Goal: Task Accomplishment & Management: Complete application form

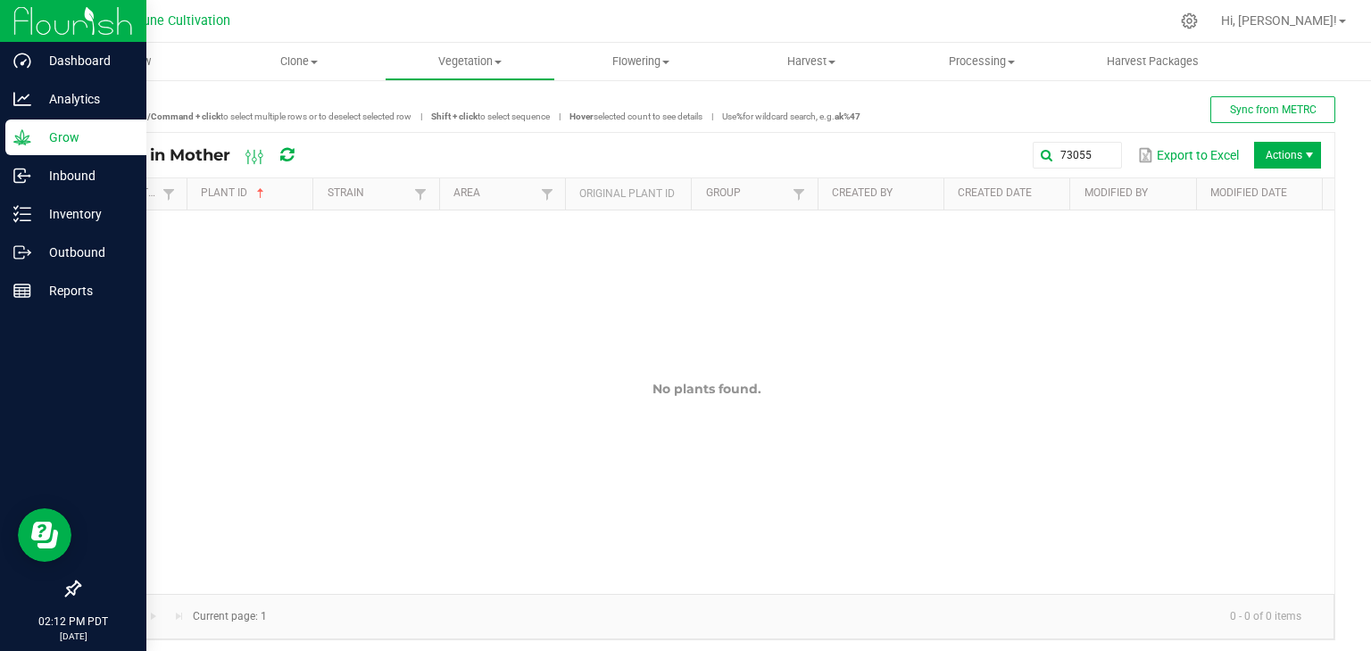
click at [47, 141] on p "Grow" at bounding box center [84, 137] width 107 height 21
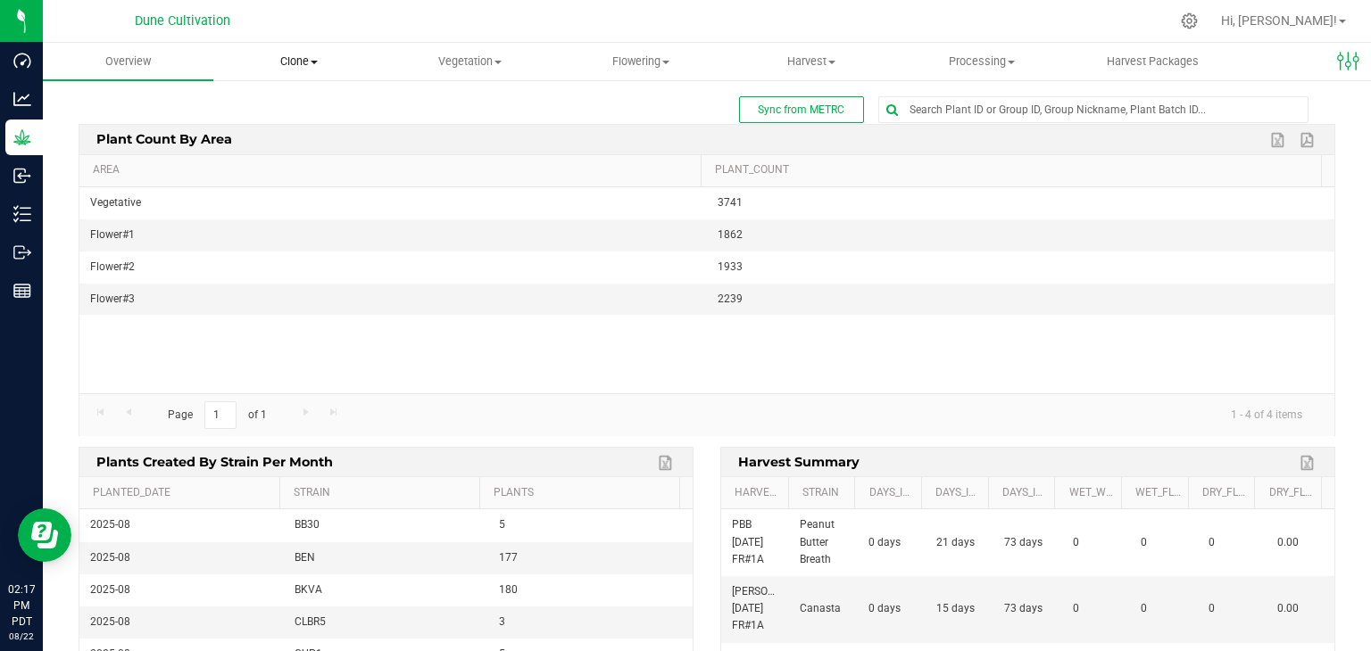
click at [296, 59] on span "Clone" at bounding box center [298, 62] width 169 height 16
click at [285, 112] on span "Create plants" at bounding box center [276, 107] width 126 height 15
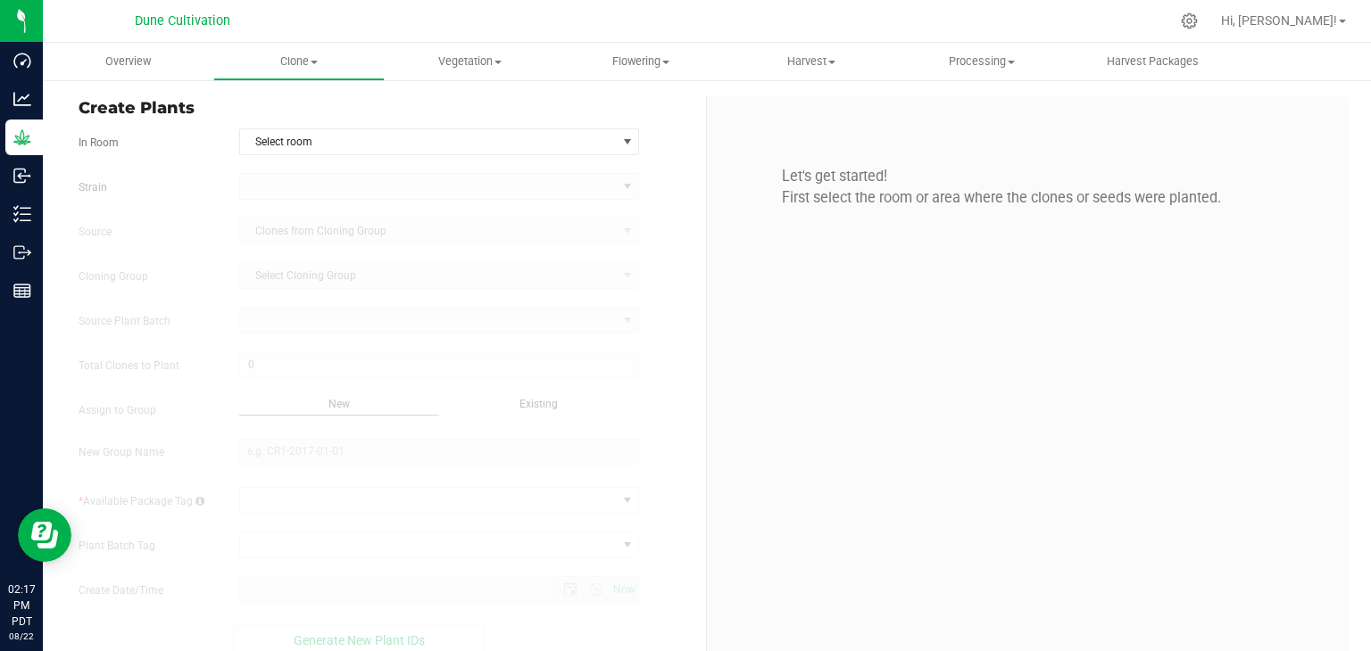
type input "[DATE] 2:17 PM"
click at [404, 143] on span "Select room" at bounding box center [428, 141] width 377 height 25
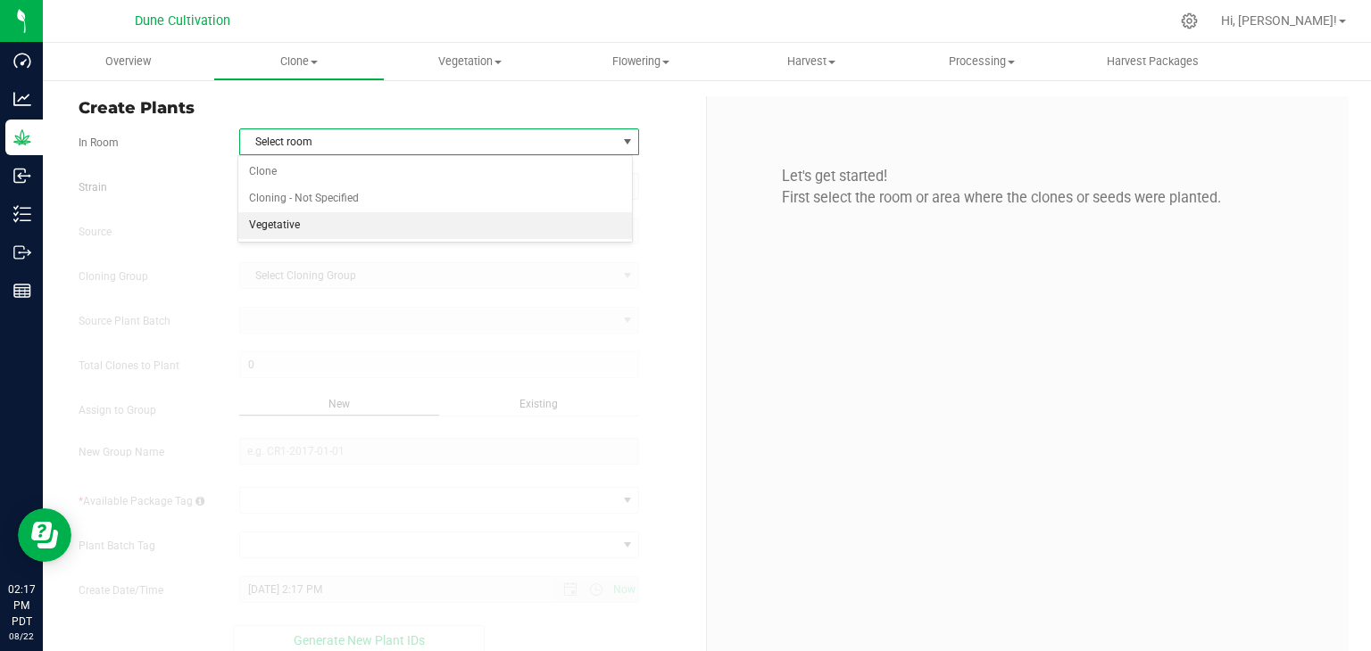
click at [280, 226] on li "Vegetative" at bounding box center [435, 225] width 394 height 27
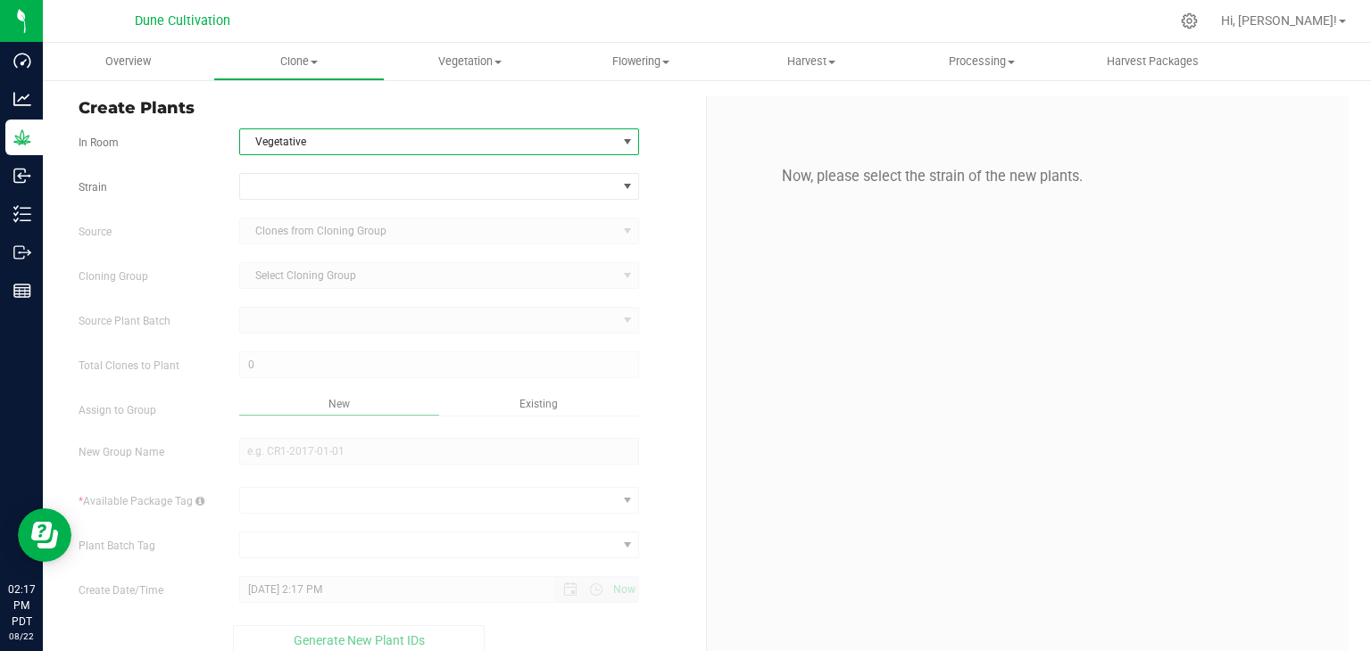
click at [302, 171] on form "In Room Vegetative Select room Clone Cloning - Not Specified Vegetative [GEOGRA…" at bounding box center [386, 391] width 614 height 527
click at [293, 185] on span at bounding box center [428, 186] width 377 height 25
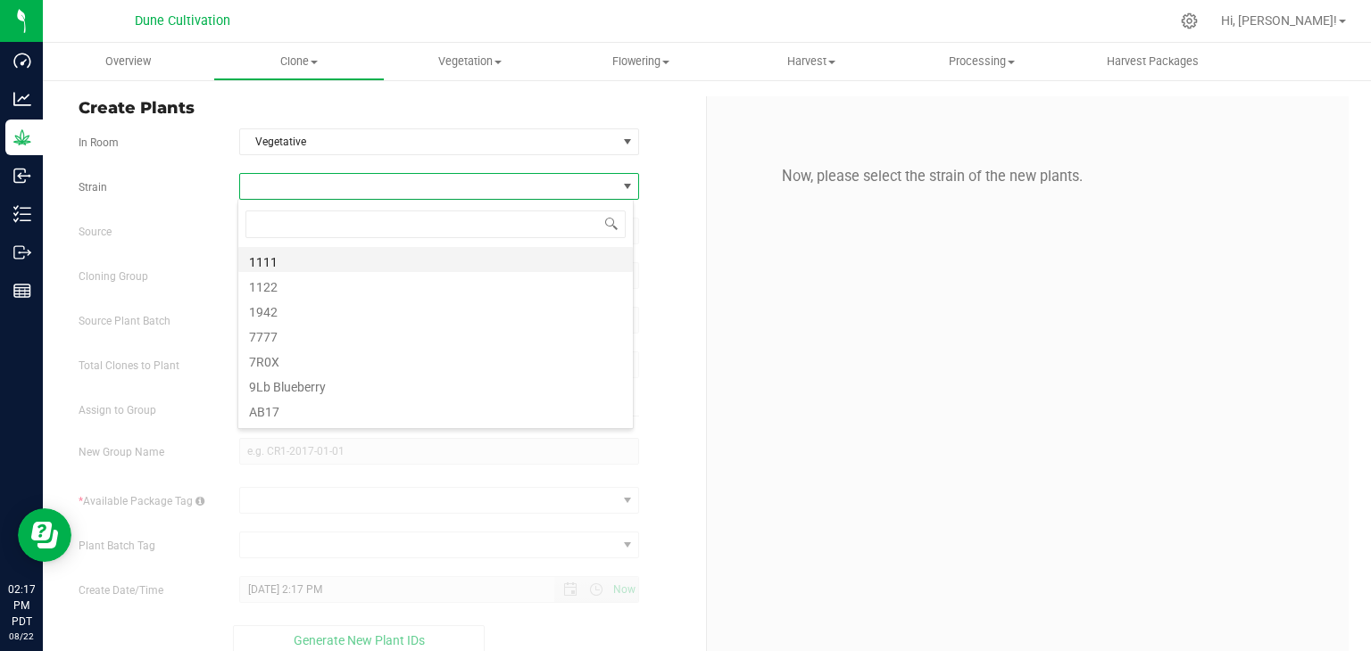
scroll to position [26, 395]
type input "BE"
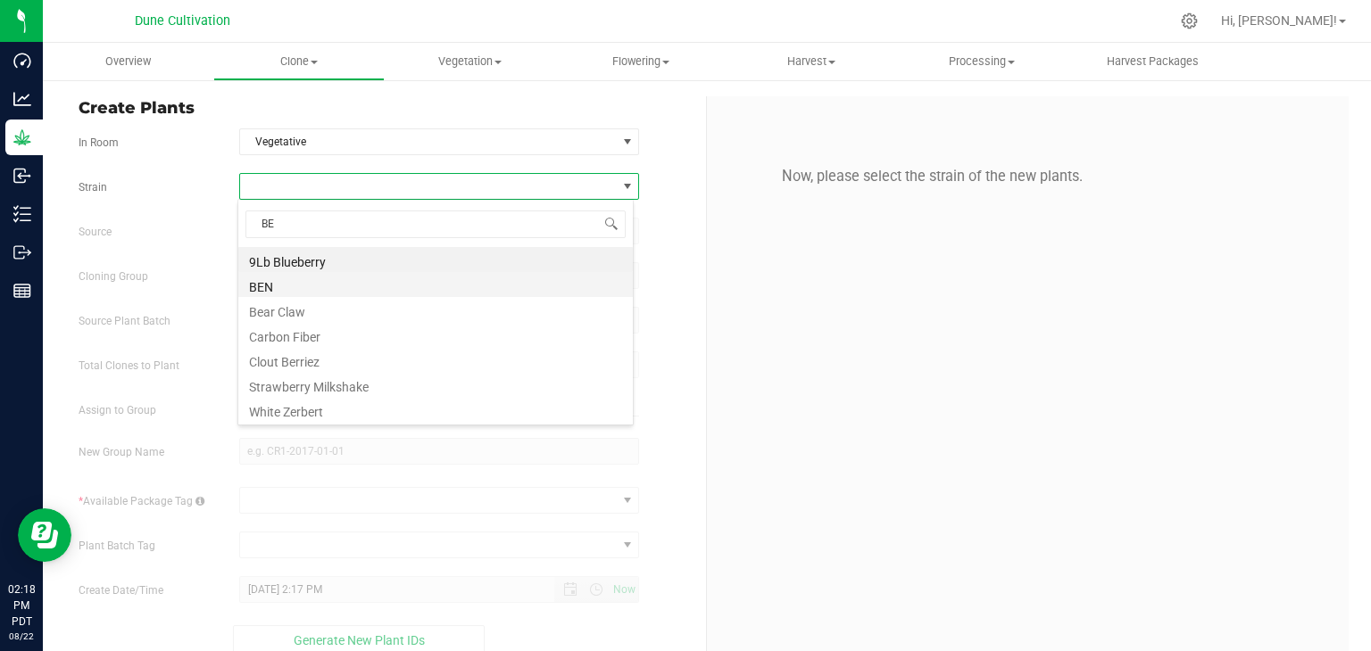
click at [271, 294] on li "BEN" at bounding box center [435, 284] width 394 height 25
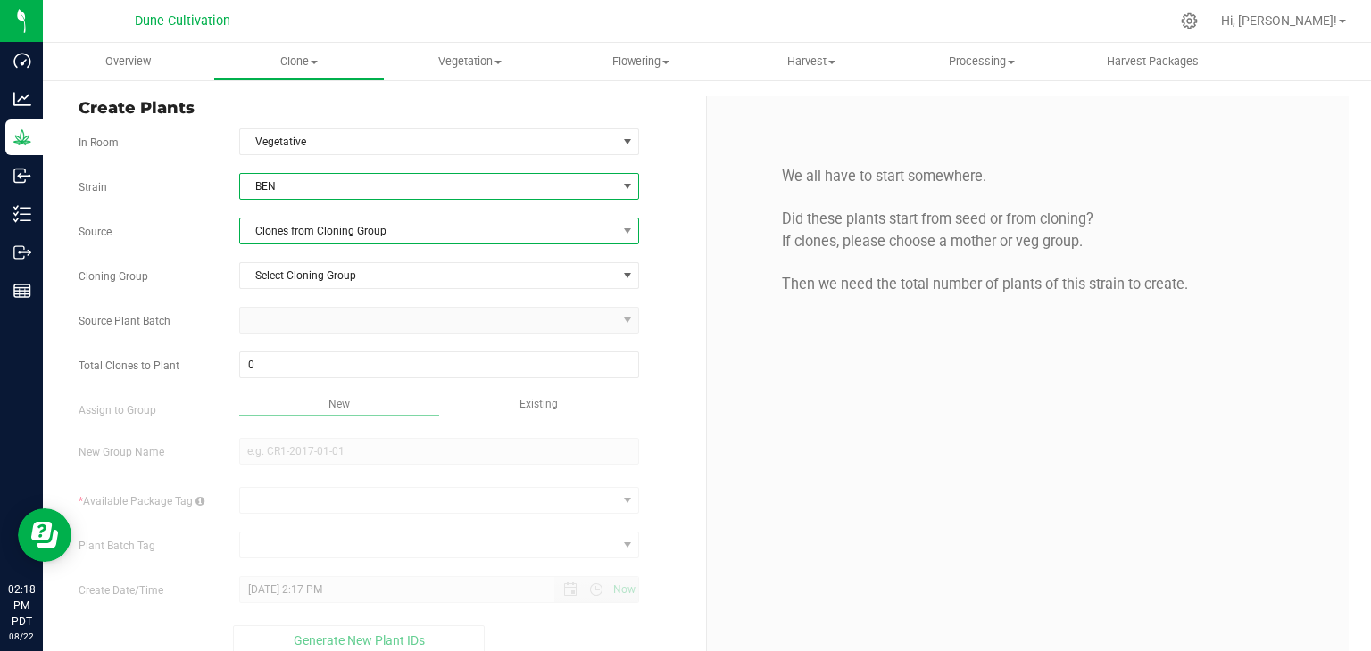
click at [342, 226] on span "Clones from Cloning Group" at bounding box center [428, 231] width 377 height 25
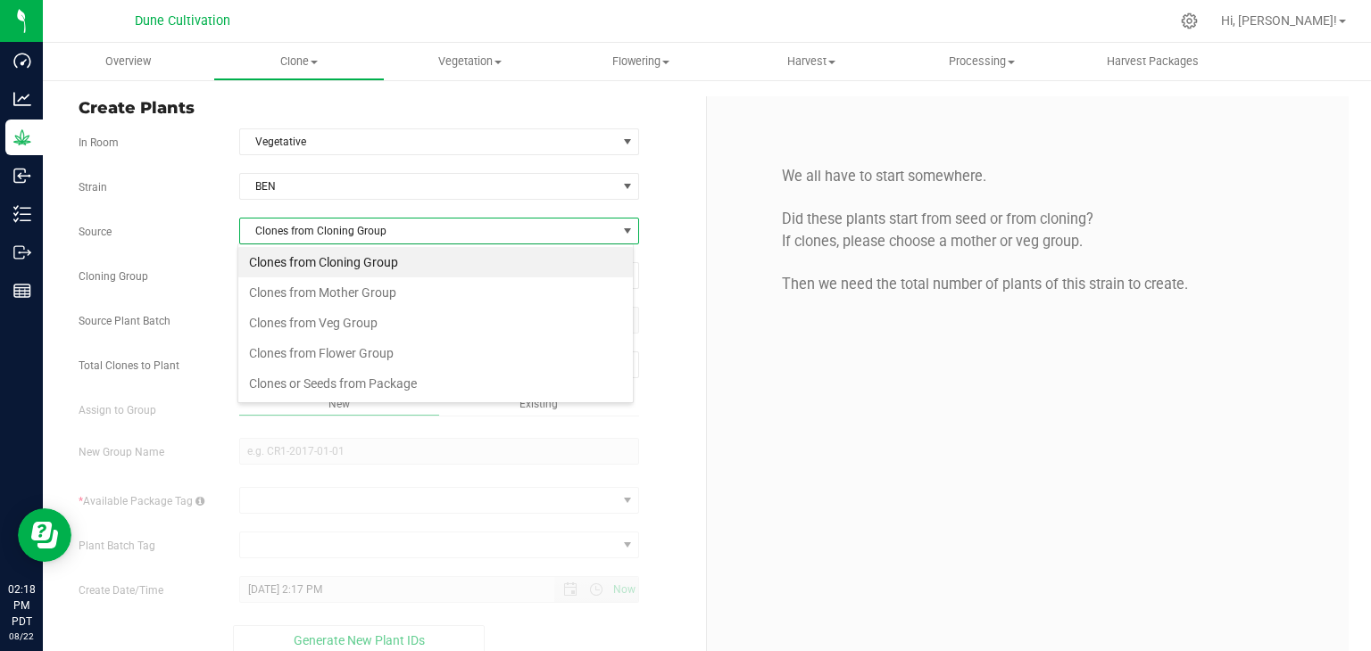
scroll to position [26, 395]
click at [351, 293] on li "Clones from Mother Group" at bounding box center [435, 292] width 394 height 30
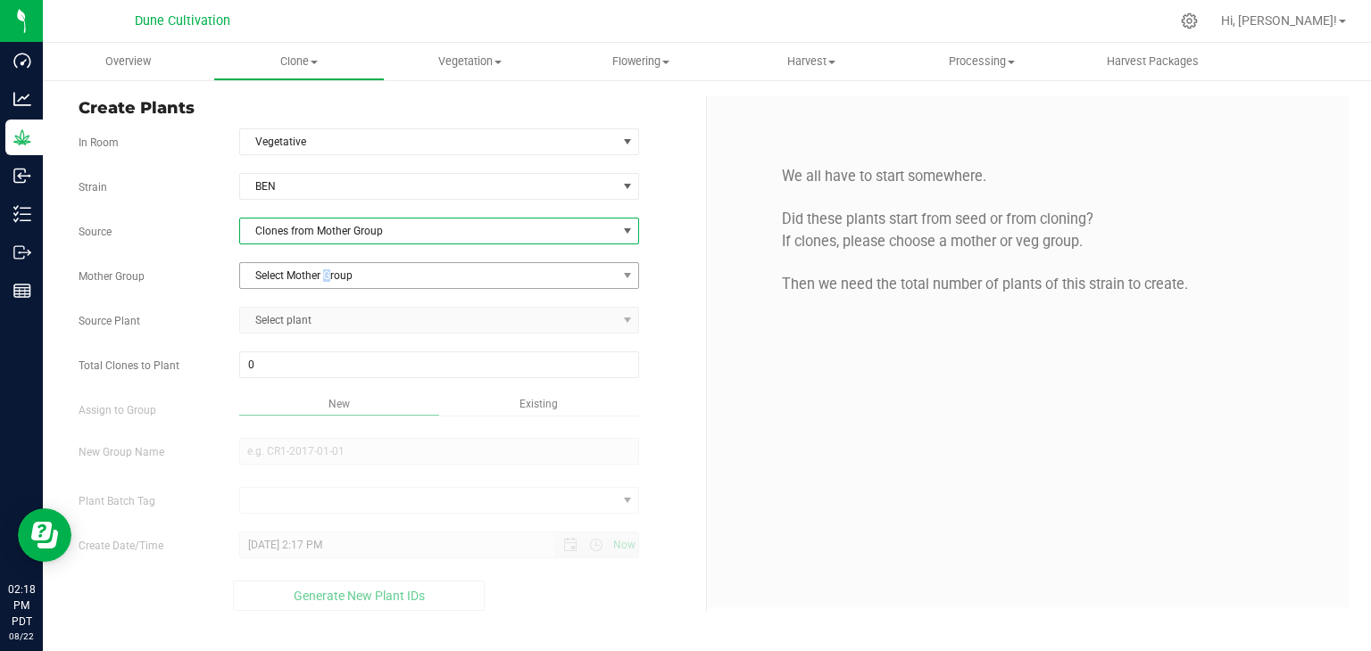
click at [328, 274] on span "Select Mother Group" at bounding box center [428, 275] width 377 height 25
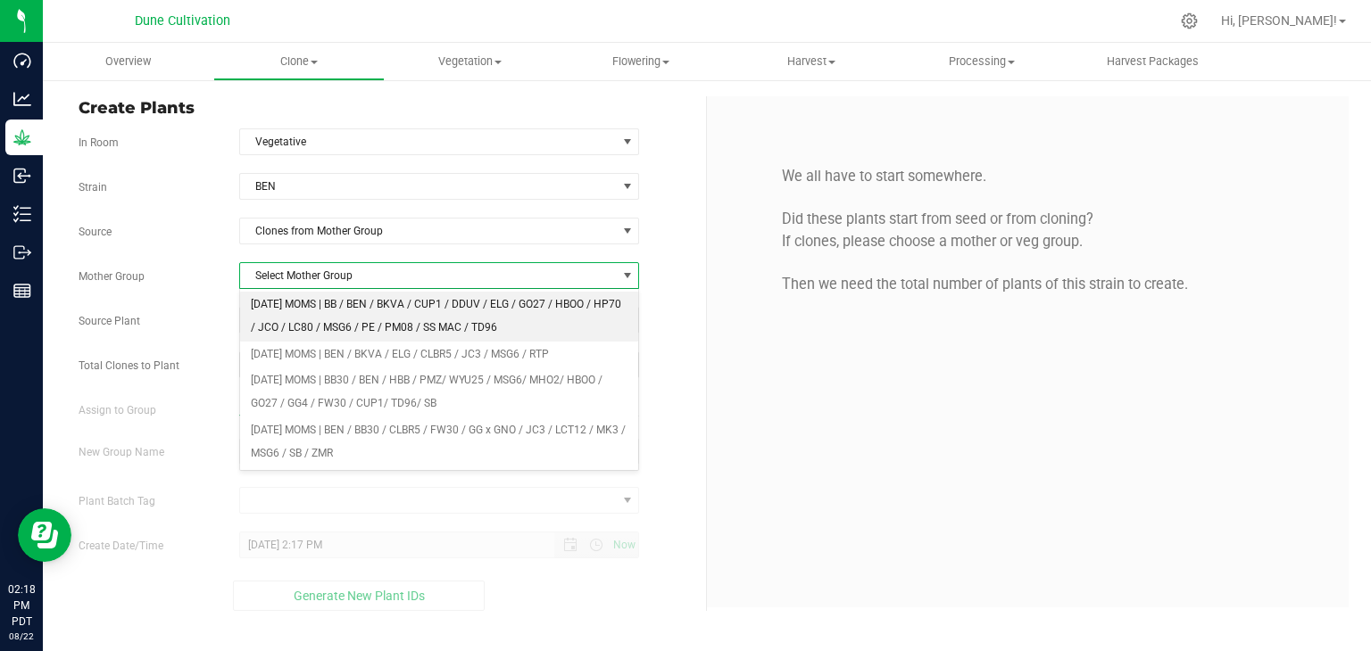
click at [316, 317] on li "[DATE] MOMS | BB / BEN / BKVA / CUP1 / DDUV / ELG / GO27 / HBOO / HP70 / JCO / …" at bounding box center [439, 316] width 399 height 49
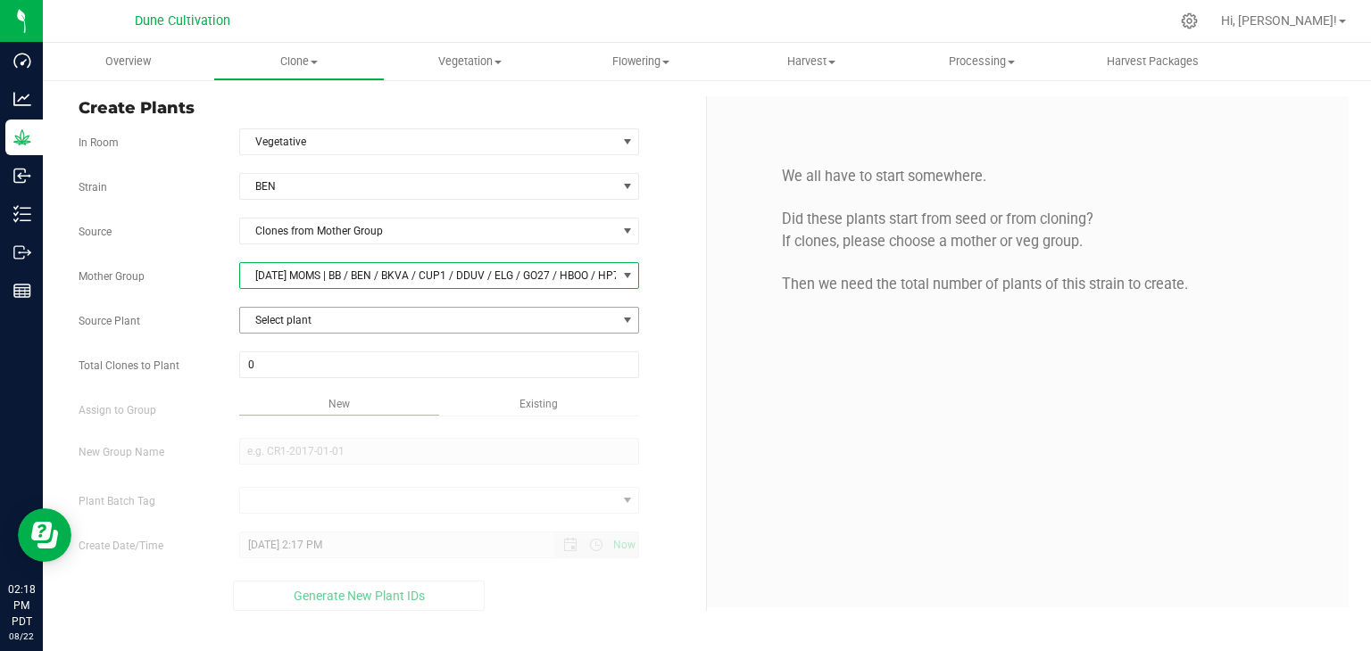
click at [351, 321] on span "Select plant" at bounding box center [428, 320] width 377 height 25
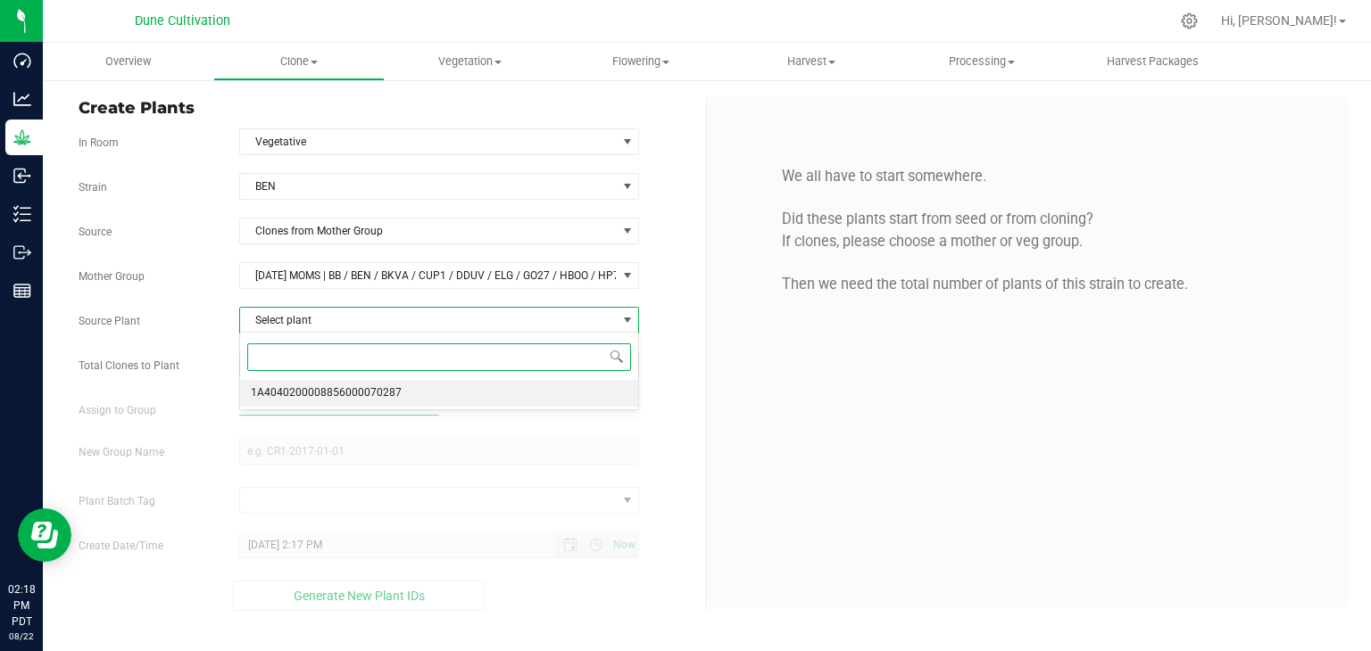
click at [357, 394] on span "1A4040200008856000070287" at bounding box center [326, 393] width 151 height 23
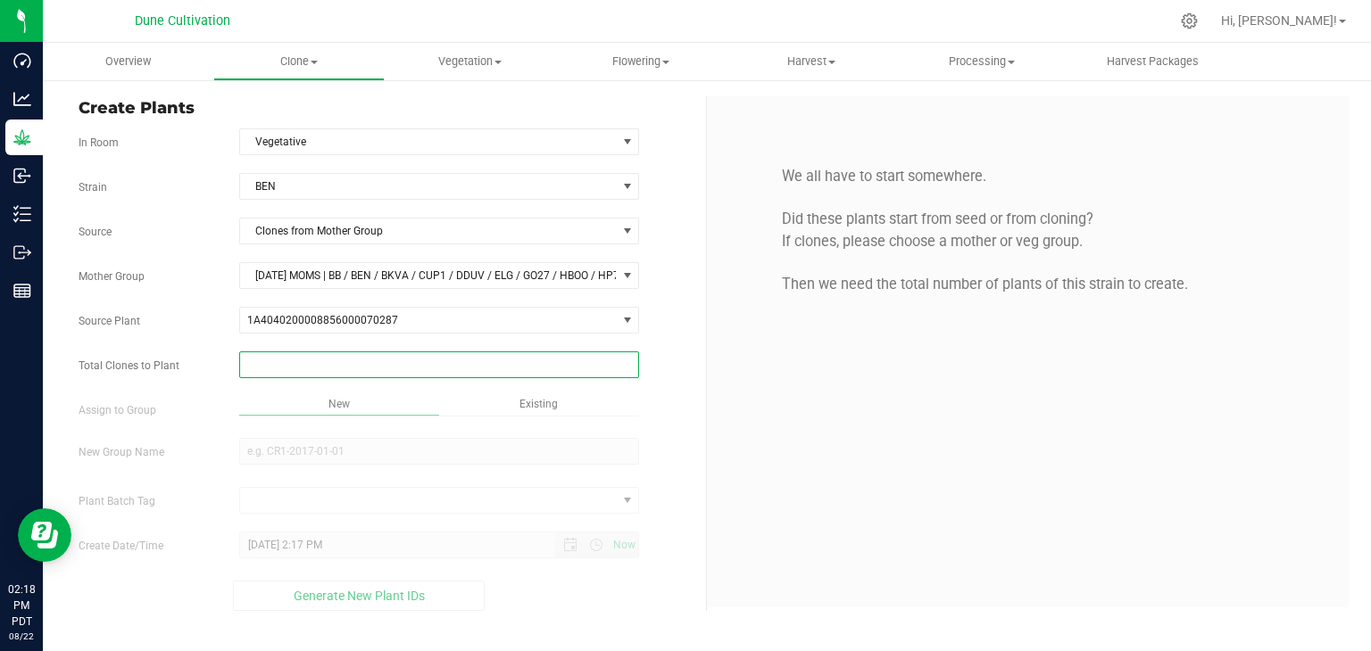
click at [272, 354] on span at bounding box center [439, 365] width 401 height 27
type input "100"
click at [333, 398] on span "New" at bounding box center [338, 404] width 21 height 12
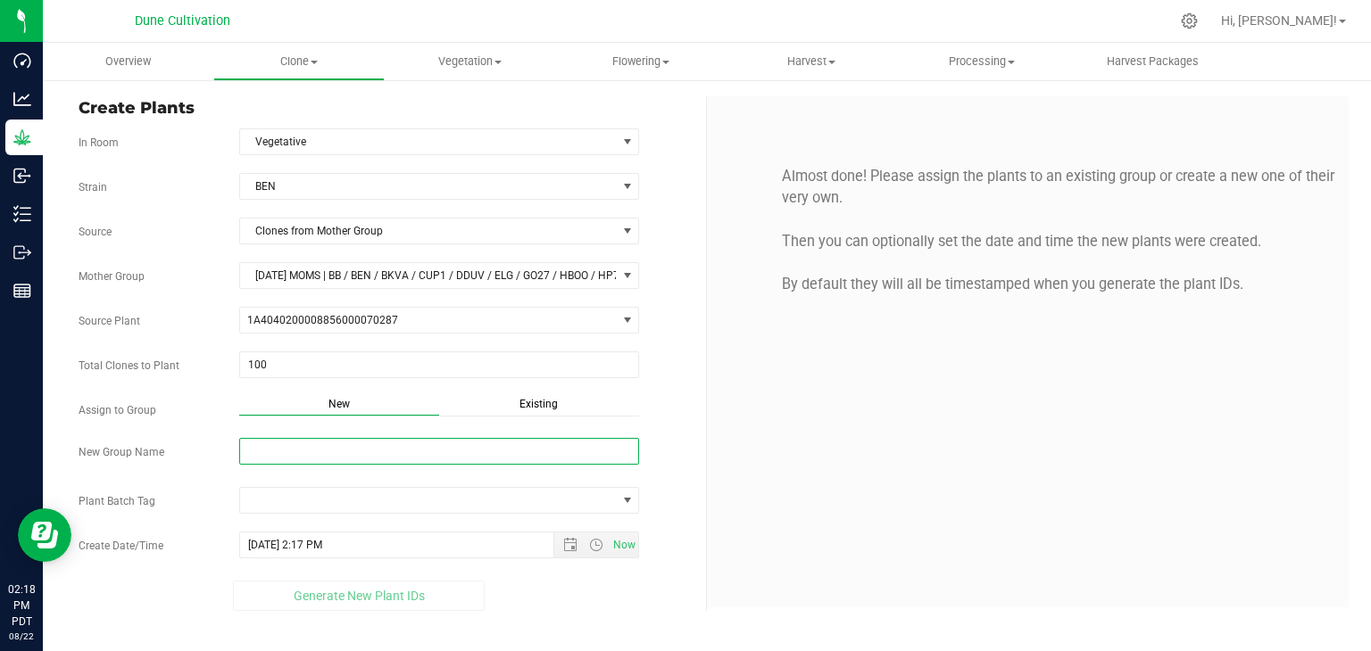
click at [316, 447] on input "New Group Name" at bounding box center [439, 451] width 401 height 27
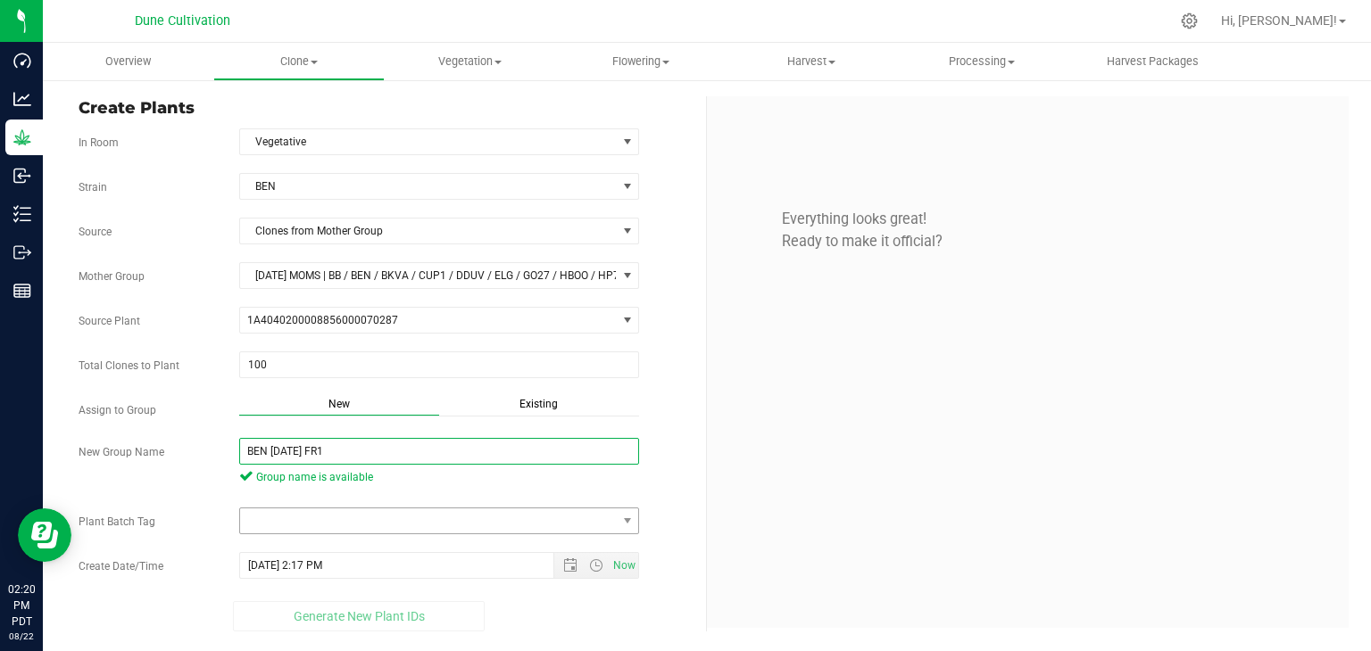
type input "BEN [DATE] FR1"
click at [374, 519] on span at bounding box center [428, 521] width 377 height 25
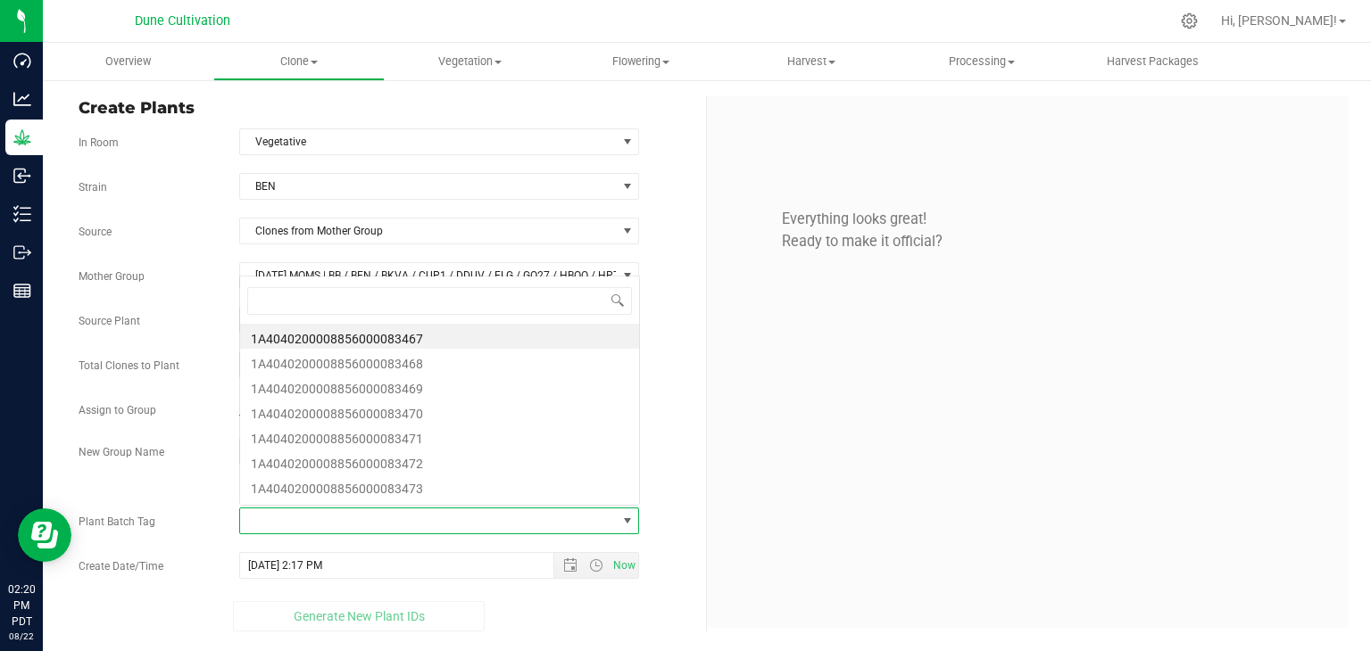
scroll to position [26, 395]
click at [382, 339] on li "1A4040200008856000083467" at bounding box center [439, 336] width 399 height 25
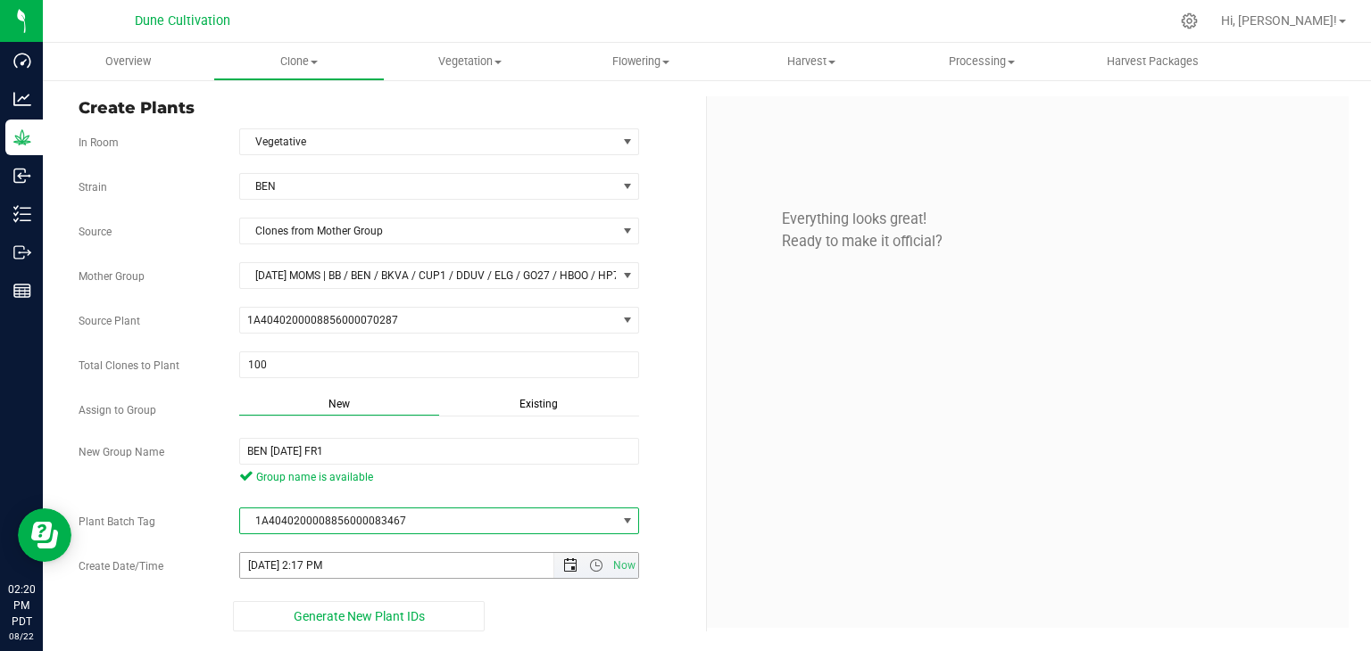
click at [571, 559] on span "Open the date view" at bounding box center [570, 566] width 14 height 14
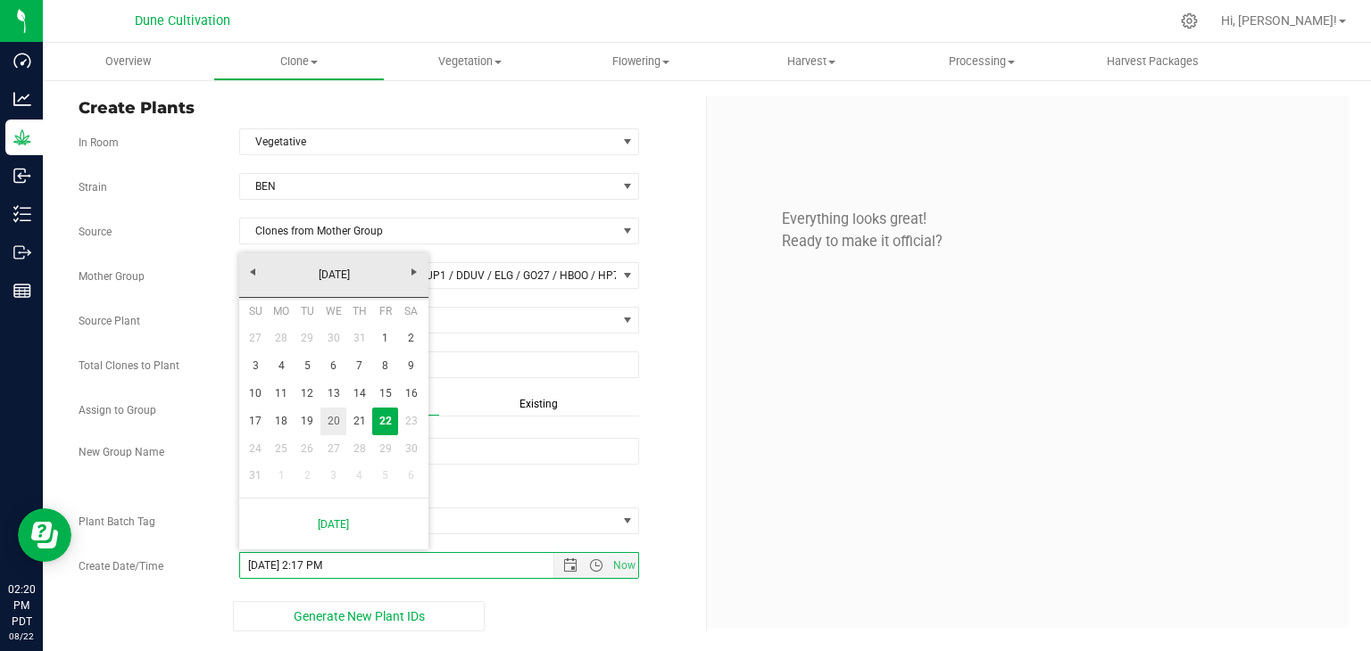
click at [334, 418] on link "20" at bounding box center [333, 422] width 26 height 28
type input "[DATE] 2:17 PM"
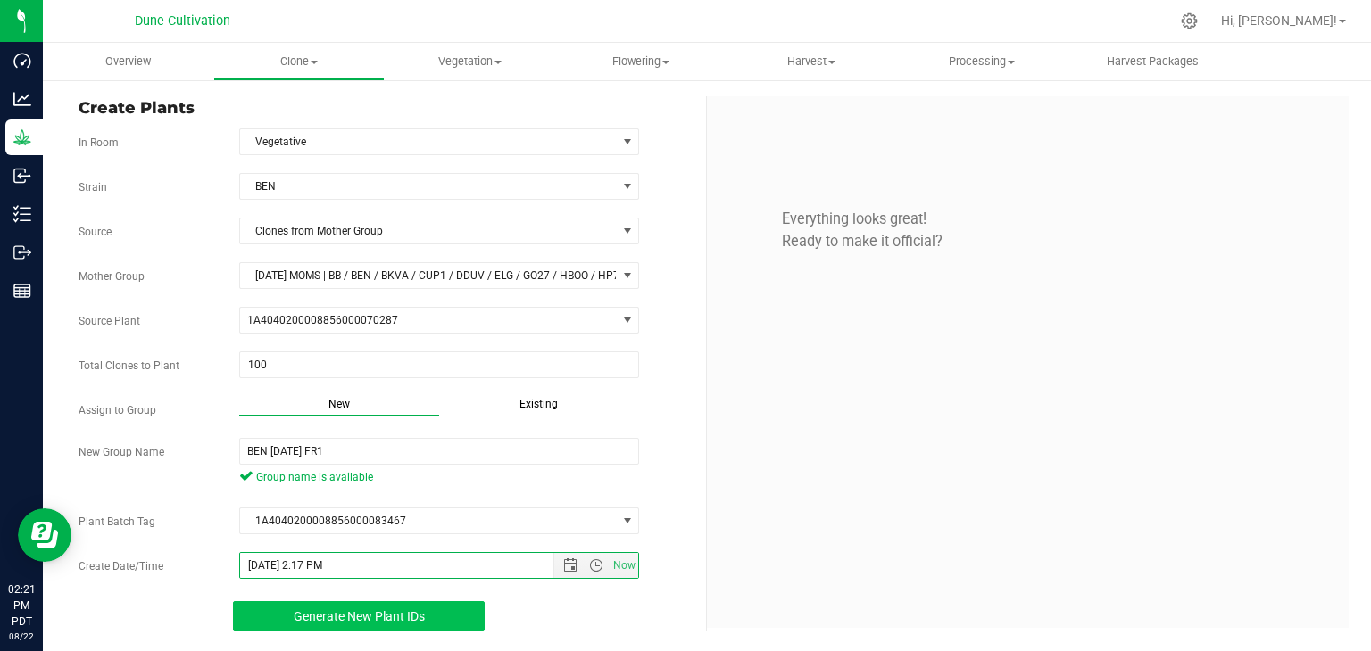
click at [427, 616] on button "Generate New Plant IDs" at bounding box center [359, 616] width 253 height 30
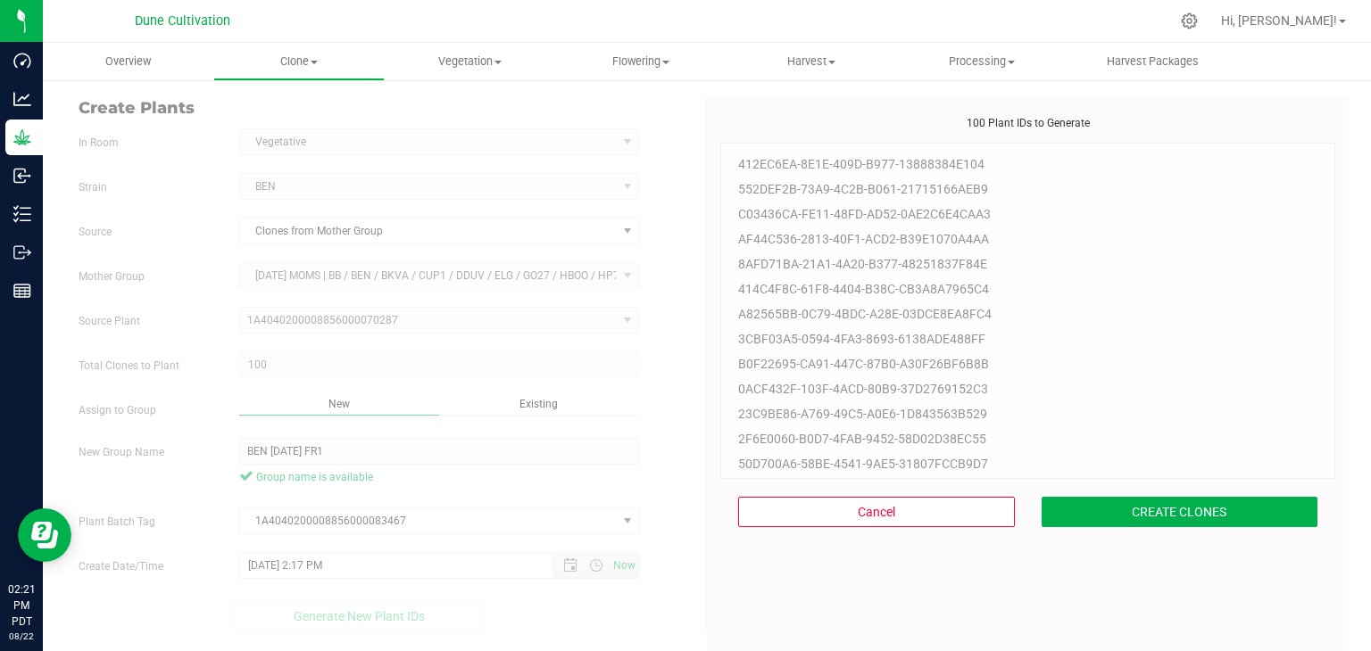
scroll to position [54, 0]
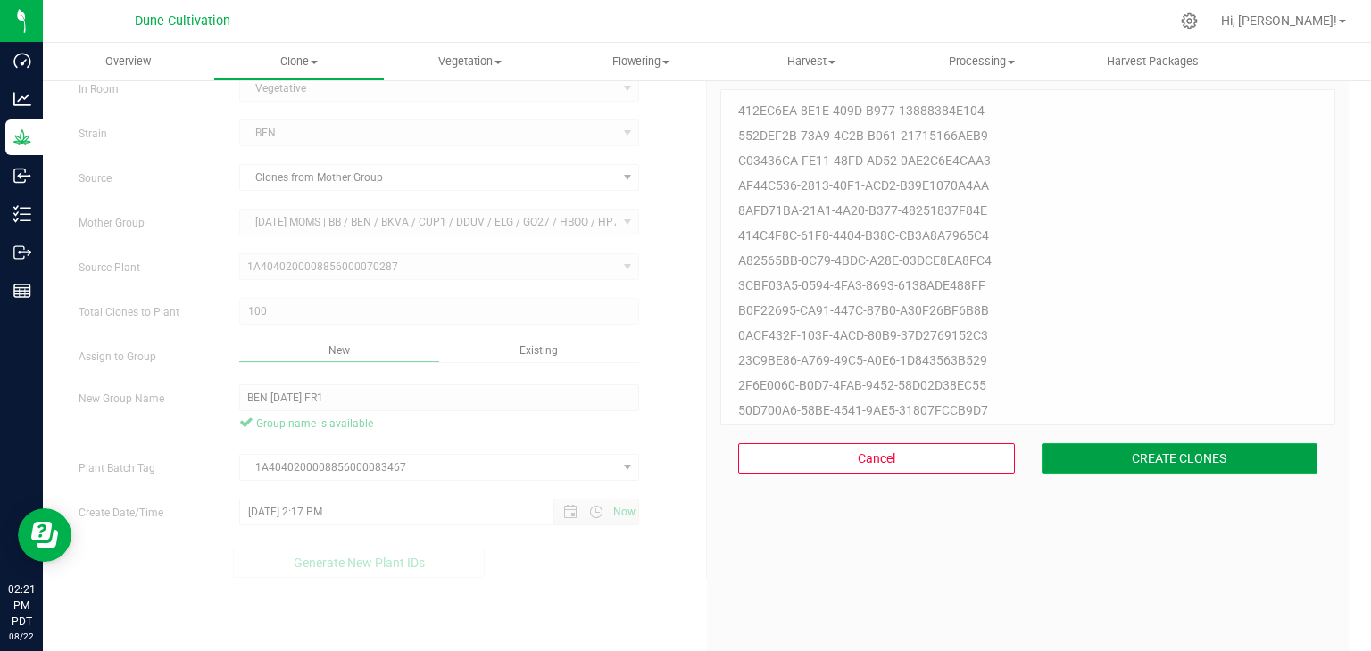
click at [1139, 451] on button "CREATE CLONES" at bounding box center [1179, 458] width 277 height 30
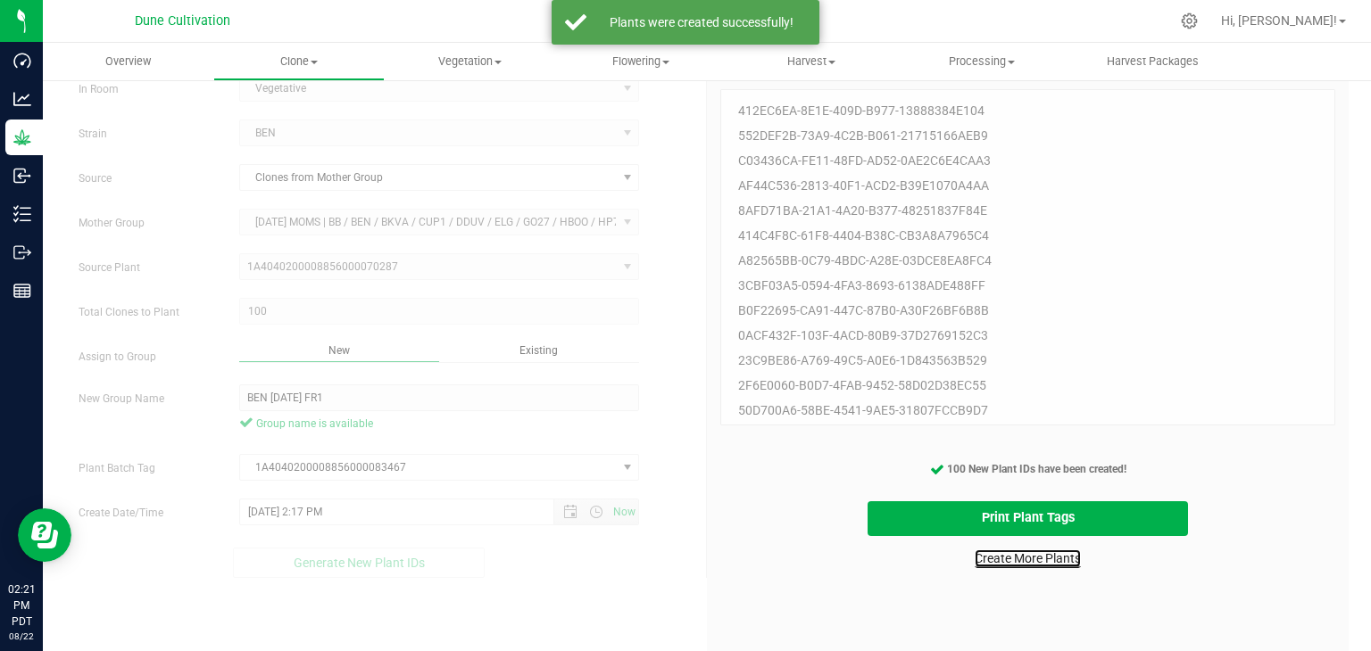
click at [1051, 563] on link "Create More Plants" at bounding box center [1027, 559] width 106 height 18
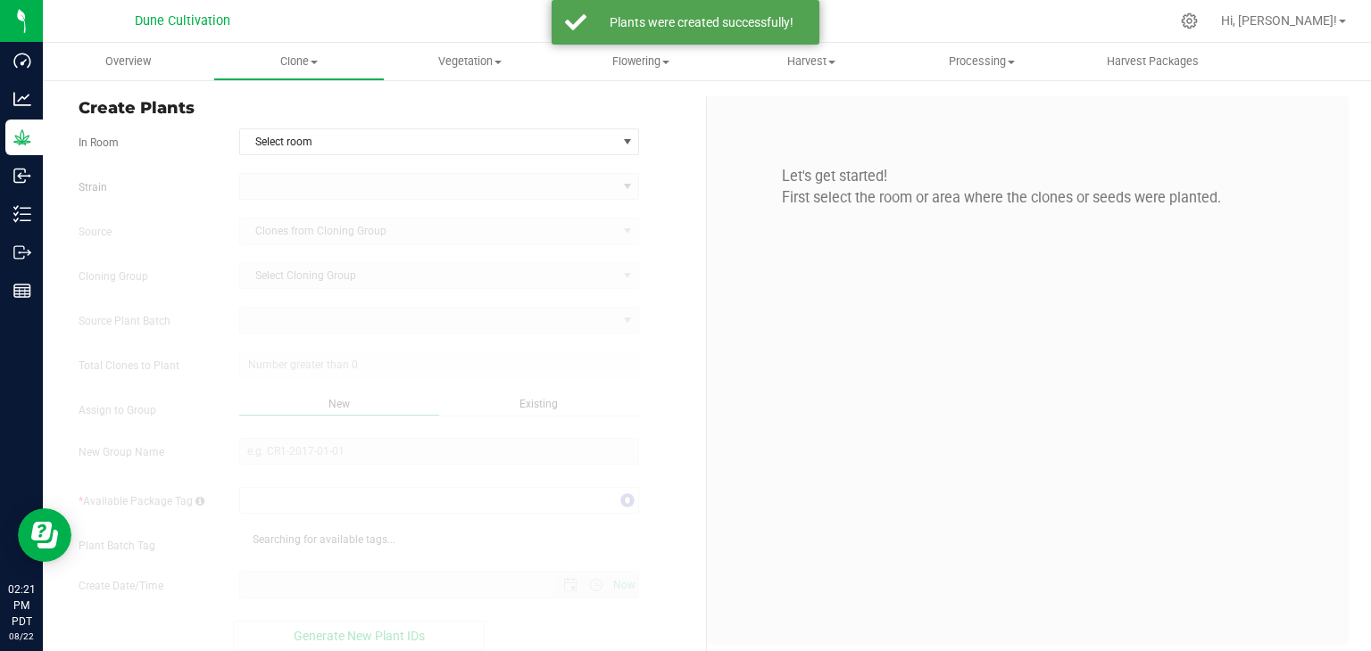
type input "[DATE] 2:21 PM"
click at [342, 137] on span "Select room" at bounding box center [428, 141] width 377 height 25
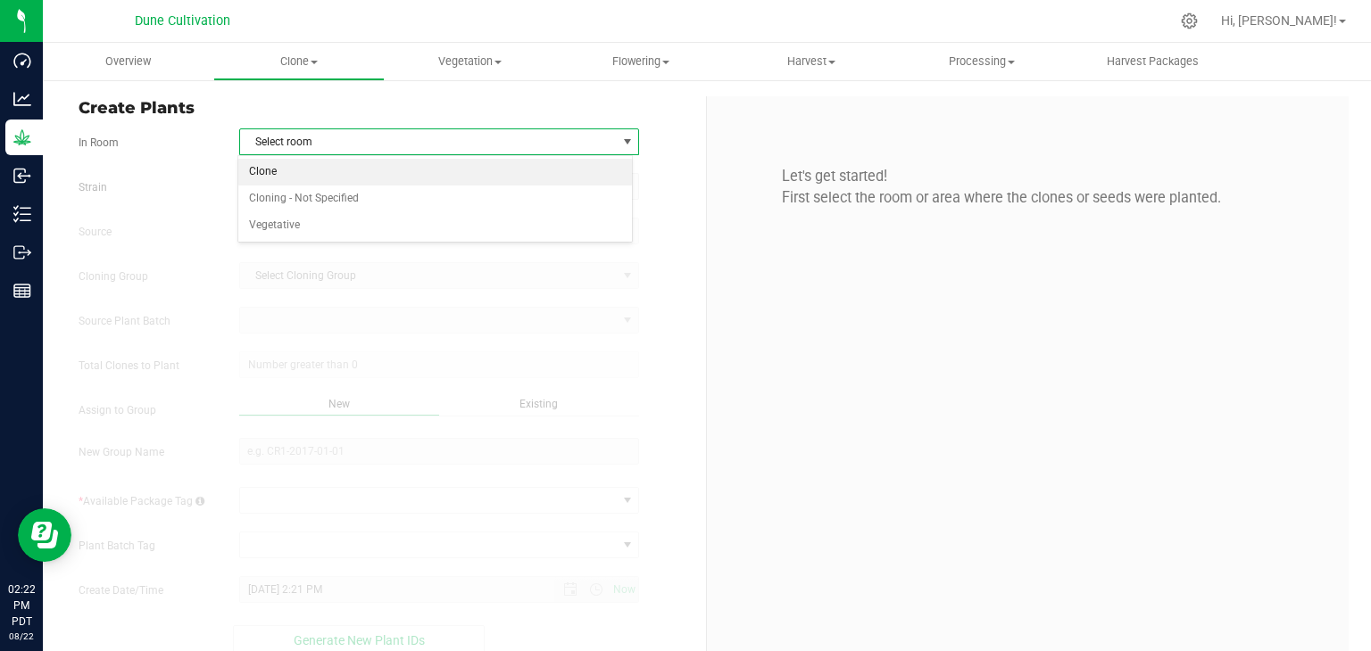
click at [297, 172] on li "Clone" at bounding box center [435, 172] width 394 height 27
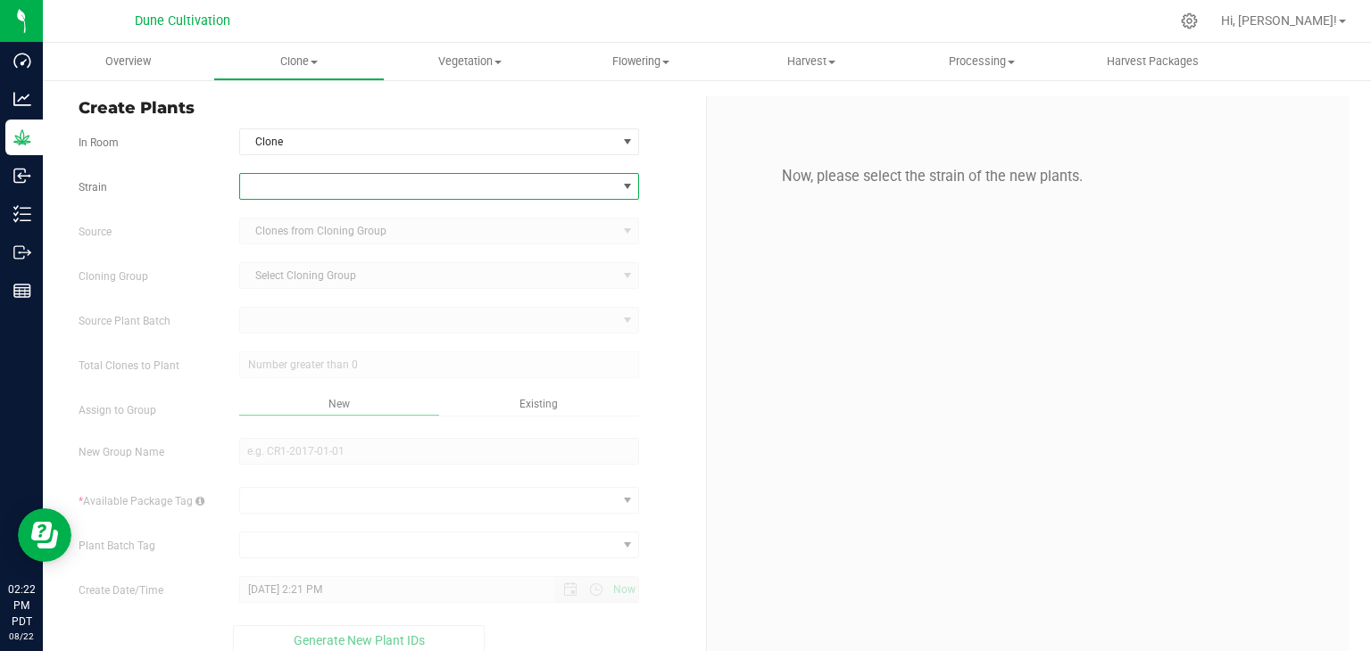
click at [315, 187] on span at bounding box center [428, 186] width 377 height 25
click at [352, 191] on span at bounding box center [428, 186] width 377 height 25
click at [350, 229] on kendo-dropdownlist "Clones from Cloning Group" at bounding box center [439, 231] width 401 height 27
click at [406, 142] on span "Clone" at bounding box center [428, 141] width 377 height 25
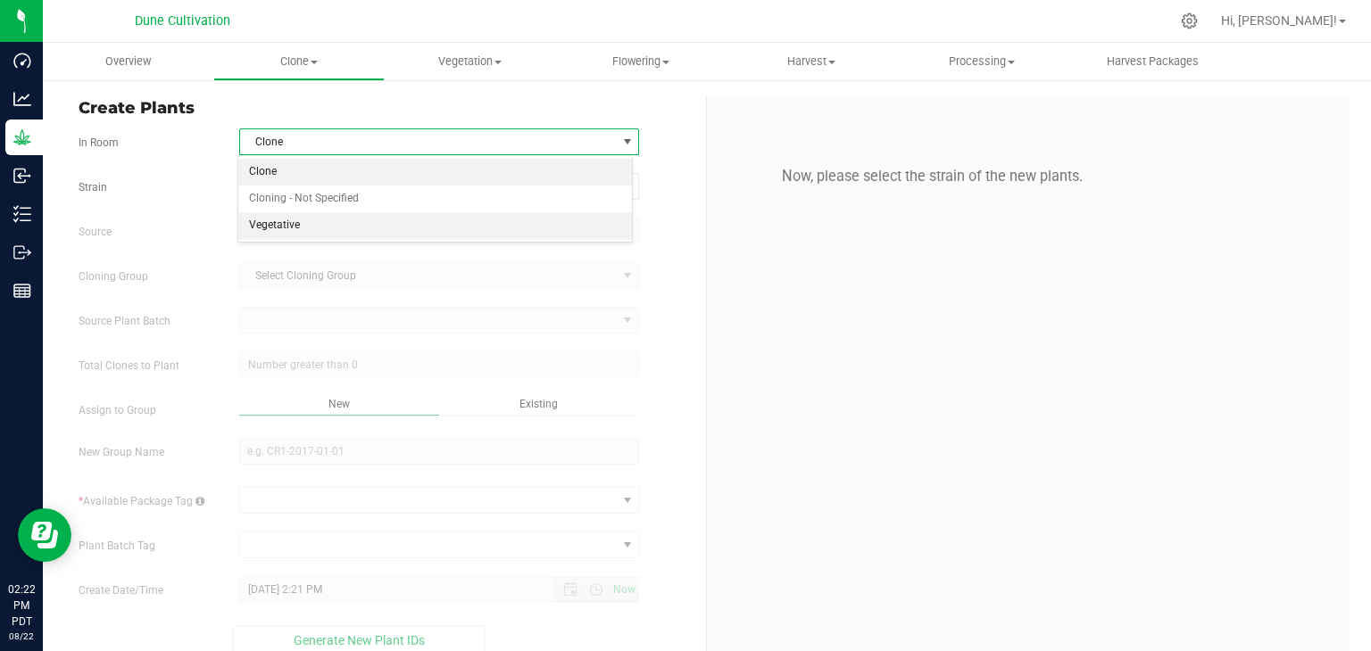
click at [302, 221] on li "Vegetative" at bounding box center [435, 225] width 394 height 27
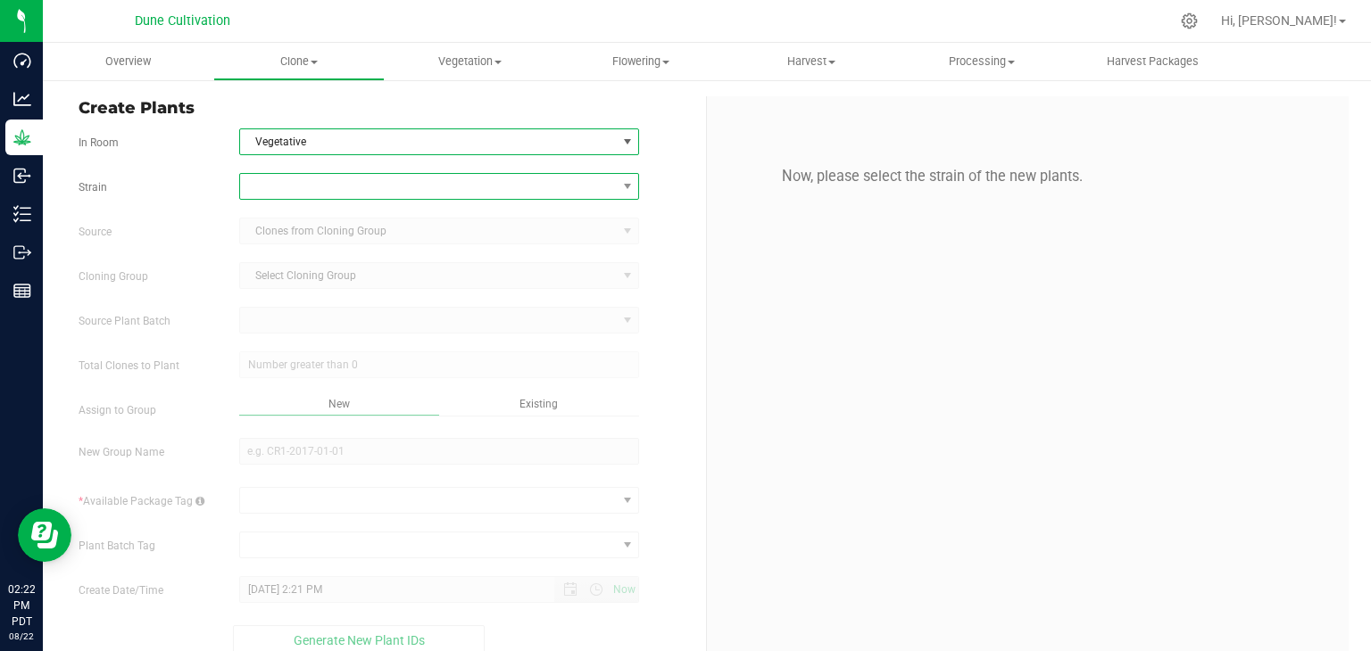
click at [325, 181] on span at bounding box center [428, 186] width 377 height 25
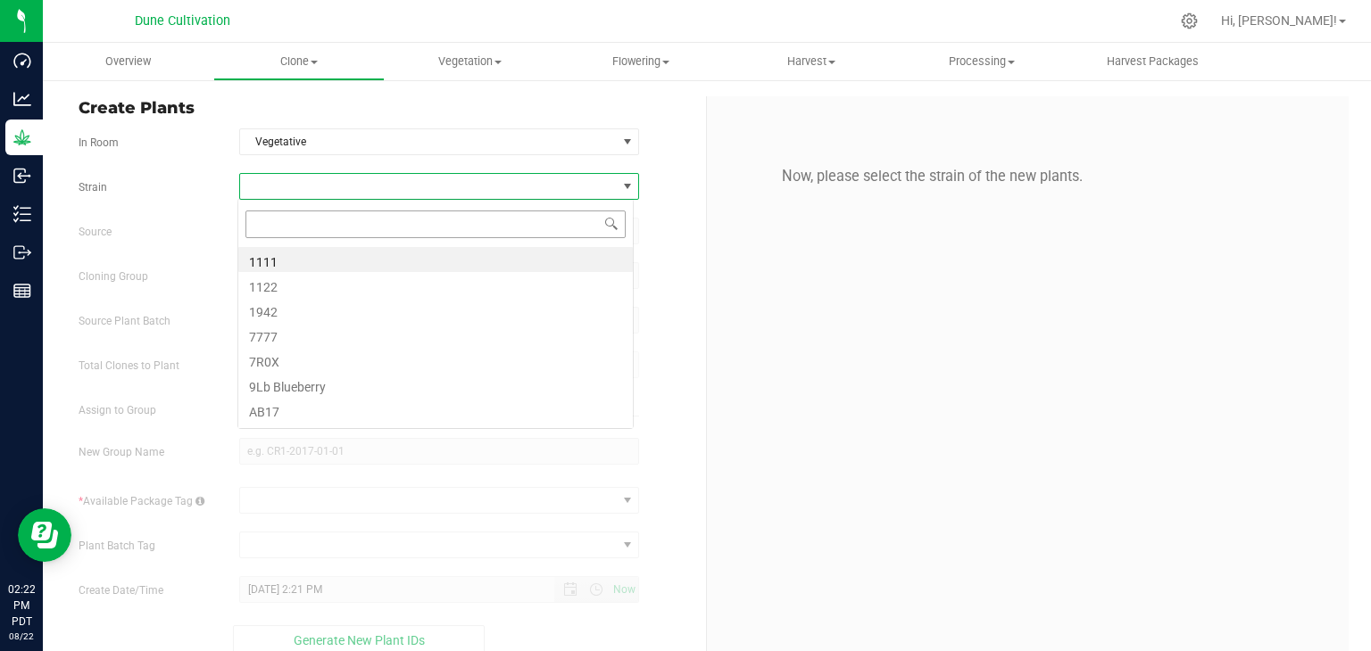
scroll to position [26, 395]
type input "be"
click at [268, 284] on li "BEN" at bounding box center [435, 284] width 394 height 25
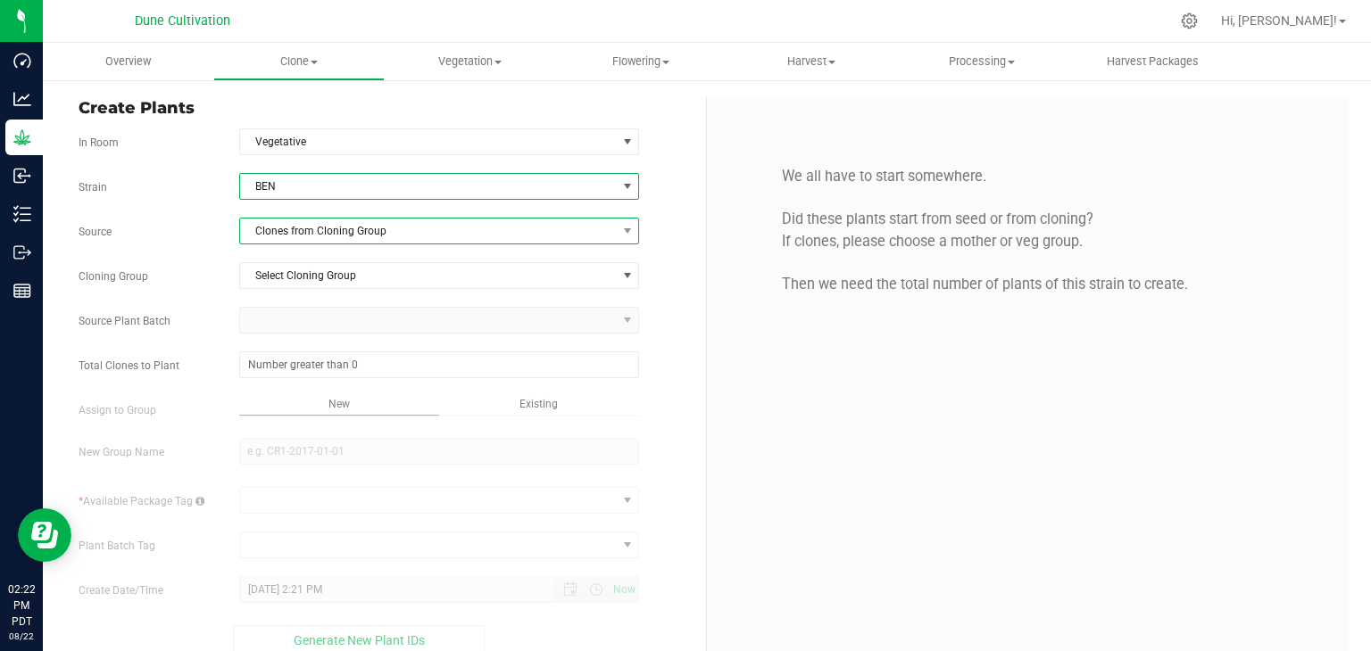
click at [345, 224] on span "Clones from Cloning Group" at bounding box center [428, 231] width 377 height 25
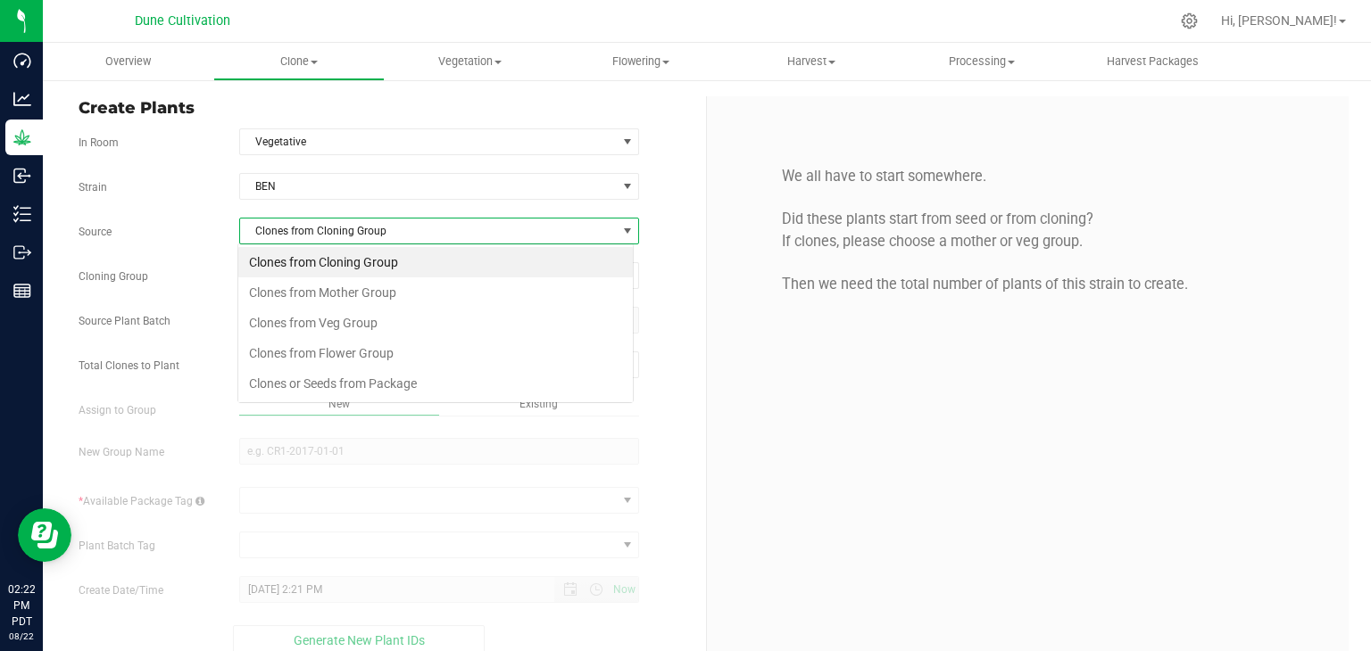
scroll to position [26, 395]
click at [342, 279] on li "Clones from Mother Group" at bounding box center [435, 292] width 394 height 30
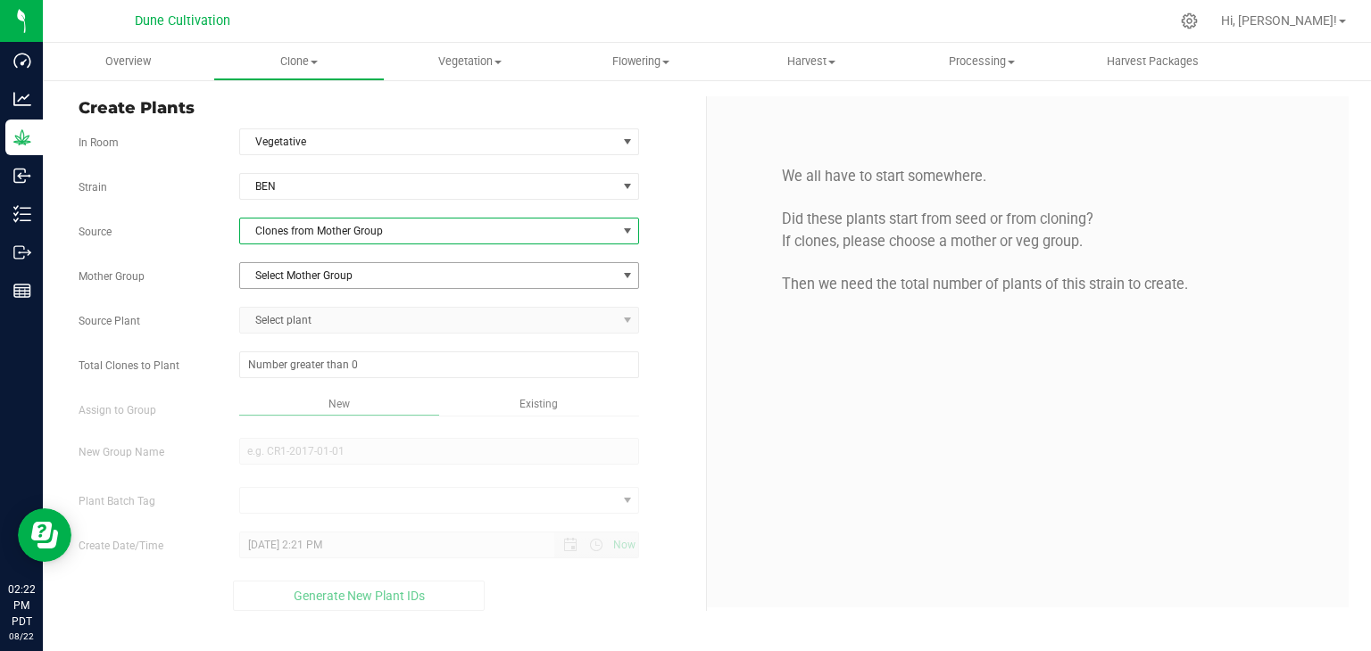
click at [333, 274] on span "Select Mother Group" at bounding box center [428, 275] width 377 height 25
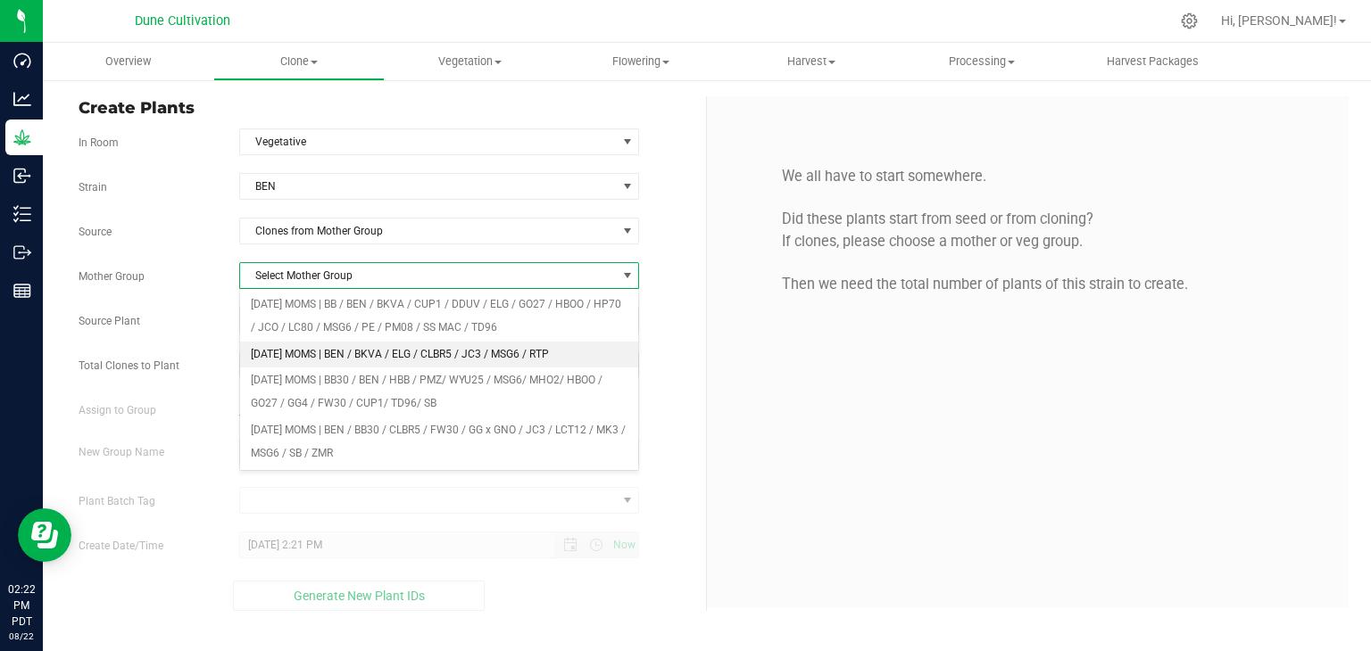
click at [343, 344] on li "[DATE] MOMS | BEN / BKVA / ELG / CLBR5 / JC3 / MSG6 / RTP" at bounding box center [439, 355] width 399 height 27
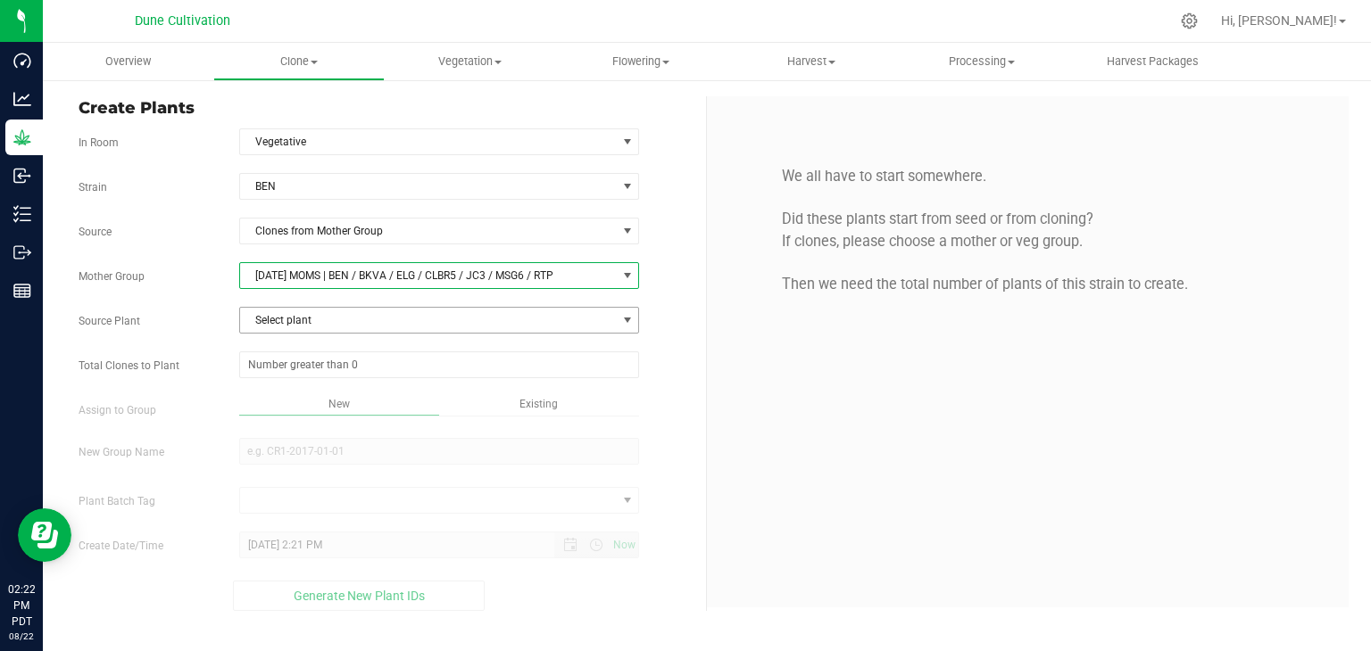
click at [357, 315] on span "Select plant" at bounding box center [428, 320] width 377 height 25
click at [328, 287] on div "[PERSON_NAME] Source Clones from Mother Group Mother Group [DATE] MOMS | BEN / …" at bounding box center [386, 392] width 614 height 438
click at [334, 282] on span "[DATE] MOMS | BEN / BKVA / ELG / CLBR5 / JC3 / MSG6 / RTP" at bounding box center [428, 275] width 377 height 25
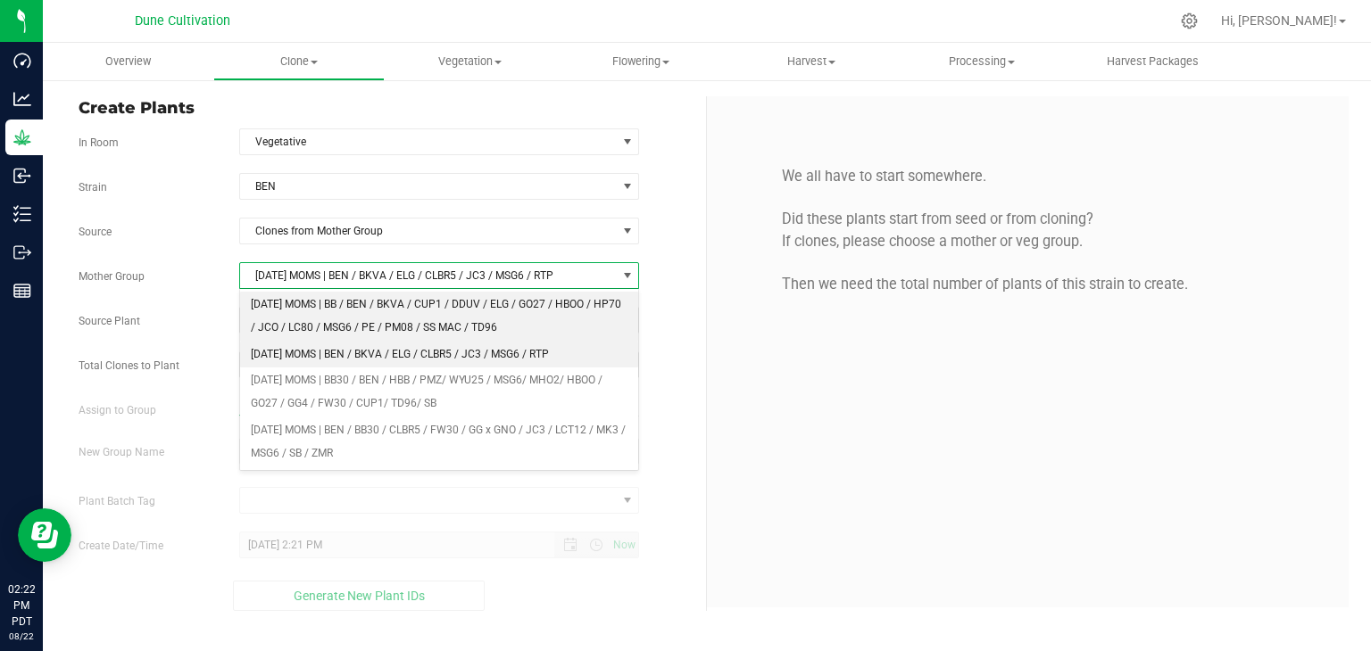
click at [334, 308] on li "[DATE] MOMS | BB / BEN / BKVA / CUP1 / DDUV / ELG / GO27 / HBOO / HP70 / JCO / …" at bounding box center [439, 316] width 399 height 49
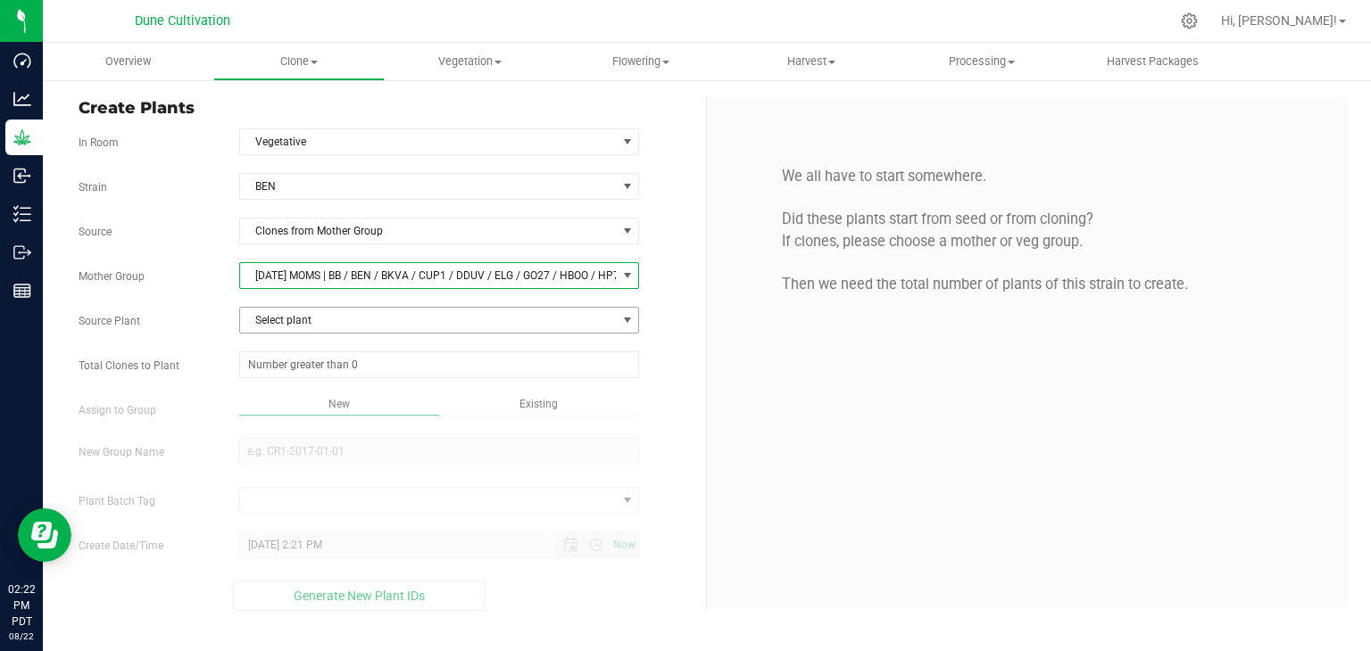
click at [339, 326] on span "Select plant" at bounding box center [428, 320] width 377 height 25
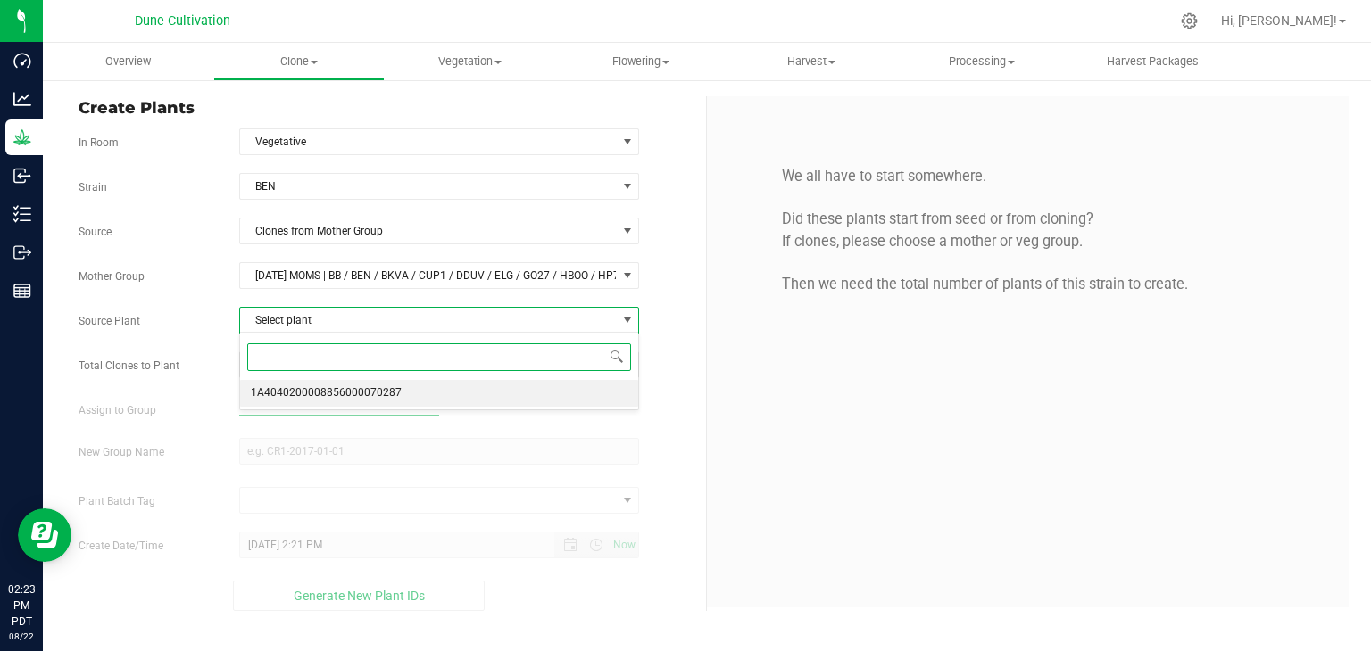
click at [345, 397] on span "1A4040200008856000070287" at bounding box center [326, 393] width 151 height 23
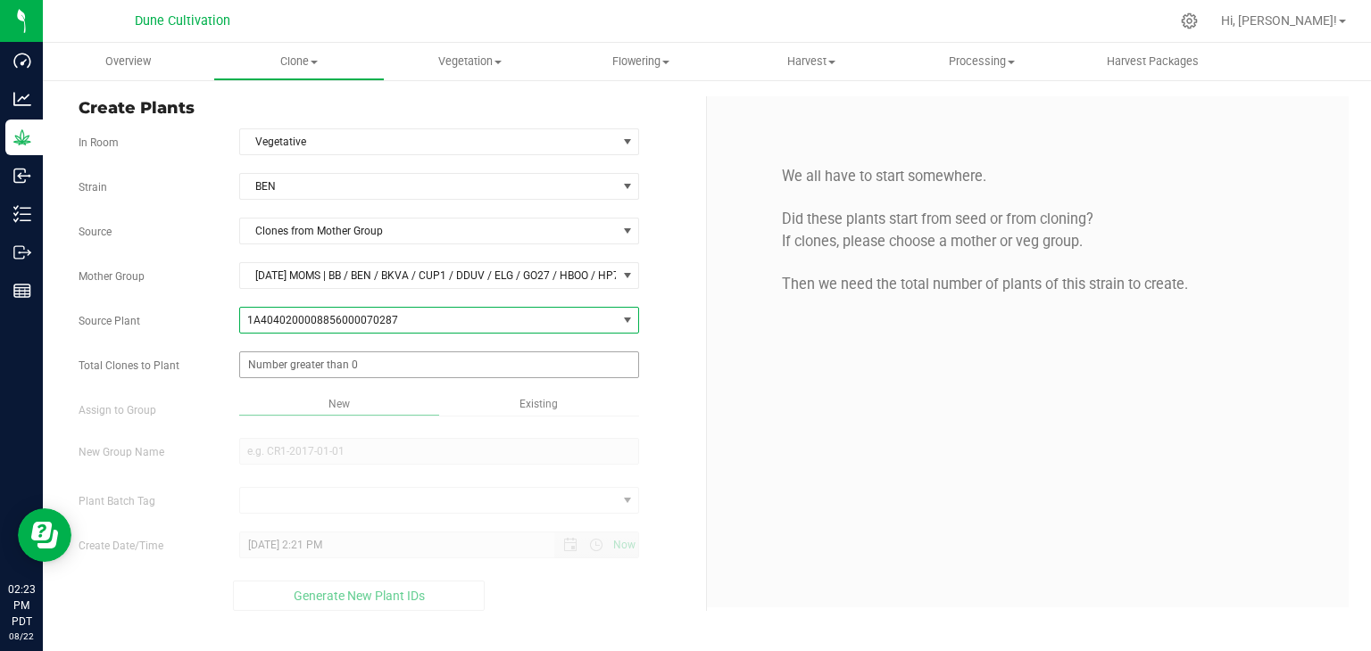
drag, startPoint x: 378, startPoint y: 373, endPoint x: 385, endPoint y: 364, distance: 10.9
click at [385, 364] on span at bounding box center [439, 365] width 401 height 27
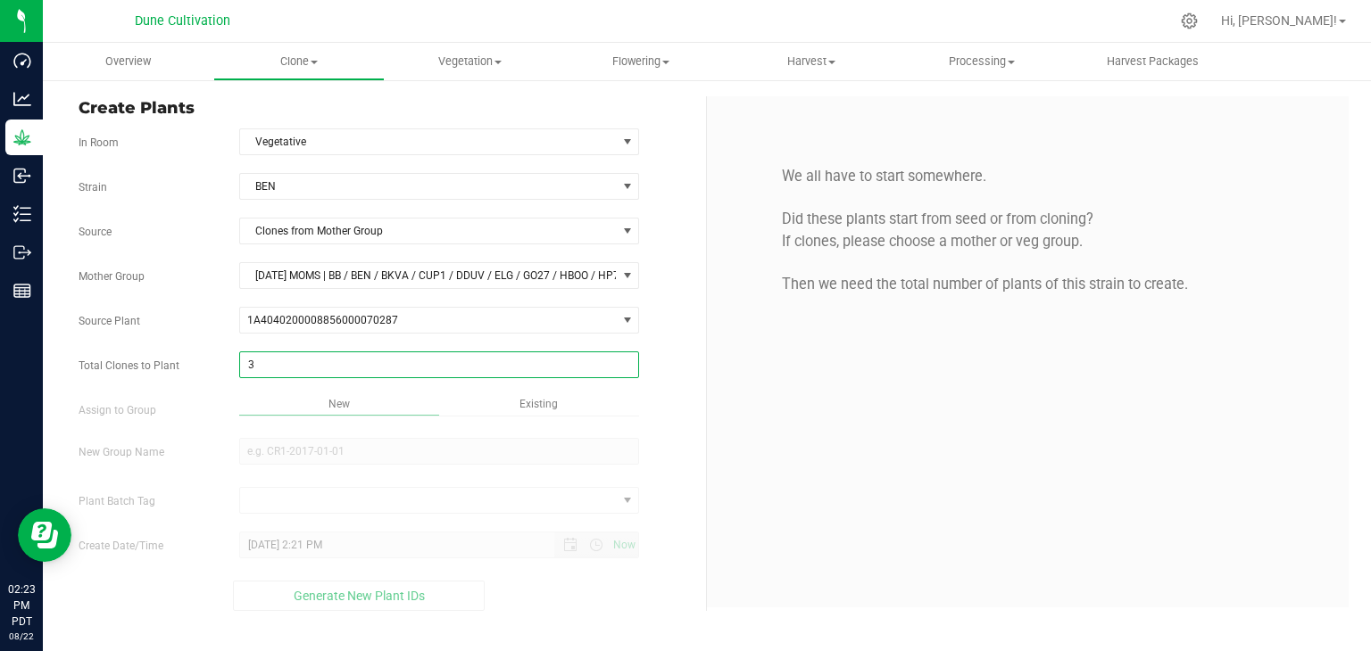
type input "35"
click at [526, 399] on div "Overview Clone Create plants Cloning groups Cloning plant batches Apply to plan…" at bounding box center [707, 347] width 1328 height 609
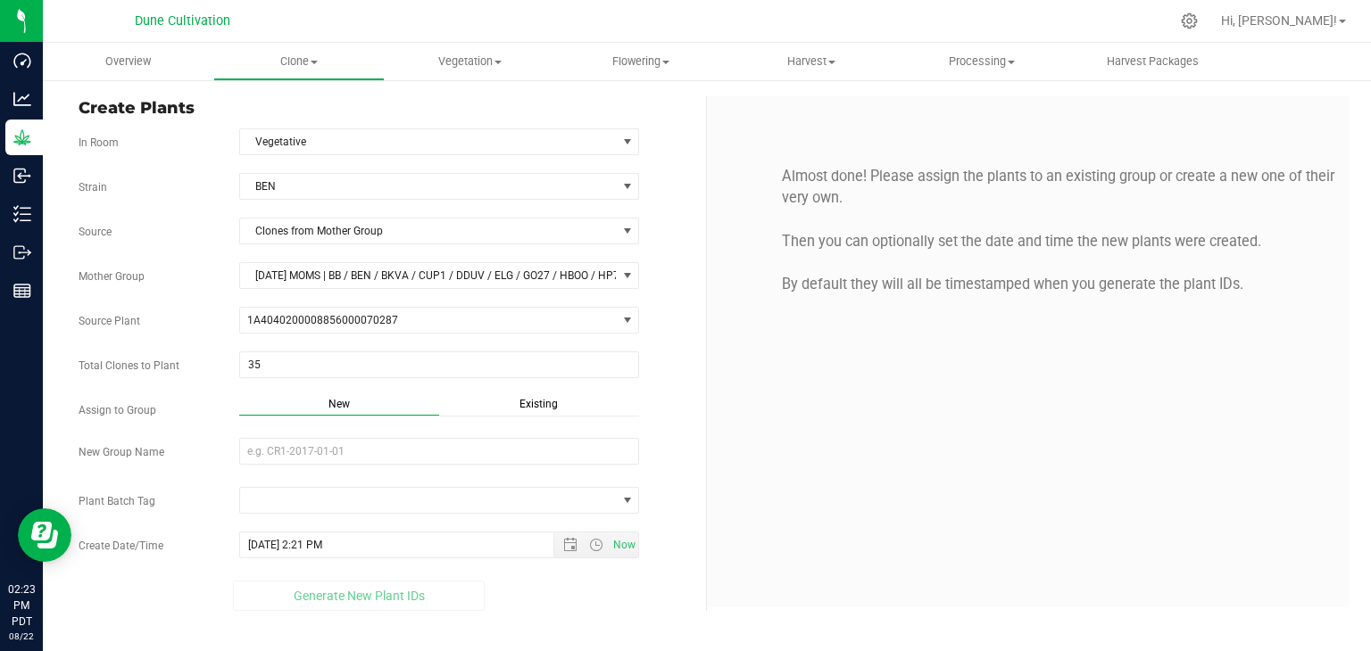
click at [545, 391] on div "[PERSON_NAME] Source Clones from Mother Group Mother Group [DATE] MOMS | BB / B…" at bounding box center [386, 392] width 614 height 438
click at [539, 411] on div "Existing" at bounding box center [539, 406] width 200 height 21
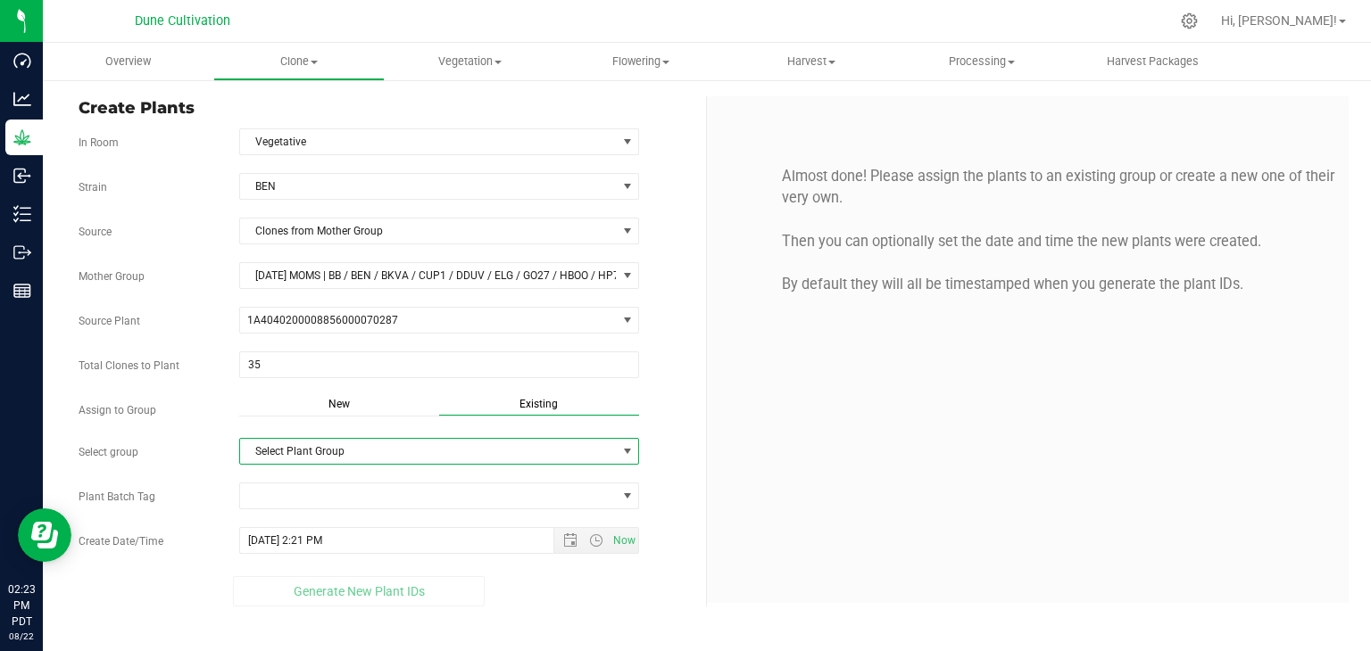
click at [398, 442] on span "Select Plant Group" at bounding box center [428, 451] width 377 height 25
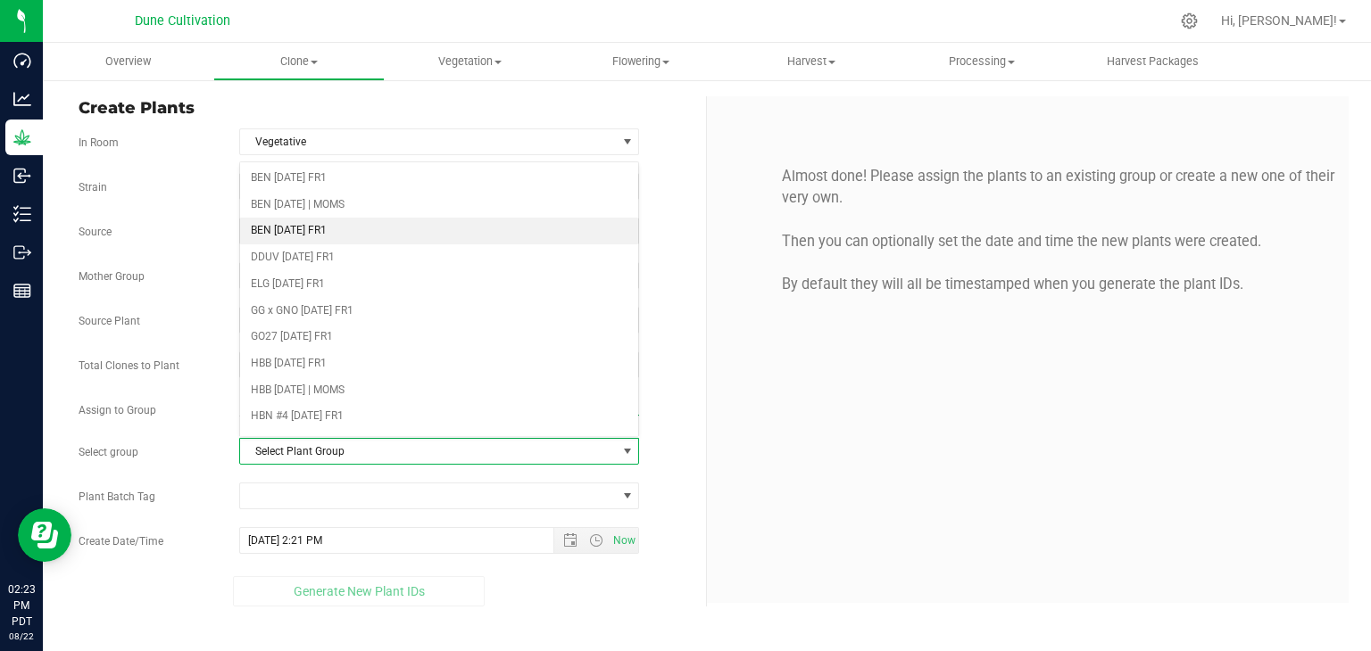
click at [329, 236] on li "BEN [DATE] FR1" at bounding box center [439, 231] width 399 height 27
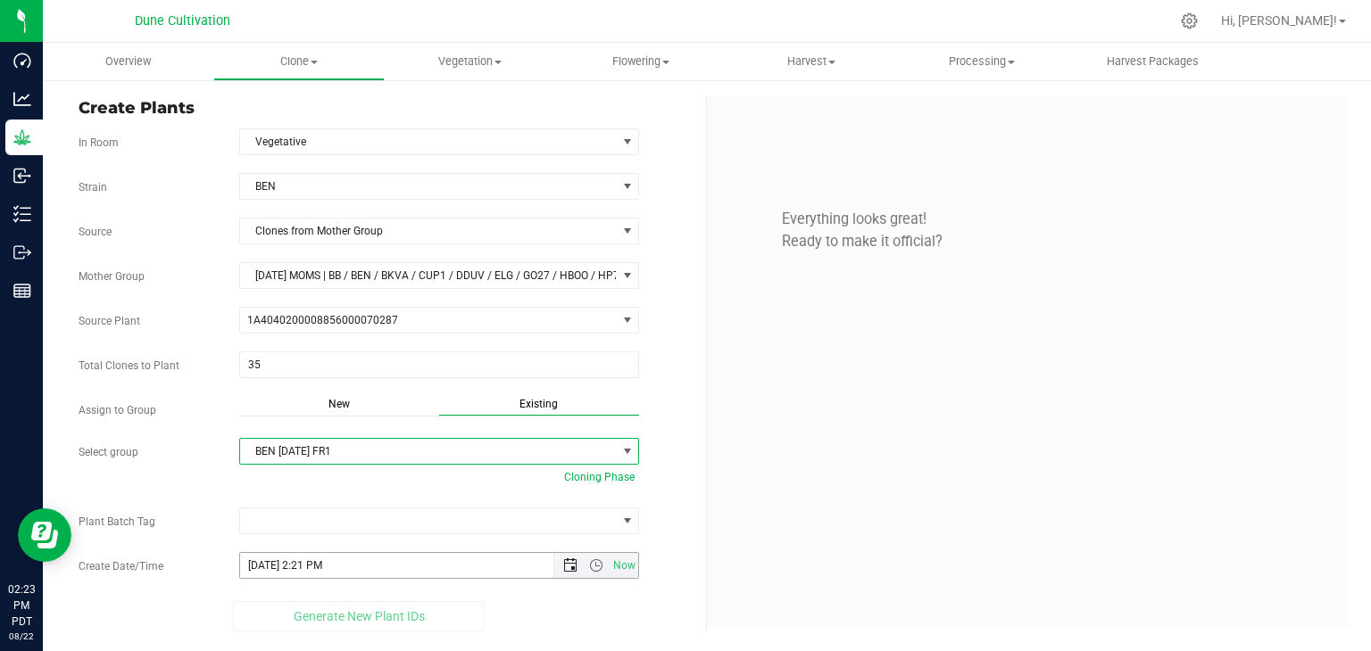
click at [567, 565] on span "Open the date view" at bounding box center [570, 566] width 14 height 14
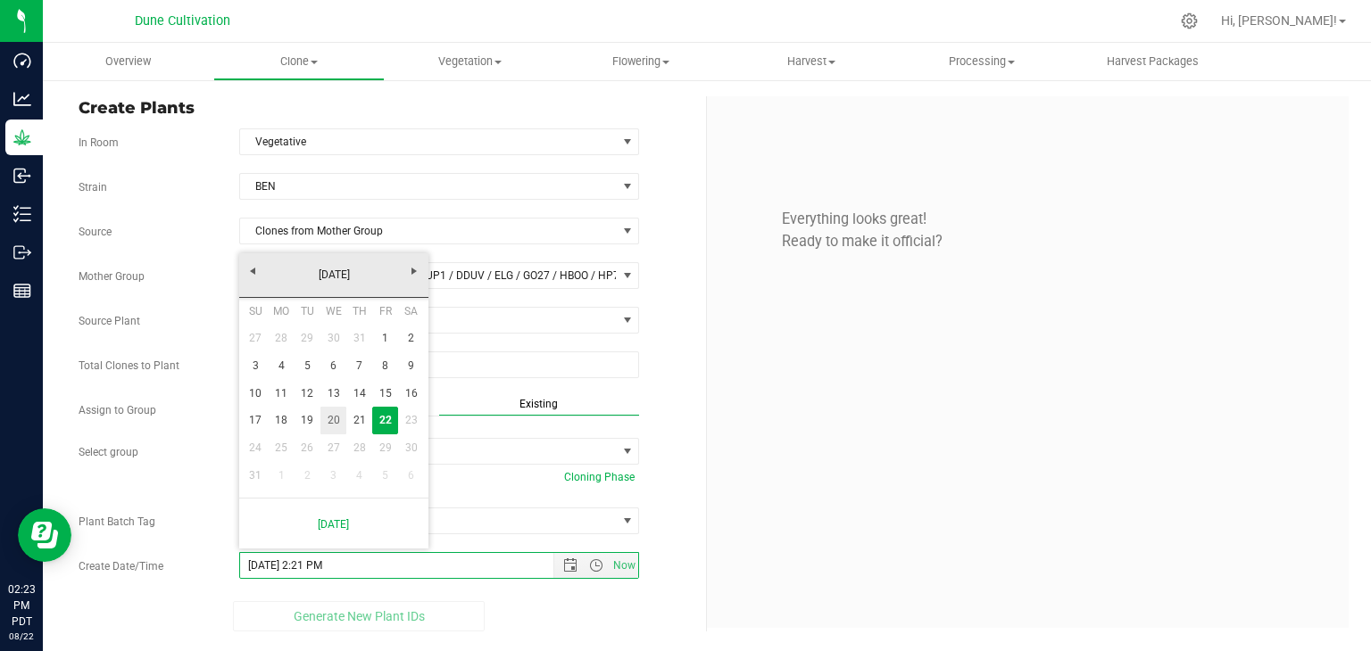
click at [334, 427] on link "20" at bounding box center [333, 421] width 26 height 28
type input "[DATE] 2:21 PM"
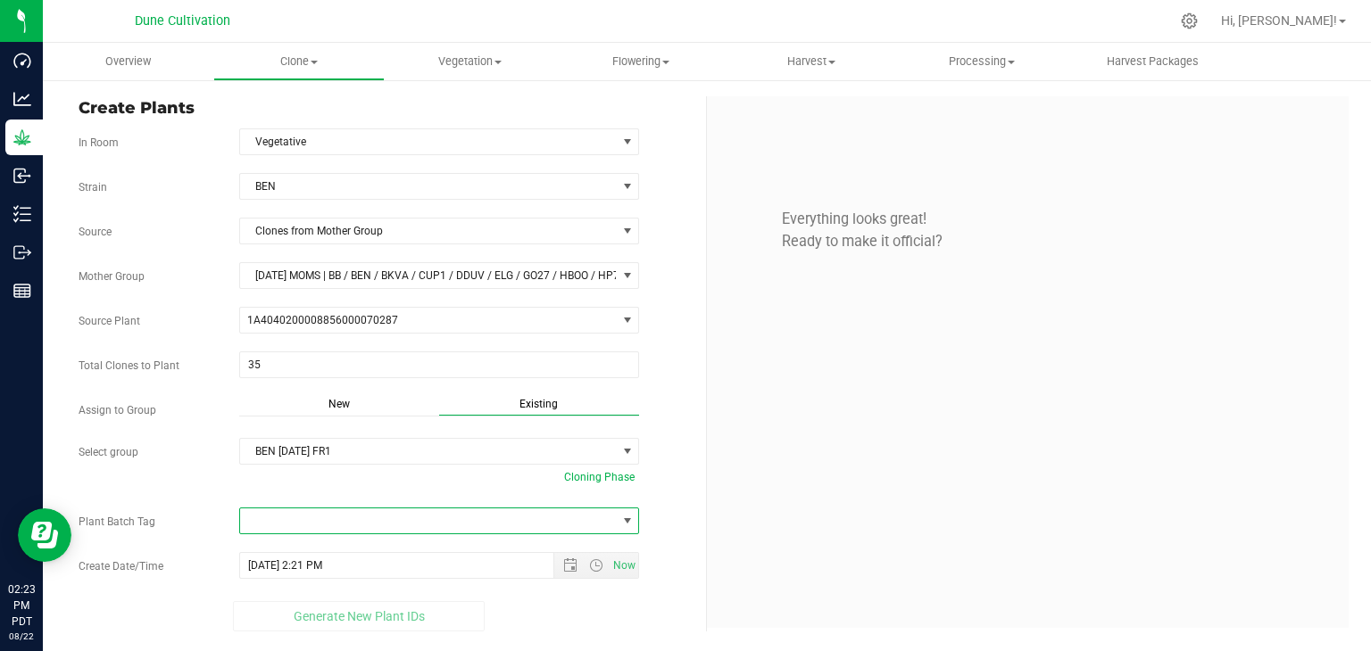
click at [357, 526] on span at bounding box center [428, 521] width 377 height 25
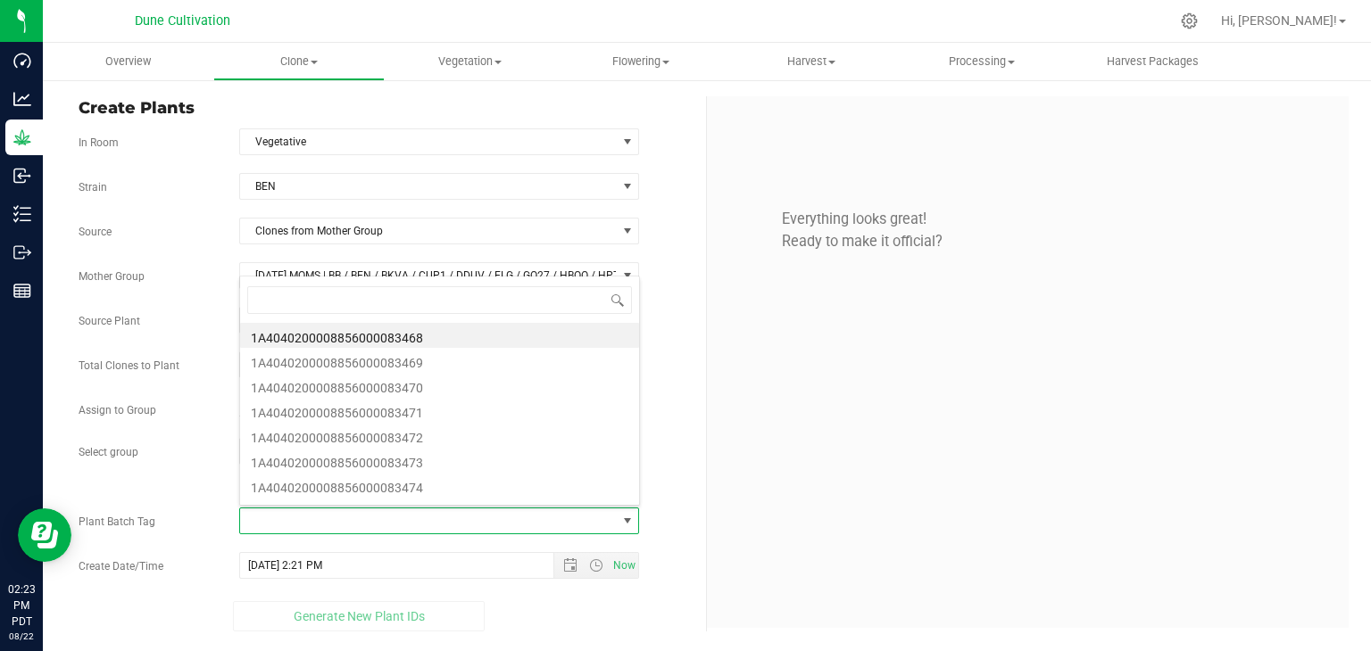
scroll to position [26, 395]
click at [393, 340] on li "1A4040200008856000083468" at bounding box center [439, 335] width 399 height 25
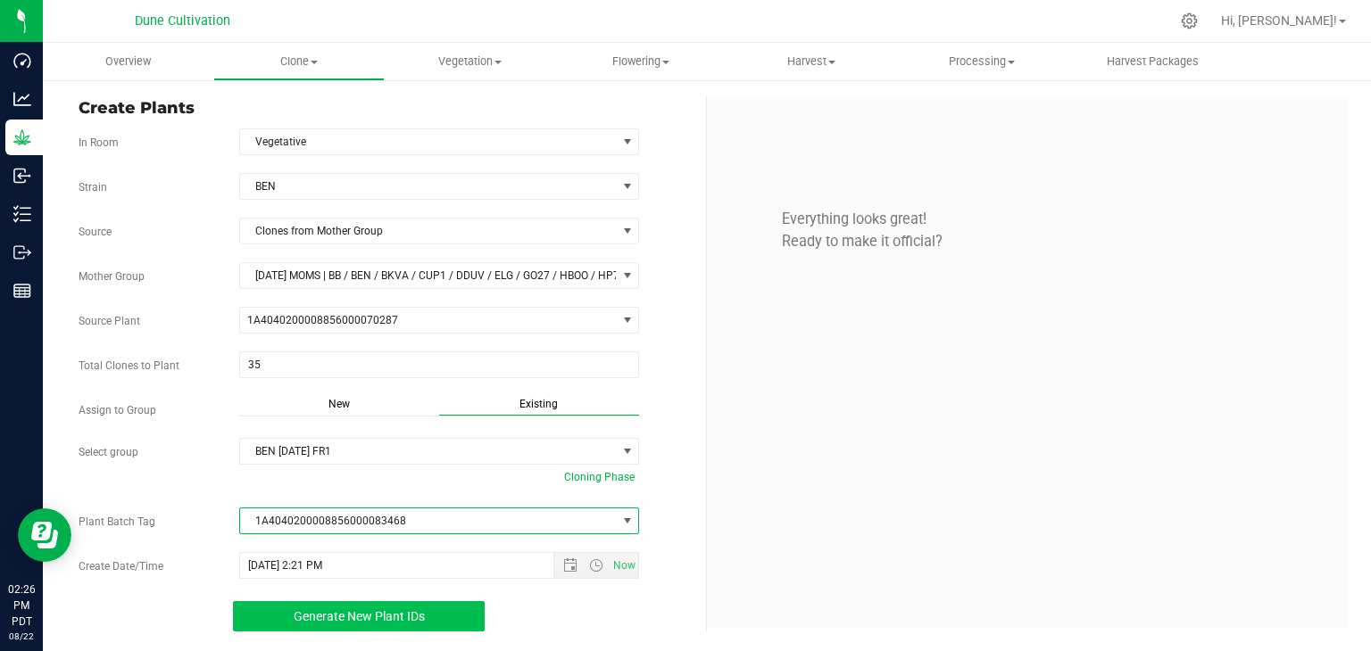
click at [403, 623] on button "Generate New Plant IDs" at bounding box center [359, 616] width 253 height 30
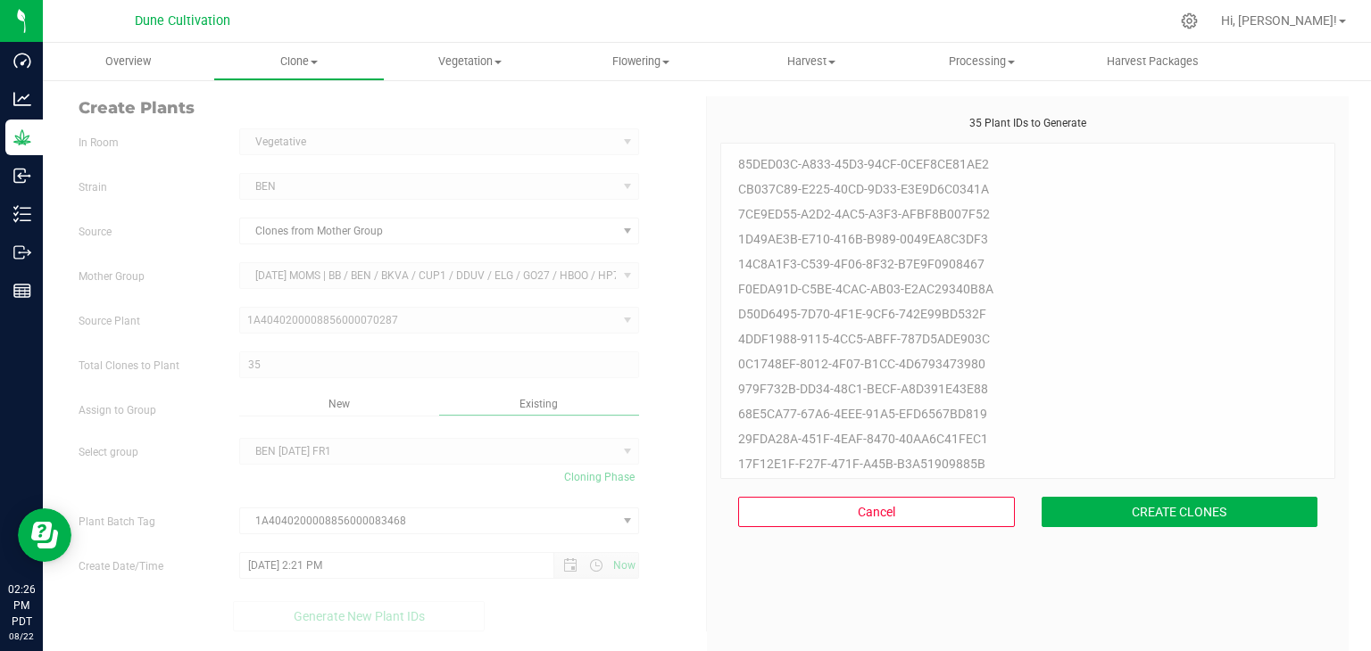
scroll to position [54, 0]
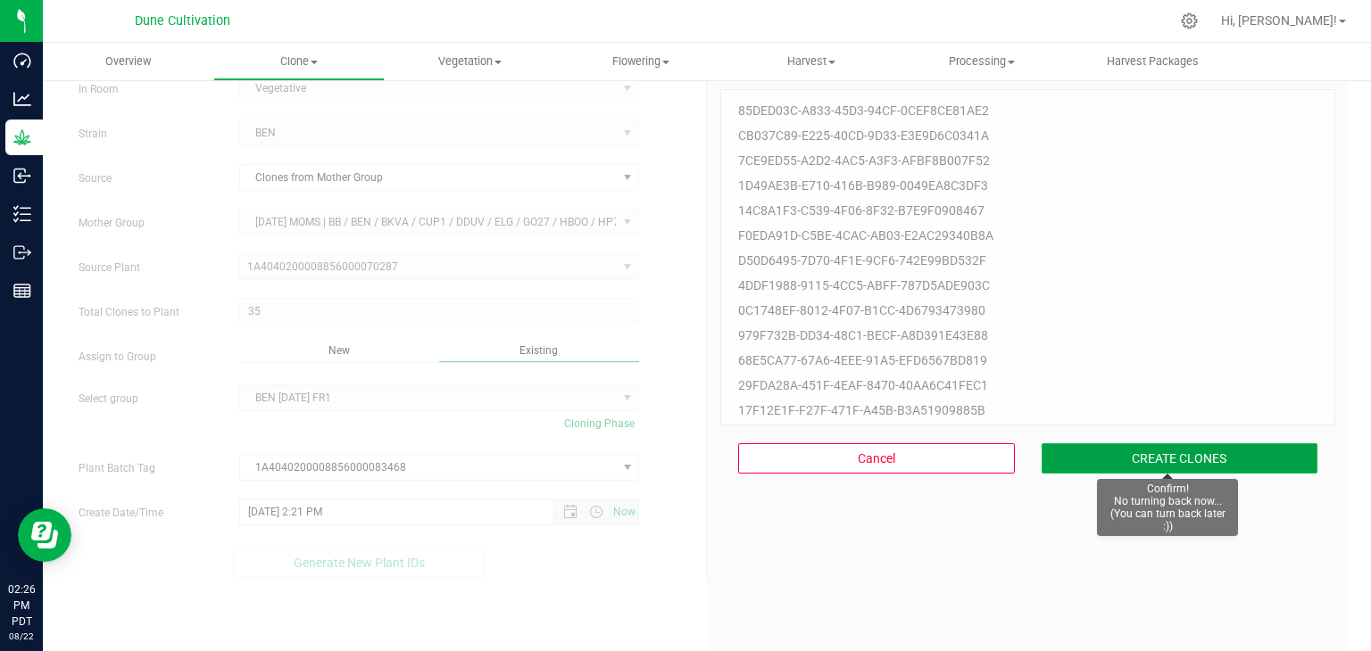
click at [1205, 467] on button "CREATE CLONES" at bounding box center [1179, 458] width 277 height 30
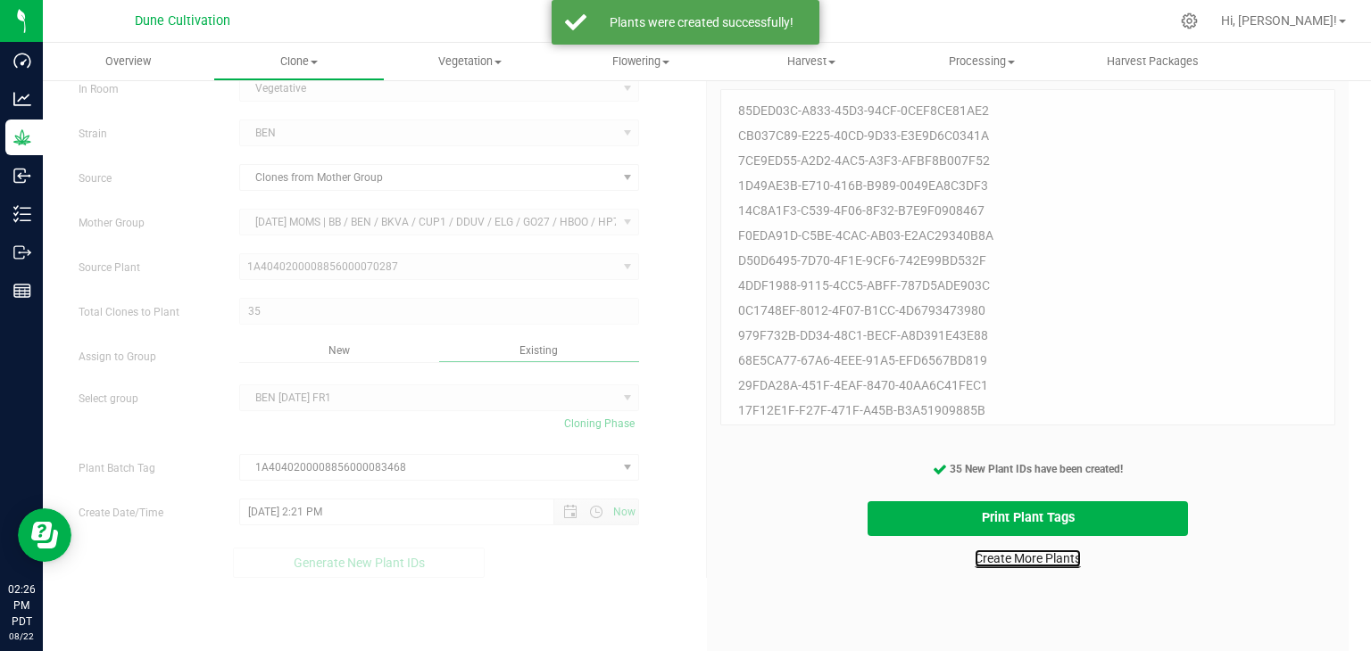
click at [1020, 563] on link "Create More Plants" at bounding box center [1027, 559] width 106 height 18
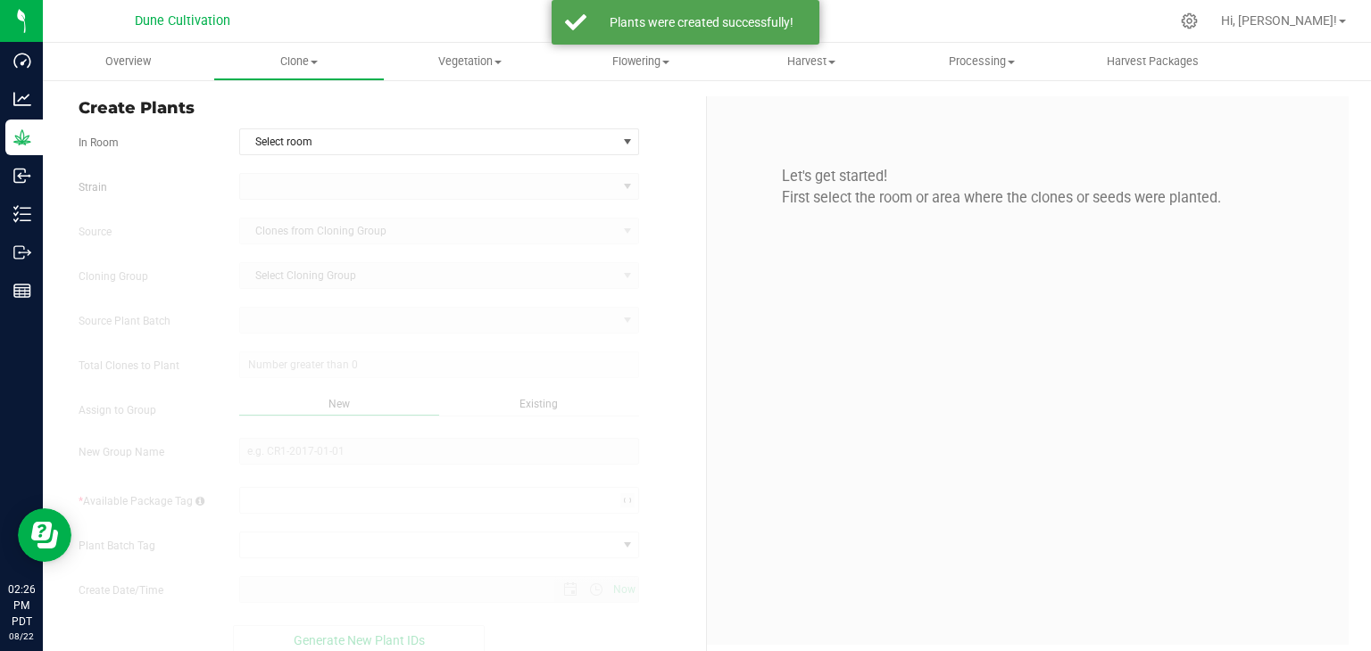
type input "[DATE] 2:26 PM"
click at [517, 155] on form "In Room Select room Select room Clone Cloning - Not Specified Vegetative [GEOGR…" at bounding box center [386, 391] width 614 height 527
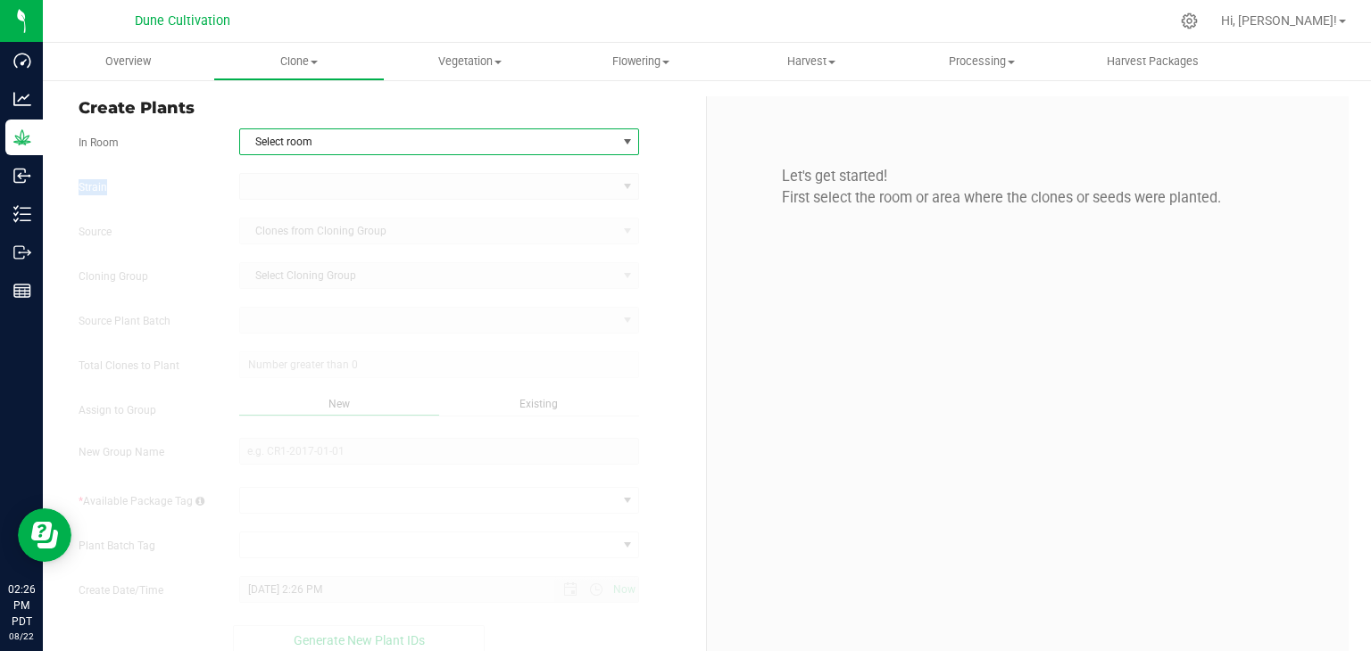
click at [621, 140] on span "select" at bounding box center [627, 142] width 14 height 14
click at [307, 227] on li "Vegetative" at bounding box center [435, 225] width 394 height 27
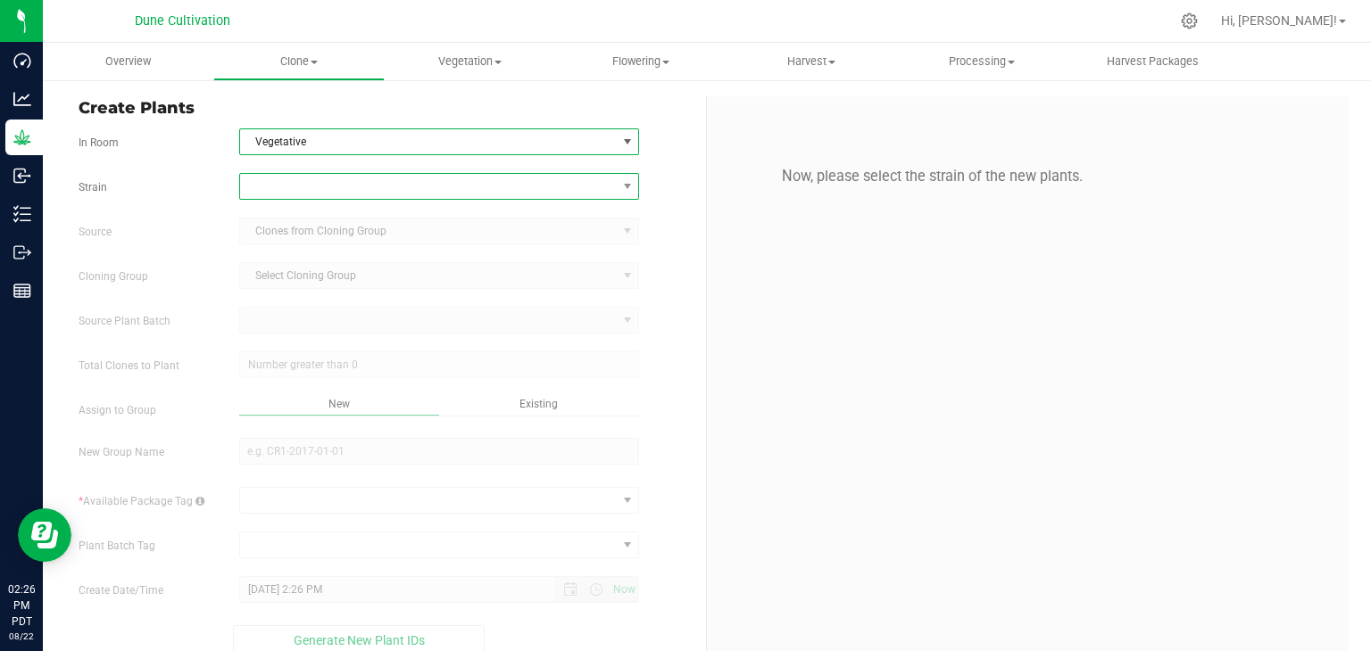
click at [279, 182] on span at bounding box center [428, 186] width 377 height 25
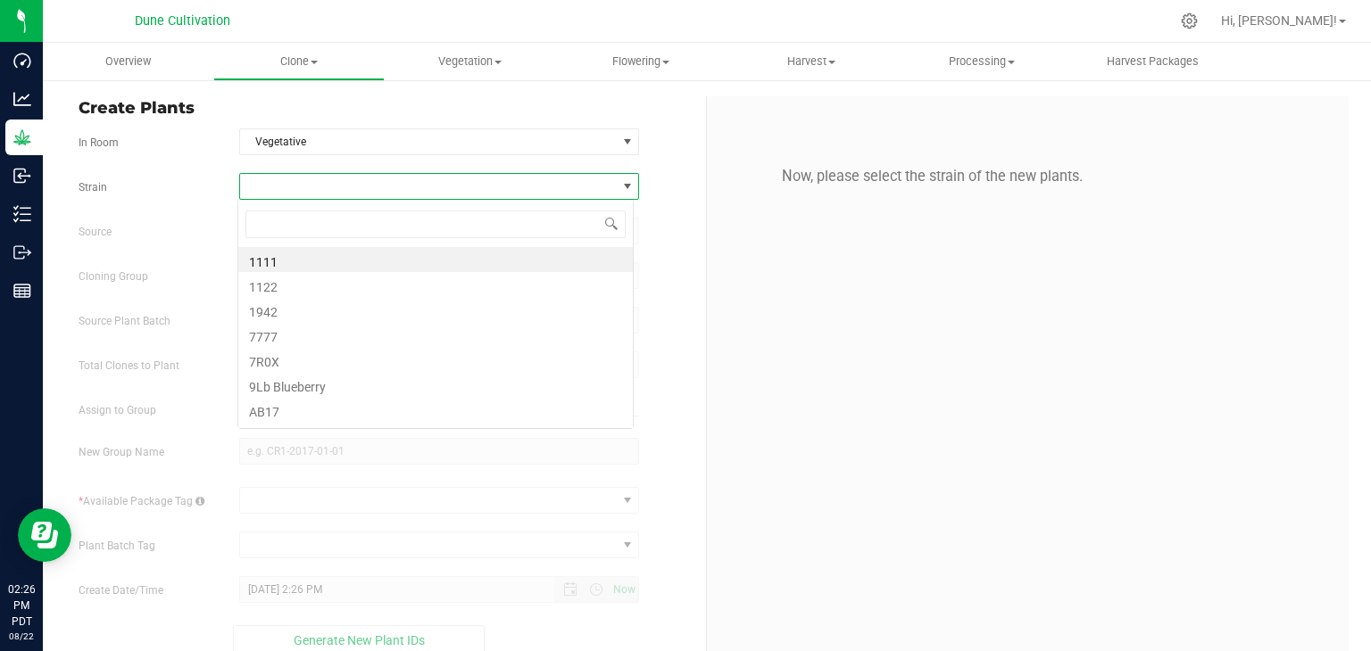
scroll to position [26, 395]
type input "HP70"
click at [294, 227] on input "HP70" at bounding box center [435, 225] width 380 height 28
click at [307, 250] on li "HP70" at bounding box center [435, 259] width 394 height 25
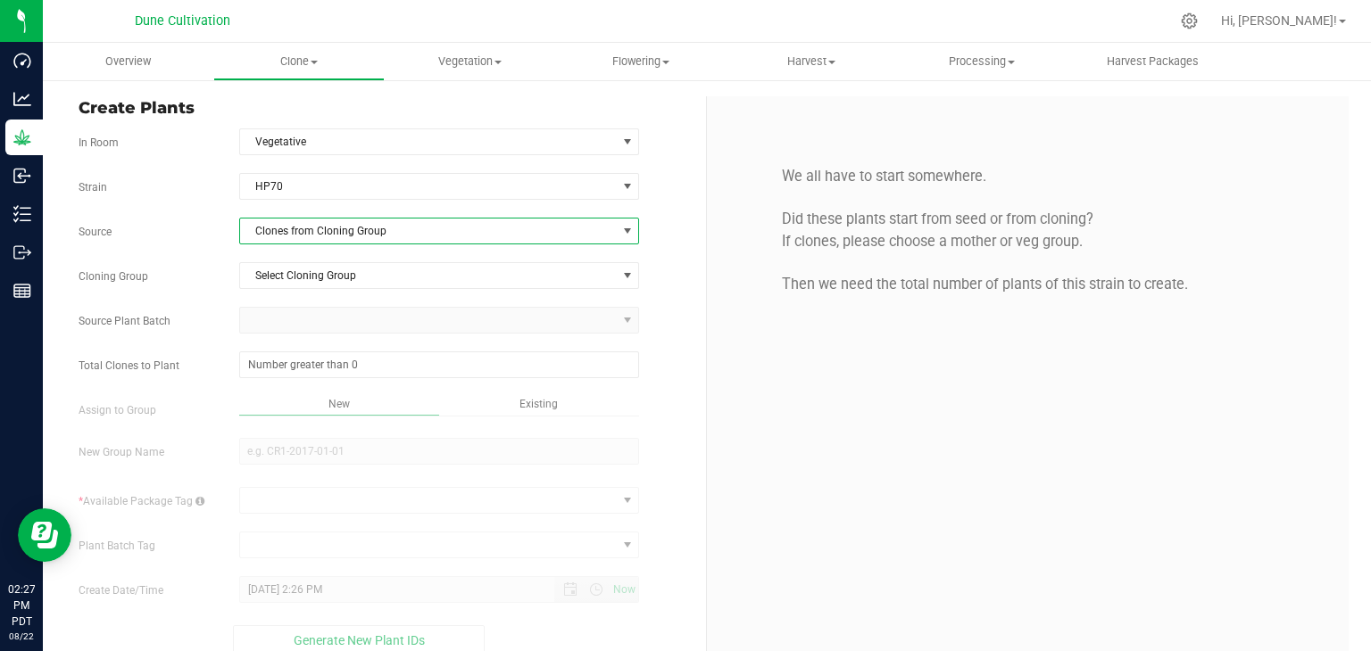
click at [325, 225] on span "Clones from Cloning Group" at bounding box center [428, 231] width 377 height 25
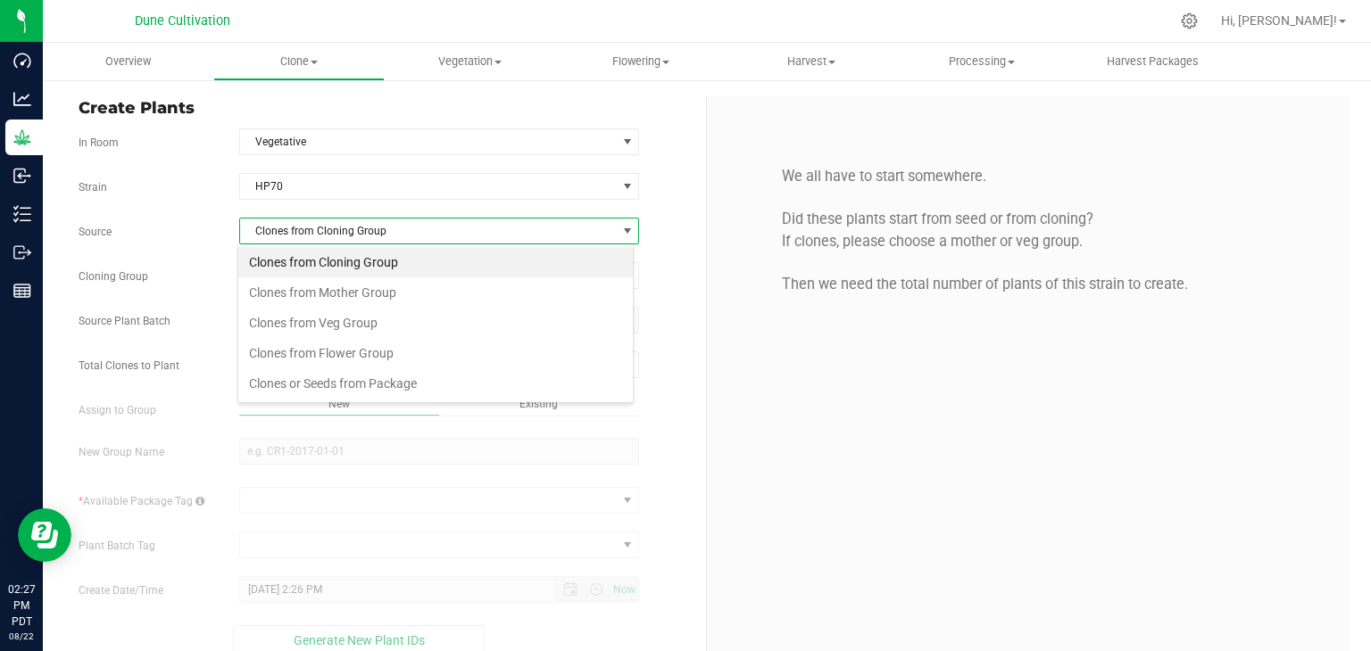
scroll to position [26, 395]
click at [345, 304] on li "Clones from Mother Group" at bounding box center [435, 292] width 394 height 30
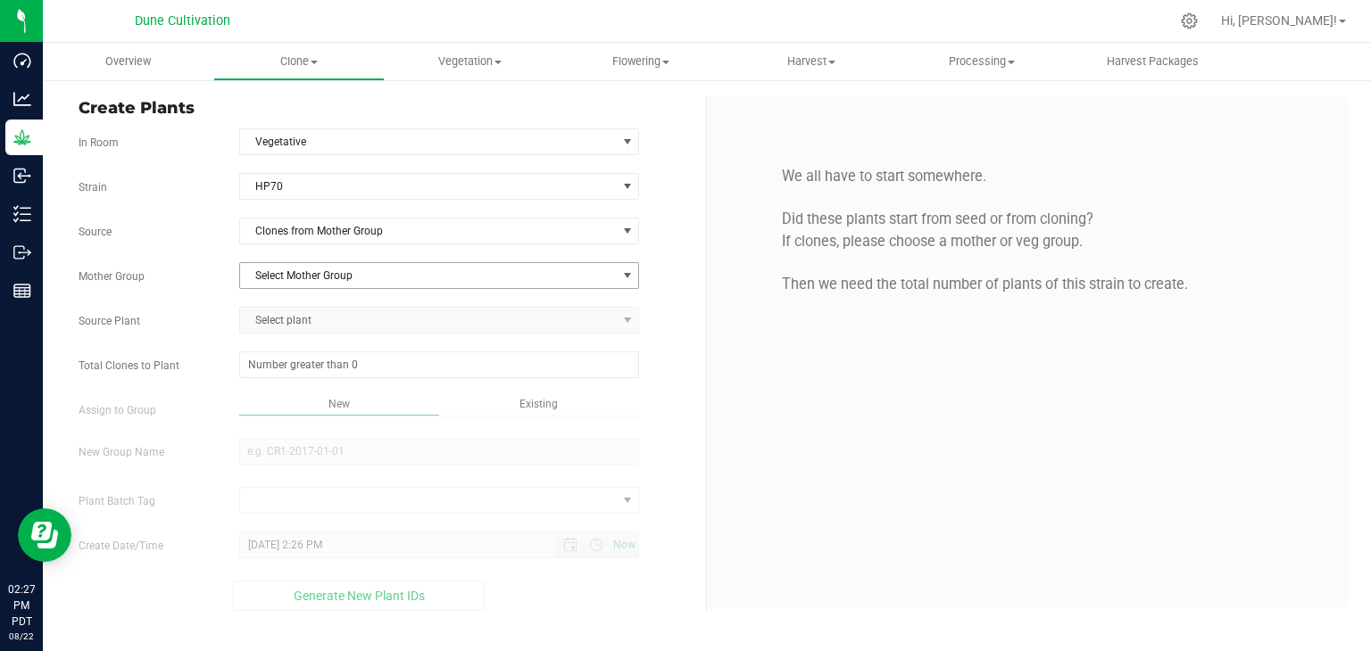
click at [344, 280] on span "Select Mother Group" at bounding box center [428, 275] width 377 height 25
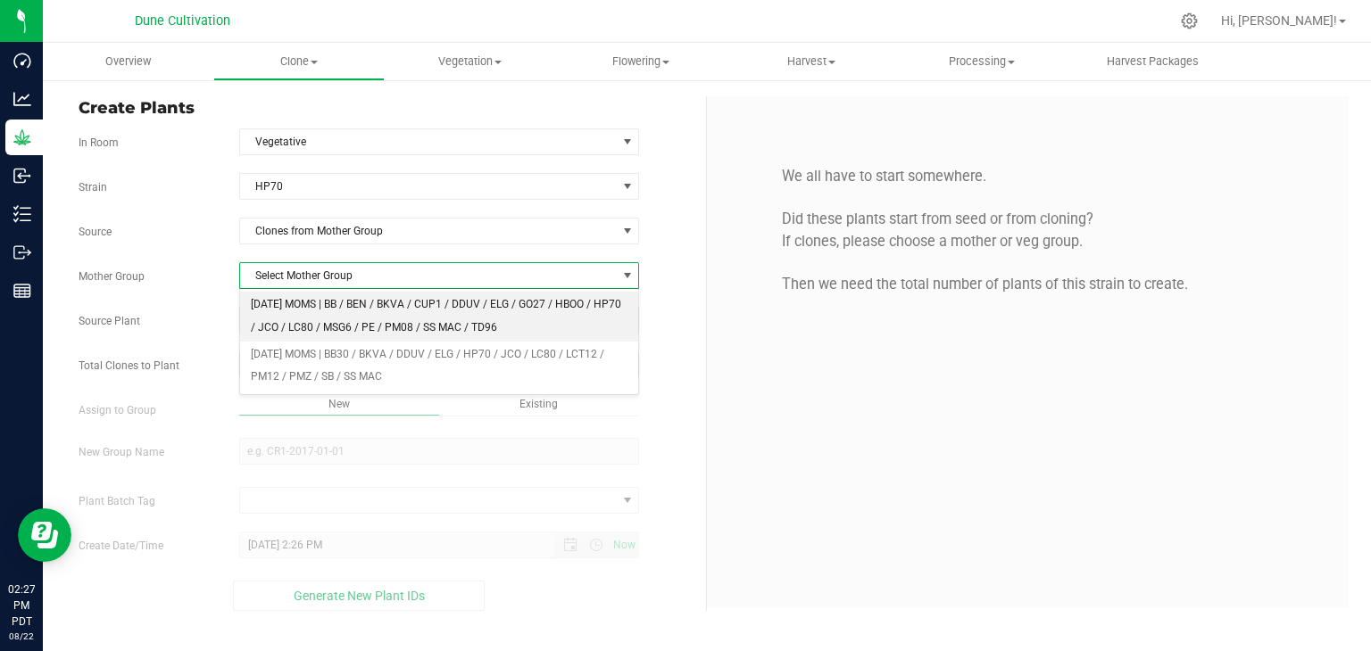
click at [351, 309] on li "[DATE] MOMS | BB / BEN / BKVA / CUP1 / DDUV / ELG / GO27 / HBOO / HP70 / JCO / …" at bounding box center [439, 316] width 399 height 49
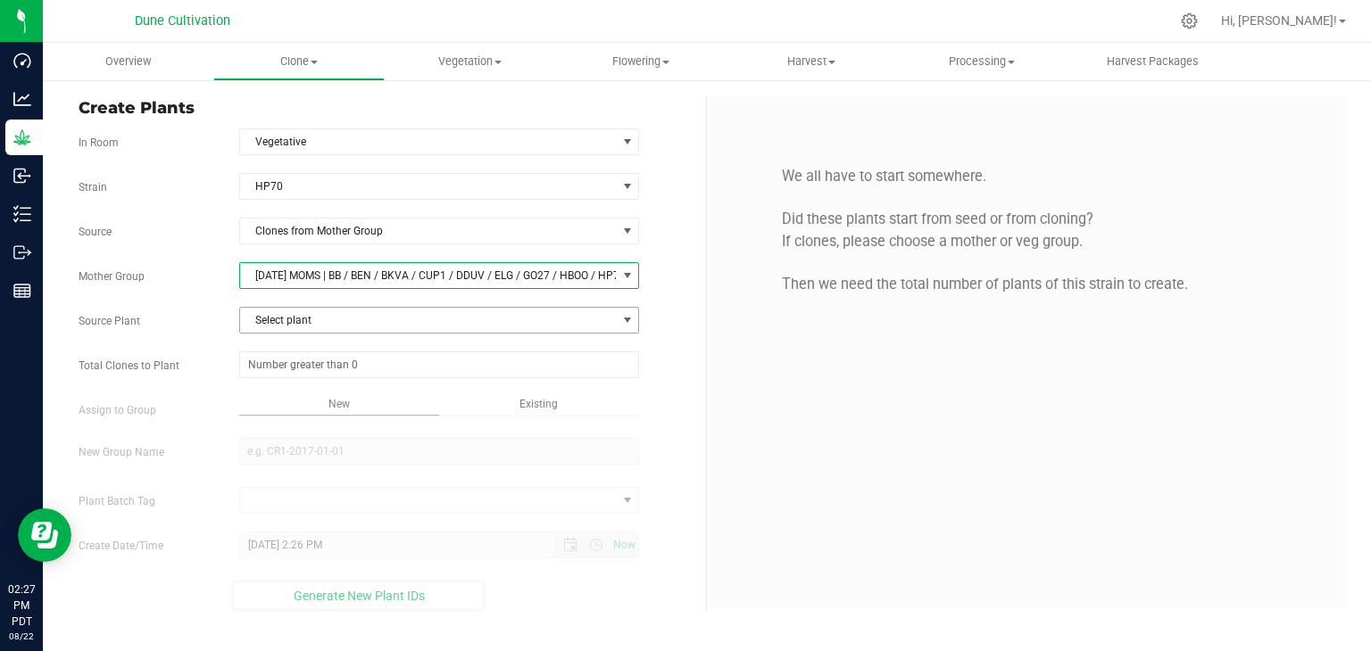
click at [327, 328] on span "Select plant" at bounding box center [428, 320] width 377 height 25
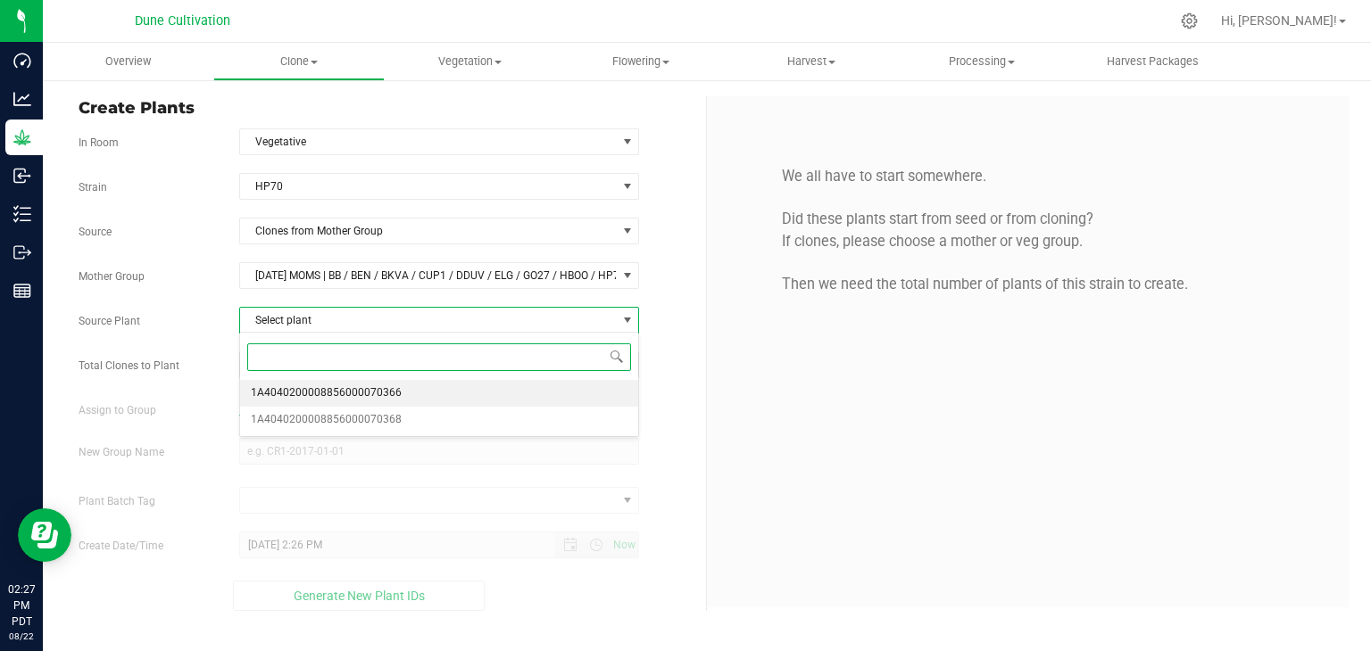
click at [382, 391] on span "1A4040200008856000070366" at bounding box center [326, 393] width 151 height 23
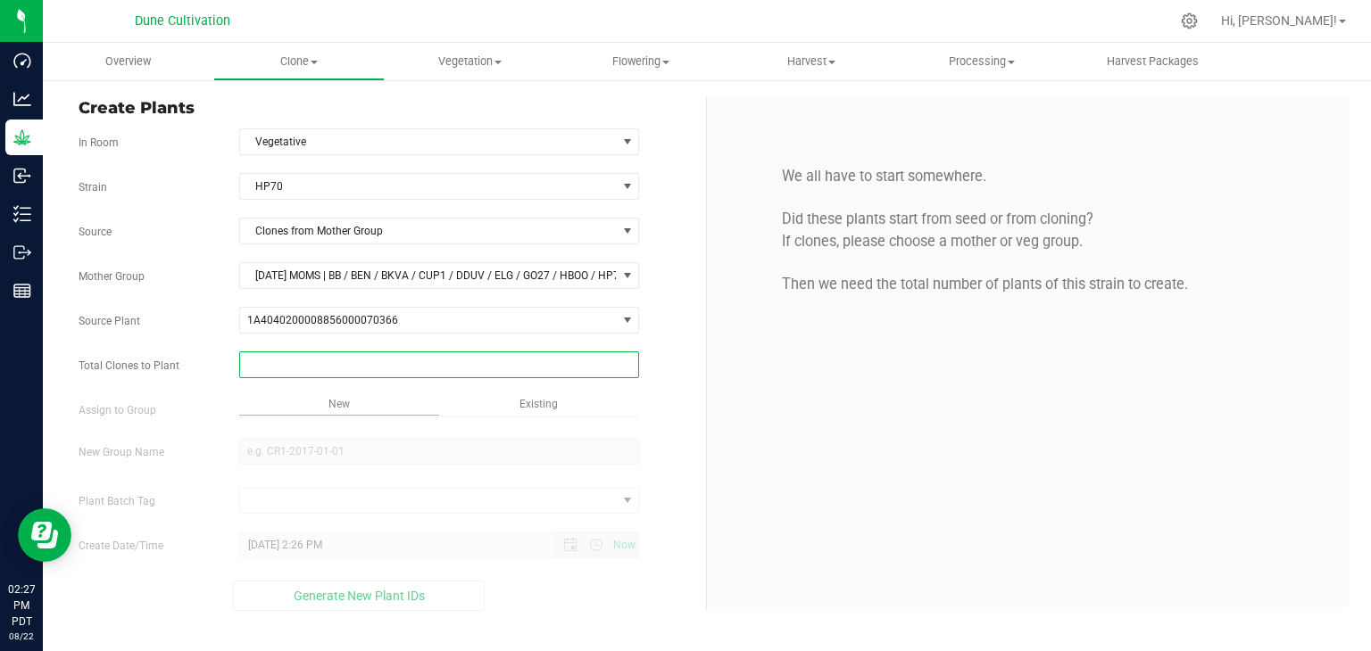
click at [374, 372] on span at bounding box center [439, 365] width 401 height 27
type input "65"
click at [348, 454] on div "Overview Clone Create plants Cloning groups Cloning plant batches Apply to plan…" at bounding box center [707, 347] width 1328 height 609
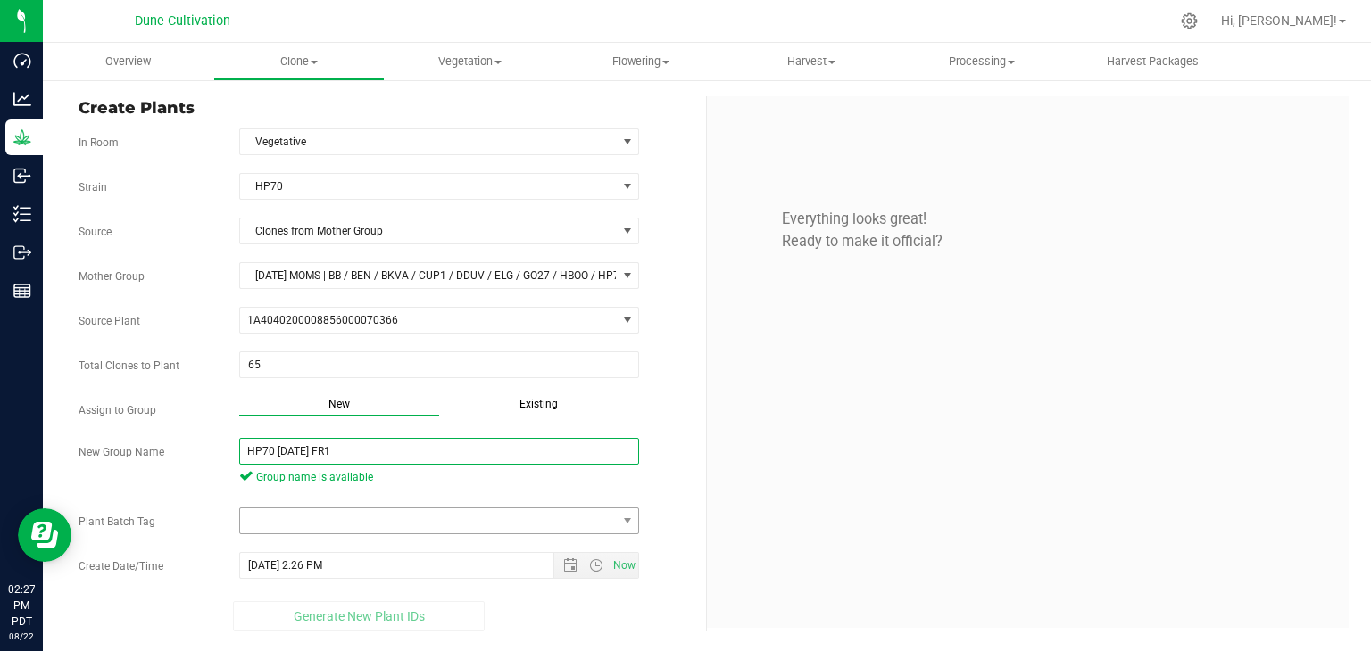
type input "HP70 [DATE] FR1"
click at [344, 510] on span at bounding box center [428, 521] width 377 height 25
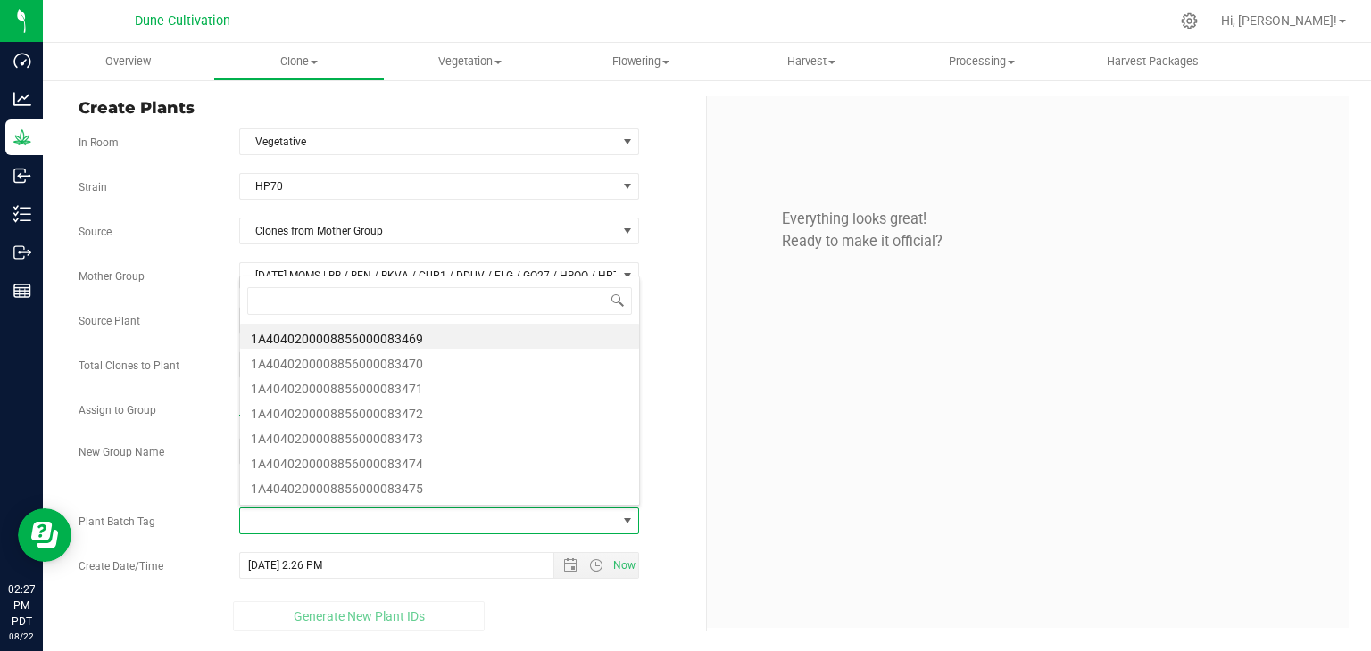
scroll to position [26, 395]
click at [431, 332] on li "1A4040200008856000083469" at bounding box center [439, 336] width 399 height 25
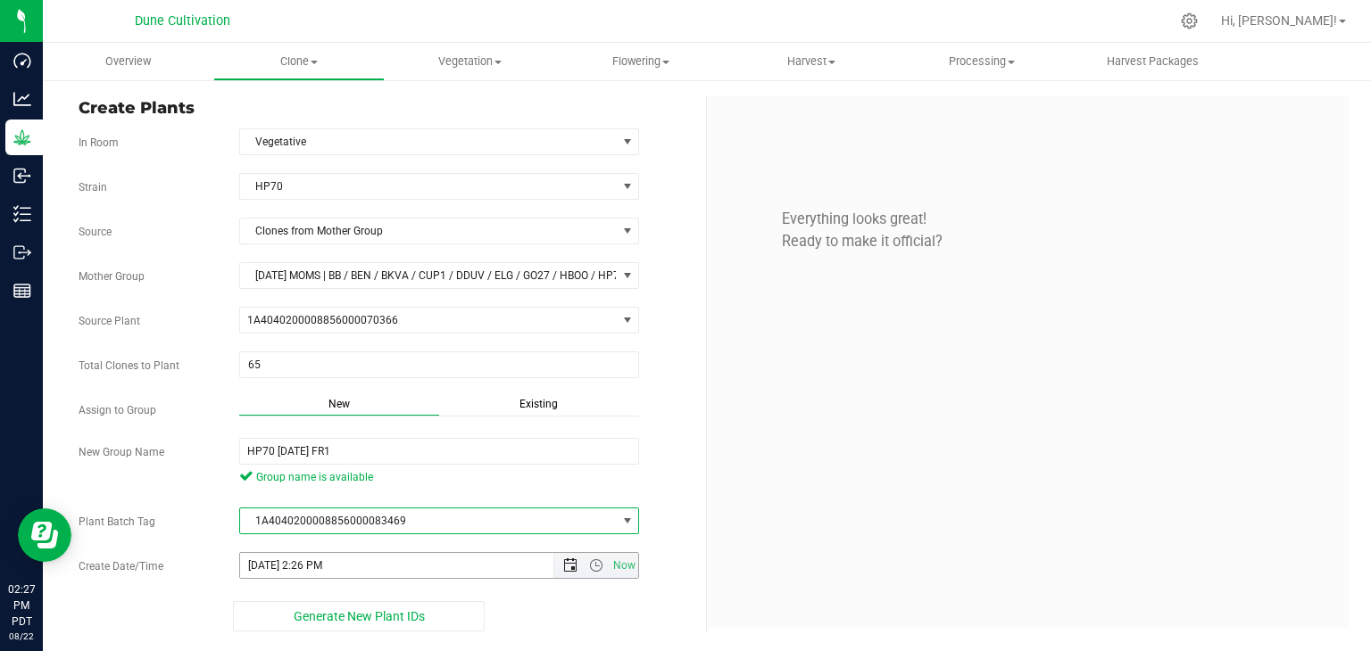
click at [571, 563] on span "Open the date view" at bounding box center [570, 566] width 14 height 14
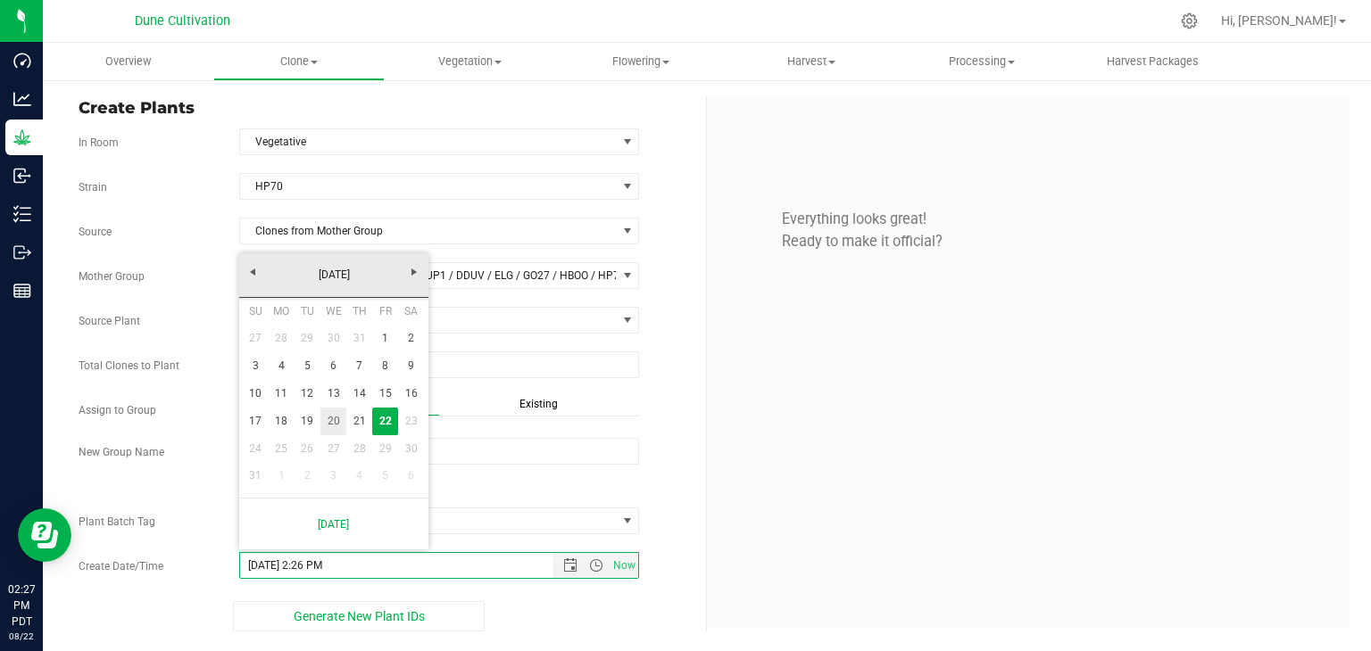
click at [325, 416] on link "20" at bounding box center [333, 422] width 26 height 28
type input "[DATE] 2:26 PM"
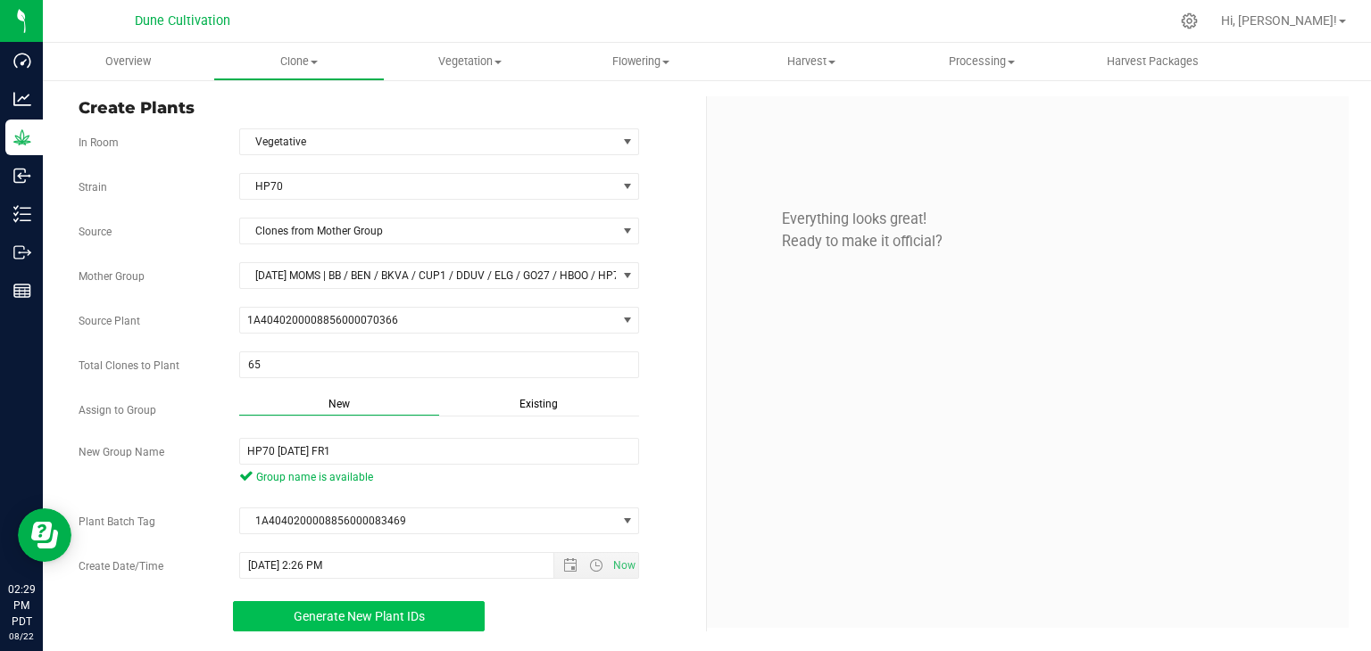
click at [385, 603] on button "Generate New Plant IDs" at bounding box center [359, 616] width 253 height 30
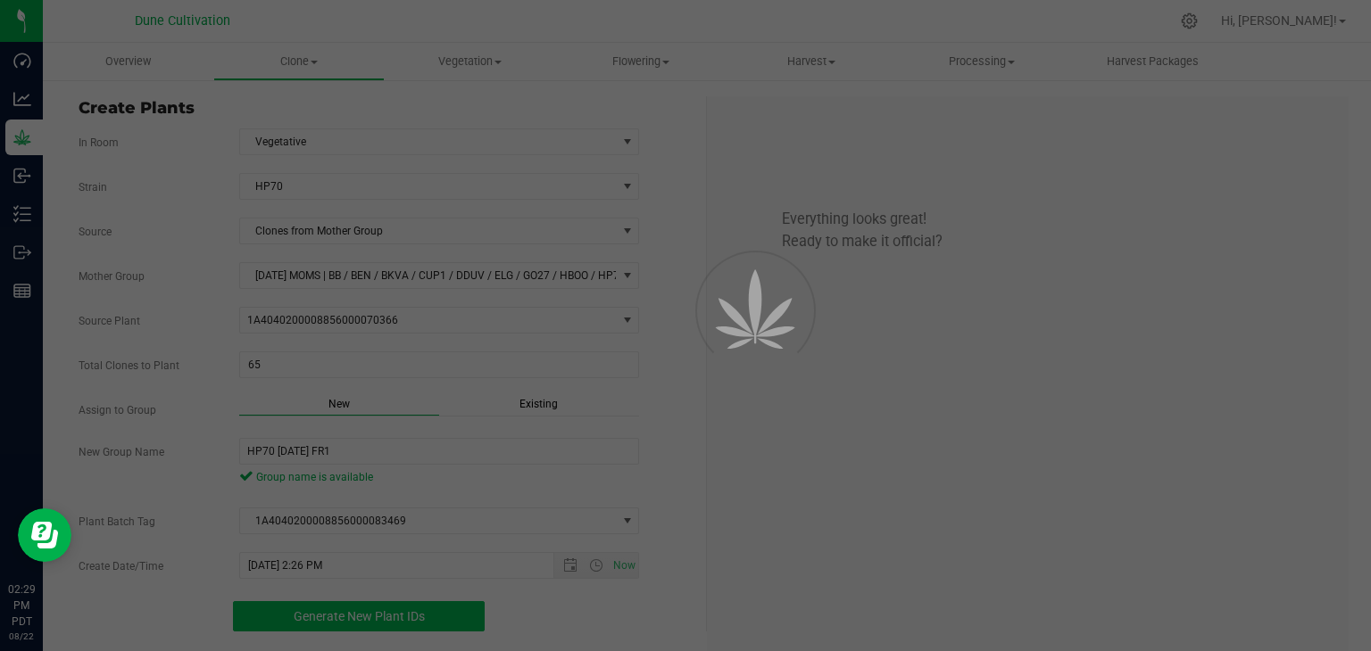
scroll to position [54, 0]
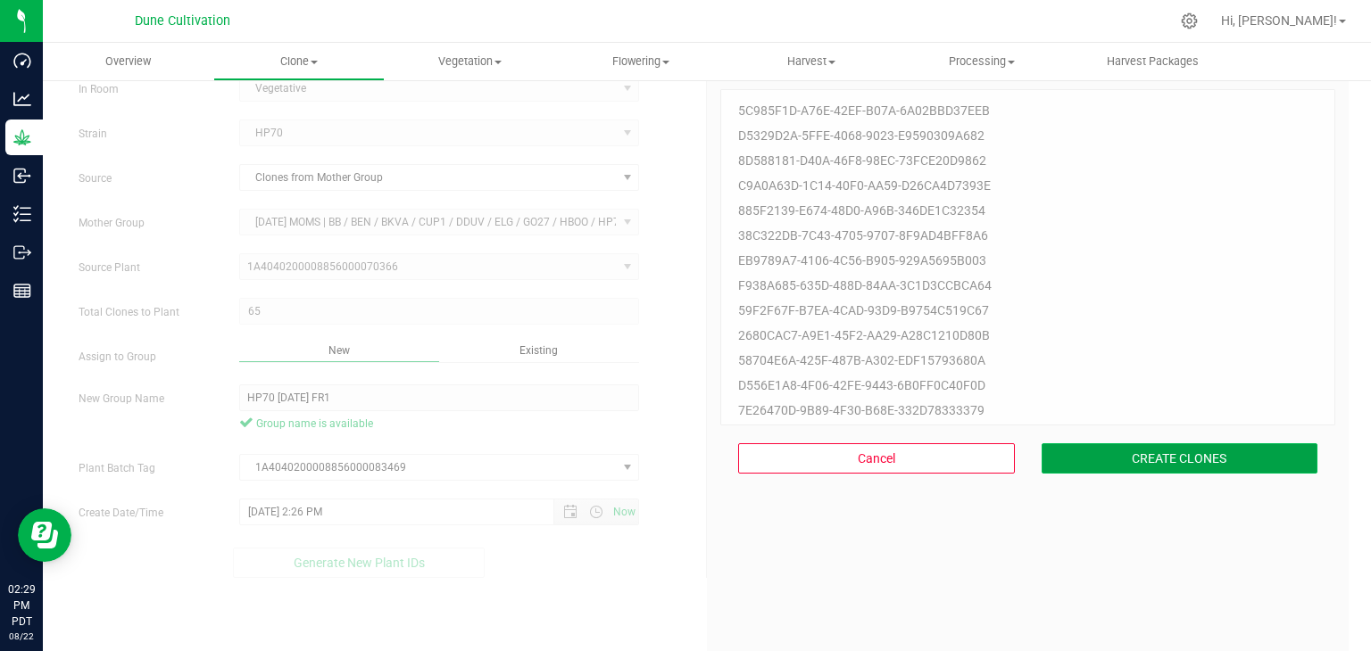
click at [1094, 464] on button "CREATE CLONES" at bounding box center [1179, 458] width 277 height 30
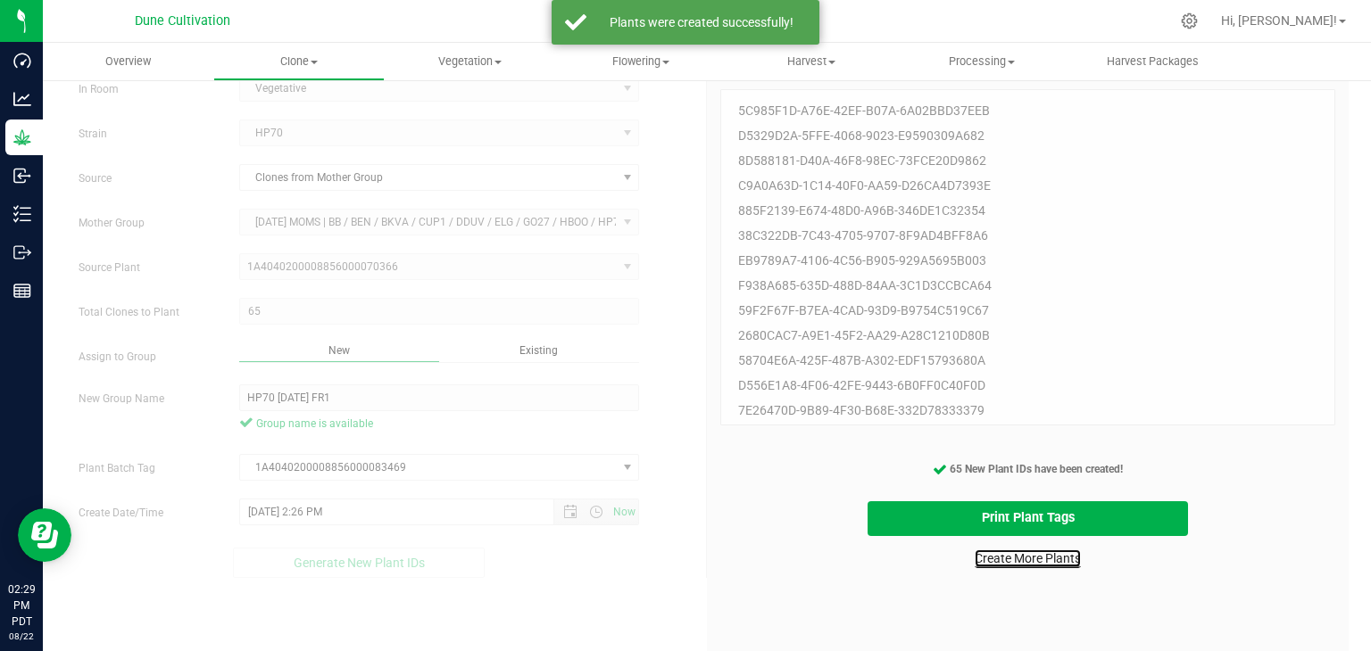
click at [999, 561] on link "Create More Plants" at bounding box center [1027, 559] width 106 height 18
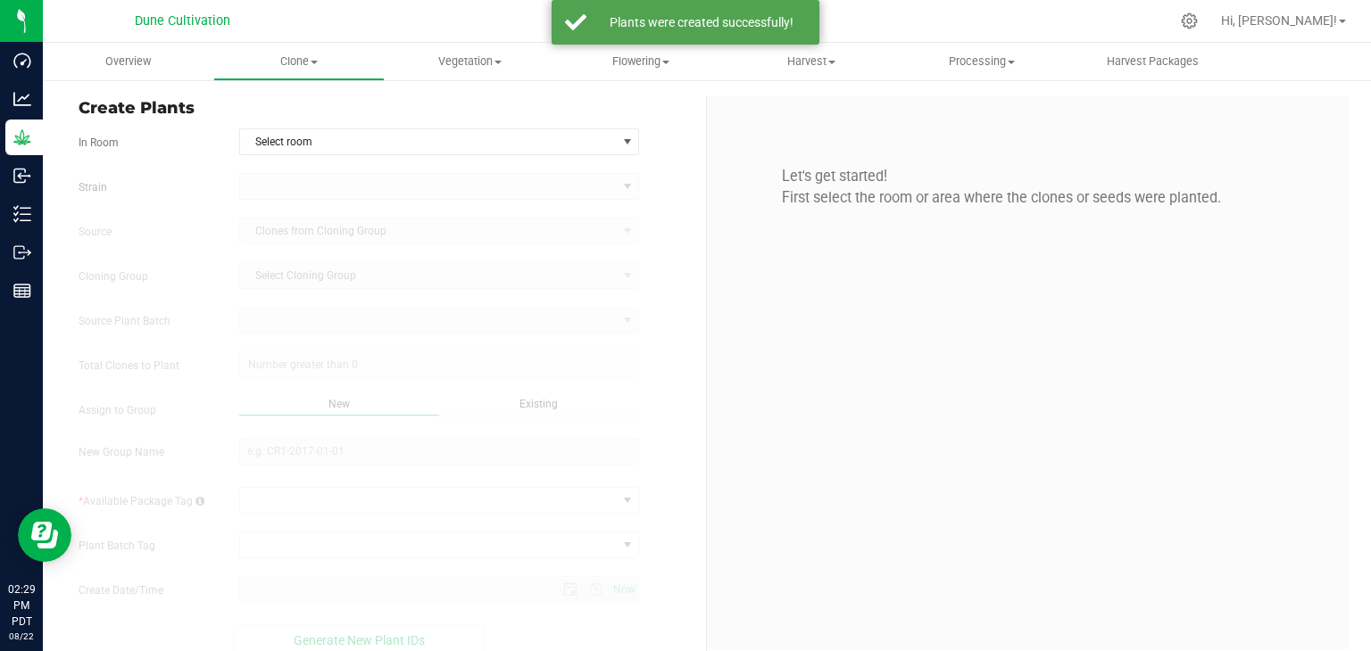
type input "[DATE] 2:29 PM"
click at [392, 136] on span "Select room" at bounding box center [428, 141] width 377 height 25
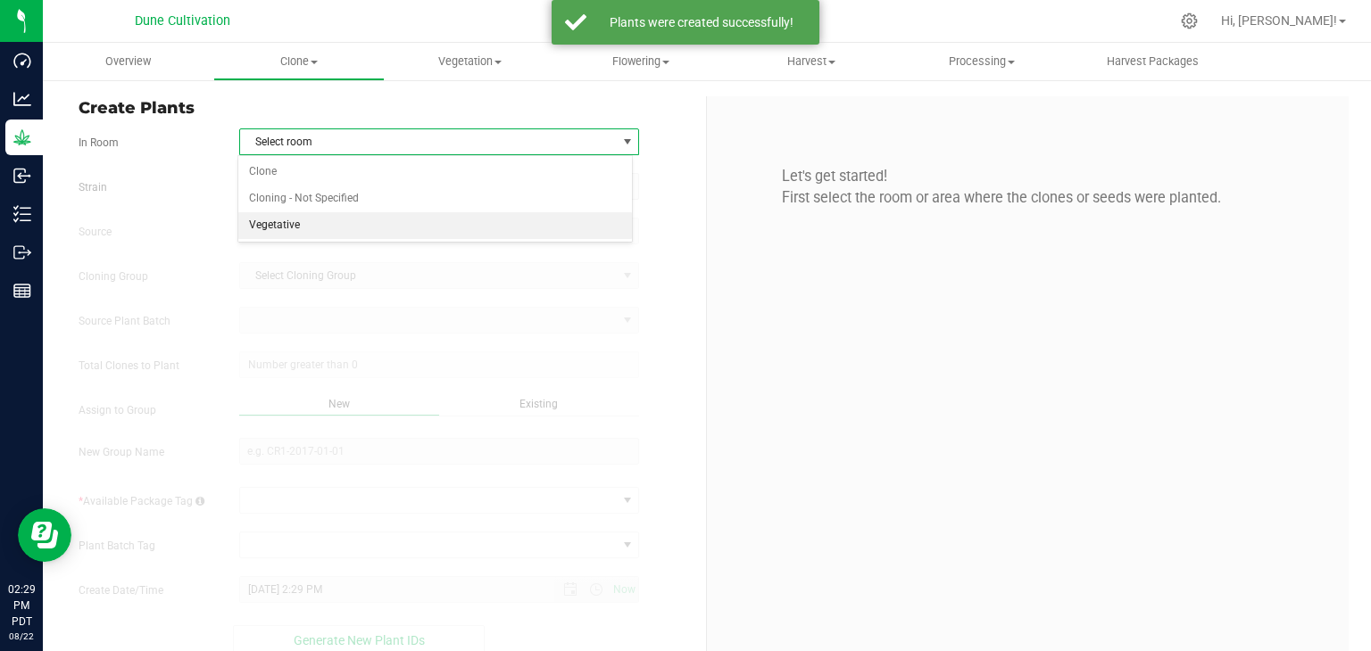
drag, startPoint x: 290, startPoint y: 224, endPoint x: 291, endPoint y: 204, distance: 19.7
click at [289, 222] on li "Vegetative" at bounding box center [435, 225] width 394 height 27
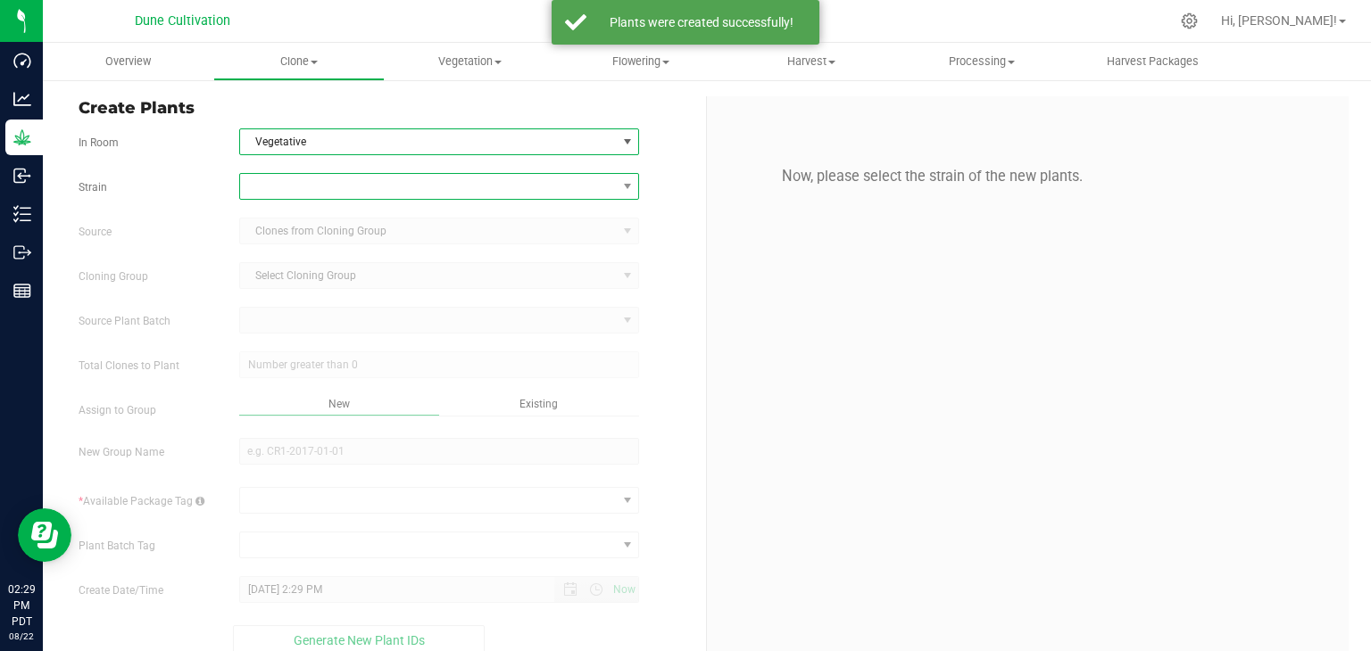
click at [288, 180] on span at bounding box center [428, 186] width 377 height 25
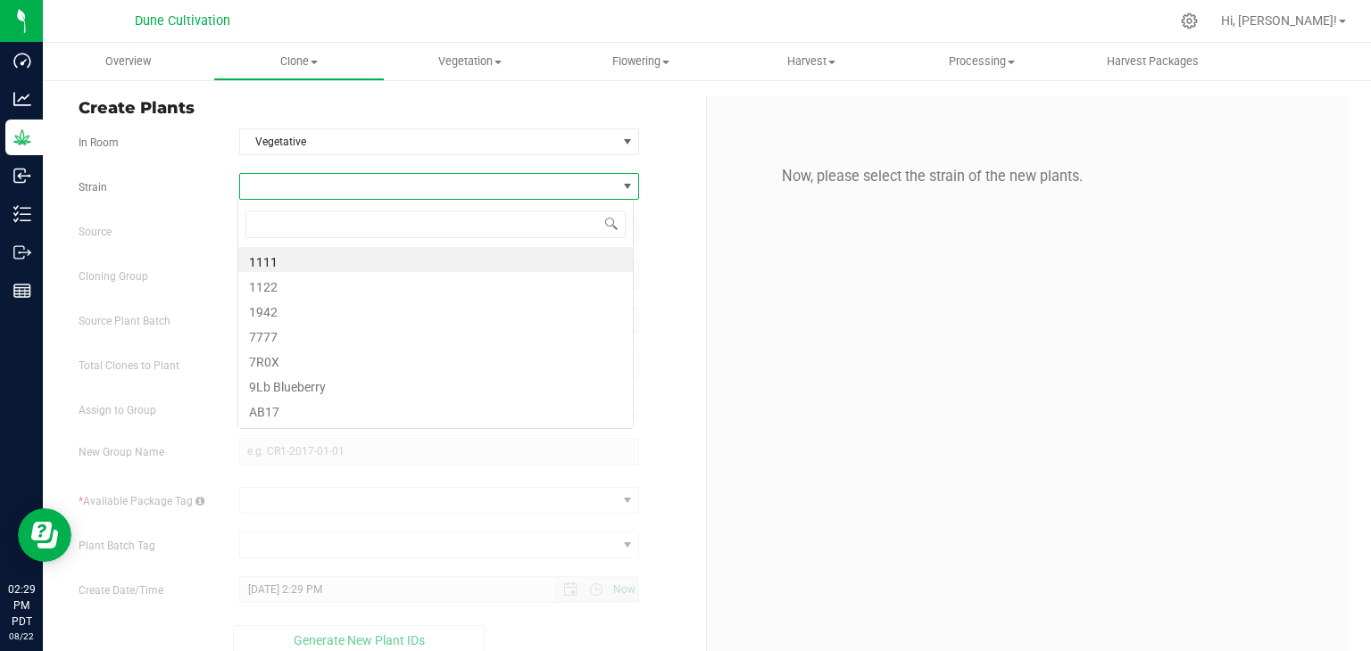
scroll to position [26, 395]
type input "SS"
click at [264, 311] on li "SS MAC" at bounding box center [435, 309] width 394 height 25
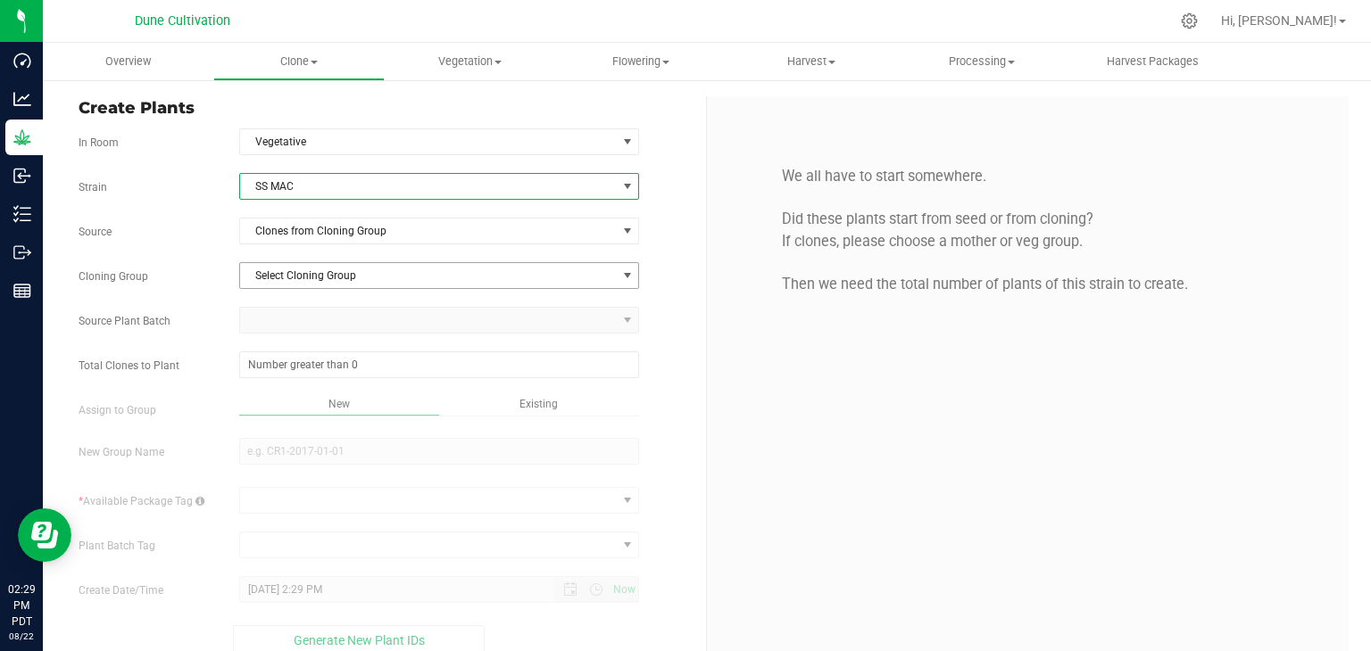
click at [372, 275] on span "Select Cloning Group" at bounding box center [428, 275] width 377 height 25
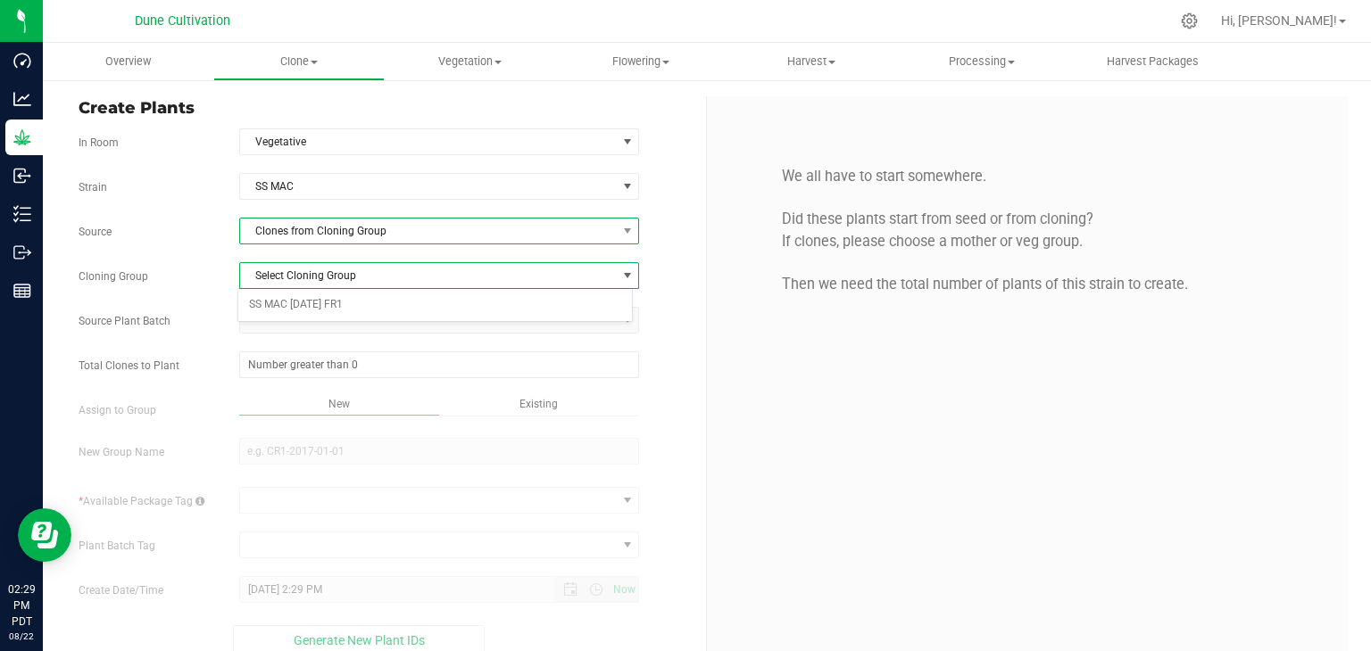
click at [380, 242] on span "Clones from Cloning Group" at bounding box center [428, 231] width 377 height 25
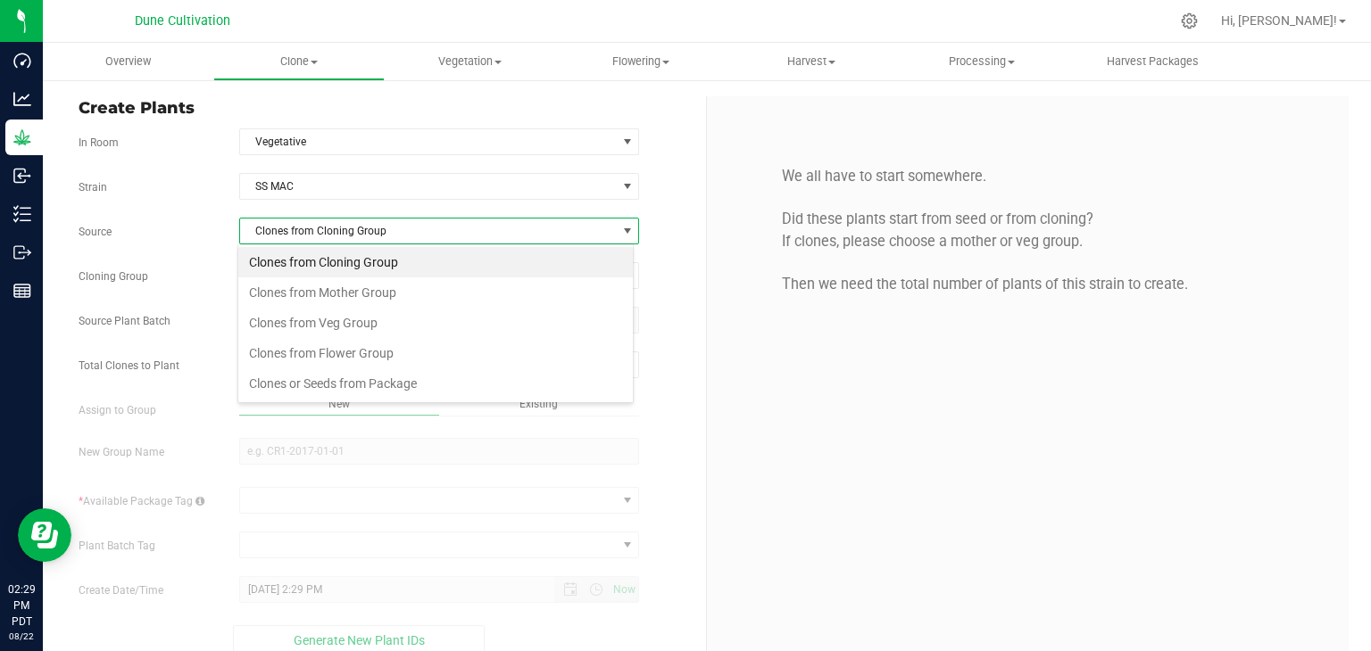
scroll to position [26, 395]
click at [360, 287] on li "Clones from Mother Group" at bounding box center [435, 292] width 394 height 30
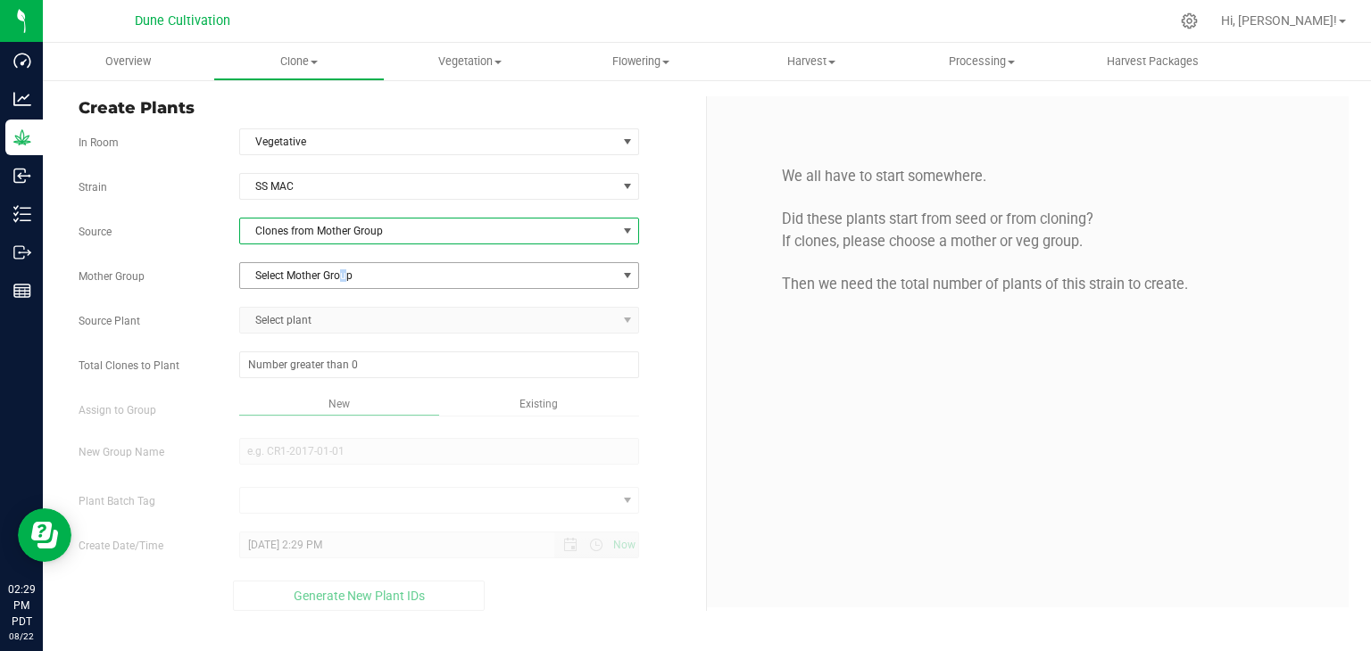
click at [344, 269] on span "Select Mother Group" at bounding box center [428, 275] width 377 height 25
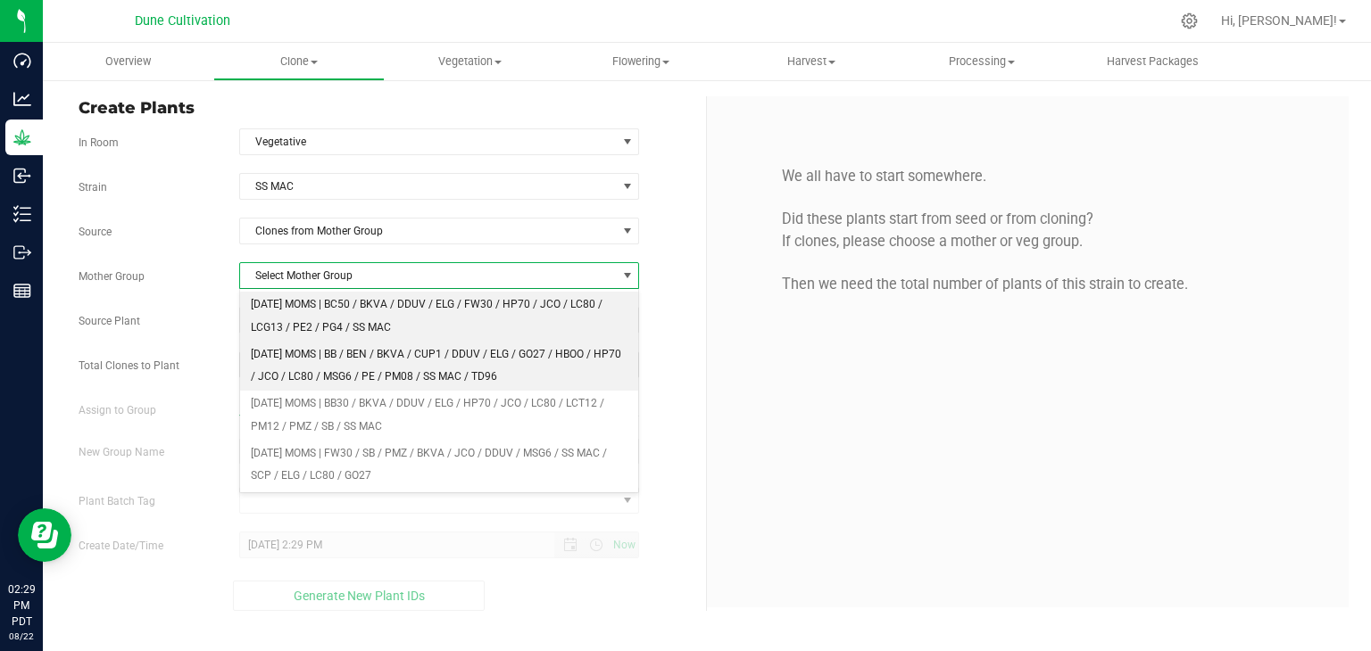
click at [336, 322] on li "[DATE] MOMS | BC50 / BKVA / DDUV / ELG / FW30 / HP70 / JCO / LC80 / LCG13 / PE2…" at bounding box center [439, 316] width 399 height 49
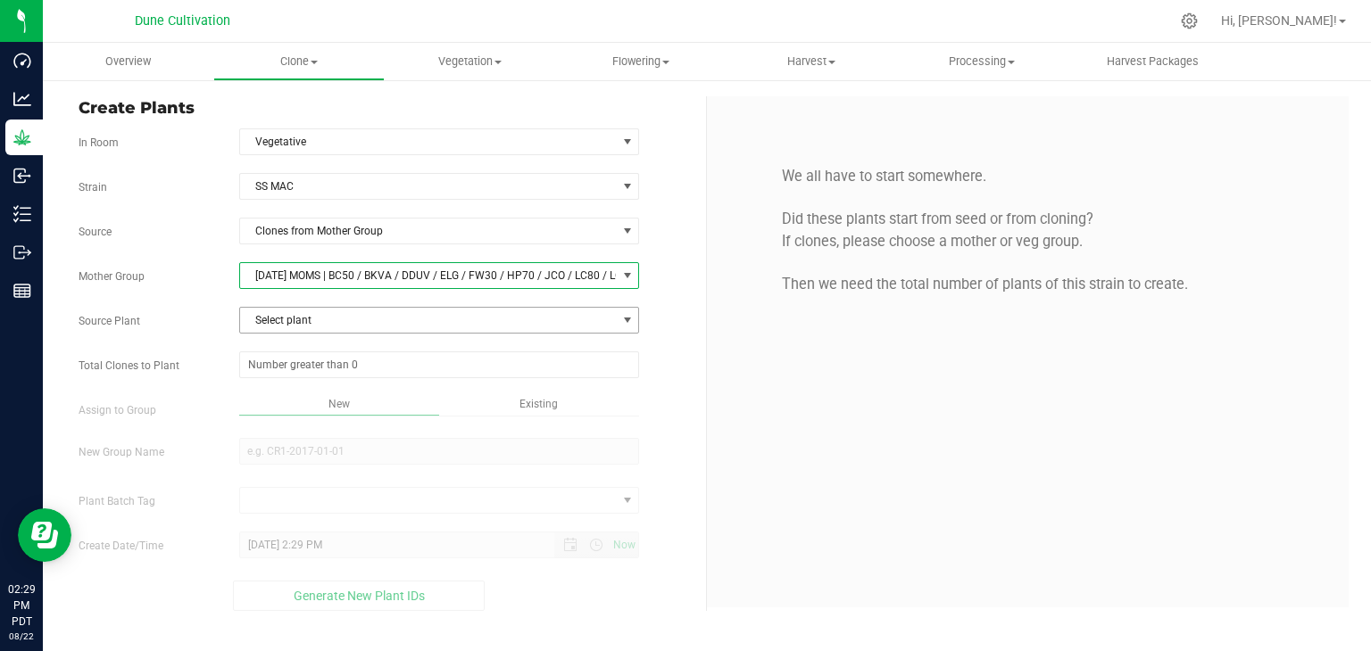
drag, startPoint x: 295, startPoint y: 327, endPoint x: 282, endPoint y: 334, distance: 14.8
click at [293, 327] on span "Select plant" at bounding box center [428, 320] width 377 height 25
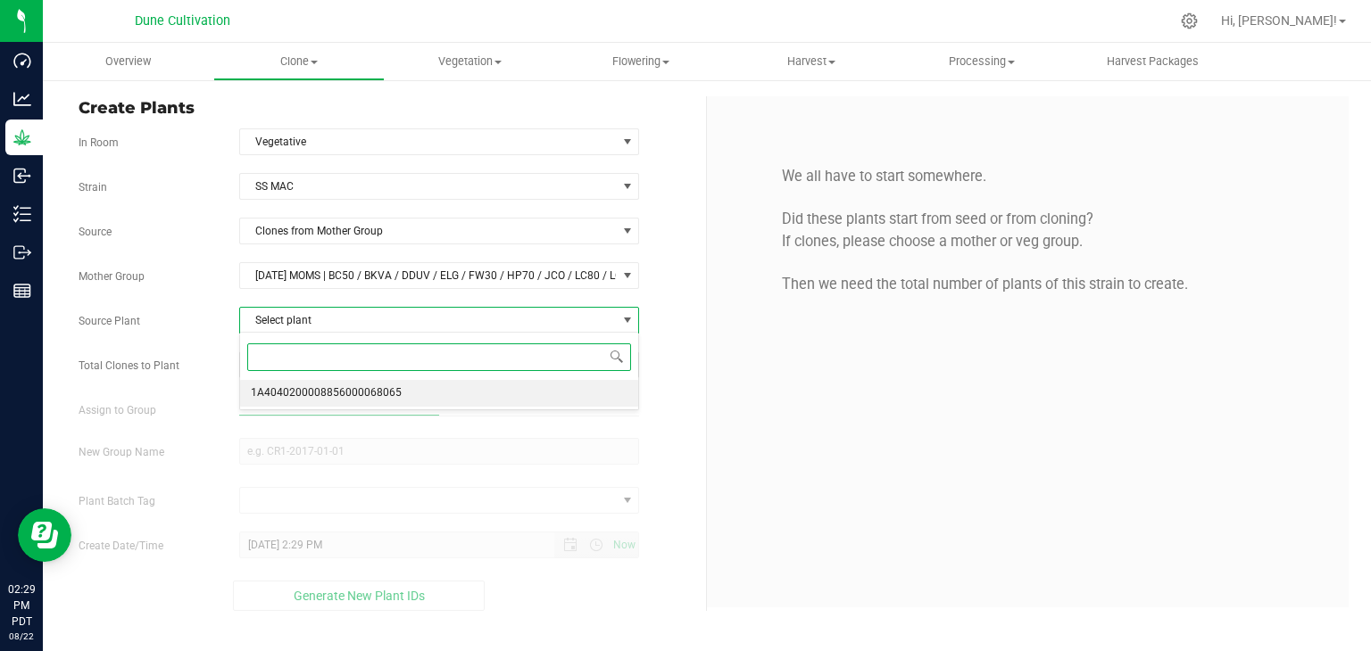
click at [335, 386] on span "1A4040200008856000068065" at bounding box center [326, 393] width 151 height 23
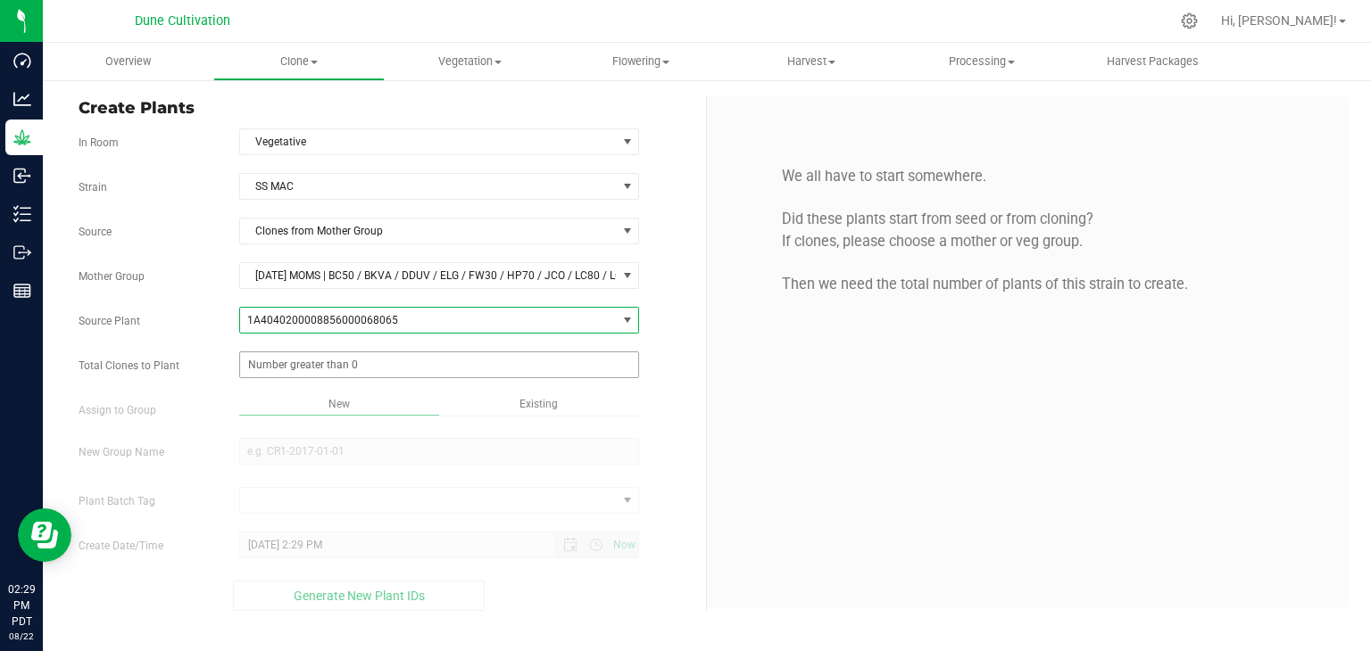
click at [297, 360] on span at bounding box center [439, 365] width 401 height 27
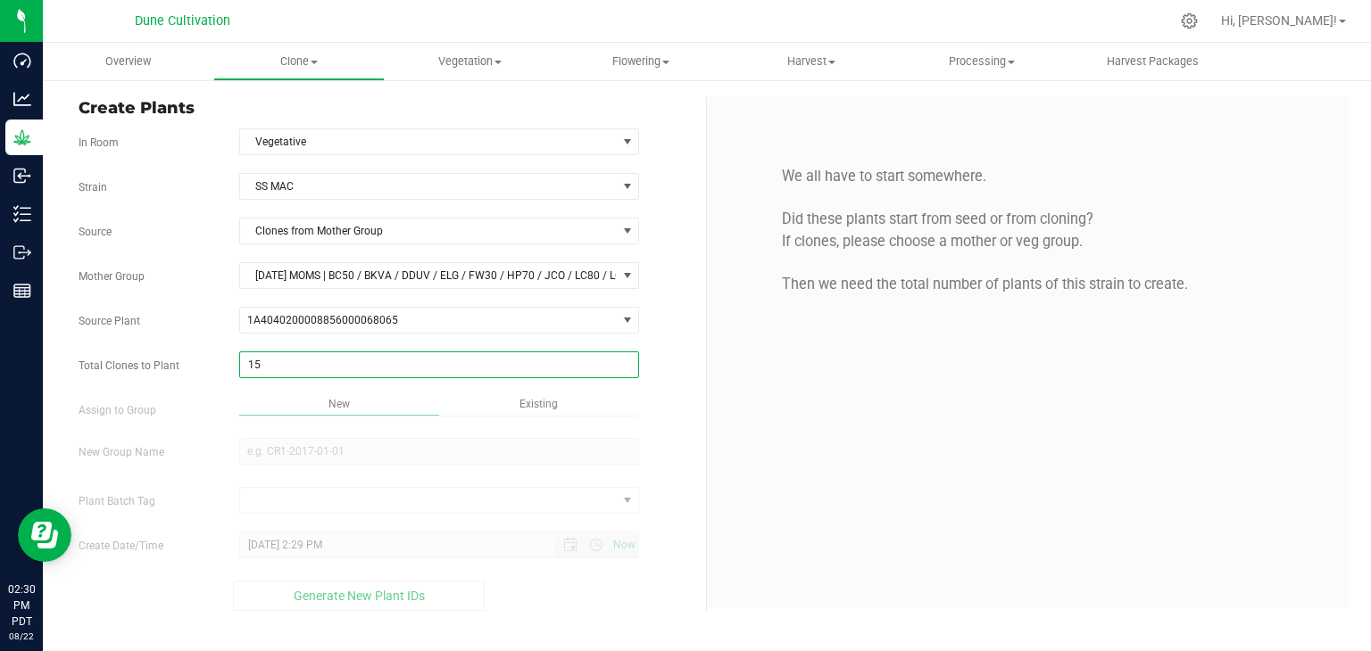
type input "150"
click at [387, 453] on div "Overview Clone Create plants Cloning groups Cloning plant batches Apply to plan…" at bounding box center [707, 347] width 1328 height 609
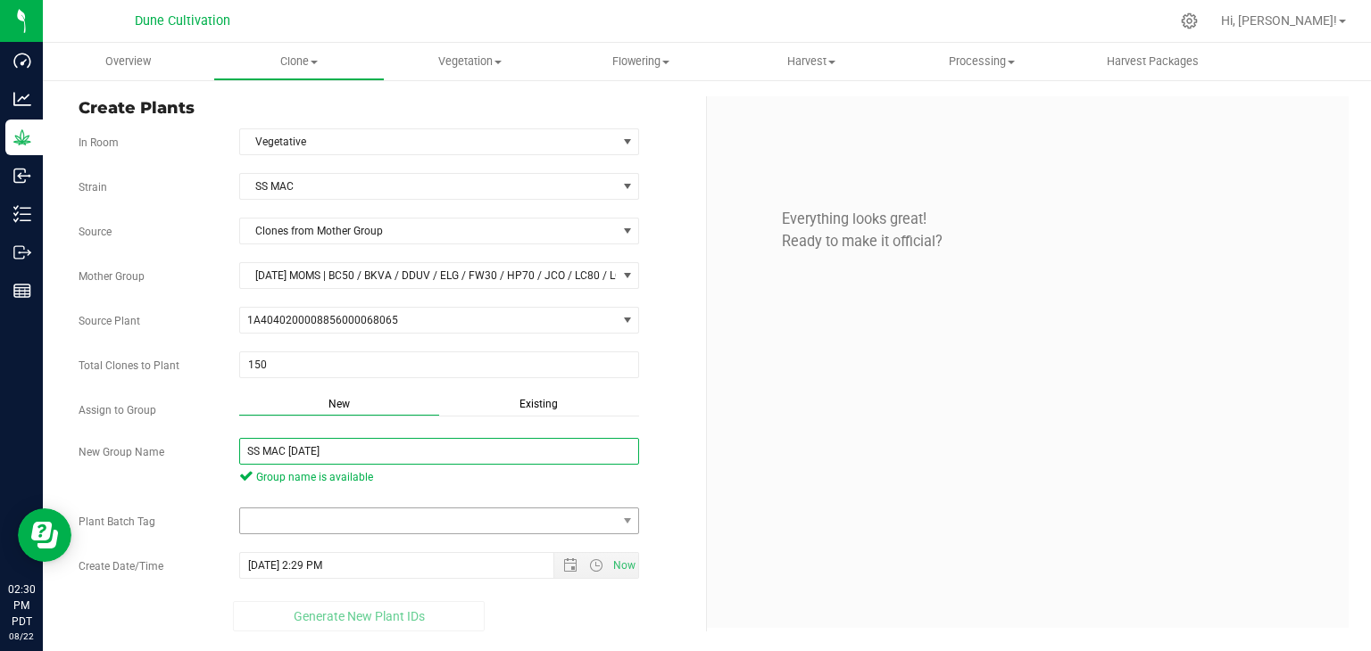
type input "SS MAC [DATE]"
click at [350, 515] on span at bounding box center [428, 521] width 377 height 25
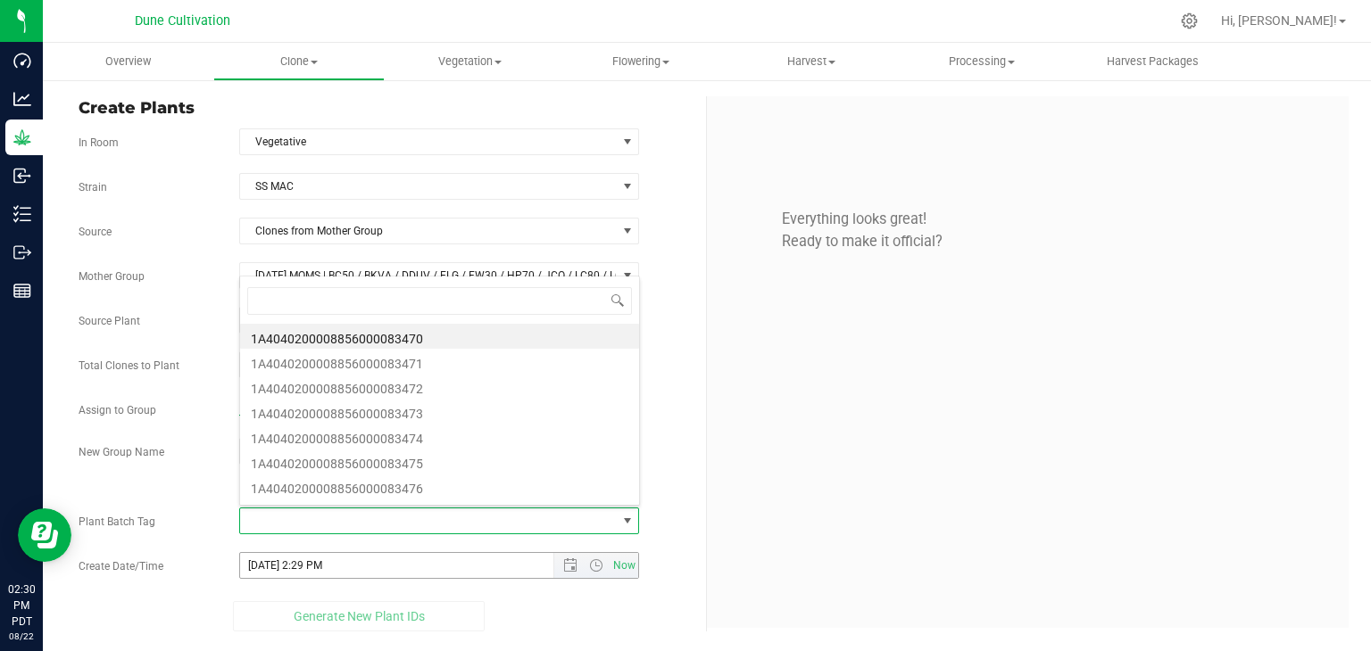
scroll to position [26, 395]
click at [393, 327] on li "1A4040200008856000083470" at bounding box center [439, 336] width 399 height 25
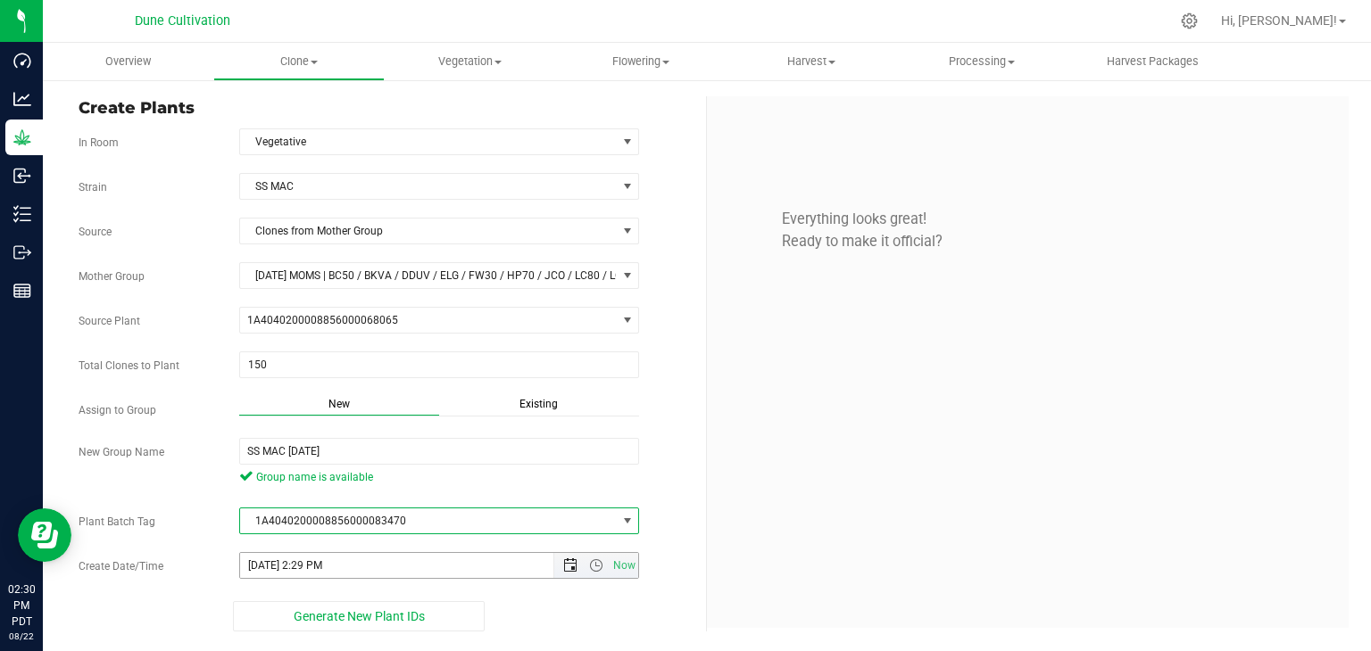
drag, startPoint x: 567, startPoint y: 577, endPoint x: 559, endPoint y: 569, distance: 12.0
click at [561, 568] on span "Open the date view" at bounding box center [570, 566] width 30 height 14
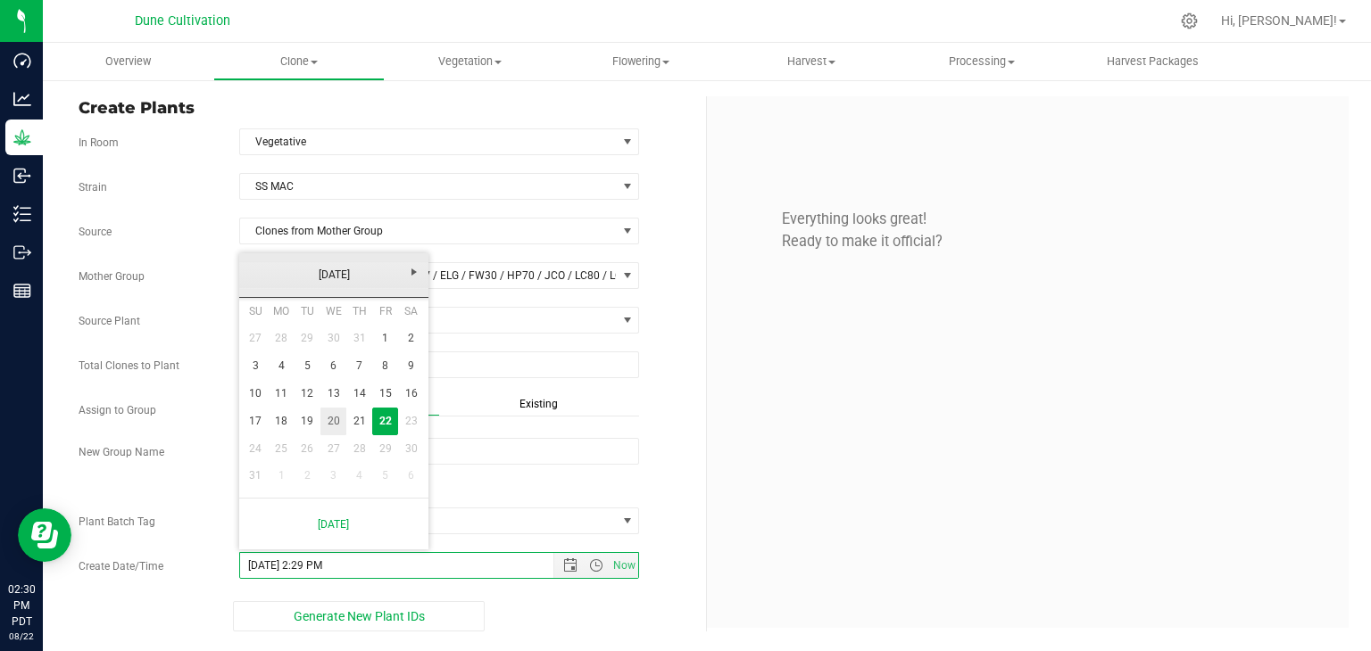
click at [328, 420] on link "20" at bounding box center [333, 422] width 26 height 28
type input "[DATE] 2:29 PM"
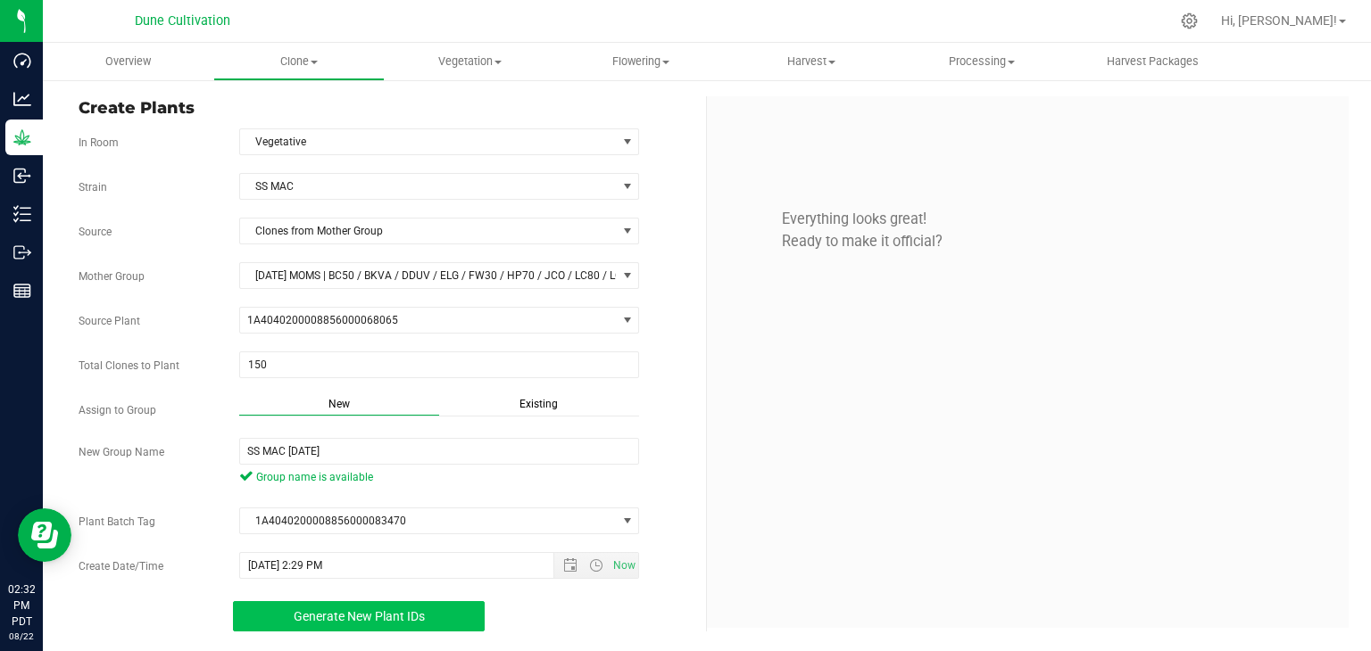
click at [389, 602] on button "Generate New Plant IDs" at bounding box center [359, 616] width 253 height 30
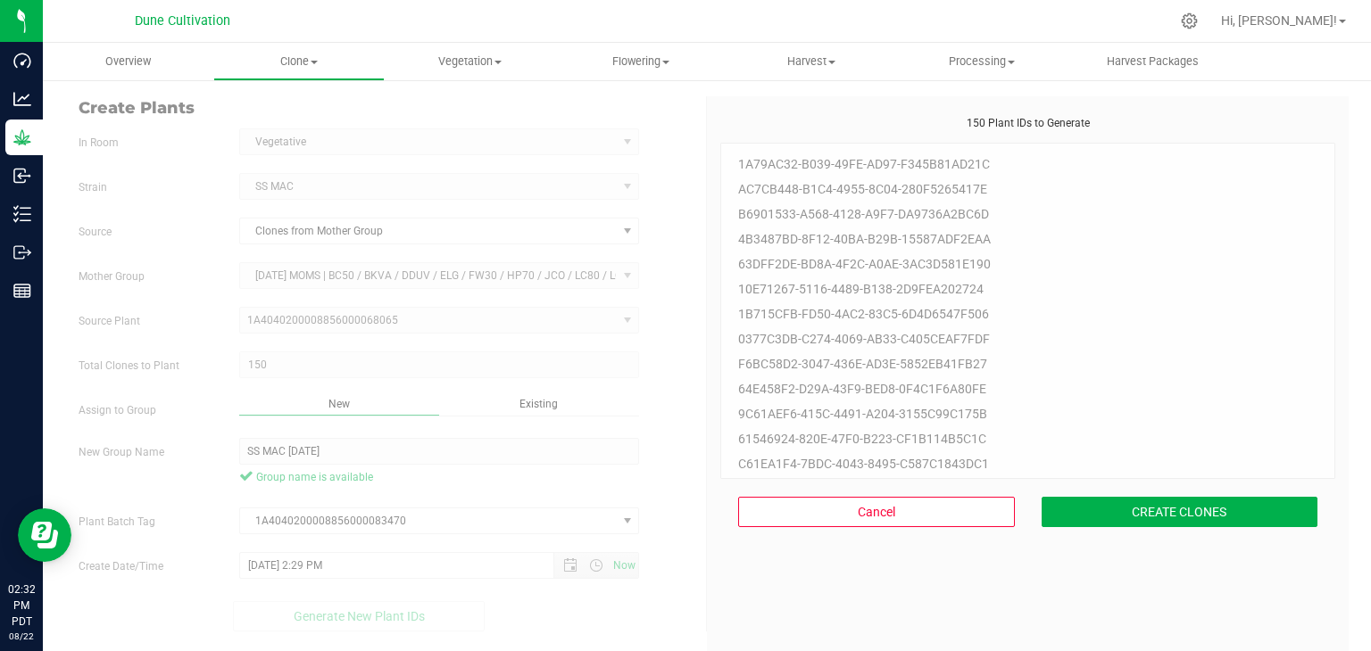
scroll to position [54, 0]
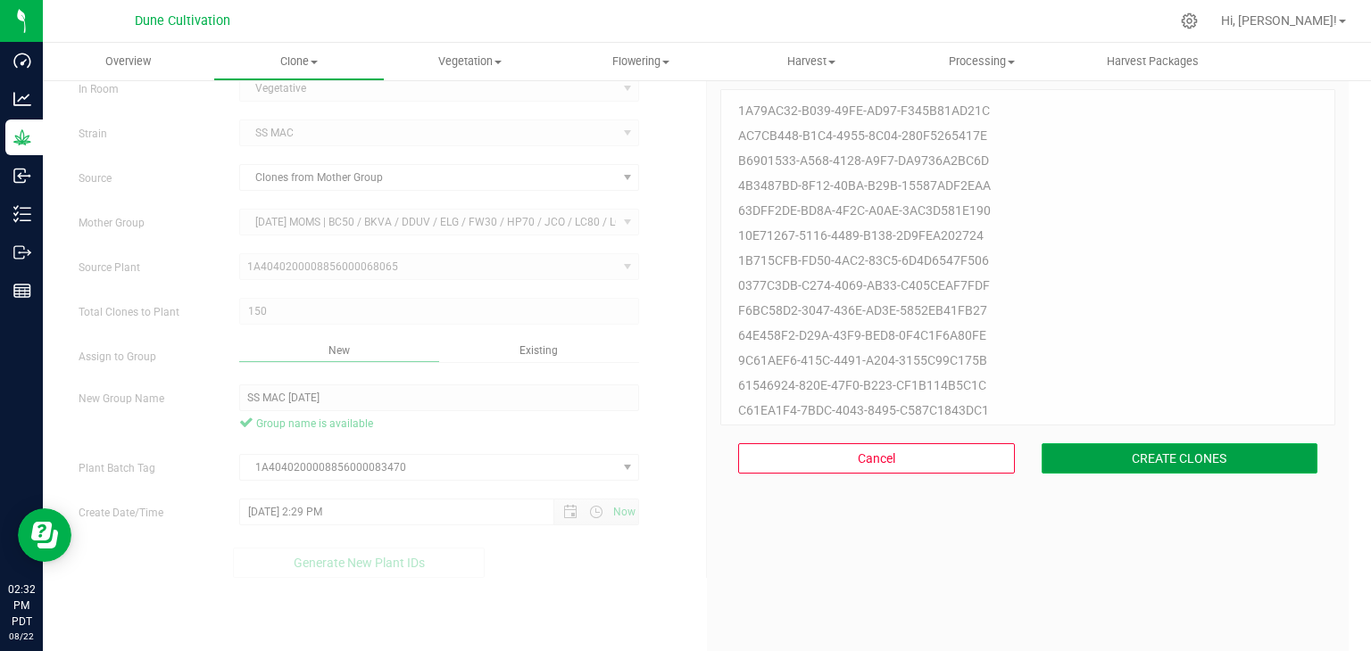
click at [1165, 470] on button "CREATE CLONES" at bounding box center [1179, 458] width 277 height 30
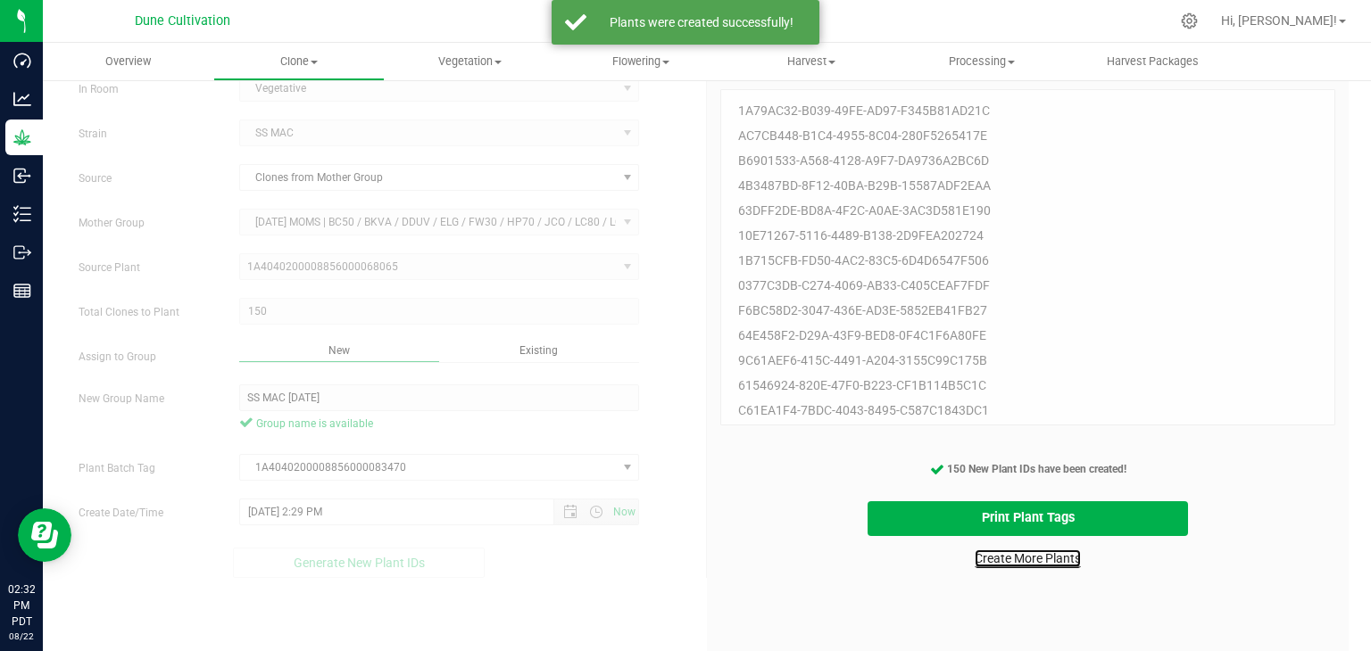
click at [1003, 561] on link "Create More Plants" at bounding box center [1027, 559] width 106 height 18
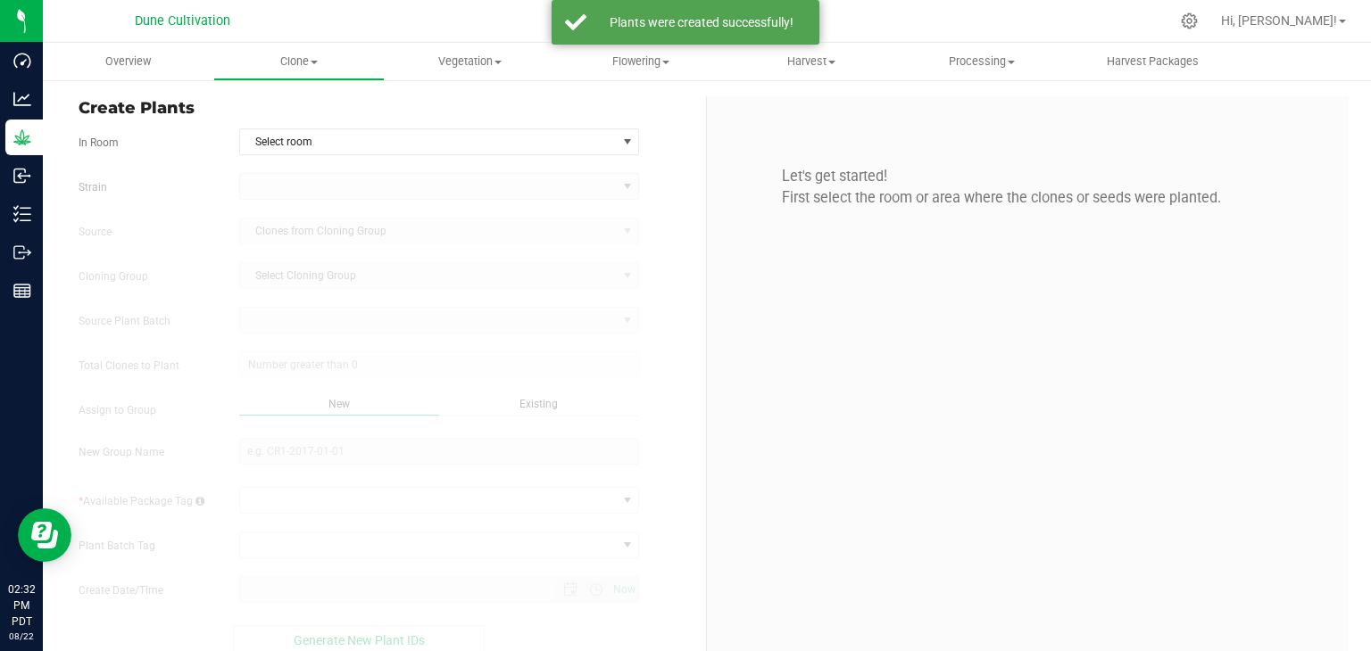
type input "[DATE] 2:32 PM"
click at [385, 147] on span "Select room" at bounding box center [428, 141] width 377 height 25
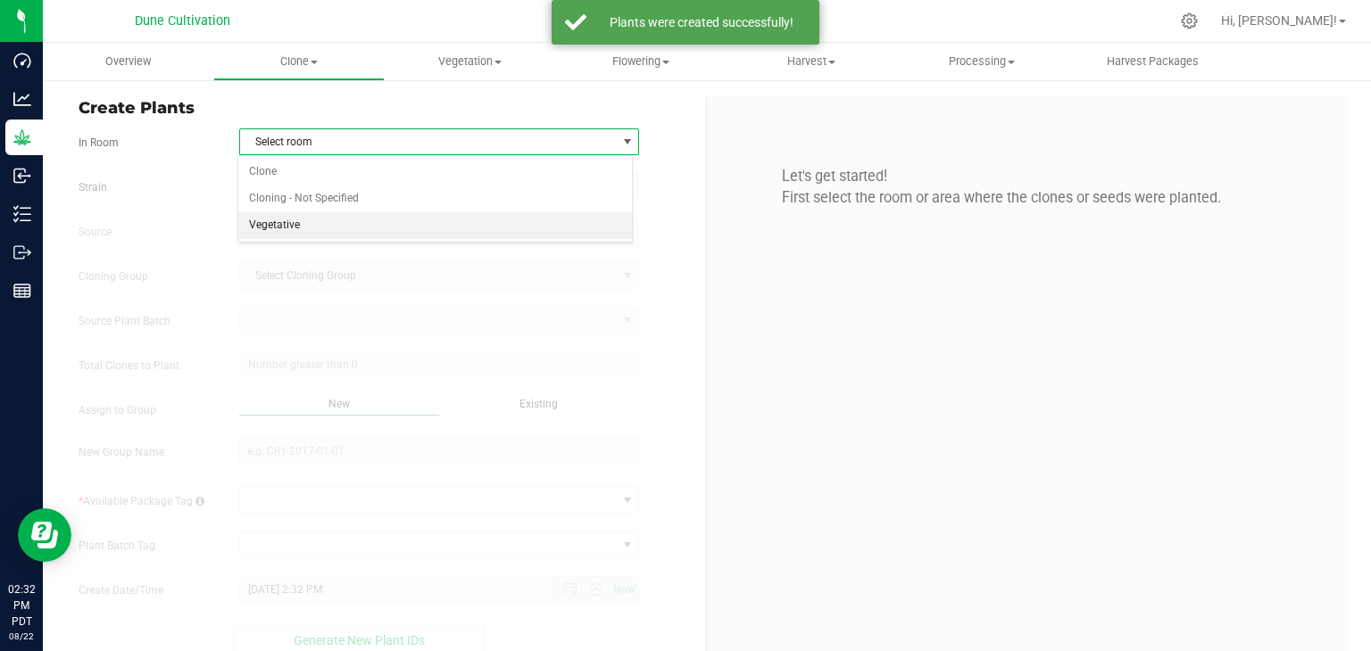
click at [341, 223] on li "Vegetative" at bounding box center [435, 225] width 394 height 27
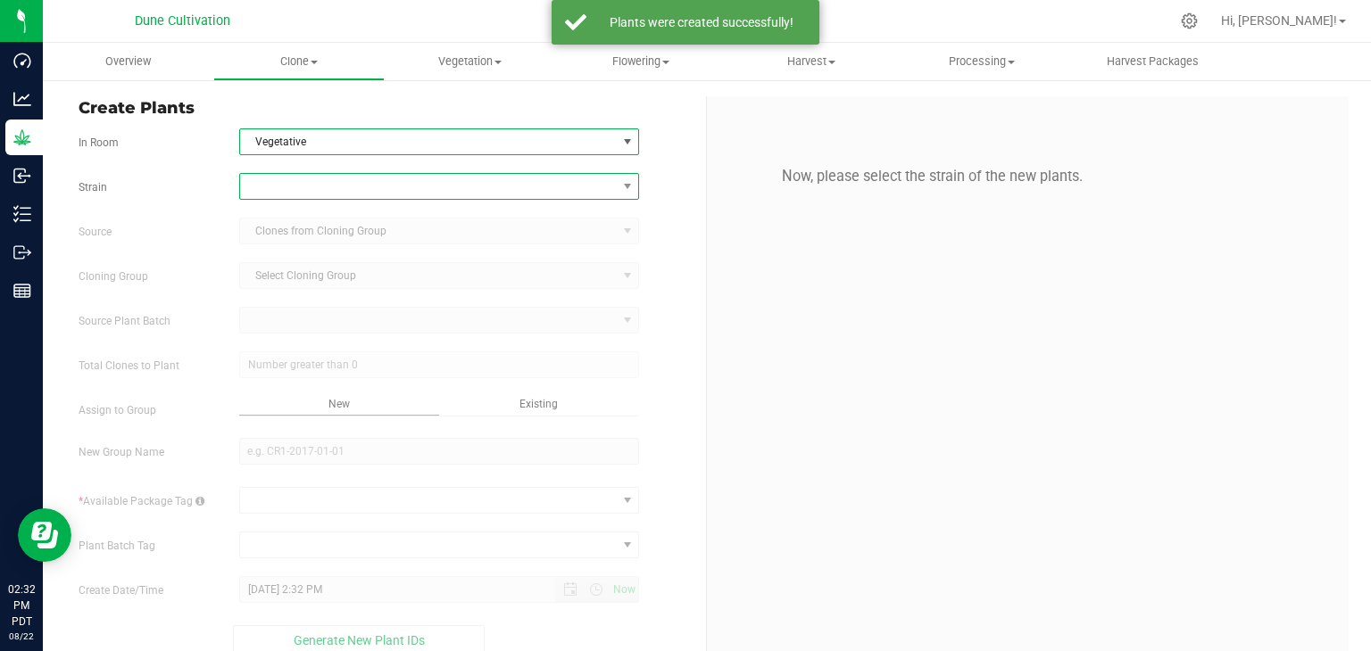
click at [334, 174] on span at bounding box center [428, 186] width 377 height 25
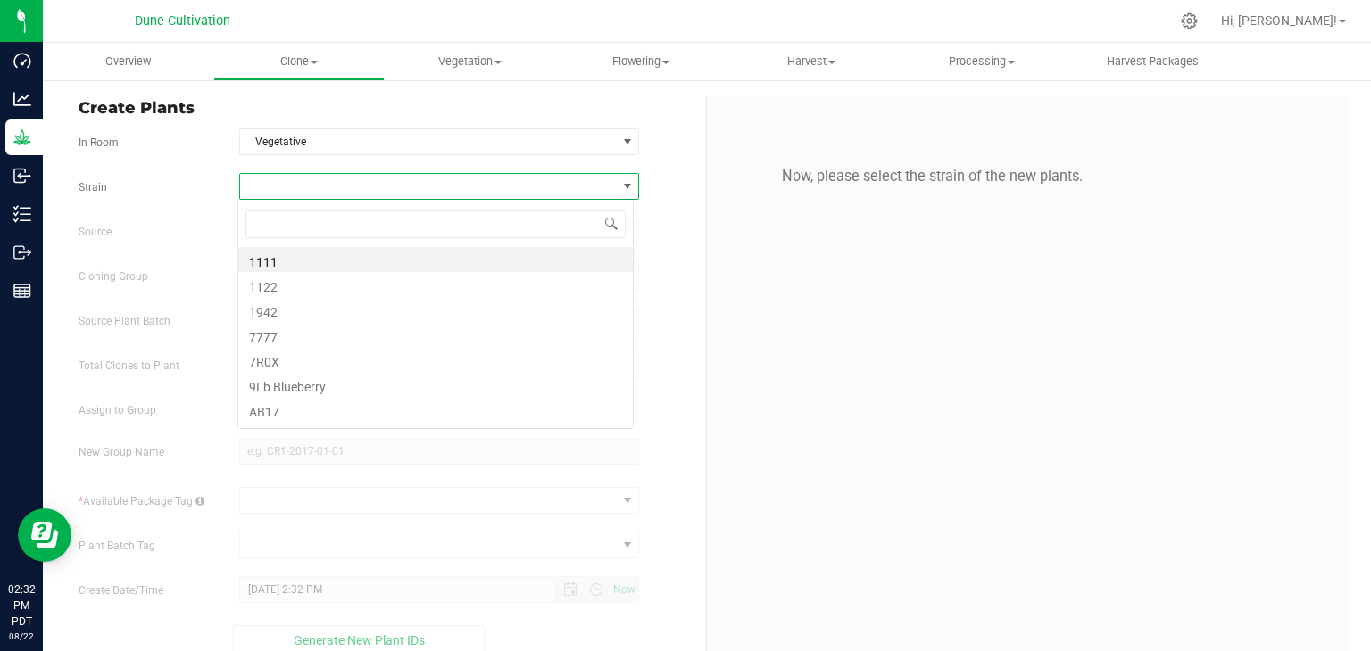
scroll to position [26, 395]
type input "JC3"
click at [286, 257] on li "JC3" at bounding box center [435, 259] width 394 height 25
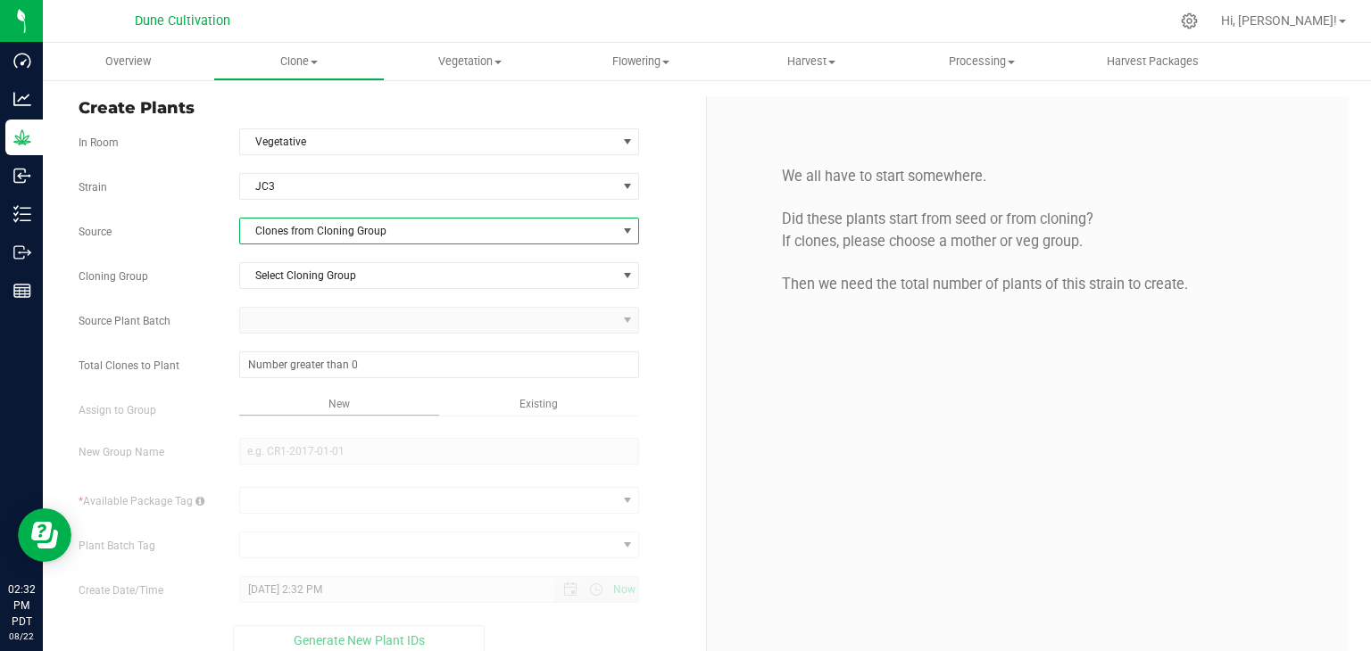
click at [329, 238] on span "Clones from Cloning Group" at bounding box center [428, 231] width 377 height 25
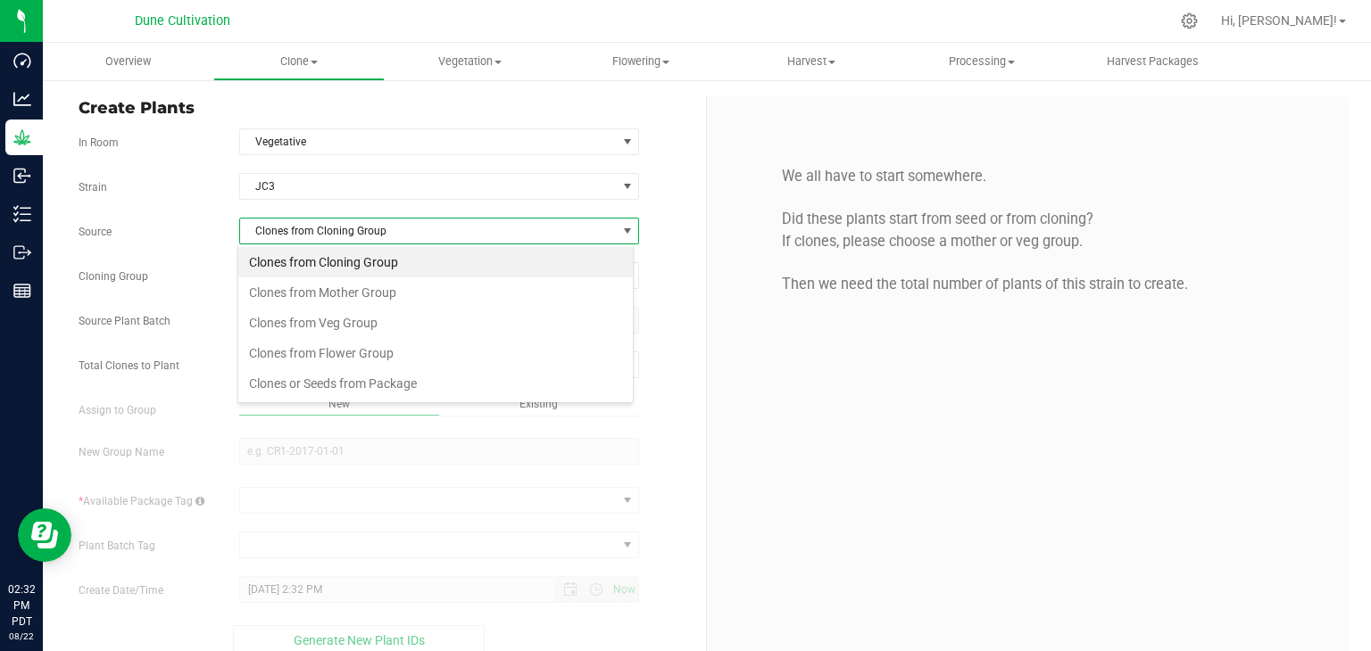
scroll to position [26, 395]
click at [399, 269] on li "Clones from Cloning Group" at bounding box center [435, 262] width 394 height 30
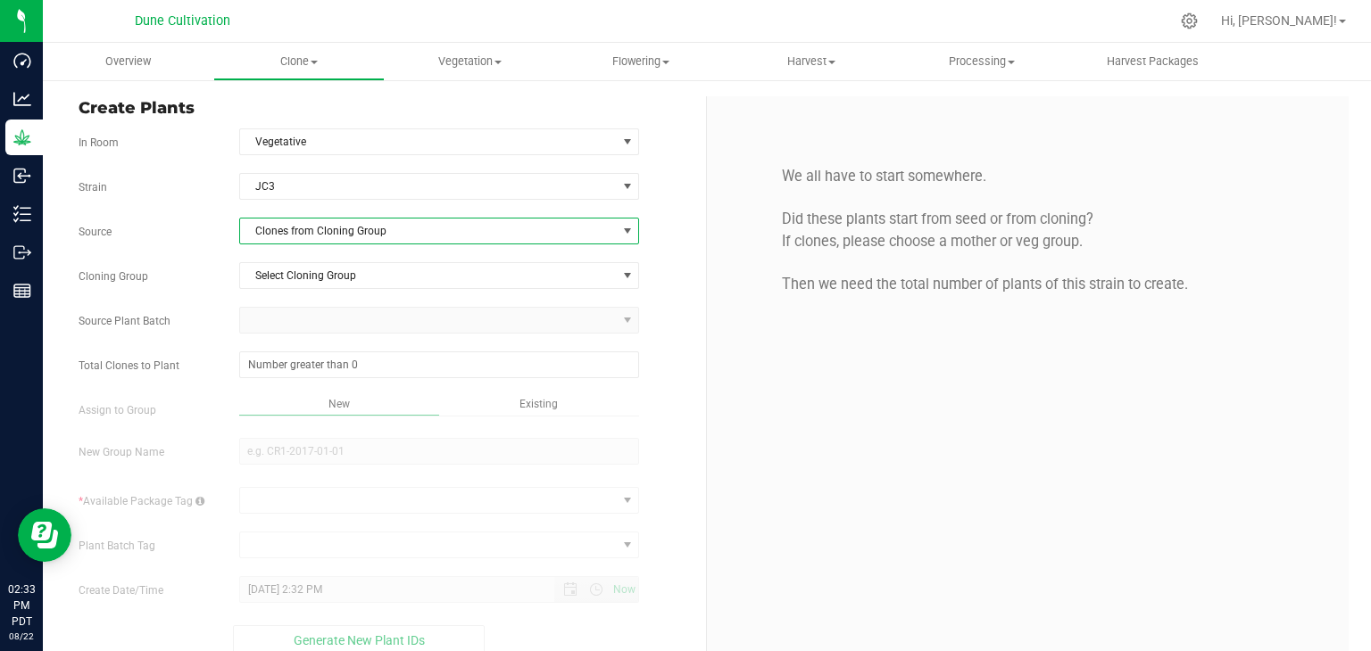
click at [387, 240] on span "Clones from Cloning Group" at bounding box center [428, 231] width 377 height 25
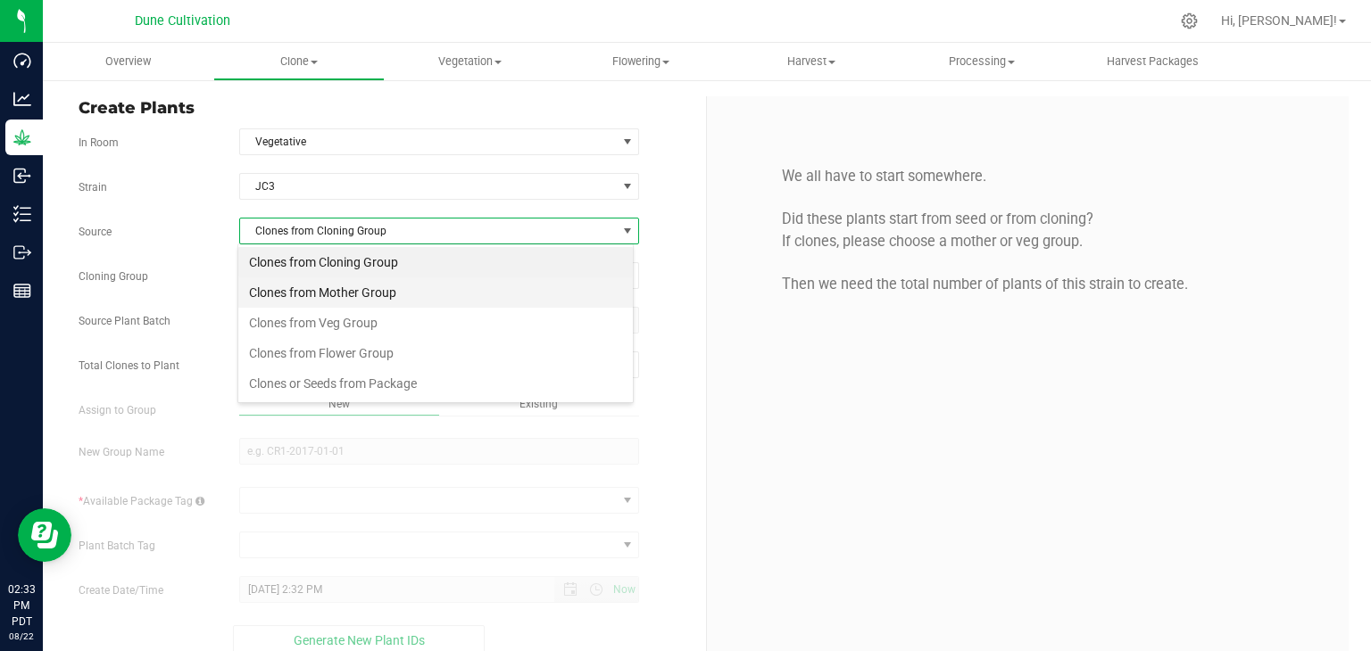
click at [379, 283] on li "Clones from Mother Group" at bounding box center [435, 292] width 394 height 30
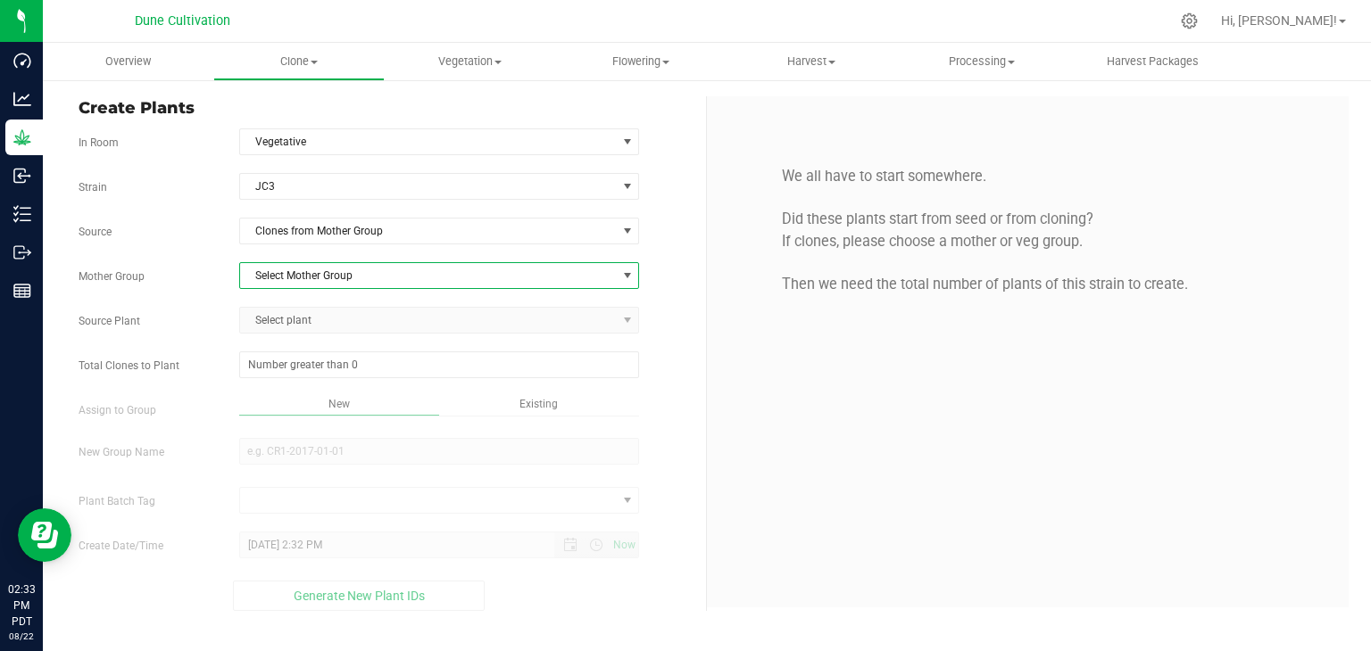
click at [385, 269] on span "Select Mother Group" at bounding box center [428, 275] width 377 height 25
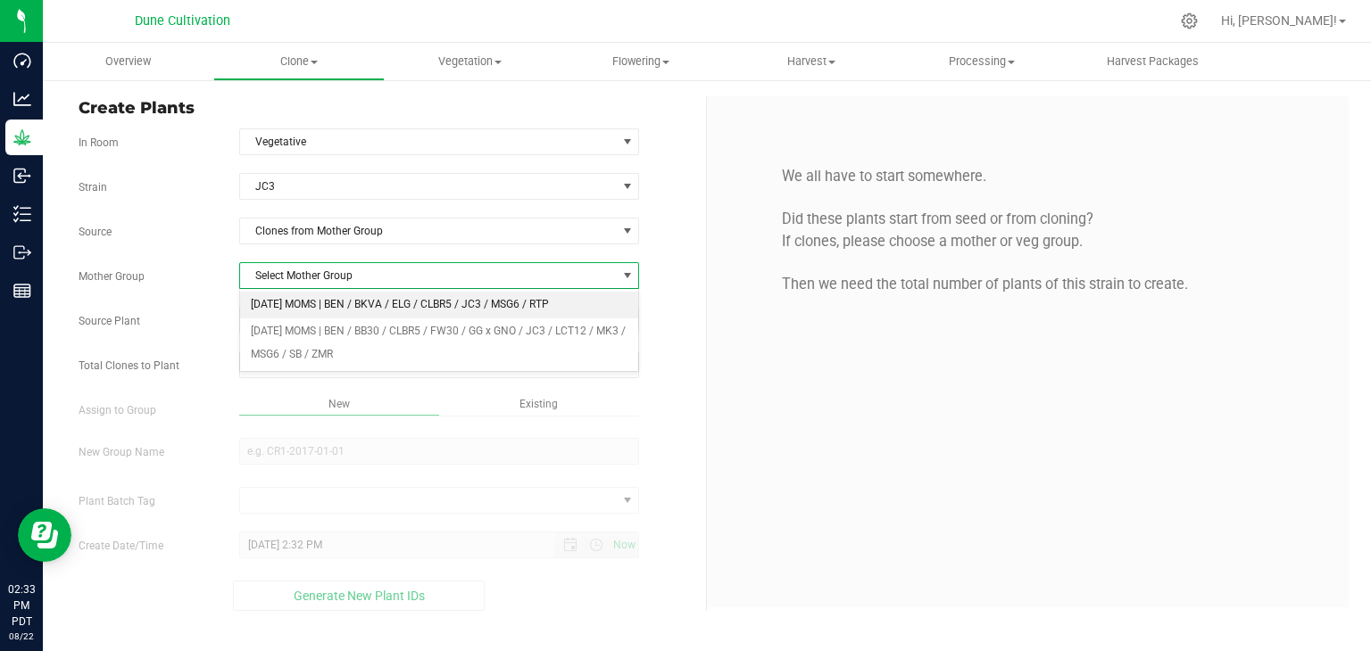
click at [371, 308] on li "[DATE] MOMS | BEN / BKVA / ELG / CLBR5 / JC3 / MSG6 / RTP" at bounding box center [439, 305] width 399 height 27
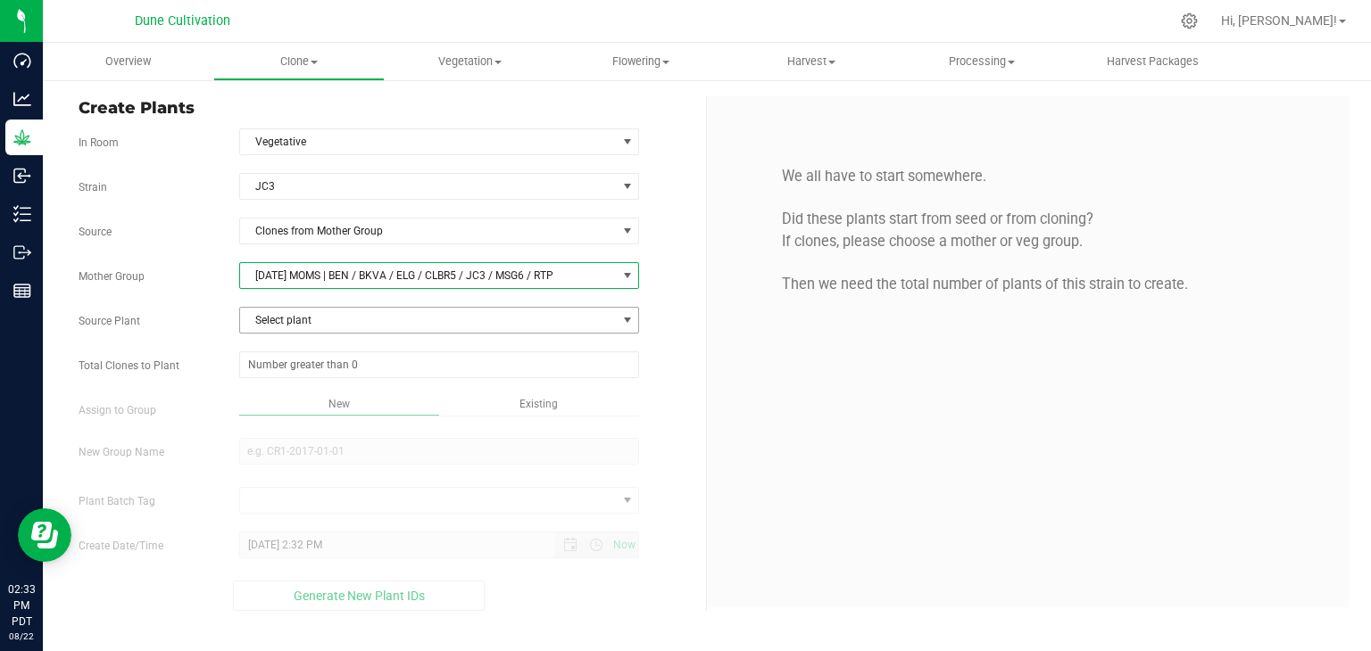
click at [345, 325] on span "Select plant" at bounding box center [428, 320] width 377 height 25
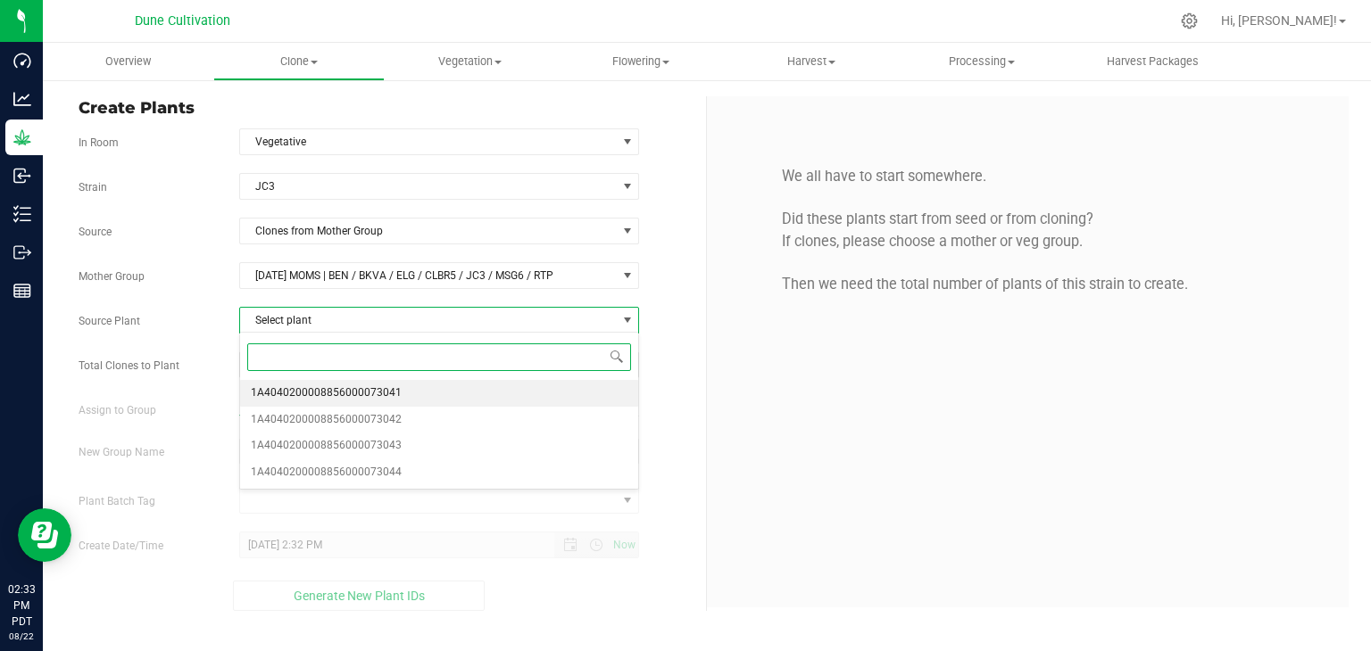
click at [365, 403] on span "1A4040200008856000073041" at bounding box center [326, 393] width 151 height 23
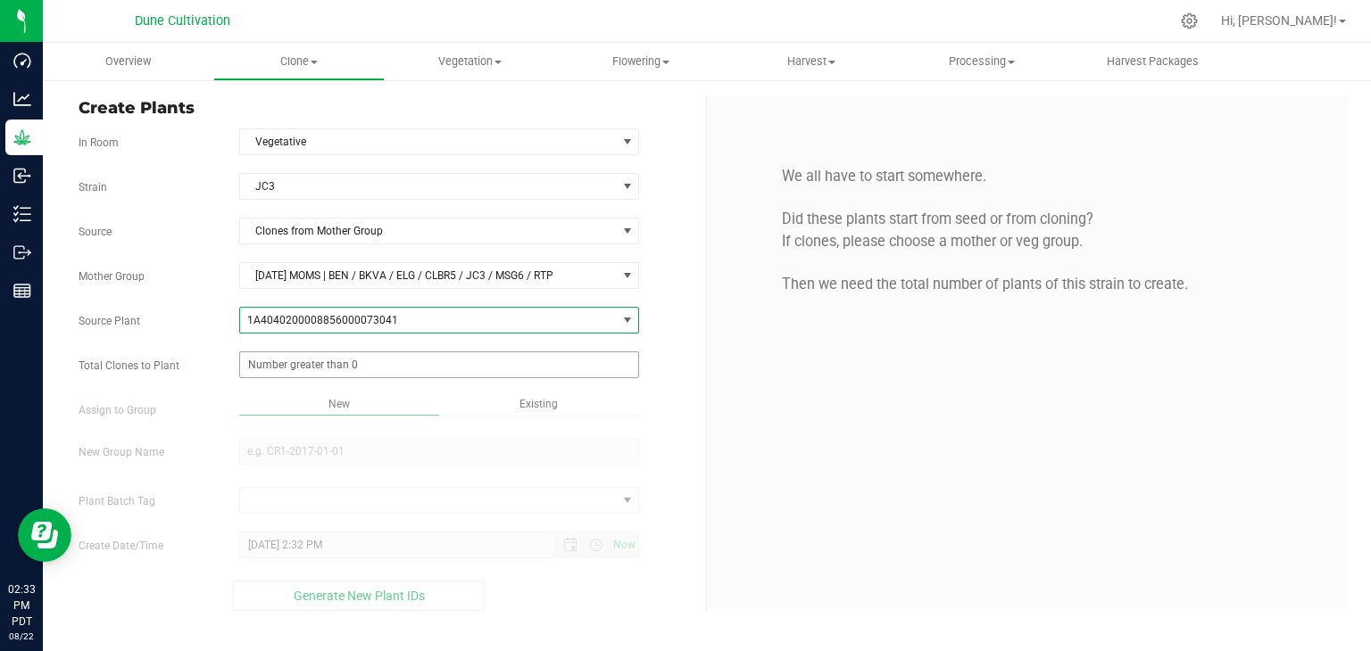
click at [352, 363] on span at bounding box center [439, 365] width 401 height 27
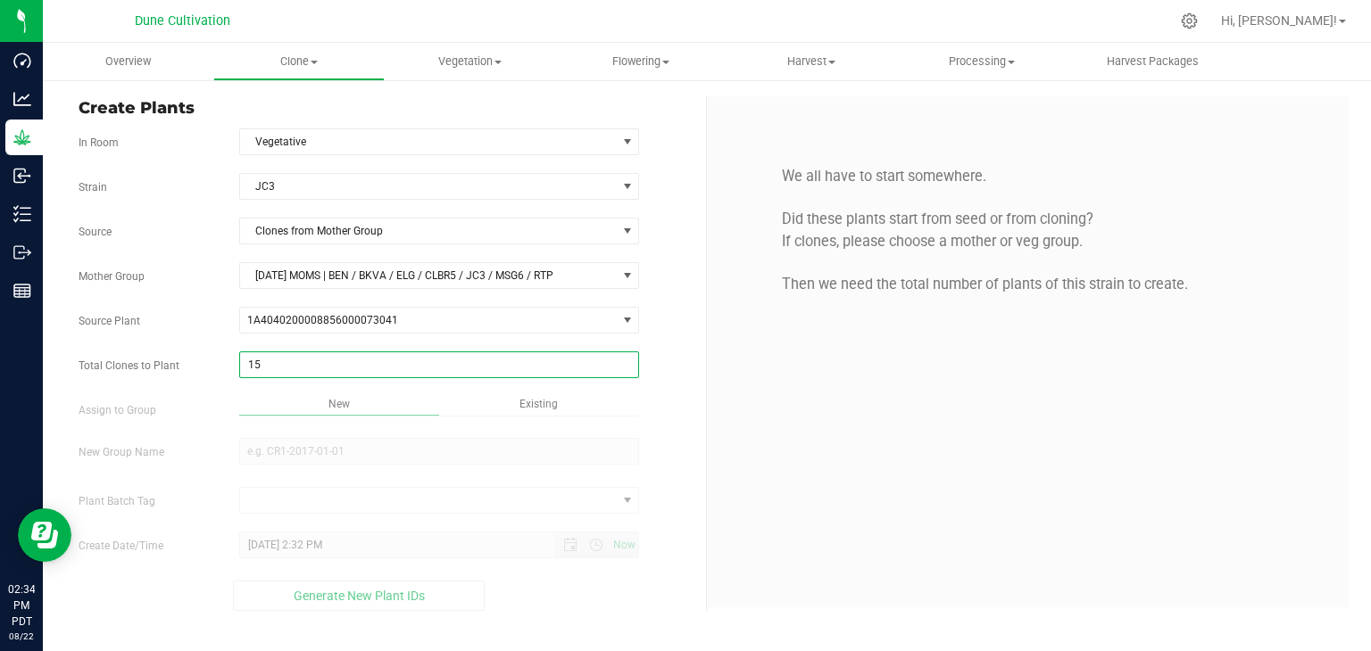
type input "150"
click at [375, 433] on div "Overview Clone Create plants Cloning groups Cloning plant batches Apply to plan…" at bounding box center [707, 347] width 1328 height 609
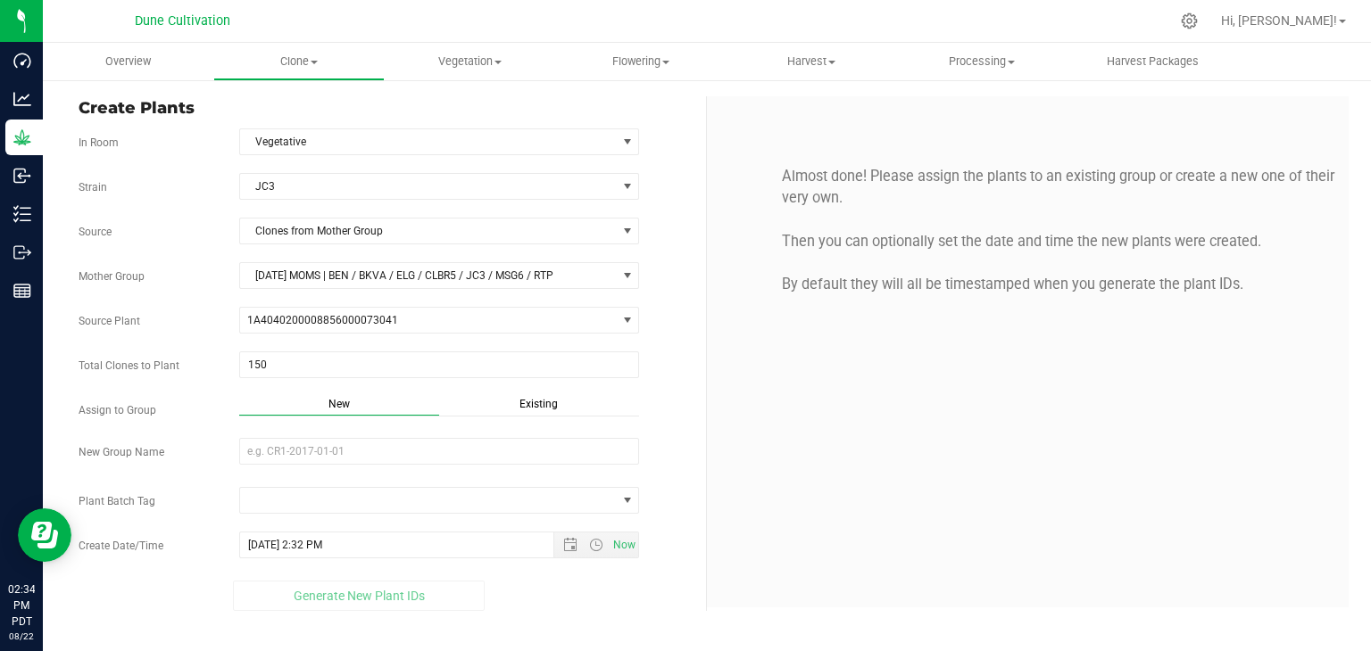
click at [335, 434] on div "Strain JC3 Source Clones from Mother Group Mother Group [DATE] MOMS | BEN / BKV…" at bounding box center [386, 392] width 614 height 438
click at [332, 443] on input "New Group Name" at bounding box center [439, 451] width 401 height 27
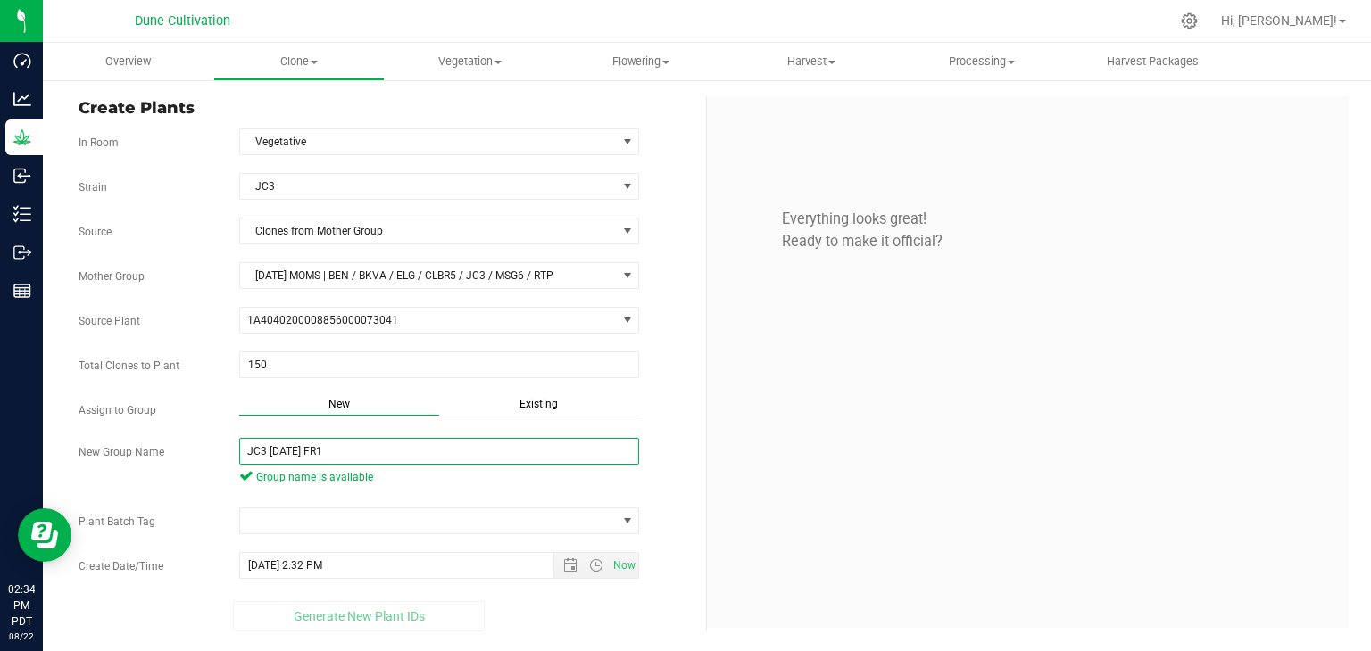
type input "JC3 [DATE] FR1"
click at [323, 500] on div "Strain JC3 Source Clones from Mother Group Mother Group [DATE] MOMS | BEN / BKV…" at bounding box center [386, 402] width 614 height 459
click at [322, 509] on span at bounding box center [428, 521] width 377 height 25
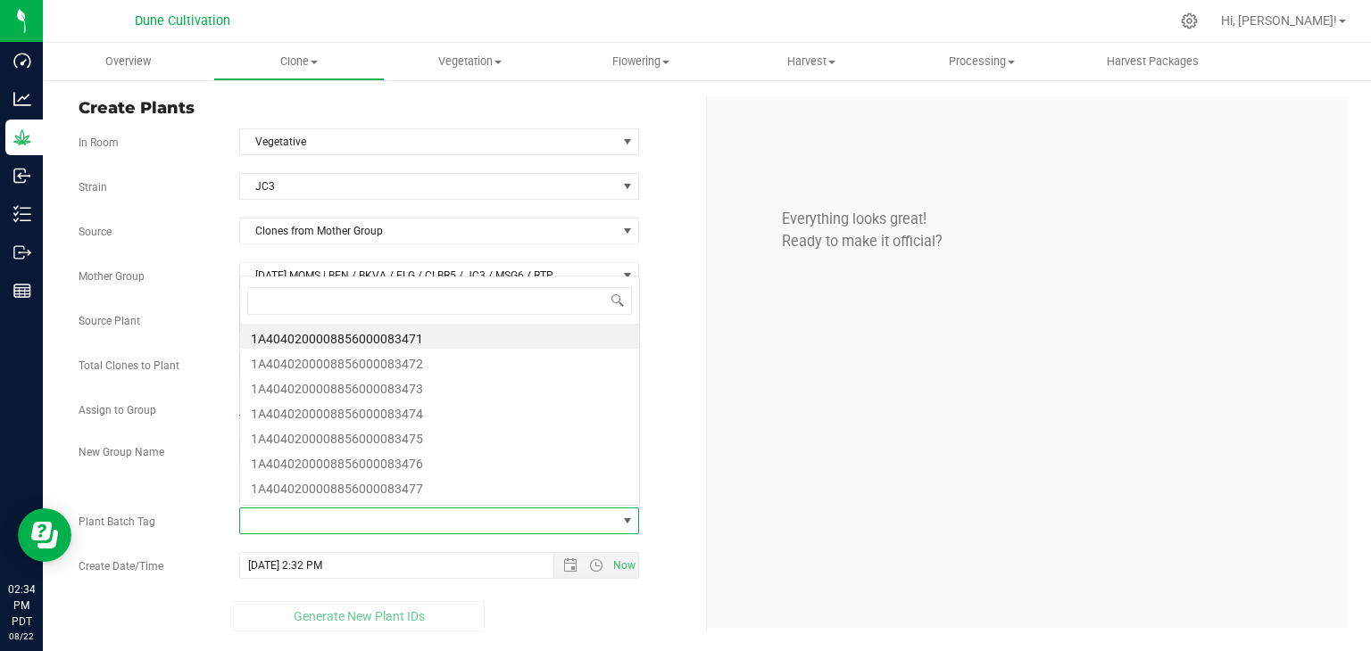
scroll to position [26, 395]
drag, startPoint x: 401, startPoint y: 344, endPoint x: 389, endPoint y: 352, distance: 13.6
click at [395, 324] on ul "1A4040200008856000083471 1A4040200008856000083472 1A4040200008856000083473 1A40…" at bounding box center [439, 324] width 399 height 0
click at [402, 338] on li "1A4040200008856000083471" at bounding box center [439, 336] width 399 height 25
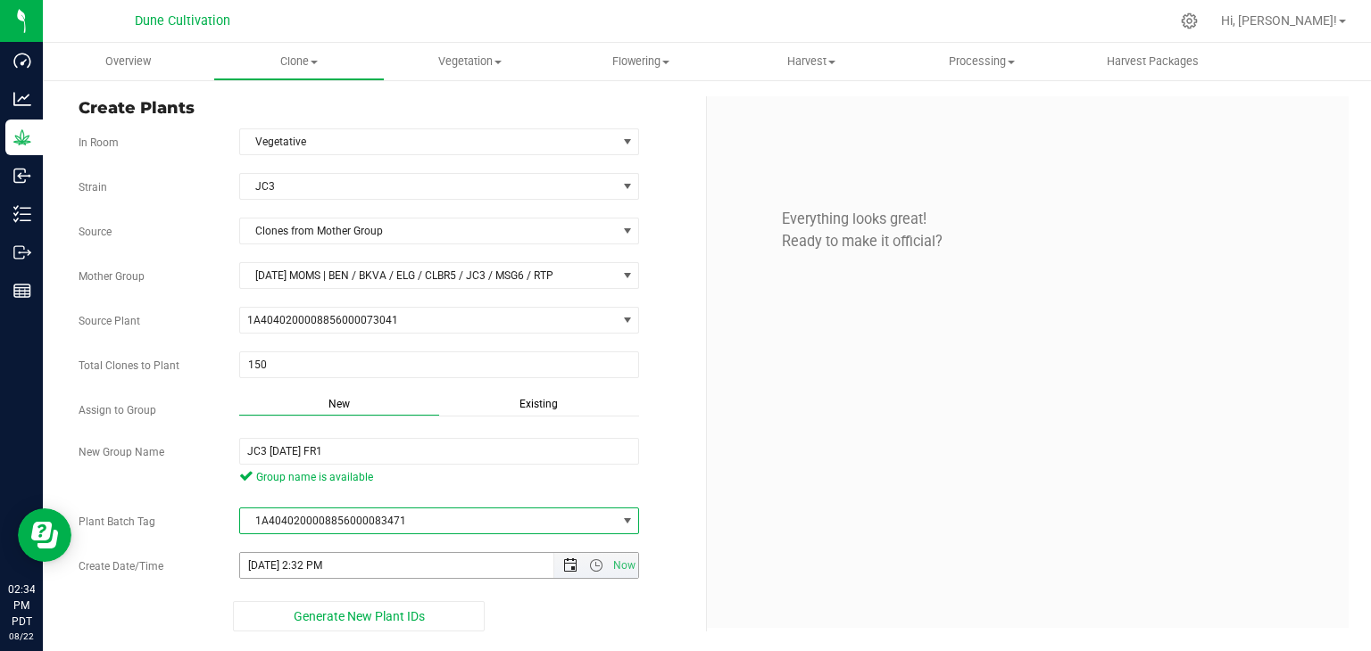
click at [569, 564] on span "Open the date view" at bounding box center [570, 566] width 14 height 14
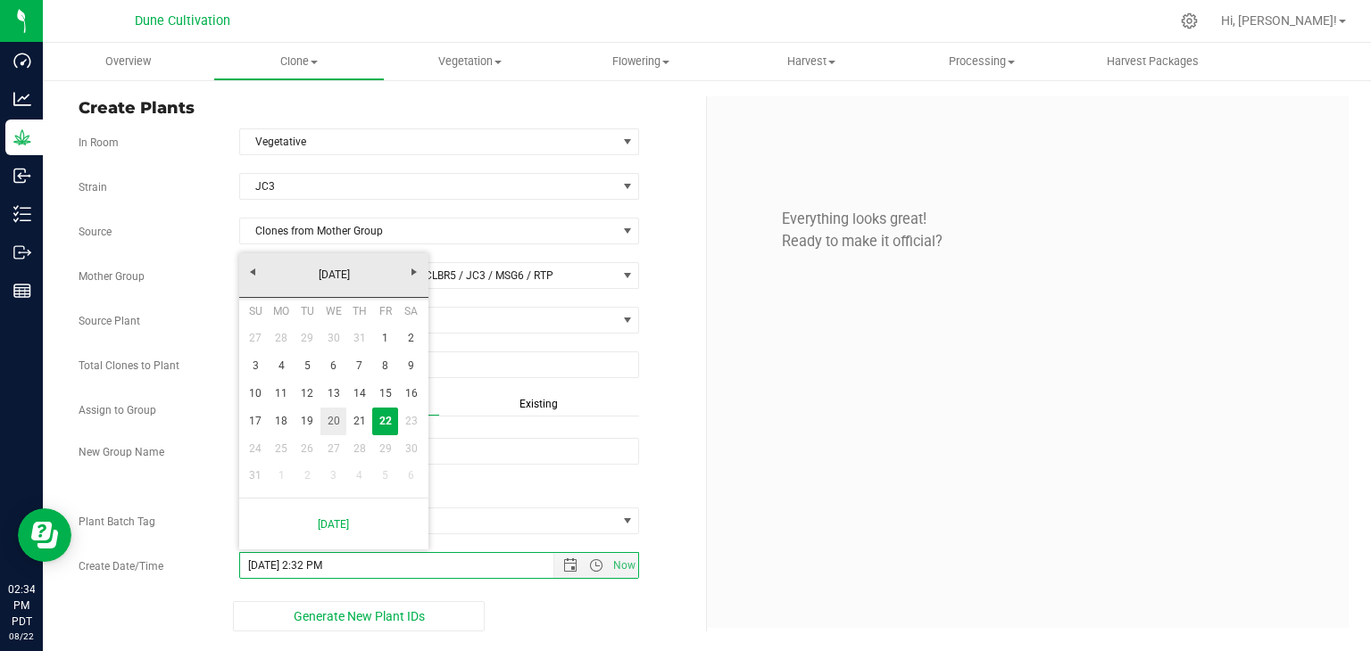
click at [327, 426] on link "20" at bounding box center [333, 422] width 26 height 28
type input "[DATE] 2:32 PM"
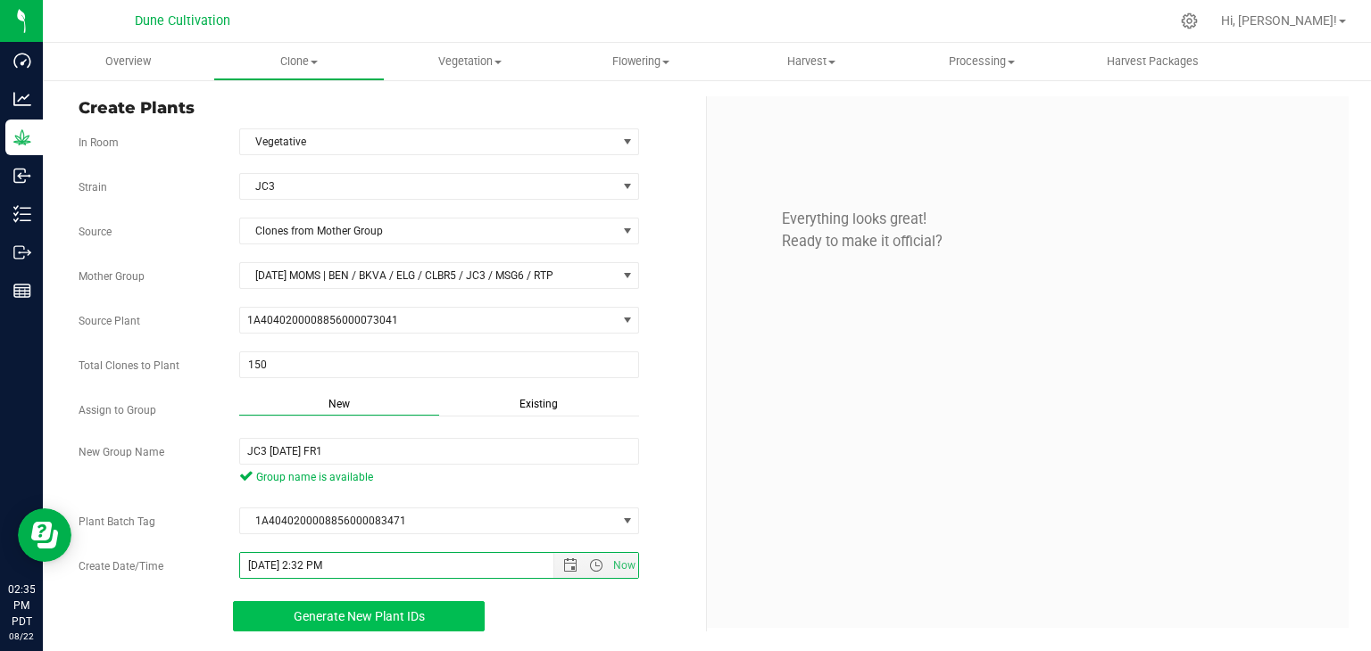
click at [346, 603] on button "Generate New Plant IDs" at bounding box center [359, 616] width 253 height 30
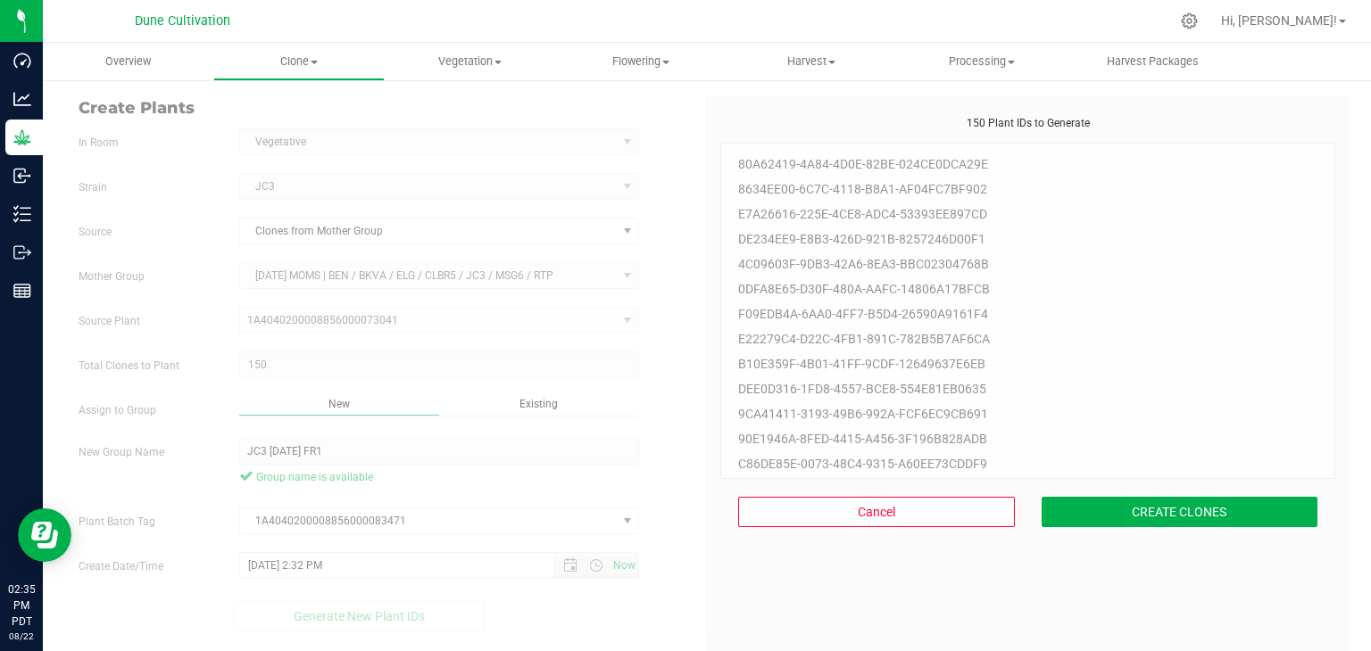
scroll to position [54, 0]
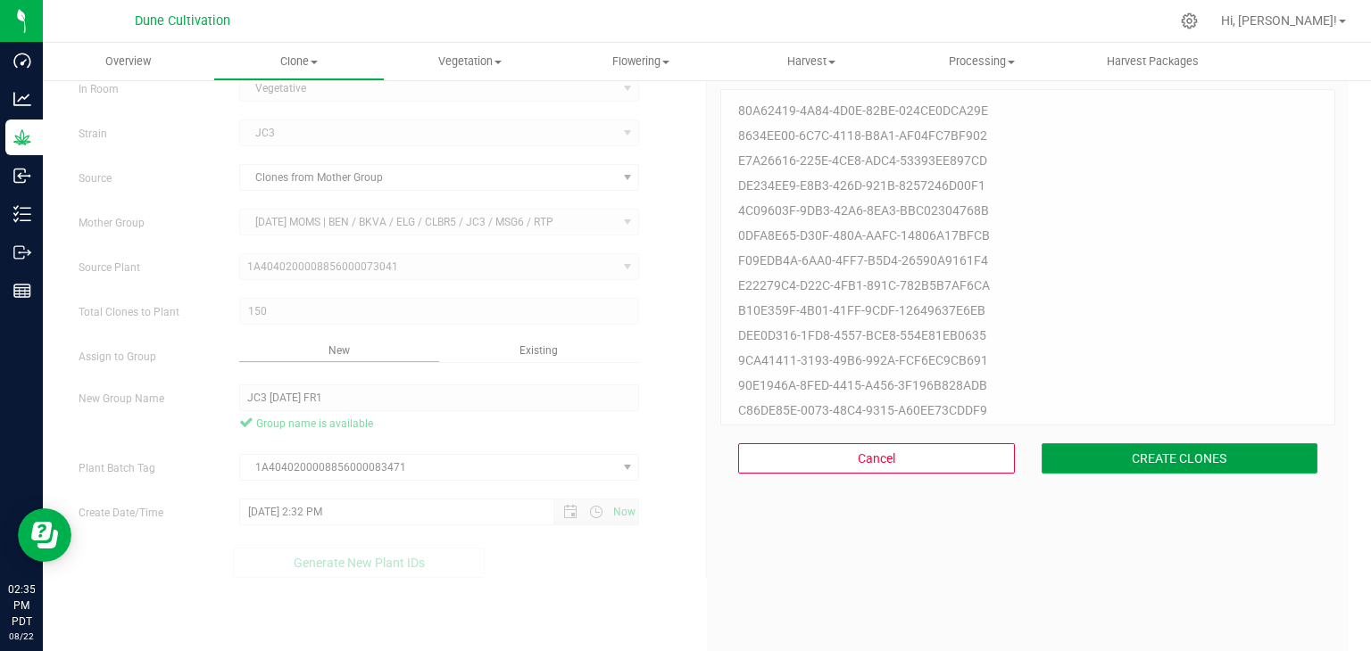
click at [1102, 452] on button "CREATE CLONES" at bounding box center [1179, 458] width 277 height 30
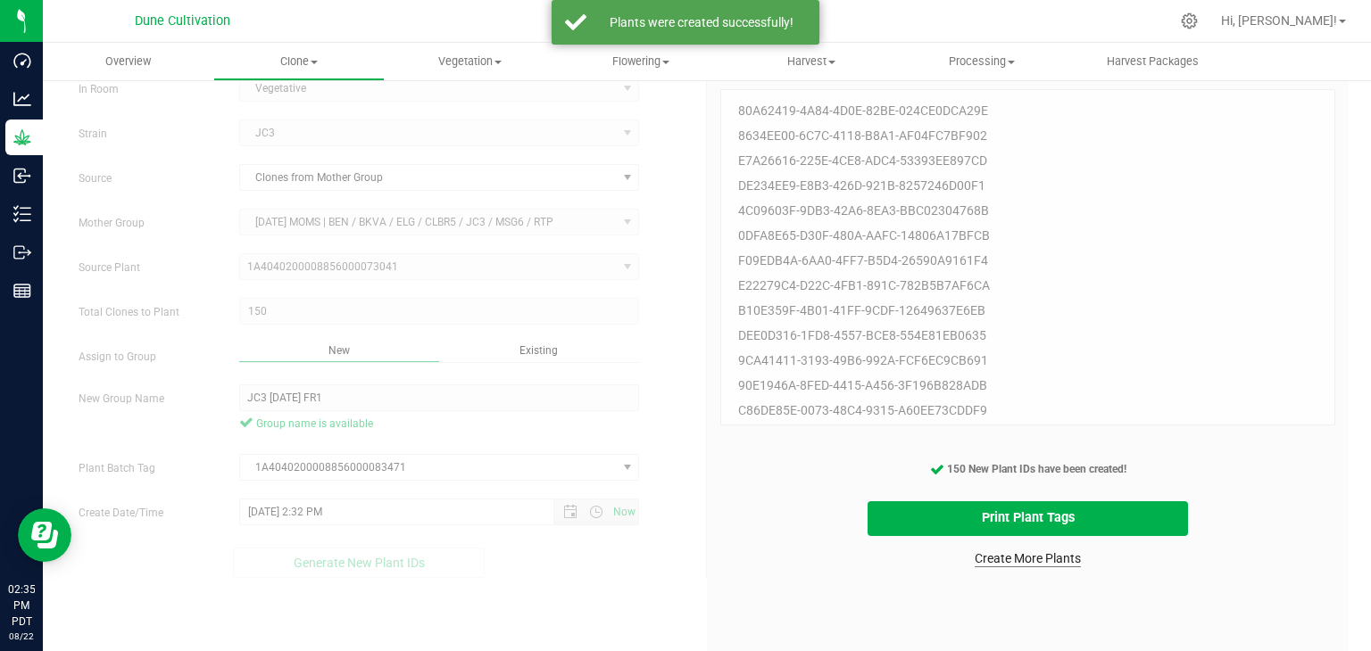
click at [1045, 567] on cancel-button "Create More Plants" at bounding box center [1027, 557] width 122 height 31
click at [1026, 562] on link "Create More Plants" at bounding box center [1027, 559] width 106 height 18
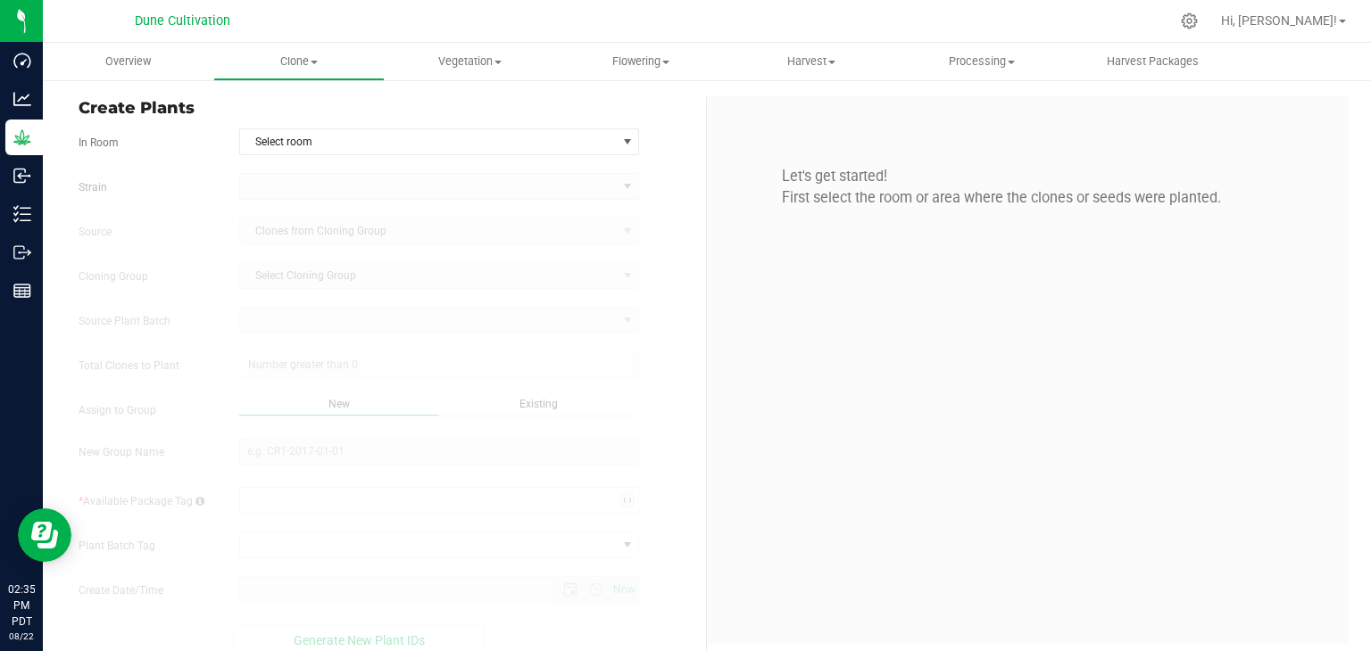
type input "[DATE] 2:35 PM"
click at [495, 141] on span "Select room" at bounding box center [428, 141] width 377 height 25
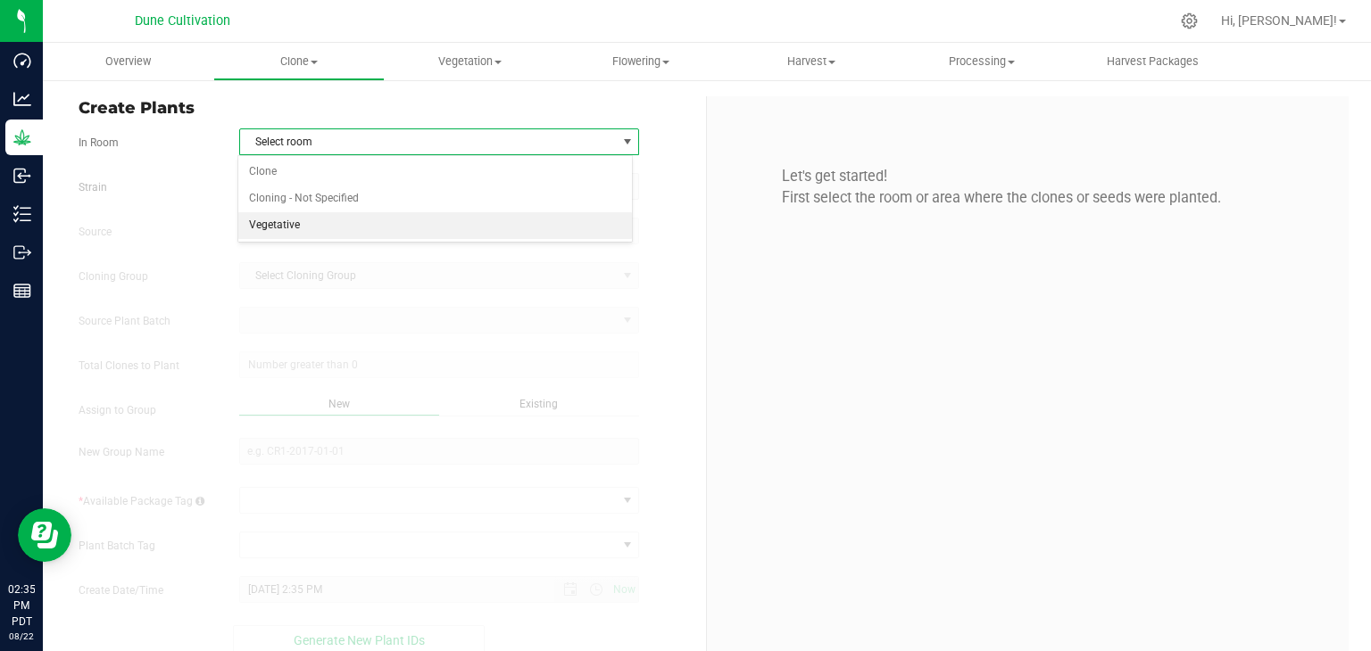
click at [295, 219] on li "Vegetative" at bounding box center [435, 225] width 394 height 27
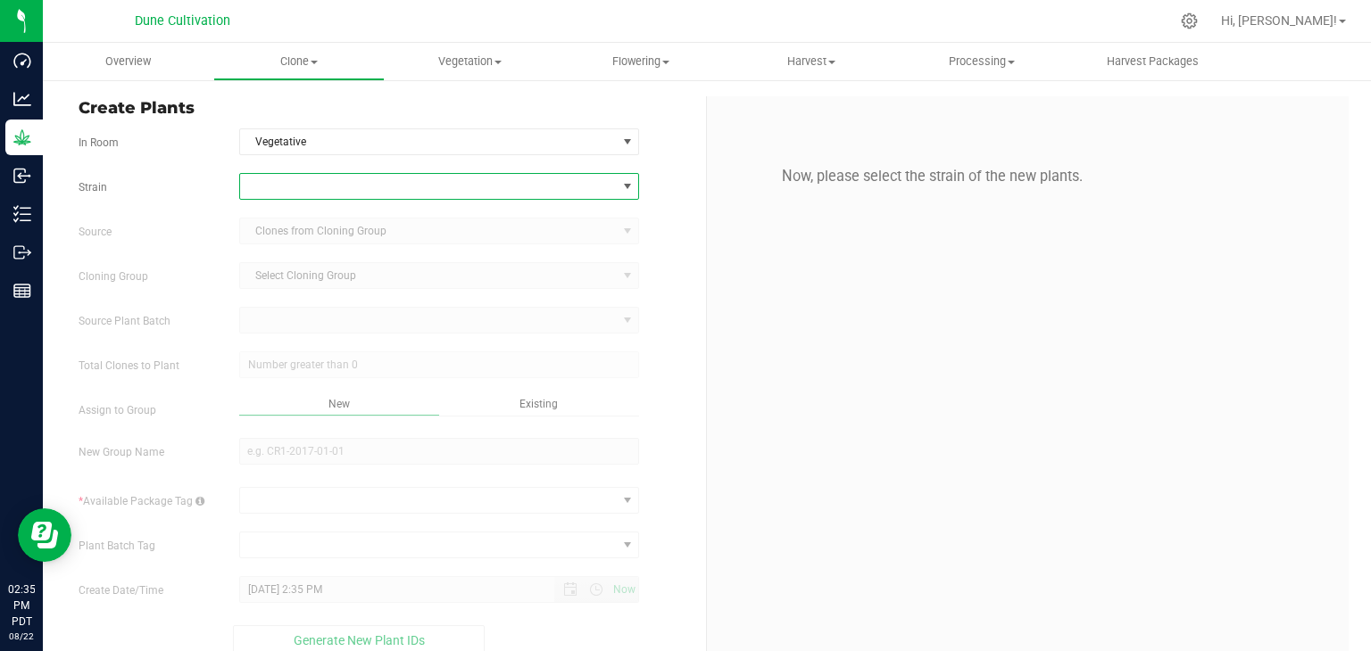
click at [301, 185] on span at bounding box center [428, 186] width 377 height 25
type input "HBB"
click at [256, 265] on li "HBB" at bounding box center [435, 259] width 394 height 25
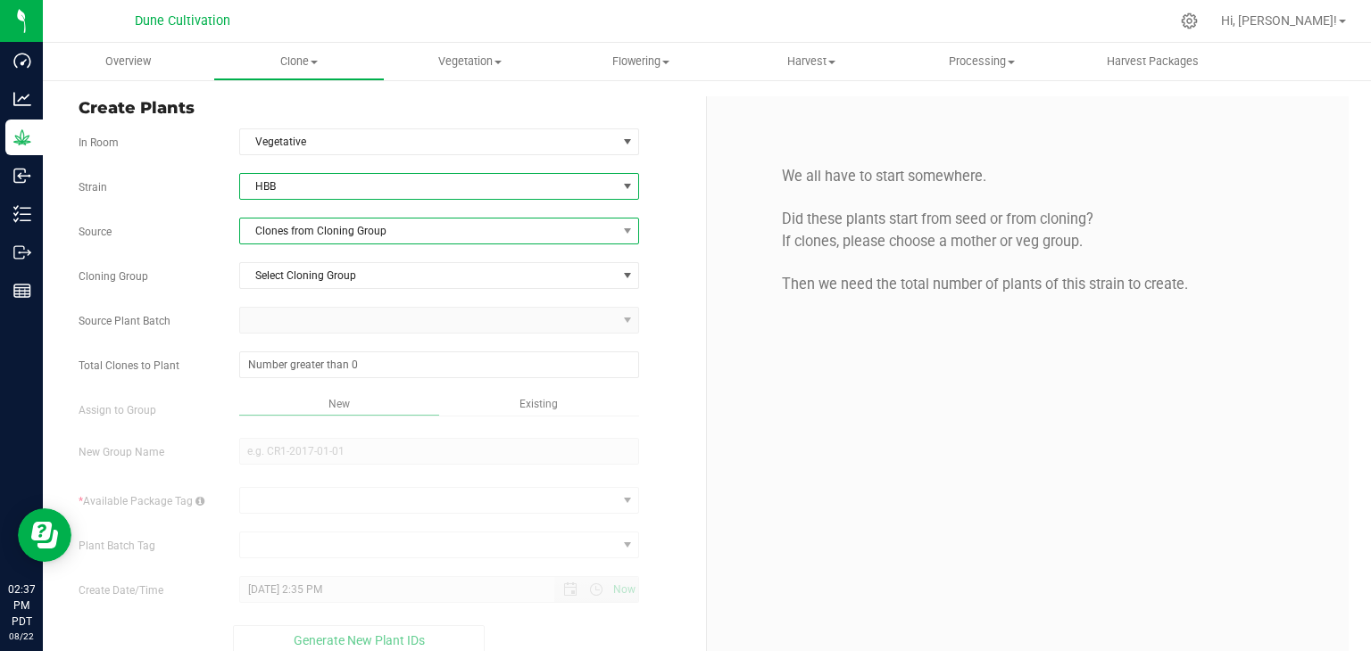
click at [299, 226] on span "Clones from Cloning Group" at bounding box center [428, 231] width 377 height 25
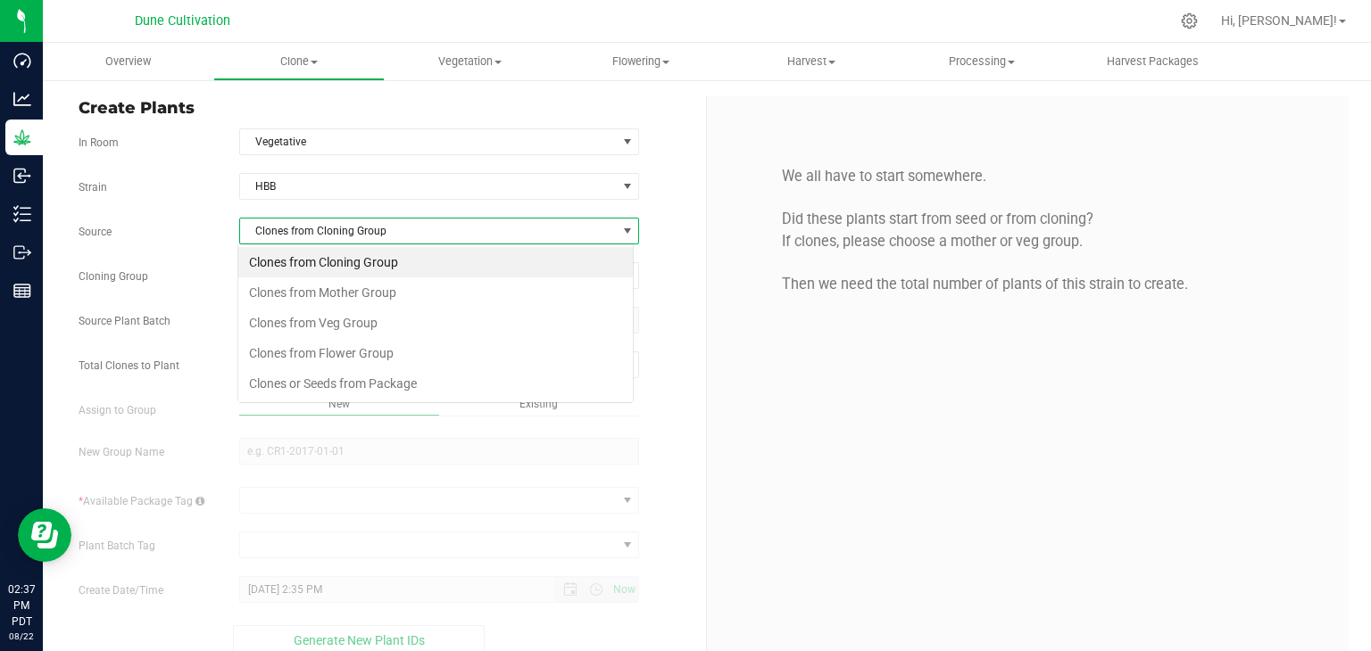
scroll to position [26, 395]
click at [312, 301] on li "Clones from Mother Group" at bounding box center [435, 292] width 394 height 30
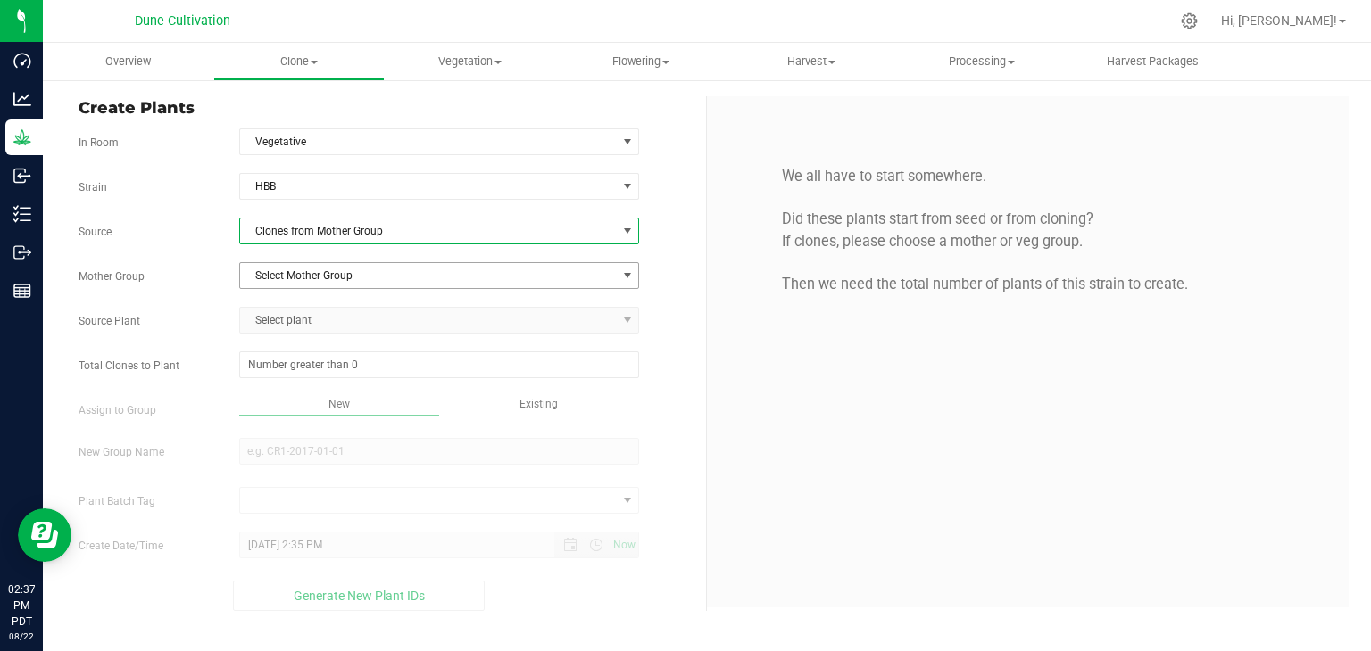
click at [298, 277] on span "Select Mother Group" at bounding box center [428, 275] width 377 height 25
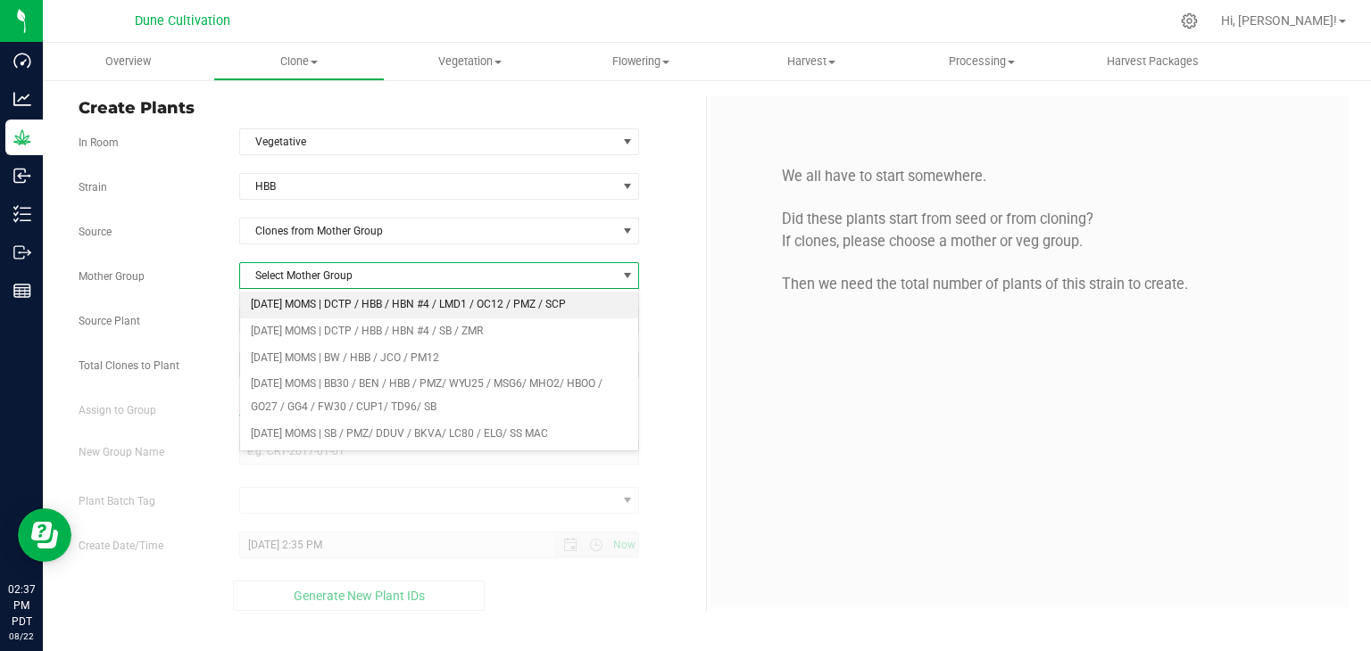
click at [301, 309] on li "[DATE] MOMS | DCTP / HBB / HBN #4 / LMD1 / OC12 / PMZ / SCP" at bounding box center [439, 305] width 399 height 27
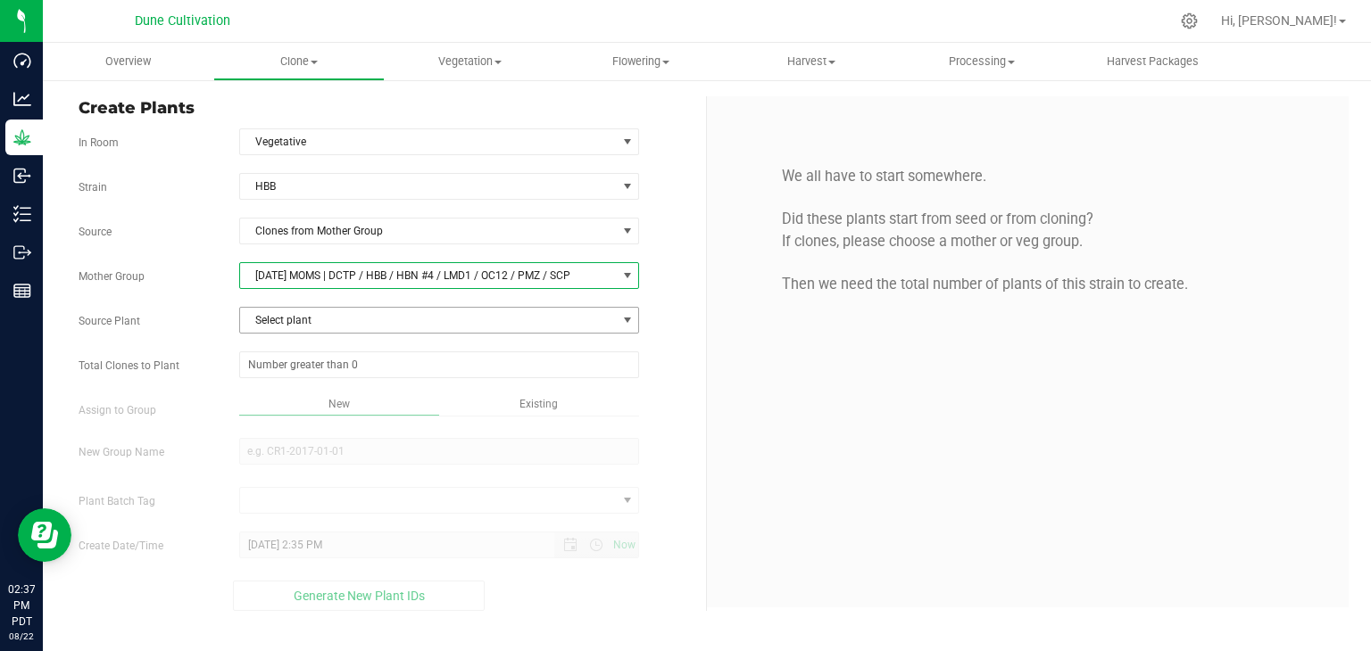
click at [291, 319] on span "Select plant" at bounding box center [428, 320] width 377 height 25
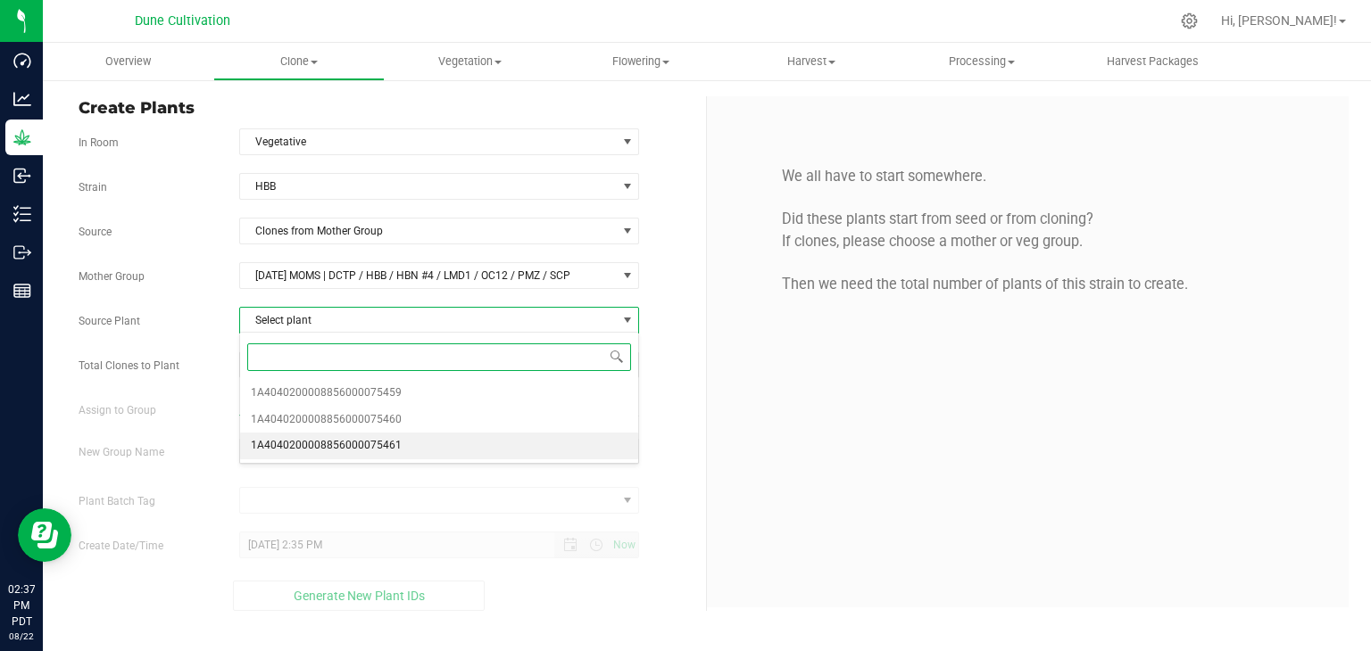
click at [383, 448] on span "1A4040200008856000075461" at bounding box center [326, 446] width 151 height 23
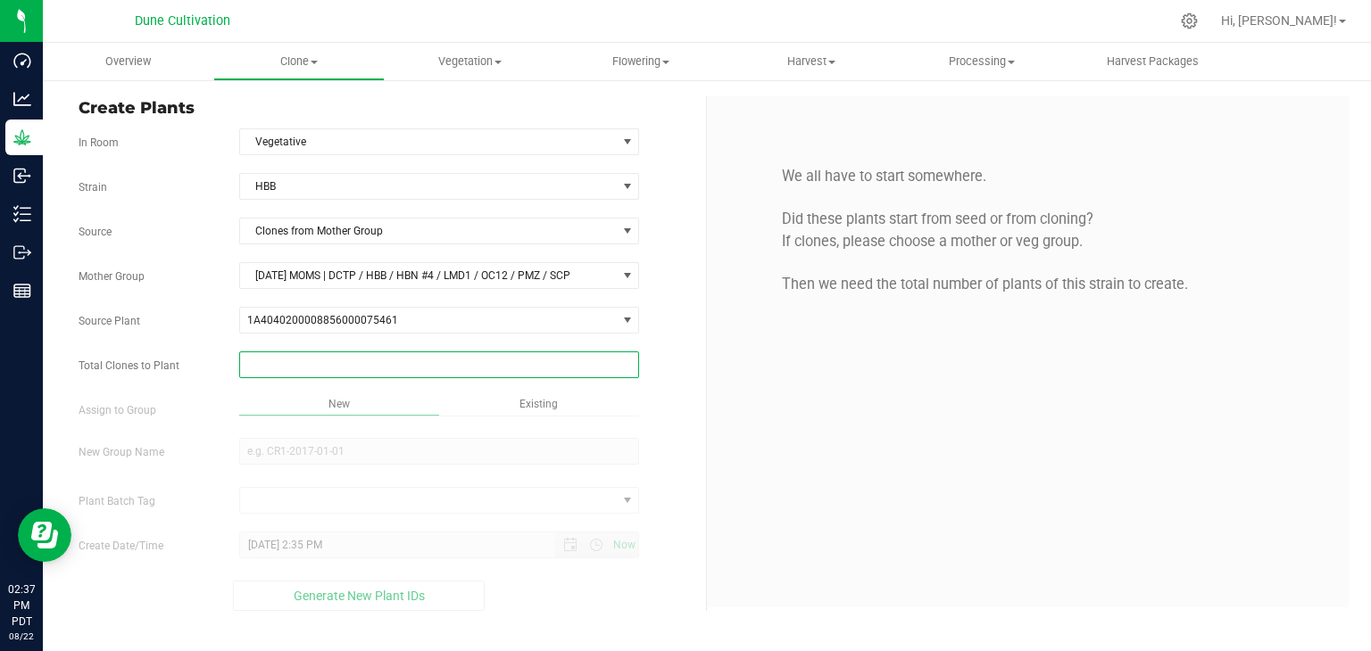
click at [329, 357] on span at bounding box center [439, 365] width 401 height 27
type input "150"
click at [296, 476] on div "Overview Clone Create plants Cloning groups Cloning plant batches Apply to plan…" at bounding box center [707, 347] width 1328 height 609
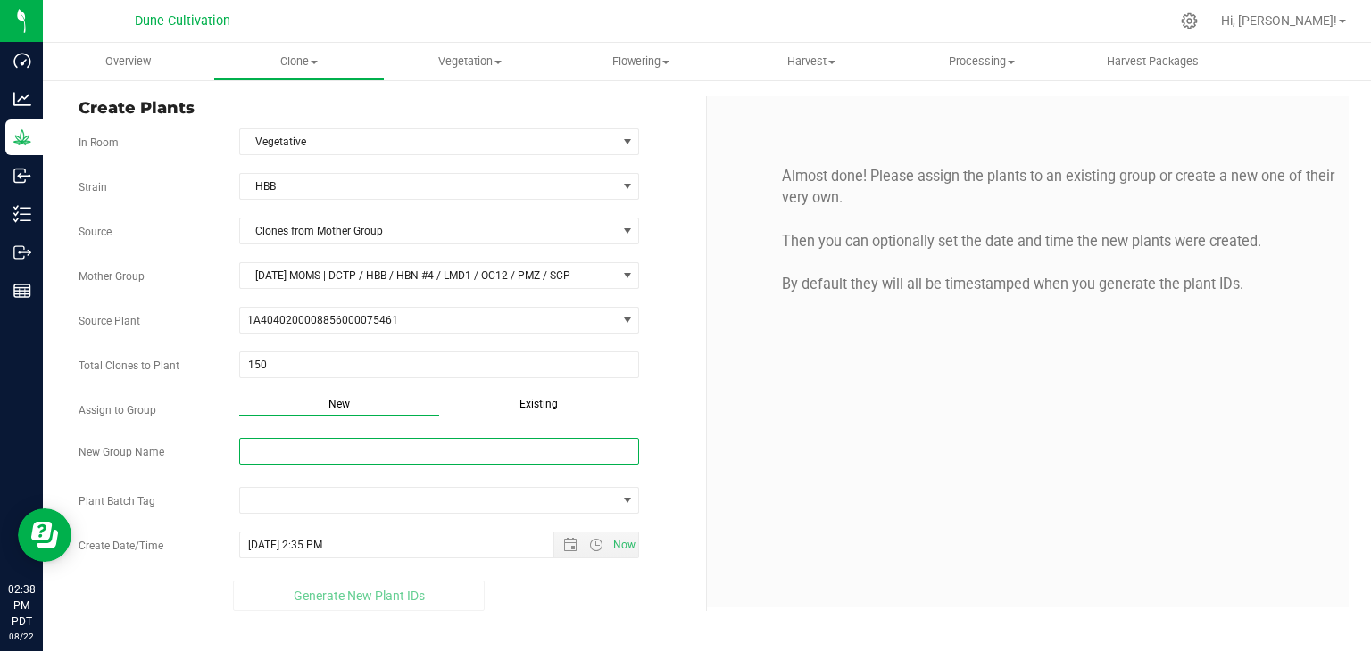
click at [385, 458] on input "New Group Name" at bounding box center [439, 451] width 401 height 27
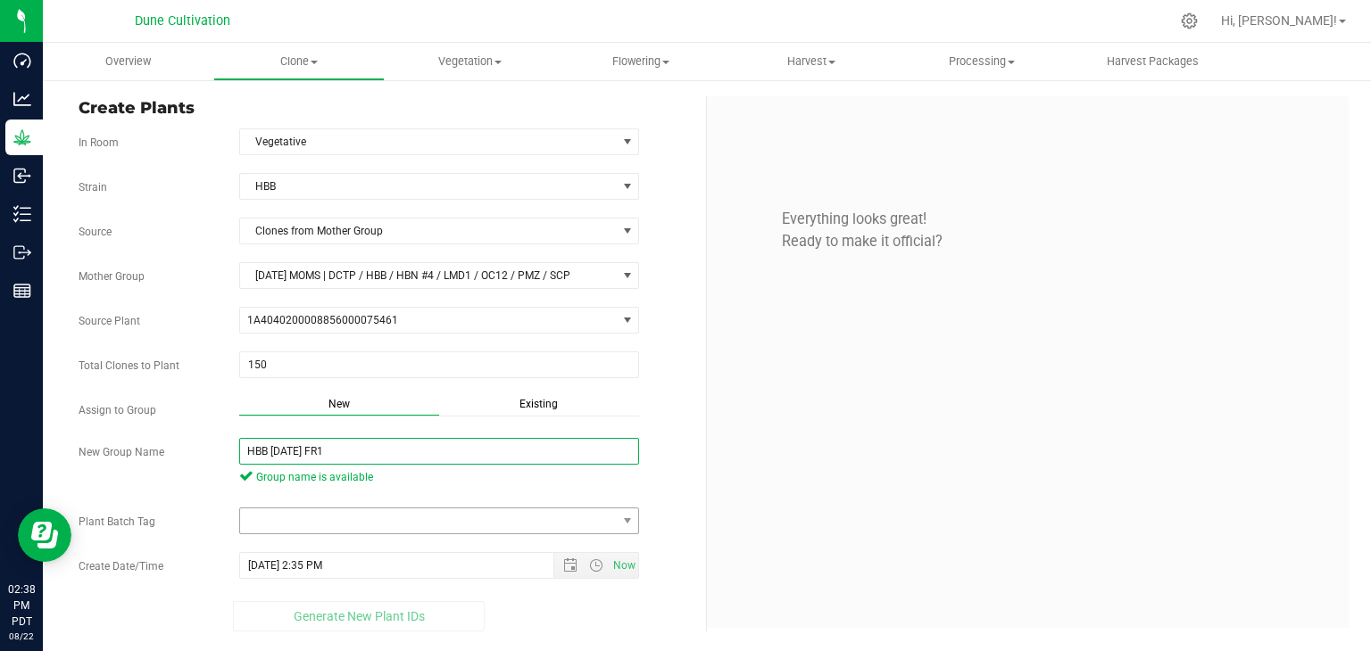
type input "HBB [DATE] FR1"
click at [308, 522] on span at bounding box center [428, 521] width 377 height 25
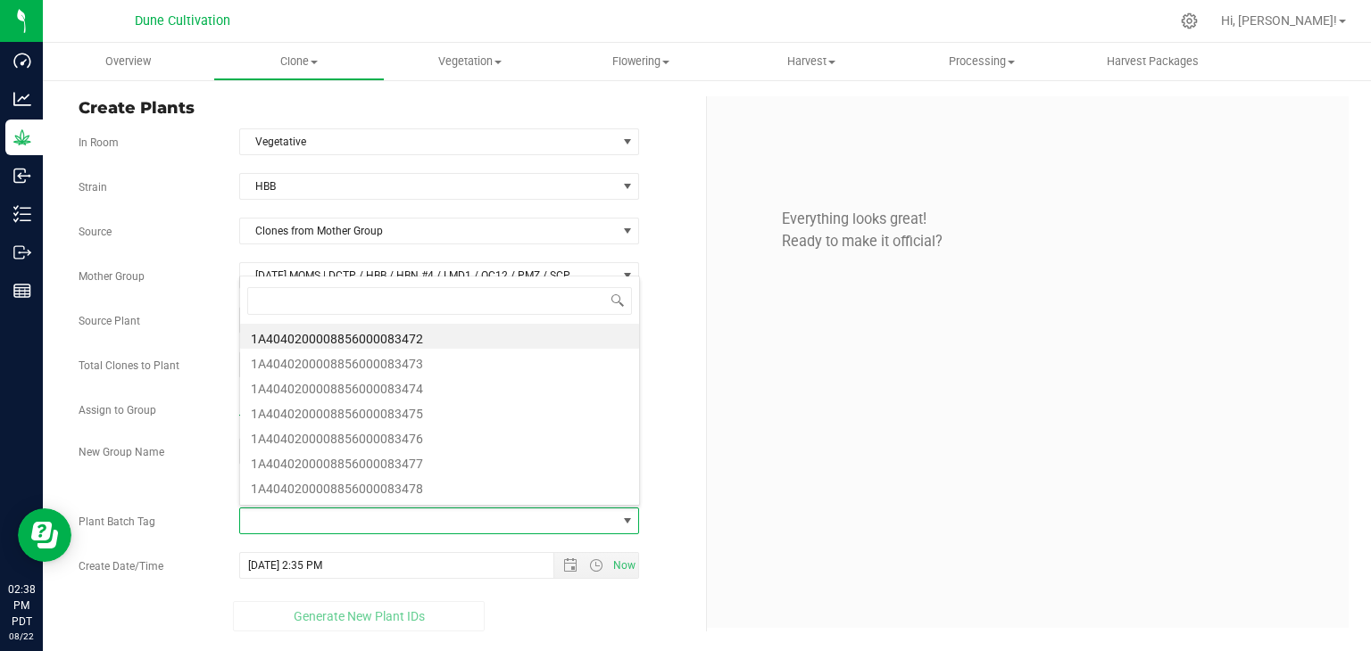
scroll to position [26, 395]
click at [346, 341] on li "1A4040200008856000083472" at bounding box center [439, 336] width 399 height 25
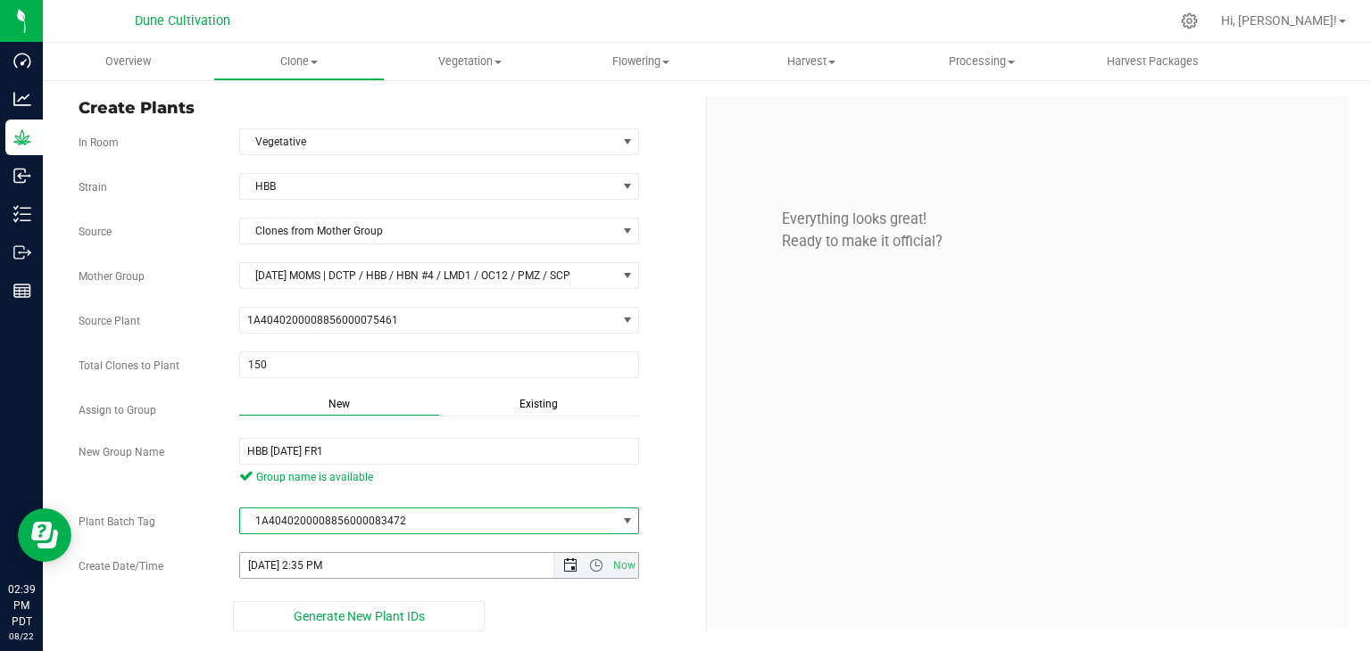
click at [575, 569] on span "Now" at bounding box center [595, 565] width 85 height 25
click at [571, 565] on span "Open the date view" at bounding box center [570, 566] width 14 height 14
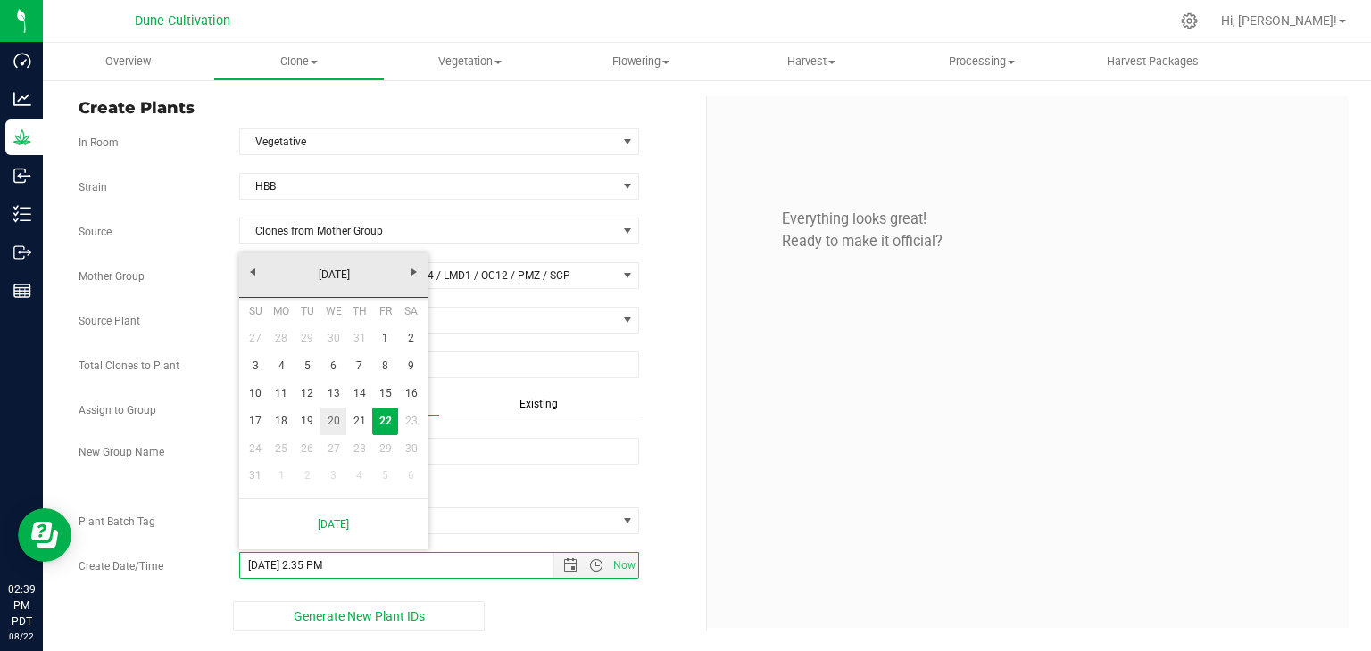
click at [338, 426] on link "20" at bounding box center [333, 422] width 26 height 28
type input "[DATE] 2:35 PM"
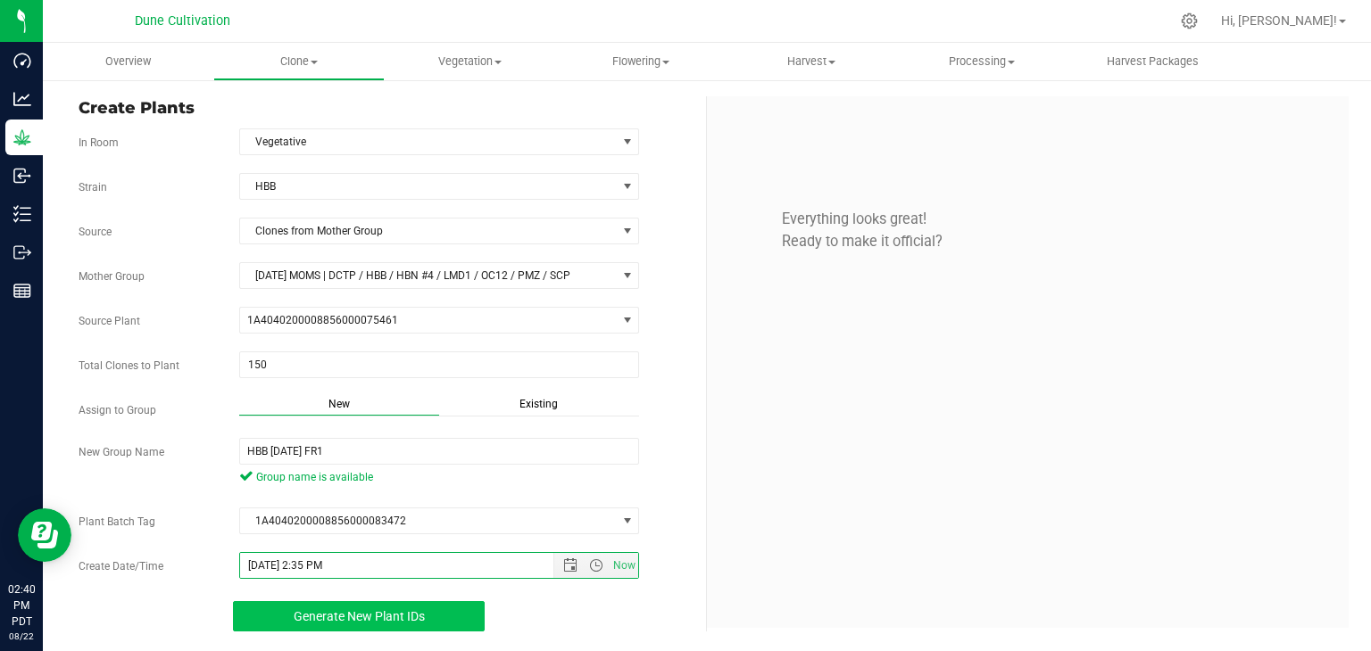
click at [376, 612] on span "Generate New Plant IDs" at bounding box center [359, 616] width 131 height 14
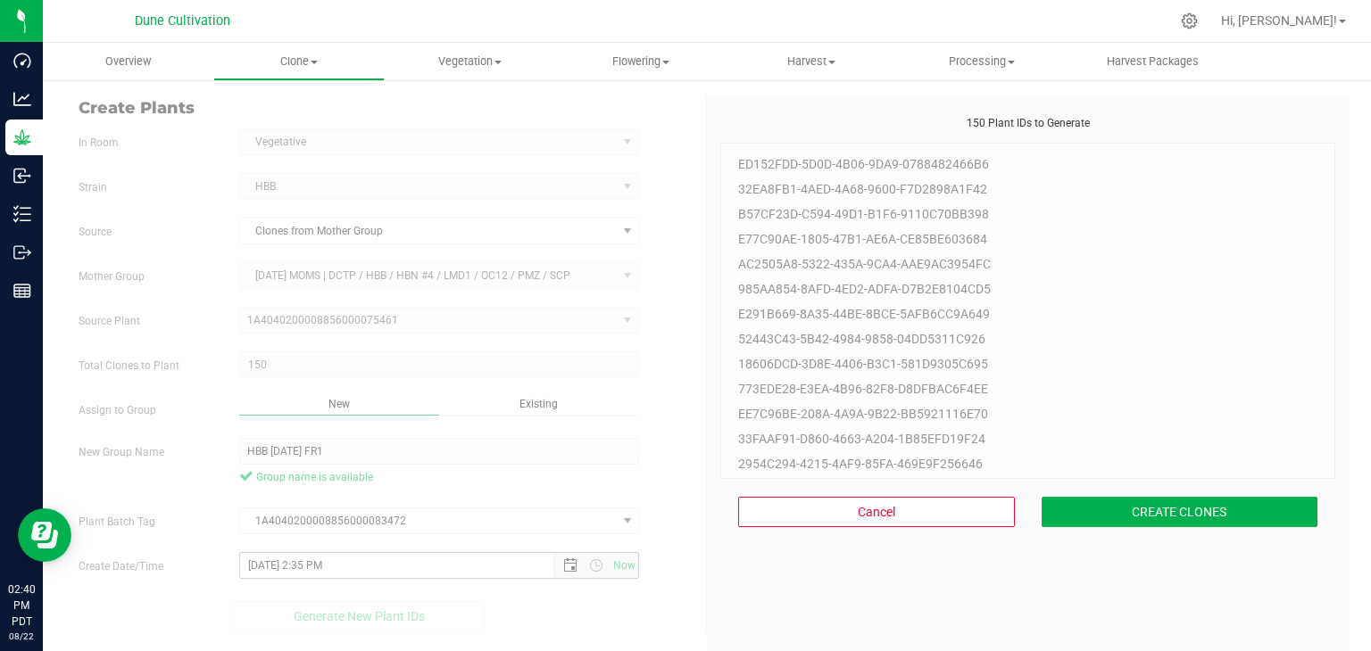
scroll to position [54, 0]
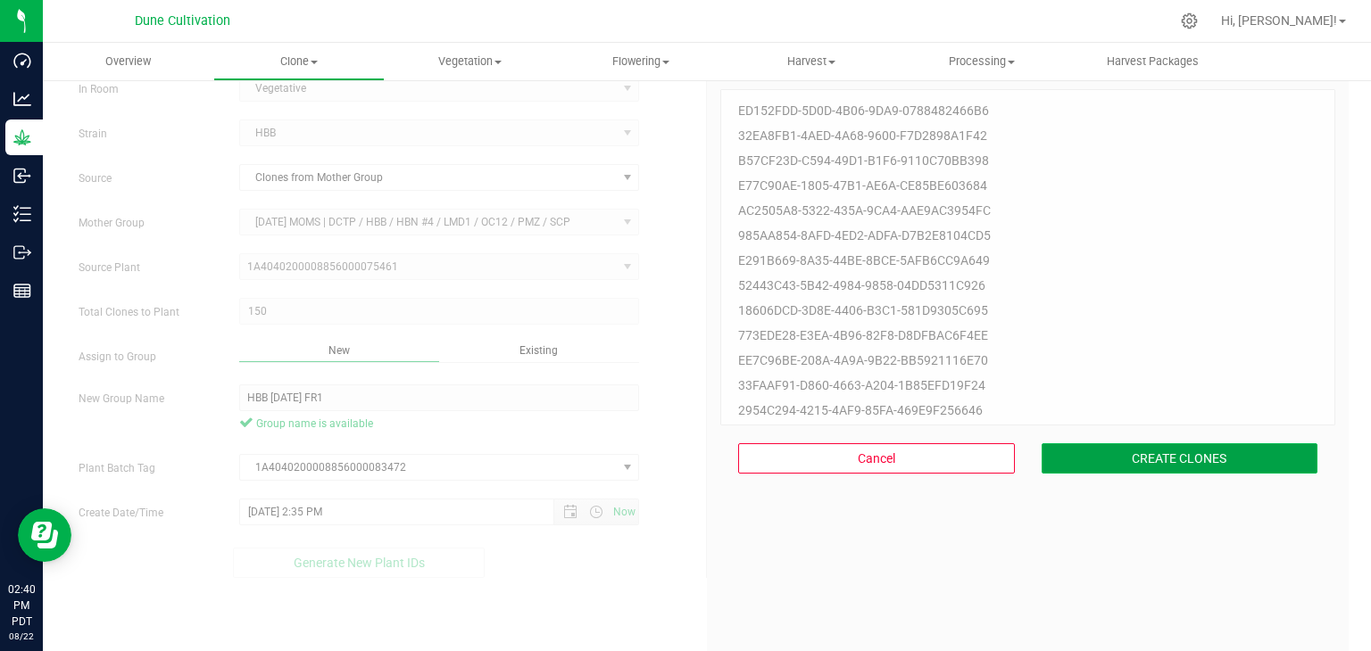
click at [1208, 451] on button "CREATE CLONES" at bounding box center [1179, 458] width 277 height 30
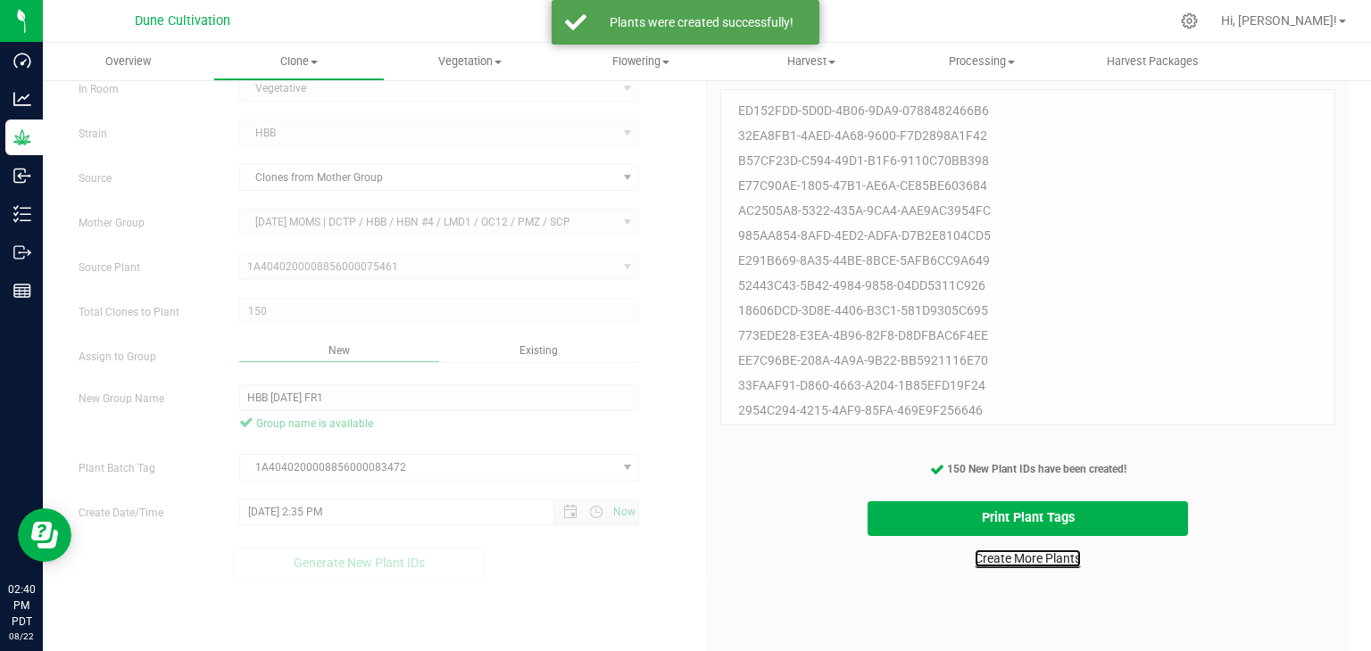
click at [1024, 551] on link "Create More Plants" at bounding box center [1027, 559] width 106 height 18
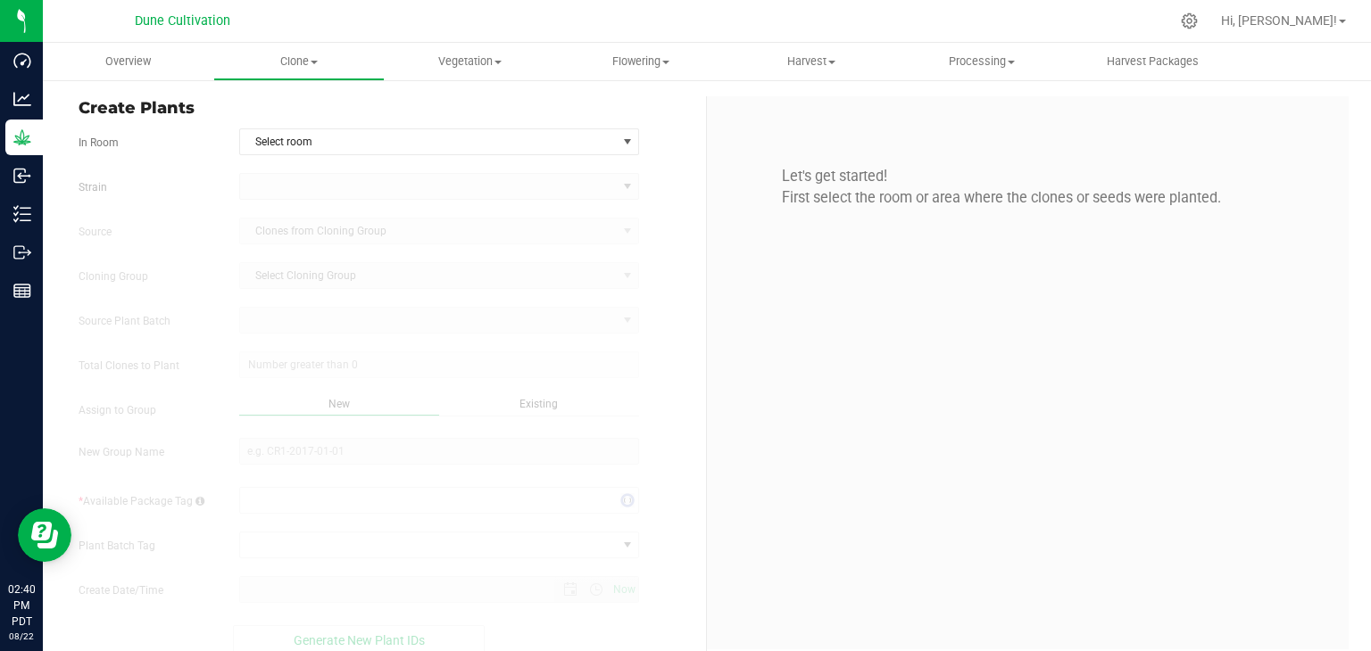
type input "[DATE] 2:40 PM"
click at [359, 145] on span "Select room" at bounding box center [428, 141] width 377 height 25
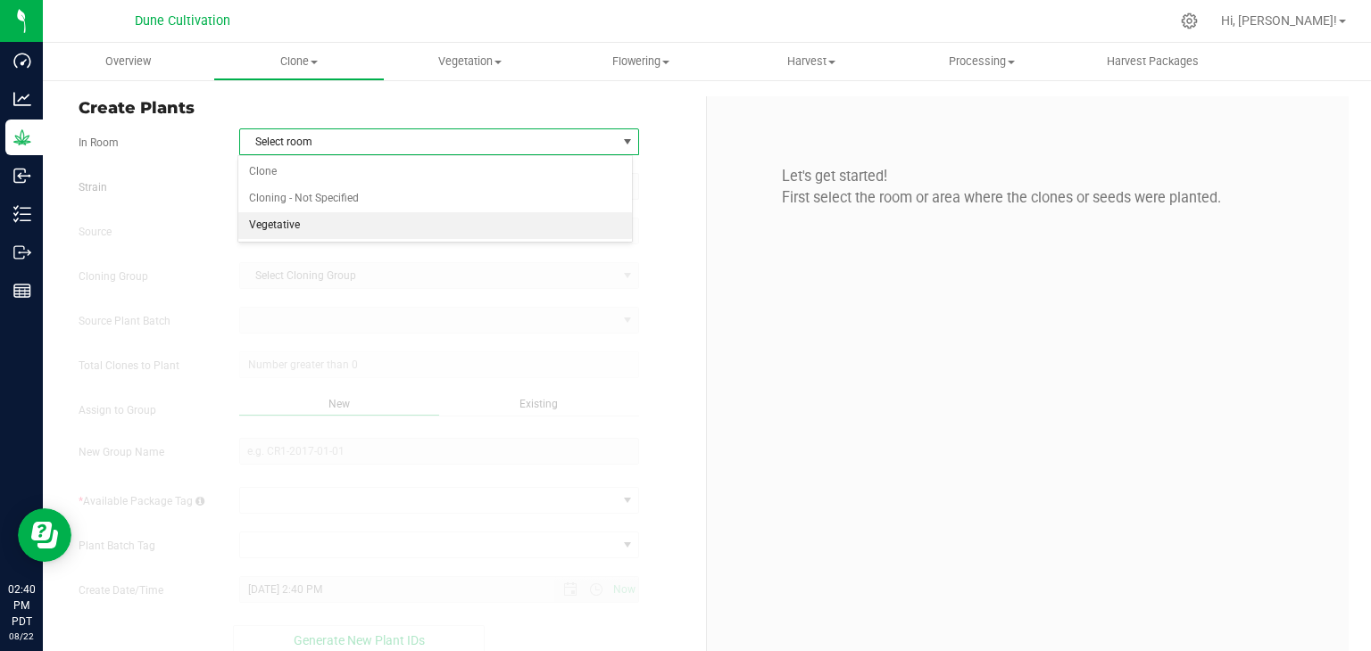
click at [346, 214] on li "Vegetative" at bounding box center [435, 225] width 394 height 27
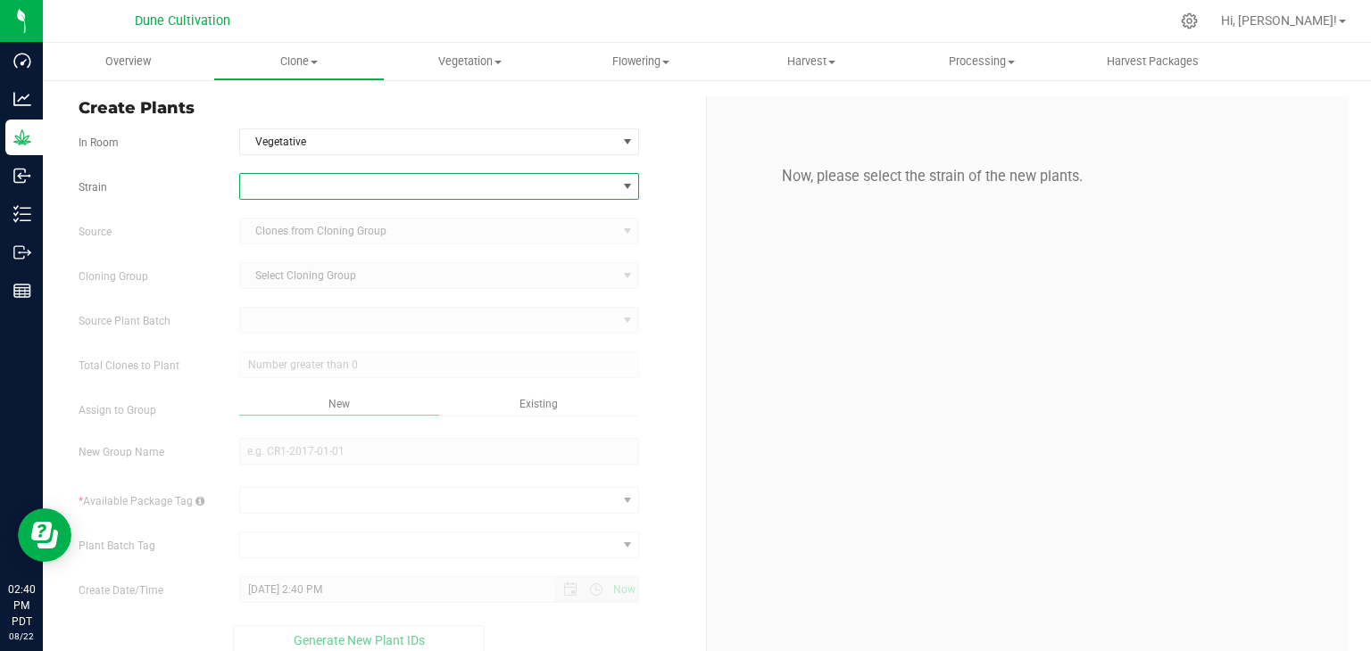
click at [367, 179] on span at bounding box center [428, 186] width 377 height 25
type input "HBB"
click at [424, 274] on div "HBB HBB" at bounding box center [435, 237] width 396 height 77
click at [456, 262] on li "HBB" at bounding box center [435, 259] width 394 height 25
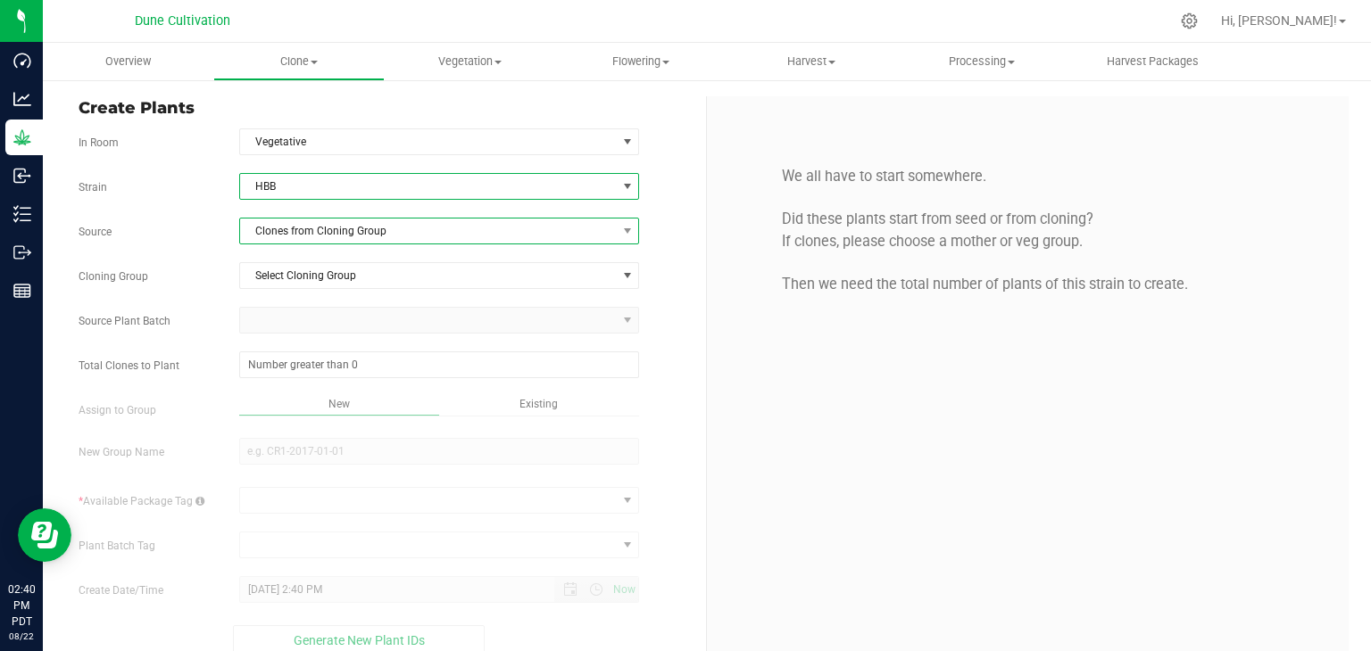
click at [332, 231] on span "Clones from Cloning Group" at bounding box center [428, 231] width 377 height 25
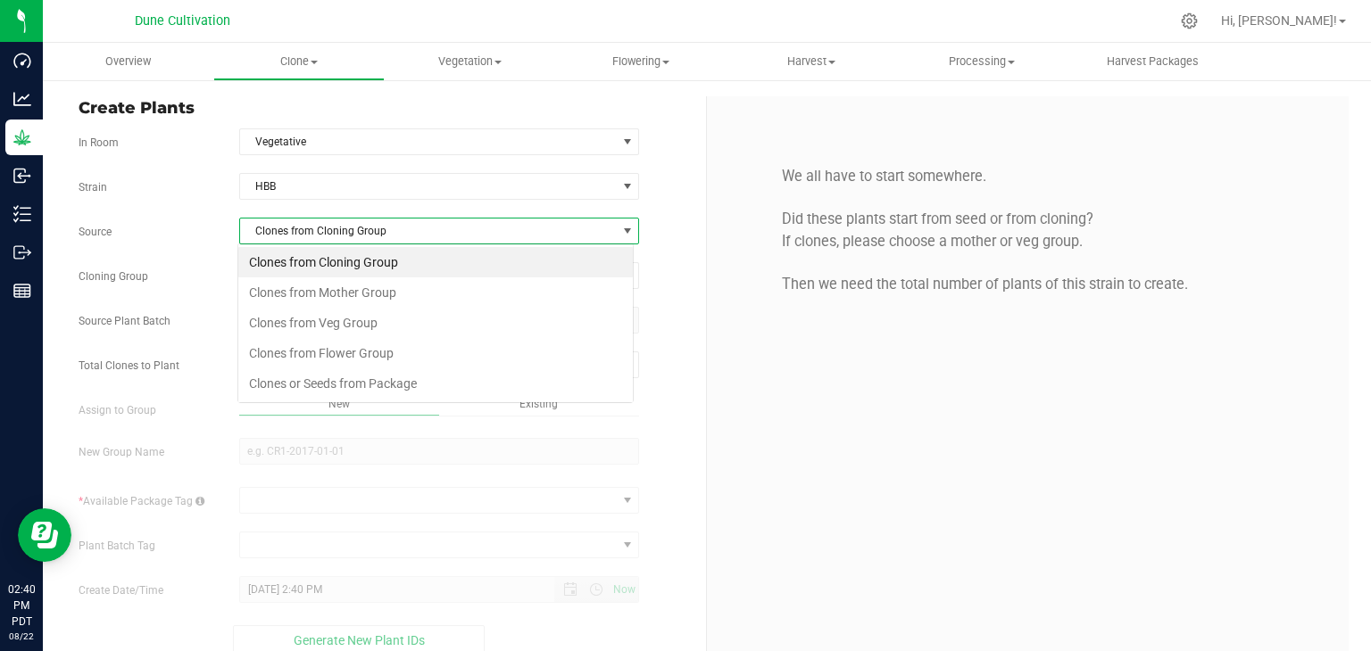
scroll to position [26, 395]
click at [319, 294] on li "Clones from Mother Group" at bounding box center [435, 292] width 394 height 30
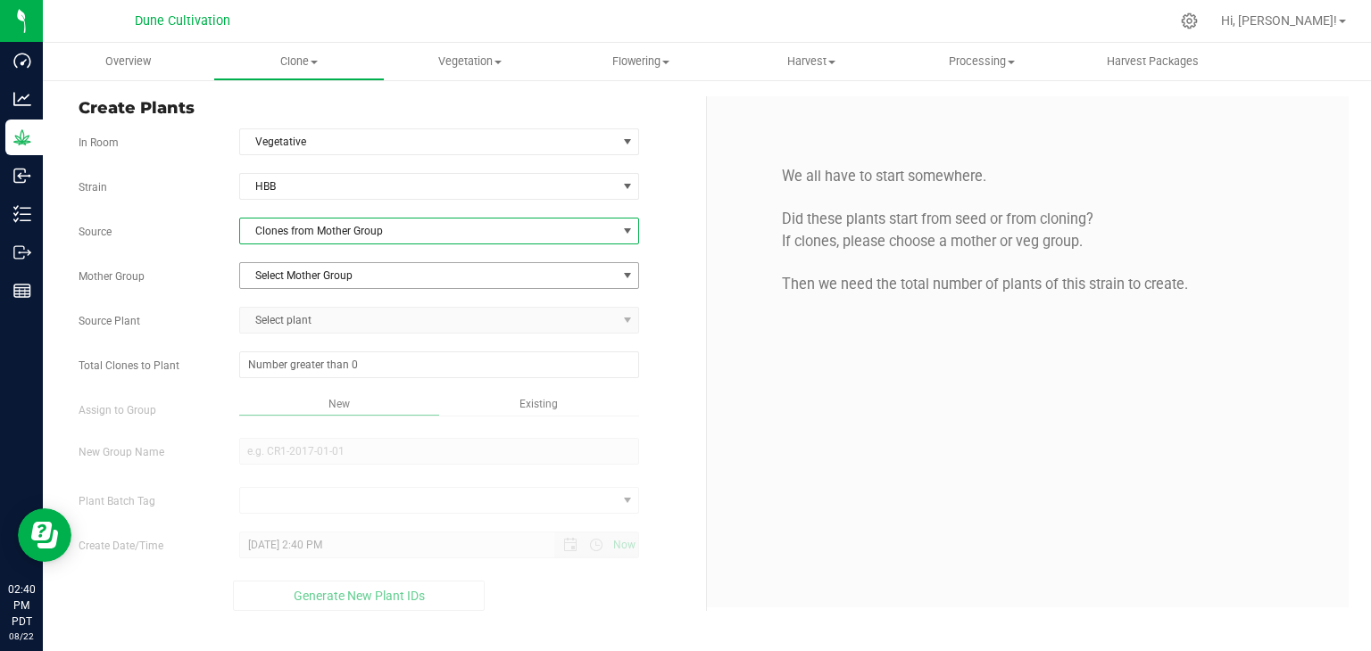
click at [323, 271] on span "Select Mother Group" at bounding box center [428, 275] width 377 height 25
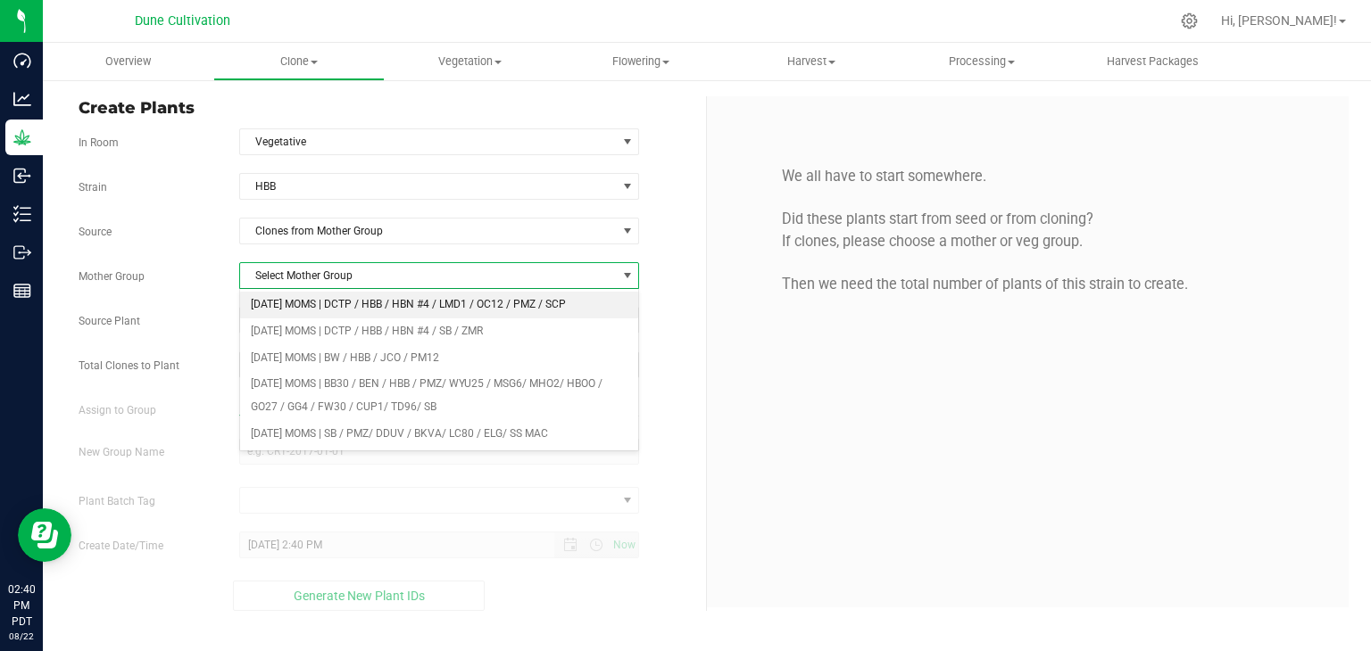
click at [327, 303] on li "[DATE] MOMS | DCTP / HBB / HBN #4 / LMD1 / OC12 / PMZ / SCP" at bounding box center [439, 305] width 399 height 27
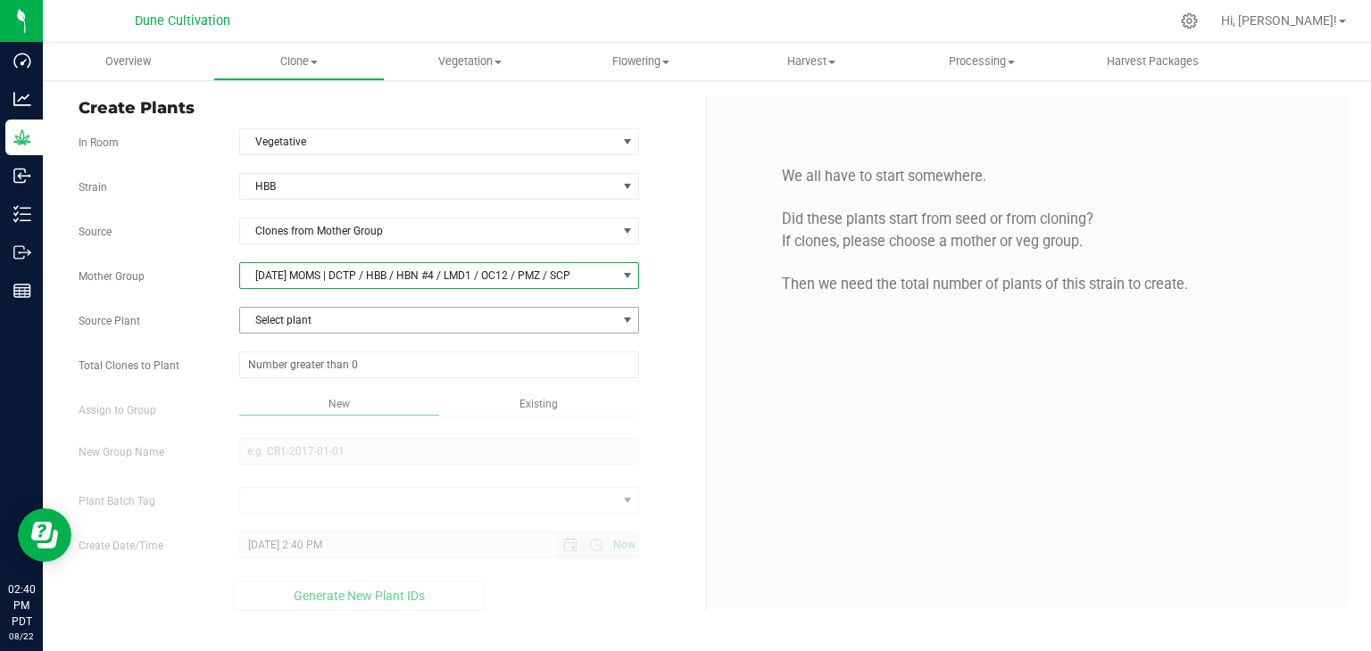
click at [317, 321] on span "Select plant" at bounding box center [428, 320] width 377 height 25
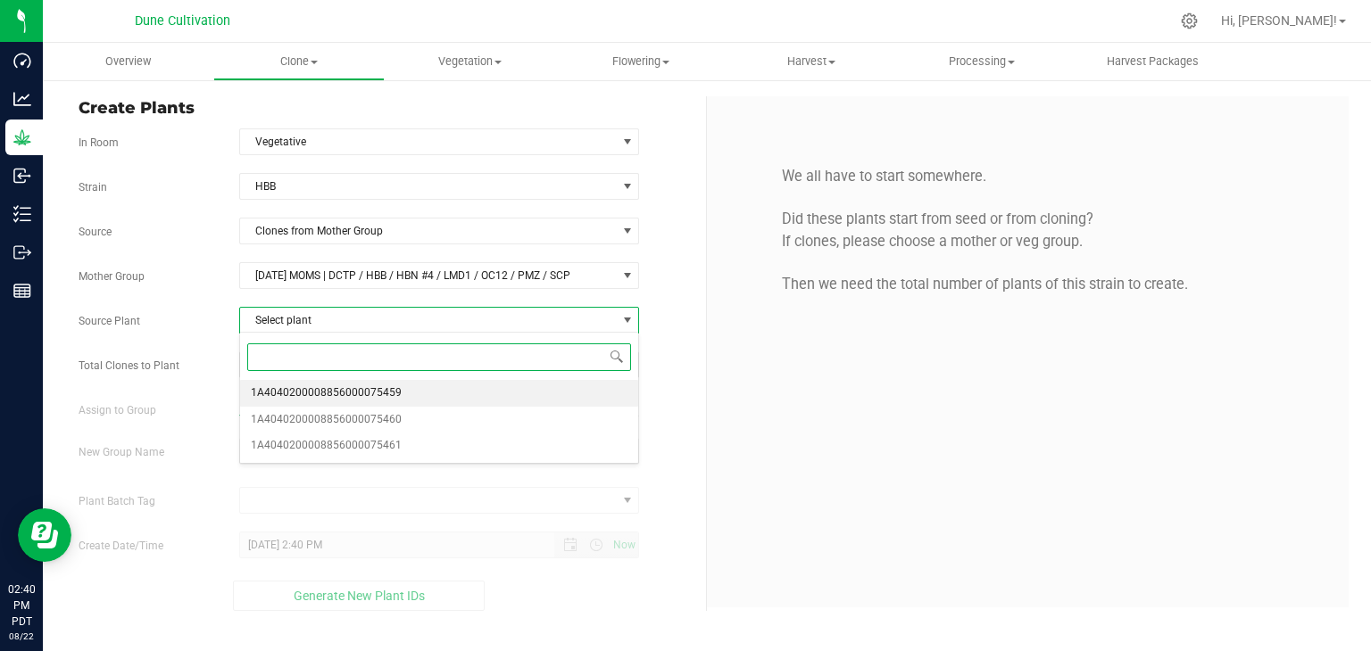
click at [344, 382] on span "1A4040200008856000075459" at bounding box center [326, 393] width 151 height 23
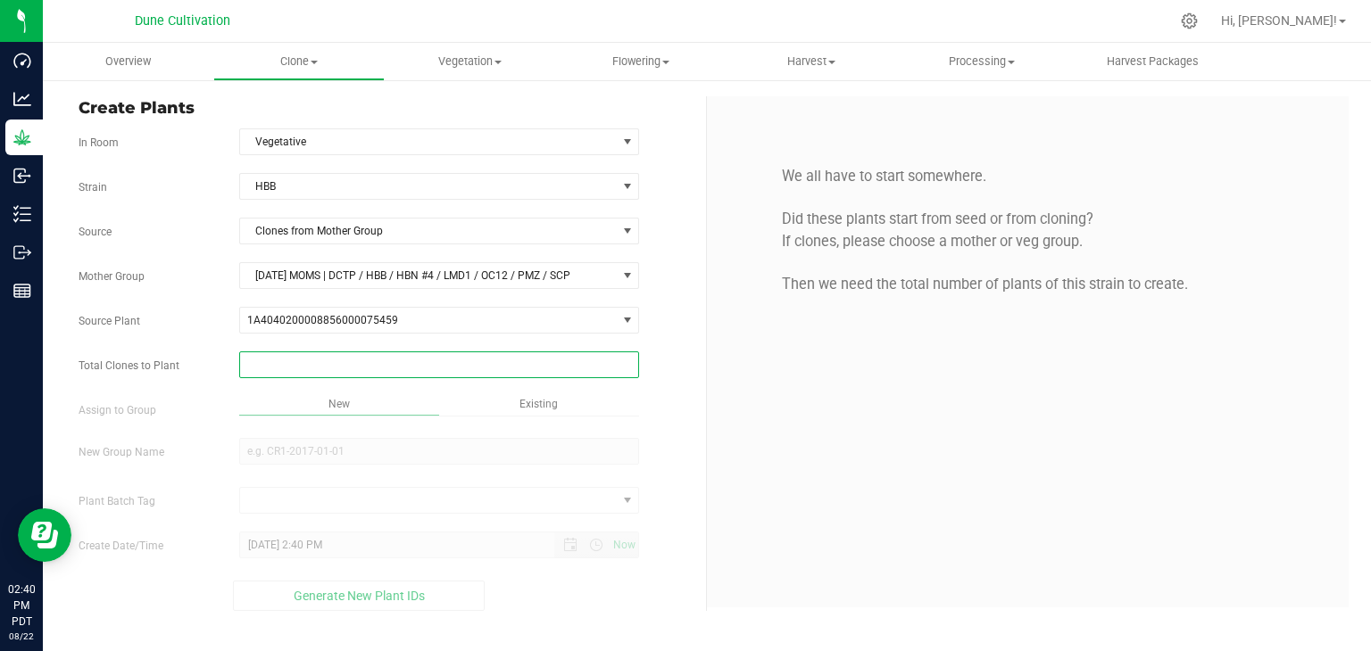
click at [345, 357] on span at bounding box center [439, 365] width 401 height 27
type input "10"
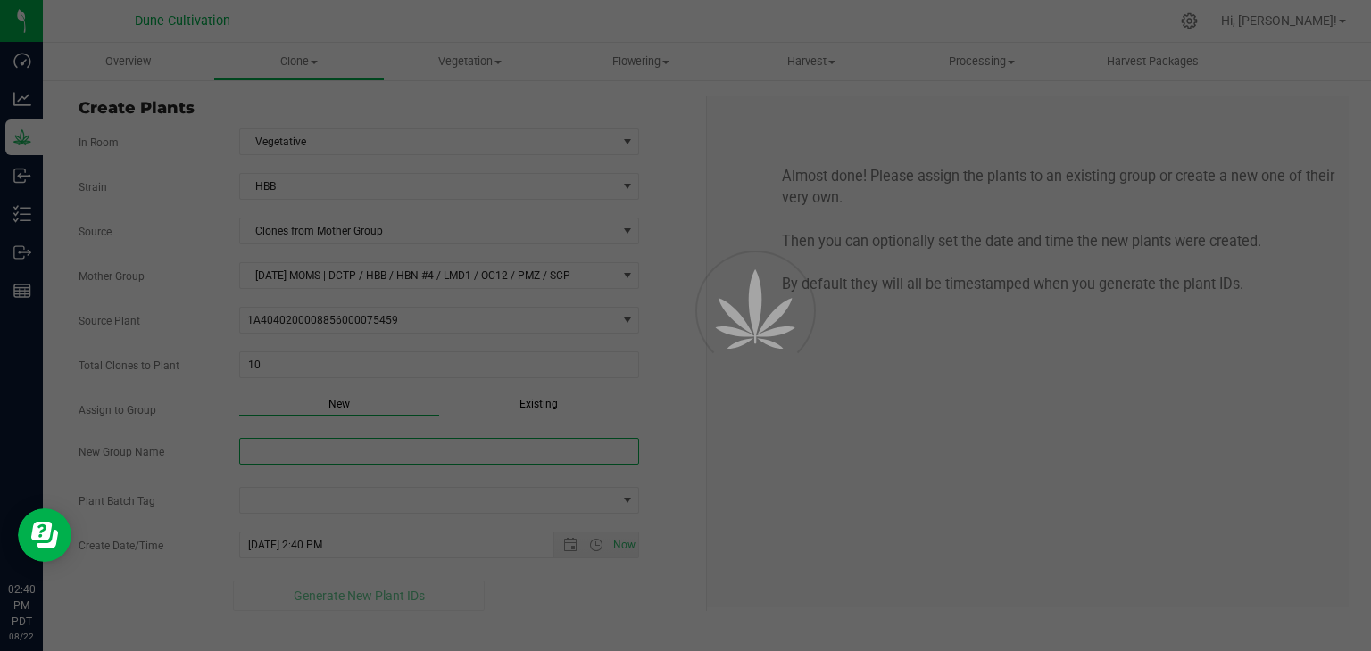
click at [315, 443] on div "Overview Clone Create plants Cloning groups Cloning plant batches Apply to plan…" at bounding box center [707, 347] width 1328 height 609
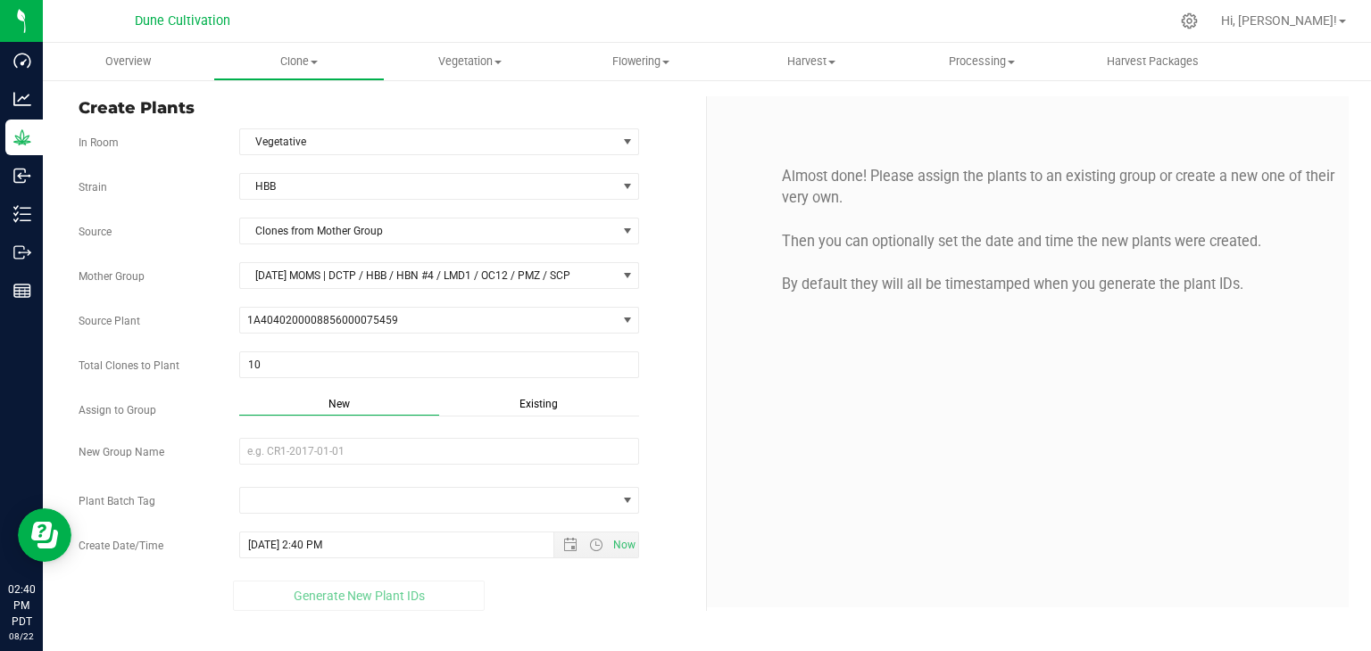
click at [560, 396] on div "Existing" at bounding box center [539, 406] width 200 height 21
click at [460, 454] on span "Select Plant Group" at bounding box center [428, 451] width 377 height 25
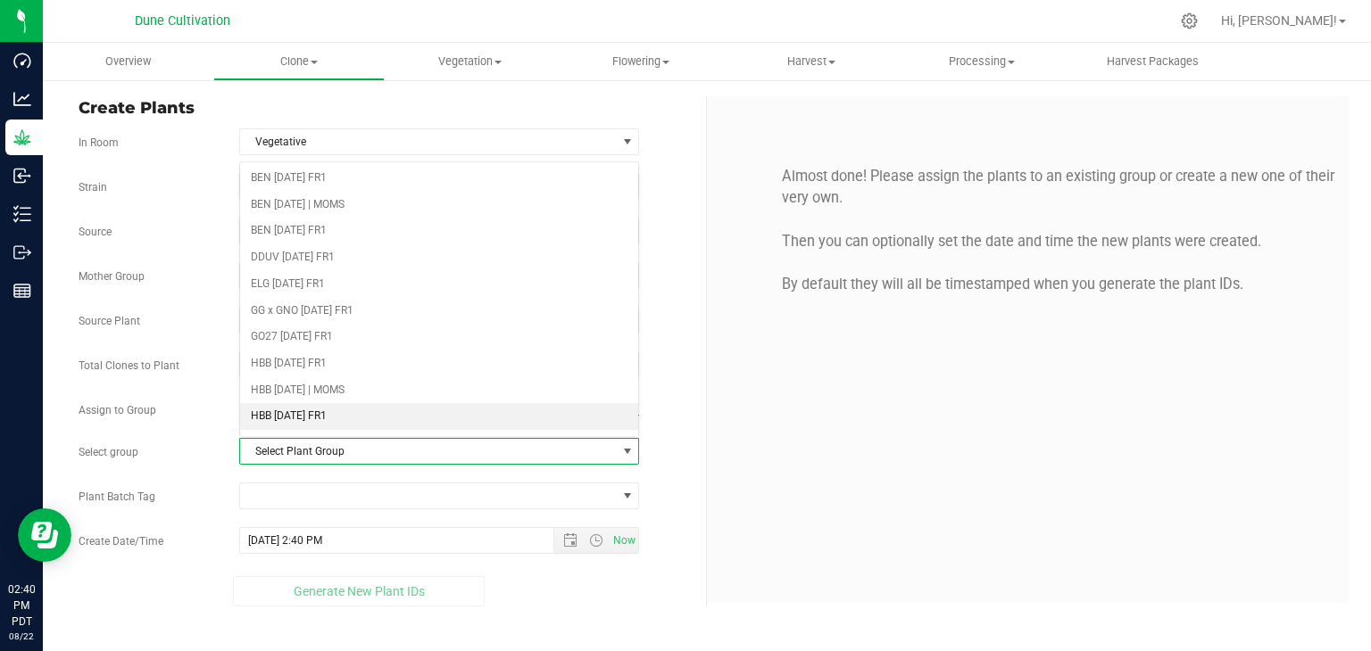
click at [316, 407] on li "HBB [DATE] FR1" at bounding box center [439, 416] width 399 height 27
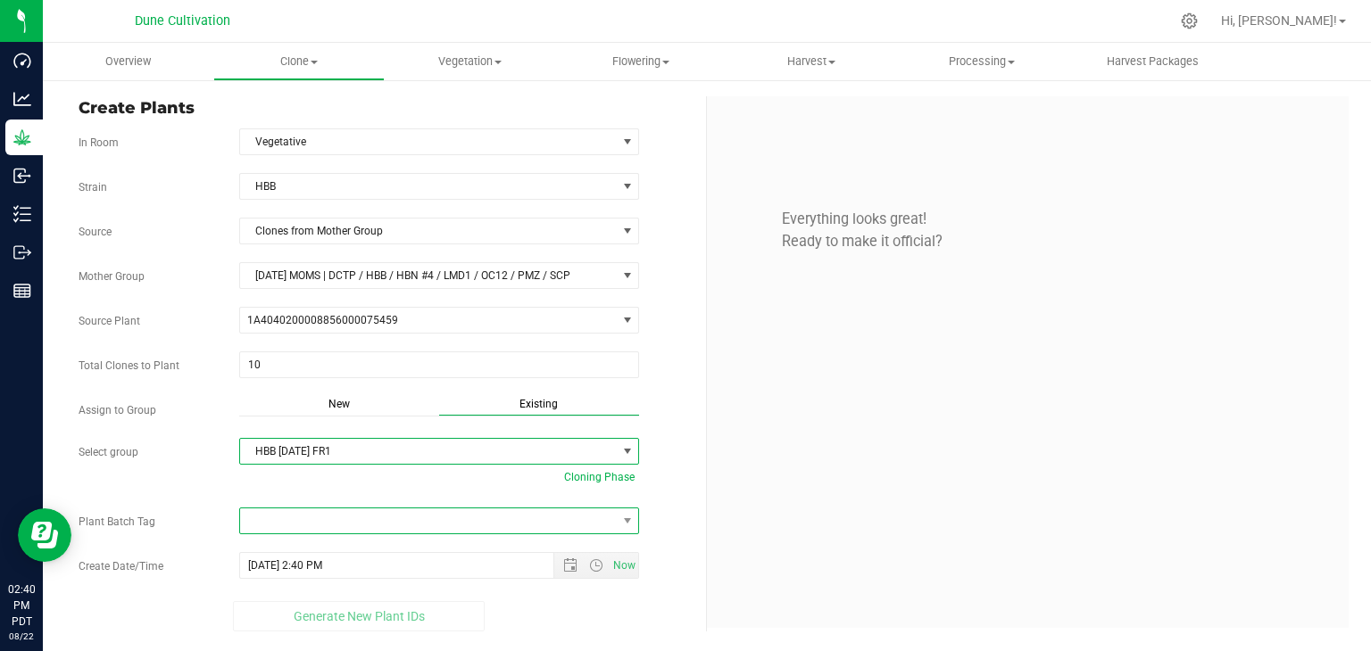
click at [428, 509] on span at bounding box center [428, 521] width 377 height 25
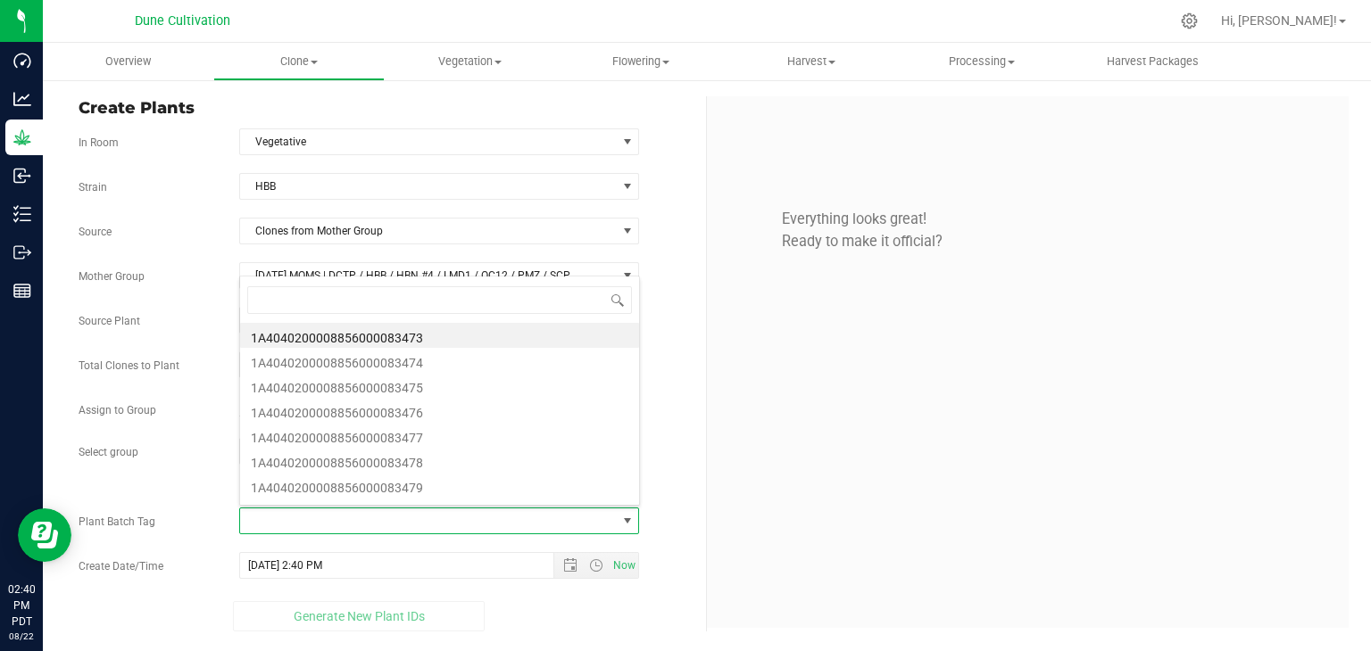
scroll to position [26, 395]
click at [407, 341] on li "1A4040200008856000083473" at bounding box center [439, 335] width 399 height 25
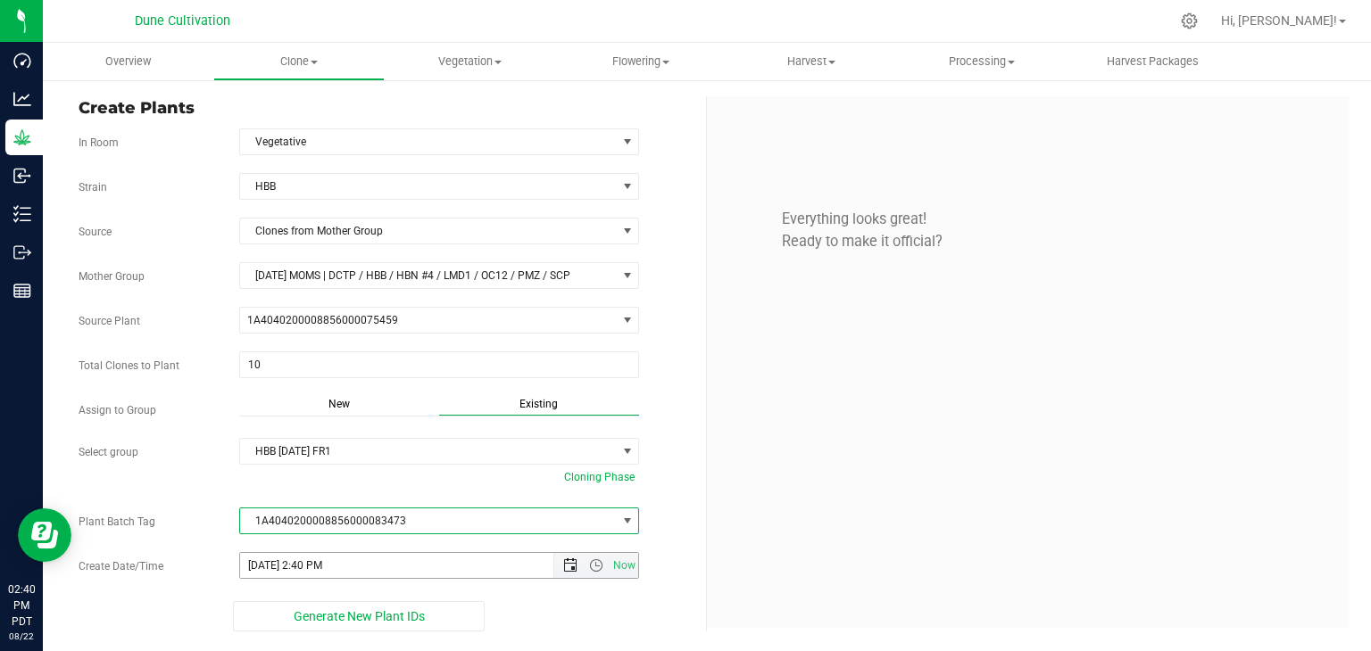
click at [564, 559] on span "Open the date view" at bounding box center [570, 566] width 14 height 14
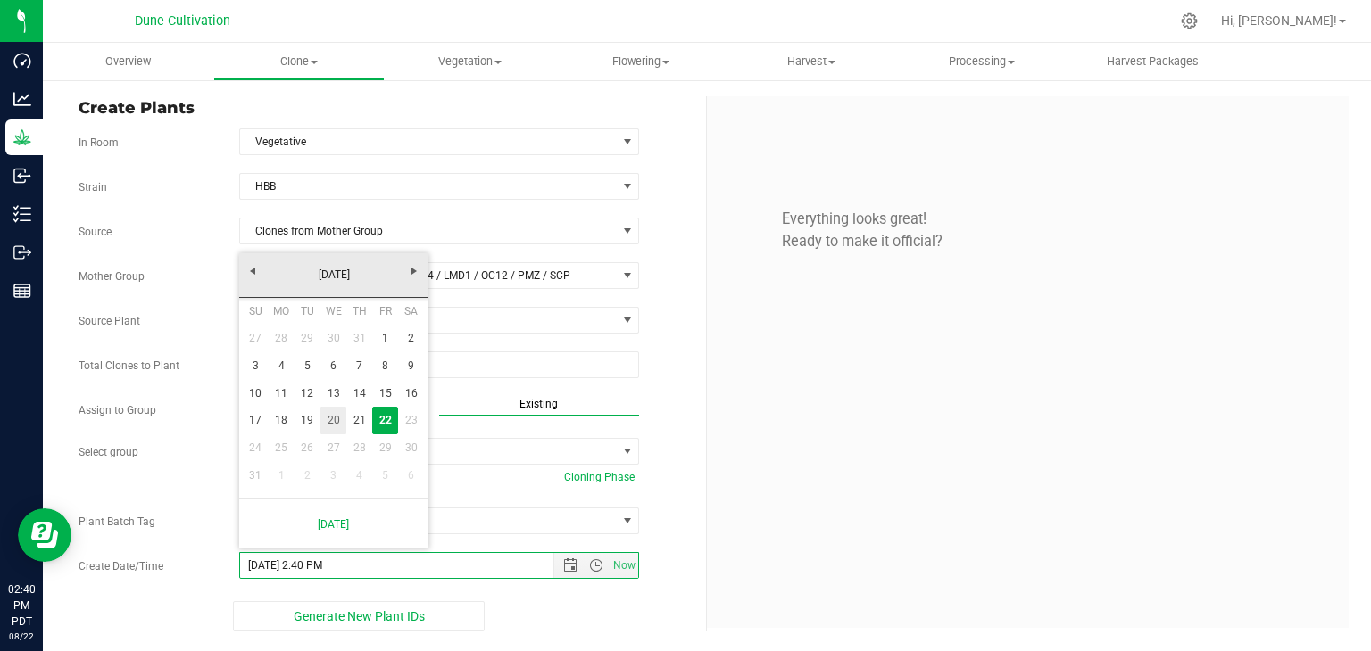
click at [331, 427] on link "20" at bounding box center [333, 421] width 26 height 28
type input "[DATE] 2:40 PM"
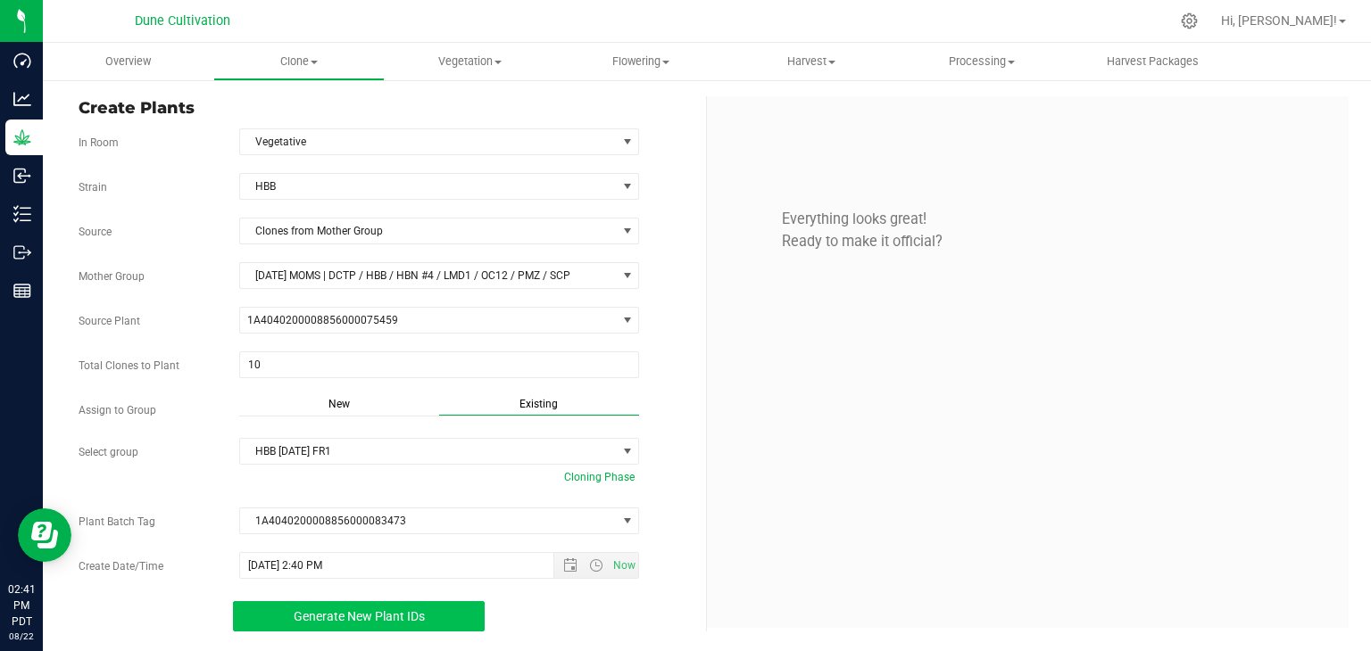
click at [402, 602] on button "Generate New Plant IDs" at bounding box center [359, 616] width 253 height 30
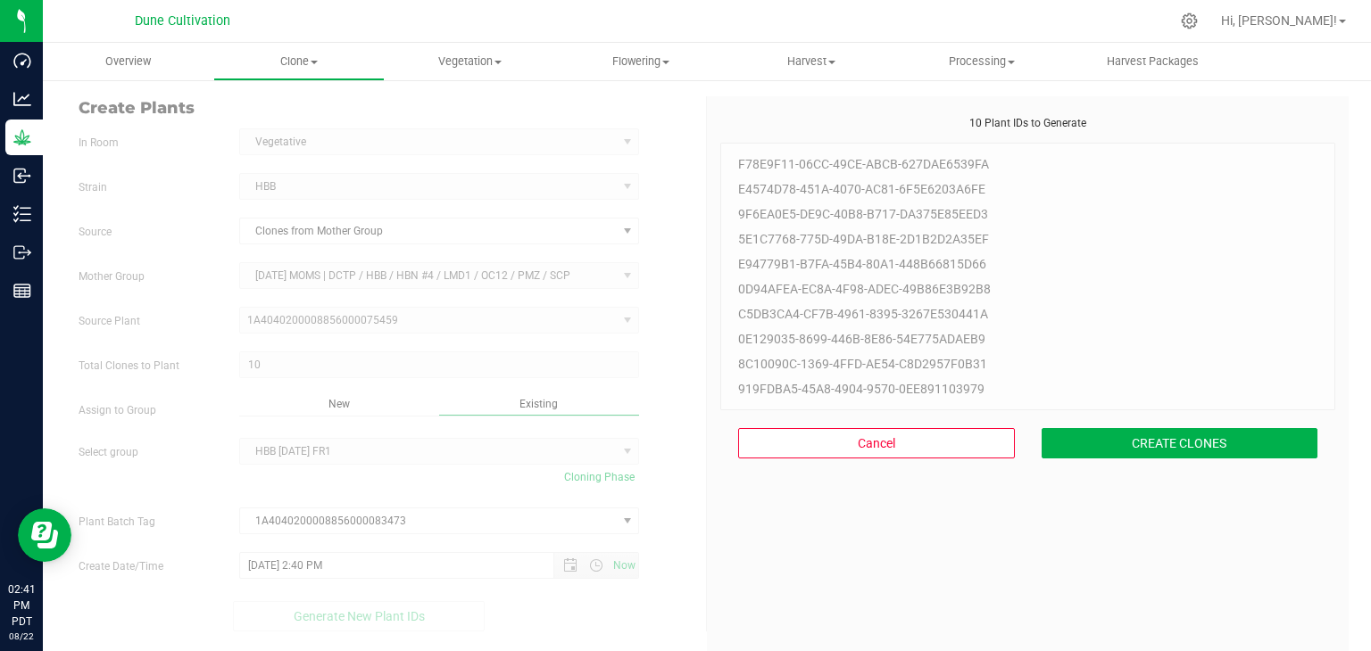
scroll to position [54, 0]
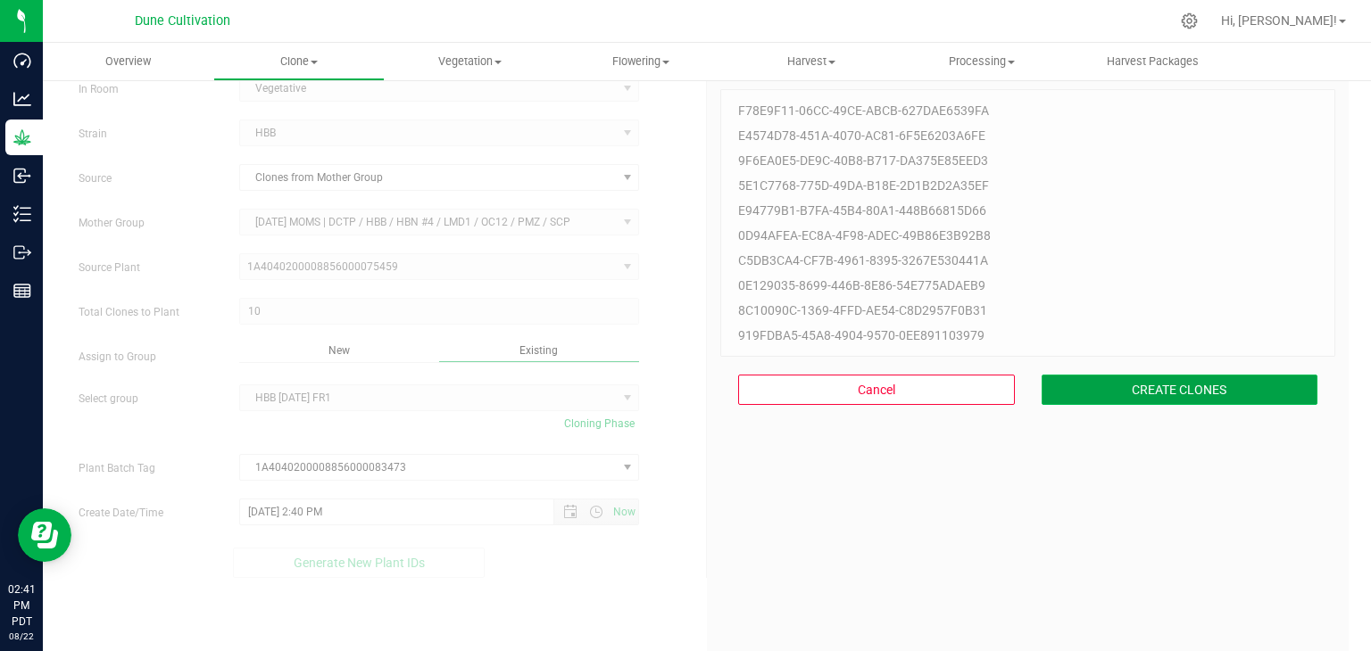
click at [1068, 380] on button "CREATE CLONES" at bounding box center [1179, 390] width 277 height 30
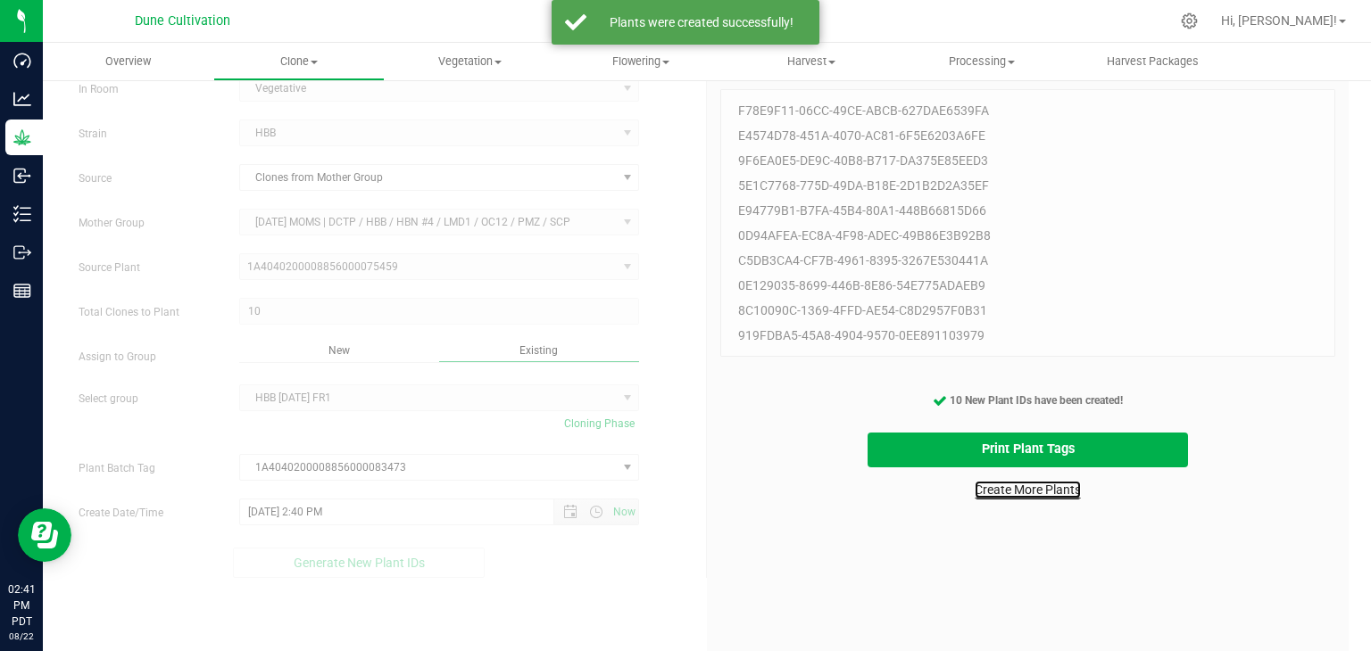
click at [1018, 486] on link "Create More Plants" at bounding box center [1027, 490] width 106 height 18
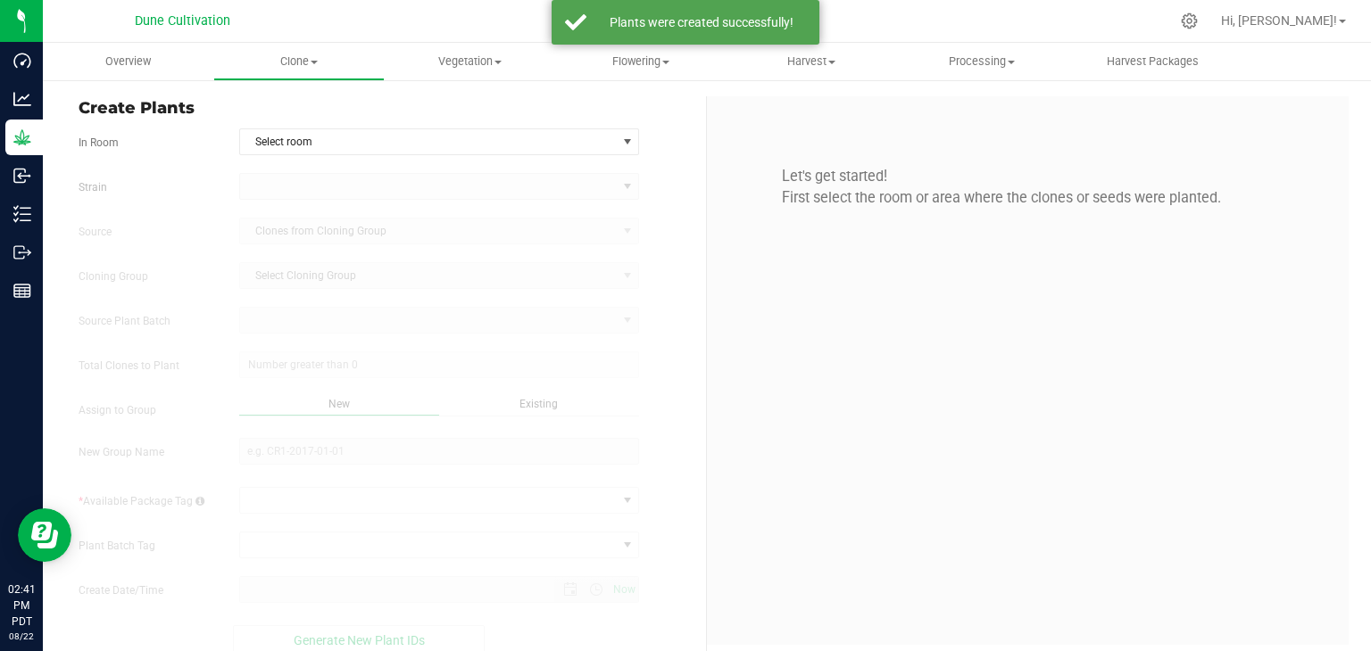
type input "[DATE] 2:41 PM"
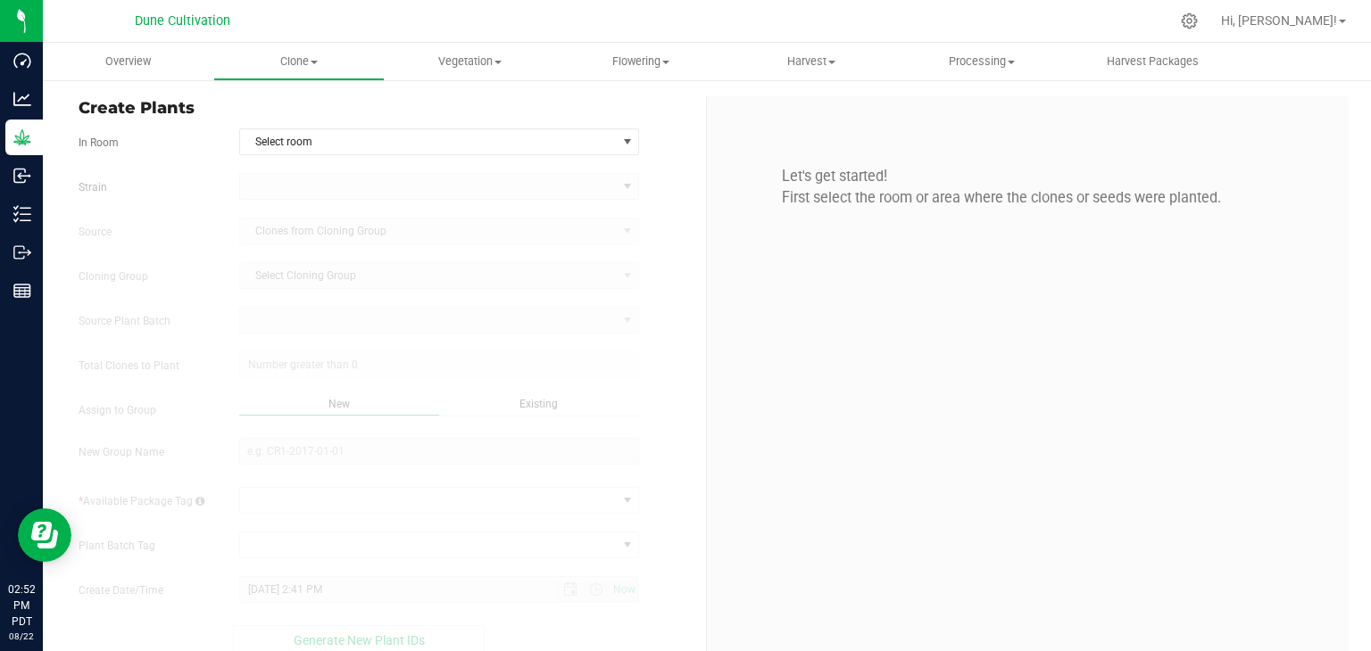
click at [395, 120] on div "Create Plants In Room Select room Select room Clone Cloning - Not Specified Veg…" at bounding box center [386, 375] width 642 height 559
click at [386, 135] on span "Select room" at bounding box center [428, 141] width 377 height 25
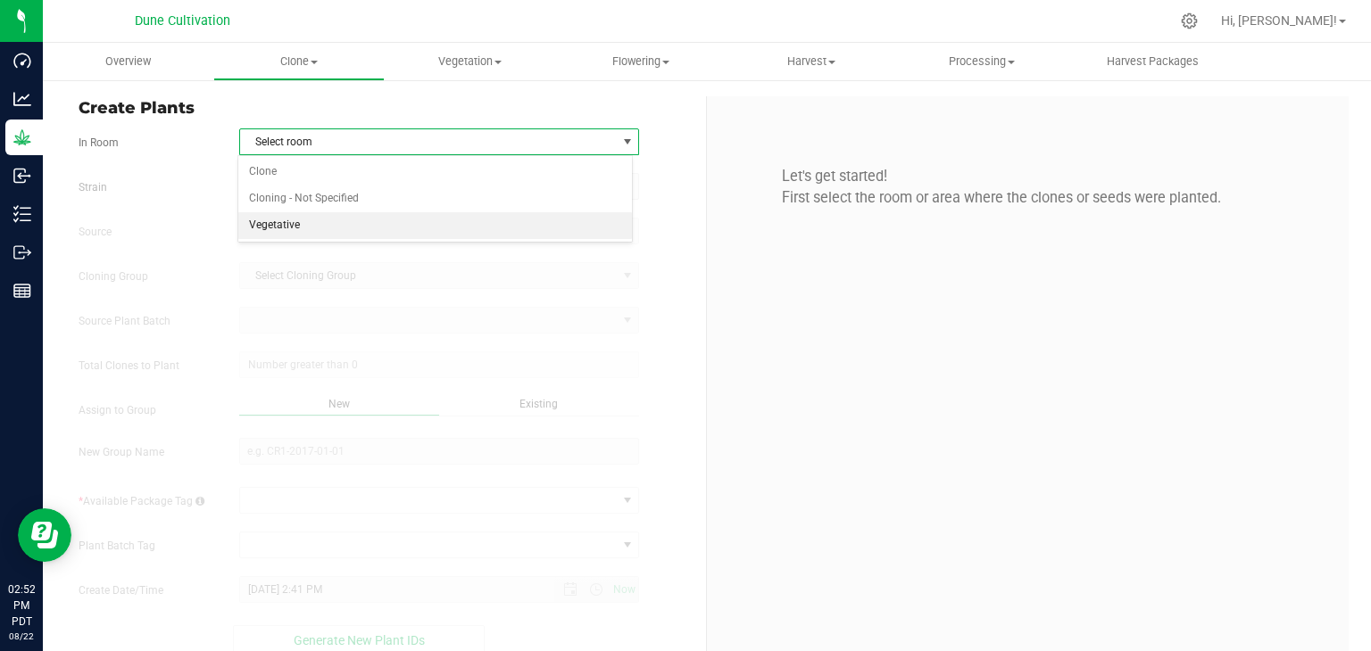
click at [352, 212] on li "Vegetative" at bounding box center [435, 225] width 394 height 27
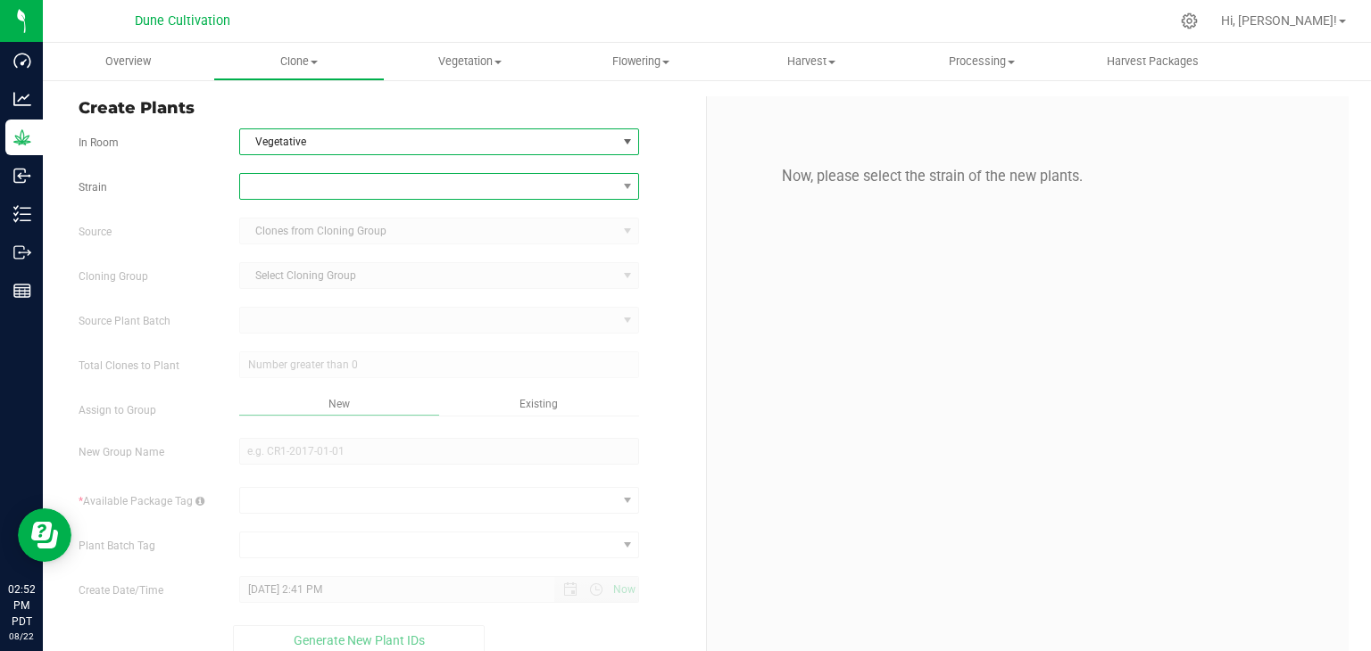
click at [321, 175] on span at bounding box center [428, 186] width 377 height 25
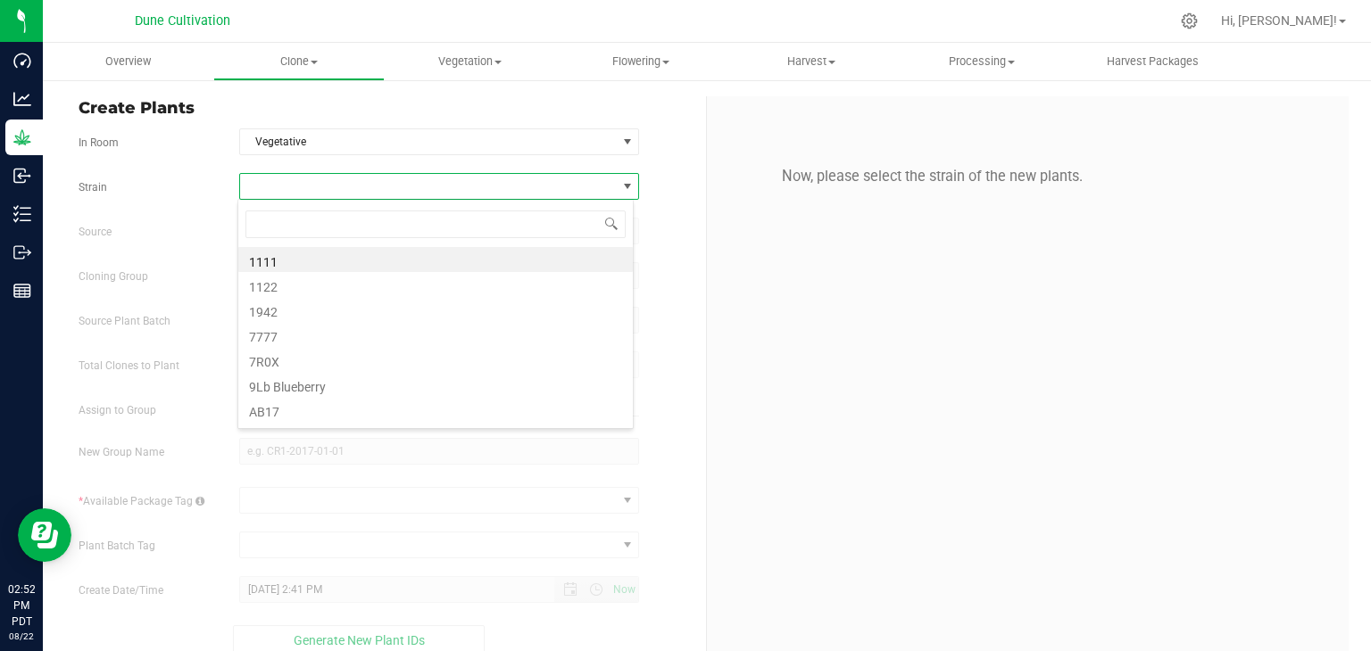
scroll to position [26, 395]
type input "MSG6"
click at [325, 261] on li "MSG6" at bounding box center [435, 259] width 394 height 25
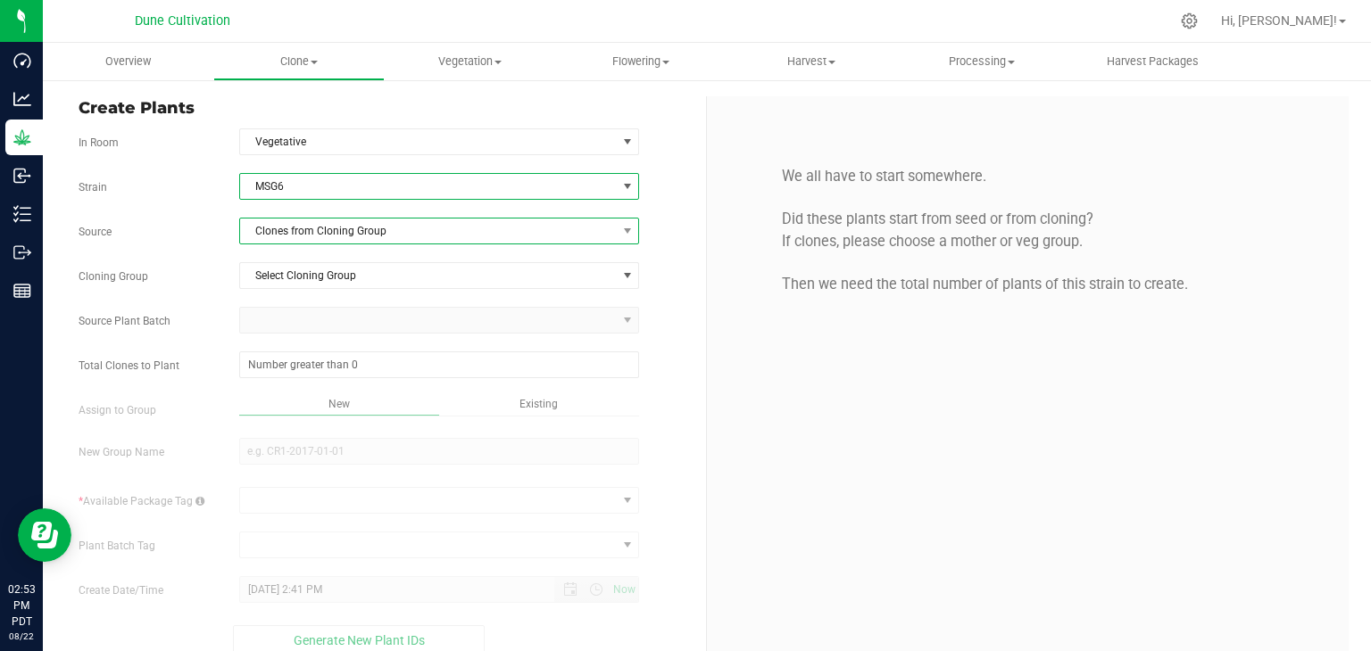
click at [393, 219] on span "Clones from Cloning Group" at bounding box center [428, 231] width 377 height 25
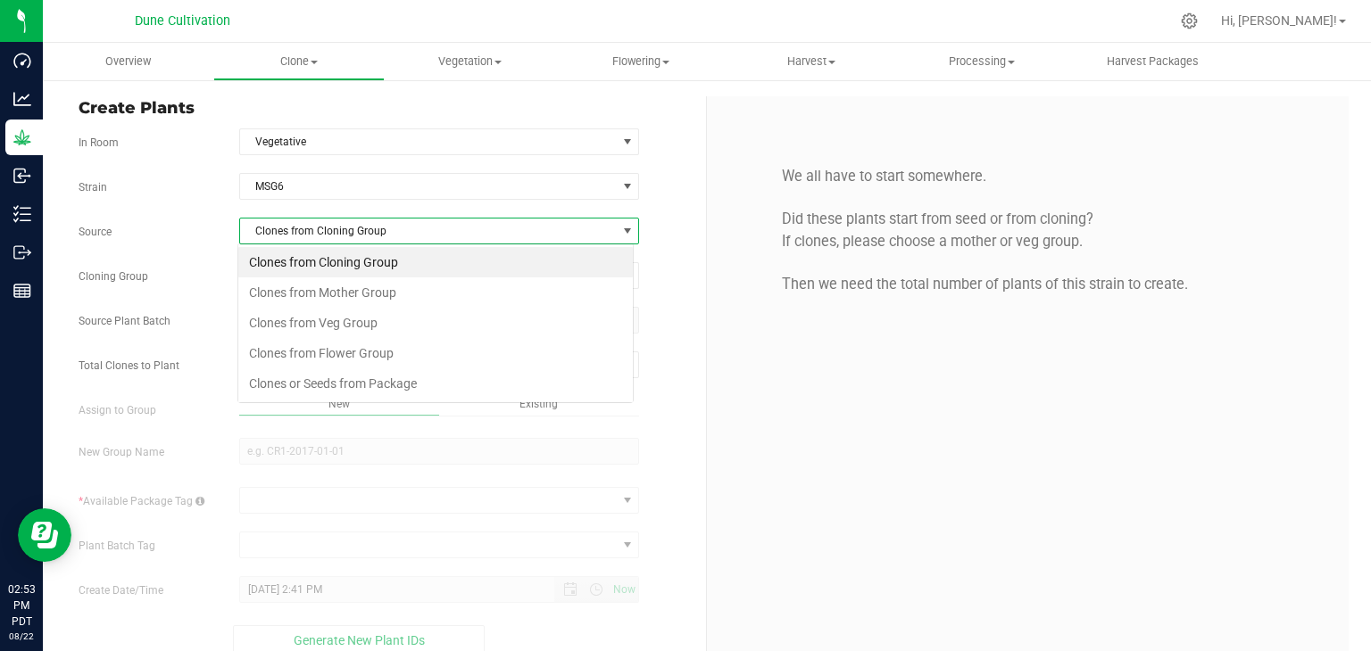
scroll to position [26, 395]
click at [385, 297] on li "Clones from Mother Group" at bounding box center [435, 292] width 394 height 30
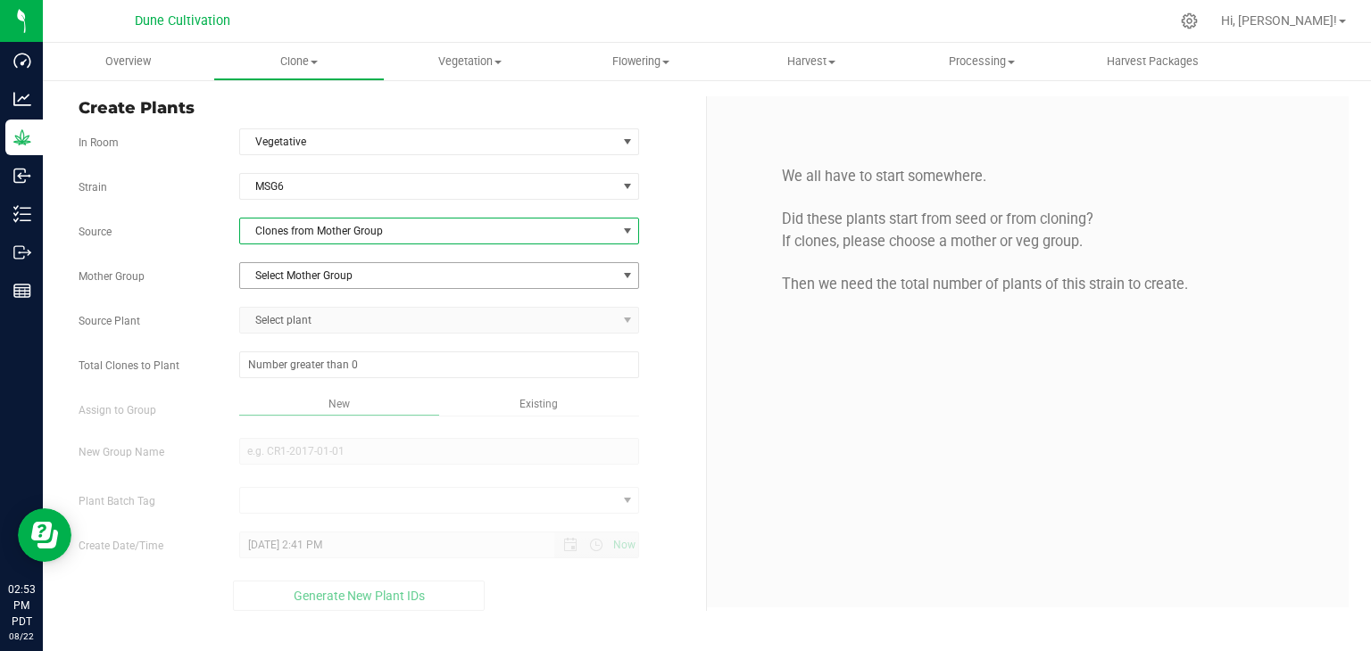
click at [370, 277] on span "Select Mother Group" at bounding box center [428, 275] width 377 height 25
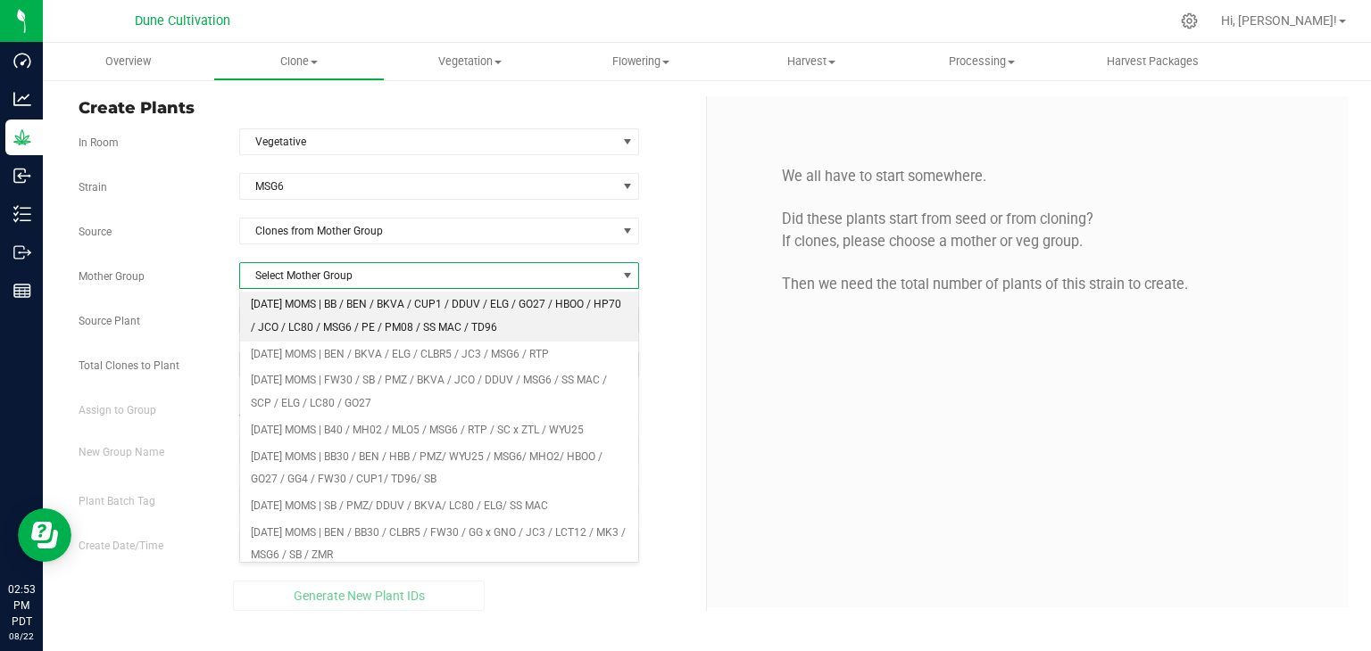
click at [360, 308] on li "[DATE] MOMS | BB / BEN / BKVA / CUP1 / DDUV / ELG / GO27 / HBOO / HP70 / JCO / …" at bounding box center [439, 316] width 399 height 49
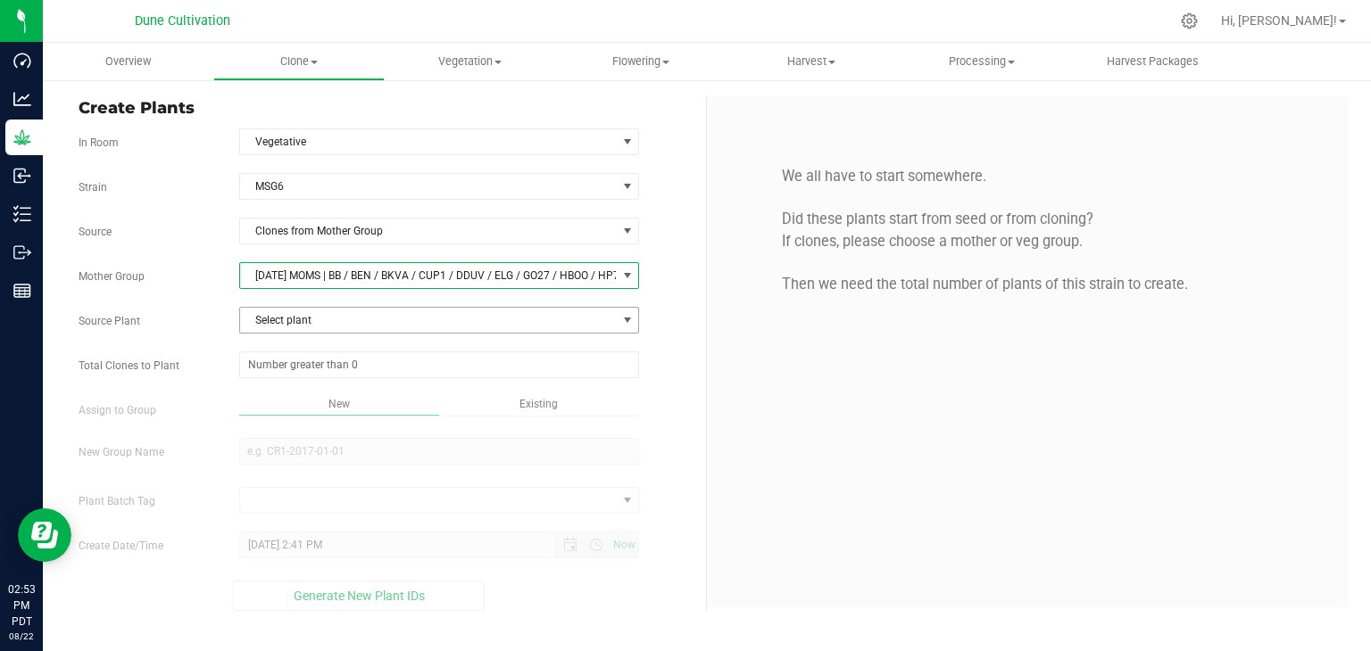
click at [350, 315] on span "Select plant" at bounding box center [428, 320] width 377 height 25
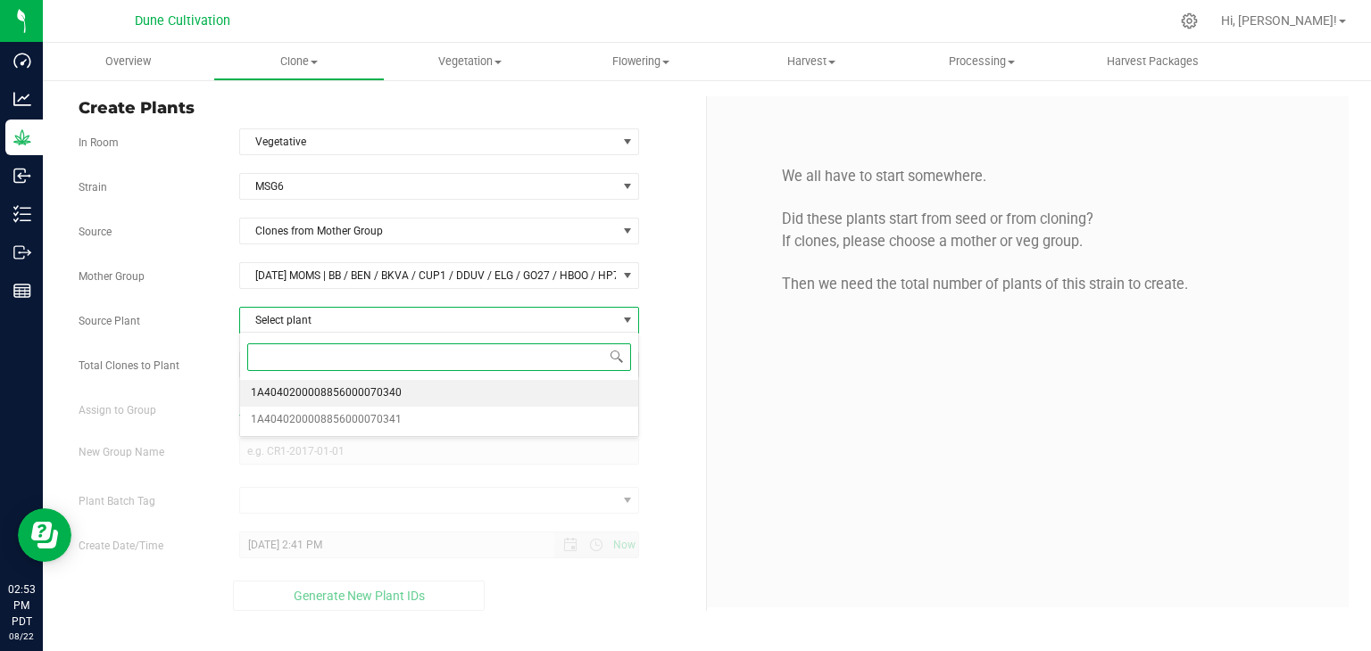
click at [363, 401] on span "1A4040200008856000070340" at bounding box center [326, 393] width 151 height 23
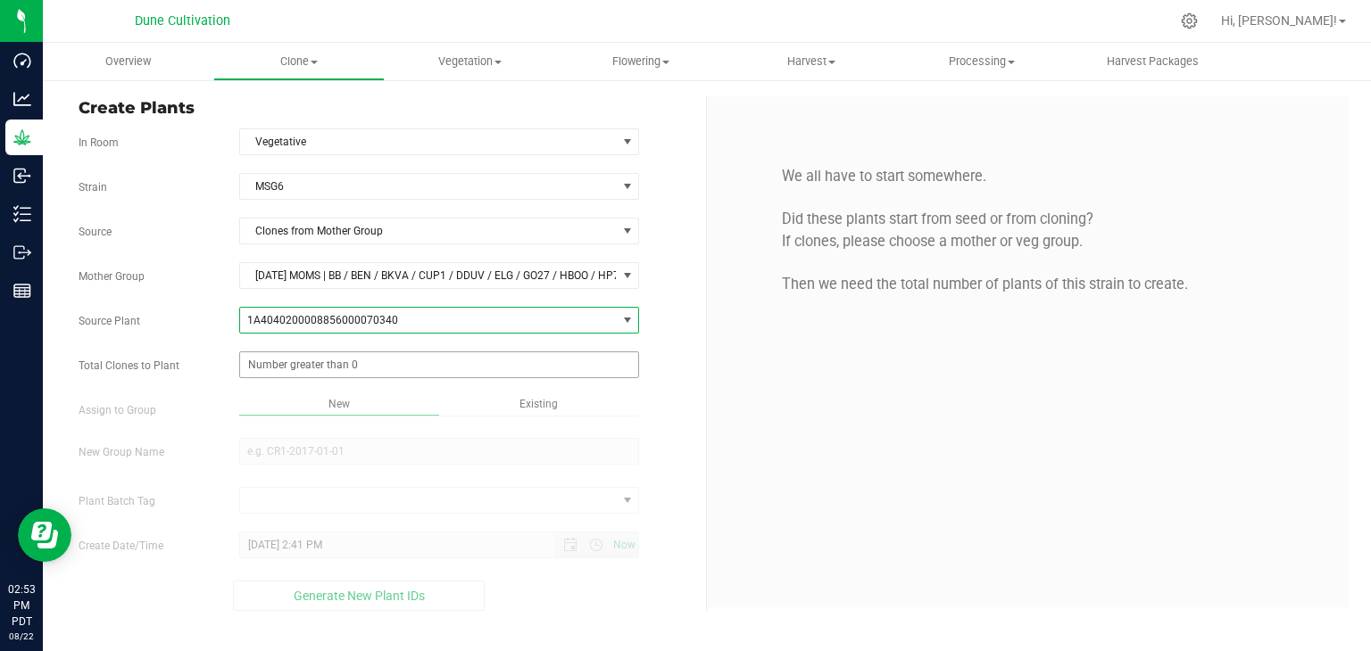
click at [371, 369] on span at bounding box center [439, 365] width 401 height 27
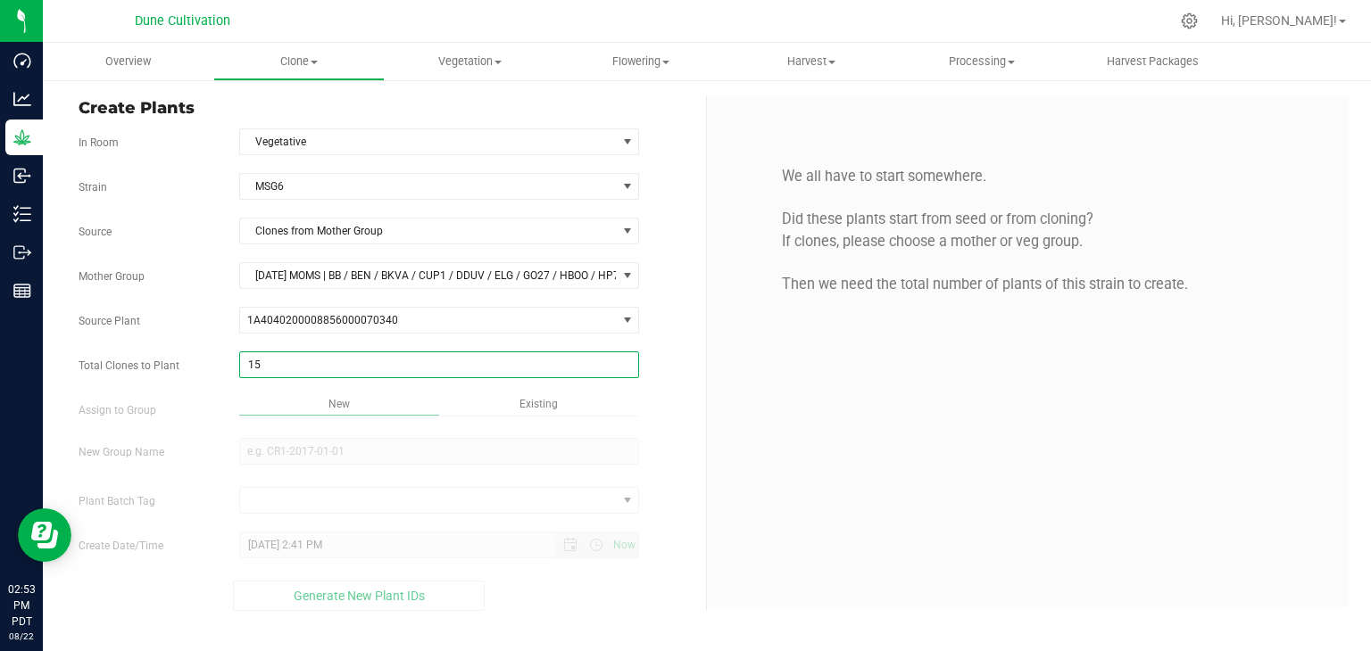
type input "150"
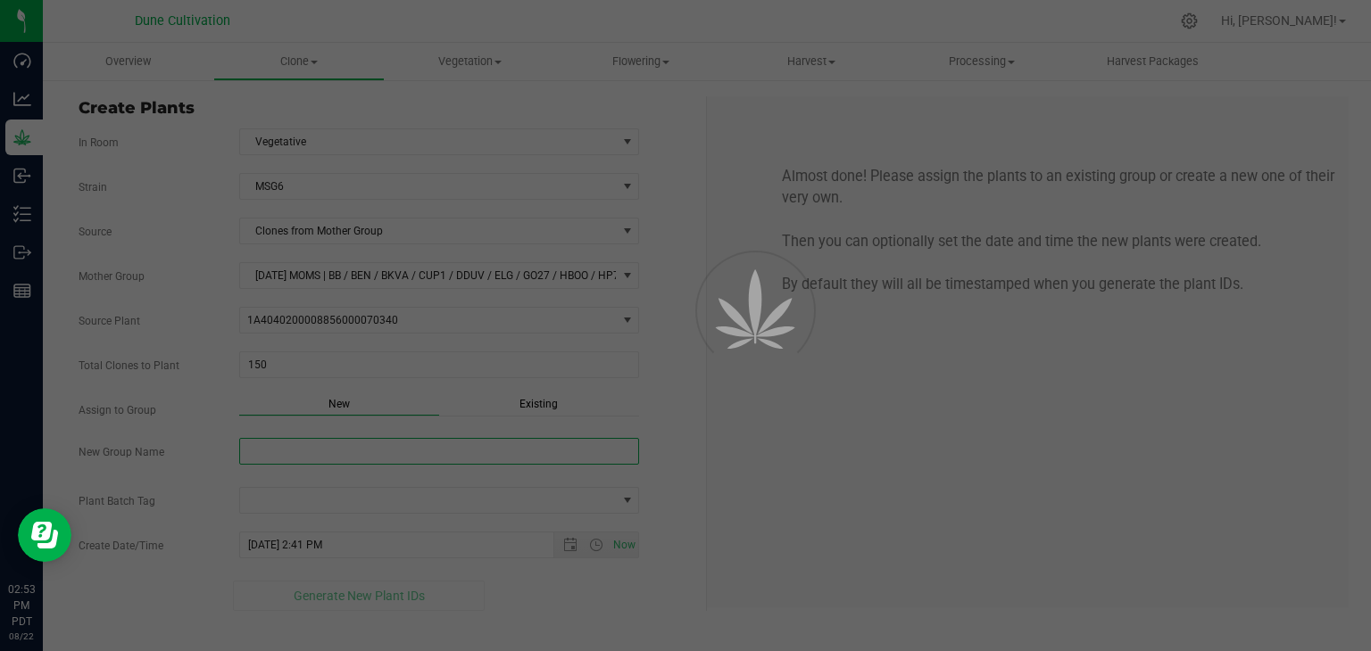
click at [329, 453] on div "Overview Clone Create plants Cloning groups Cloning plant batches Apply to plan…" at bounding box center [707, 347] width 1328 height 609
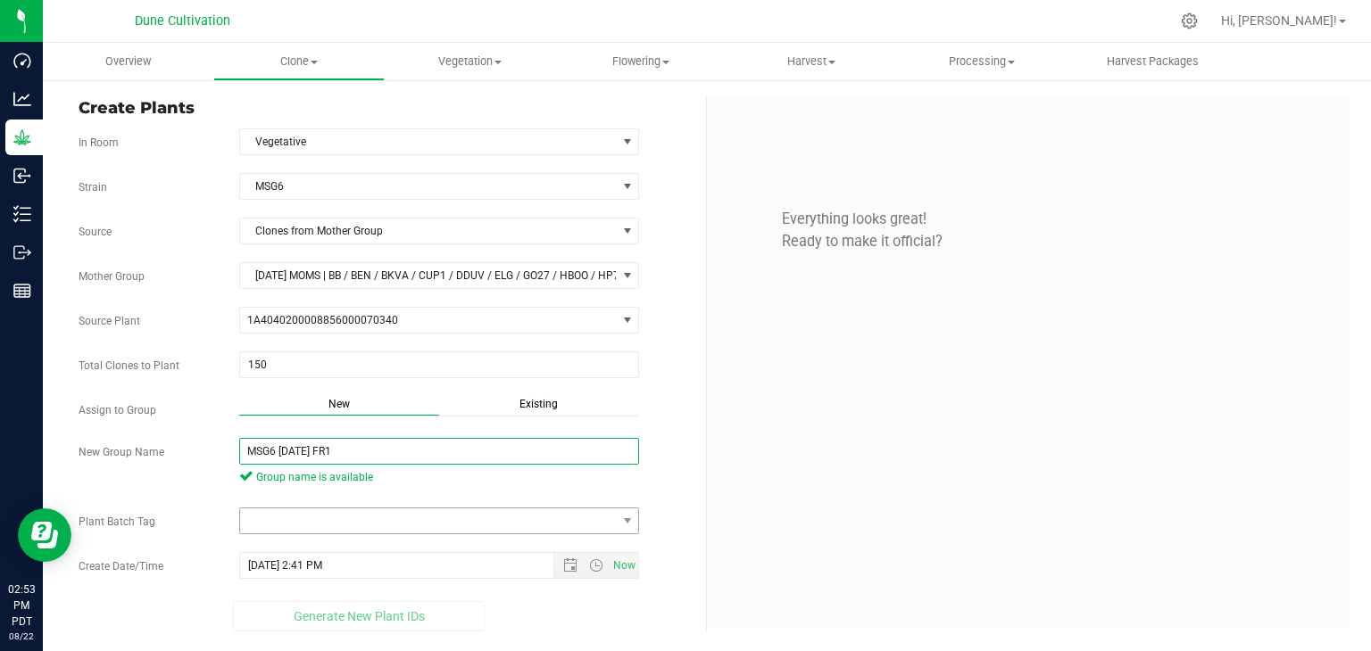
type input "MSG6 [DATE] FR1"
click at [360, 518] on span at bounding box center [428, 521] width 377 height 25
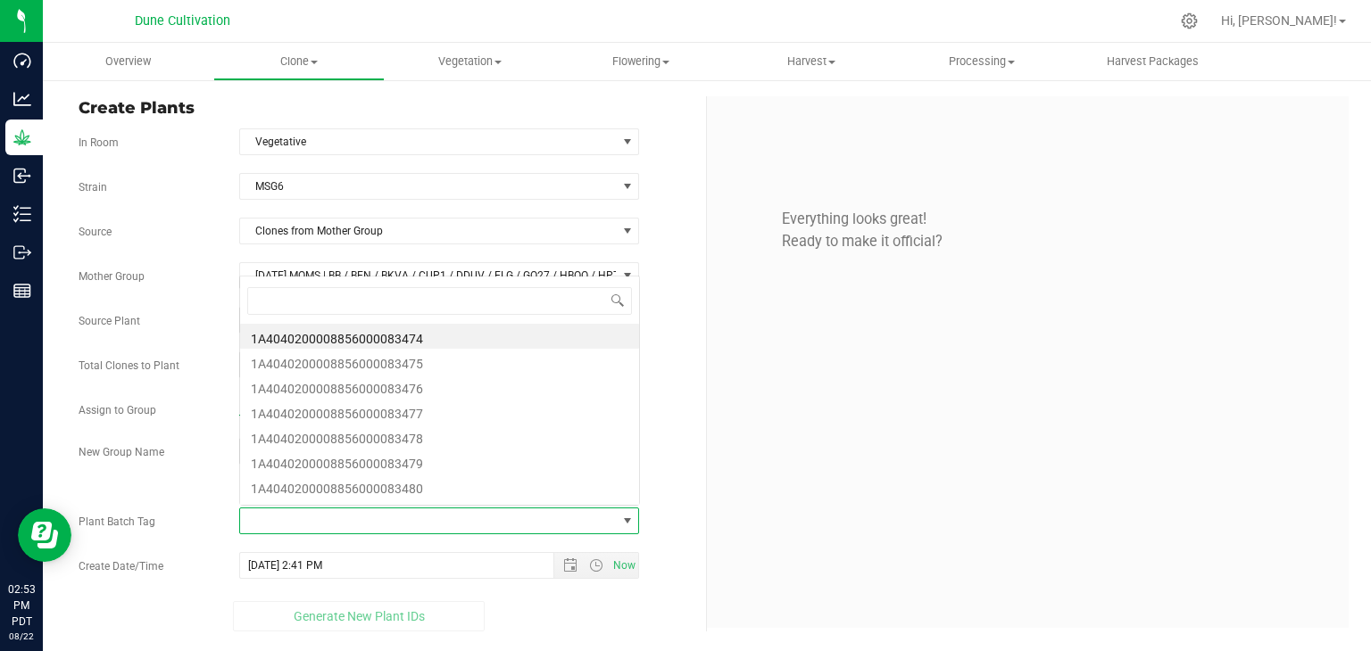
scroll to position [26, 395]
click at [410, 342] on li "1A4040200008856000083474" at bounding box center [439, 336] width 399 height 25
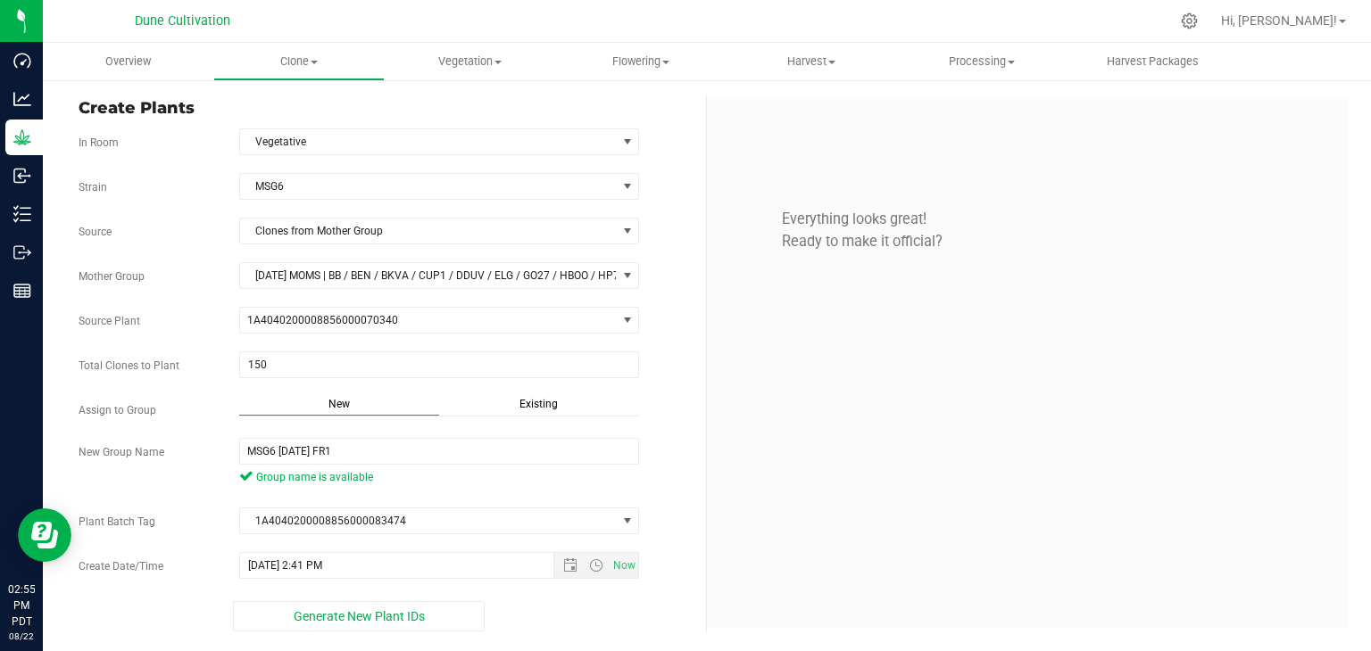
drag, startPoint x: 366, startPoint y: 385, endPoint x: 1170, endPoint y: 326, distance: 806.2
click at [1191, 316] on div "Everything looks great! Ready to make it official?" at bounding box center [1028, 362] width 642 height 532
click at [569, 554] on span "Now" at bounding box center [595, 565] width 85 height 25
click at [575, 566] on span "Open the date view" at bounding box center [570, 566] width 14 height 14
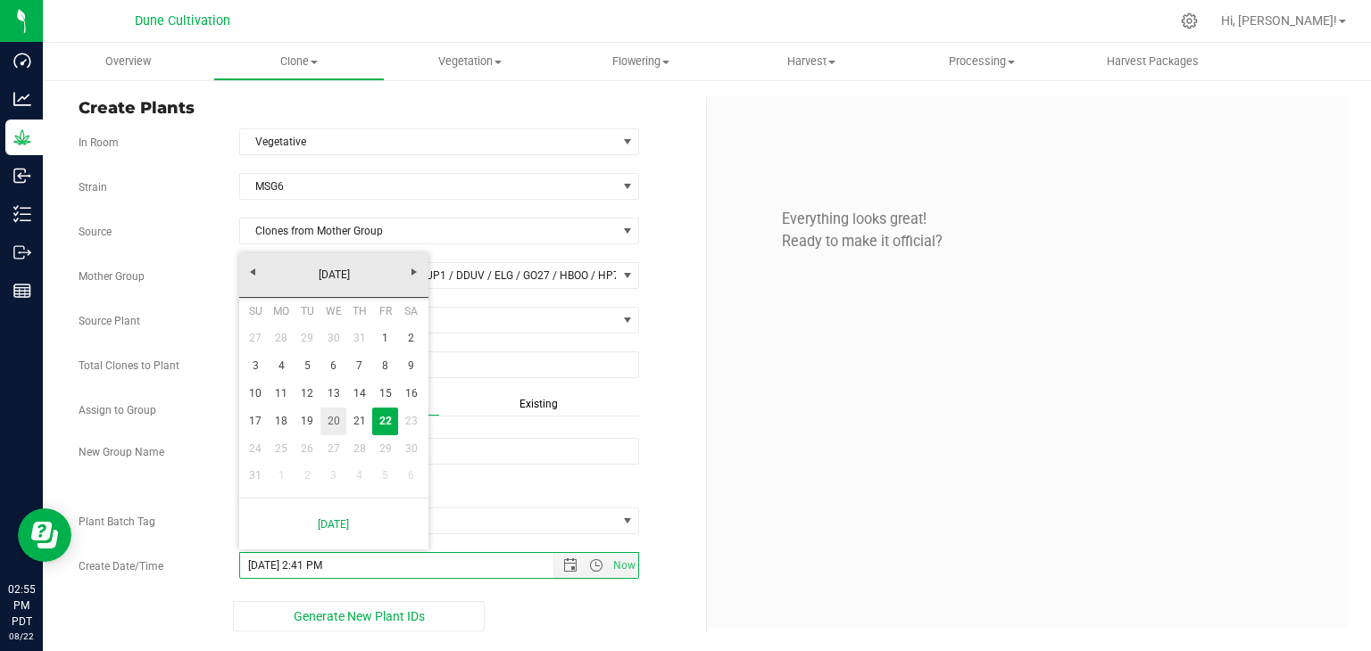
click at [349, 427] on link "21" at bounding box center [359, 422] width 26 height 28
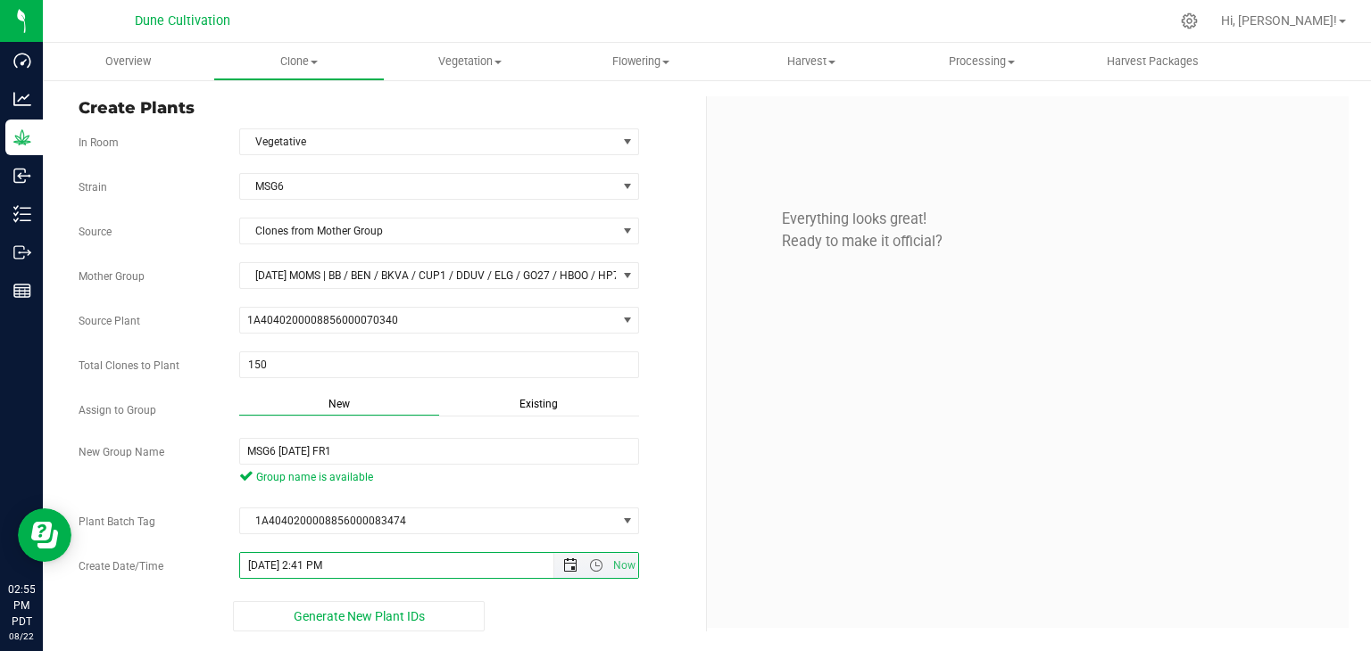
click at [570, 562] on span "Open the date view" at bounding box center [570, 566] width 14 height 14
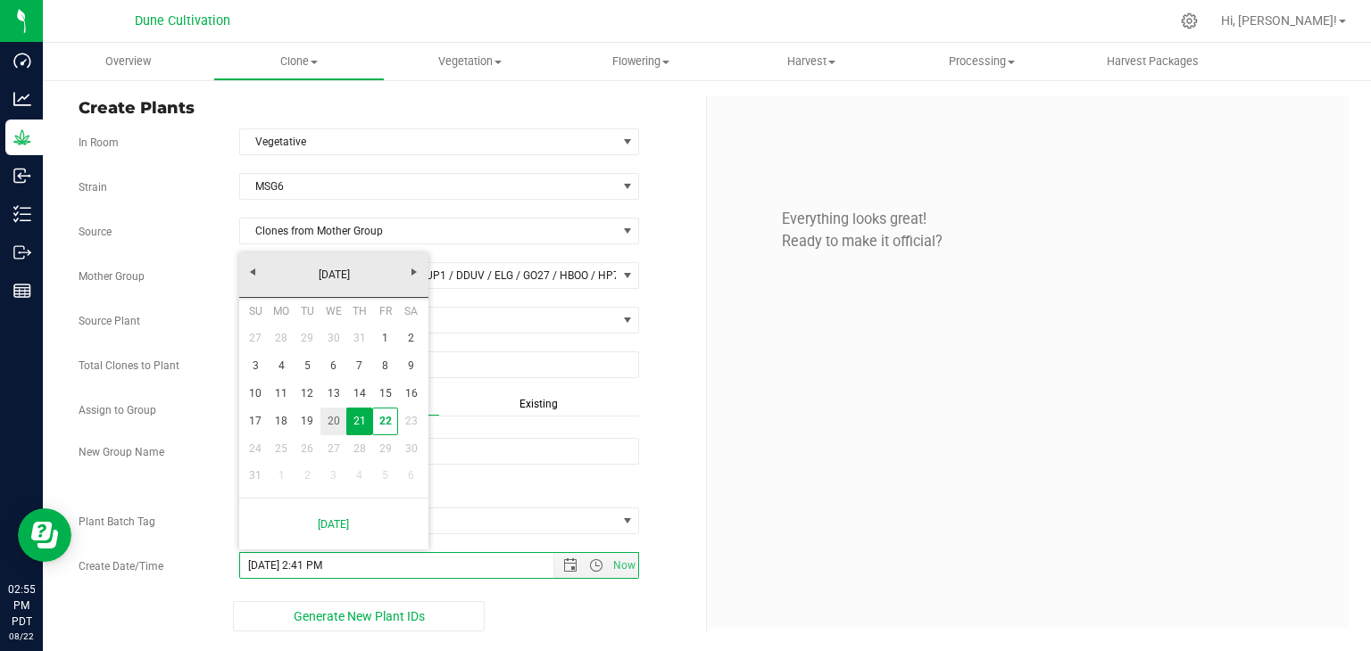
click at [331, 418] on link "20" at bounding box center [333, 422] width 26 height 28
type input "[DATE] 2:41 PM"
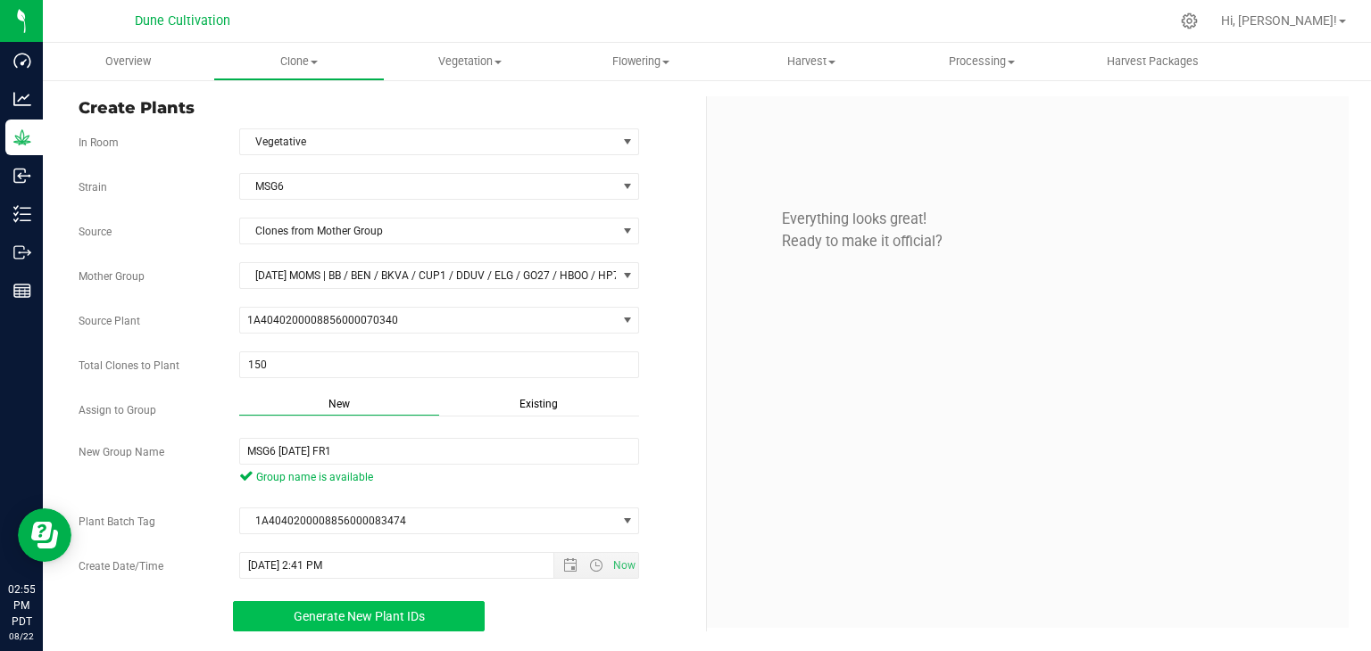
click at [346, 602] on button "Generate New Plant IDs" at bounding box center [359, 616] width 253 height 30
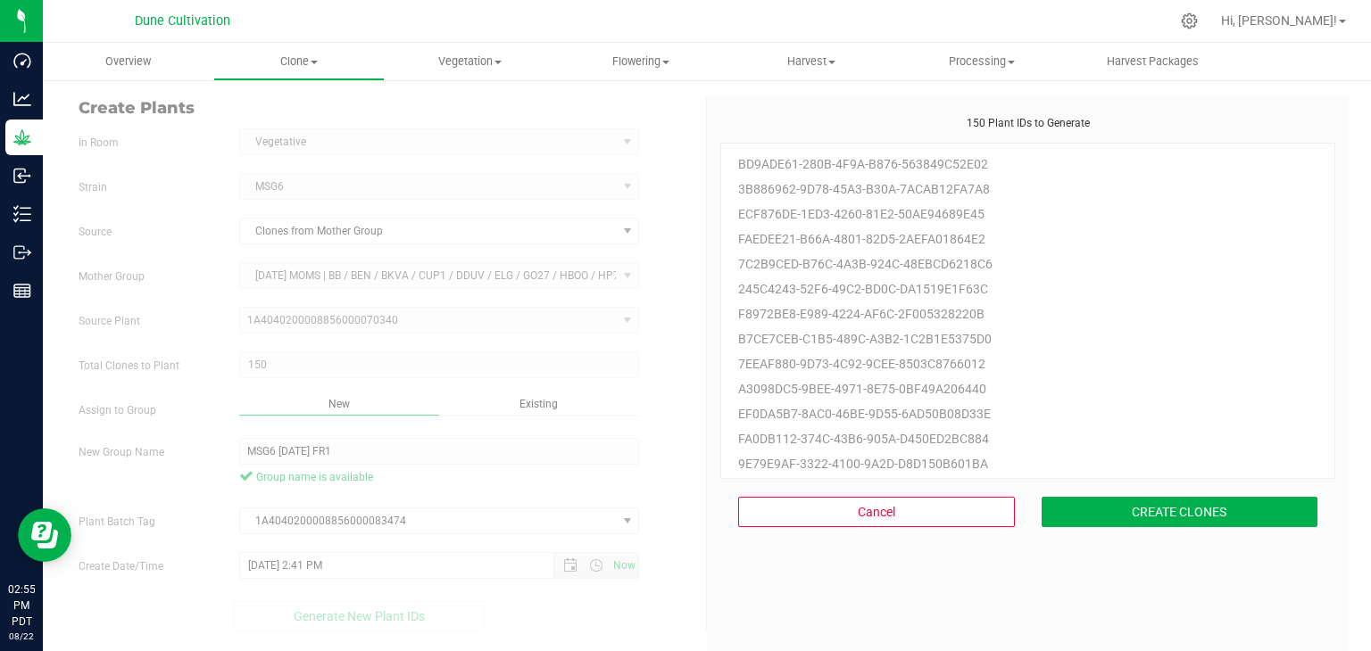
scroll to position [54, 0]
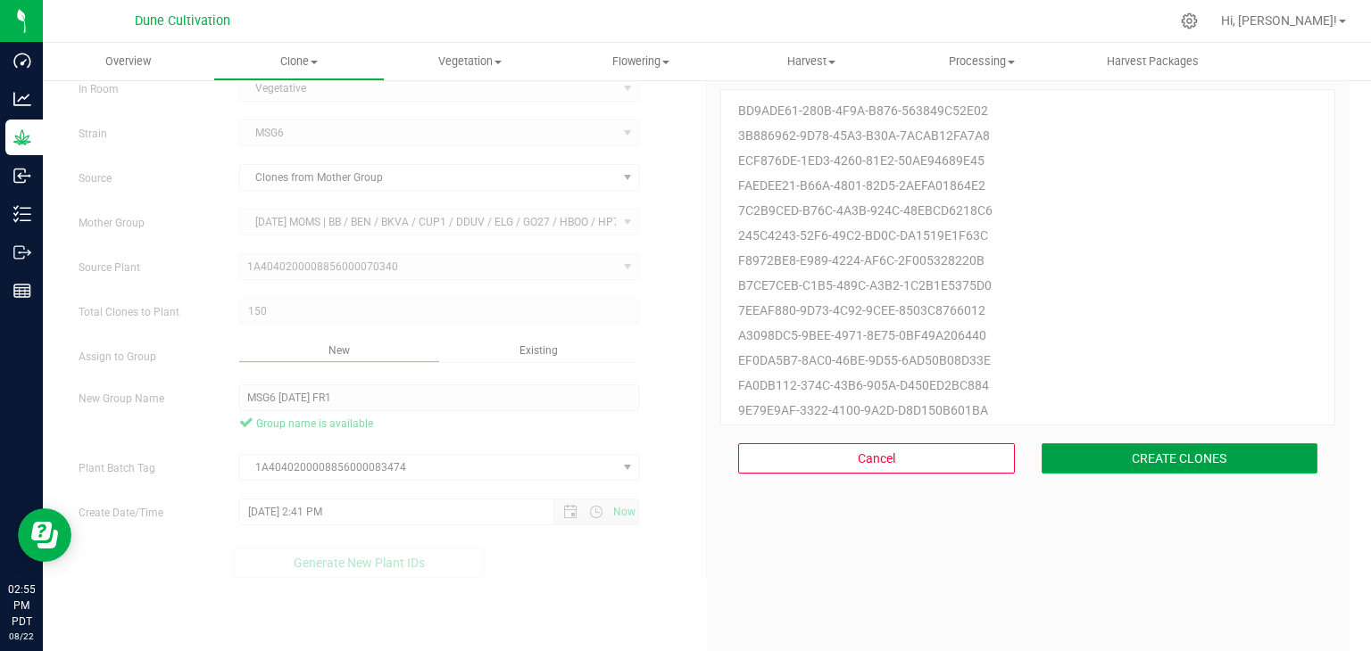
click at [1089, 452] on button "CREATE CLONES" at bounding box center [1179, 458] width 277 height 30
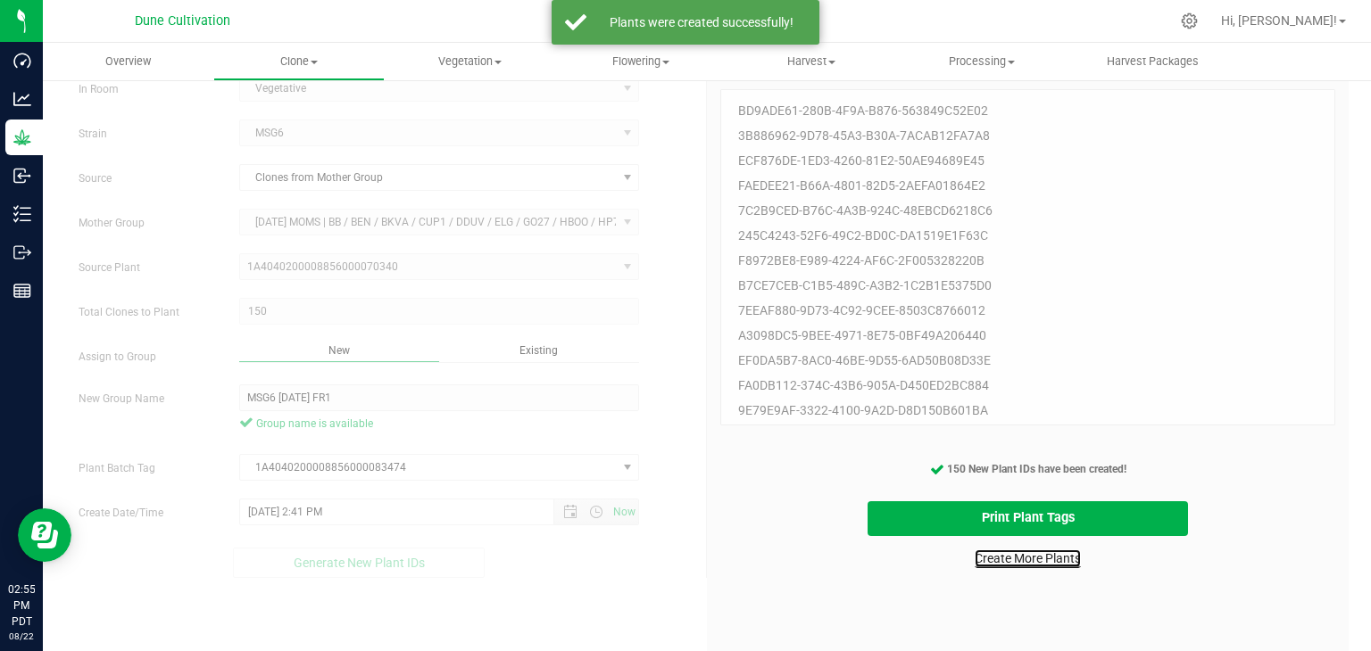
click at [1048, 557] on link "Create More Plants" at bounding box center [1027, 559] width 106 height 18
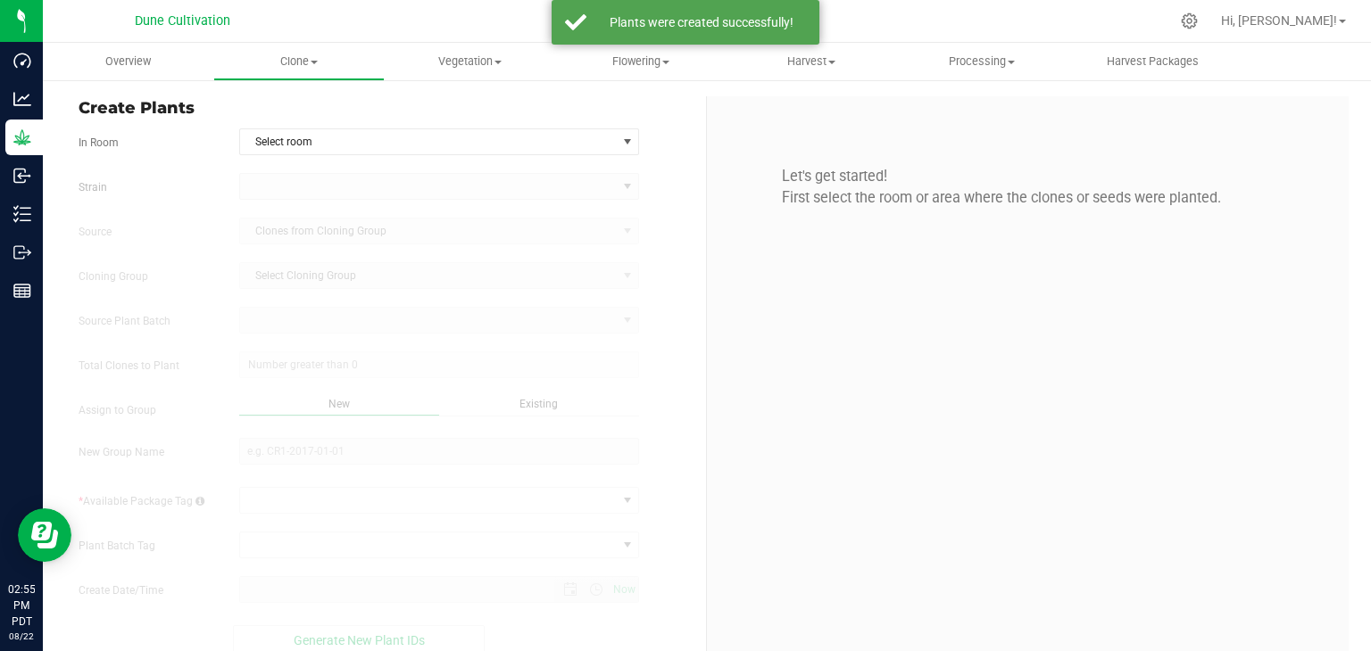
type input "[DATE] 2:55 PM"
drag, startPoint x: 432, startPoint y: 117, endPoint x: 436, endPoint y: 149, distance: 32.4
click at [435, 125] on div "Create Plants In Room Select room Select room Clone Cloning - Not Specified Veg…" at bounding box center [386, 375] width 642 height 559
click at [429, 153] on form "In Room Select room Select room Clone Cloning - Not Specified Vegetative [GEOGR…" at bounding box center [386, 391] width 614 height 527
click at [417, 140] on span "Select room" at bounding box center [428, 141] width 377 height 25
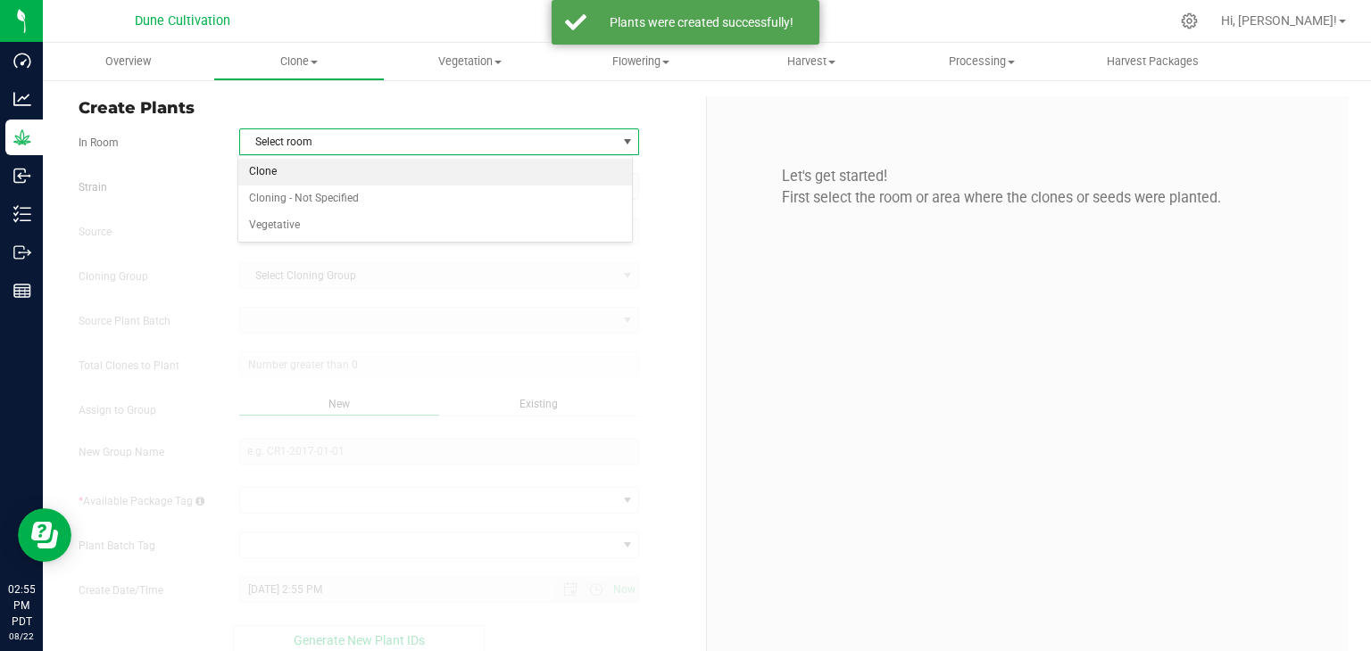
click at [353, 178] on li "Clone" at bounding box center [435, 172] width 394 height 27
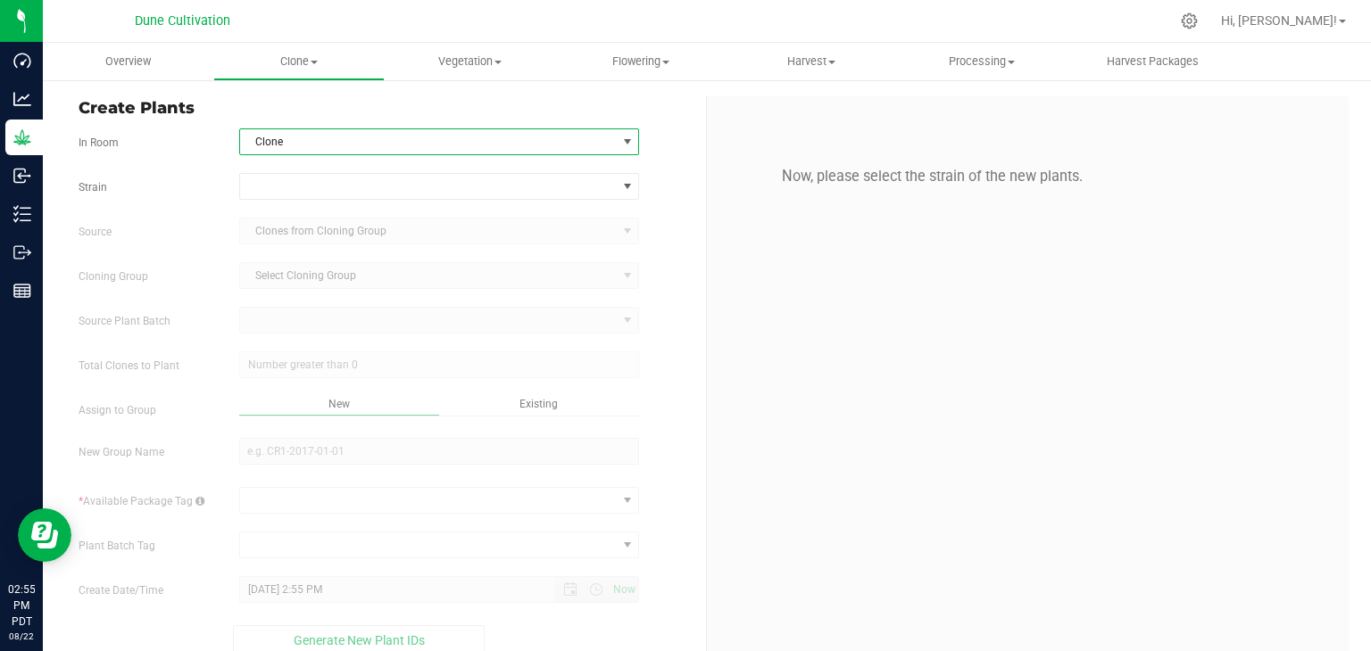
click at [362, 150] on span "Clone" at bounding box center [428, 141] width 377 height 25
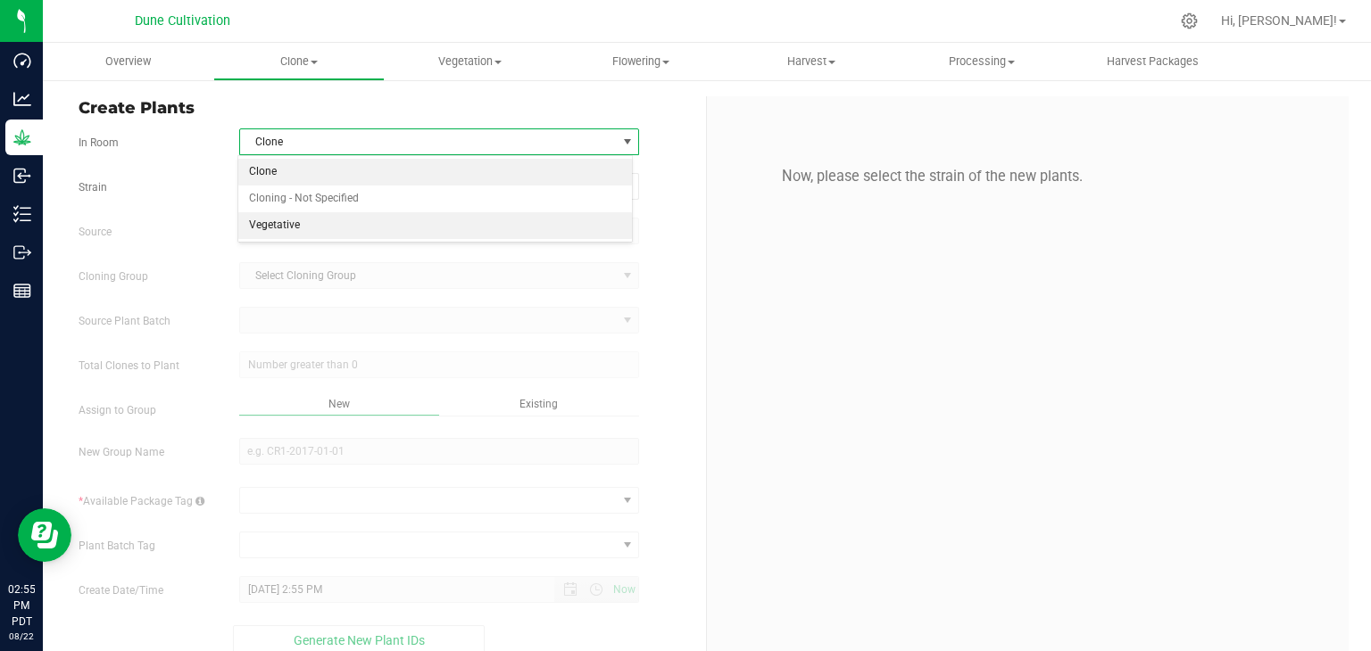
click at [321, 218] on li "Vegetative" at bounding box center [435, 225] width 394 height 27
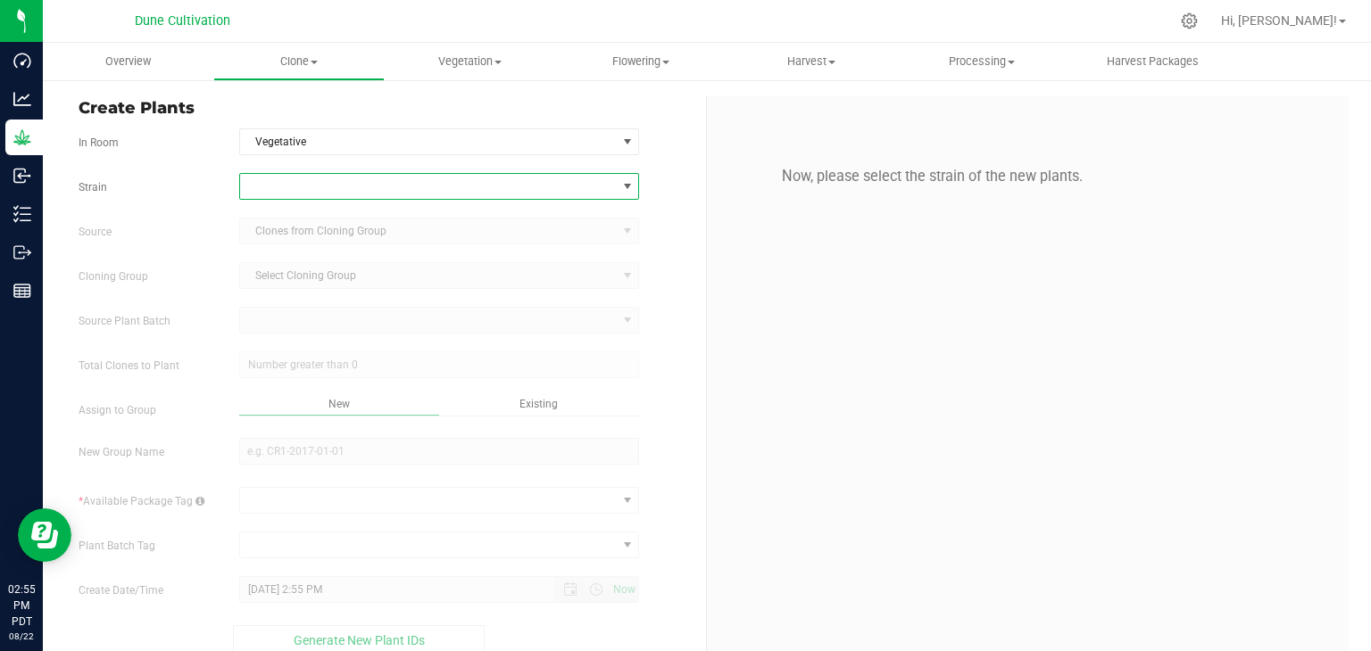
click at [318, 197] on span at bounding box center [428, 186] width 377 height 25
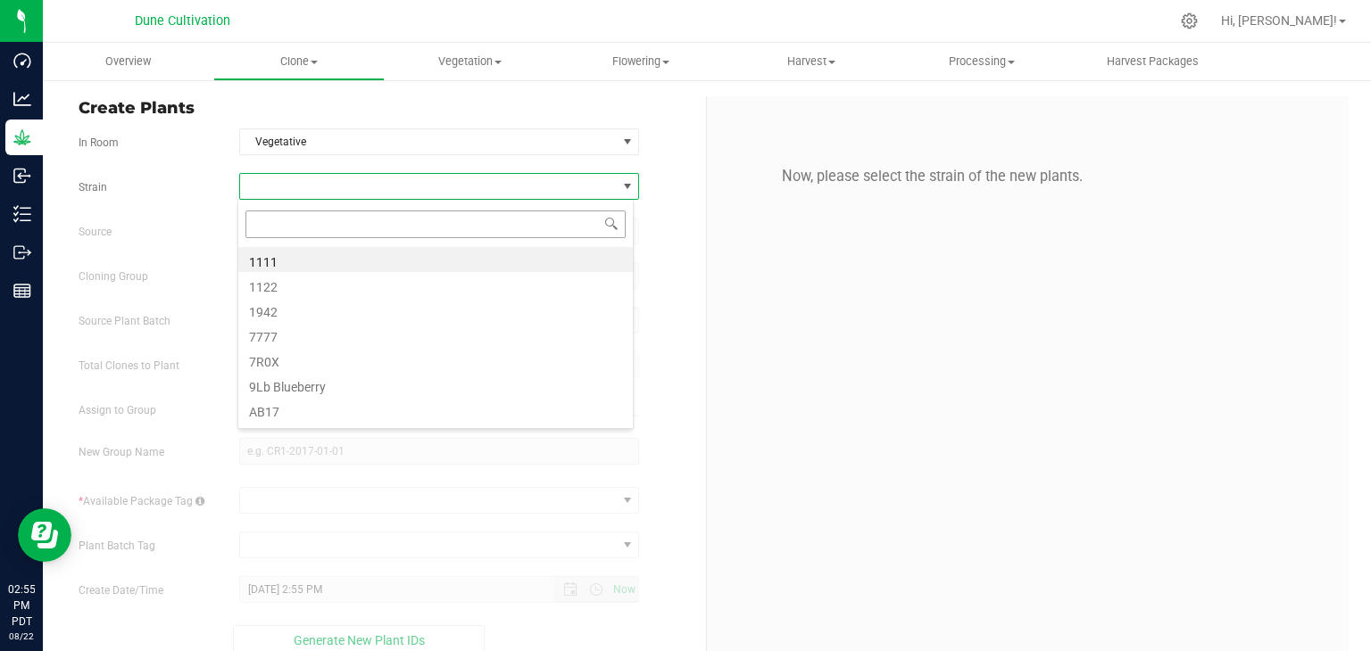
scroll to position [26, 395]
type input "SB"
click at [361, 255] on li "SB" at bounding box center [435, 259] width 394 height 25
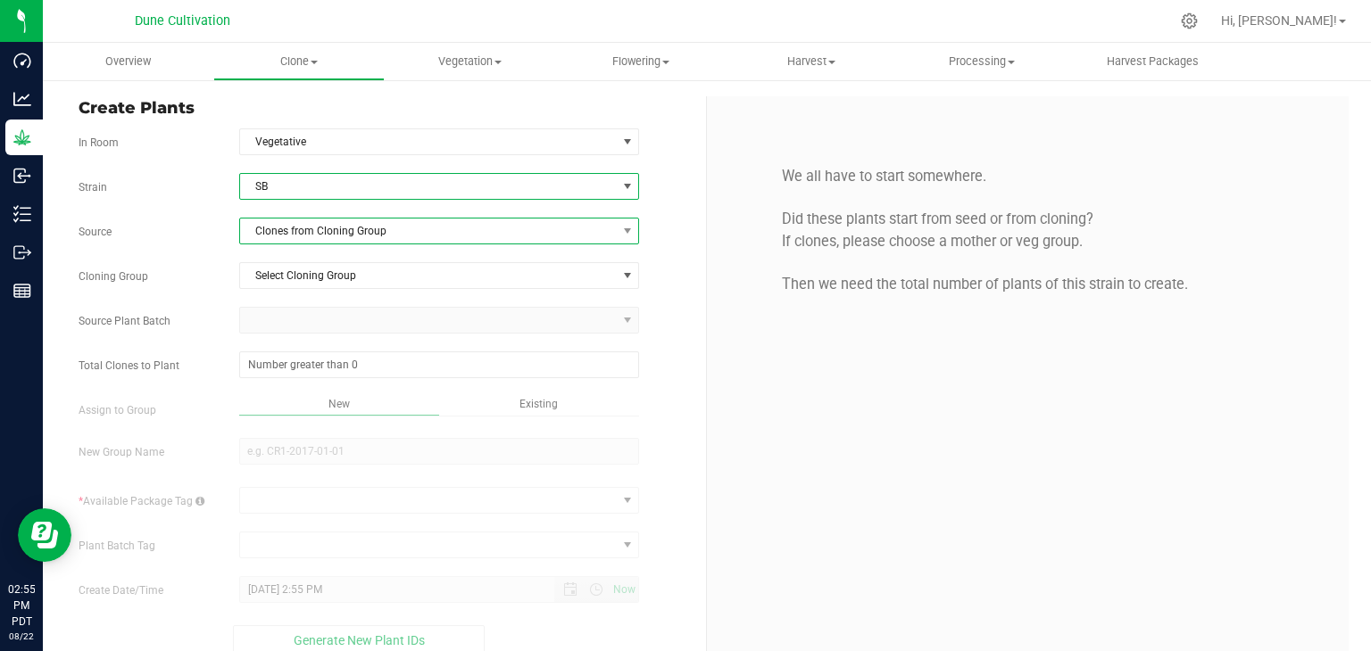
click at [355, 233] on span "Clones from Cloning Group" at bounding box center [428, 231] width 377 height 25
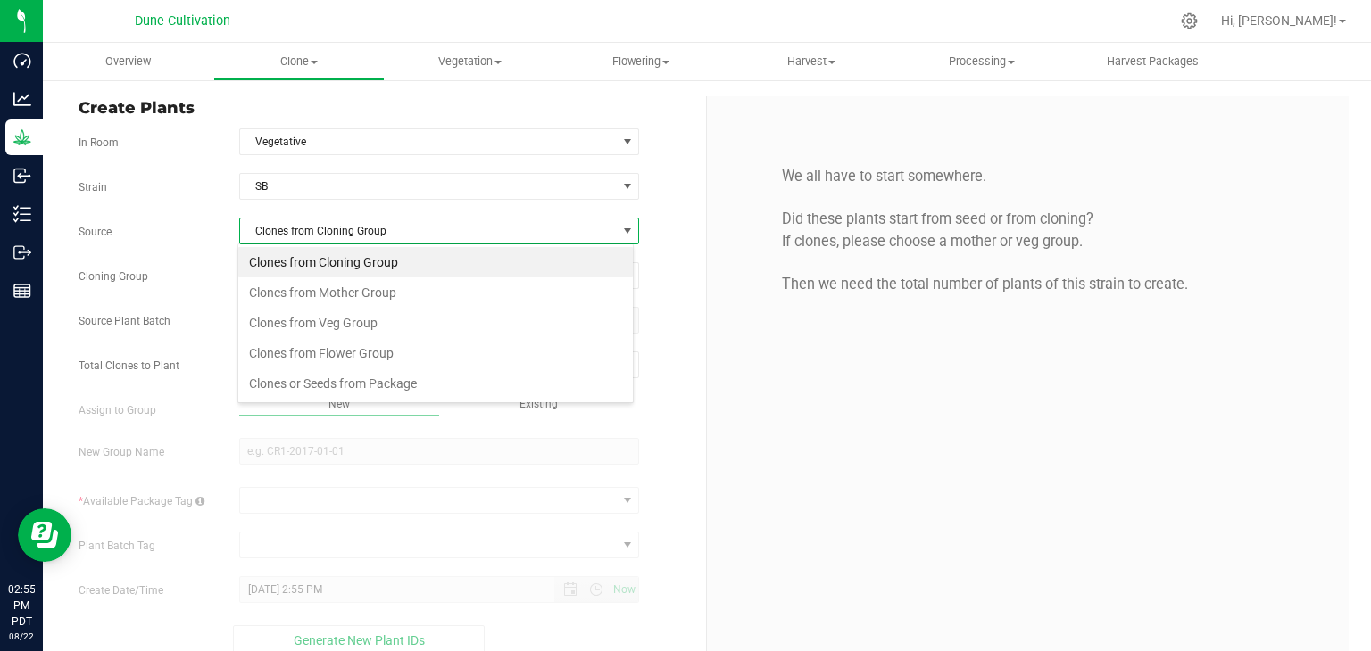
scroll to position [26, 395]
click at [354, 298] on li "Clones from Mother Group" at bounding box center [435, 292] width 394 height 30
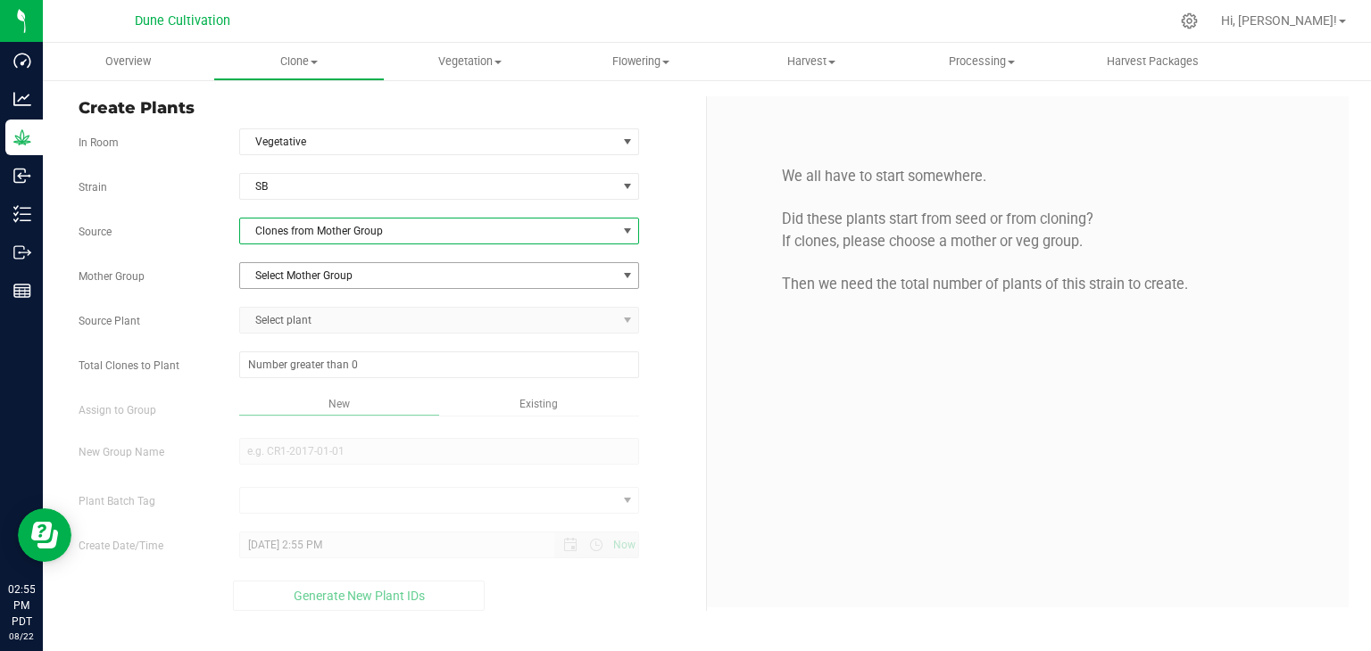
click at [354, 284] on span "Select Mother Group" at bounding box center [428, 275] width 377 height 25
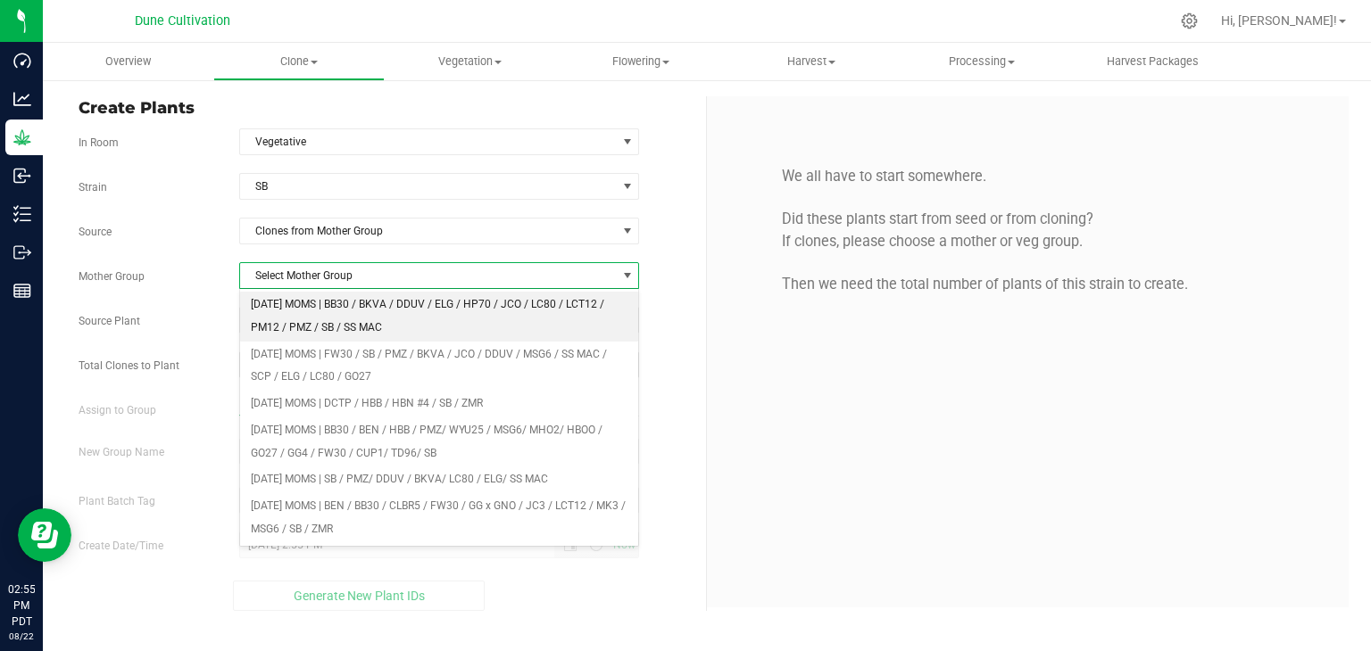
click at [353, 322] on li "[DATE] MOMS | BB30 / BKVA / DDUV / ELG / HP70 / JCO / LC80 / LCT12 / PM12 / PMZ…" at bounding box center [439, 316] width 399 height 49
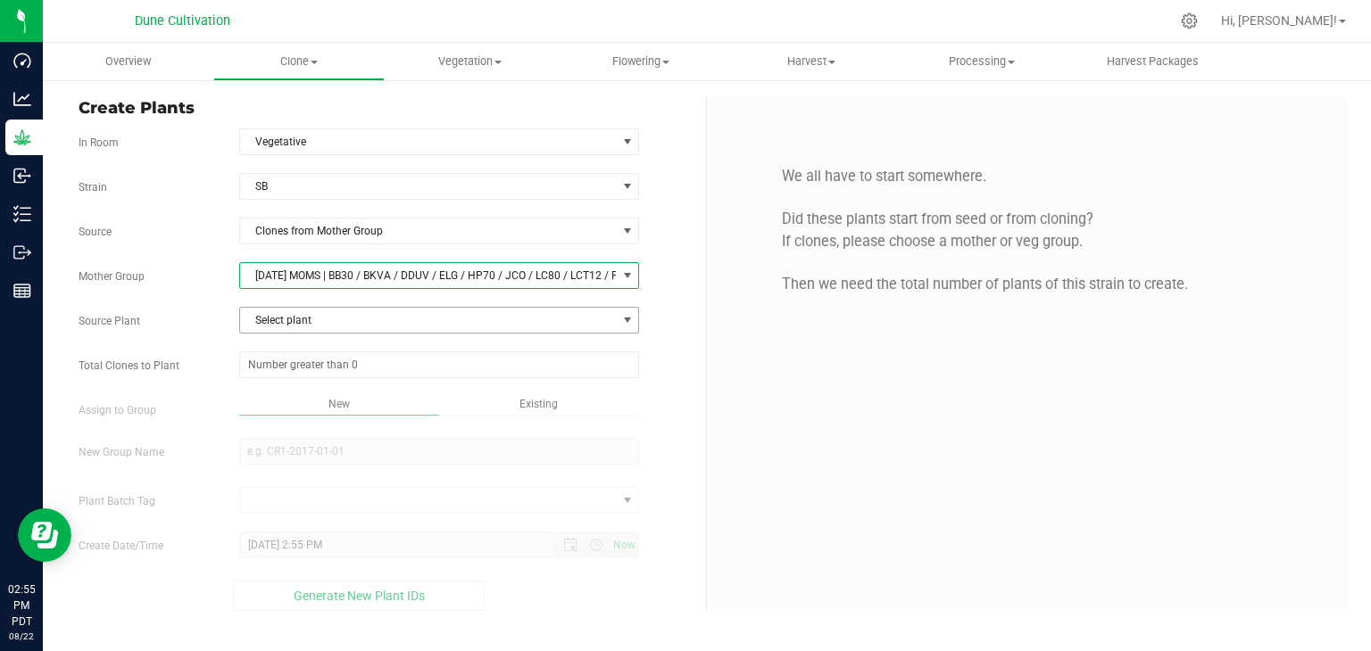
click at [319, 311] on span "Select plant" at bounding box center [428, 320] width 377 height 25
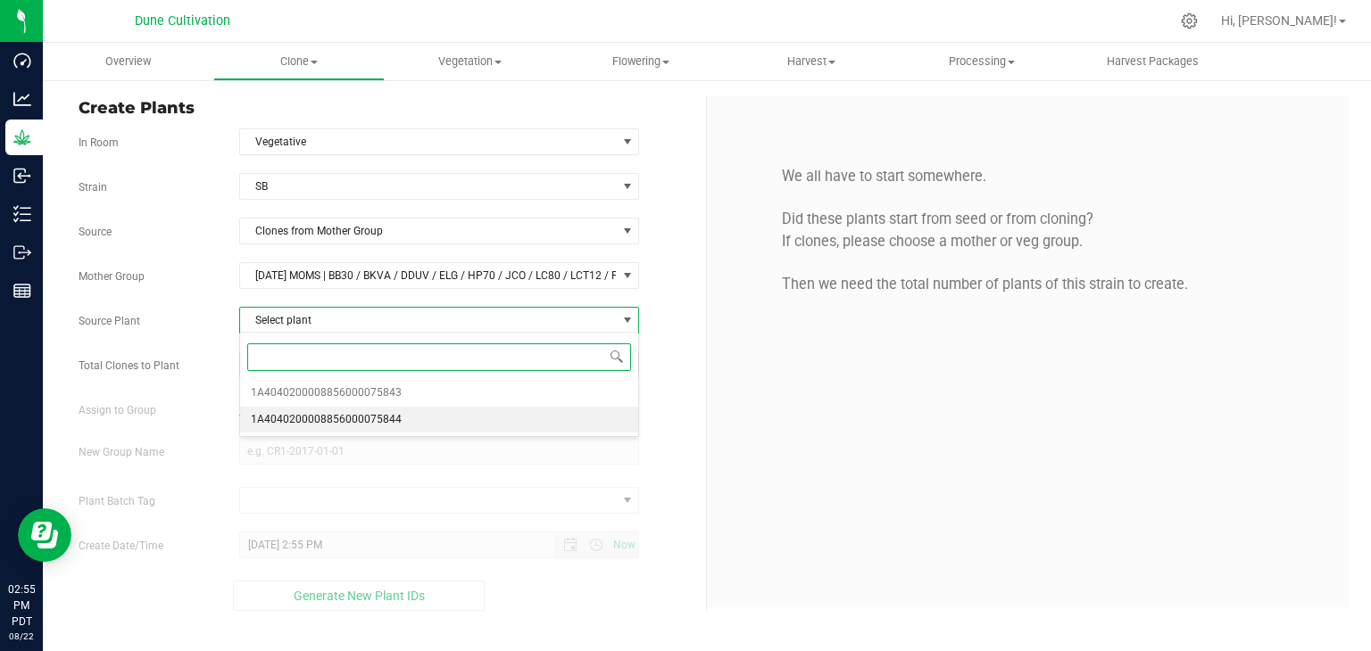
click at [382, 421] on span "1A4040200008856000075844" at bounding box center [326, 420] width 151 height 23
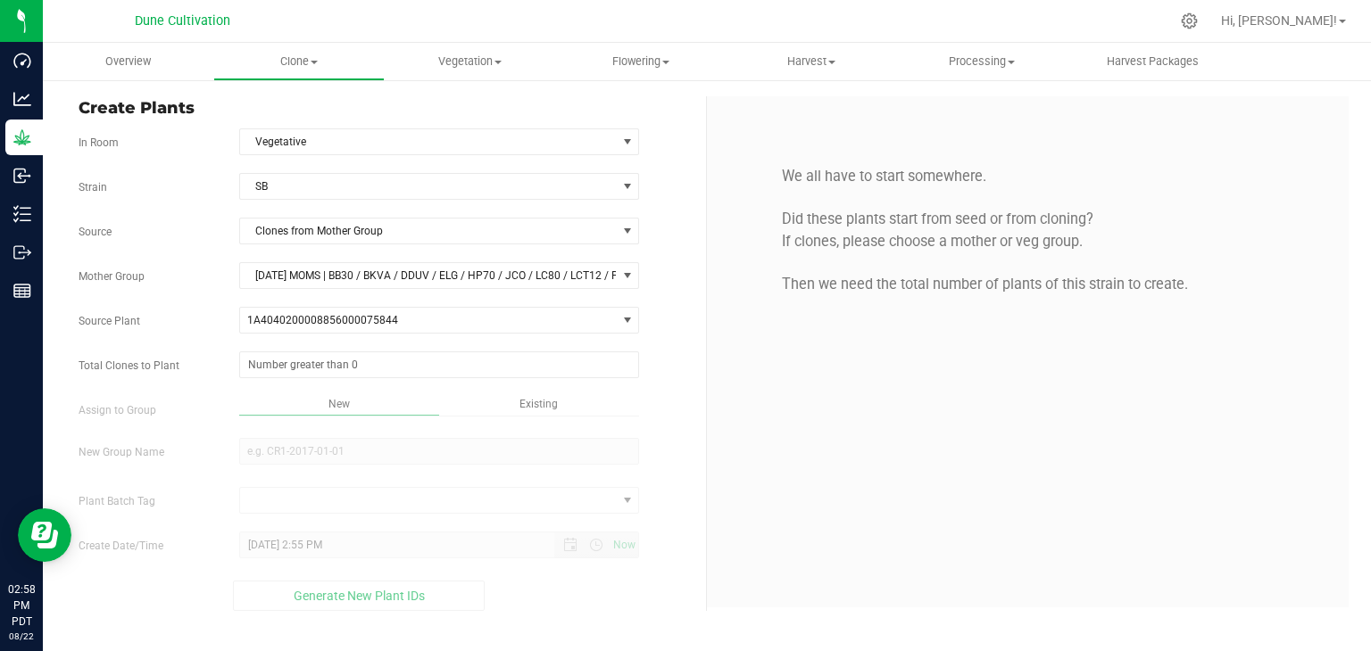
click at [332, 409] on div "New" at bounding box center [339, 406] width 200 height 21
click at [335, 368] on span at bounding box center [439, 365] width 401 height 27
type input "150"
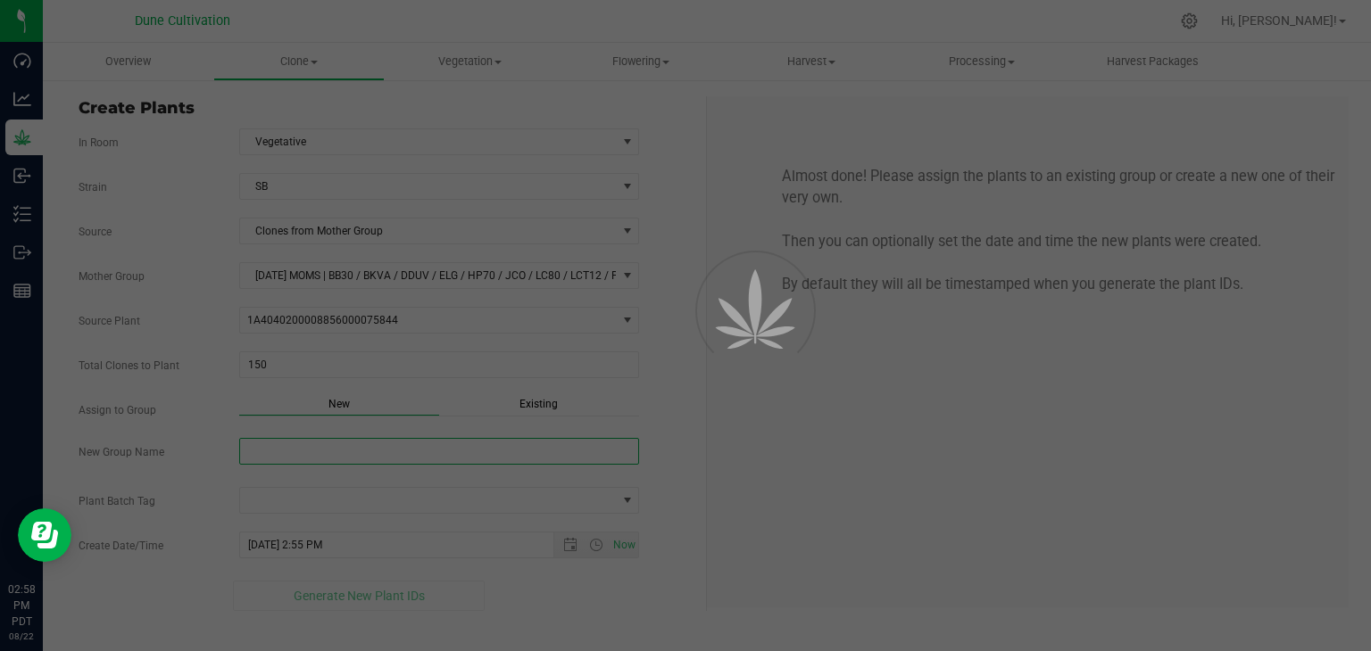
click at [276, 446] on div "Overview Clone Create plants Cloning groups Cloning plant batches Apply to plan…" at bounding box center [707, 347] width 1328 height 609
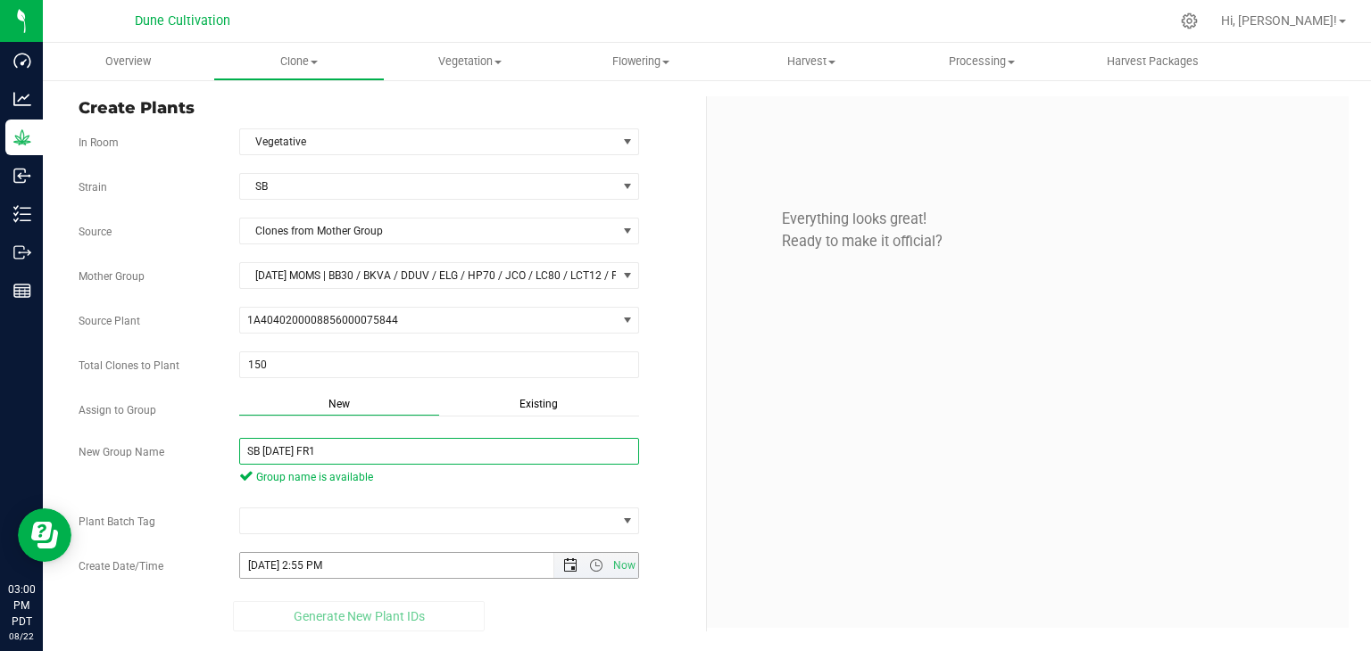
click at [576, 561] on span "Open the date view" at bounding box center [570, 566] width 14 height 14
type input "SB [DATE] FR1"
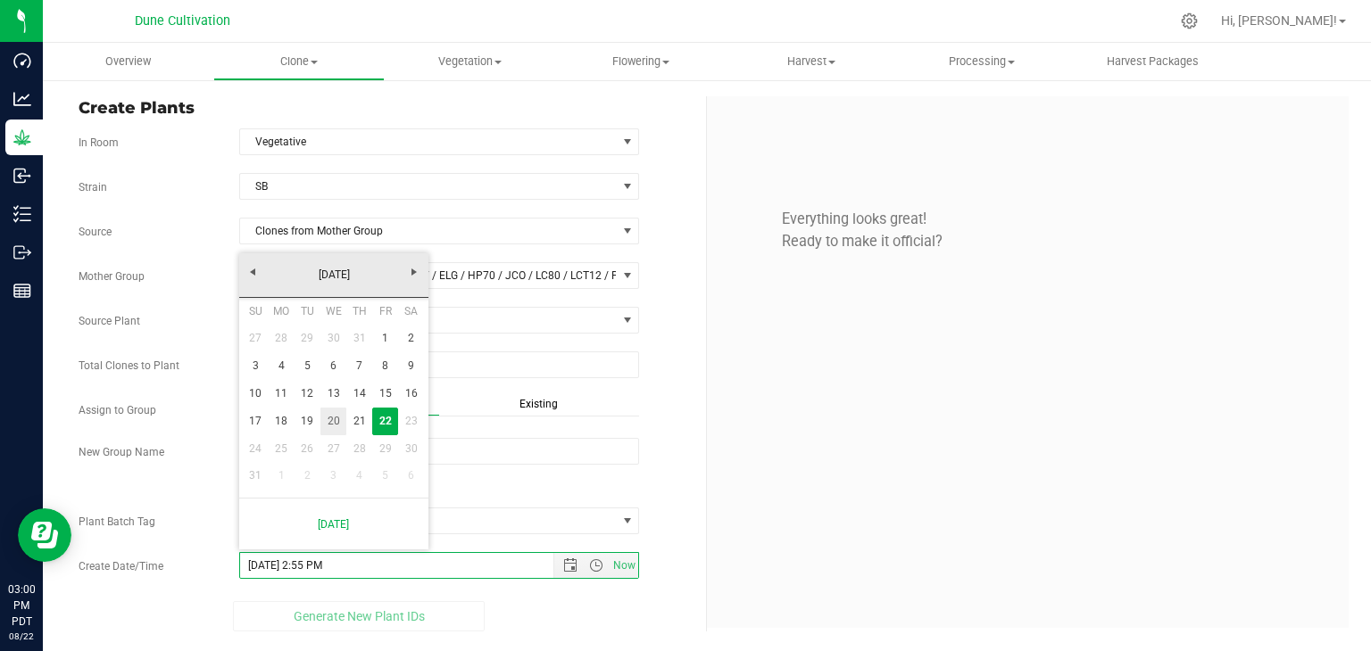
click at [335, 423] on link "20" at bounding box center [333, 422] width 26 height 28
type input "[DATE] 2:55 PM"
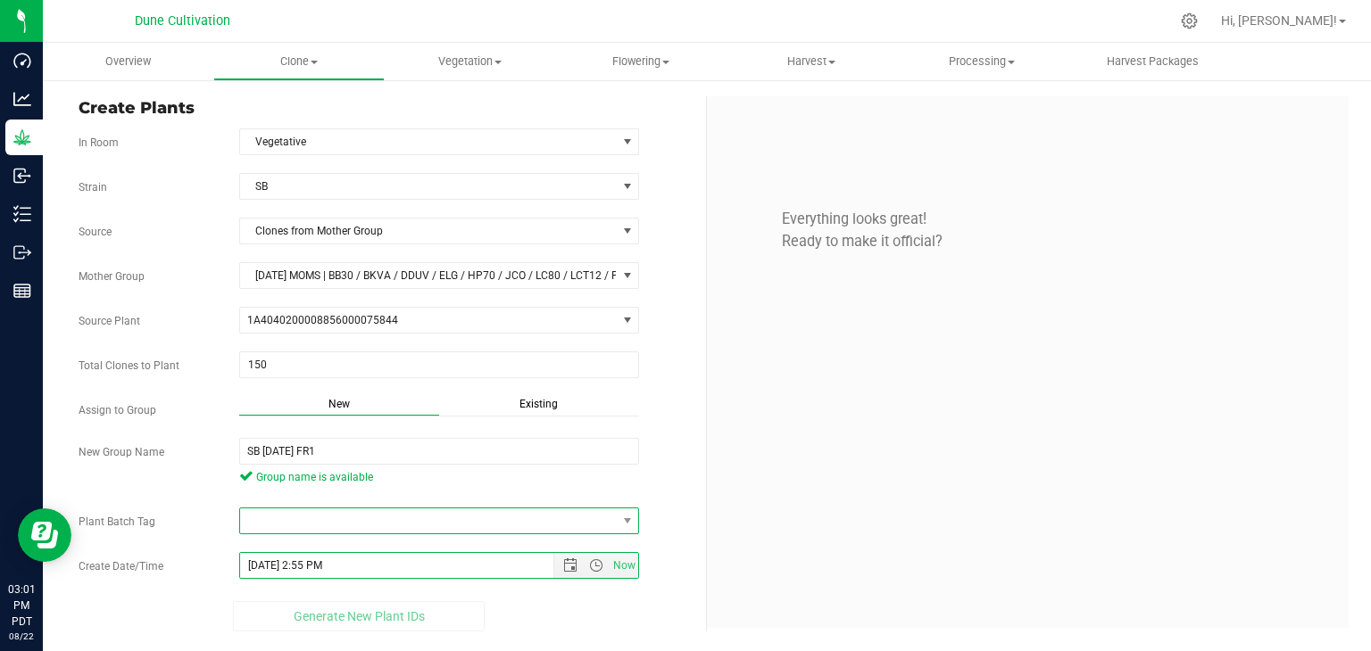
click at [462, 520] on span at bounding box center [428, 521] width 377 height 25
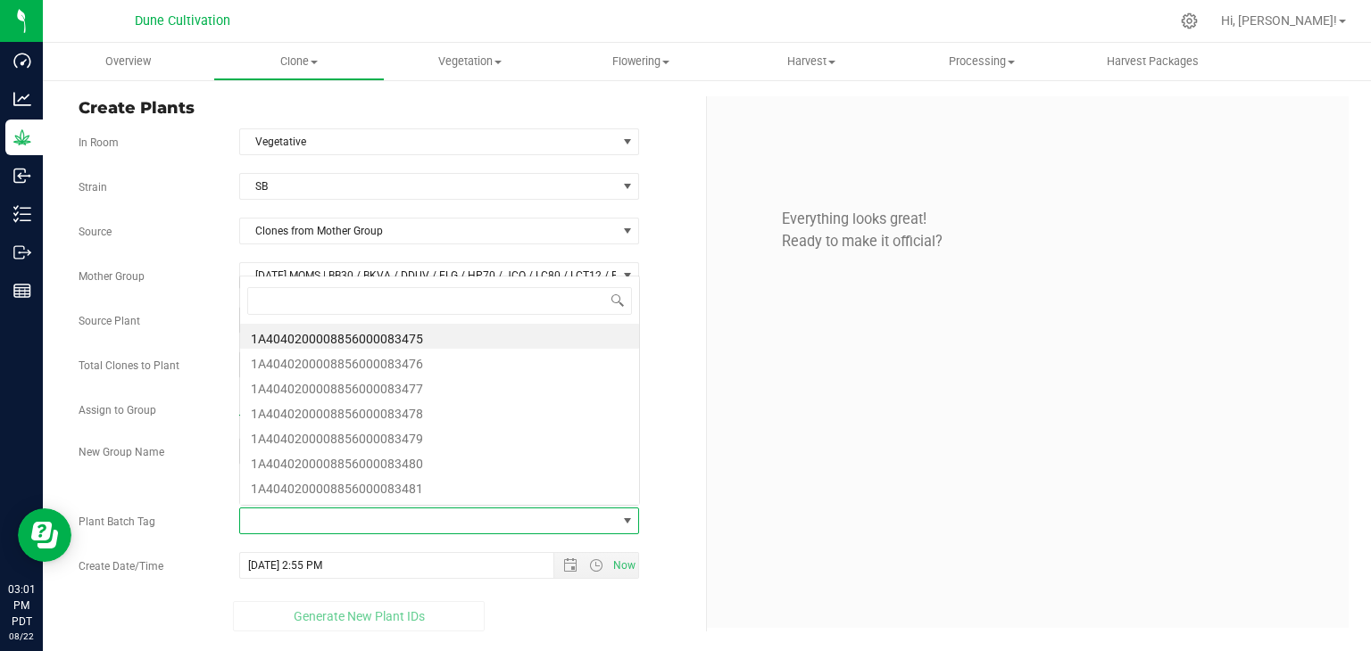
scroll to position [26, 395]
click at [423, 339] on li "1A4040200008856000083475" at bounding box center [439, 336] width 399 height 25
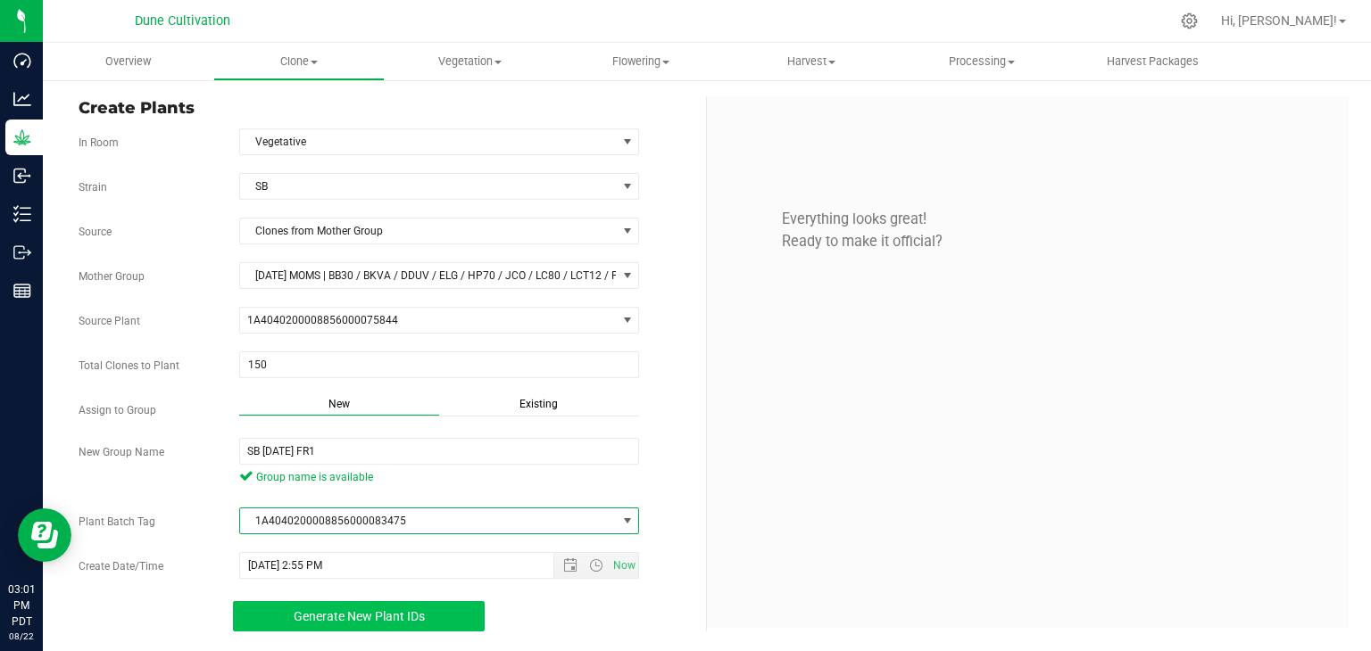
click at [332, 613] on span "Generate New Plant IDs" at bounding box center [359, 616] width 131 height 14
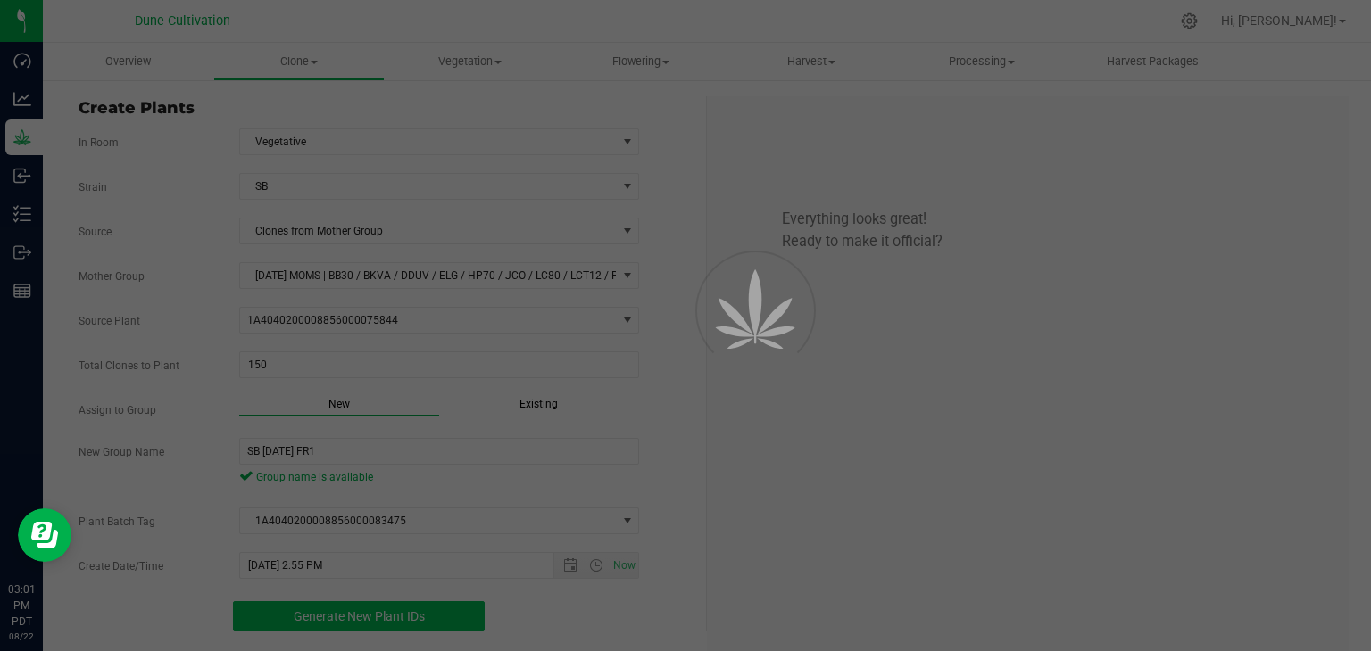
scroll to position [54, 0]
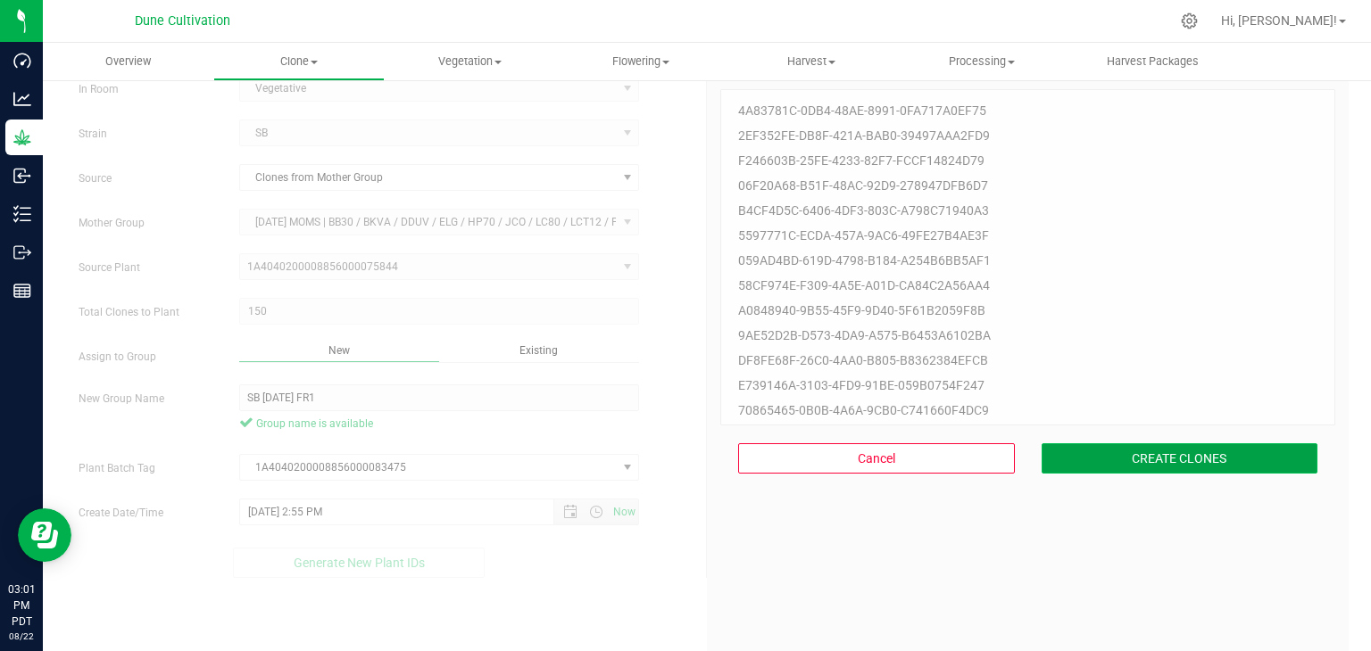
click at [1238, 468] on button "CREATE CLONES" at bounding box center [1179, 458] width 277 height 30
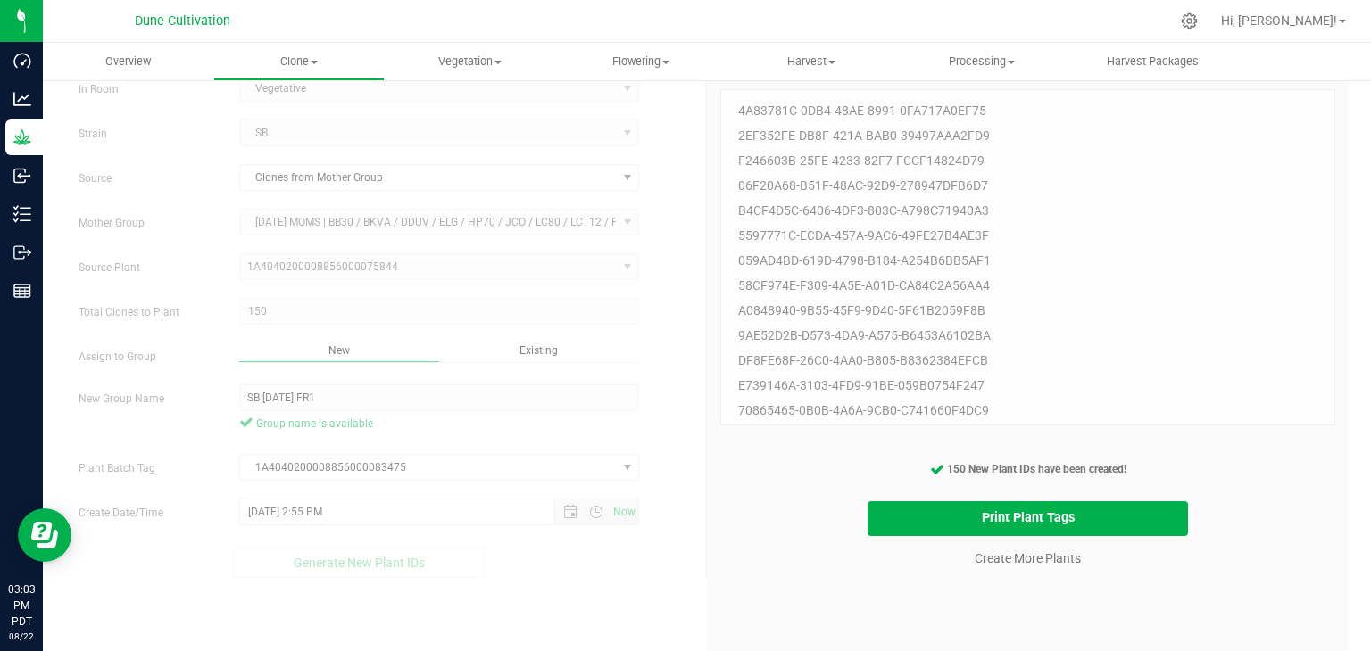
click at [1074, 558] on cancel-button "Create More Plants" at bounding box center [1027, 557] width 122 height 31
click at [1049, 558] on link "Create More Plants" at bounding box center [1027, 559] width 106 height 18
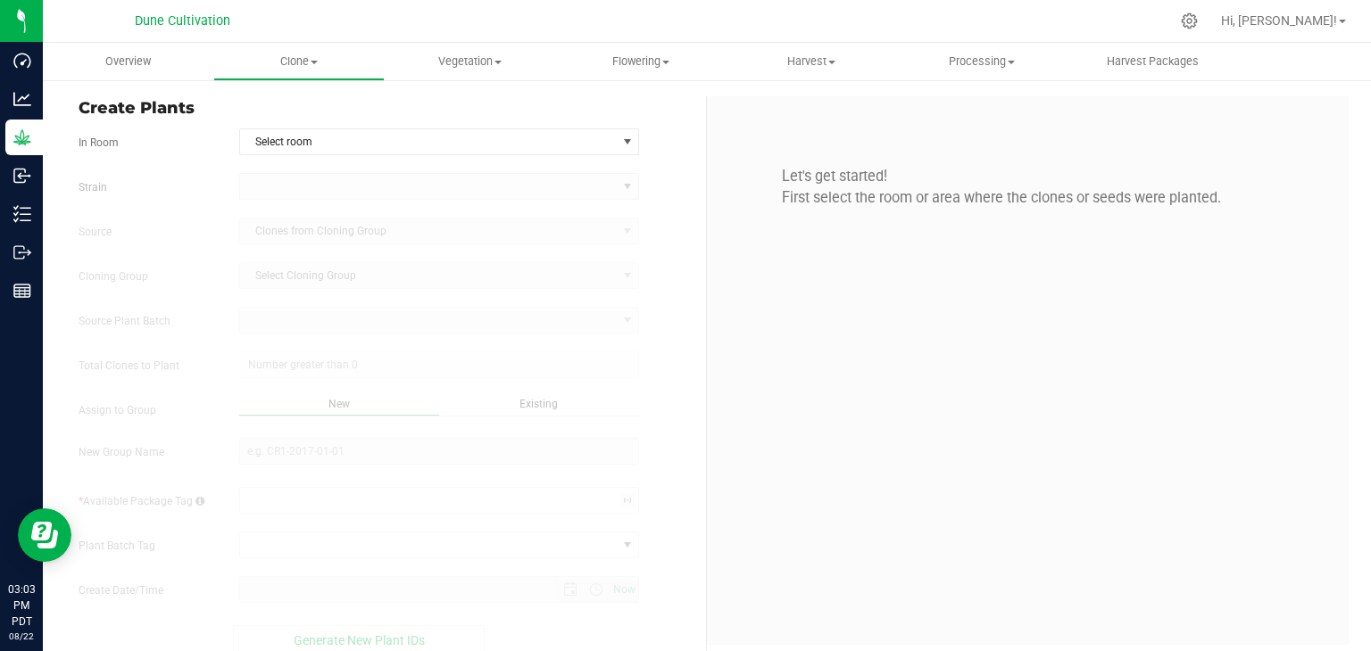
type input "[DATE] 3:03 PM"
click at [542, 142] on span "Select room" at bounding box center [428, 141] width 377 height 25
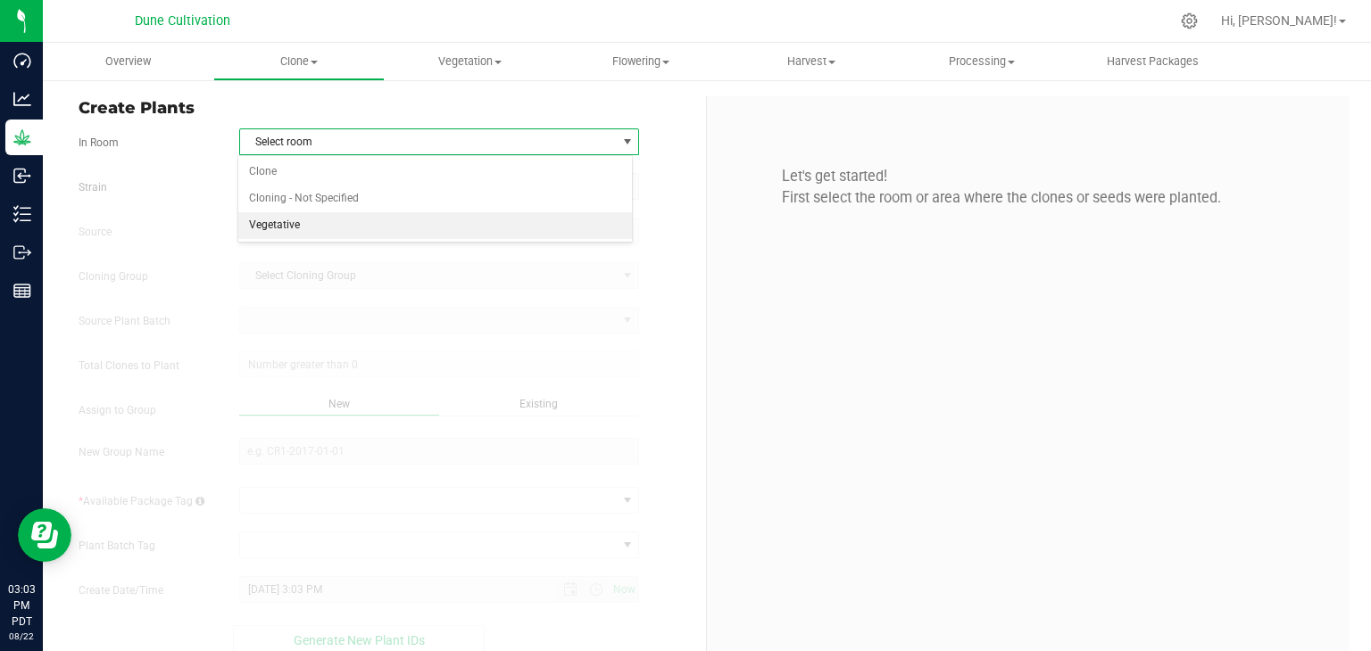
click at [279, 235] on li "Vegetative" at bounding box center [435, 225] width 394 height 27
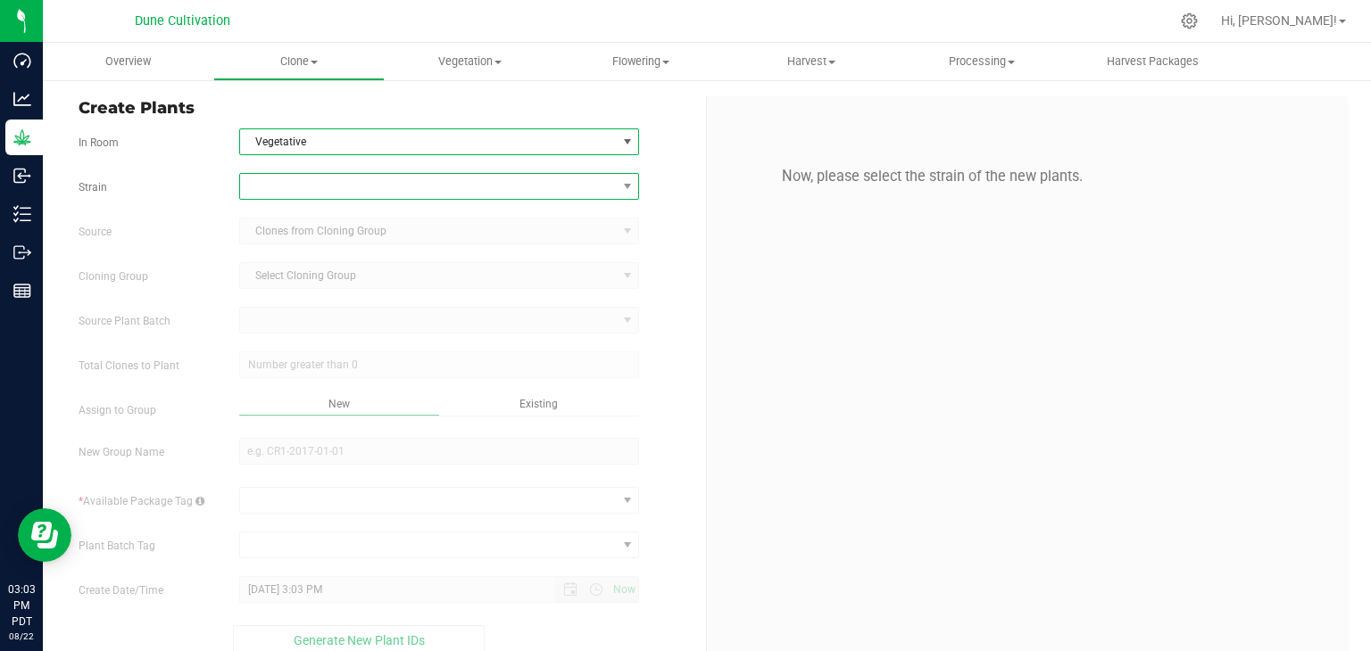
click at [300, 197] on span at bounding box center [428, 186] width 377 height 25
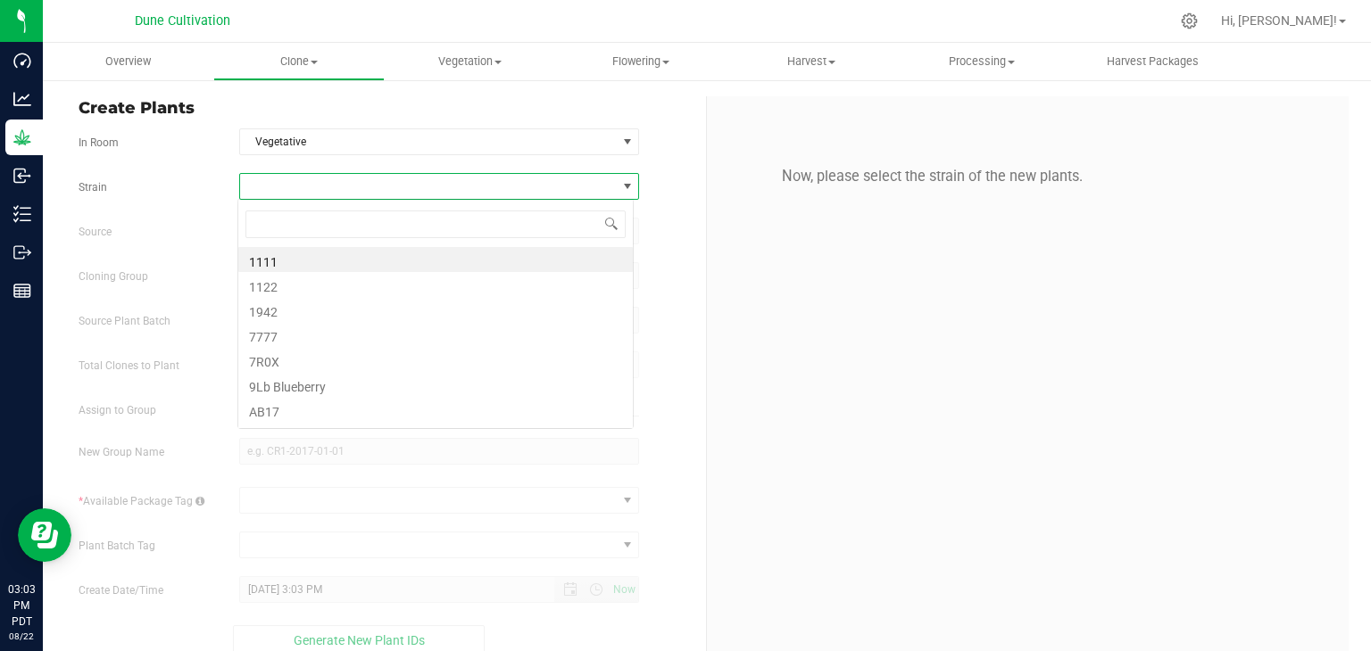
scroll to position [26, 395]
type input "SB"
click at [360, 262] on li "SB" at bounding box center [435, 259] width 394 height 25
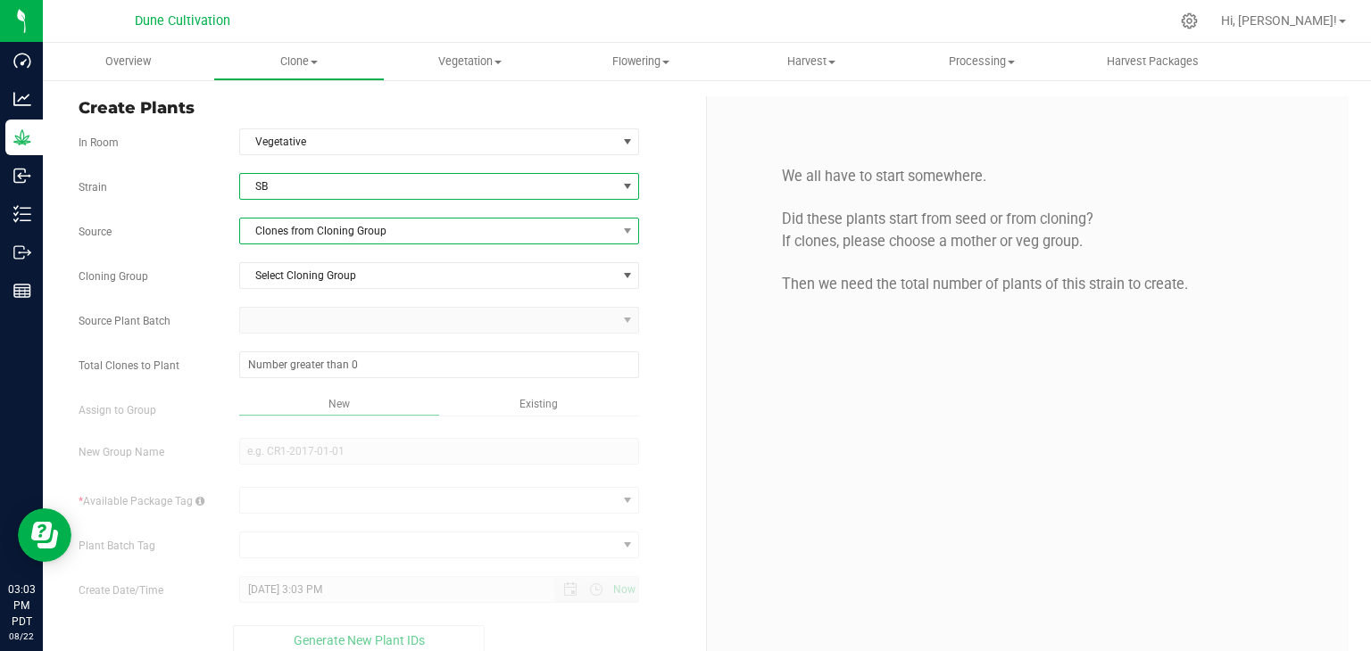
click at [435, 232] on span "Clones from Cloning Group" at bounding box center [428, 231] width 377 height 25
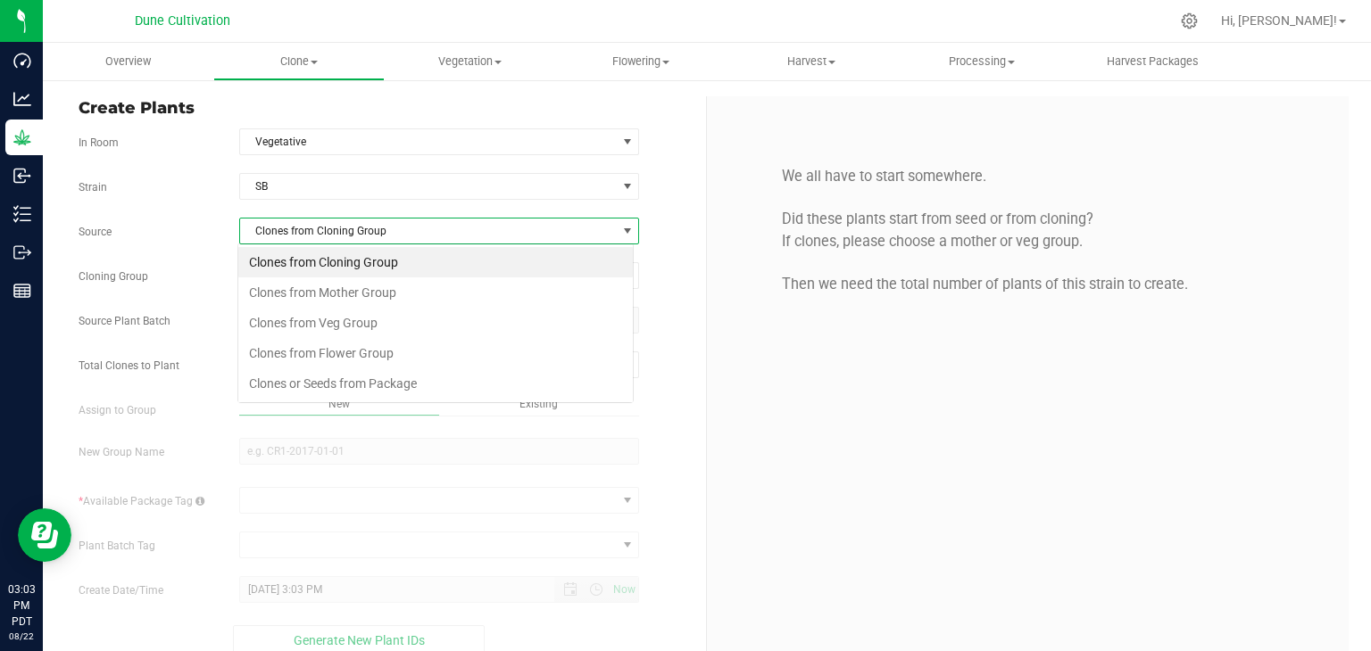
scroll to position [26, 395]
click at [410, 286] on li "Clones from Mother Group" at bounding box center [435, 292] width 394 height 30
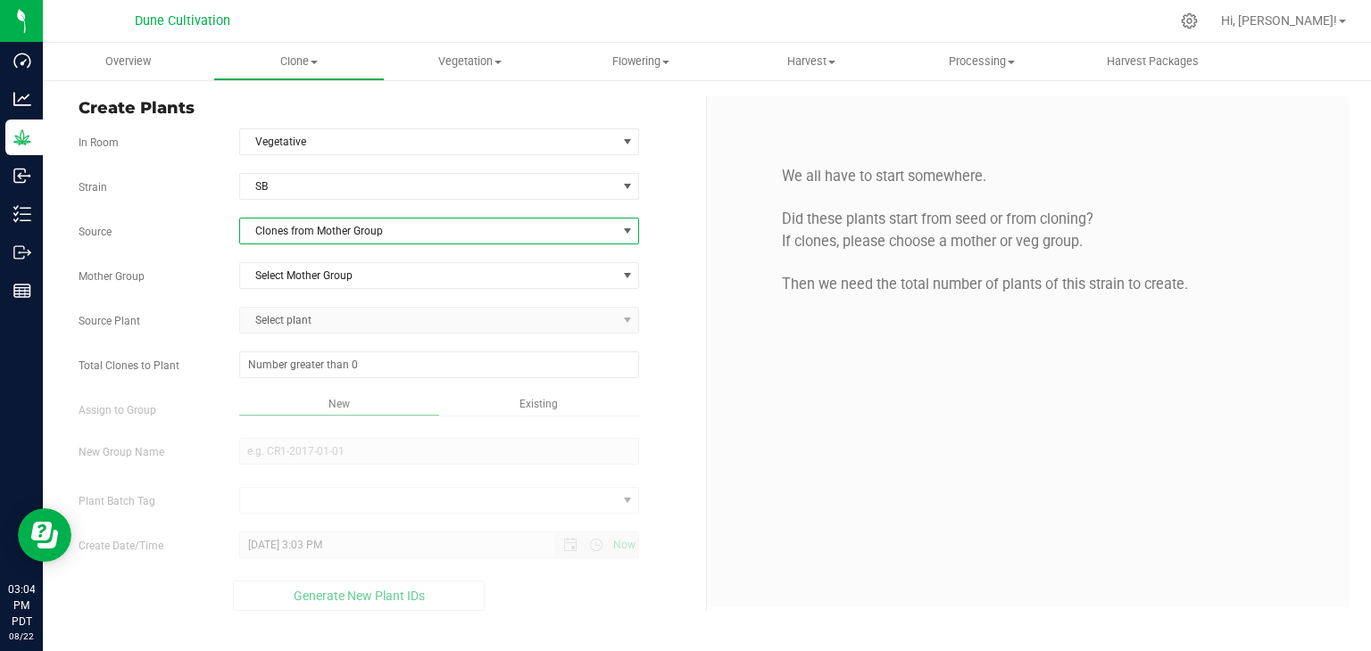
click at [385, 312] on span "Select plant" at bounding box center [439, 320] width 401 height 27
click at [376, 326] on span "Select plant" at bounding box center [439, 320] width 401 height 27
click at [393, 272] on span "Select Mother Group" at bounding box center [428, 275] width 377 height 25
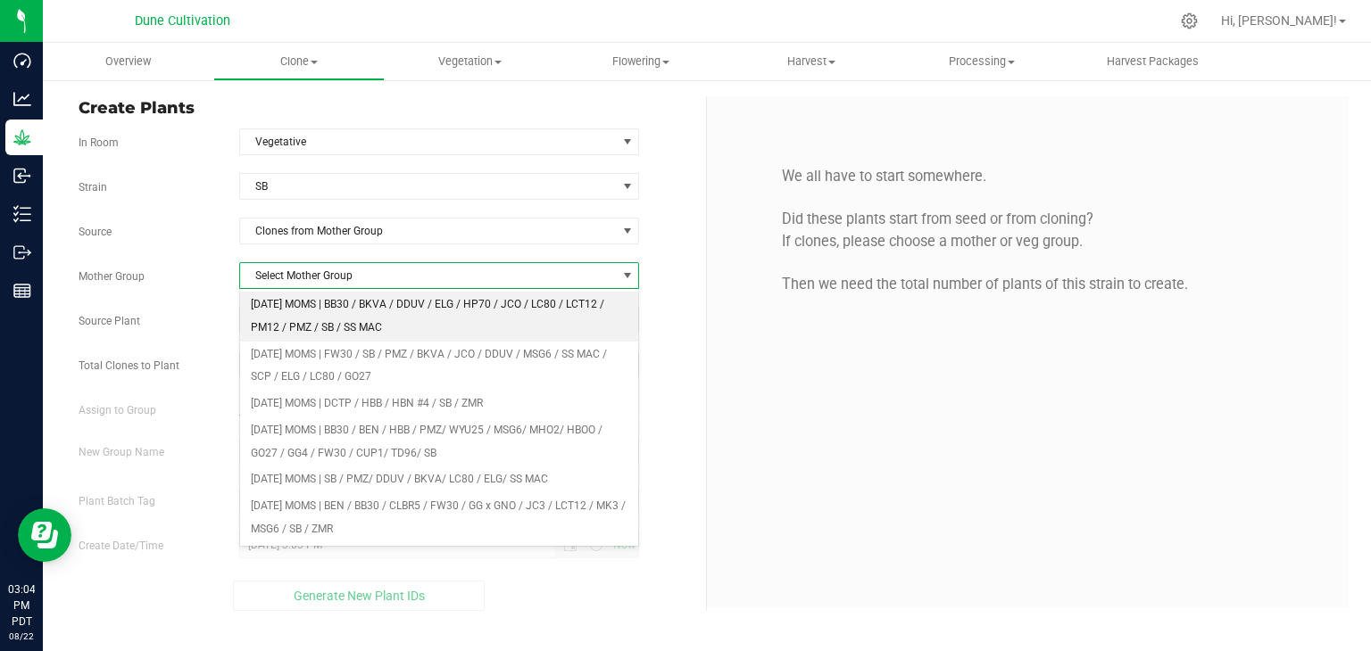
click at [352, 302] on li "[DATE] MOMS | BB30 / BKVA / DDUV / ELG / HP70 / JCO / LC80 / LCT12 / PM12 / PMZ…" at bounding box center [439, 316] width 399 height 49
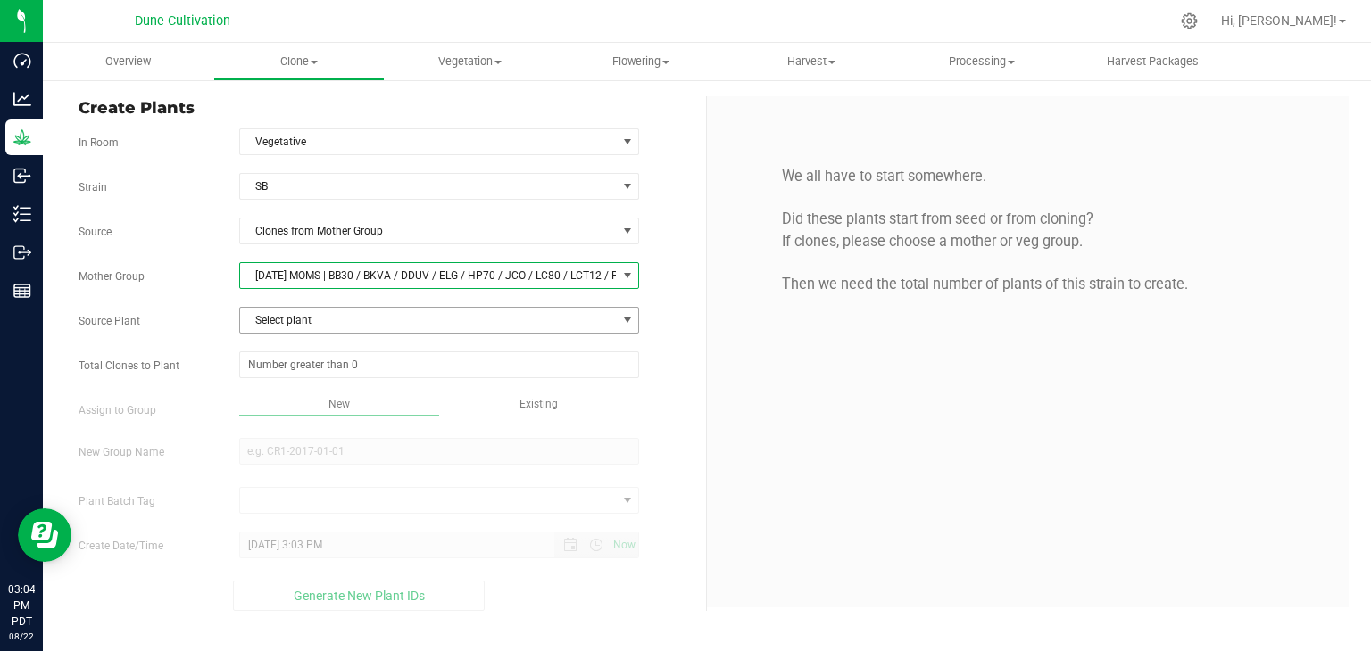
click at [286, 322] on span "Select plant" at bounding box center [428, 320] width 377 height 25
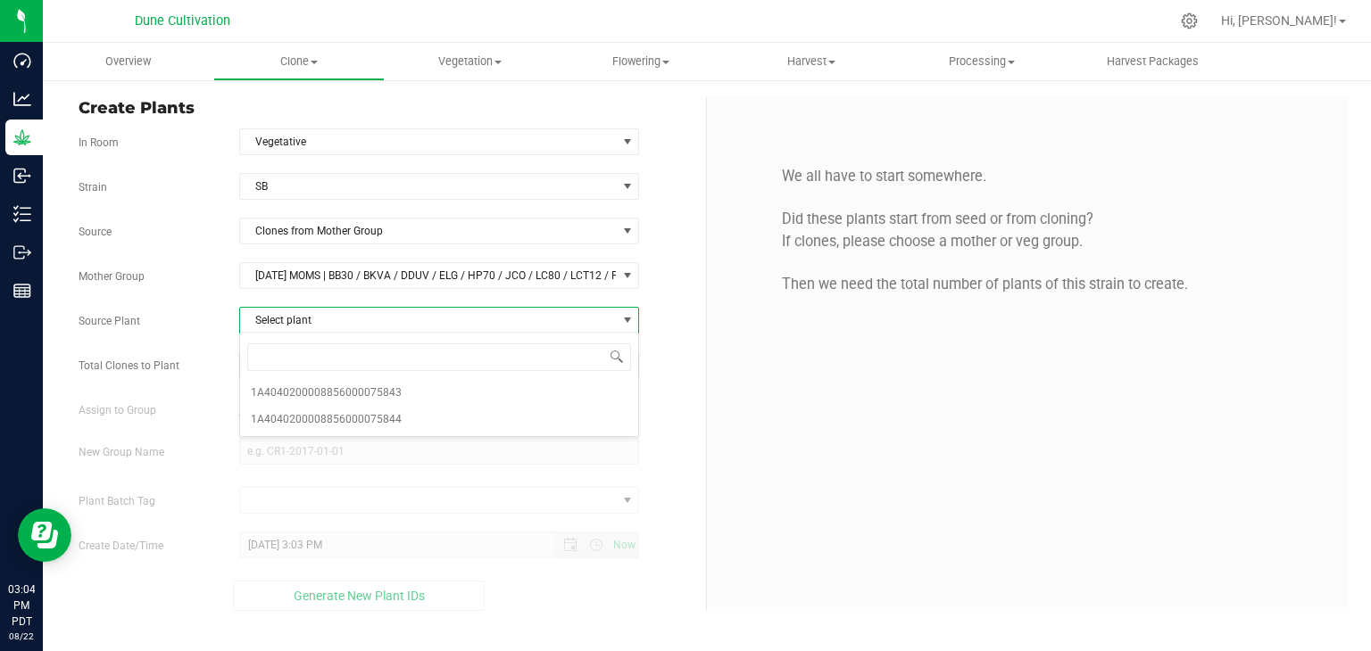
click at [450, 323] on span "Select plant" at bounding box center [428, 320] width 377 height 25
click at [350, 283] on span "[DATE] MOMS | BB30 / BKVA / DDUV / ELG / HP70 / JCO / LC80 / LCT12 / PM12 / PMZ…" at bounding box center [428, 275] width 377 height 25
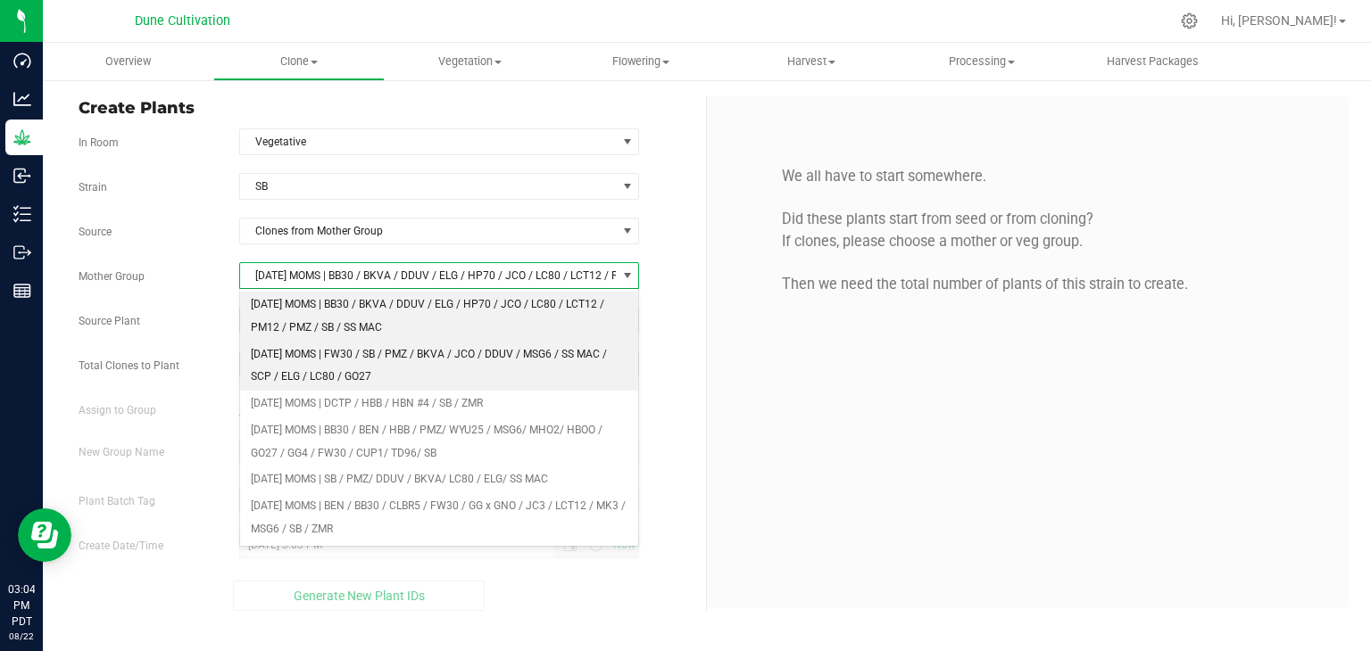
click at [314, 350] on li "[DATE] MOMS | FW30 / SB / PMZ / BKVA / JCO / DDUV / MSG6 / SS MAC / SCP / ELG /…" at bounding box center [439, 366] width 399 height 49
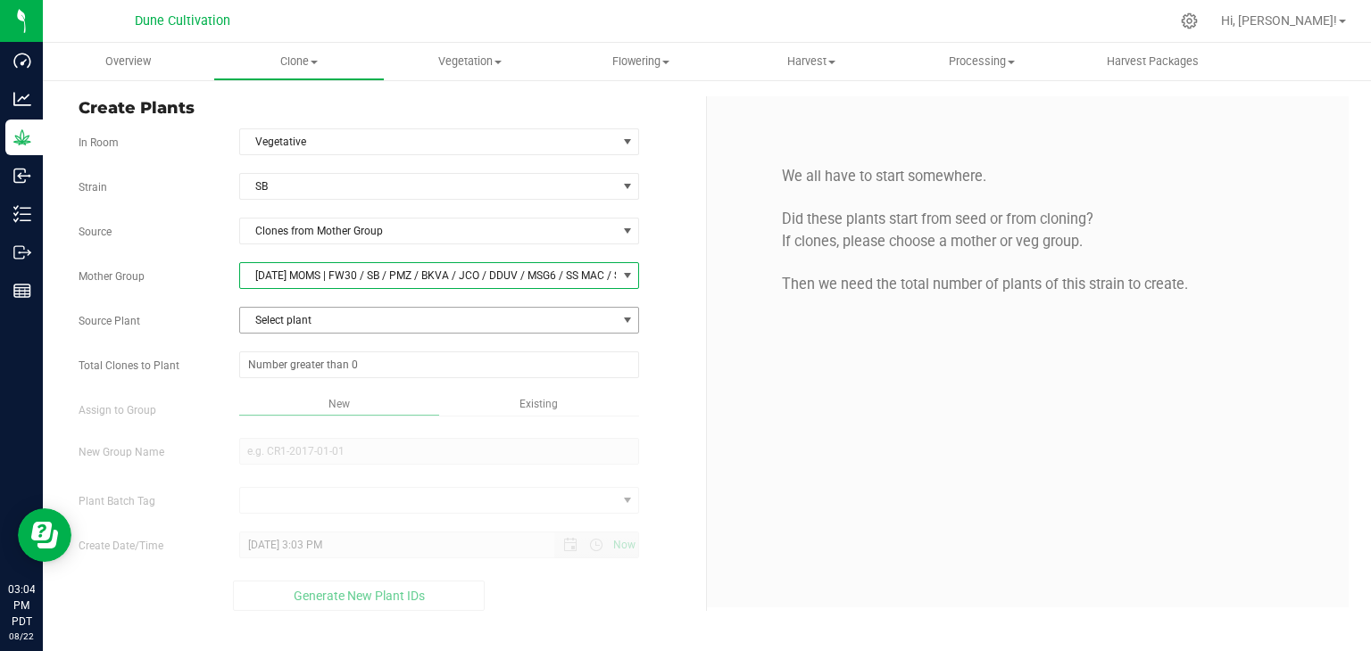
click at [343, 309] on span "Select plant" at bounding box center [428, 320] width 377 height 25
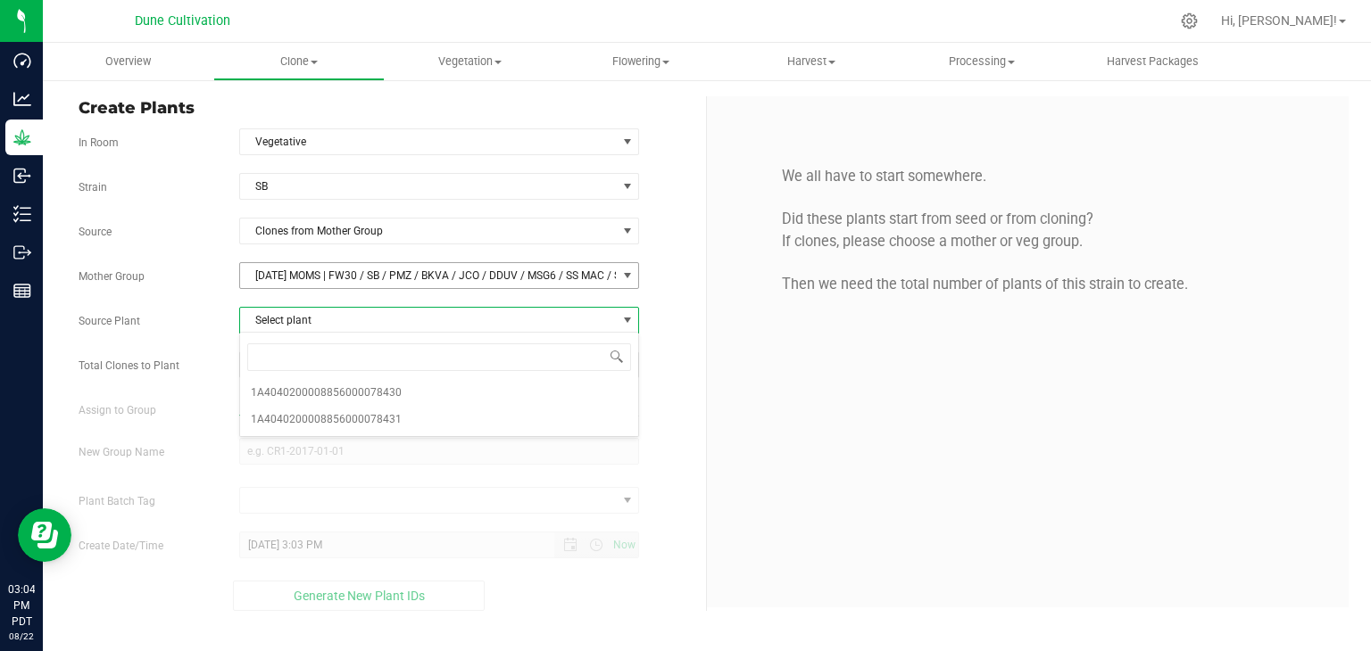
click at [350, 268] on span "[DATE] MOMS | FW30 / SB / PMZ / BKVA / JCO / DDUV / MSG6 / SS MAC / SCP / ELG /…" at bounding box center [428, 275] width 377 height 25
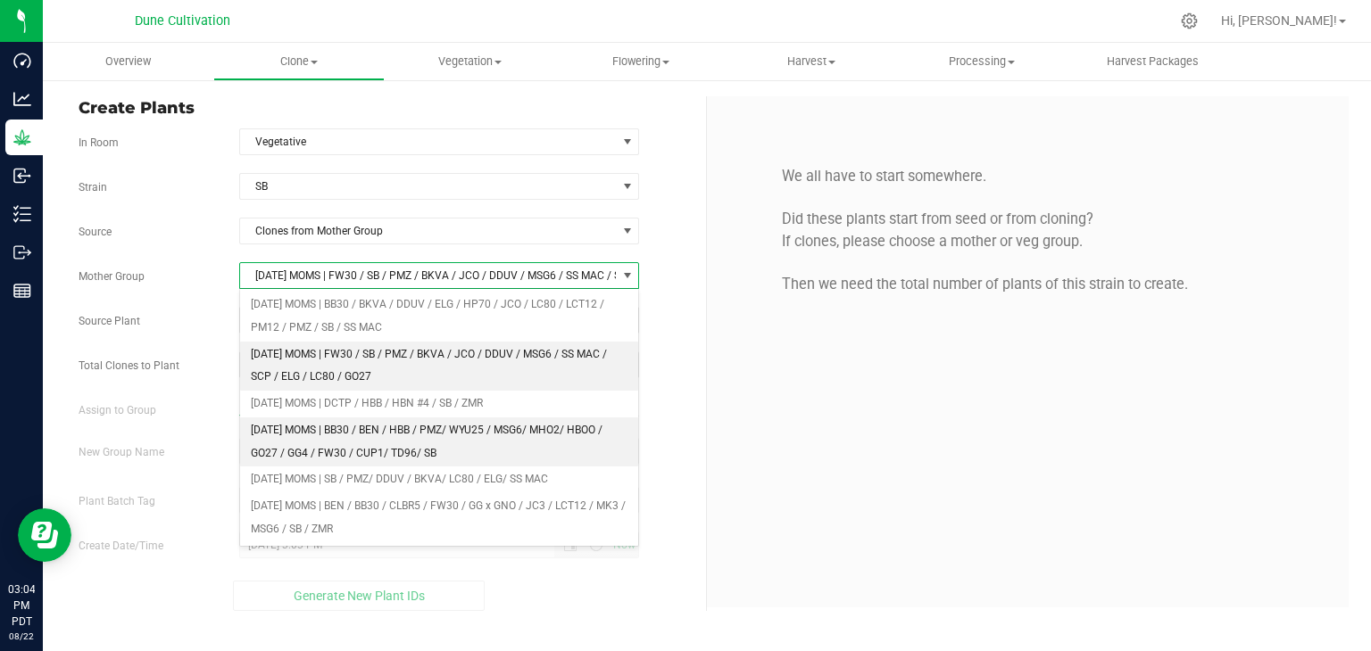
click at [315, 425] on li "[DATE] MOMS | BB30 / BEN / HBB / PMZ/ WYU25 / MSG6/ MHO2/ HBOO / GO27 / GG4 / F…" at bounding box center [439, 442] width 399 height 49
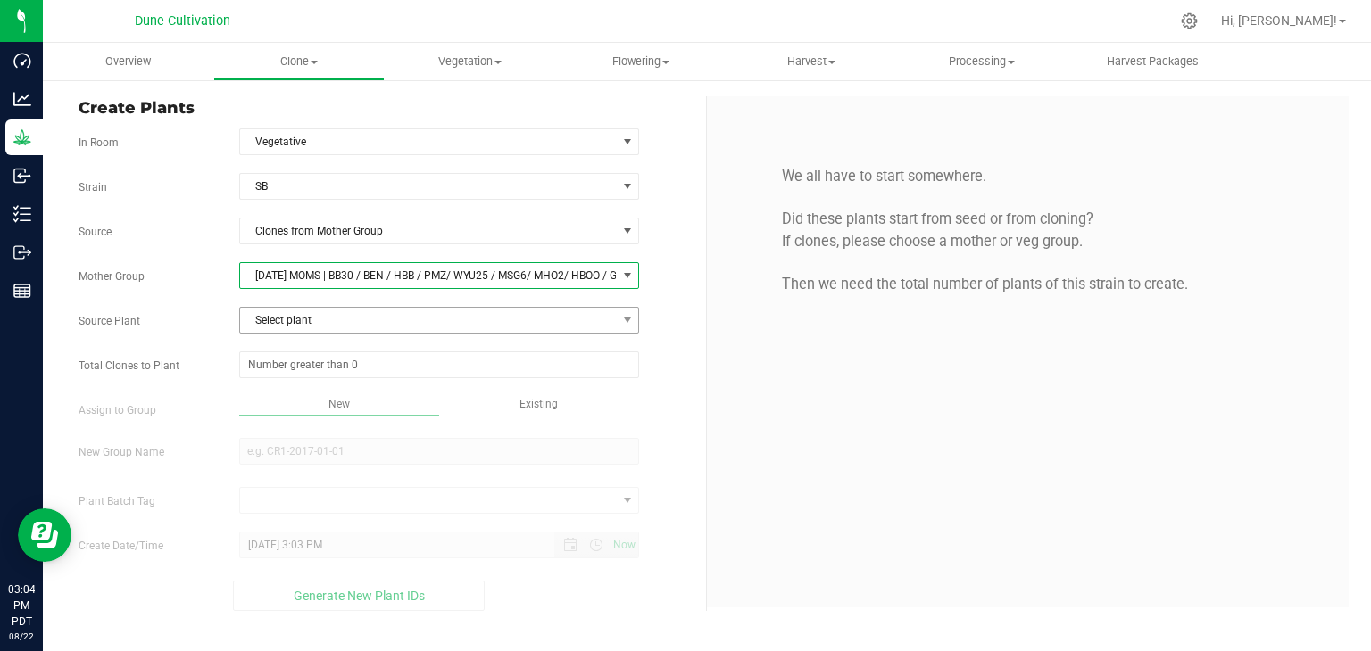
click at [476, 329] on span "Select plant" at bounding box center [428, 320] width 377 height 25
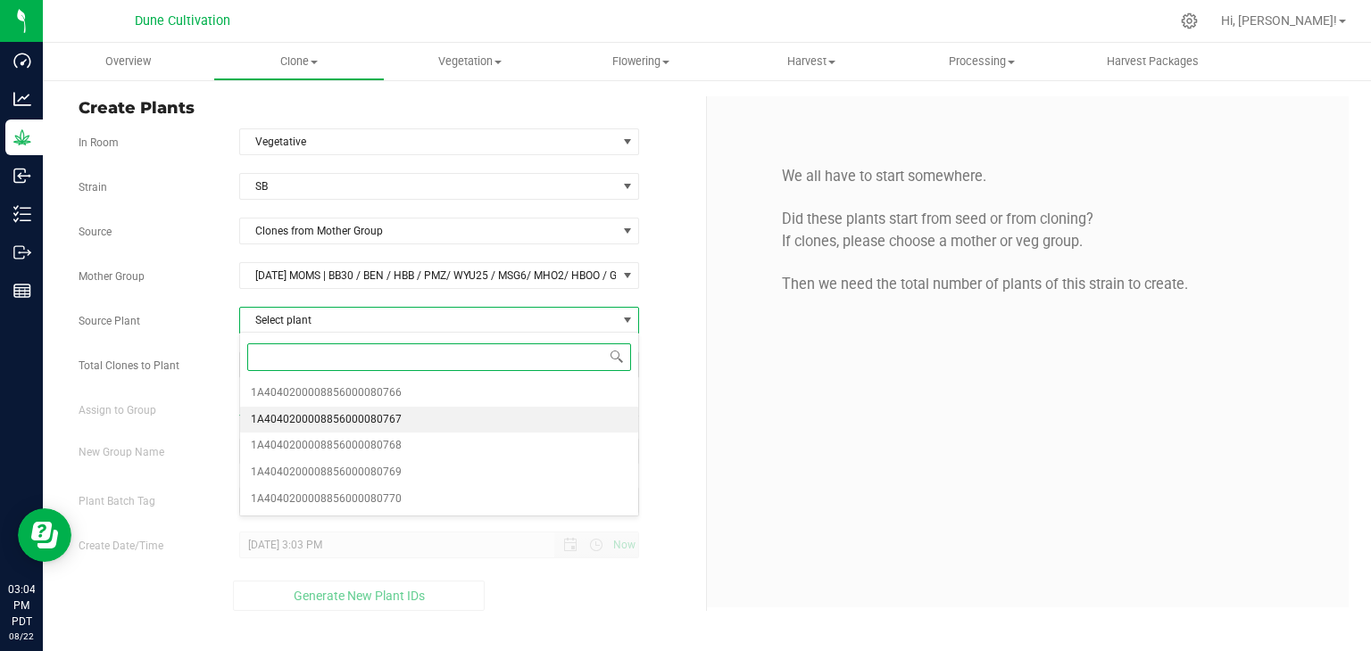
click at [393, 424] on span "1A4040200008856000080767" at bounding box center [326, 420] width 151 height 23
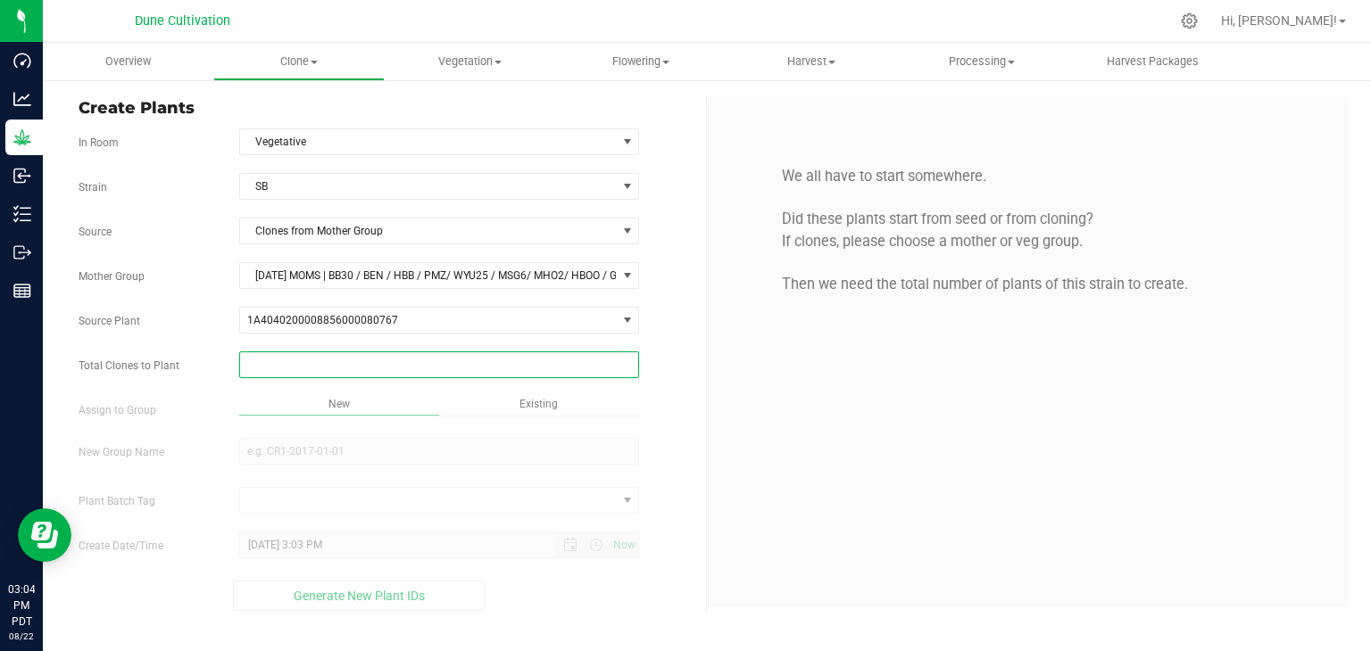
click at [406, 365] on span at bounding box center [439, 365] width 401 height 27
type input "15"
click at [418, 436] on div "Overview Clone Create plants Cloning groups Cloning plant batches Apply to plan…" at bounding box center [707, 347] width 1328 height 609
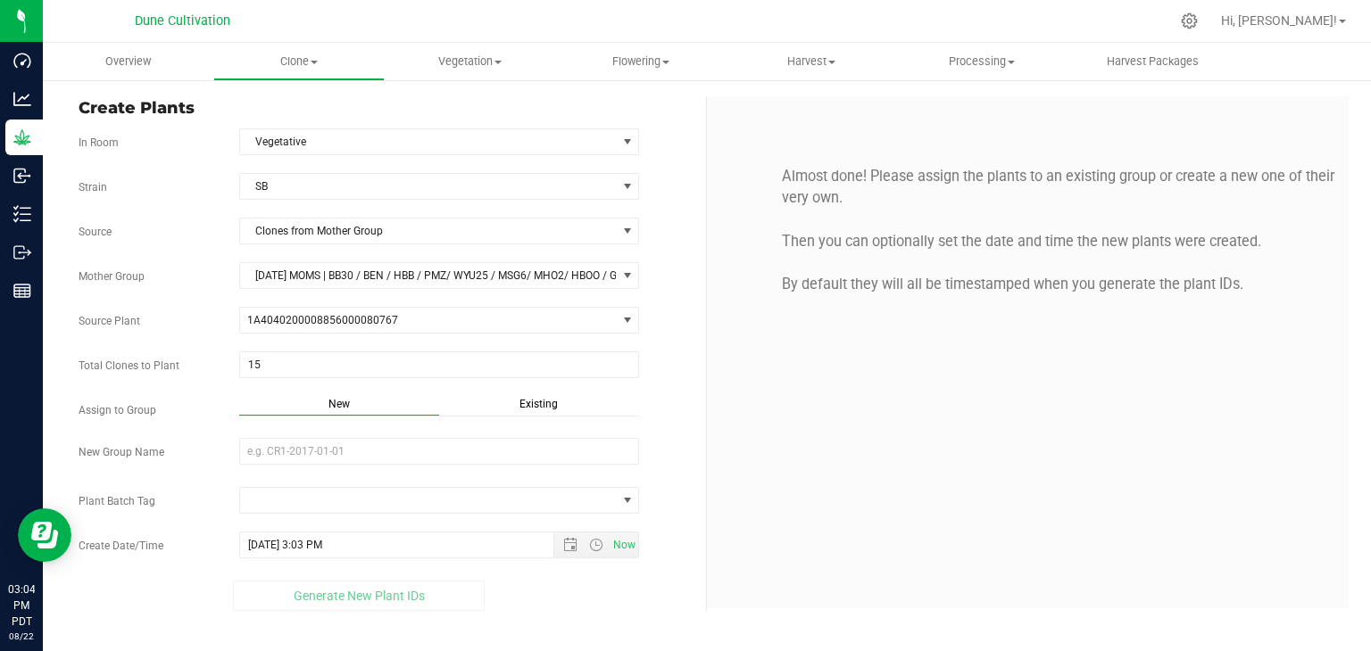
click at [542, 399] on span "Existing" at bounding box center [538, 404] width 38 height 12
click at [393, 451] on span "Select Plant Group" at bounding box center [428, 451] width 377 height 25
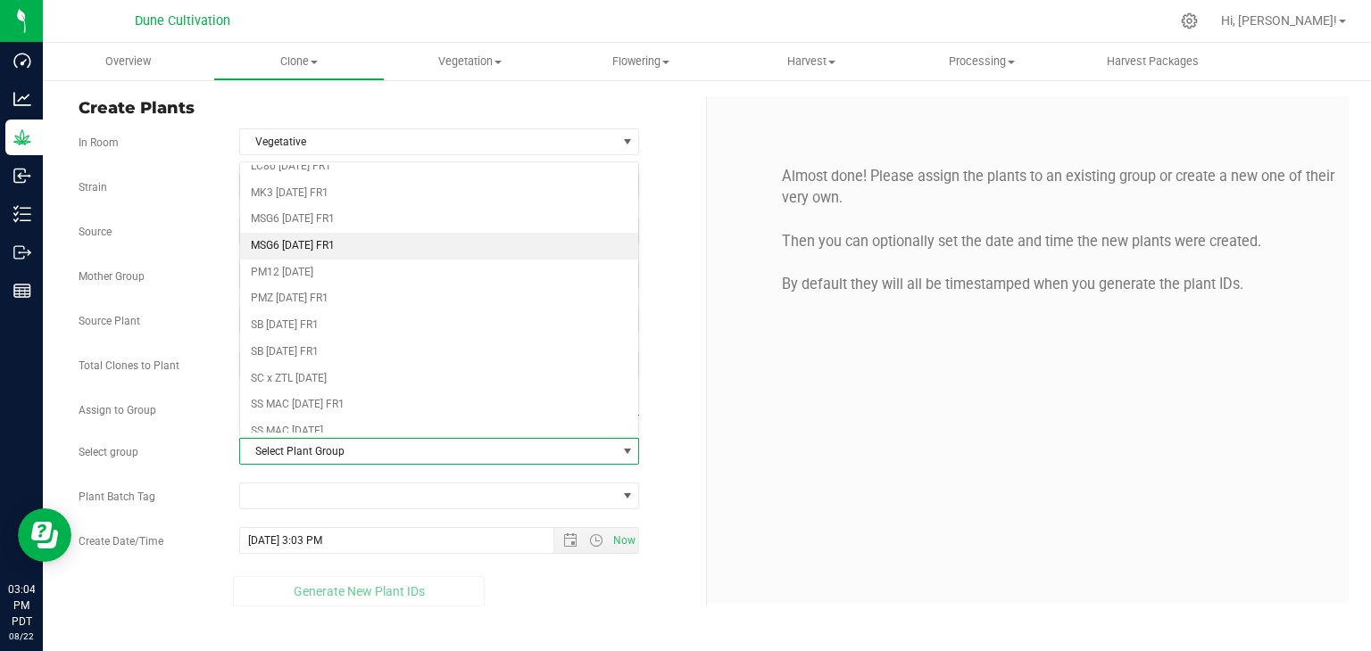
scroll to position [542, 0]
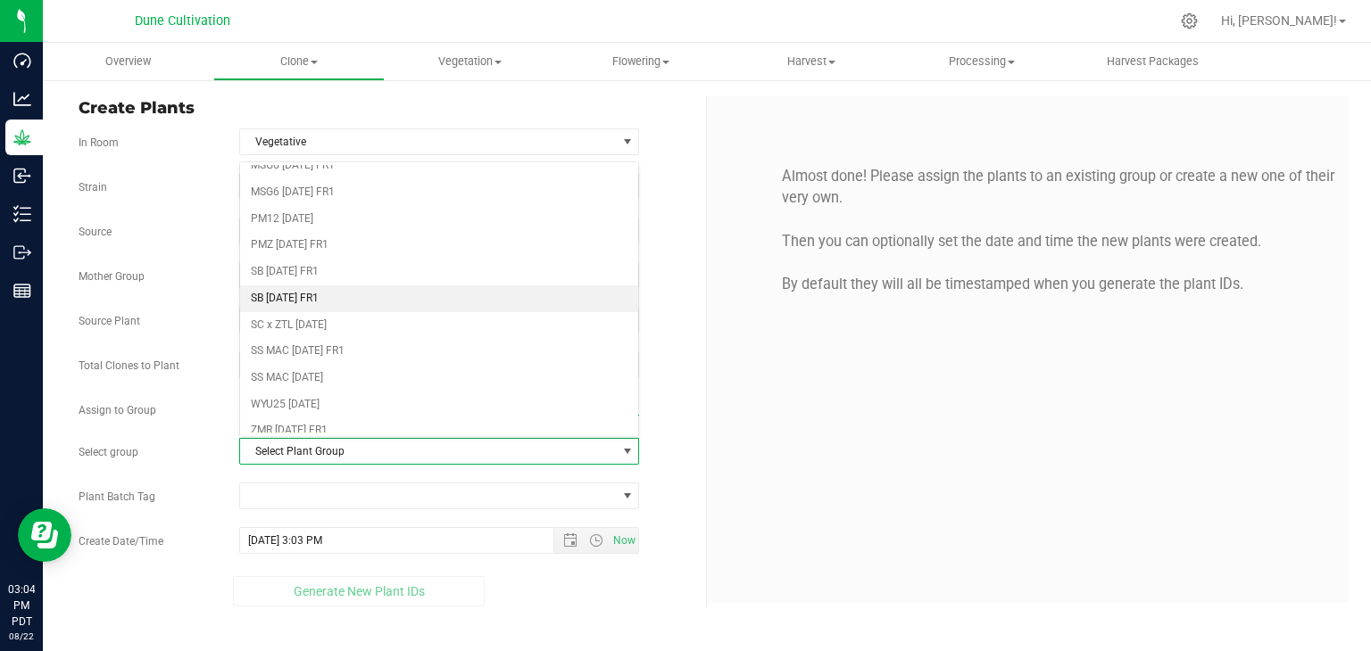
click at [290, 291] on li "SB [DATE] FR1" at bounding box center [439, 299] width 399 height 27
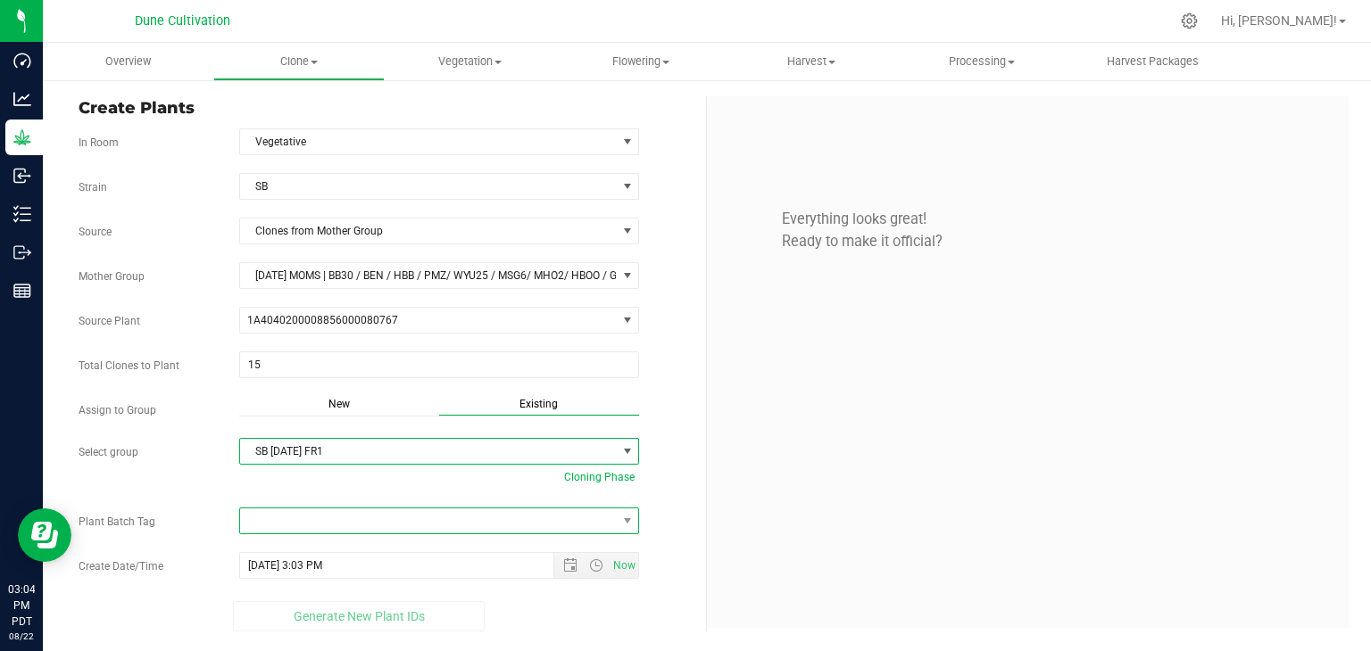
click at [529, 518] on span at bounding box center [428, 521] width 377 height 25
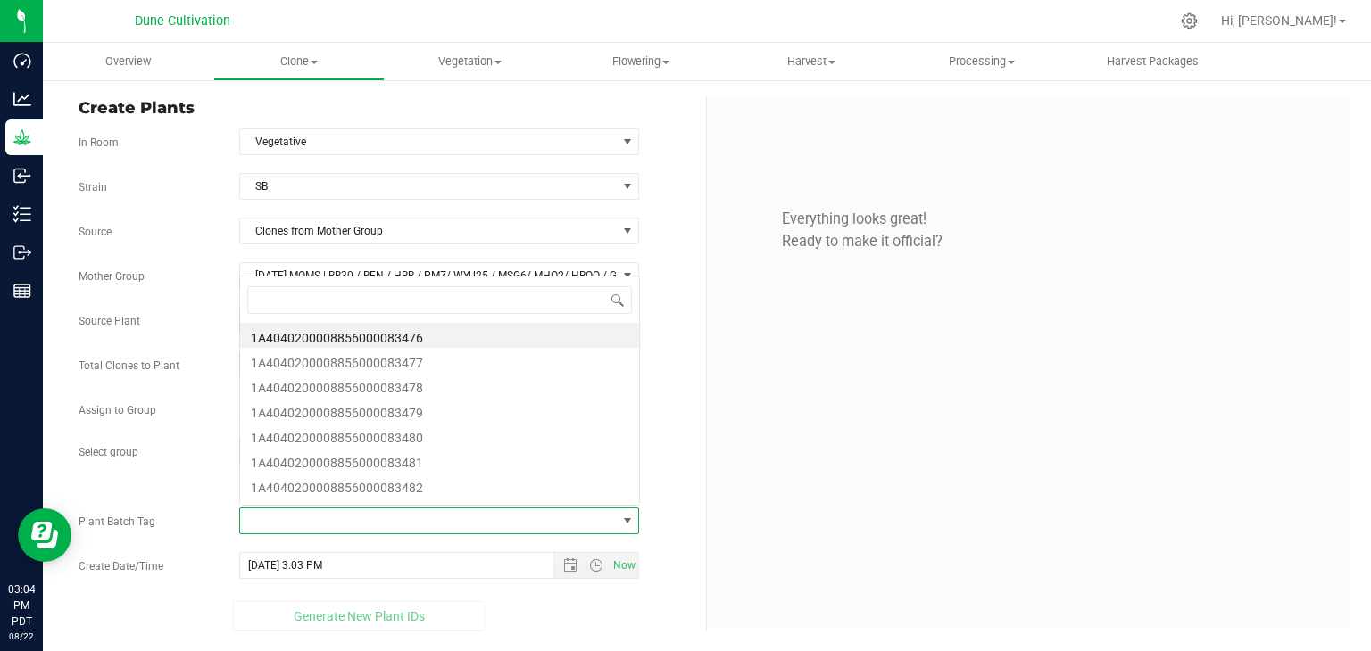
scroll to position [26, 395]
click at [400, 328] on li "1A4040200008856000083476" at bounding box center [439, 335] width 399 height 25
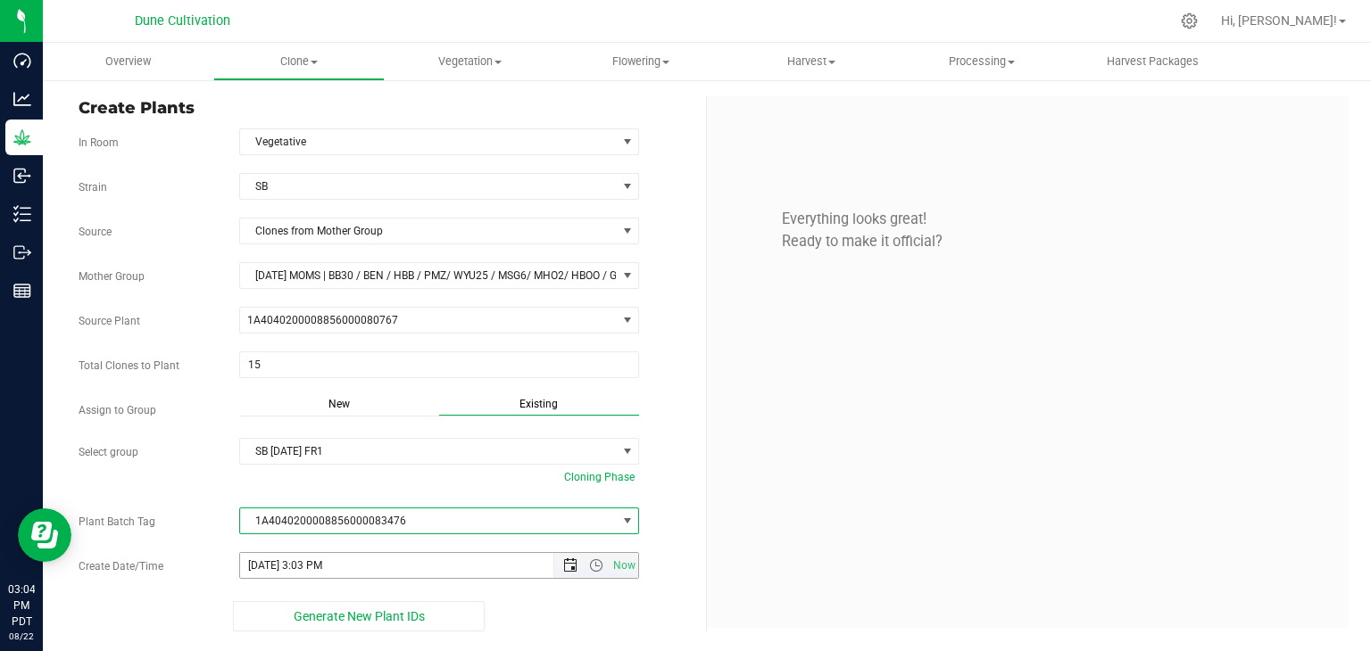
click at [569, 561] on span "Open the date view" at bounding box center [570, 566] width 14 height 14
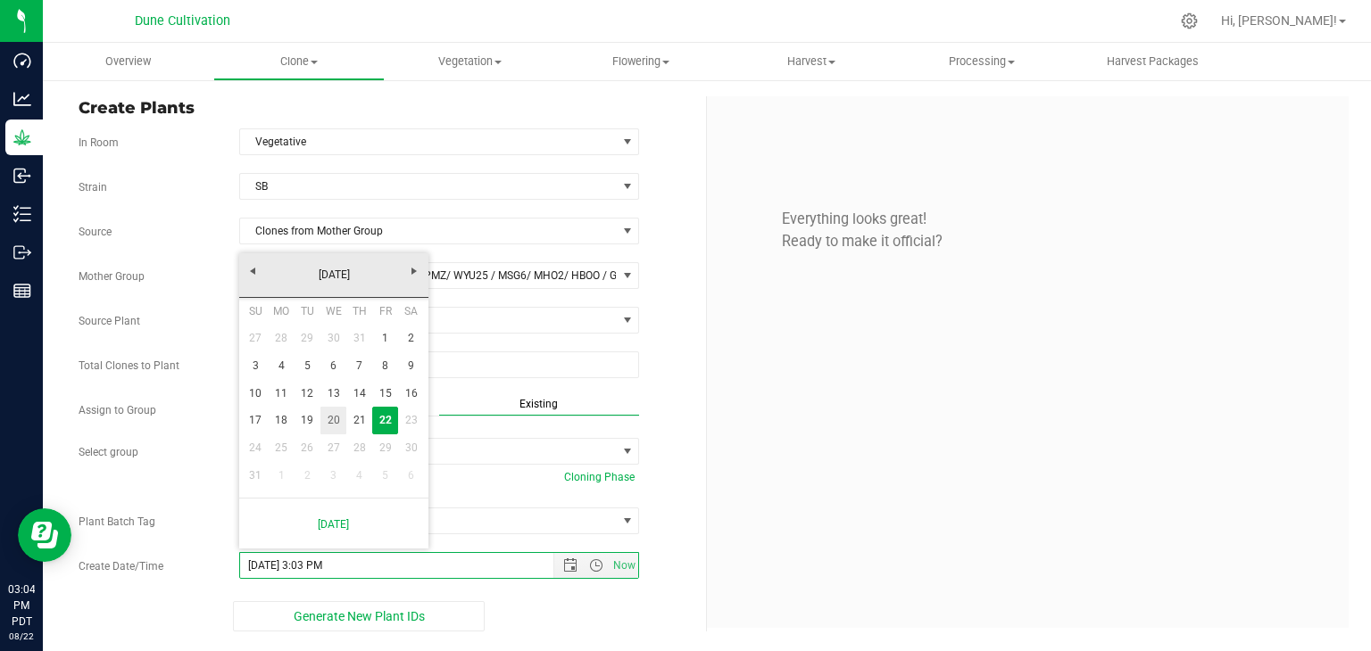
click at [329, 421] on link "20" at bounding box center [333, 421] width 26 height 28
type input "[DATE] 3:03 PM"
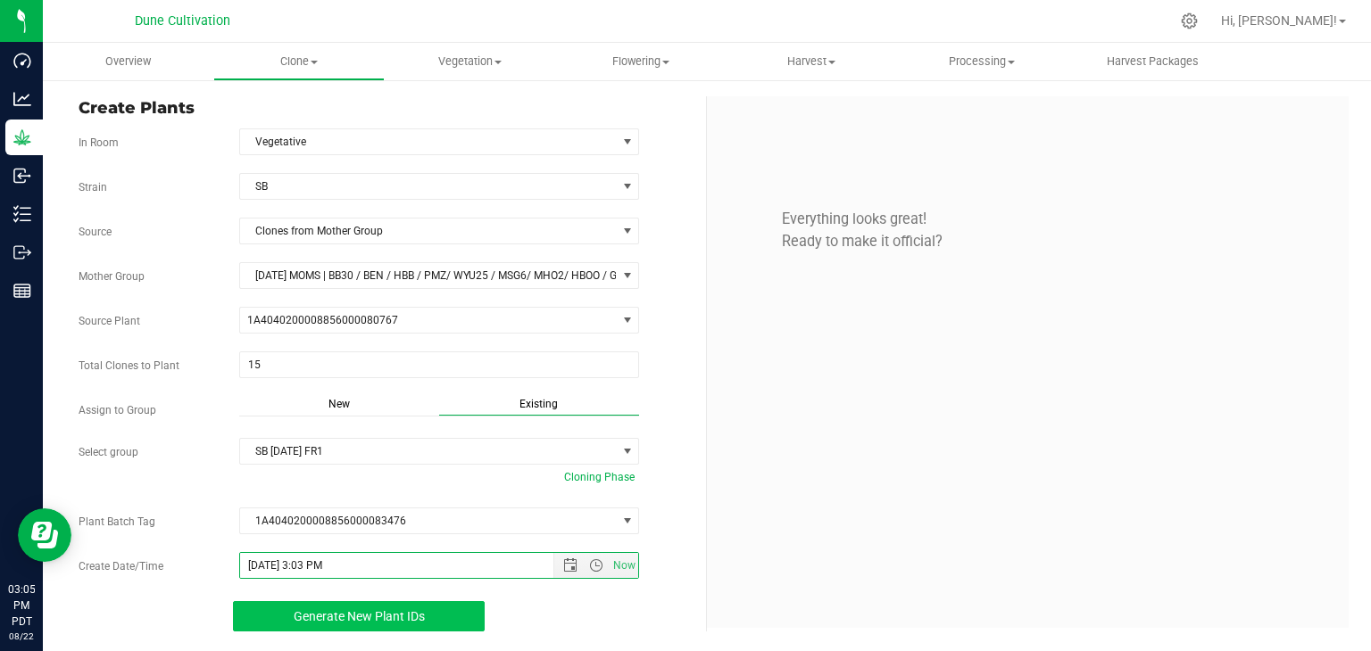
click at [397, 610] on span "Generate New Plant IDs" at bounding box center [359, 616] width 131 height 14
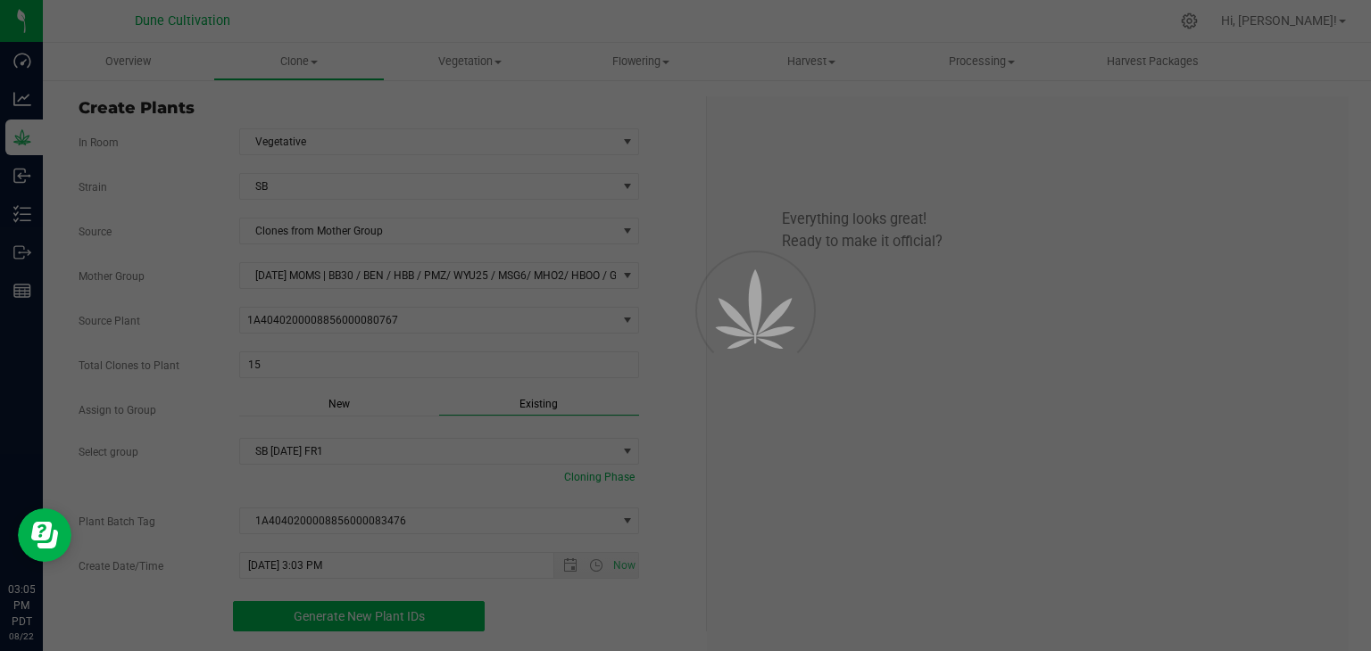
scroll to position [54, 0]
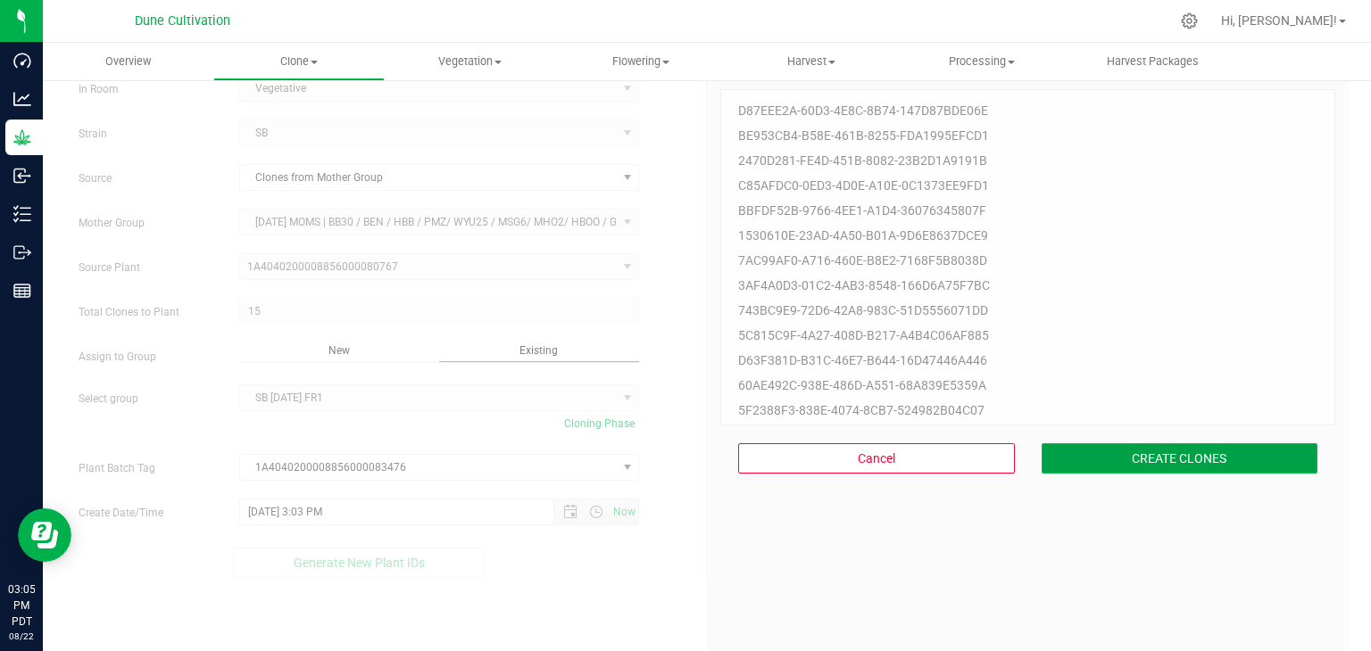
click at [1124, 451] on button "CREATE CLONES" at bounding box center [1179, 458] width 277 height 30
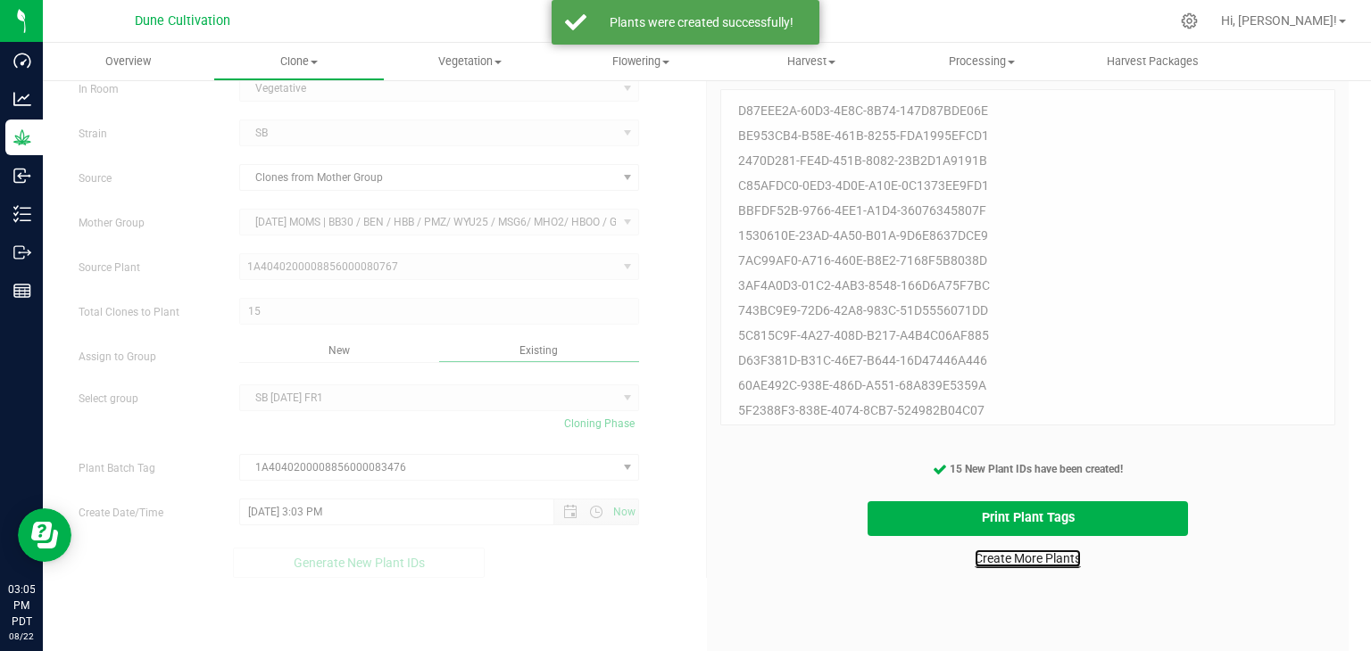
click at [1010, 561] on link "Create More Plants" at bounding box center [1027, 559] width 106 height 18
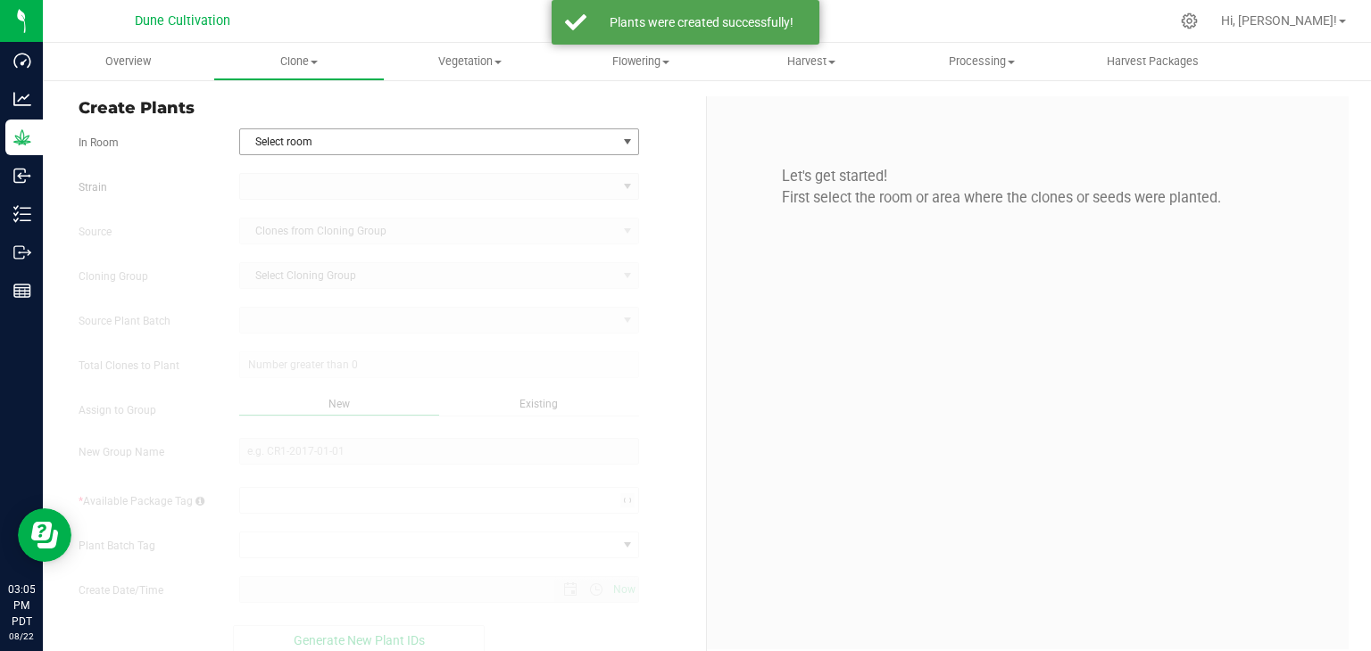
type input "[DATE] 3:05 PM"
click at [400, 138] on span "Select room" at bounding box center [428, 141] width 377 height 25
click at [267, 233] on li "Vegetative" at bounding box center [435, 225] width 394 height 27
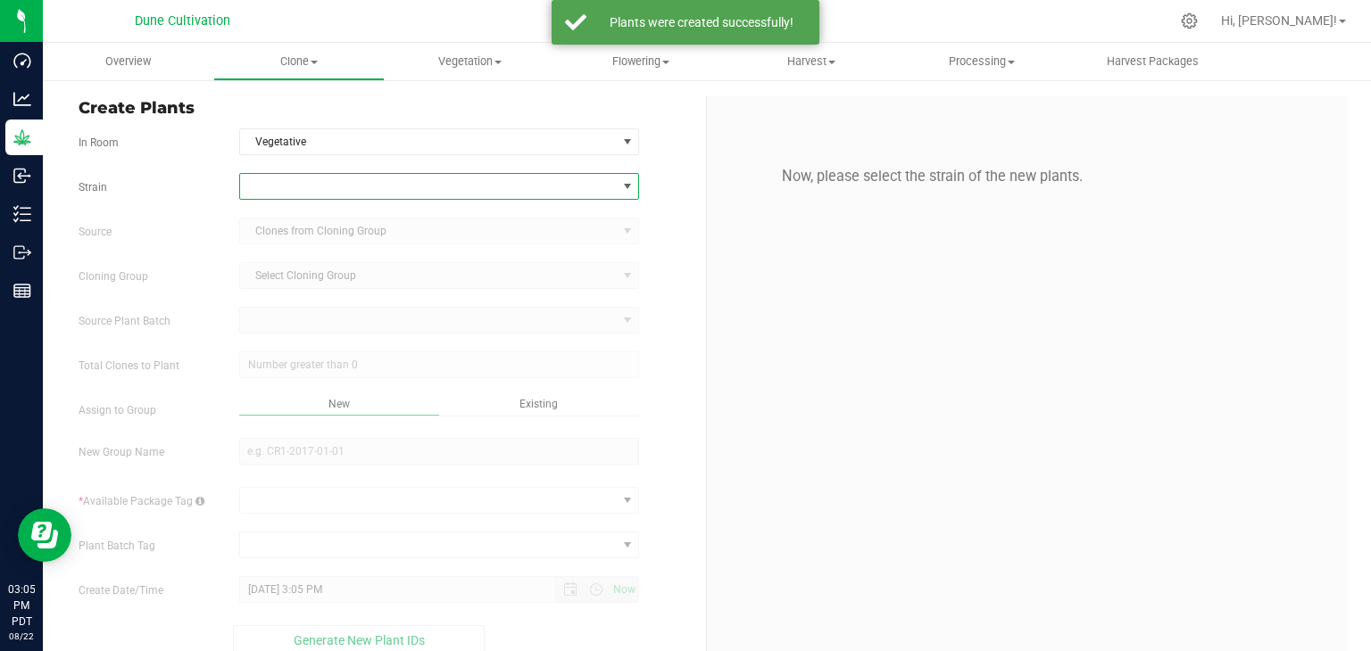
click at [287, 193] on span at bounding box center [428, 186] width 377 height 25
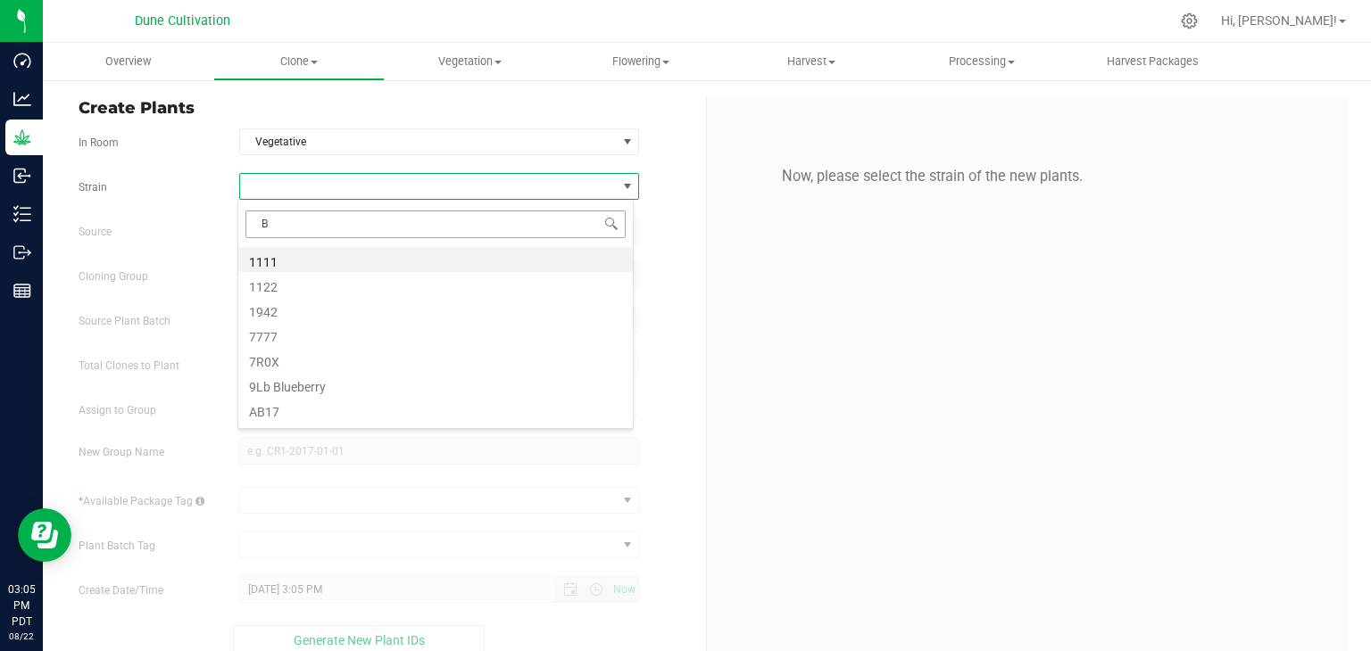
type input "BK"
click at [311, 258] on li "BKVA" at bounding box center [435, 259] width 394 height 25
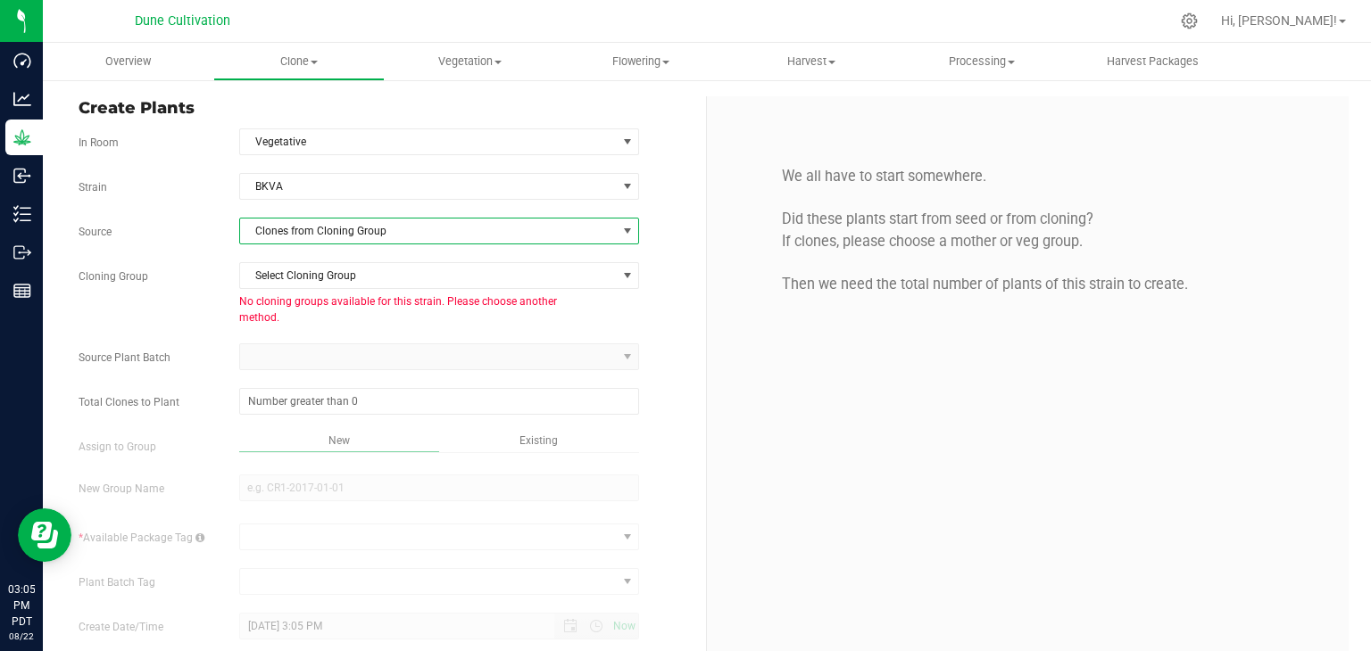
click at [535, 231] on span "Clones from Cloning Group" at bounding box center [428, 231] width 377 height 25
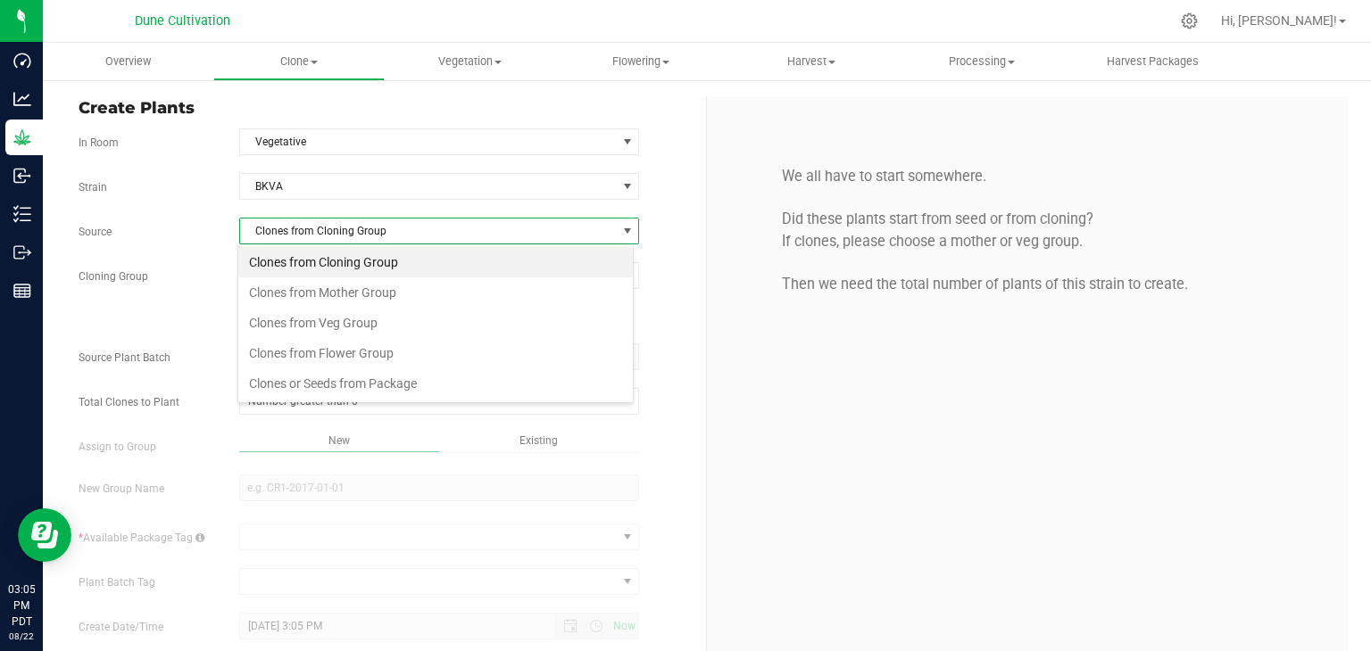
scroll to position [26, 395]
click at [361, 294] on li "Clones from Mother Group" at bounding box center [435, 292] width 394 height 30
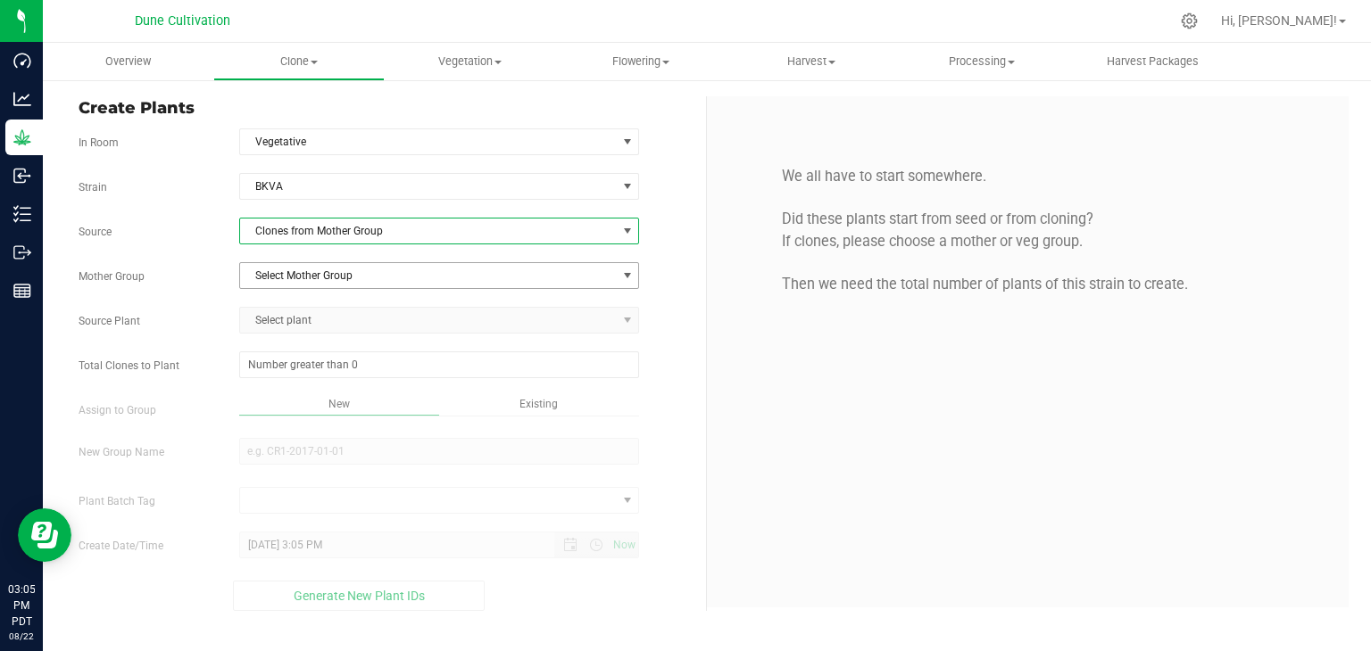
drag, startPoint x: 367, startPoint y: 267, endPoint x: 346, endPoint y: 259, distance: 22.0
click at [366, 267] on span "Select Mother Group" at bounding box center [428, 275] width 377 height 25
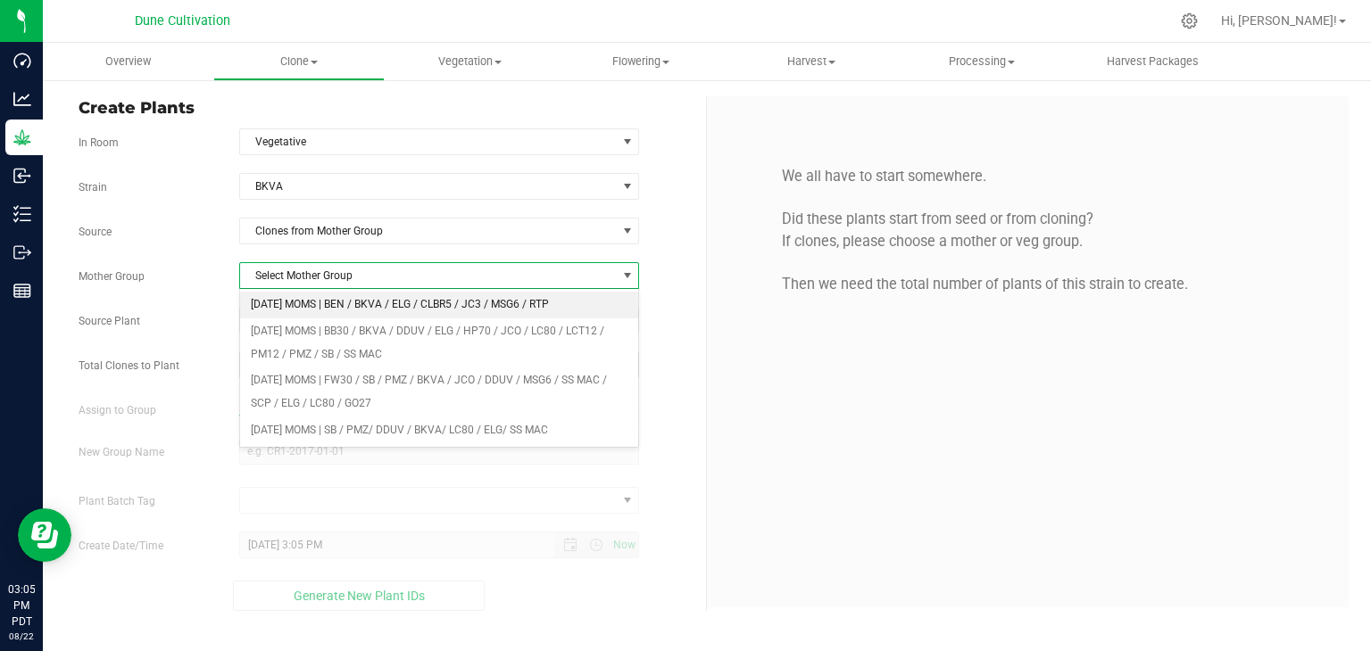
click at [351, 306] on li "[DATE] MOMS | BEN / BKVA / ELG / CLBR5 / JC3 / MSG6 / RTP" at bounding box center [439, 305] width 399 height 27
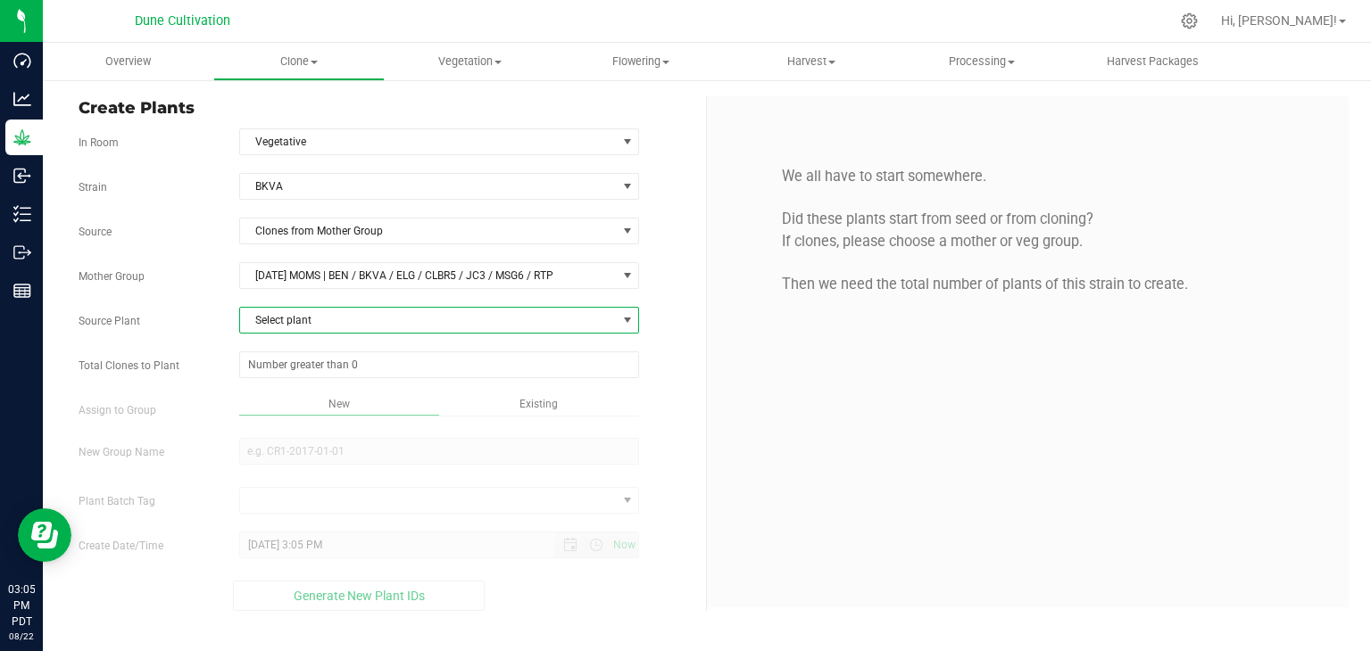
click at [306, 321] on span "Select plant" at bounding box center [428, 320] width 377 height 25
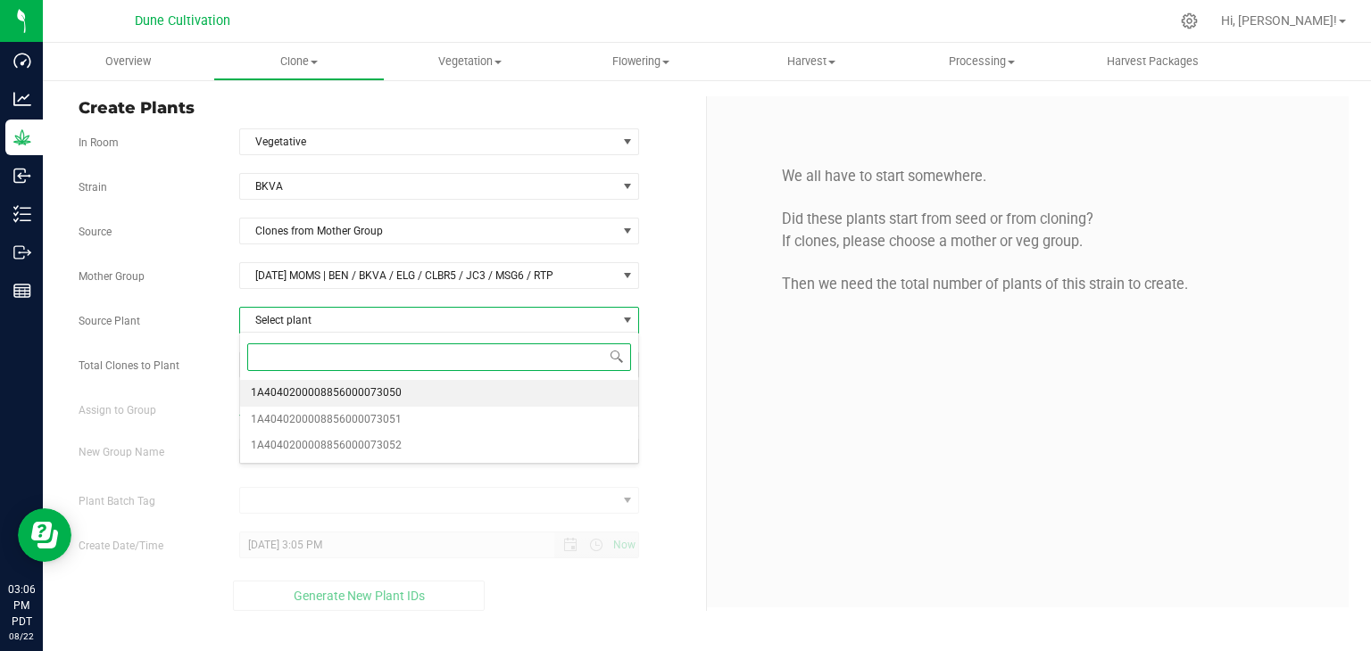
click at [380, 393] on span "1A4040200008856000073050" at bounding box center [326, 393] width 151 height 23
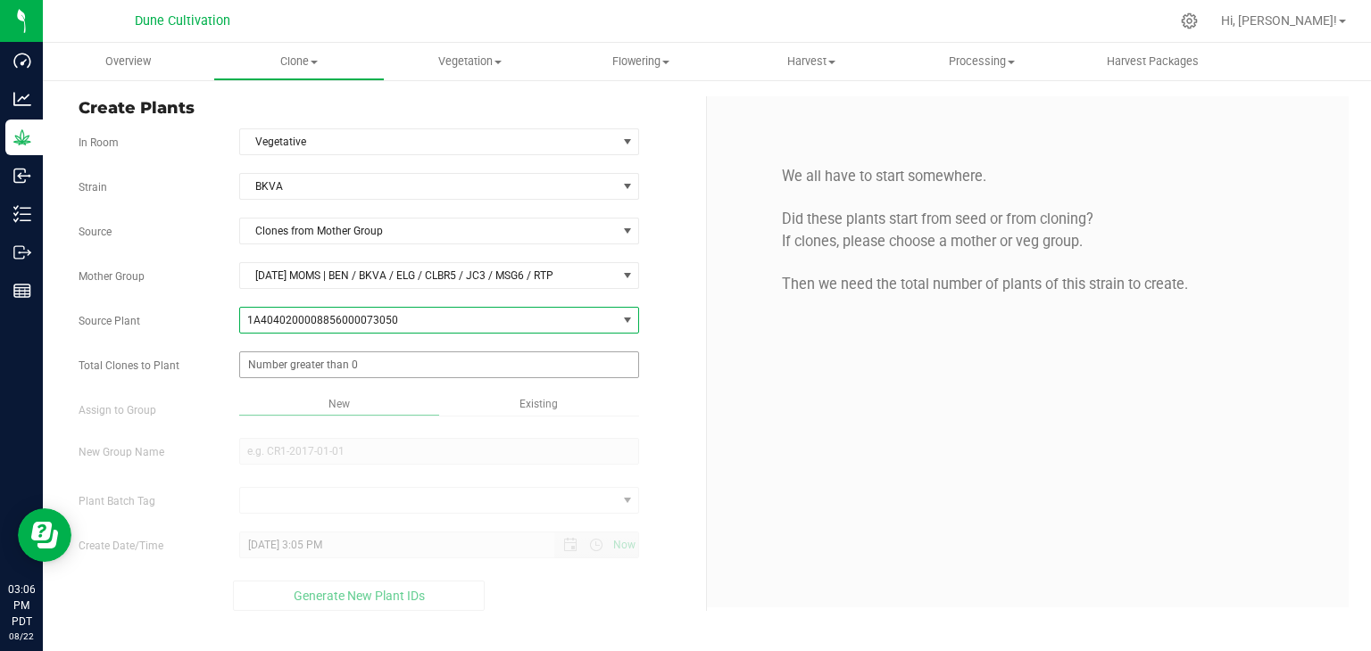
click at [371, 372] on span at bounding box center [439, 365] width 401 height 27
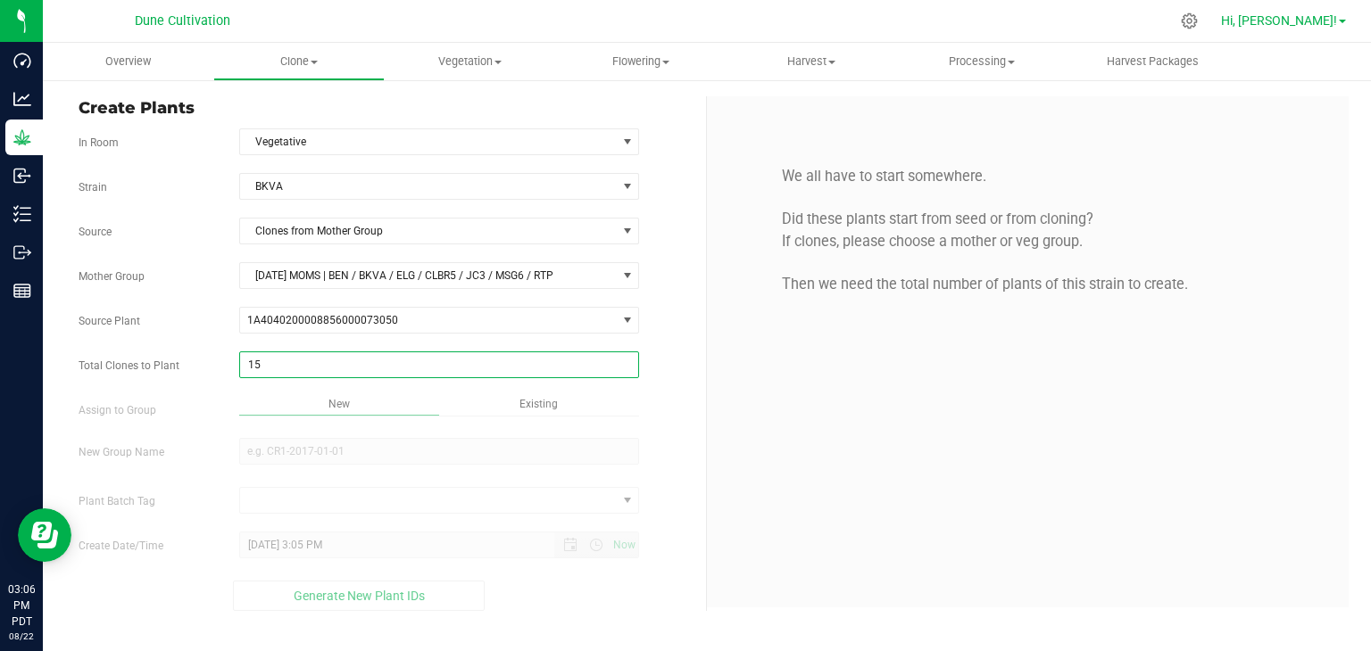
type input "150"
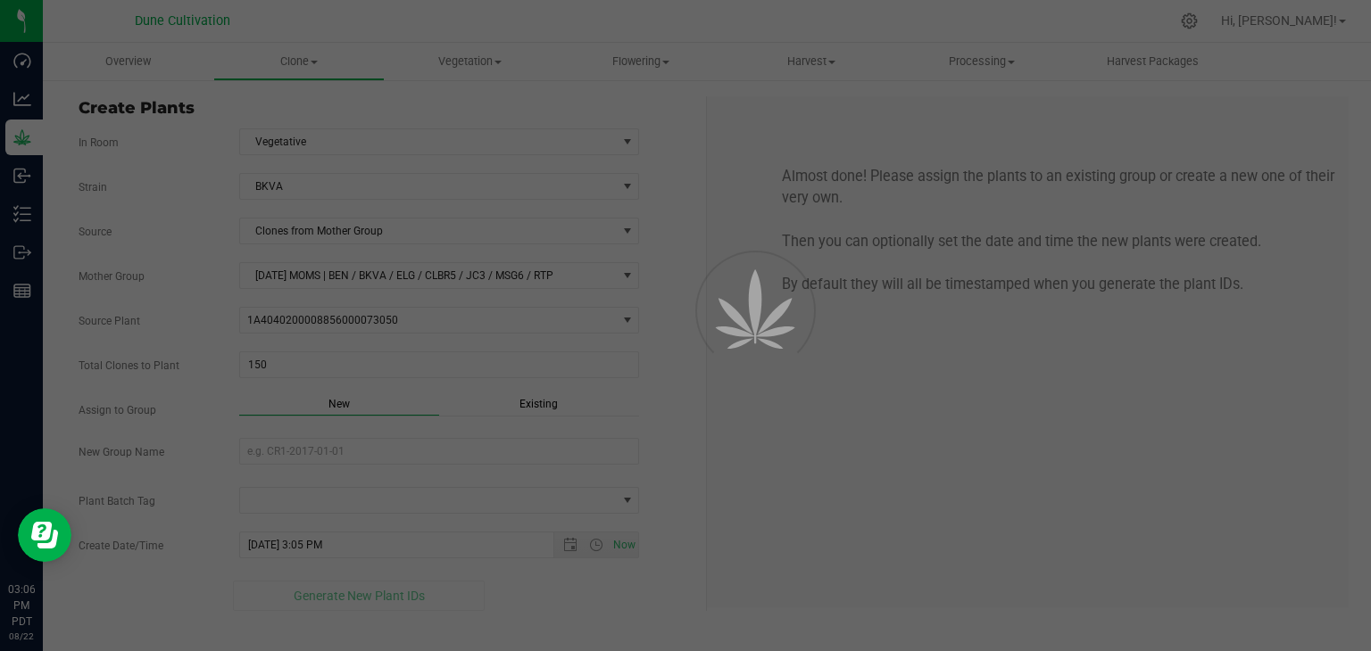
click at [332, 400] on div "Overview Clone Create plants Cloning groups Cloning plant batches Apply to plan…" at bounding box center [707, 347] width 1328 height 609
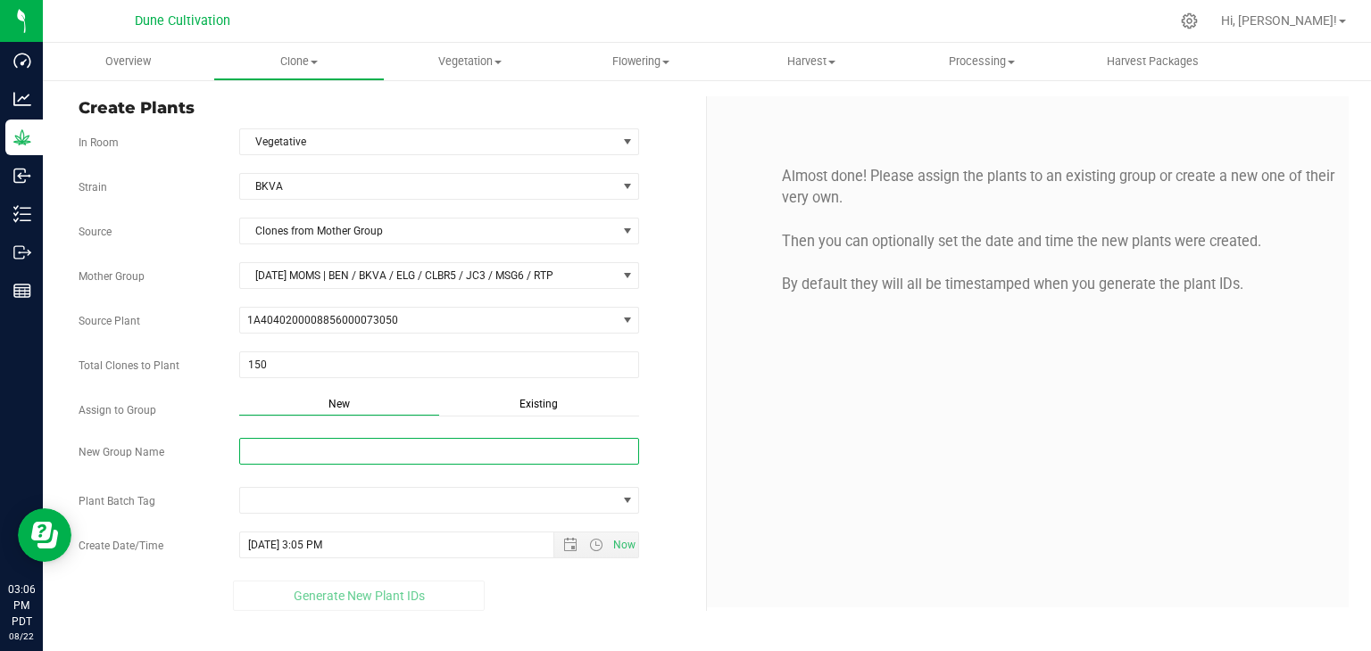
drag, startPoint x: 321, startPoint y: 452, endPoint x: 308, endPoint y: 454, distance: 13.5
click at [318, 452] on input "New Group Name" at bounding box center [439, 451] width 401 height 27
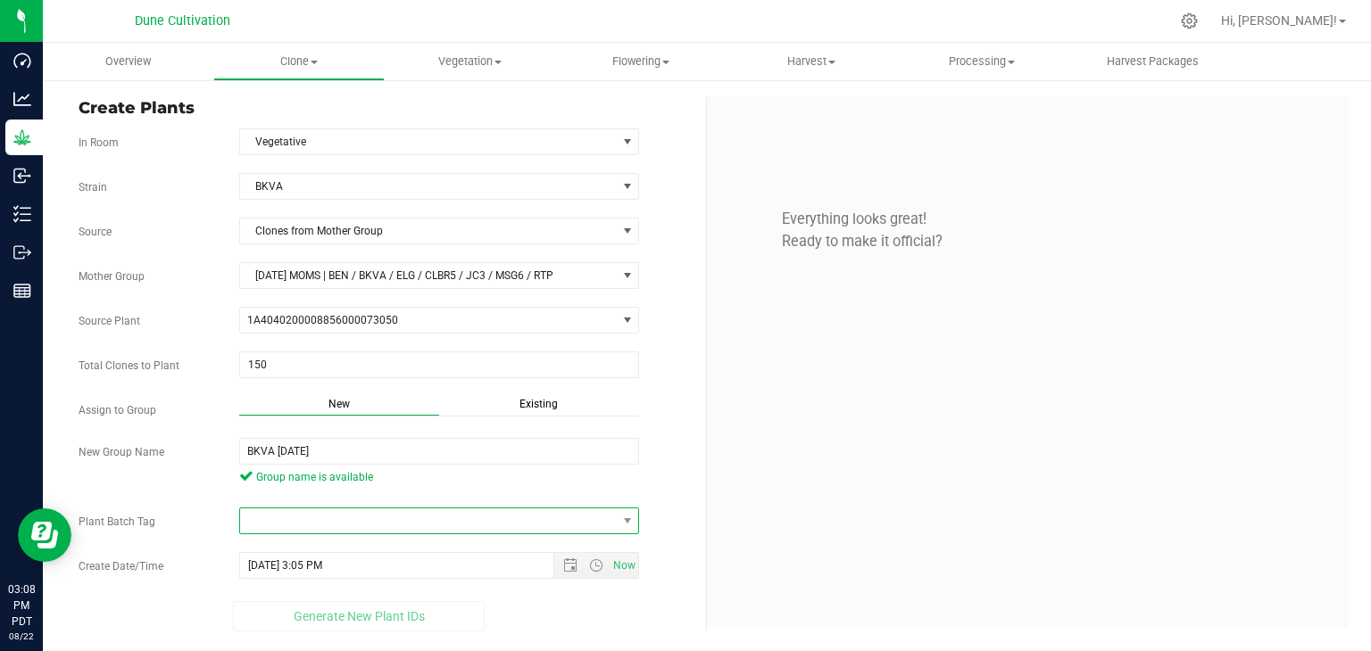
drag, startPoint x: 426, startPoint y: 519, endPoint x: 414, endPoint y: 525, distance: 12.8
click at [426, 521] on span at bounding box center [428, 521] width 377 height 25
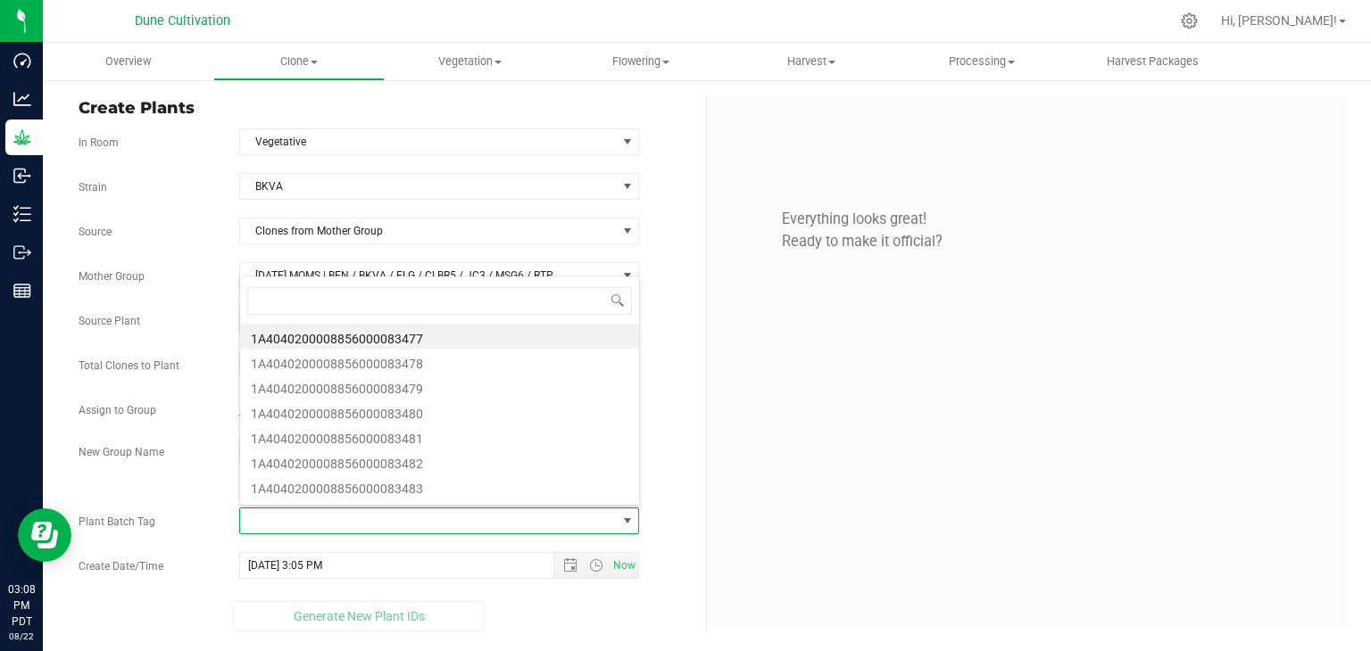
scroll to position [26, 395]
click at [450, 333] on li "1A4040200008856000083477" at bounding box center [439, 336] width 399 height 25
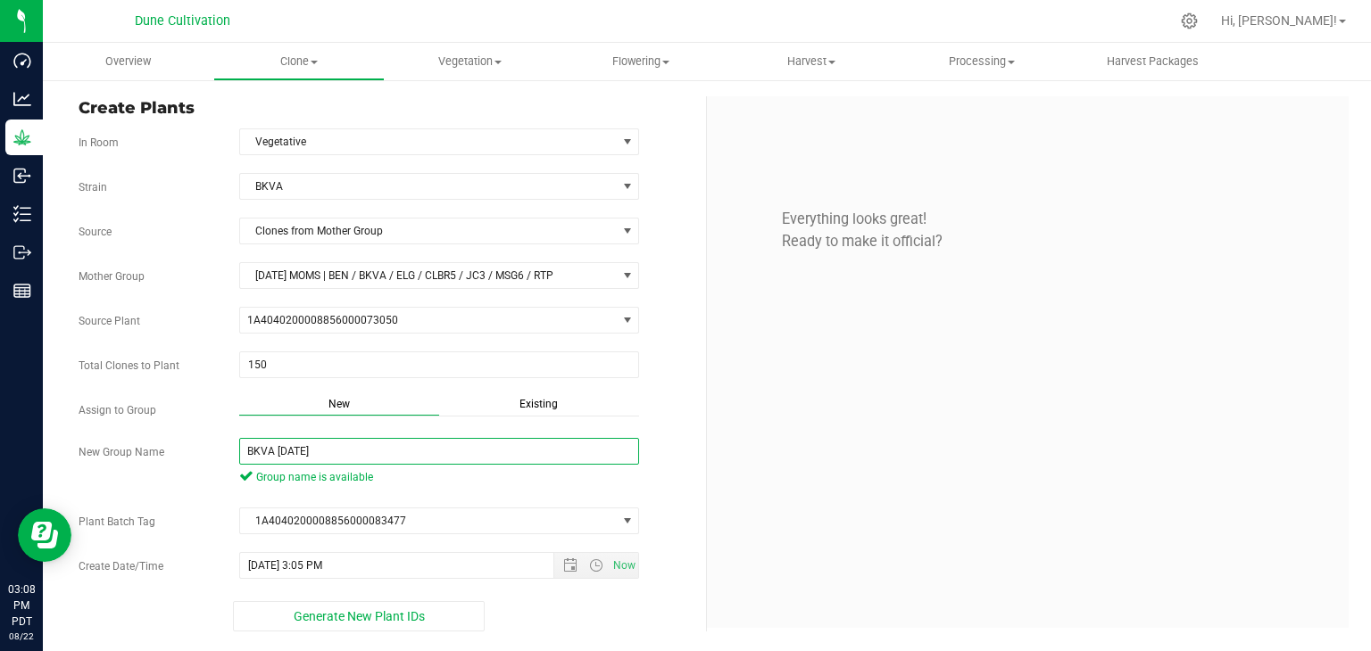
click at [317, 443] on input "BKVA [DATE]" at bounding box center [439, 451] width 401 height 27
click at [573, 561] on span "Open the date view" at bounding box center [570, 566] width 14 height 14
type input "BKVA [DATE] FR1"
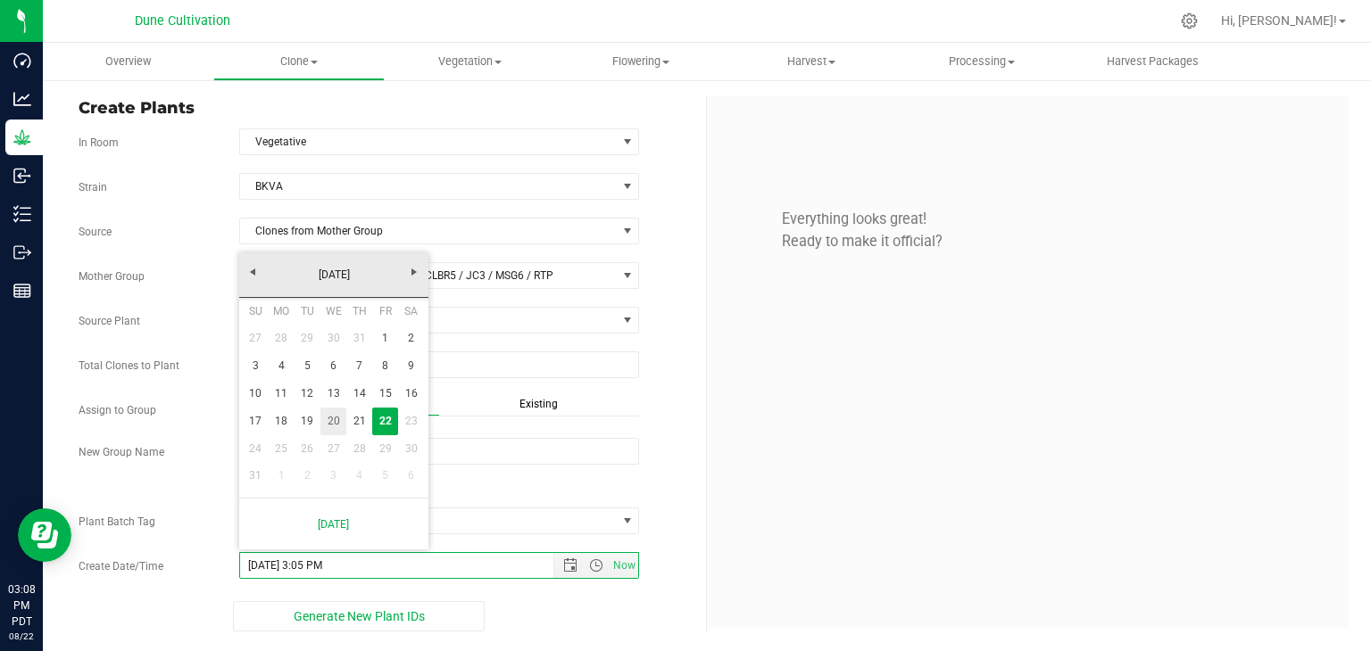
click at [341, 421] on link "20" at bounding box center [333, 422] width 26 height 28
type input "[DATE] 3:05 PM"
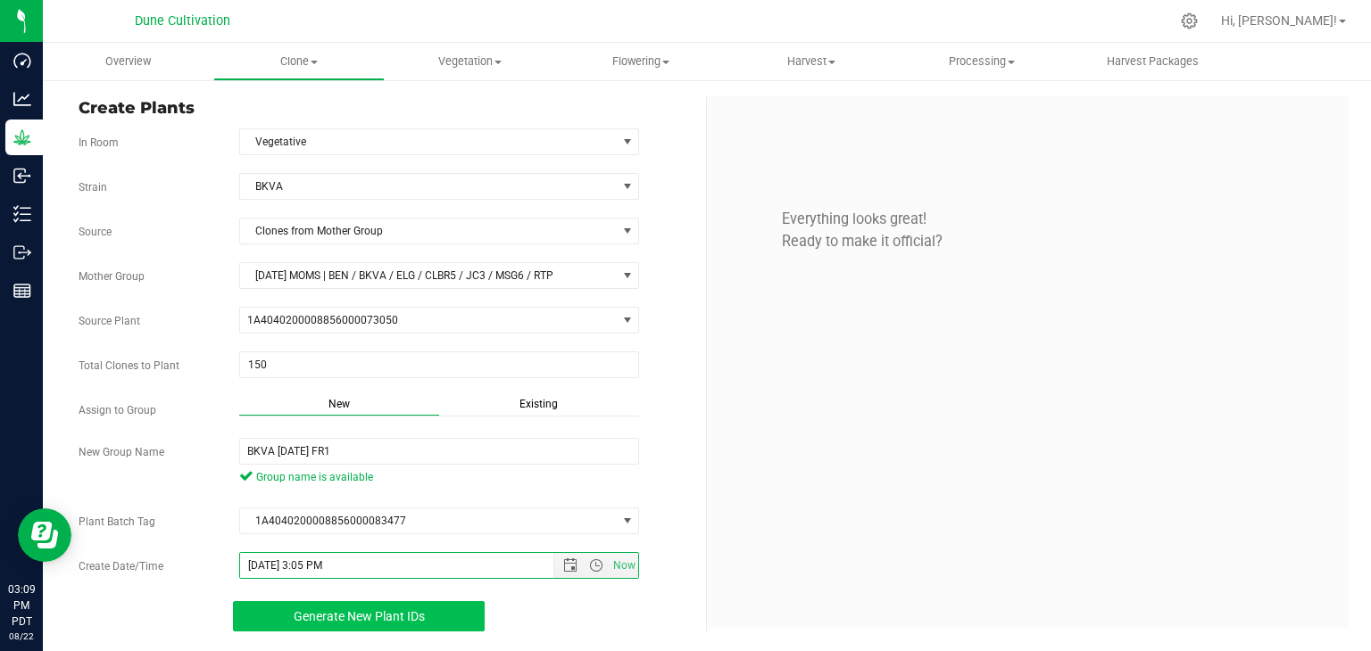
click at [398, 602] on button "Generate New Plant IDs" at bounding box center [359, 616] width 253 height 30
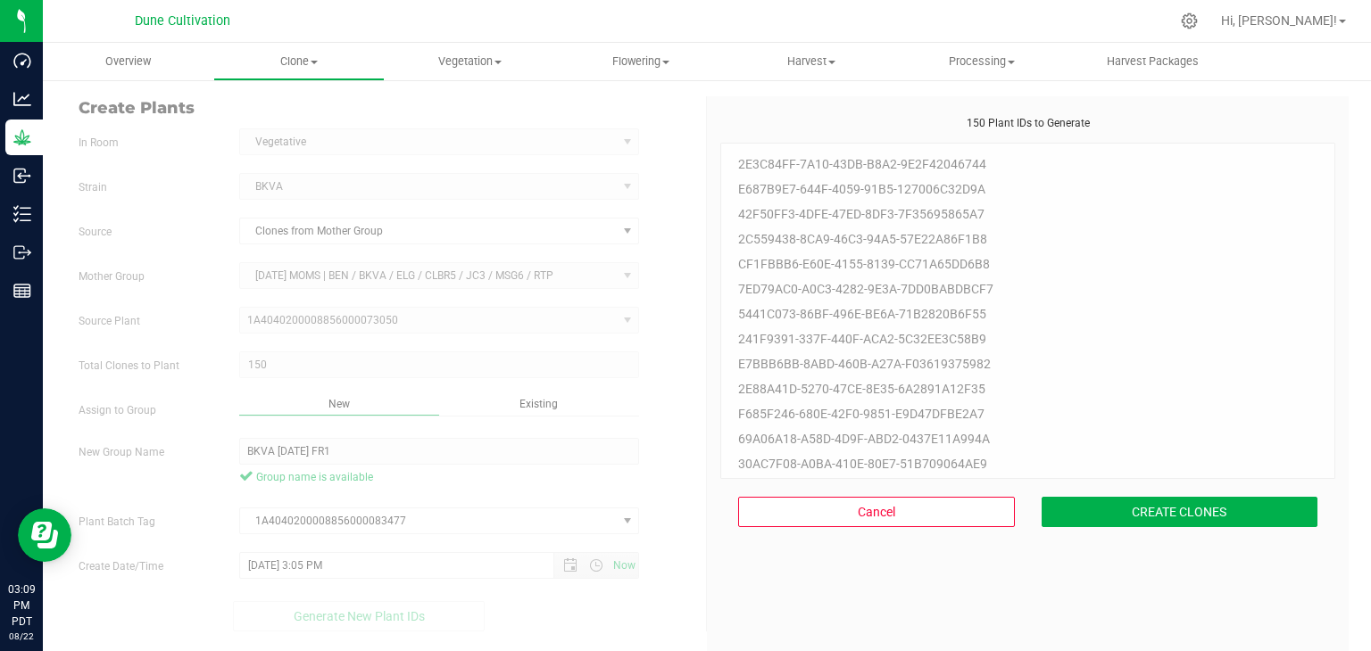
scroll to position [54, 0]
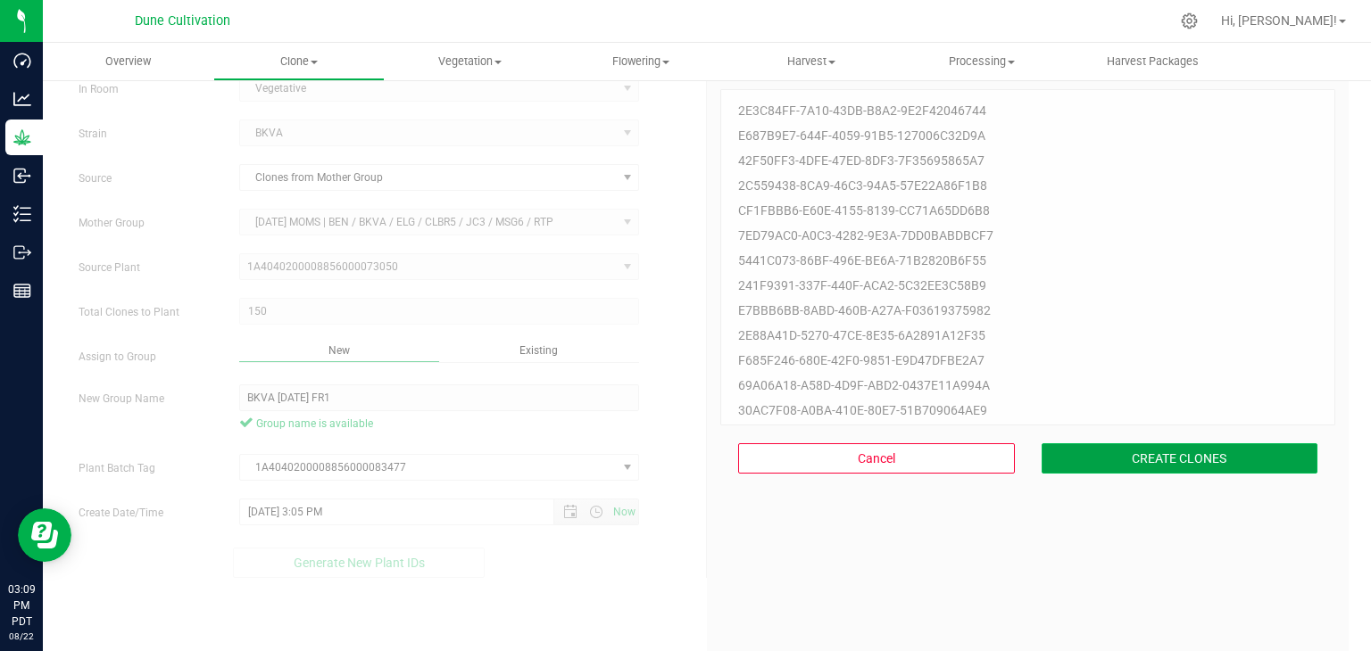
click at [1139, 451] on button "CREATE CLONES" at bounding box center [1179, 458] width 277 height 30
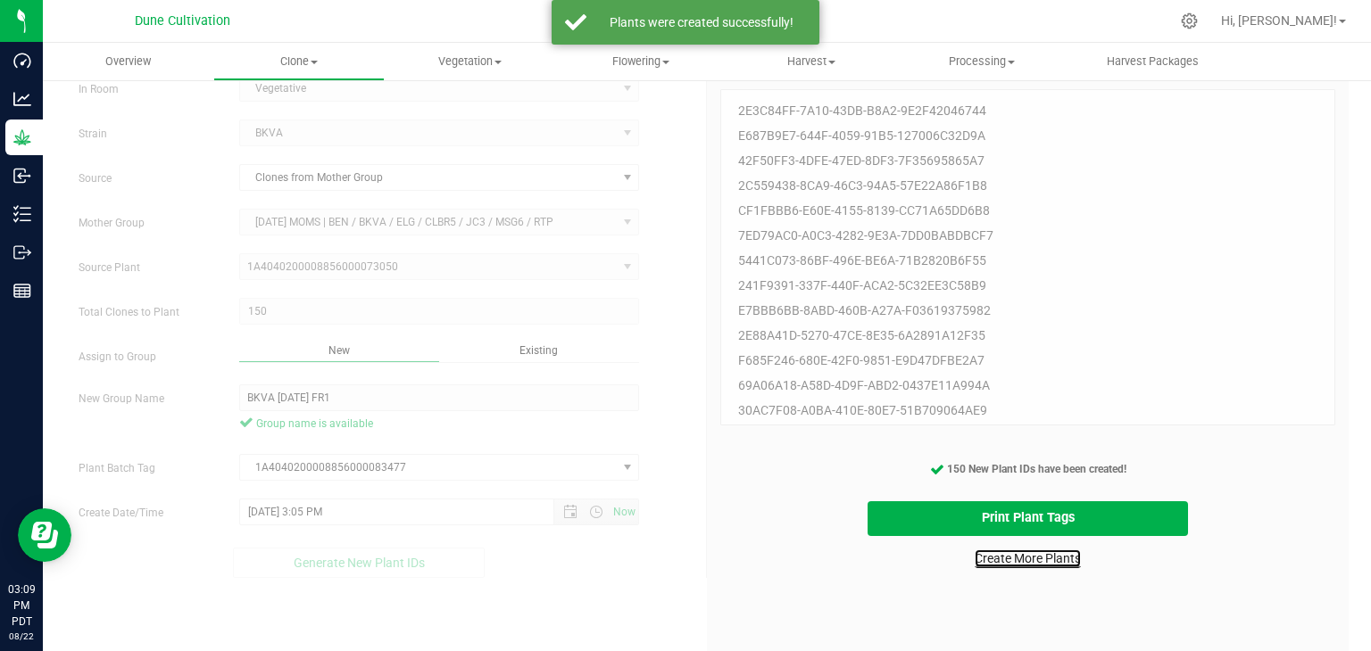
click at [1045, 561] on link "Create More Plants" at bounding box center [1027, 559] width 106 height 18
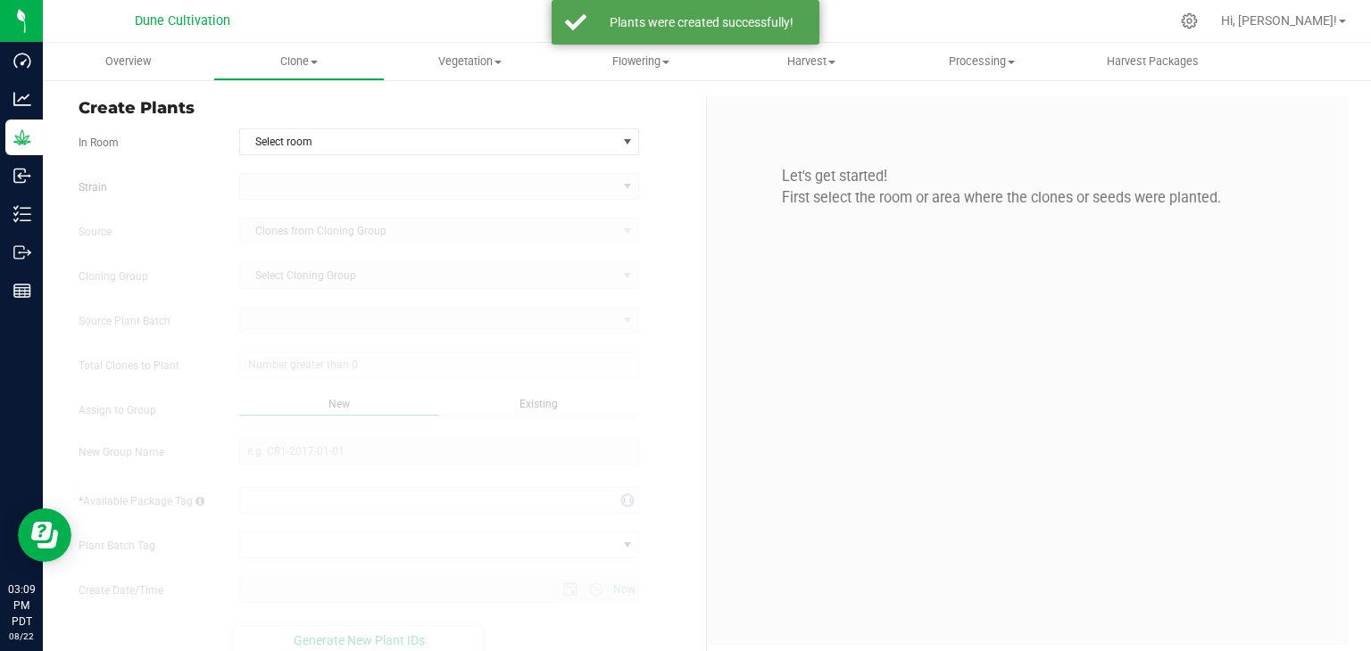
type input "[DATE] 3:09 PM"
click at [346, 155] on form "In Room Select room Select room Clone Cloning - Not Specified Vegetative [GEOGR…" at bounding box center [386, 391] width 614 height 527
click at [340, 148] on span "Select room" at bounding box center [428, 141] width 377 height 25
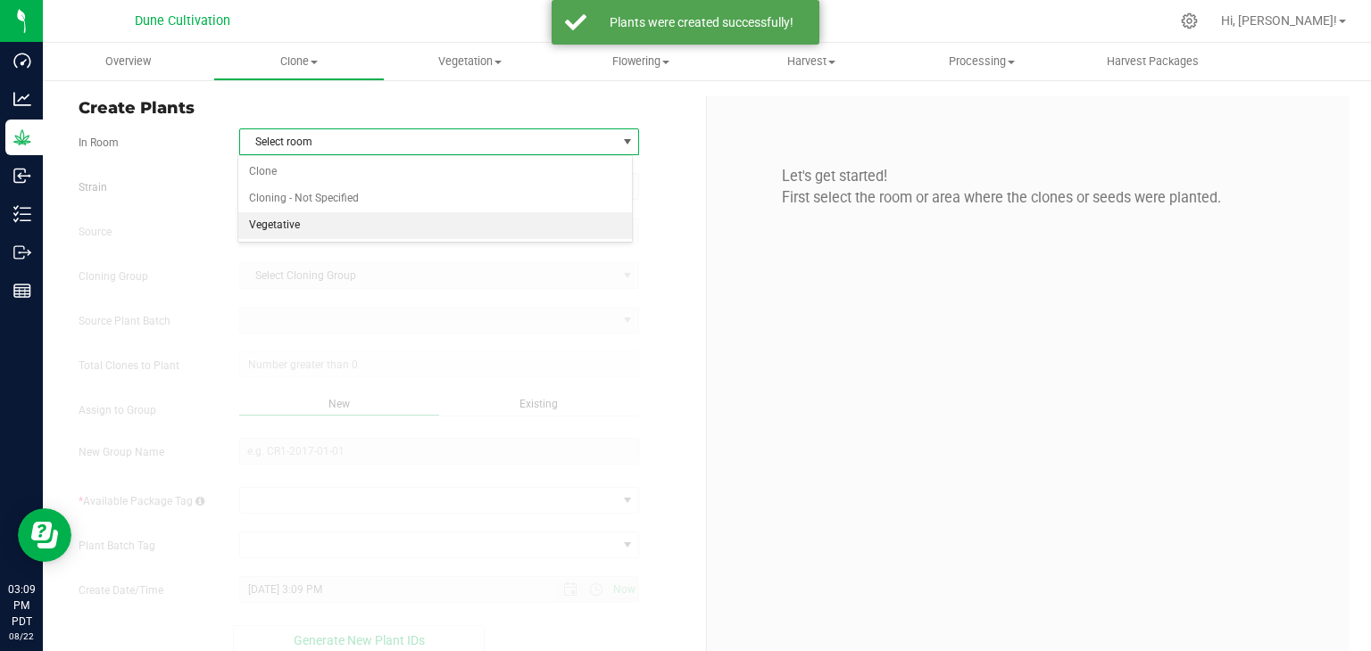
click at [340, 228] on li "Vegetative" at bounding box center [435, 225] width 394 height 27
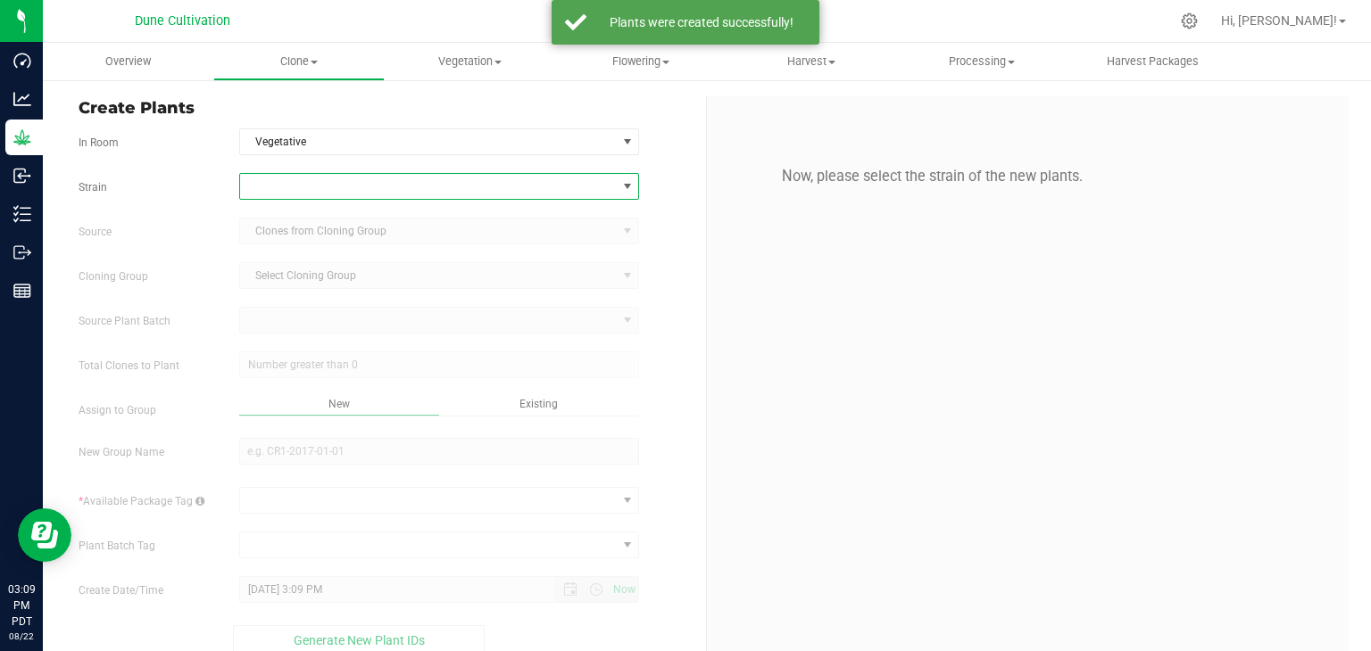
click at [315, 186] on span at bounding box center [428, 186] width 377 height 25
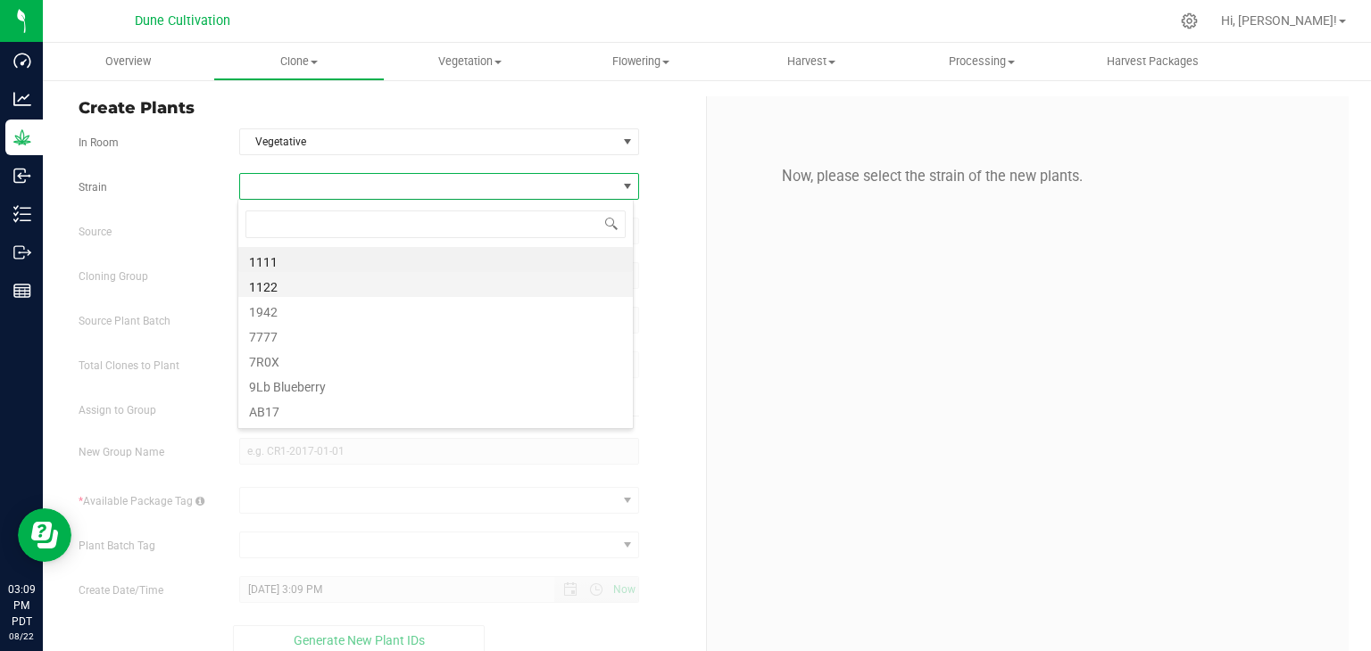
scroll to position [26, 395]
type input "BK"
click at [313, 249] on li "BKVA" at bounding box center [435, 259] width 394 height 25
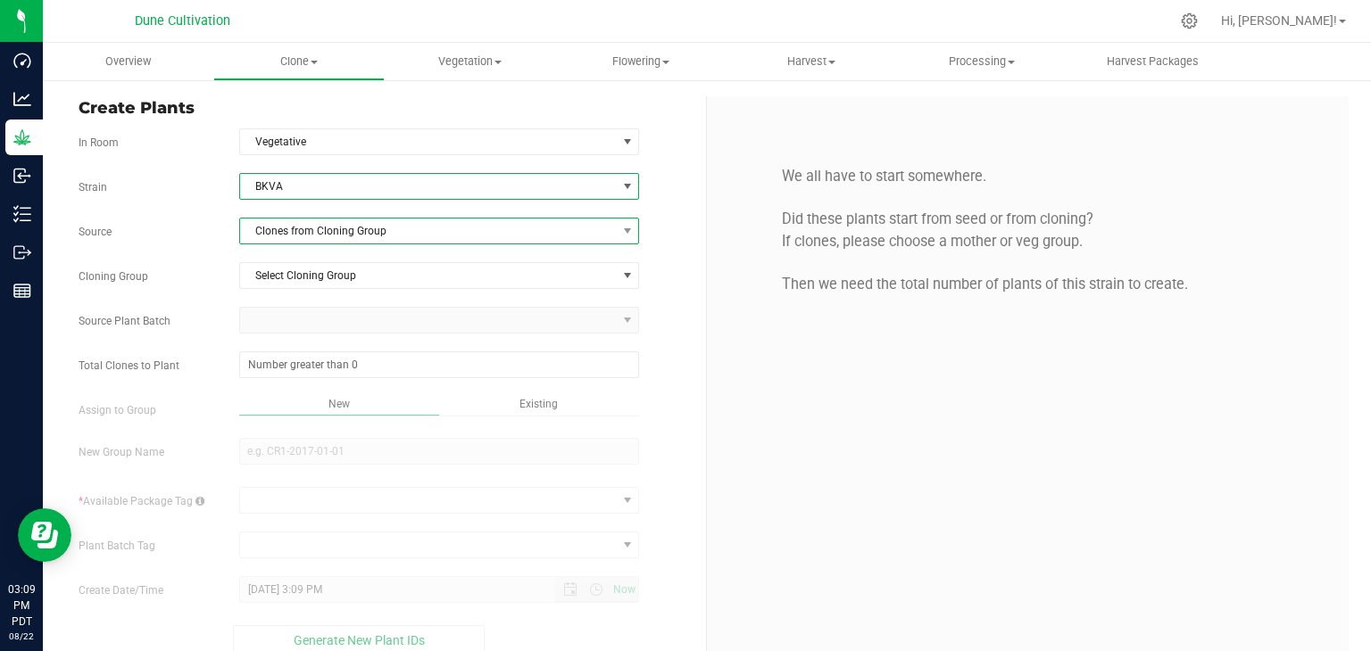
click at [375, 234] on span "Clones from Cloning Group" at bounding box center [428, 231] width 377 height 25
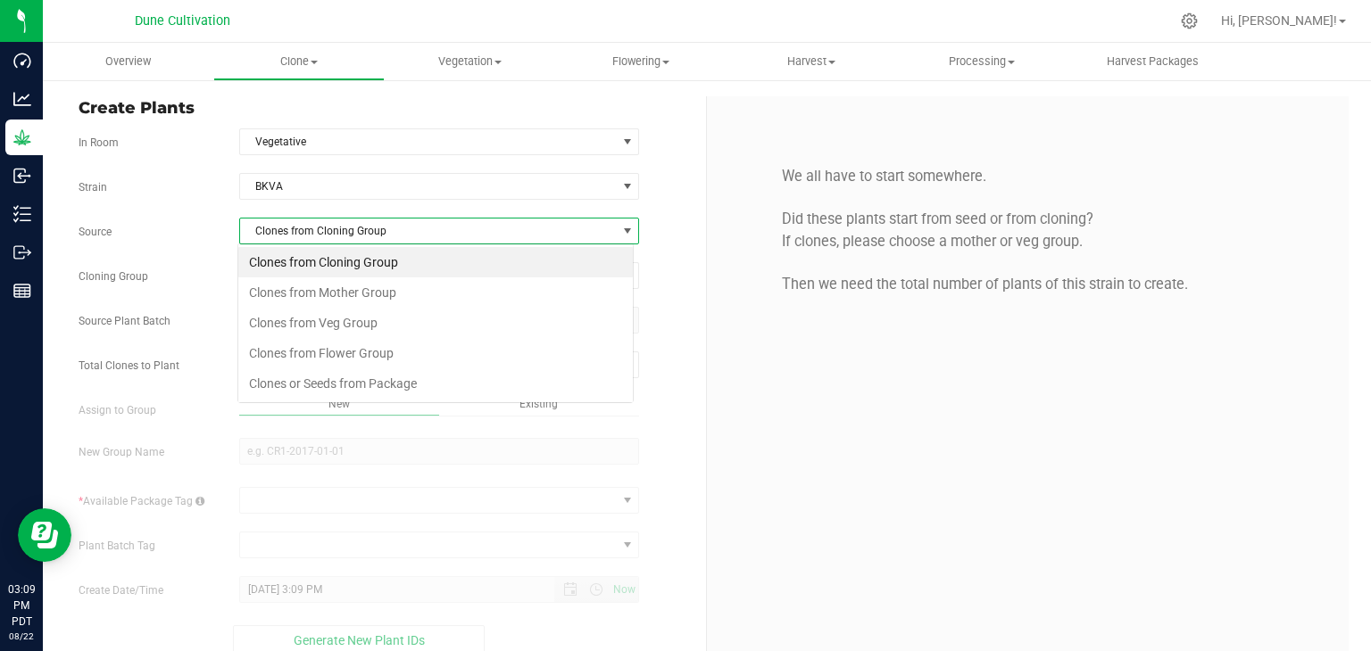
scroll to position [26, 395]
click at [377, 290] on li "Clones from Mother Group" at bounding box center [435, 292] width 394 height 30
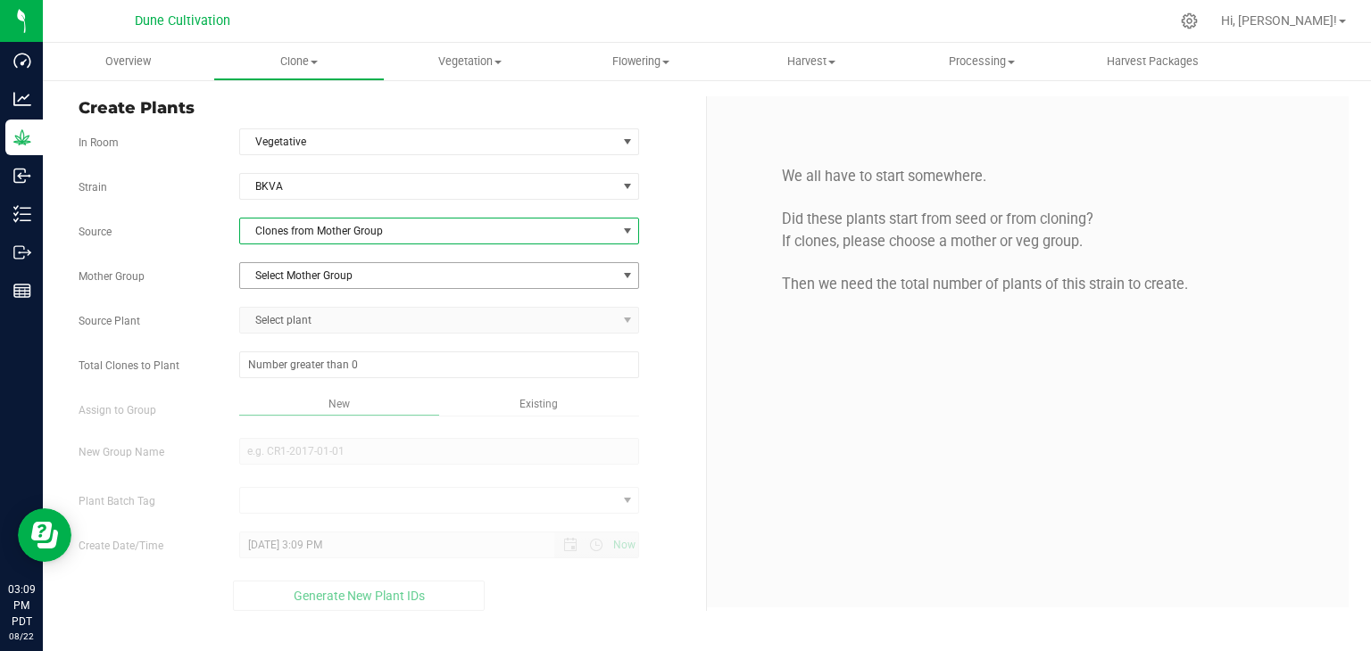
click at [362, 263] on span "Select Mother Group" at bounding box center [428, 275] width 377 height 25
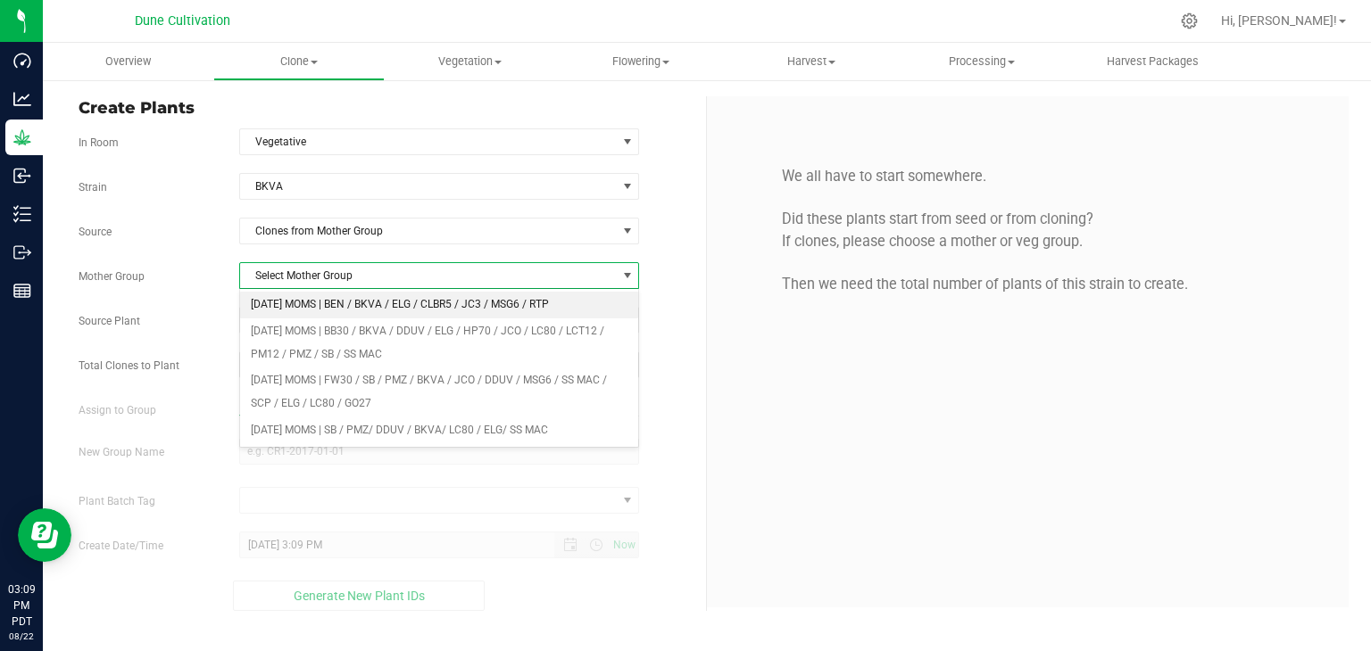
click at [339, 305] on li "[DATE] MOMS | BEN / BKVA / ELG / CLBR5 / JC3 / MSG6 / RTP" at bounding box center [439, 305] width 399 height 27
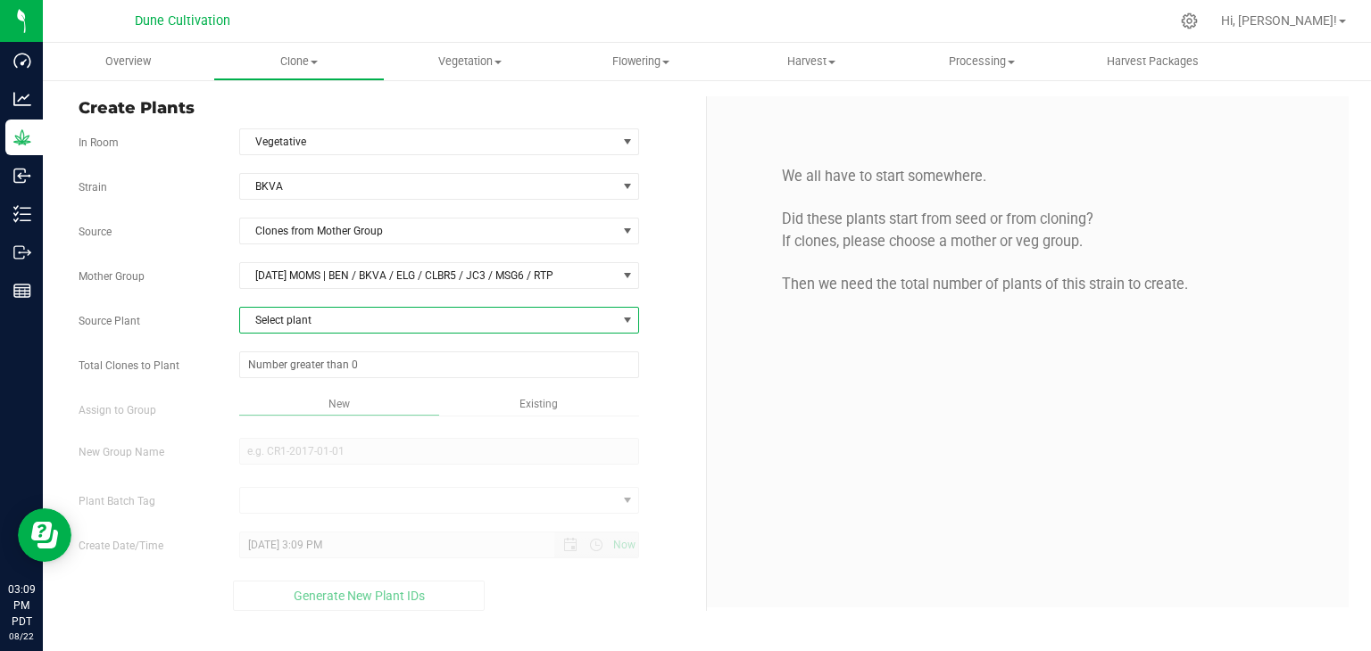
click at [339, 308] on span "Select plant" at bounding box center [428, 320] width 377 height 25
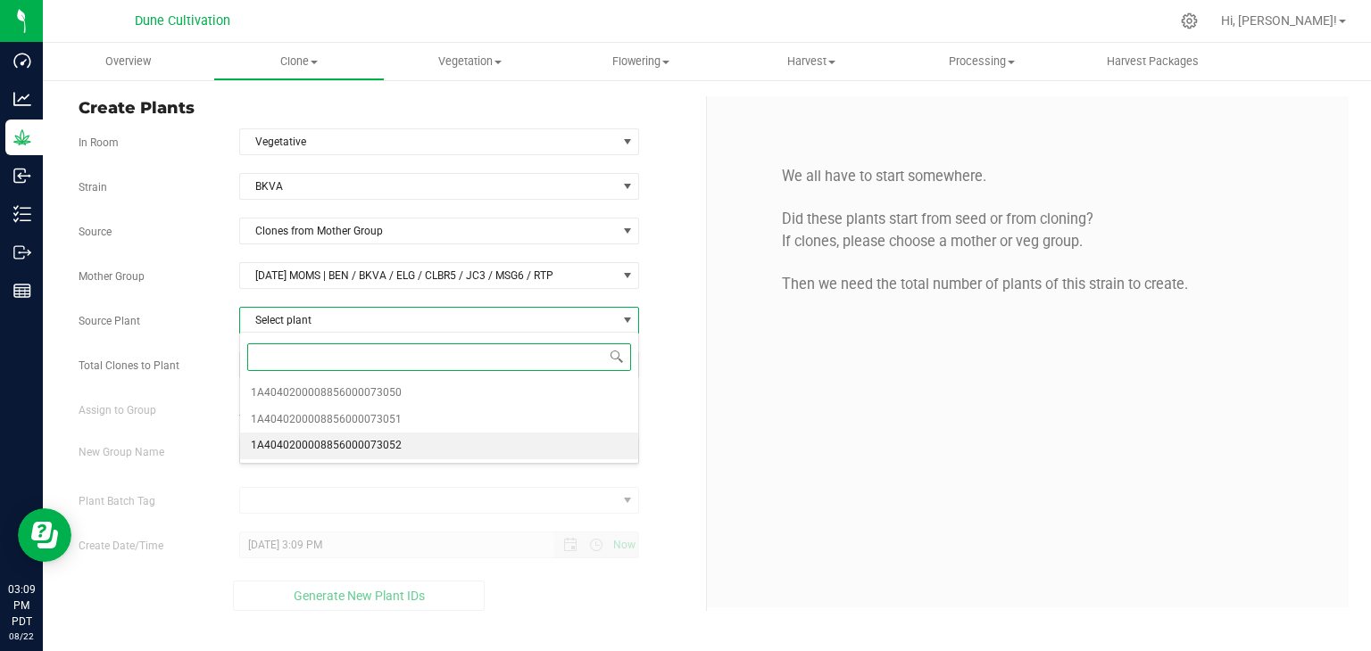
click at [393, 435] on span "1A4040200008856000073052" at bounding box center [326, 446] width 151 height 23
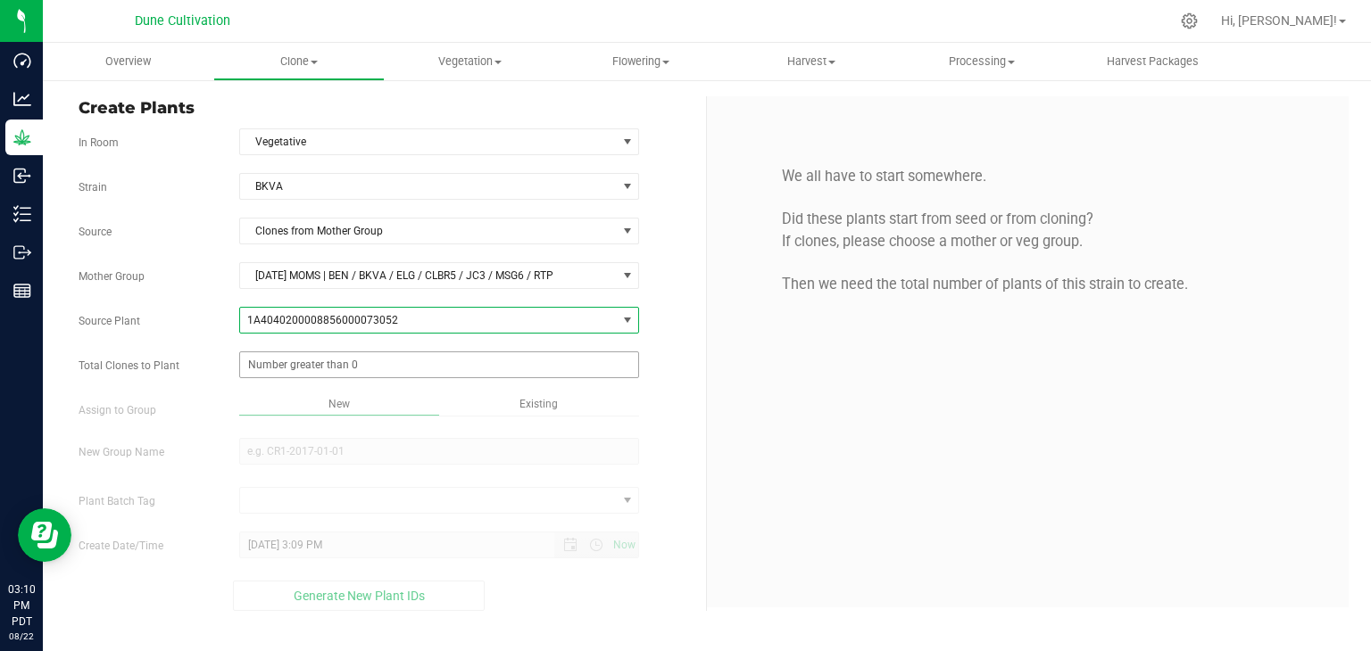
click at [385, 353] on span at bounding box center [439, 365] width 401 height 27
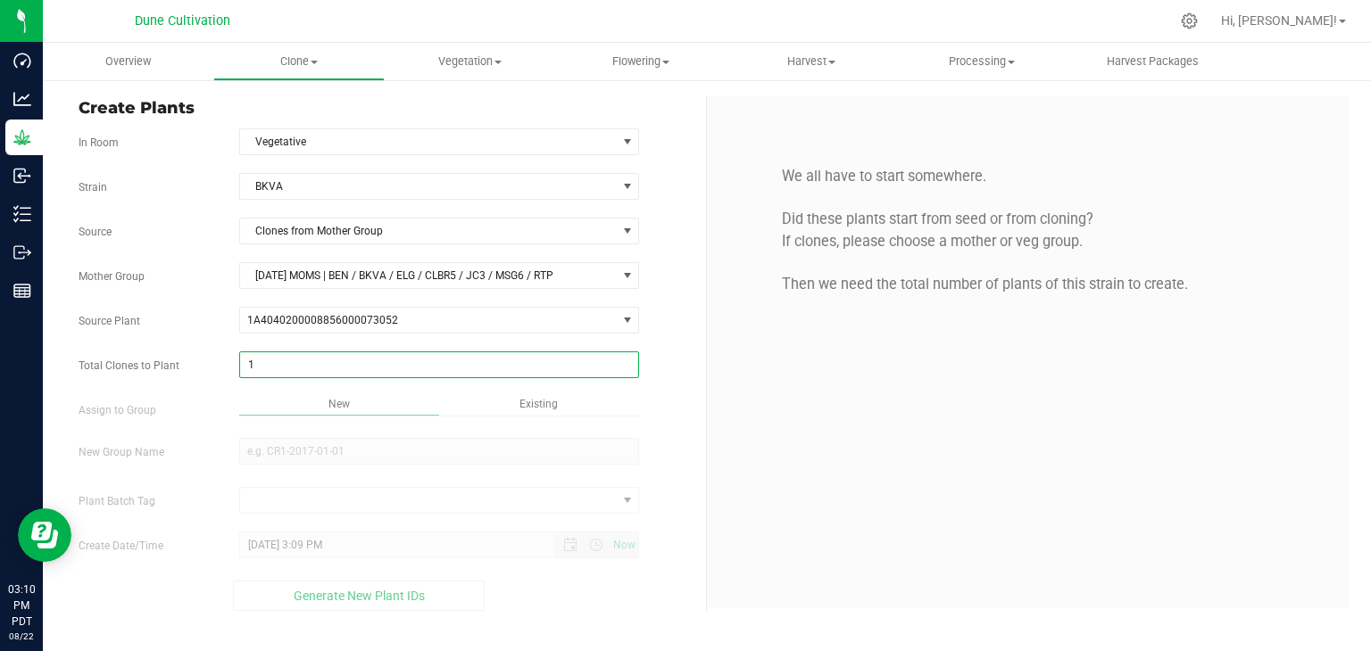
type input "10"
click at [567, 413] on div "Existing" at bounding box center [539, 406] width 200 height 21
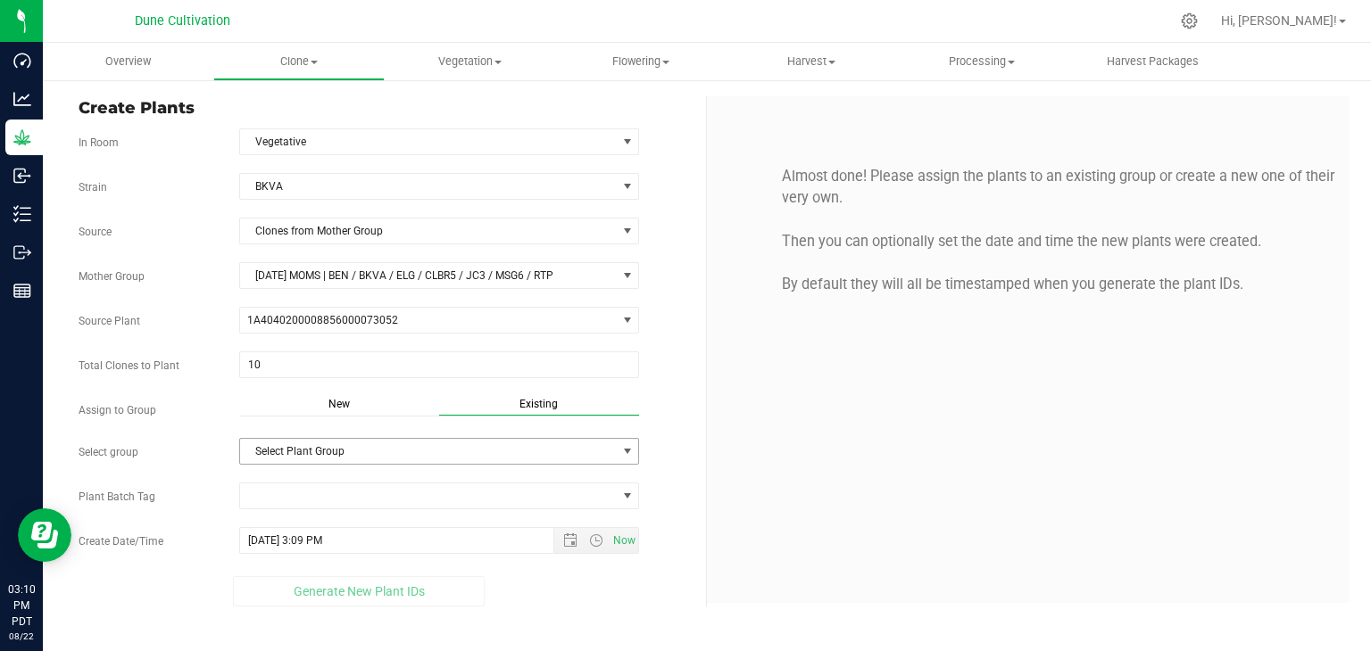
click at [413, 456] on span "Select Plant Group" at bounding box center [428, 451] width 377 height 25
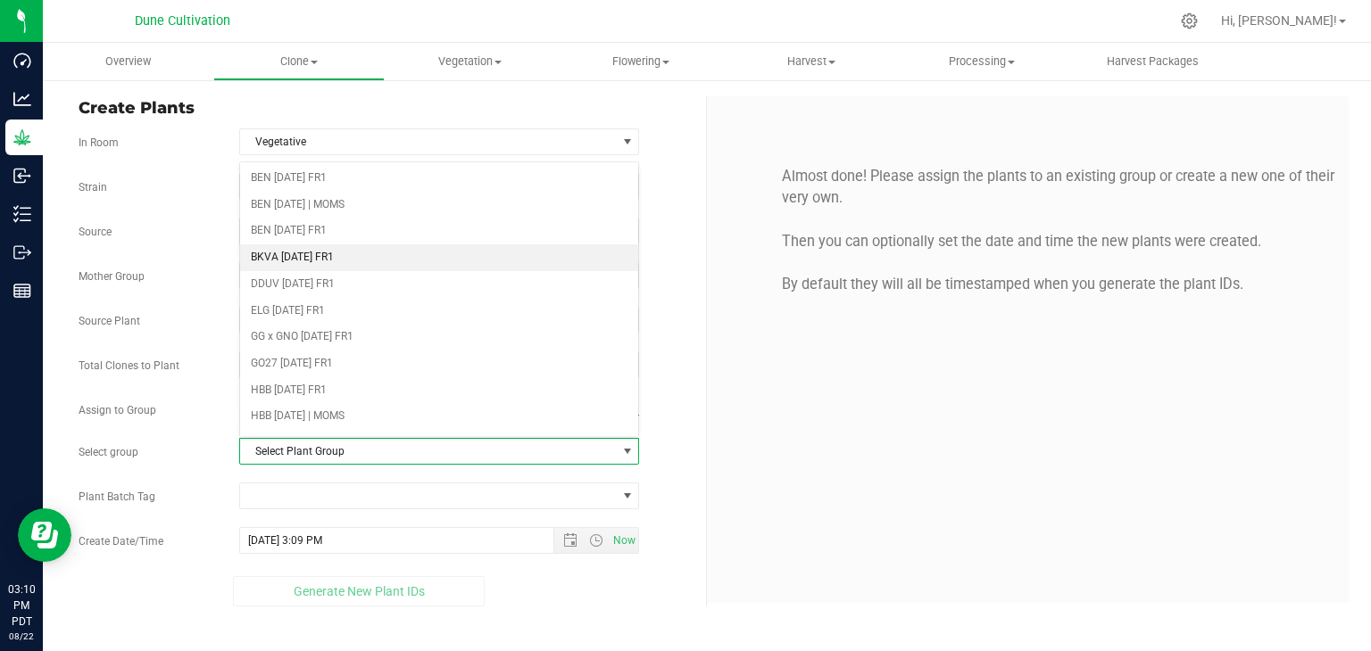
click at [317, 255] on li "BKVA [DATE] FR1" at bounding box center [439, 257] width 399 height 27
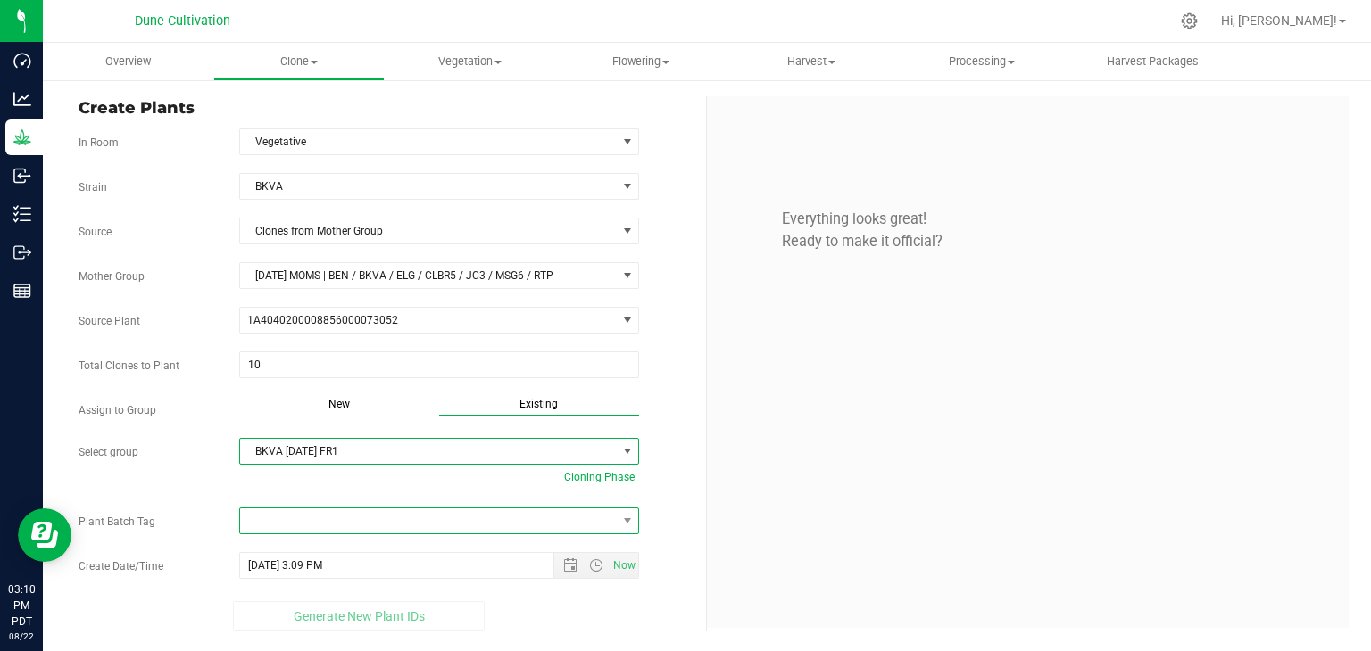
click at [588, 522] on span at bounding box center [428, 521] width 377 height 25
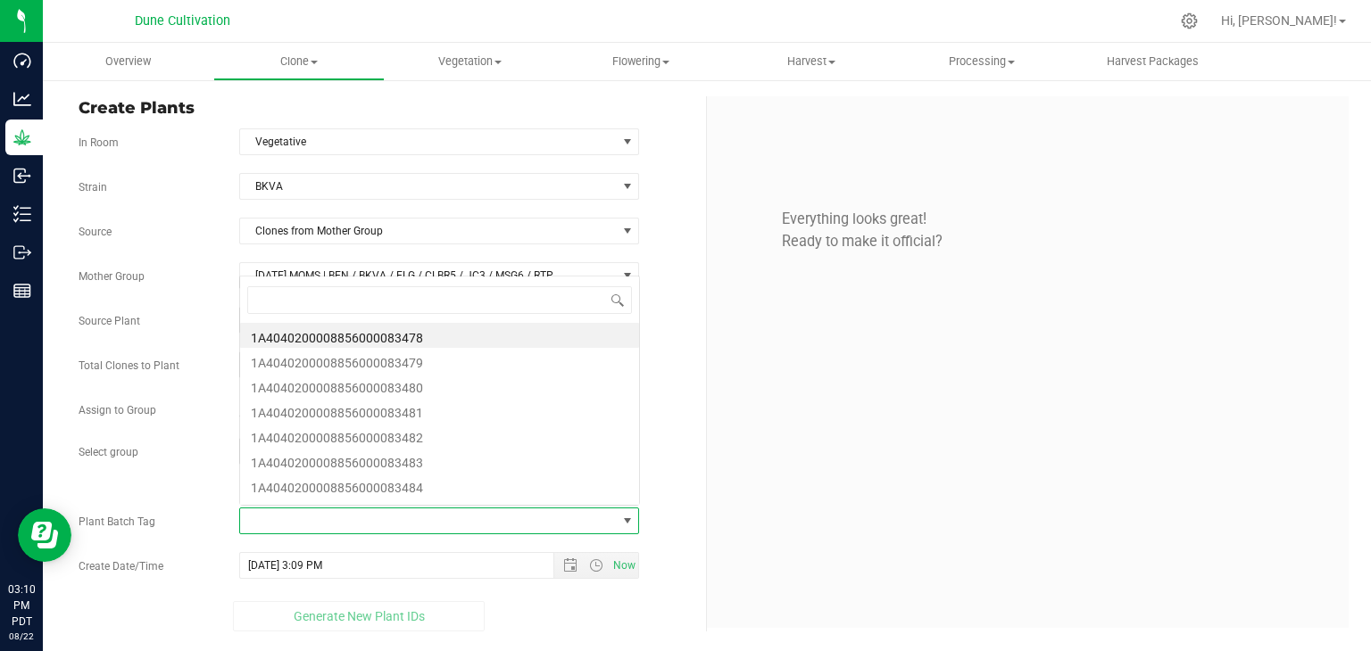
scroll to position [26, 395]
click at [400, 333] on li "1A4040200008856000083478" at bounding box center [439, 335] width 399 height 25
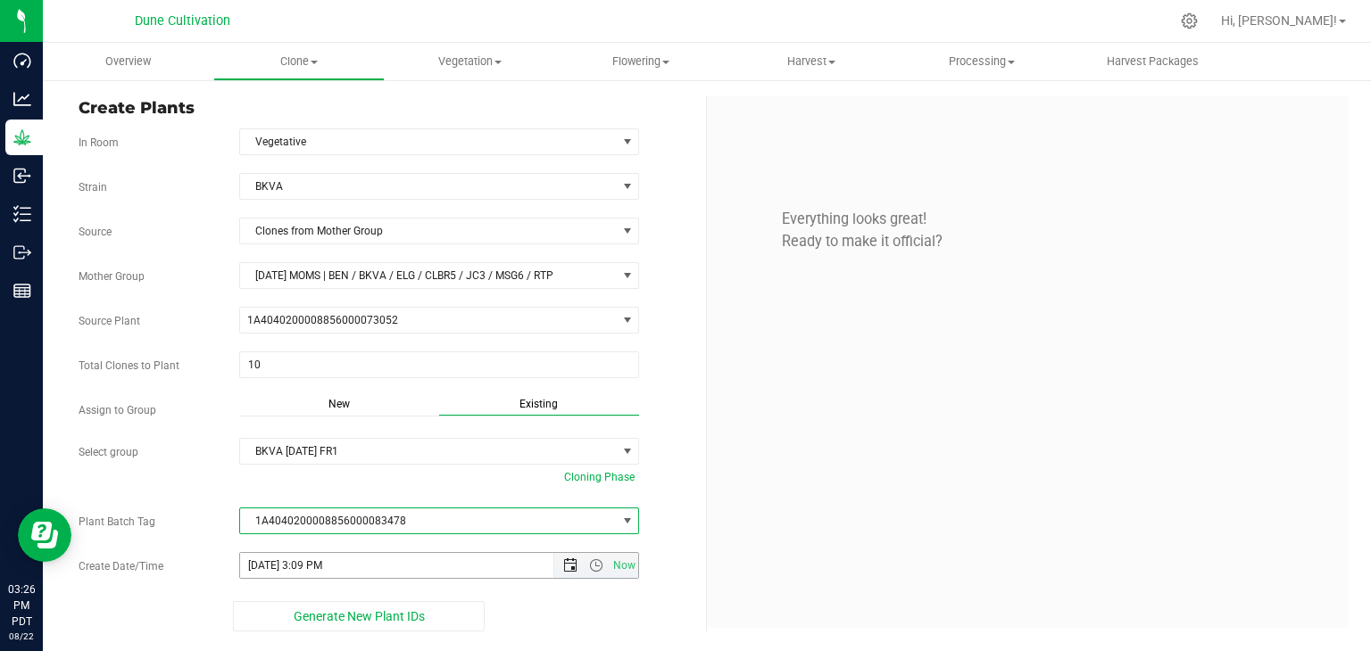
click at [574, 563] on span "Open the date view" at bounding box center [570, 566] width 14 height 14
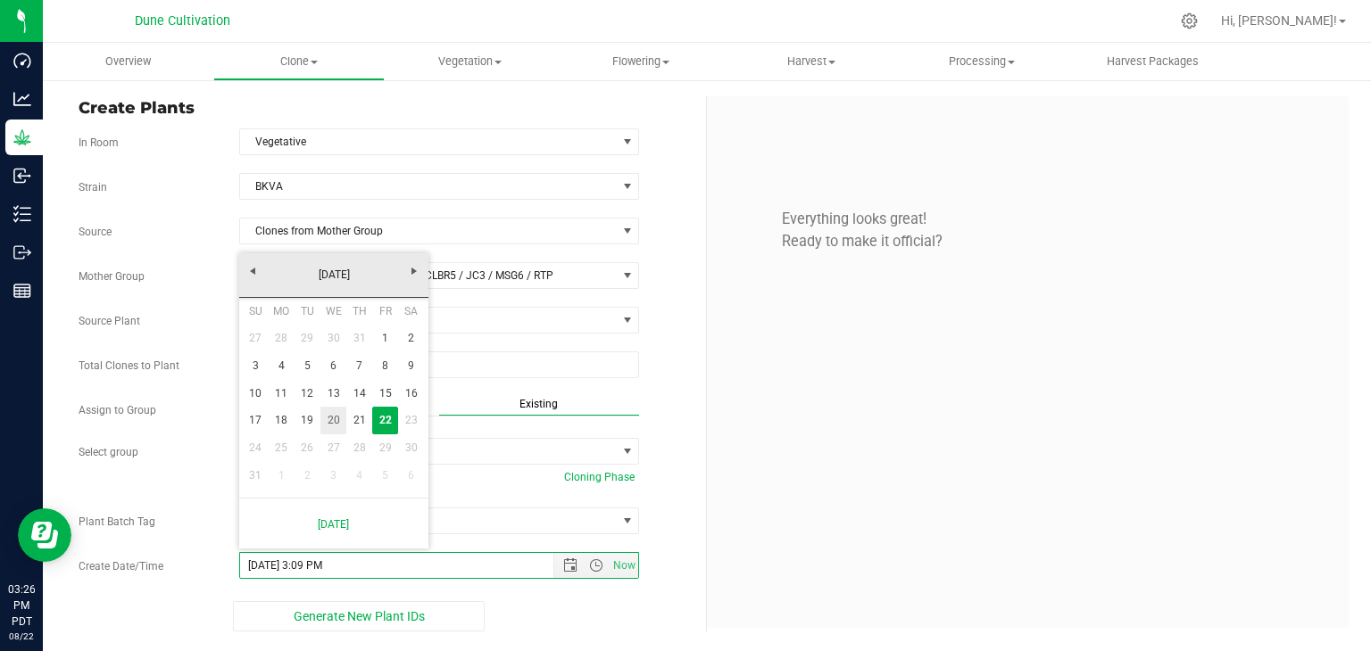
click at [332, 421] on link "20" at bounding box center [333, 421] width 26 height 28
type input "[DATE] 3:09 PM"
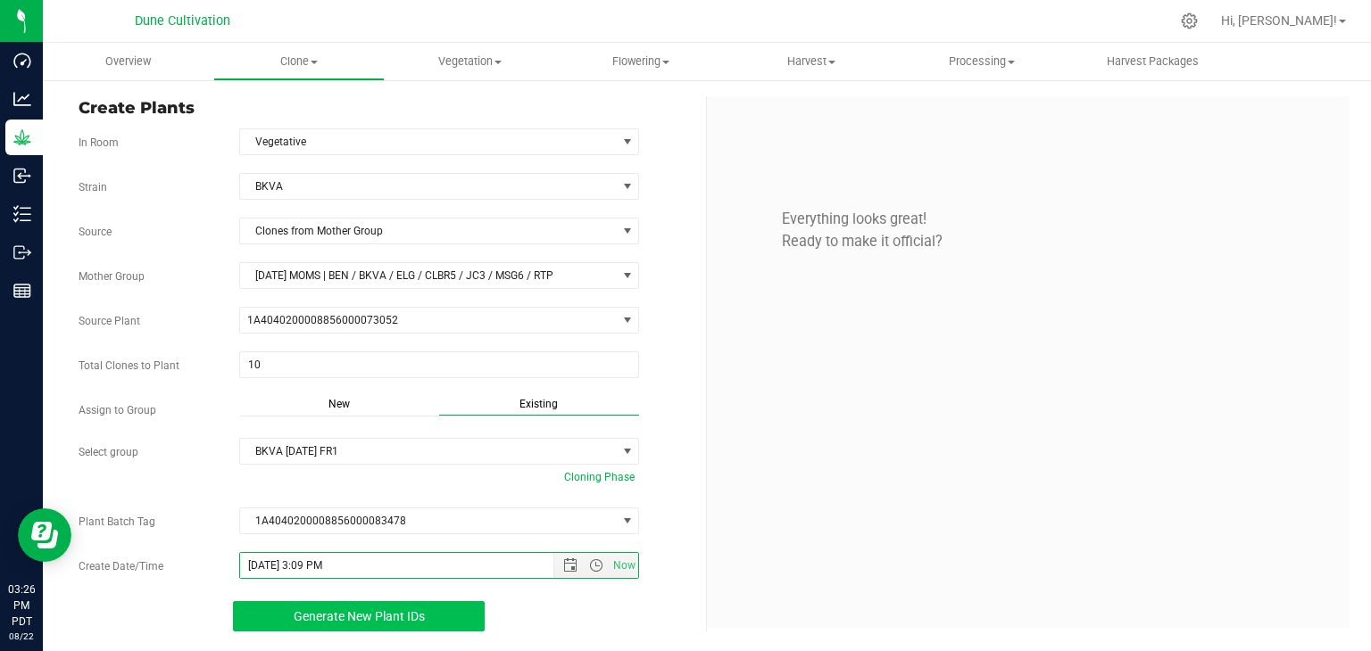
click at [336, 609] on span "Generate New Plant IDs" at bounding box center [359, 616] width 131 height 14
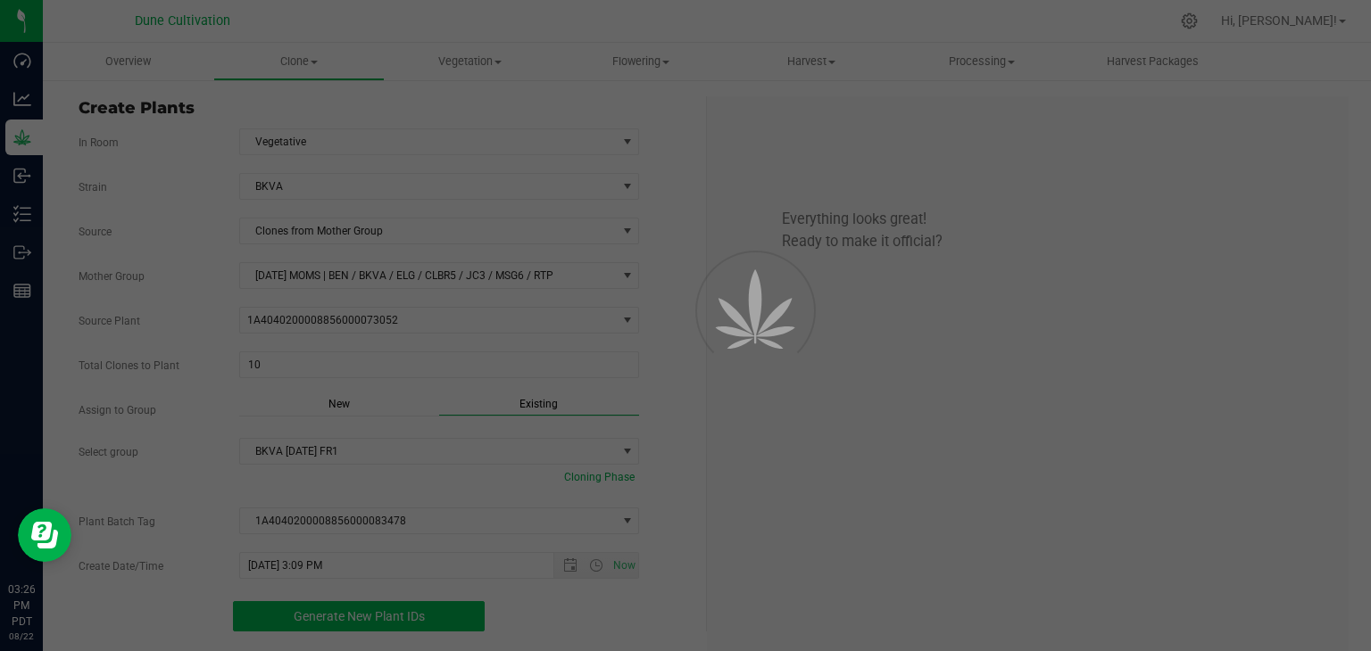
scroll to position [54, 0]
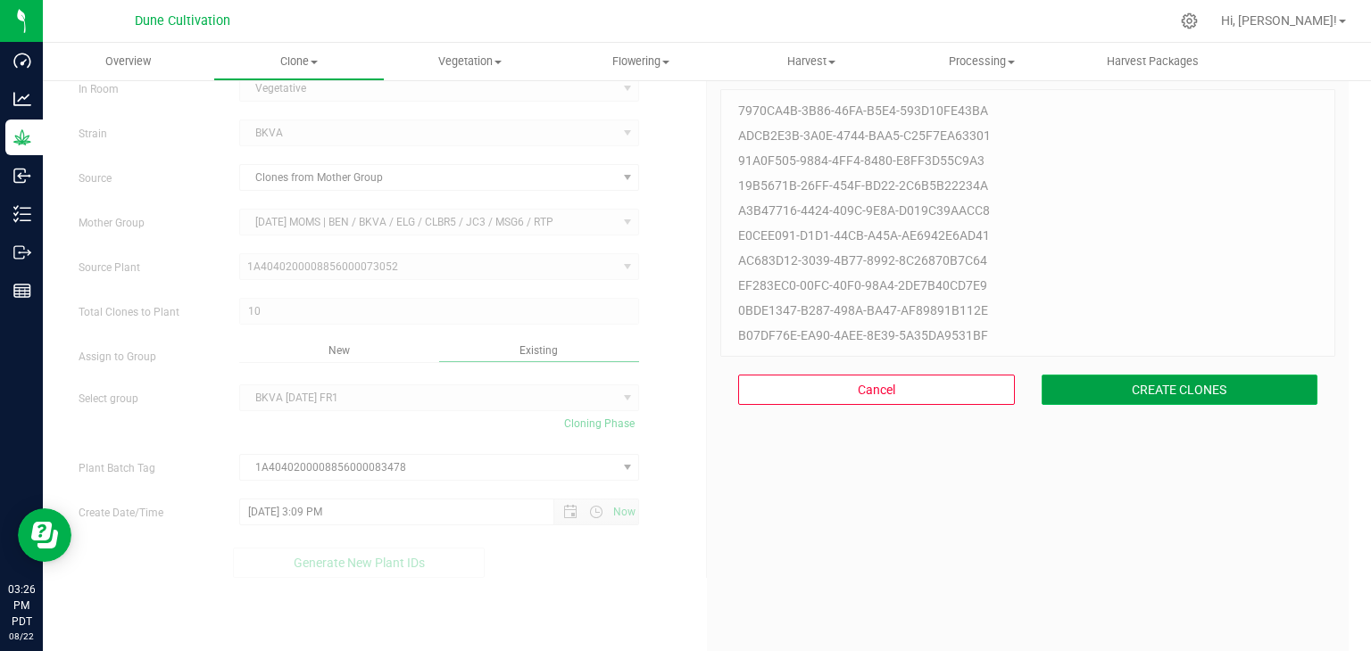
click at [1098, 400] on button "CREATE CLONES" at bounding box center [1179, 390] width 277 height 30
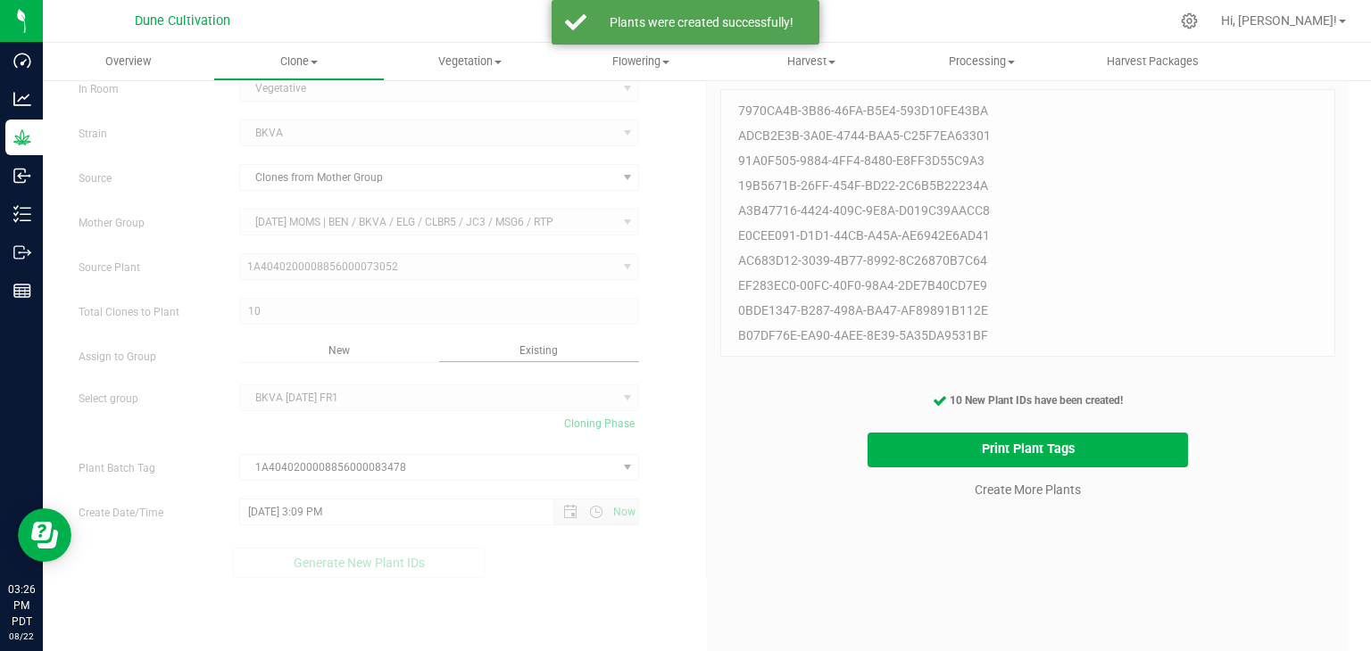
click at [990, 499] on cancel-button "Create More Plants" at bounding box center [1027, 488] width 122 height 31
click at [996, 493] on link "Create More Plants" at bounding box center [1027, 490] width 106 height 18
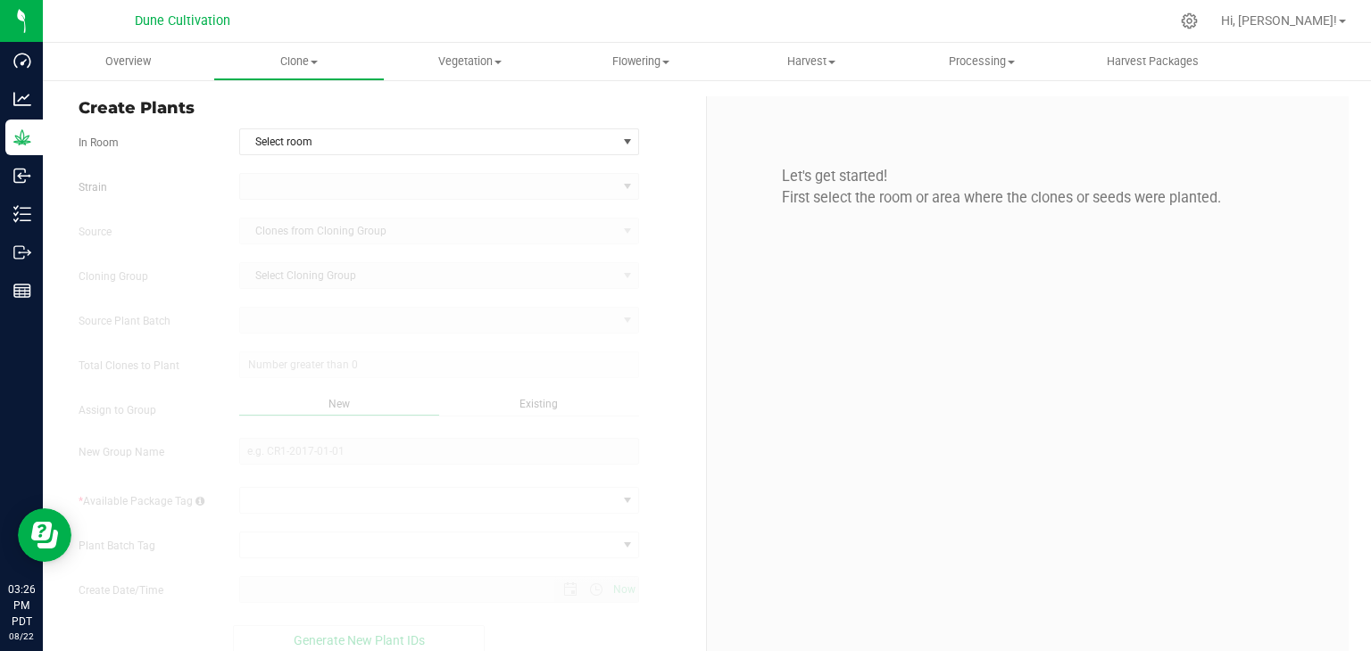
type input "[DATE] 3:26 PM"
drag, startPoint x: 515, startPoint y: 137, endPoint x: 514, endPoint y: 153, distance: 16.1
click at [516, 139] on span "Select room" at bounding box center [428, 141] width 377 height 25
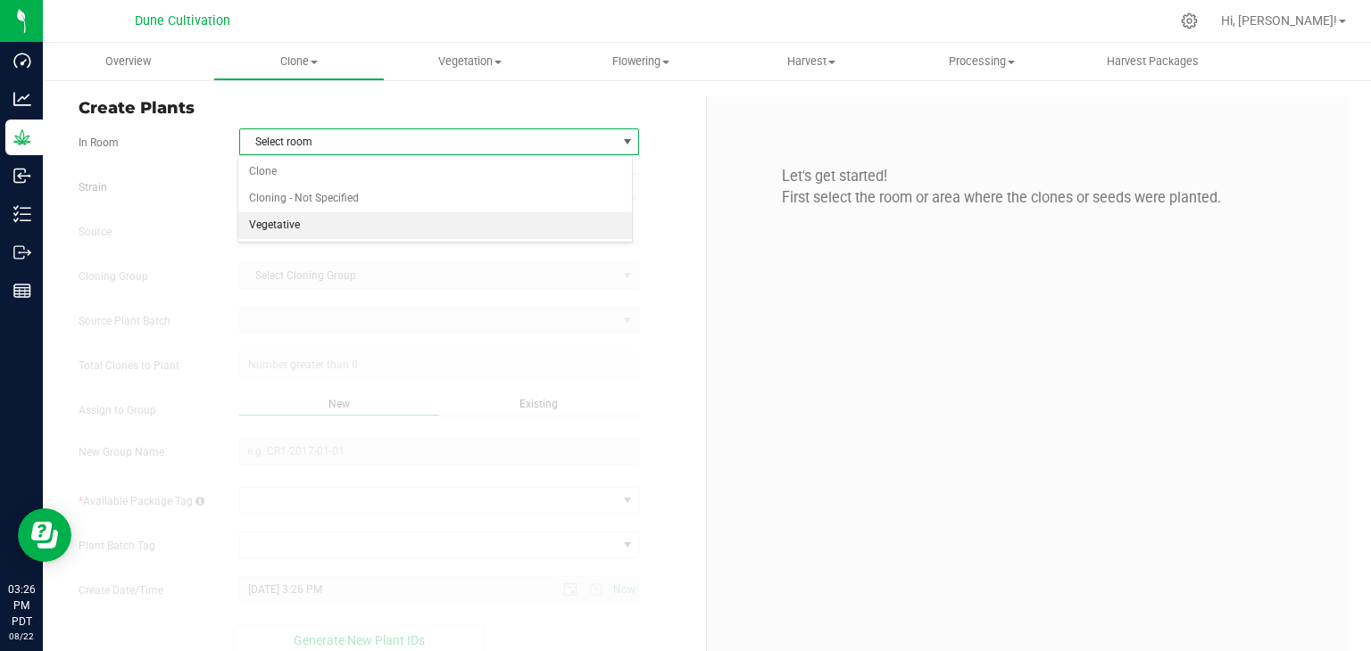
click at [382, 218] on li "Vegetative" at bounding box center [435, 225] width 394 height 27
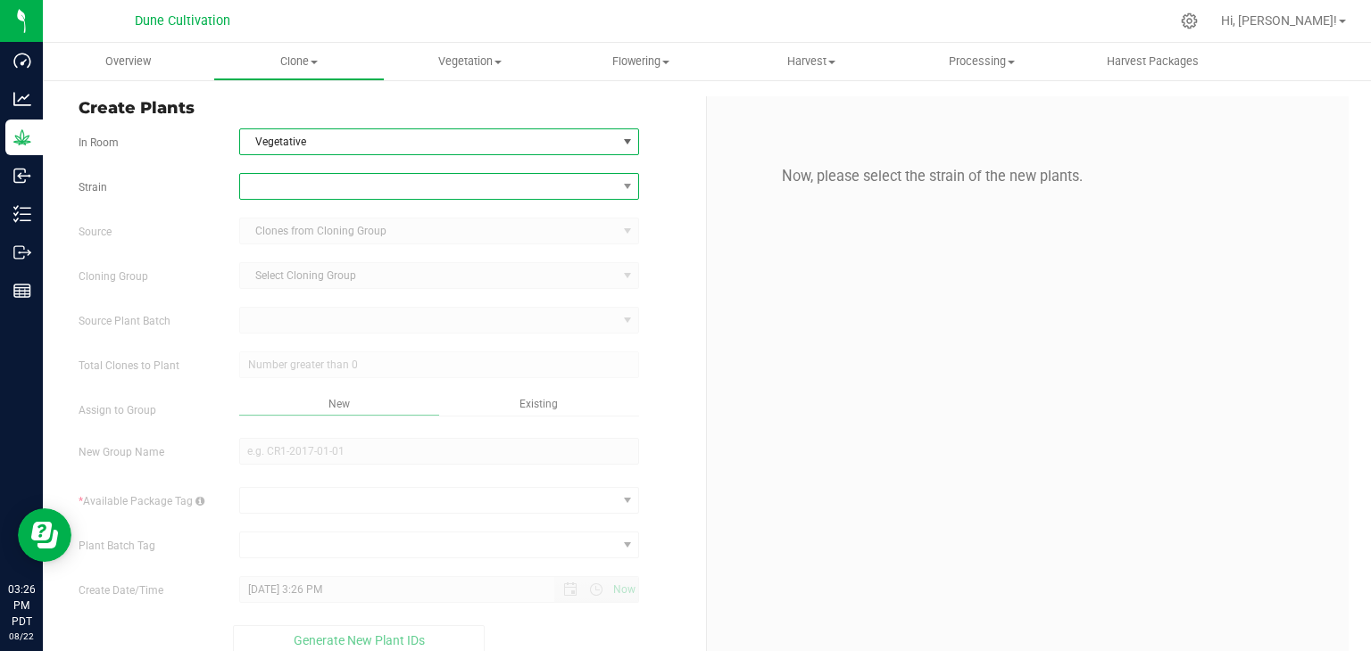
click at [373, 179] on span at bounding box center [428, 186] width 377 height 25
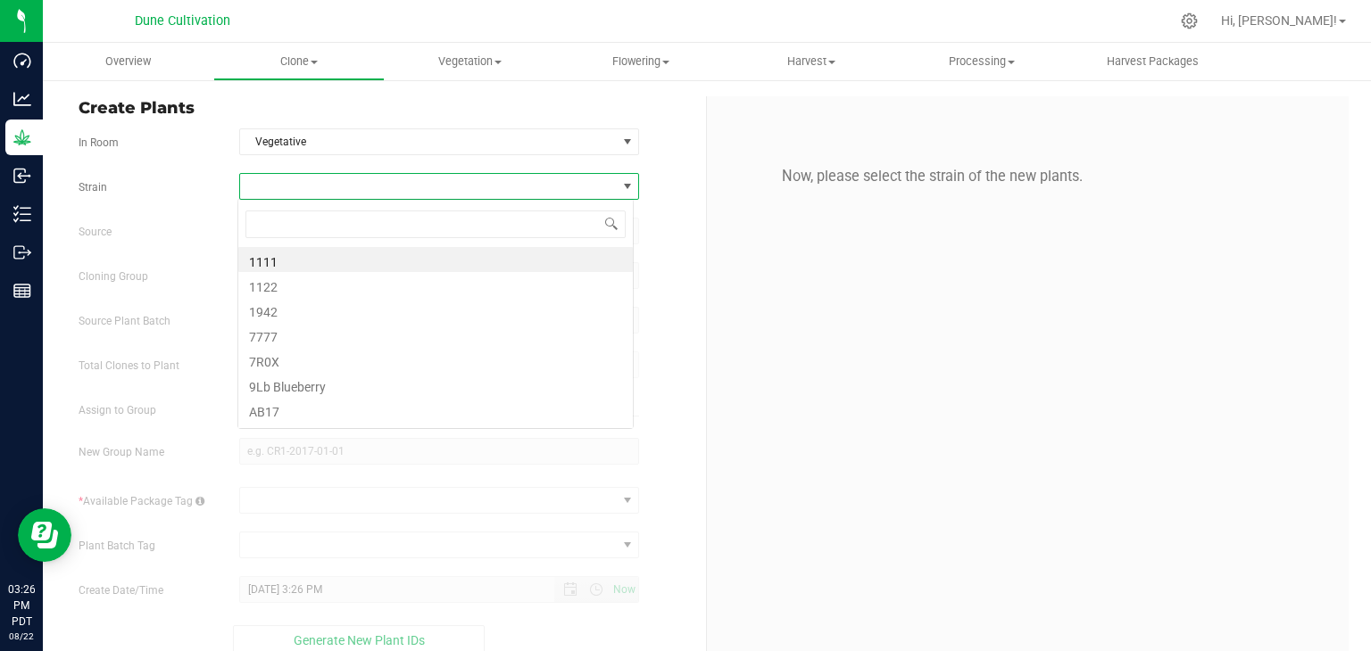
scroll to position [26, 395]
type input "BKV"
click at [282, 269] on li "BKVA" at bounding box center [435, 259] width 394 height 25
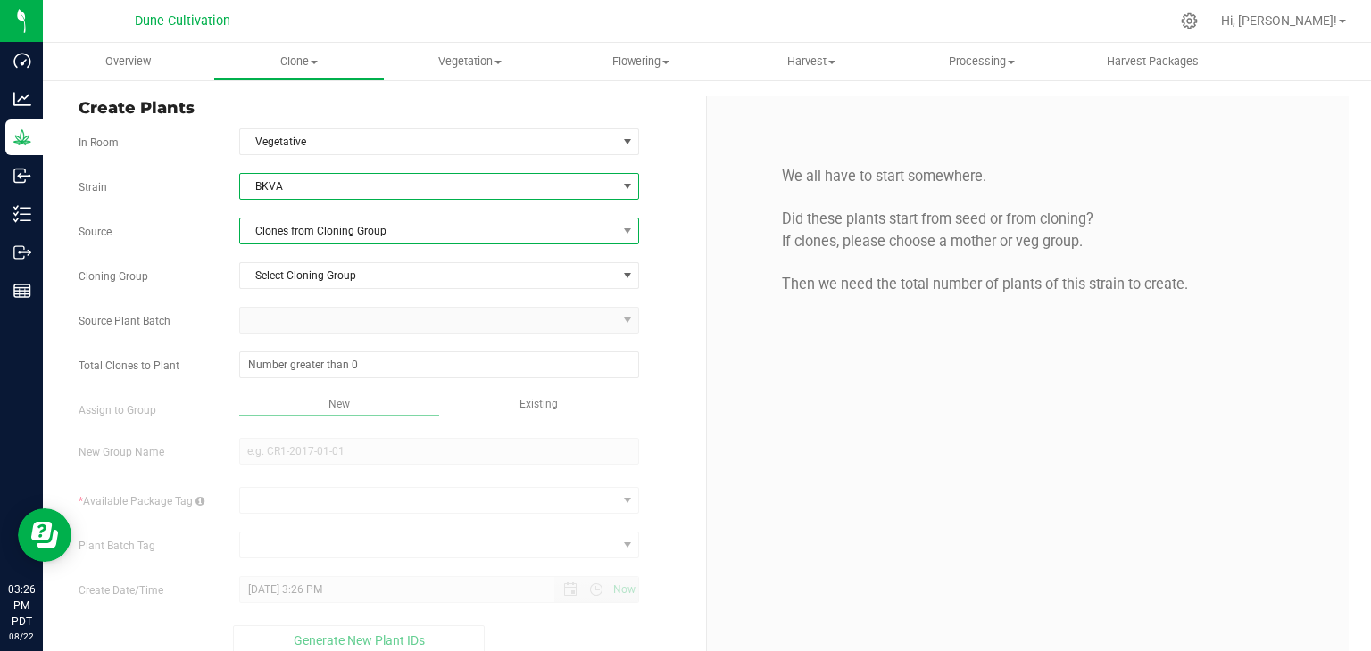
click at [335, 233] on span "Clones from Cloning Group" at bounding box center [428, 231] width 377 height 25
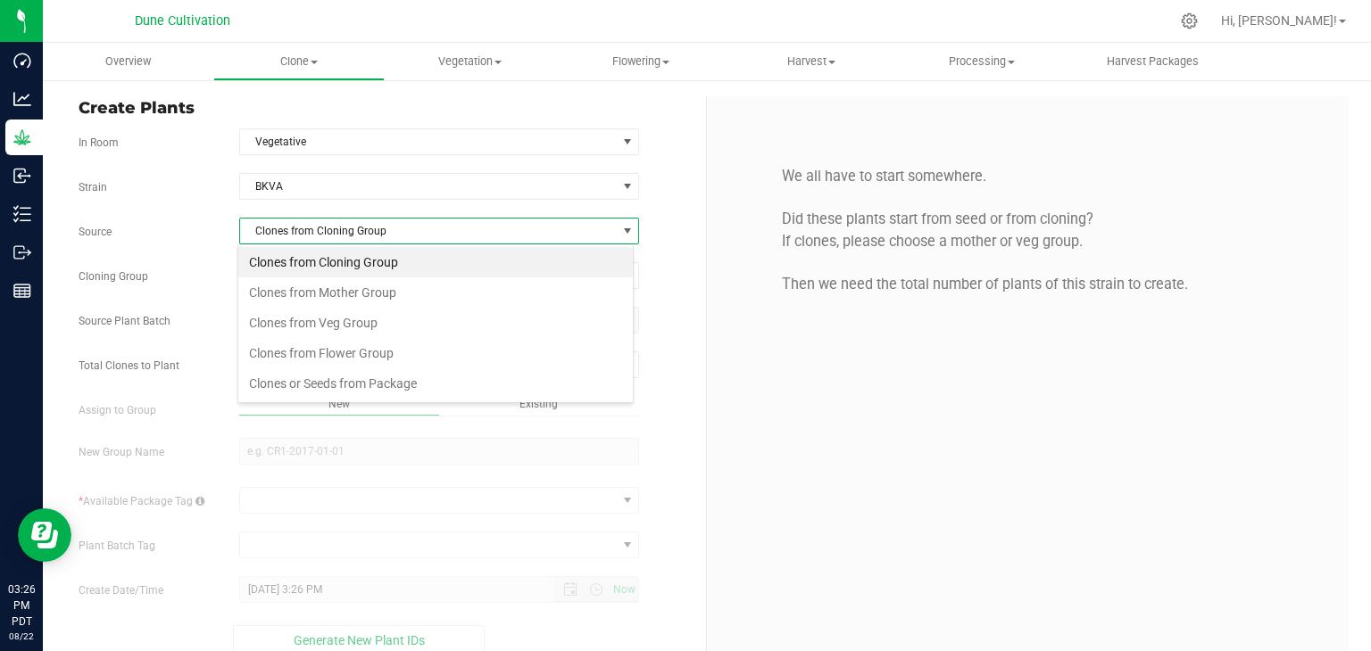
scroll to position [26, 395]
click at [362, 282] on li "Clones from Mother Group" at bounding box center [435, 292] width 394 height 30
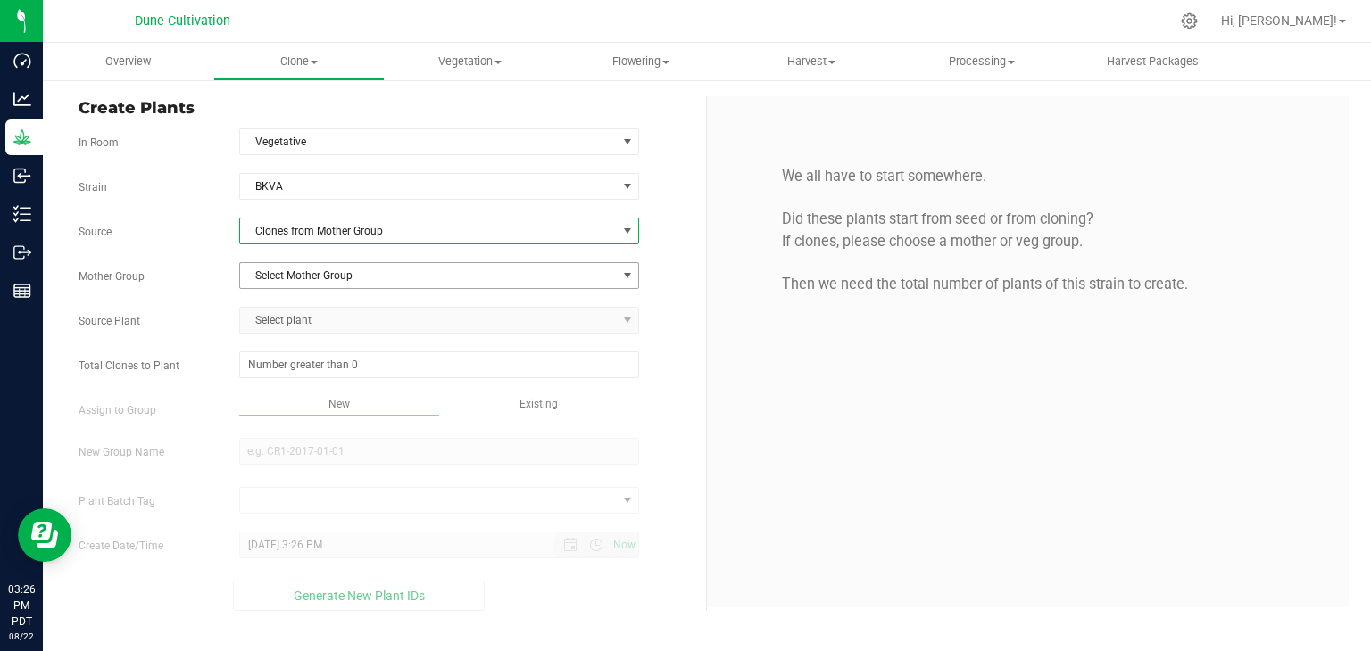
click at [361, 268] on span "Select Mother Group" at bounding box center [428, 275] width 377 height 25
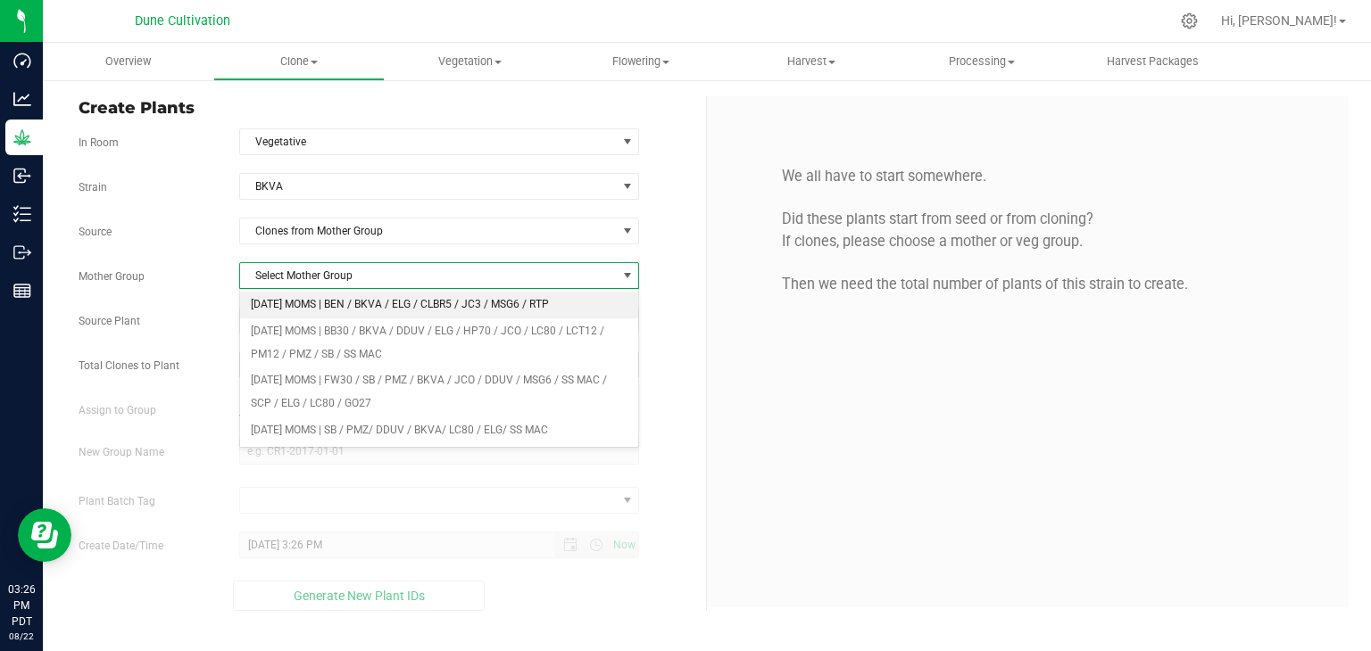
click at [367, 309] on li "[DATE] MOMS | BEN / BKVA / ELG / CLBR5 / JC3 / MSG6 / RTP" at bounding box center [439, 305] width 399 height 27
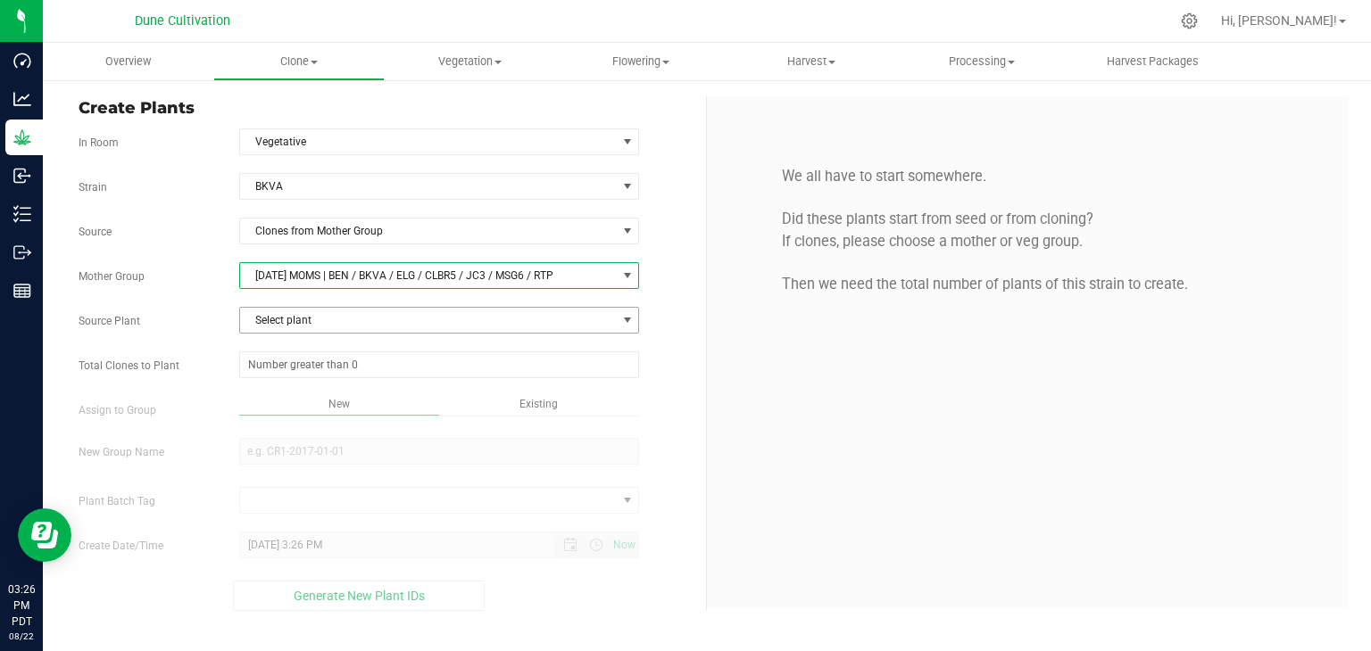
click at [319, 327] on span "Select plant" at bounding box center [428, 320] width 377 height 25
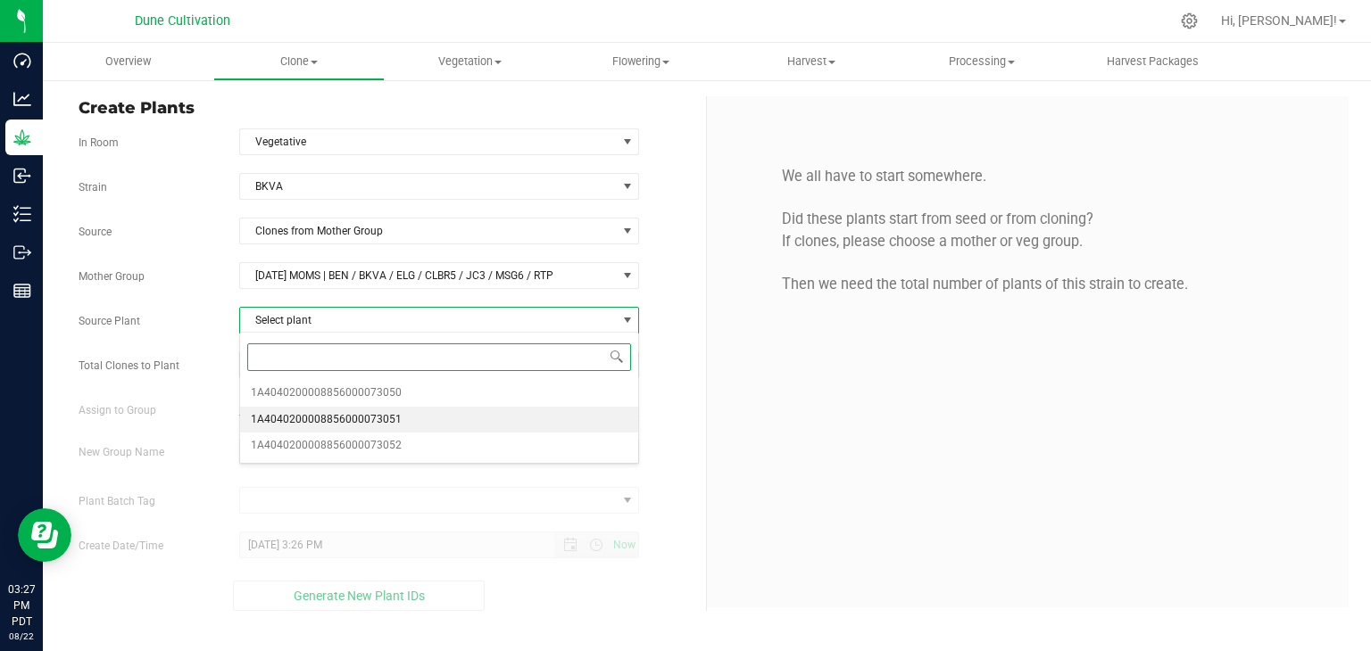
click at [352, 416] on span "1A4040200008856000073051" at bounding box center [326, 420] width 151 height 23
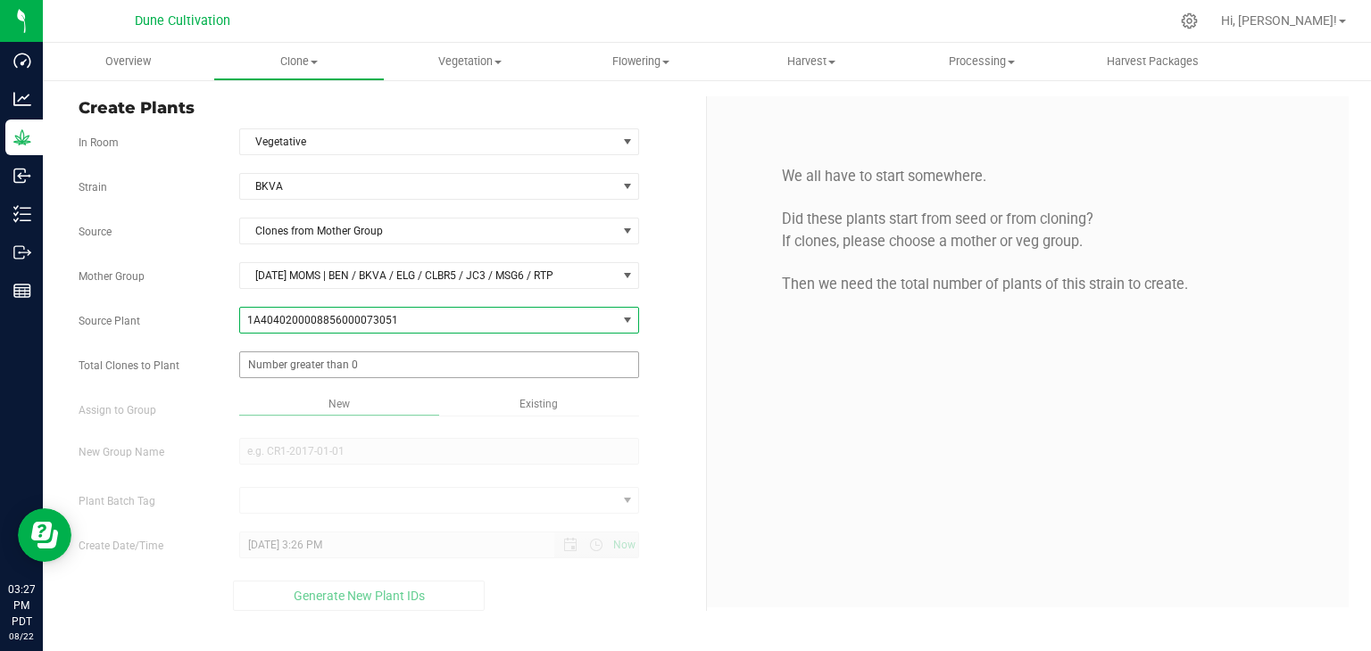
click at [282, 369] on span at bounding box center [439, 365] width 401 height 27
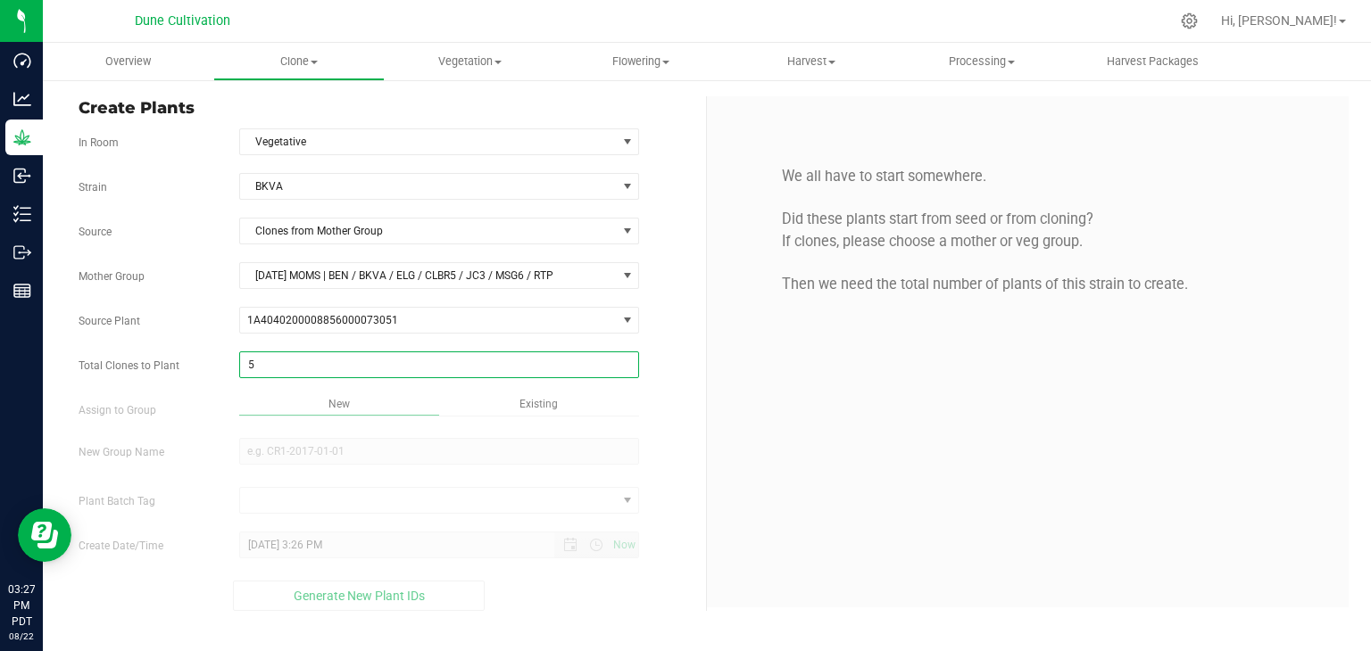
type input "50"
click at [264, 461] on div at bounding box center [439, 453] width 427 height 31
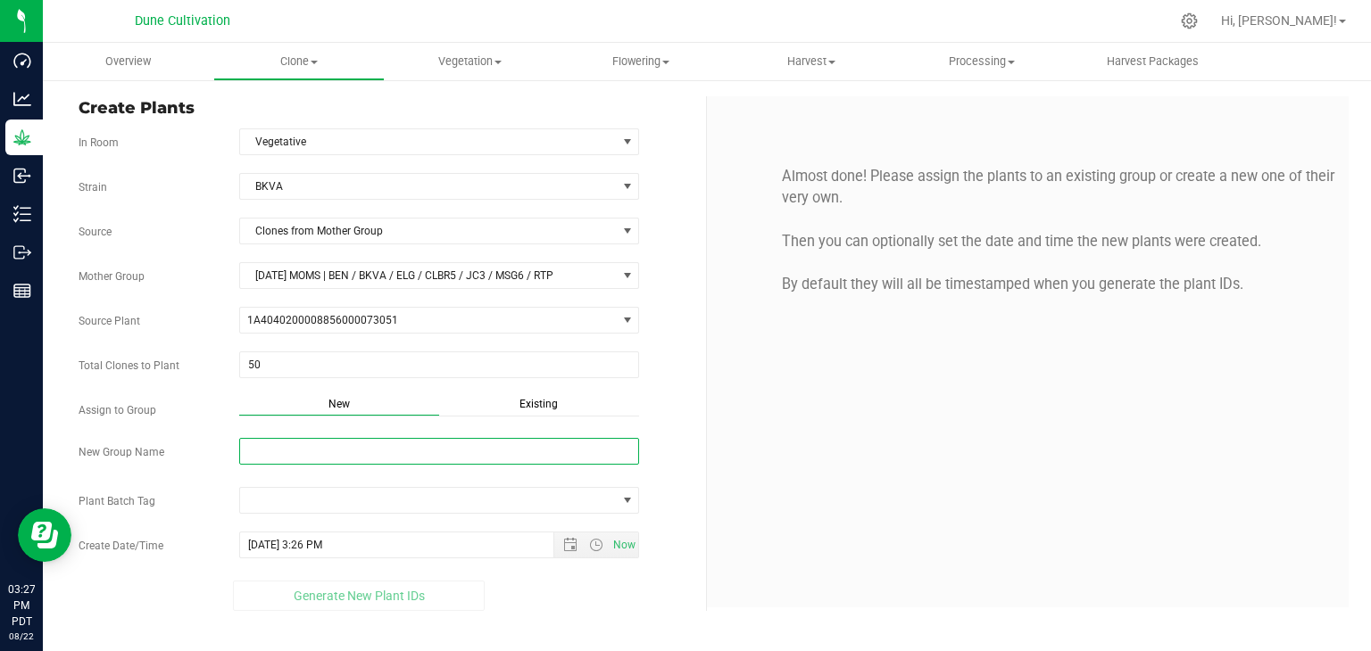
type input "B"
click at [534, 396] on div "Existing" at bounding box center [539, 406] width 200 height 21
click at [369, 450] on span "Select Plant Group" at bounding box center [428, 451] width 377 height 25
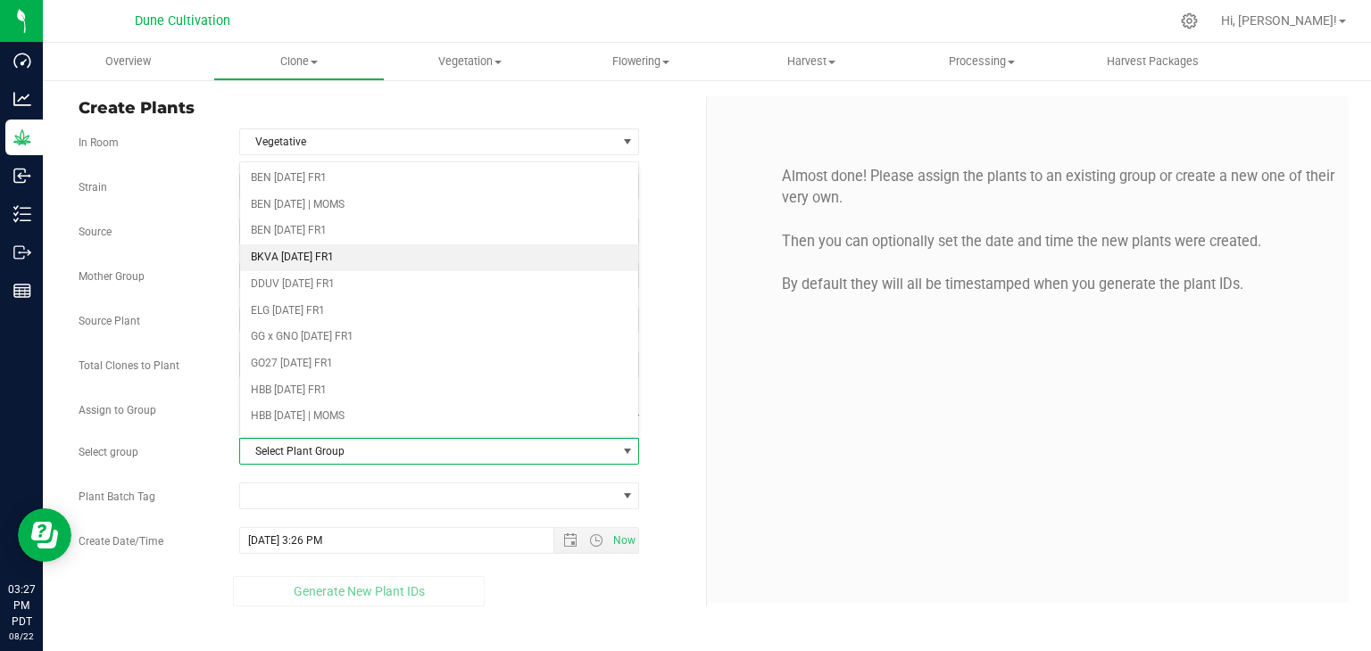
click at [319, 258] on li "BKVA [DATE] FR1" at bounding box center [439, 257] width 399 height 27
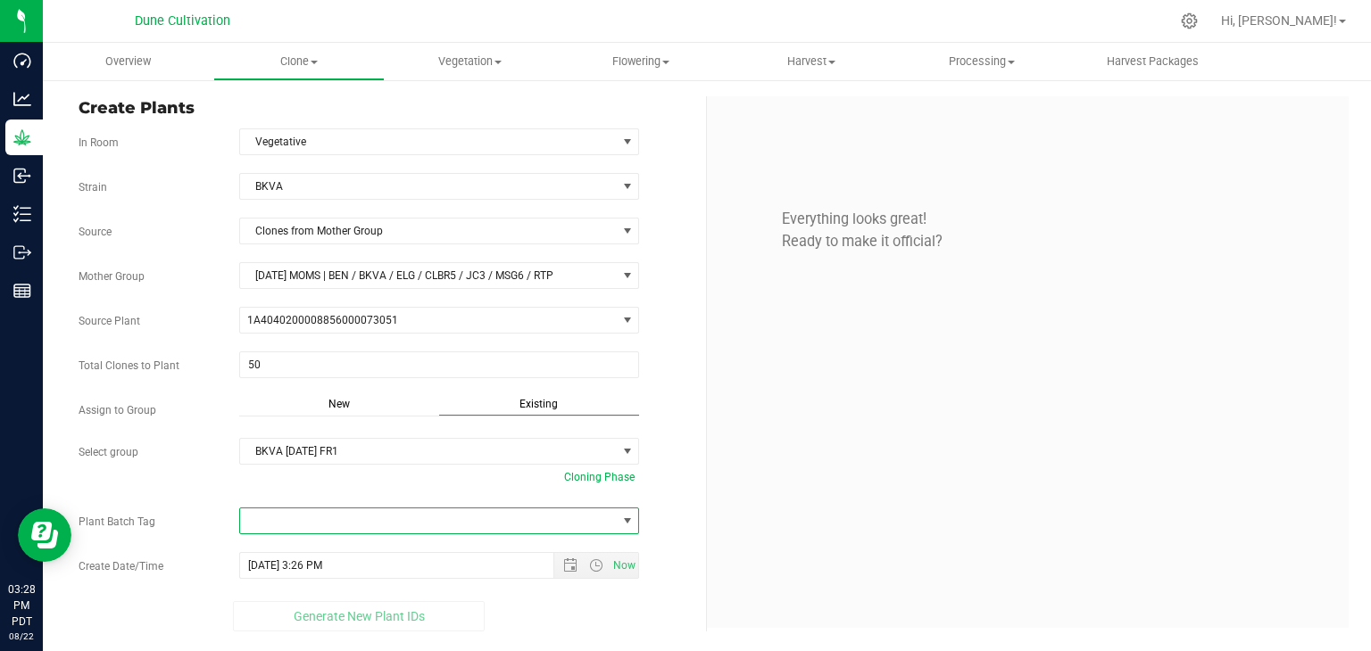
click at [331, 522] on span at bounding box center [428, 521] width 377 height 25
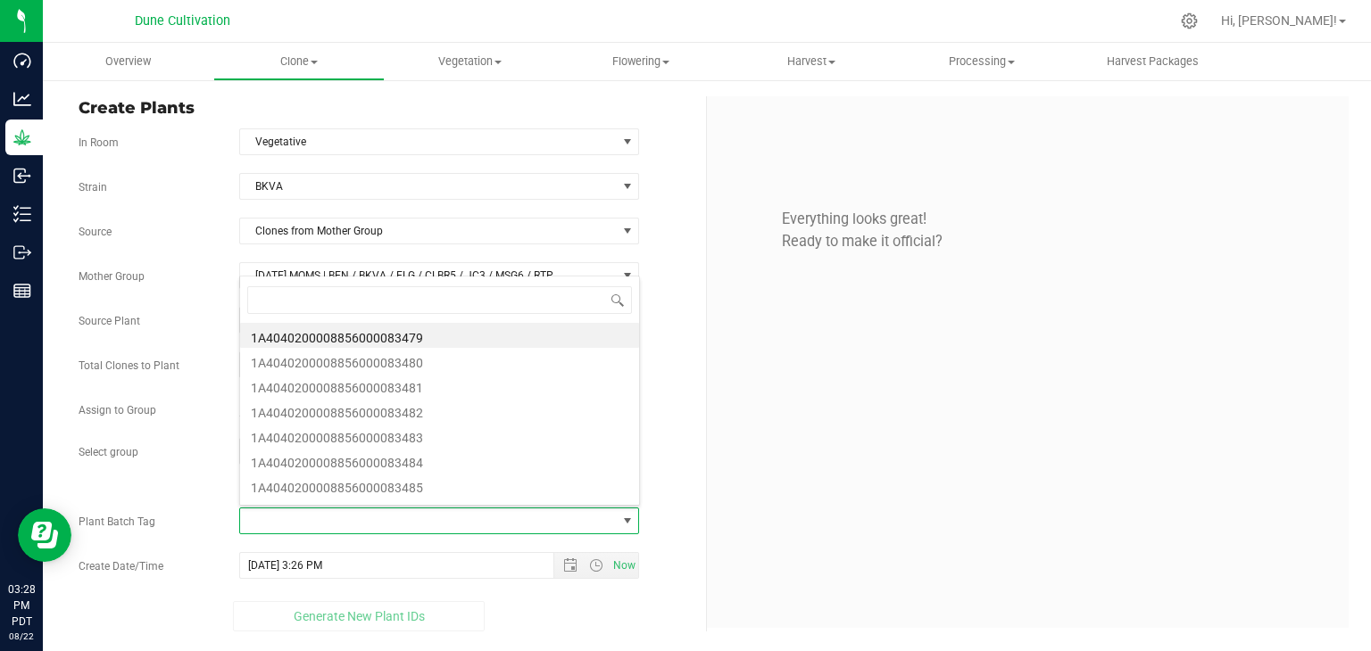
scroll to position [26, 395]
click at [369, 337] on li "1A4040200008856000083479" at bounding box center [439, 335] width 399 height 25
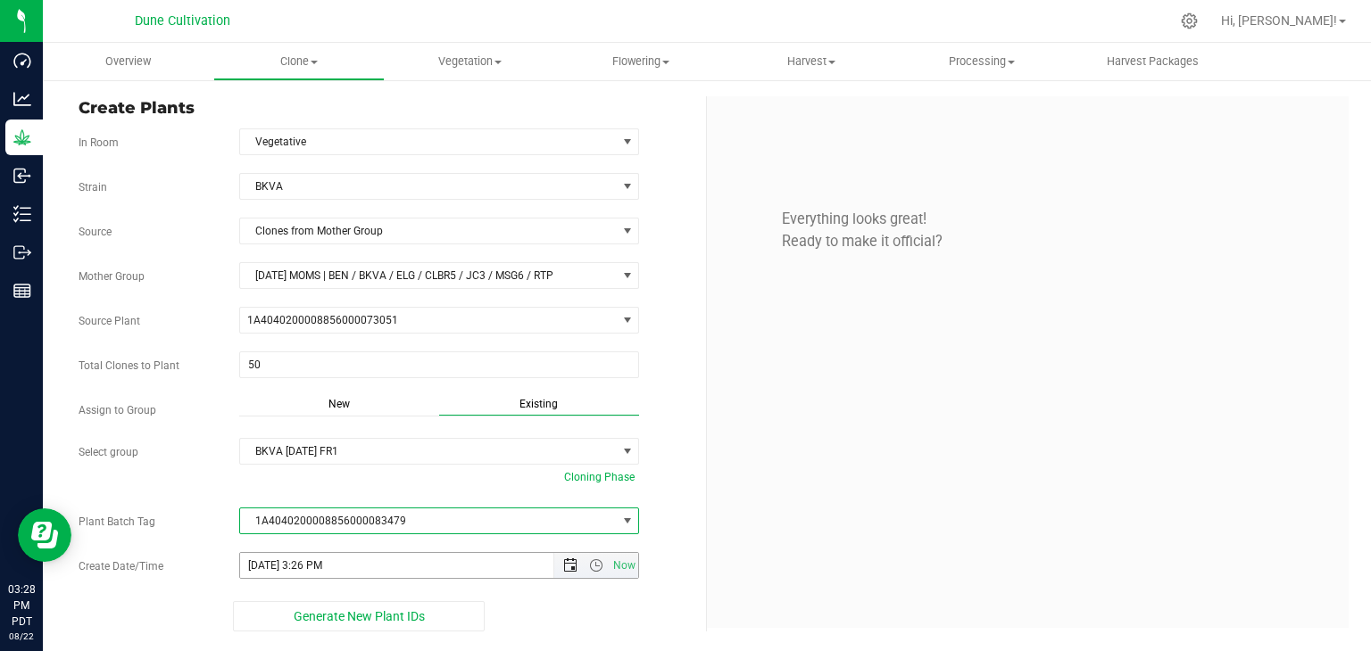
click at [571, 568] on span "Now" at bounding box center [595, 565] width 85 height 25
click at [569, 565] on span "Open the date view" at bounding box center [570, 566] width 14 height 14
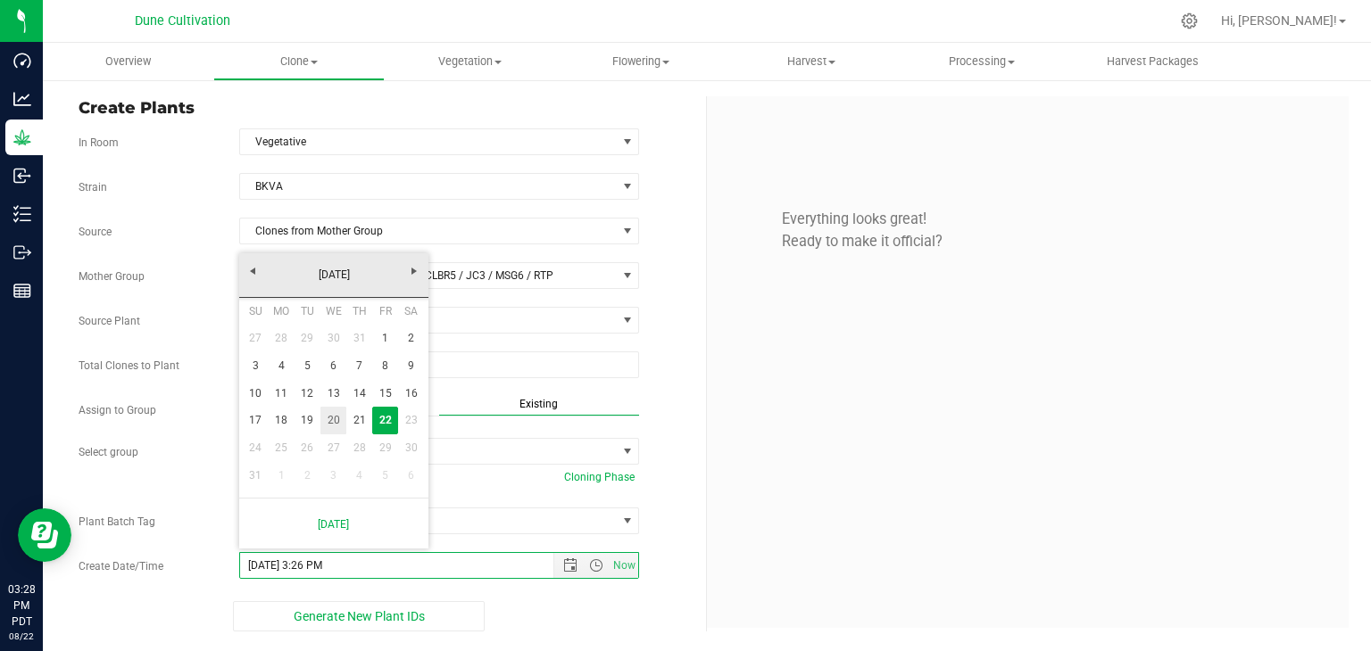
click at [340, 415] on link "20" at bounding box center [333, 421] width 26 height 28
type input "[DATE] 3:26 PM"
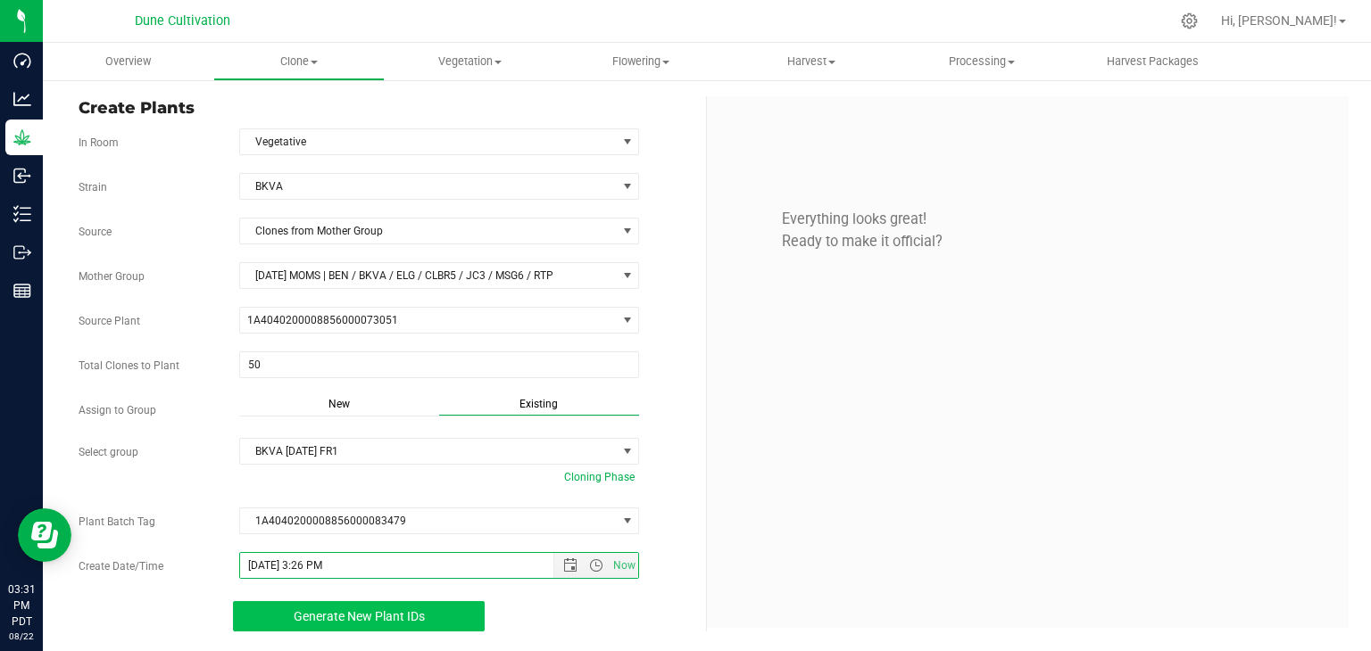
click at [390, 624] on button "Generate New Plant IDs" at bounding box center [359, 616] width 253 height 30
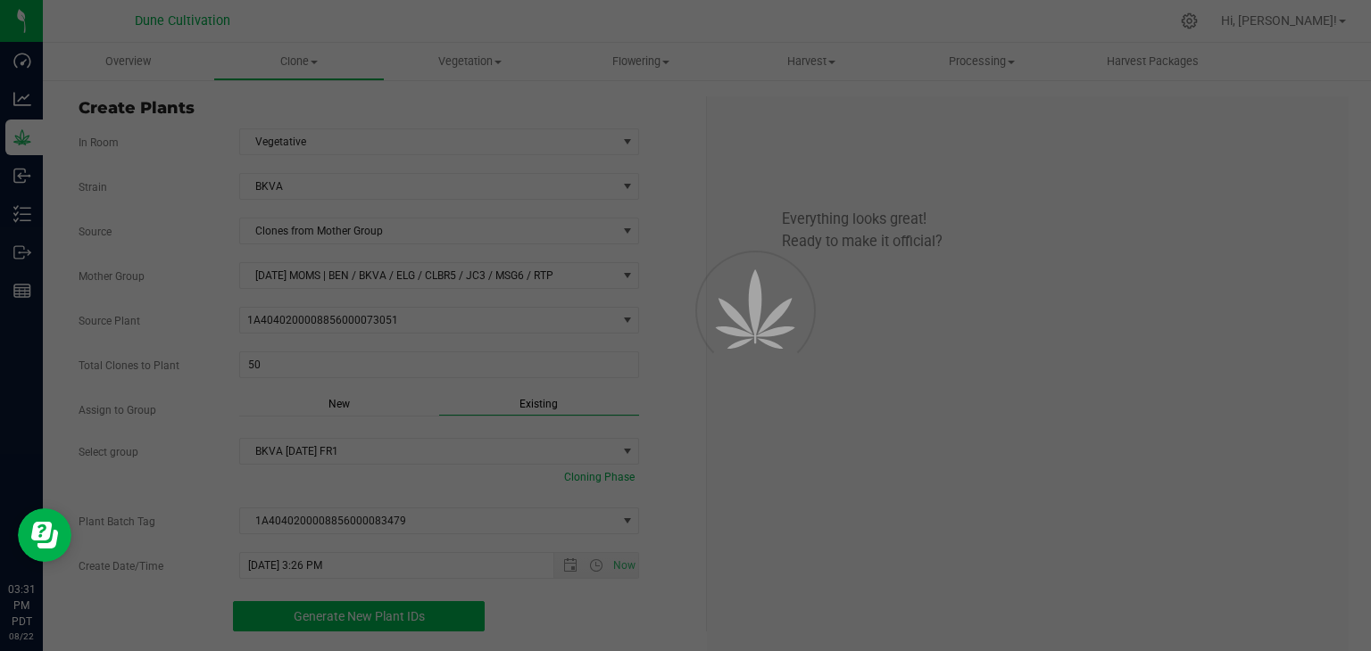
scroll to position [54, 0]
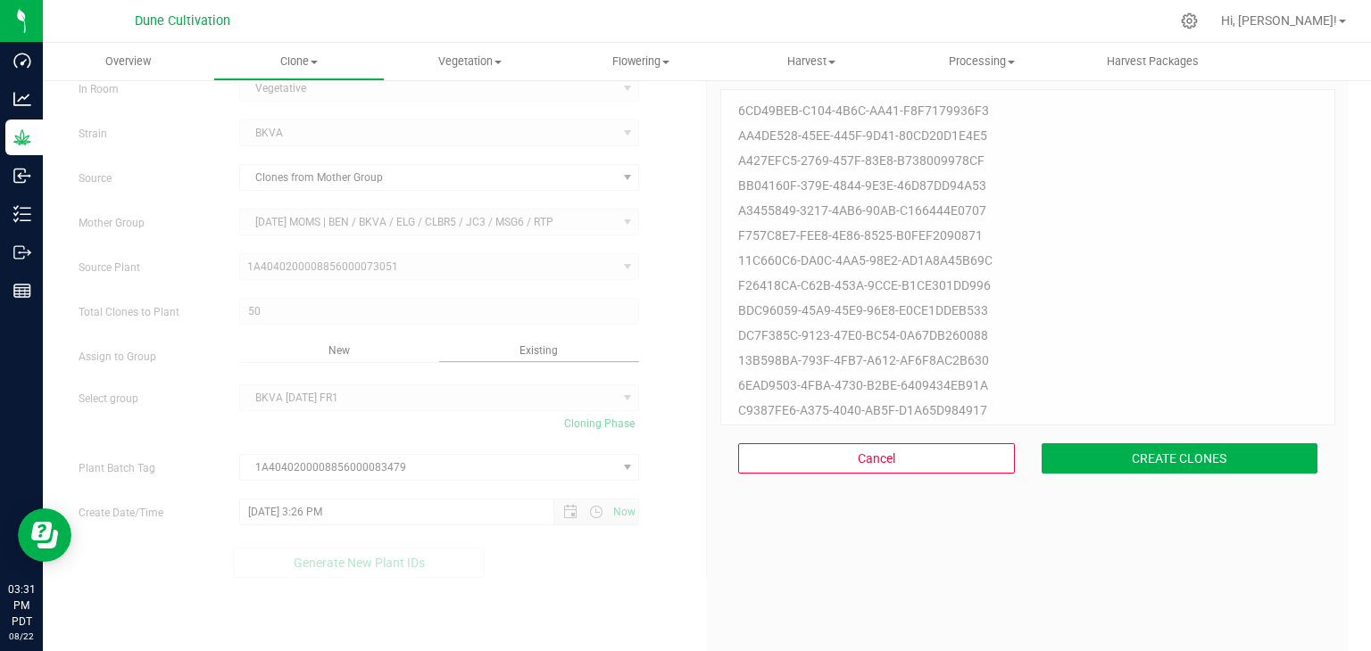
click at [1148, 433] on div "Cancel CREATE CLONES" at bounding box center [1027, 459] width 615 height 66
click at [1135, 468] on button "CREATE CLONES" at bounding box center [1179, 458] width 277 height 30
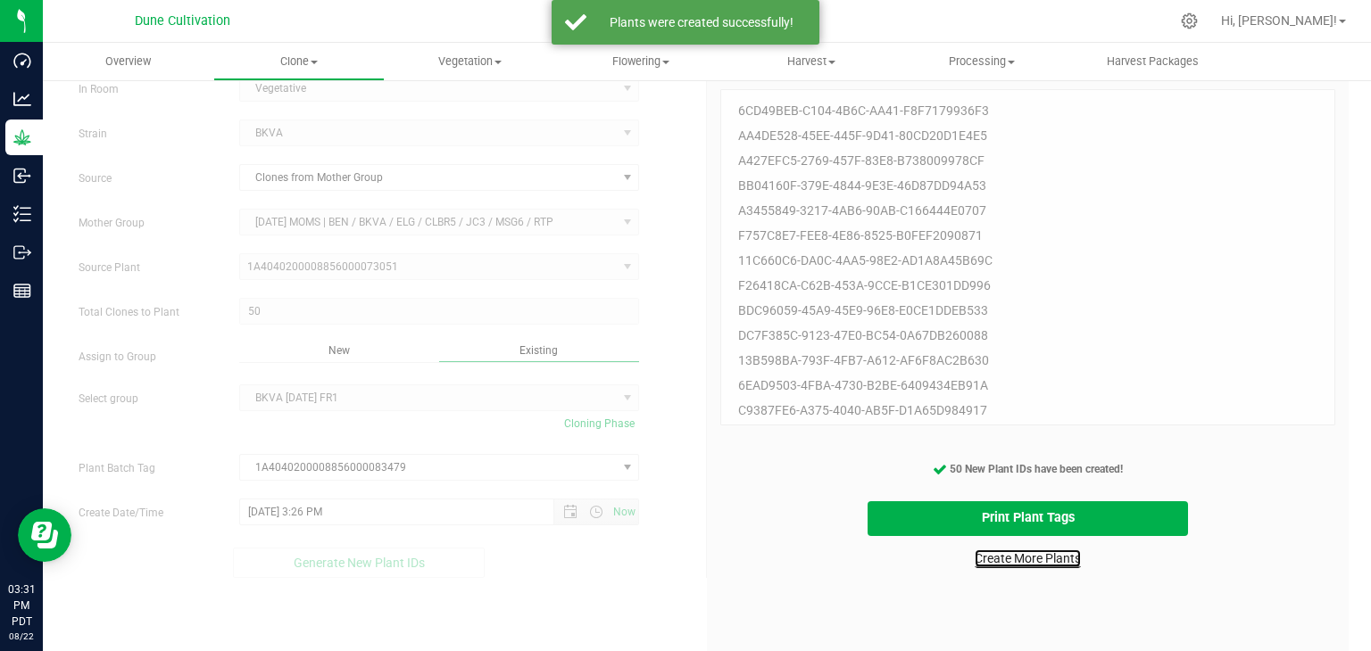
click at [1045, 554] on link "Create More Plants" at bounding box center [1027, 559] width 106 height 18
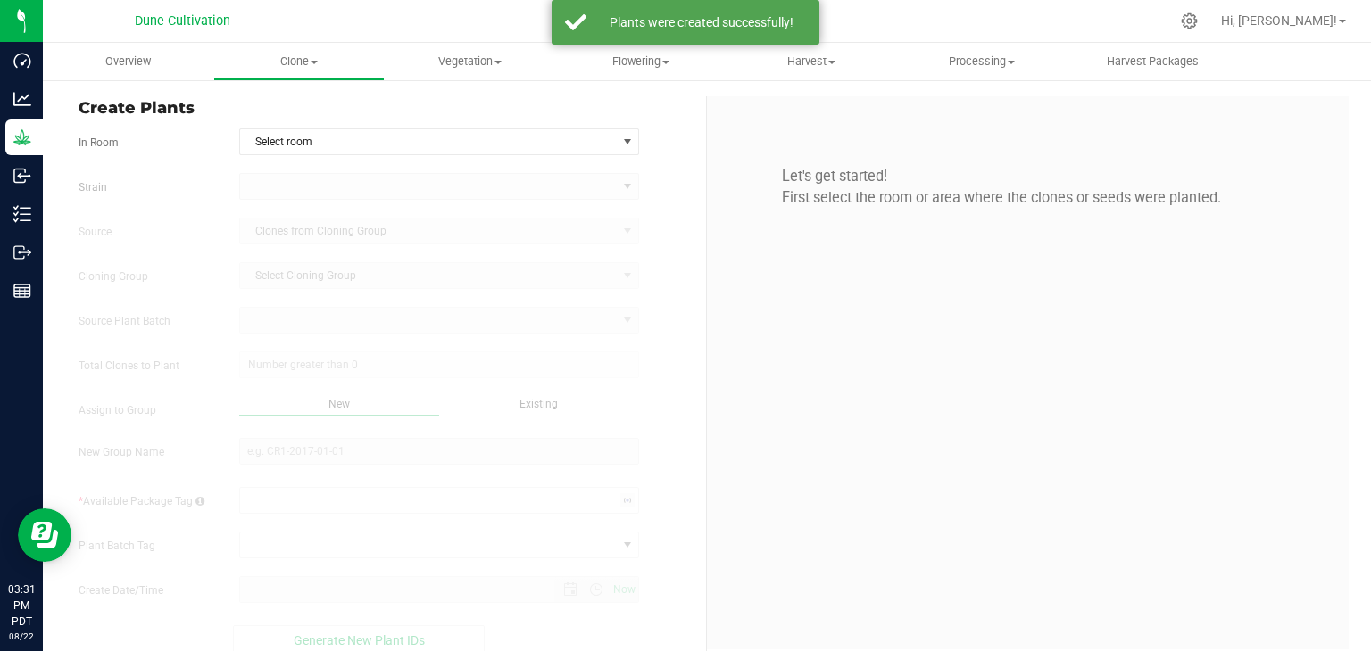
type input "[DATE] 3:31 PM"
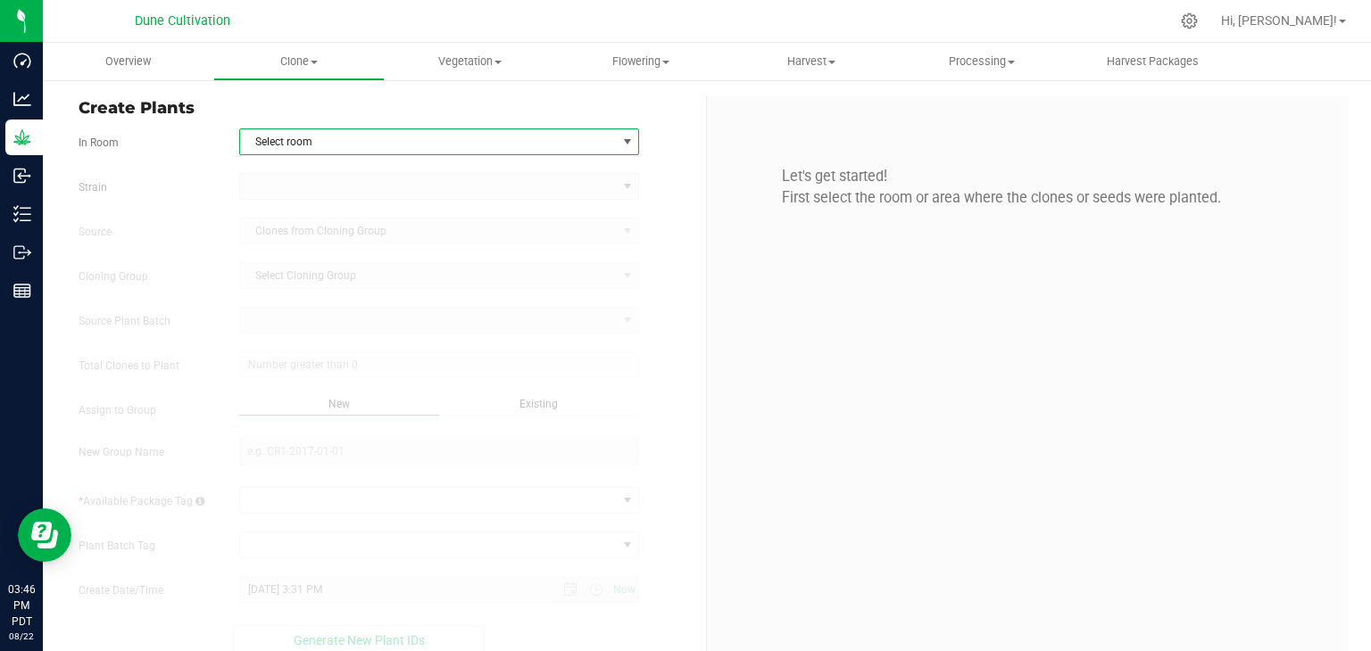
click at [425, 128] on span "Select room" at bounding box center [439, 141] width 401 height 27
click at [357, 219] on li "Vegetative" at bounding box center [435, 225] width 394 height 27
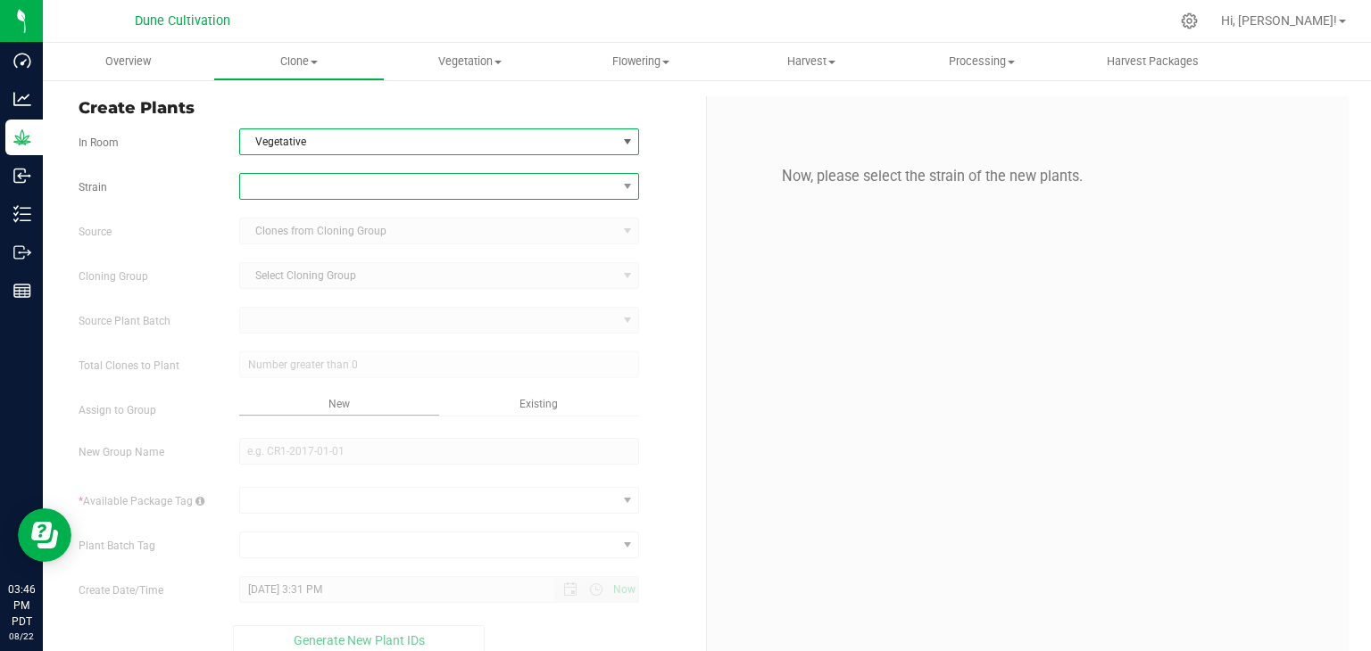
click at [335, 185] on span at bounding box center [428, 186] width 377 height 25
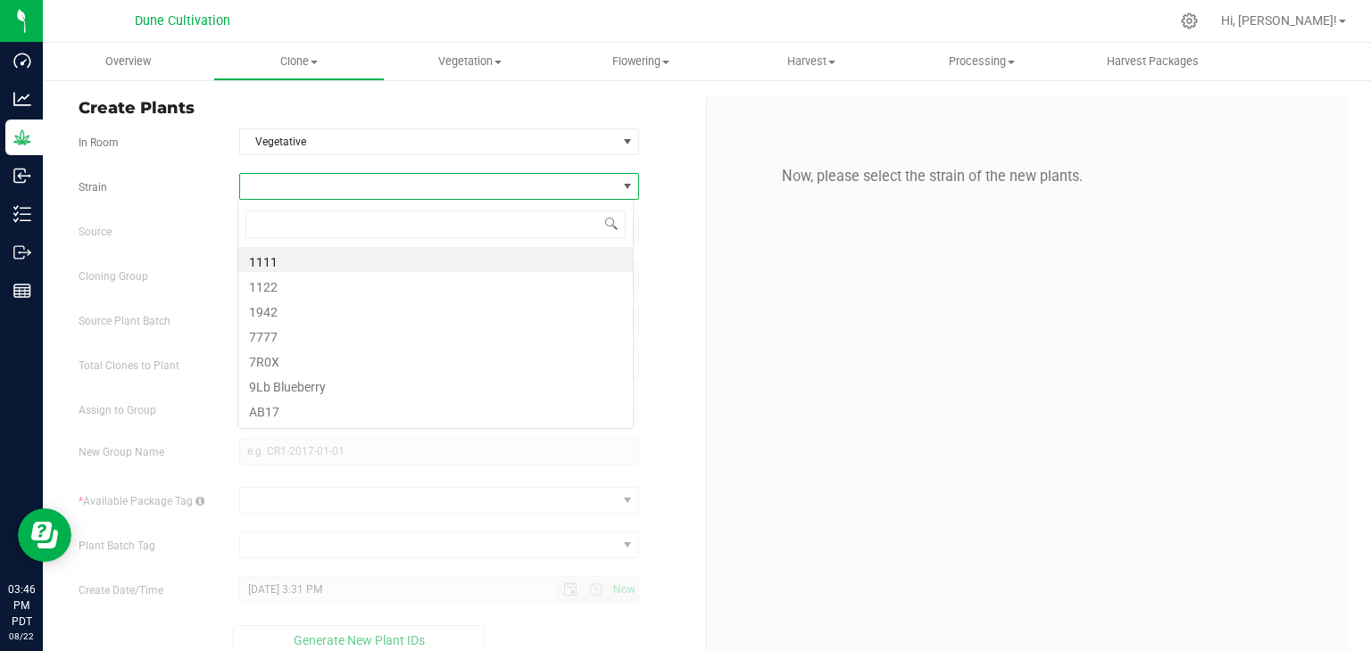
scroll to position [26, 395]
type input "ELG"
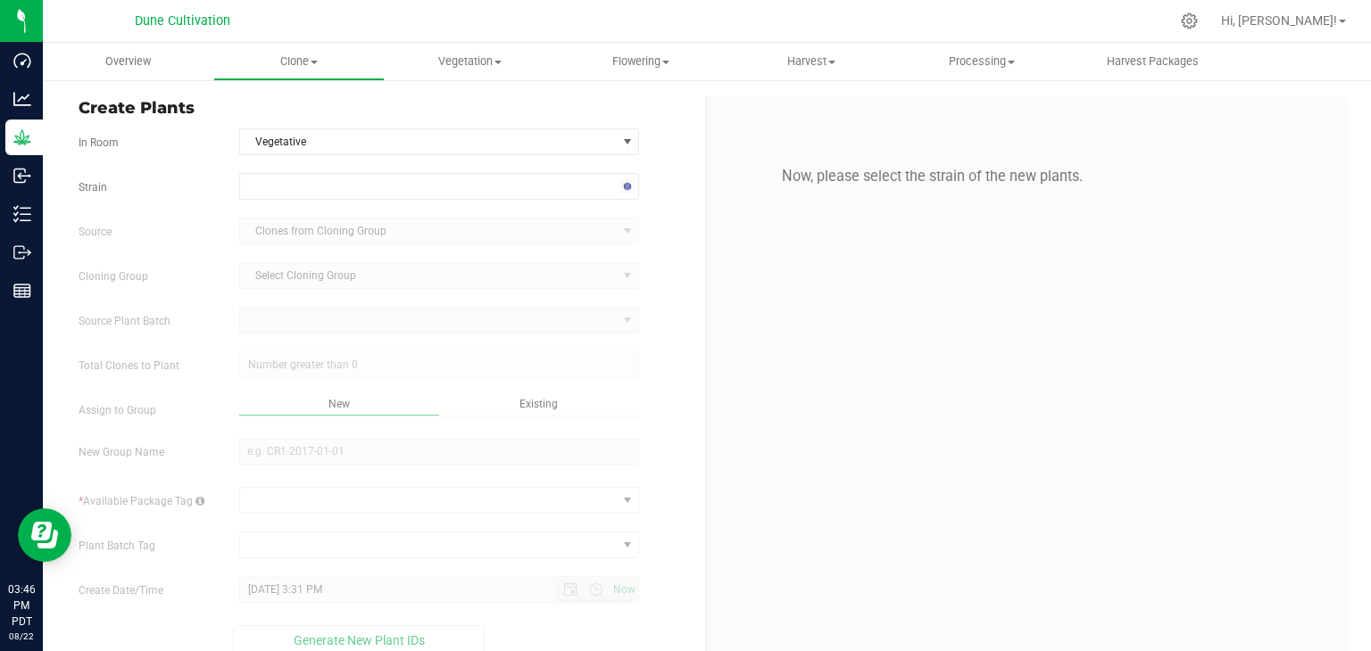
click at [527, 274] on span "Select Cloning Group Select Cloning Group" at bounding box center [439, 275] width 401 height 27
click at [482, 176] on span at bounding box center [428, 186] width 377 height 25
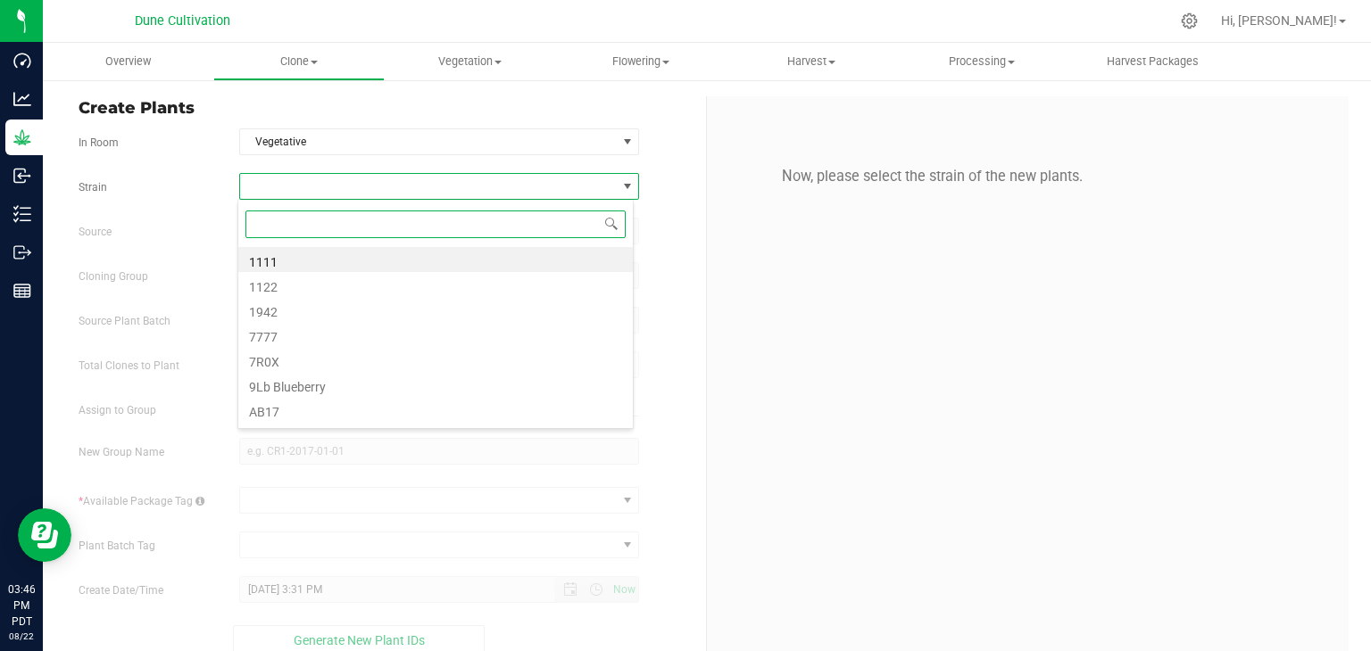
type input "R"
type input "EL"
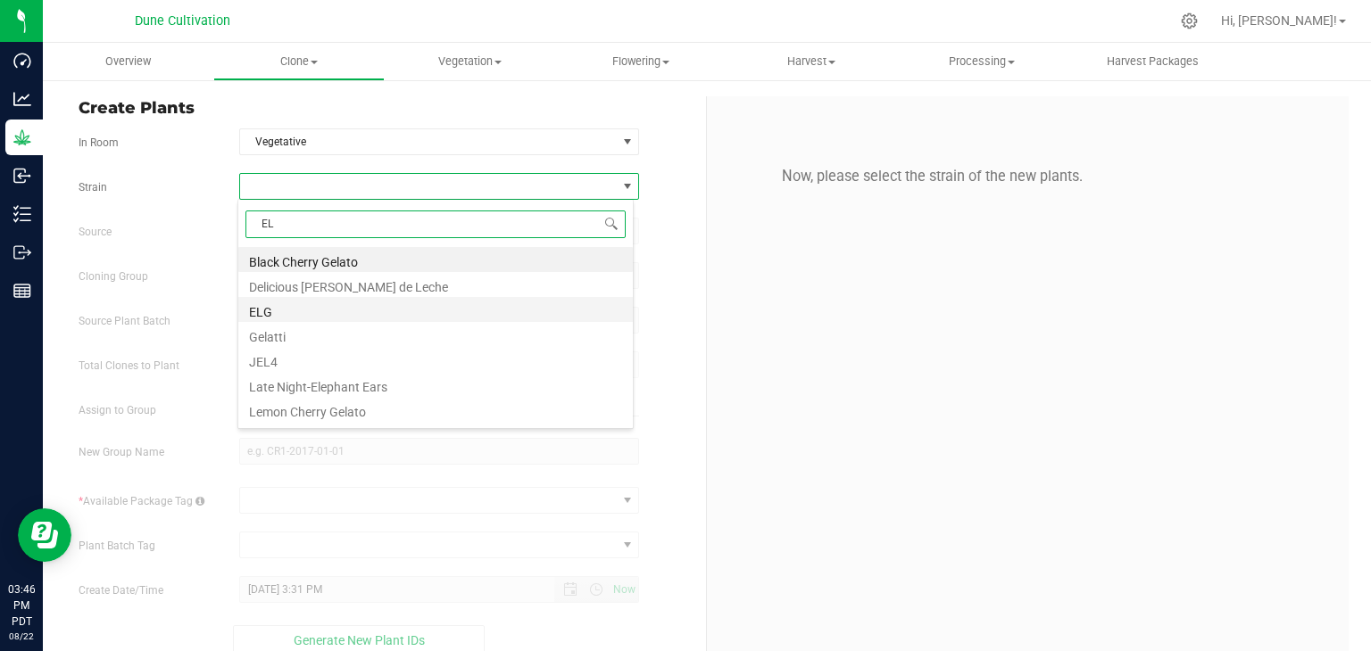
click at [311, 317] on li "ELG" at bounding box center [435, 309] width 394 height 25
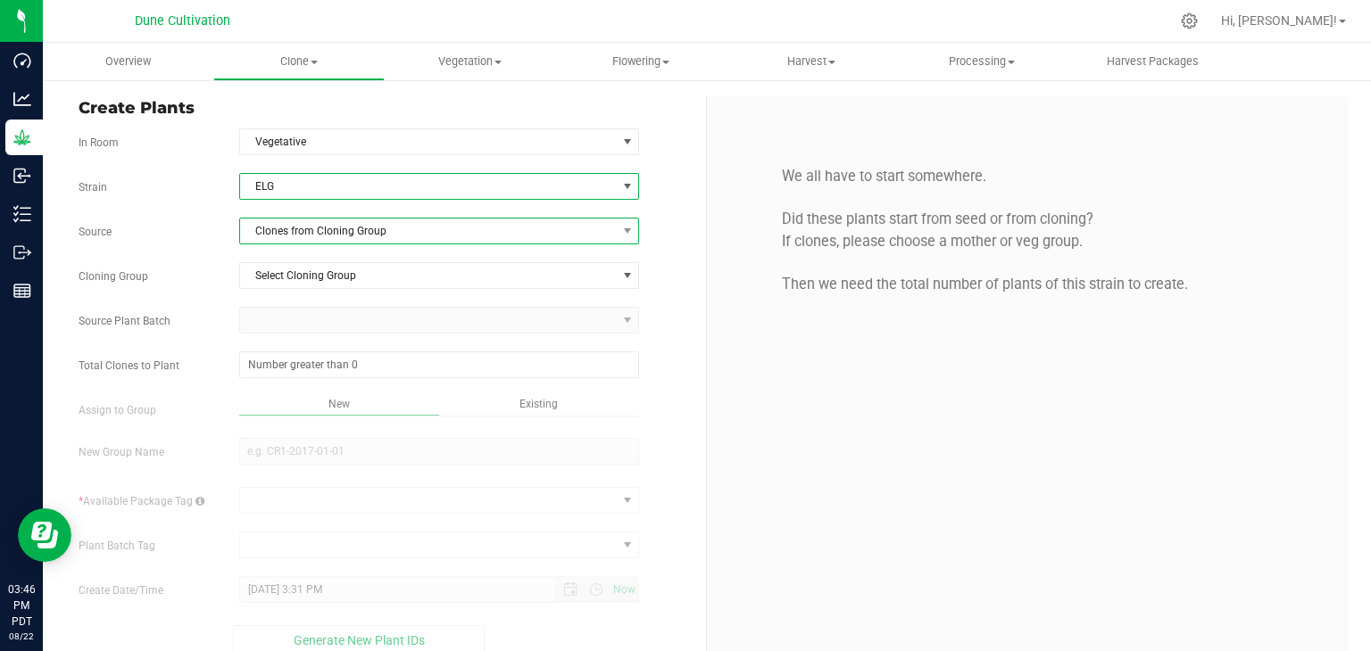
click at [314, 228] on span "Clones from Cloning Group" at bounding box center [428, 231] width 377 height 25
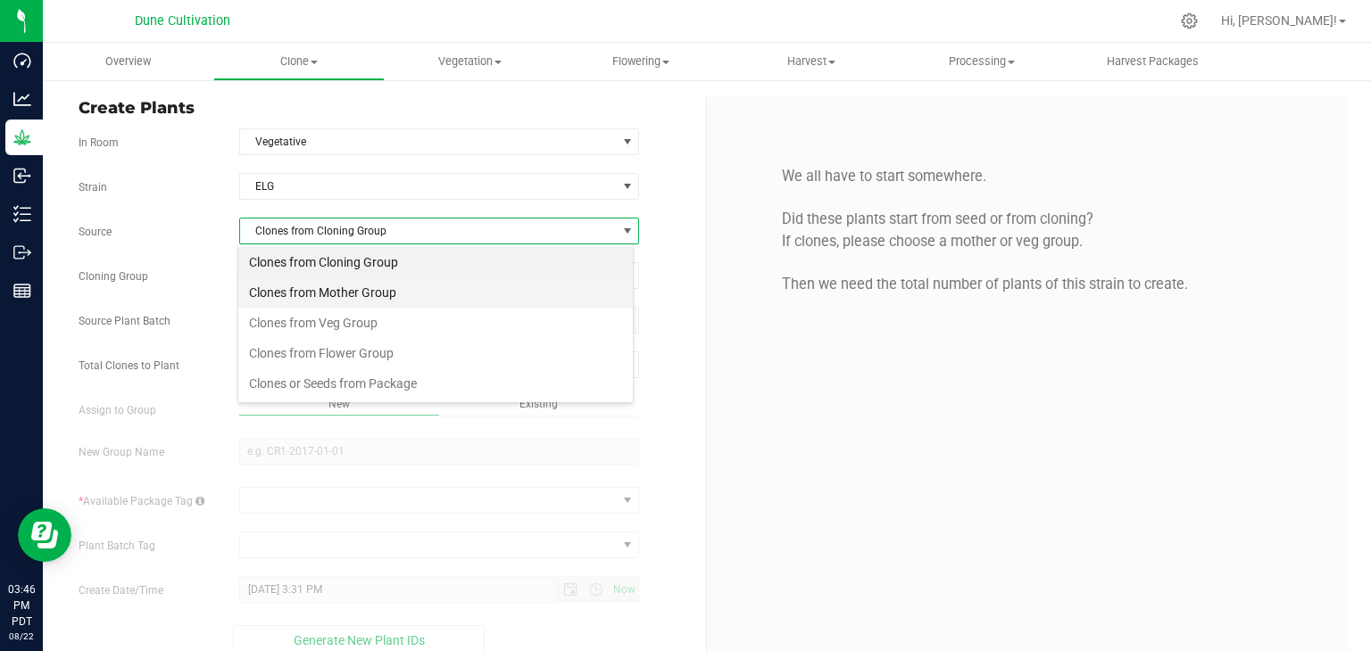
scroll to position [26, 395]
click at [315, 287] on li "Clones from Mother Group" at bounding box center [435, 292] width 394 height 30
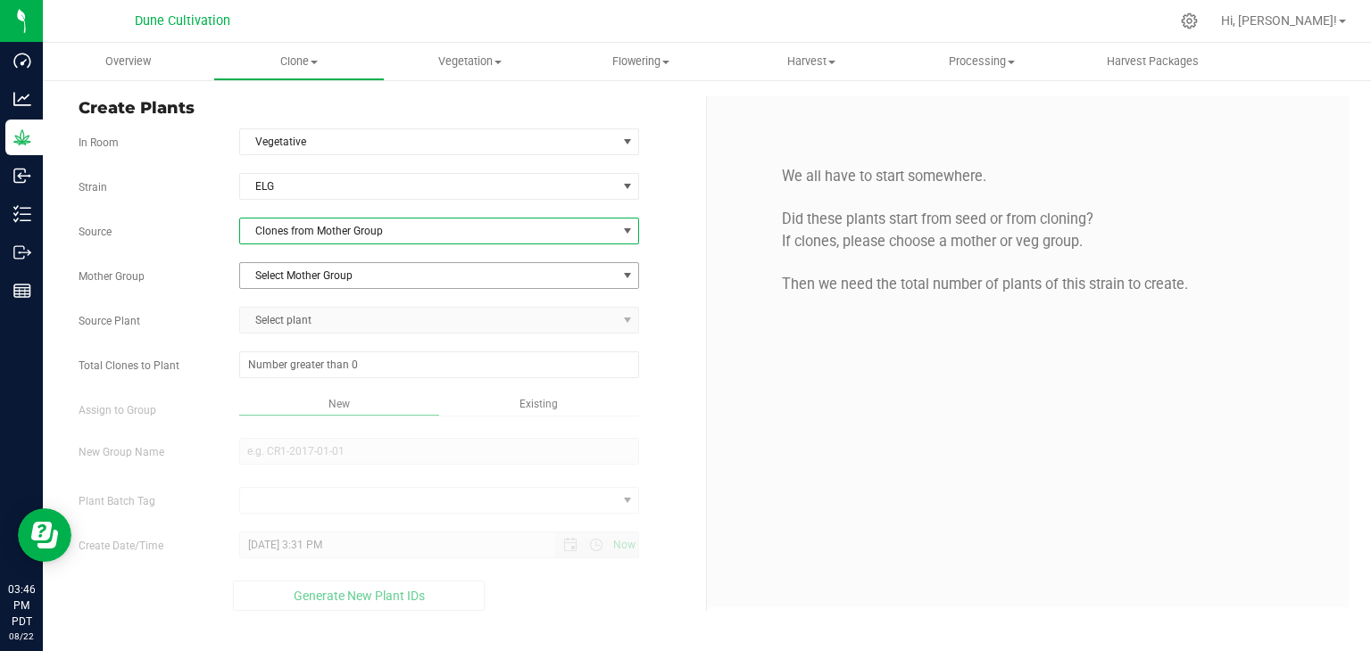
click at [319, 280] on span "Select Mother Group" at bounding box center [428, 275] width 377 height 25
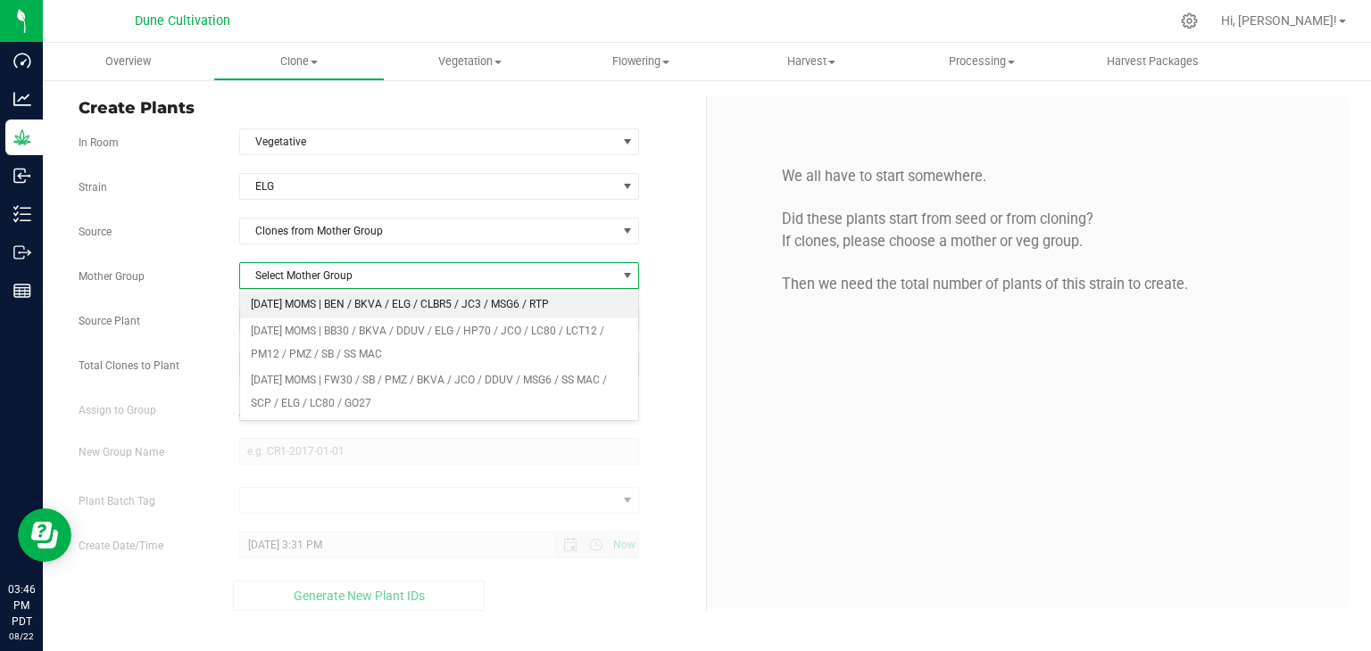
click at [325, 311] on li "[DATE] MOMS | BEN / BKVA / ELG / CLBR5 / JC3 / MSG6 / RTP" at bounding box center [439, 305] width 399 height 27
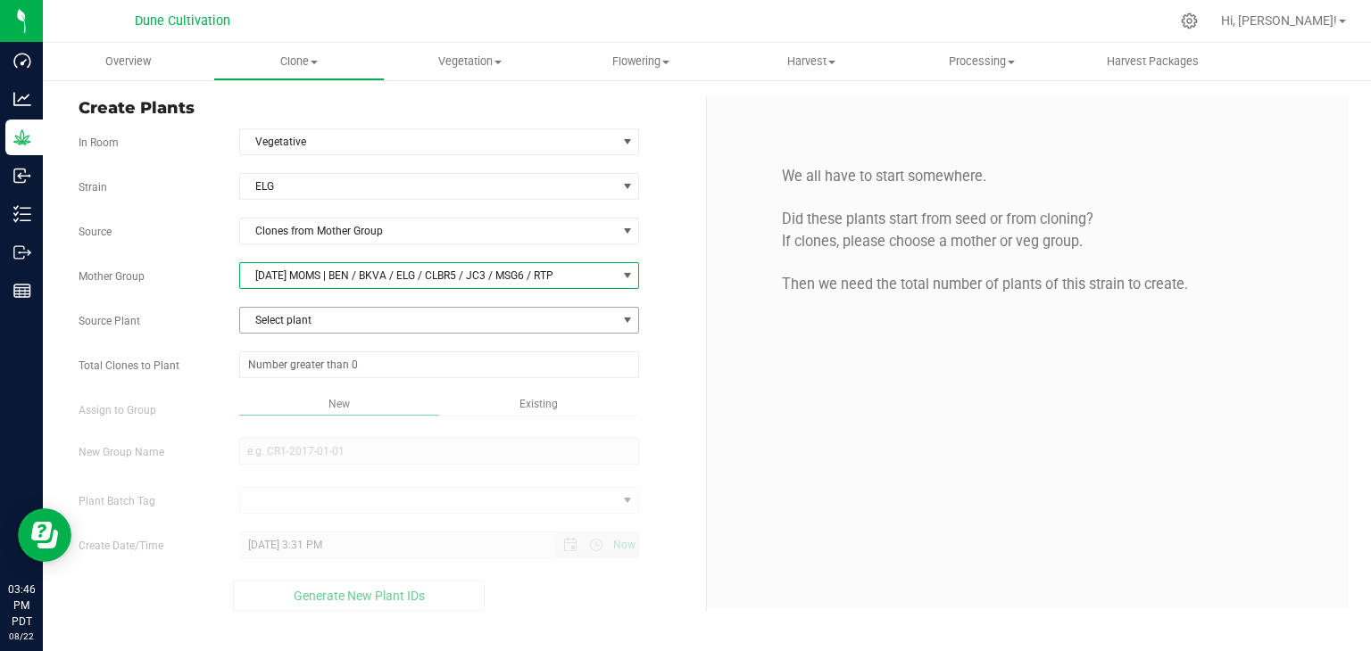
click at [323, 314] on span "Select plant" at bounding box center [428, 320] width 377 height 25
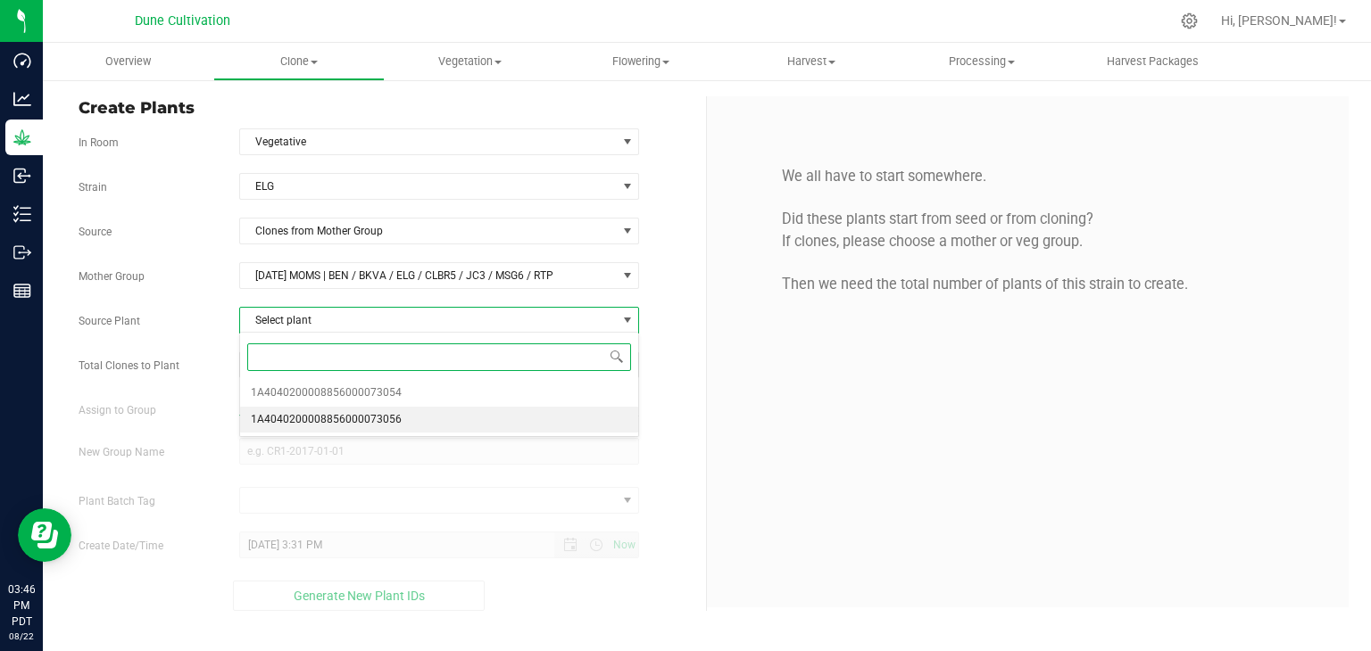
click at [361, 428] on span "1A4040200008856000073056" at bounding box center [326, 420] width 151 height 23
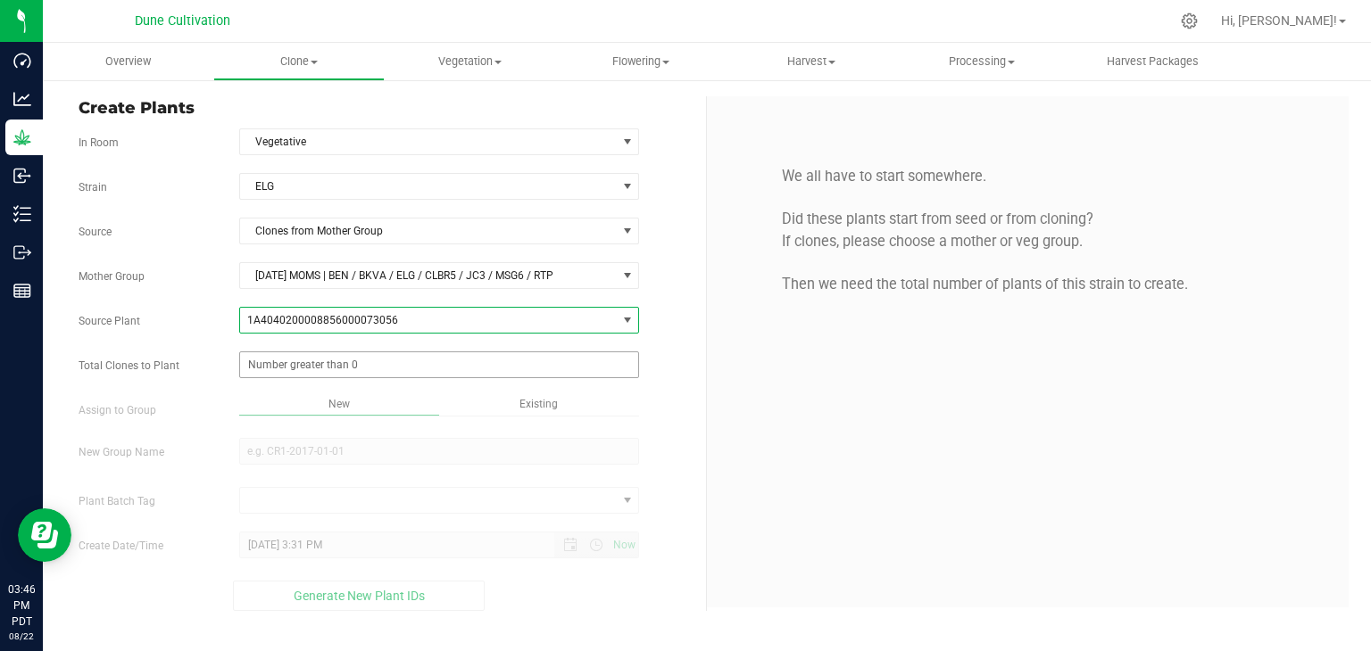
click at [360, 365] on span at bounding box center [439, 365] width 401 height 27
type input "150"
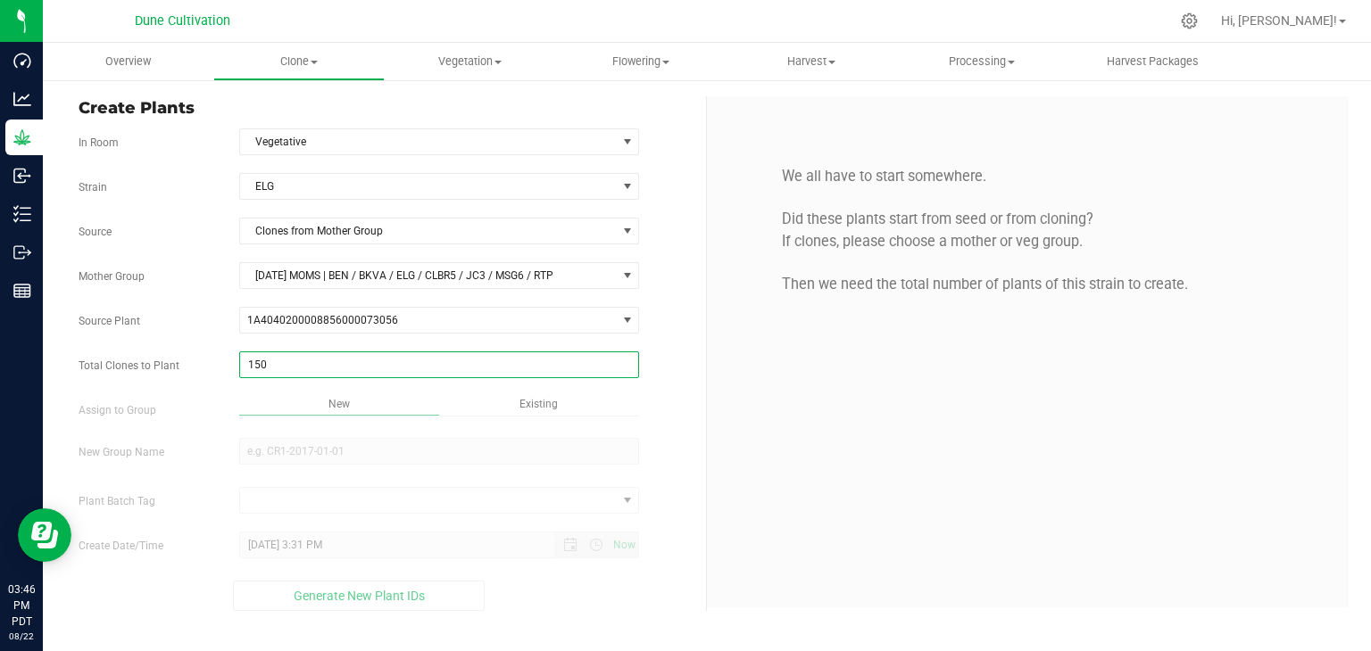
type input "150"
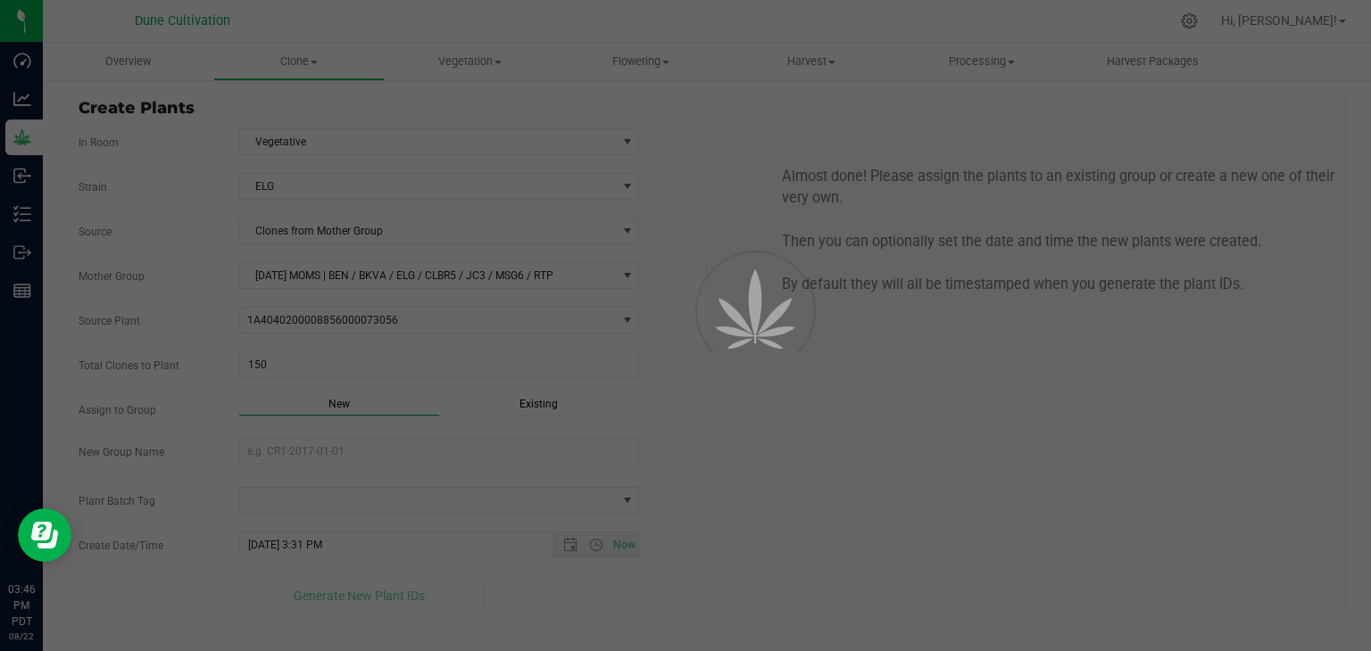
click at [377, 435] on div "Overview Clone Create plants Cloning groups Cloning plant batches Apply to plan…" at bounding box center [707, 347] width 1328 height 609
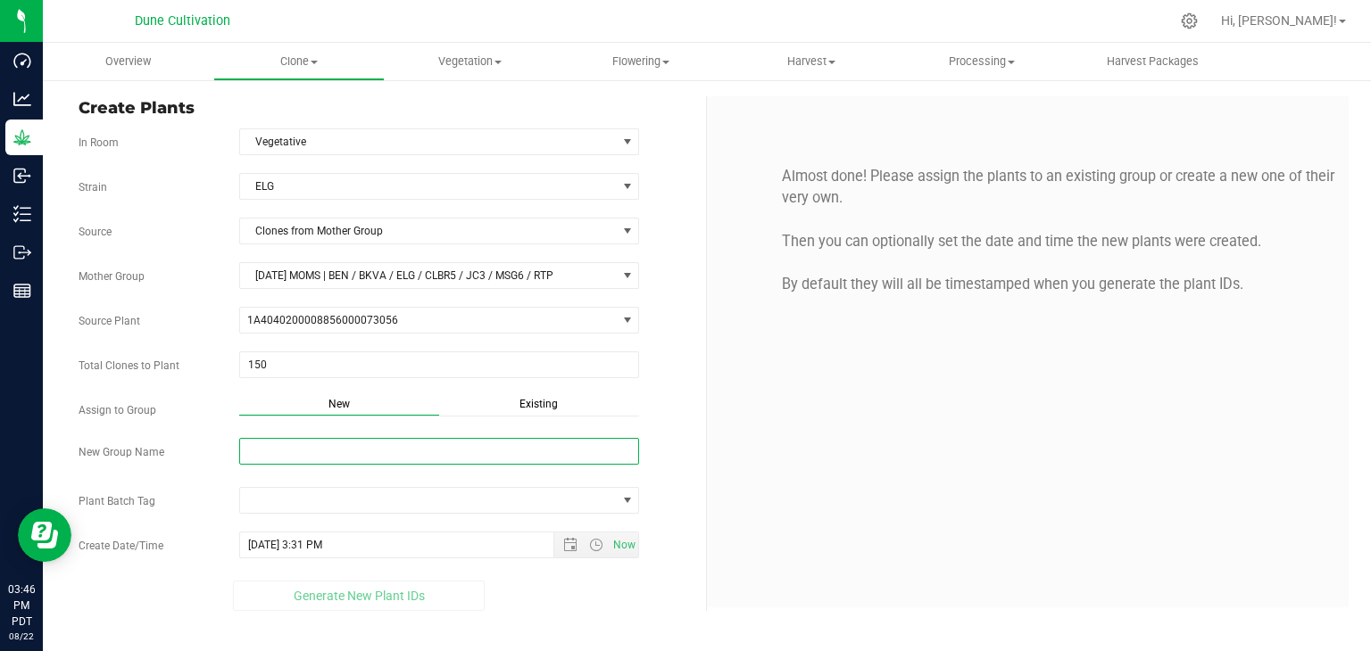
drag, startPoint x: 368, startPoint y: 440, endPoint x: 355, endPoint y: 439, distance: 12.5
click at [355, 439] on input "New Group Name" at bounding box center [439, 451] width 401 height 27
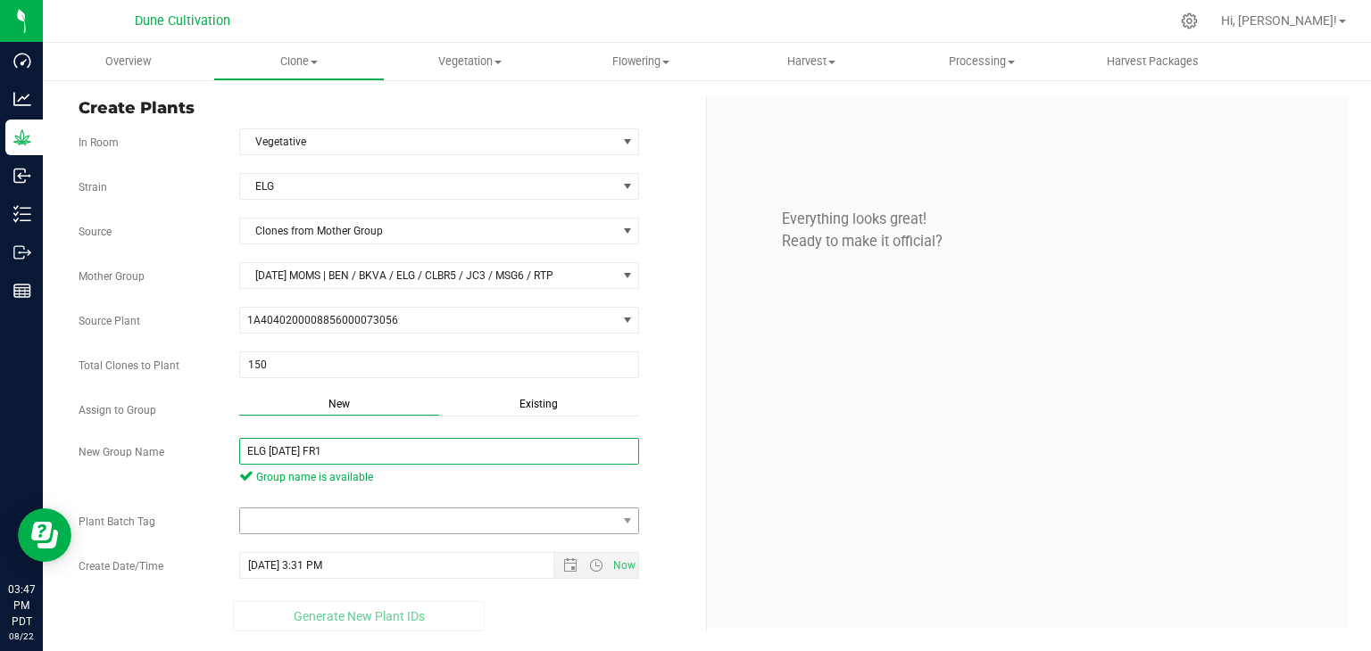
type input "ELG [DATE] FR1"
click at [374, 509] on span at bounding box center [428, 521] width 377 height 25
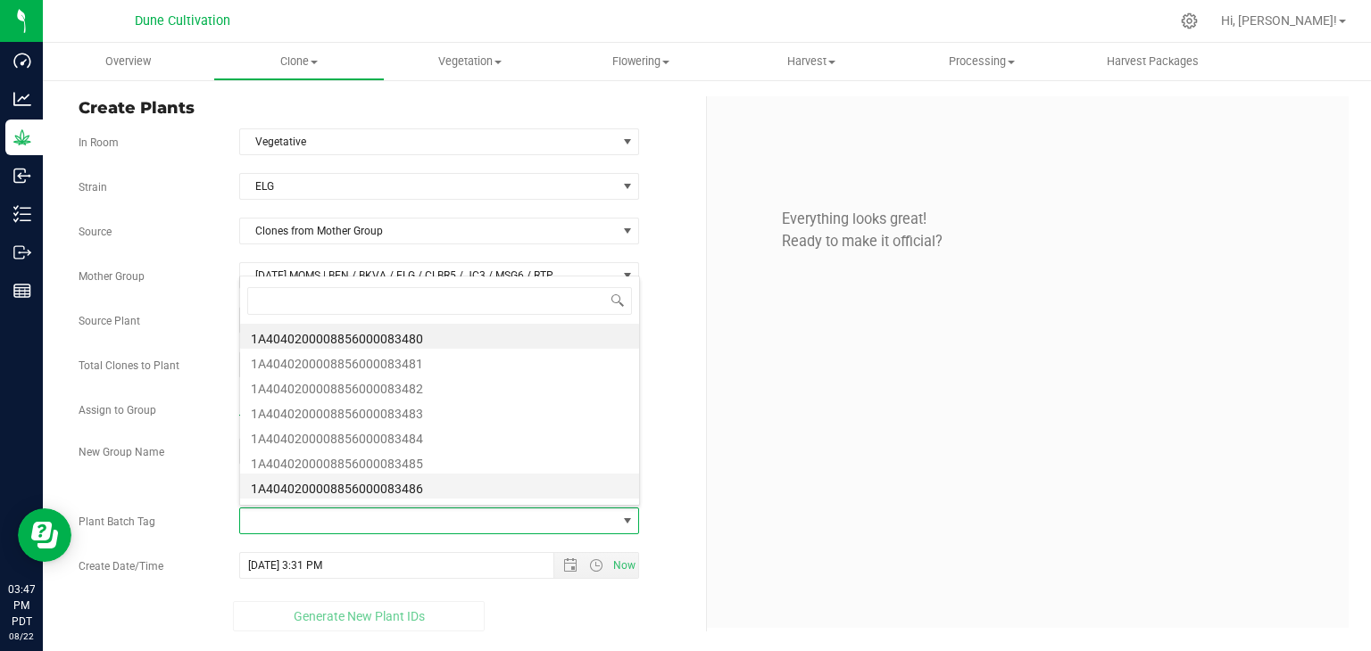
scroll to position [26, 395]
click at [401, 330] on li "1A4040200008856000083480" at bounding box center [439, 336] width 399 height 25
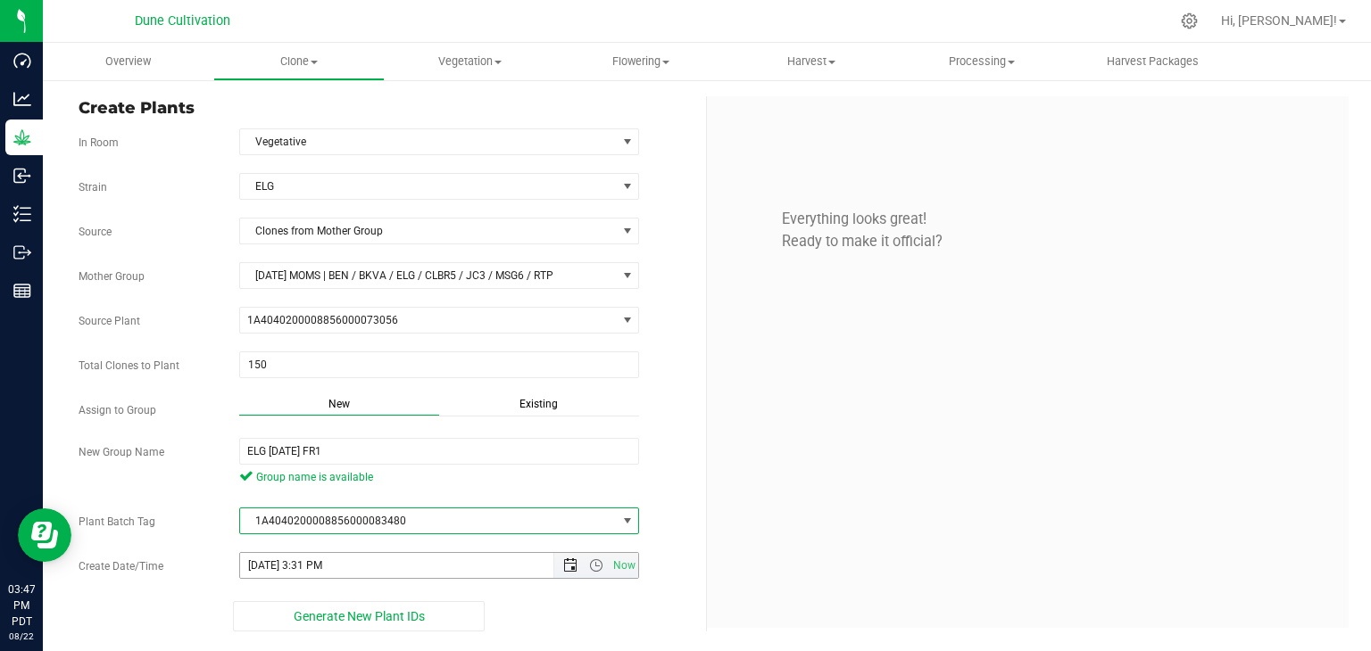
click at [576, 559] on span "Open the date view" at bounding box center [570, 566] width 14 height 14
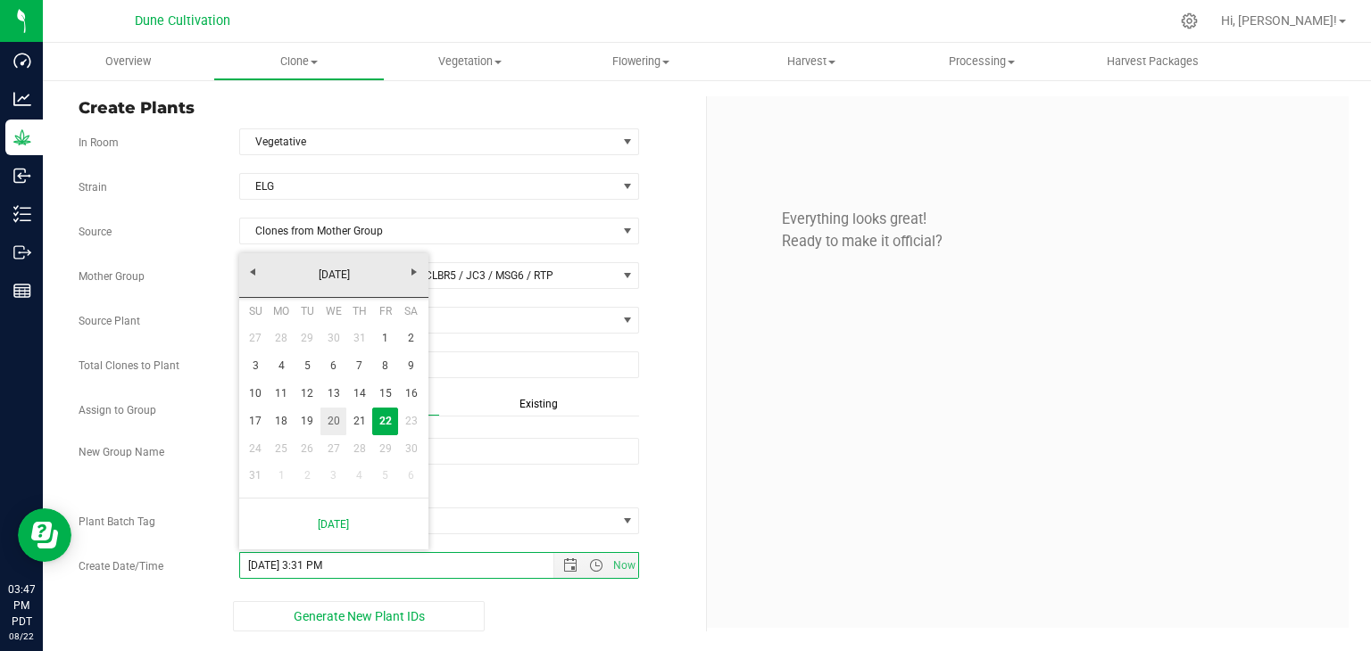
click at [334, 427] on link "20" at bounding box center [333, 422] width 26 height 28
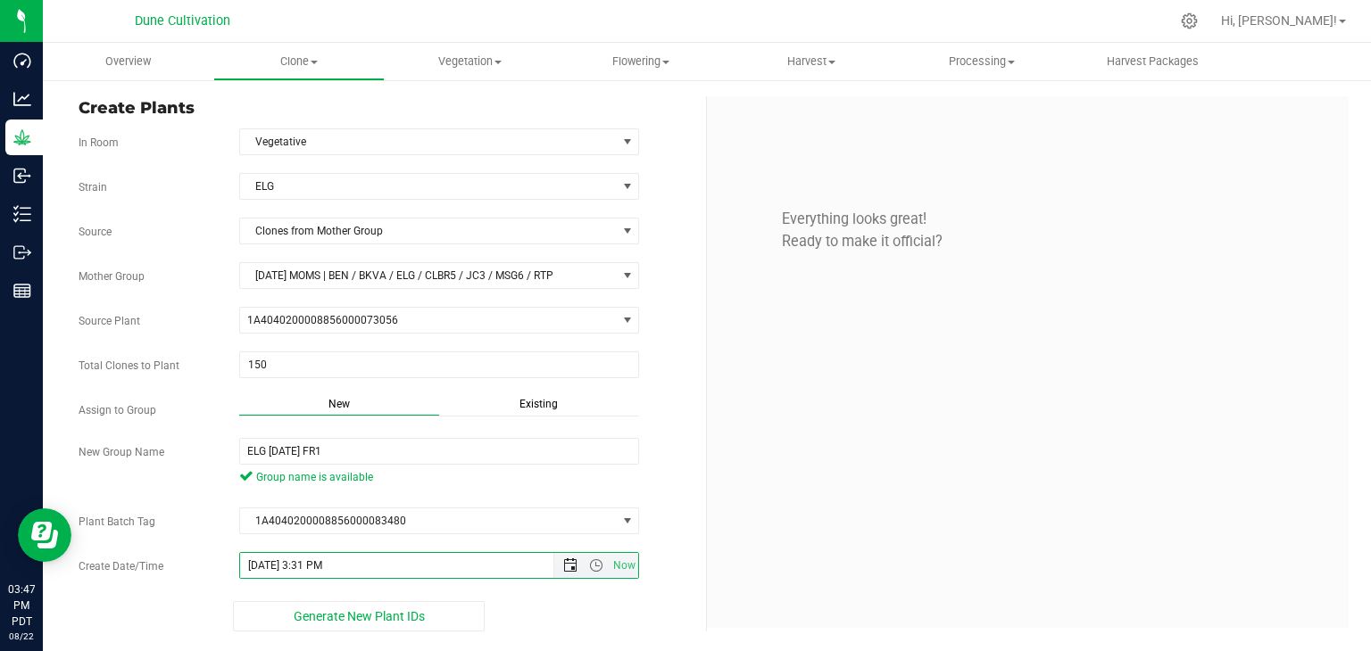
click at [567, 561] on span "Open the date view" at bounding box center [570, 566] width 14 height 14
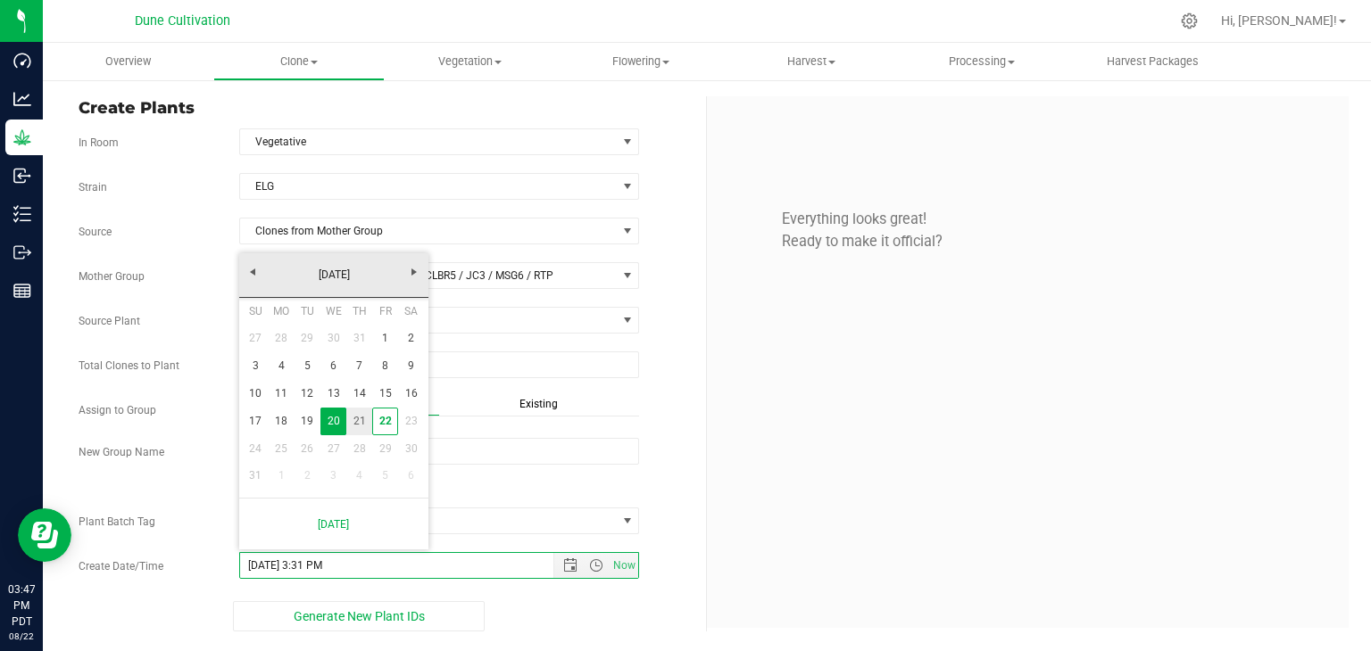
click at [360, 427] on link "21" at bounding box center [359, 422] width 26 height 28
type input "[DATE] 3:31 PM"
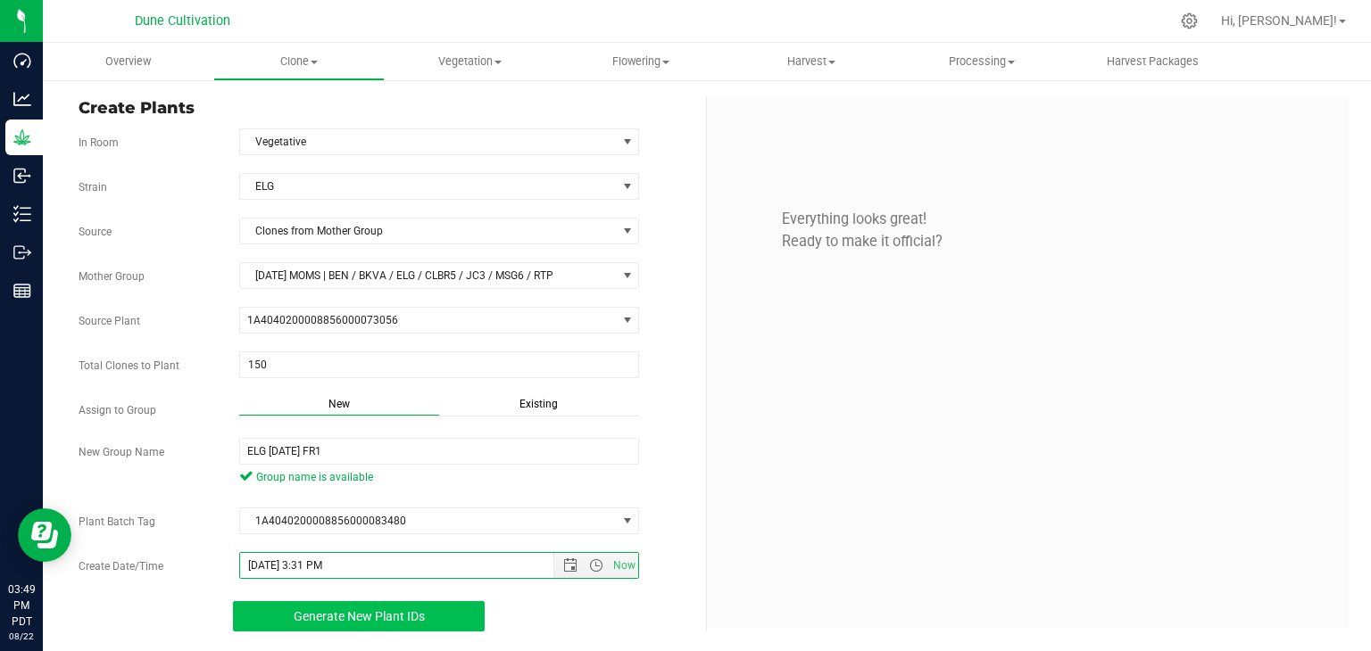
click at [393, 609] on span "Generate New Plant IDs" at bounding box center [359, 616] width 131 height 14
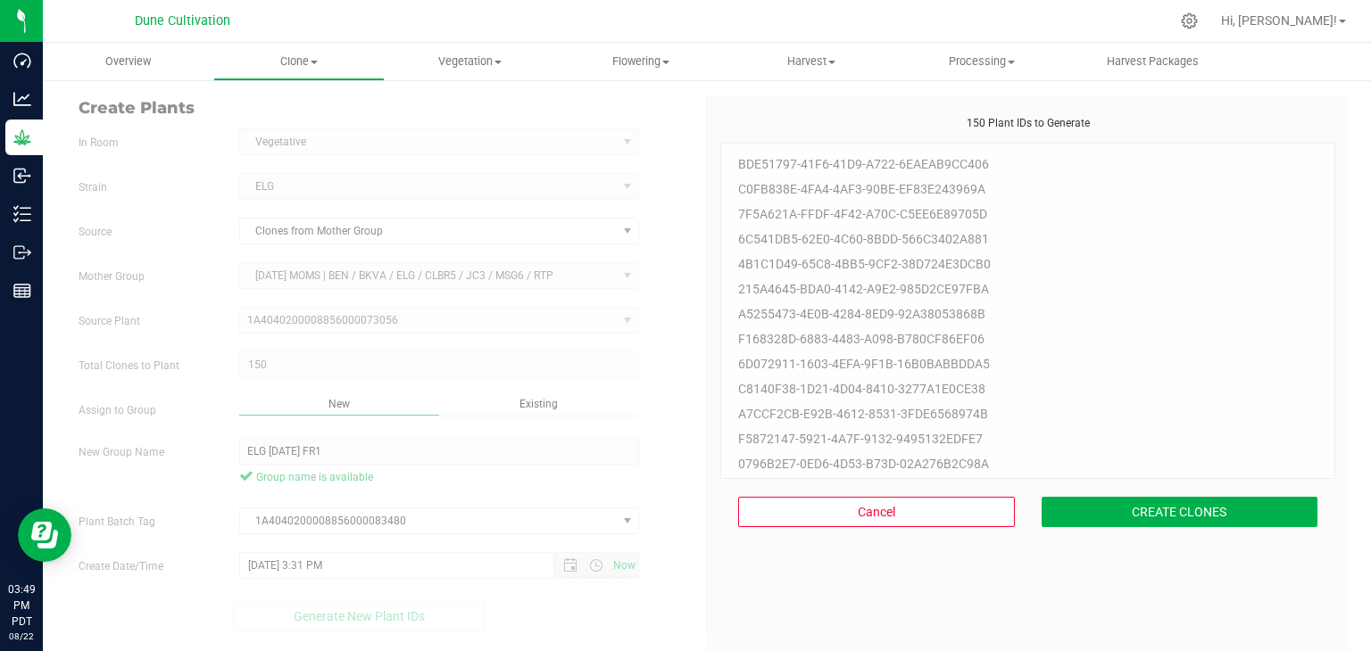
scroll to position [54, 0]
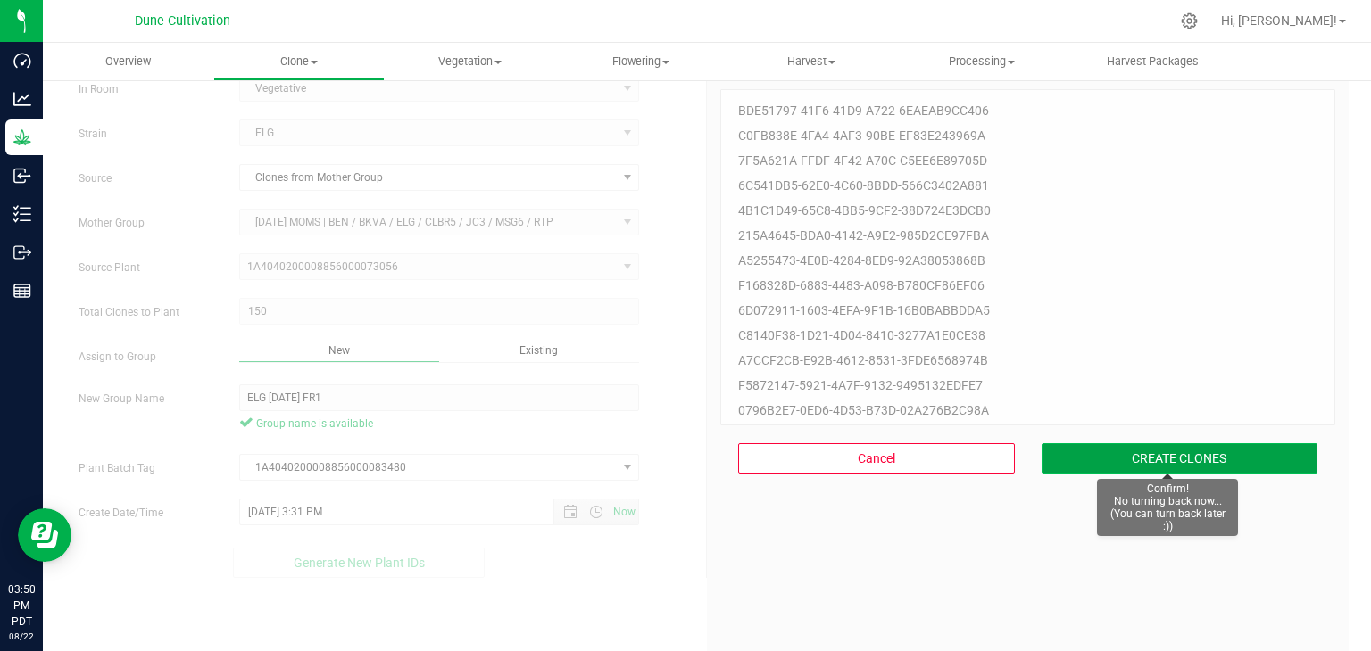
click at [1149, 462] on button "CREATE CLONES" at bounding box center [1179, 458] width 277 height 30
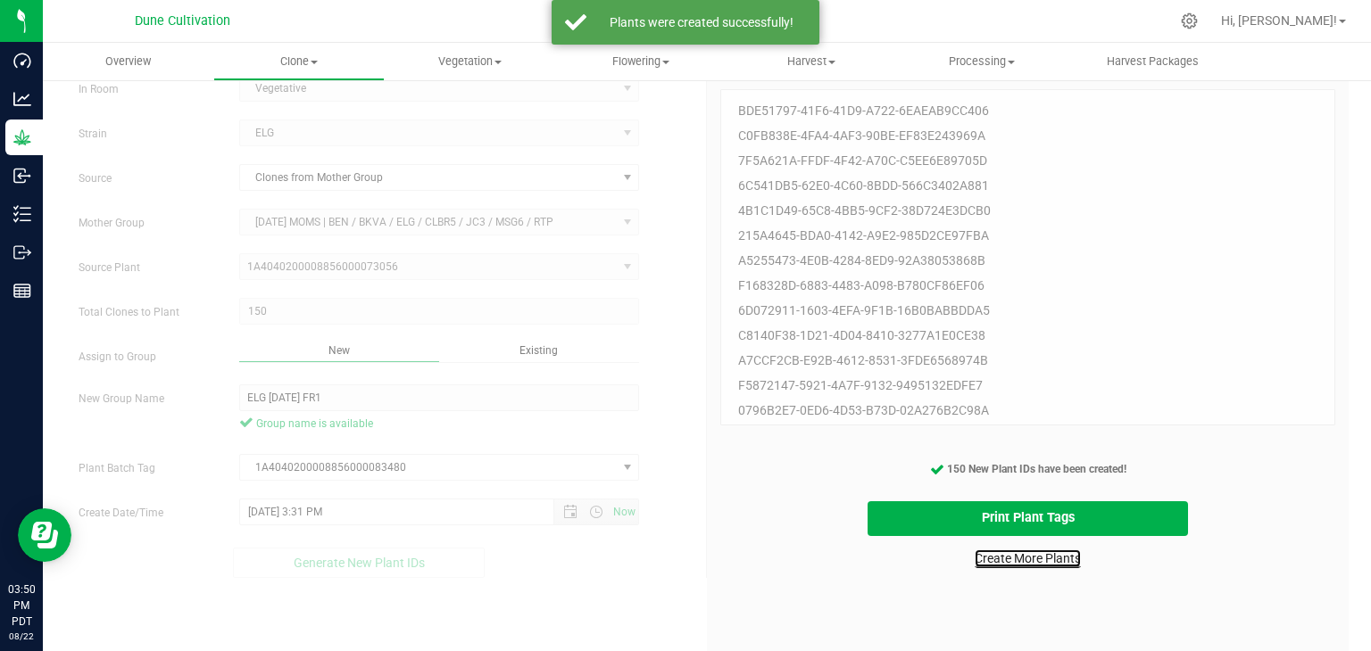
click at [1049, 551] on link "Create More Plants" at bounding box center [1027, 559] width 106 height 18
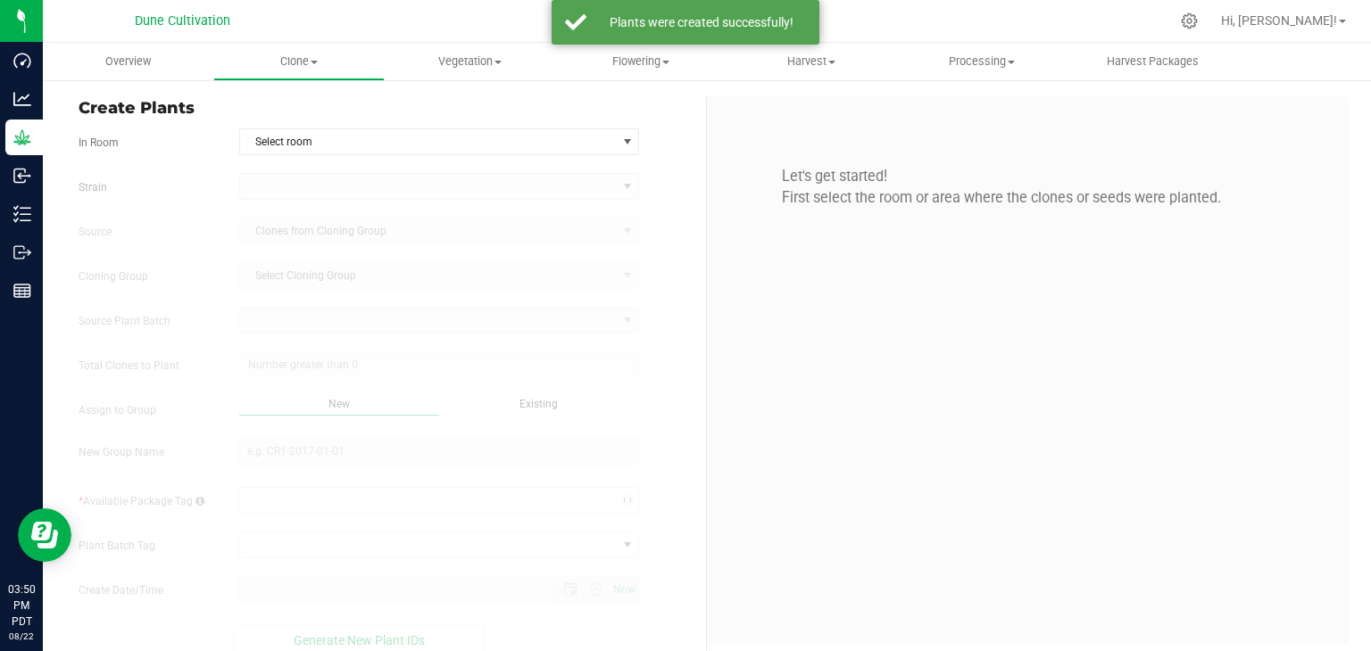
type input "[DATE] 3:50 PM"
click at [325, 136] on span "Select room" at bounding box center [428, 141] width 377 height 25
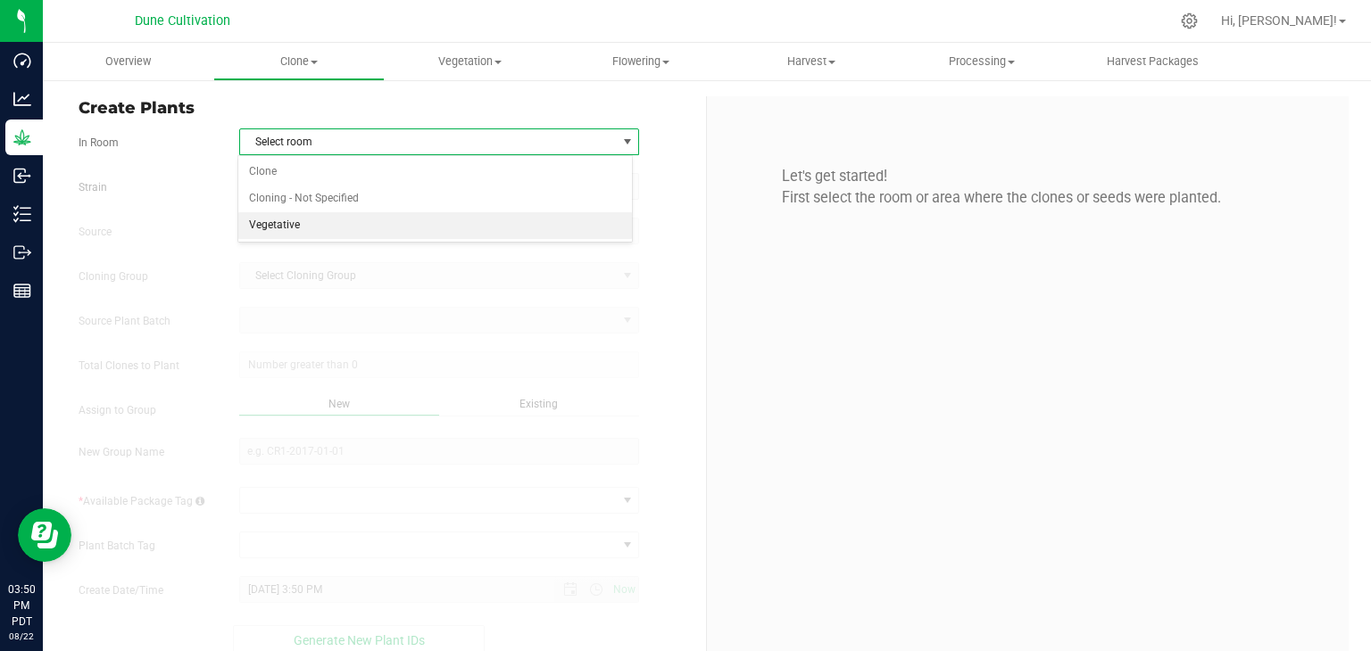
drag, startPoint x: 312, startPoint y: 219, endPoint x: 318, endPoint y: 201, distance: 18.6
click at [317, 217] on li "Vegetative" at bounding box center [435, 225] width 394 height 27
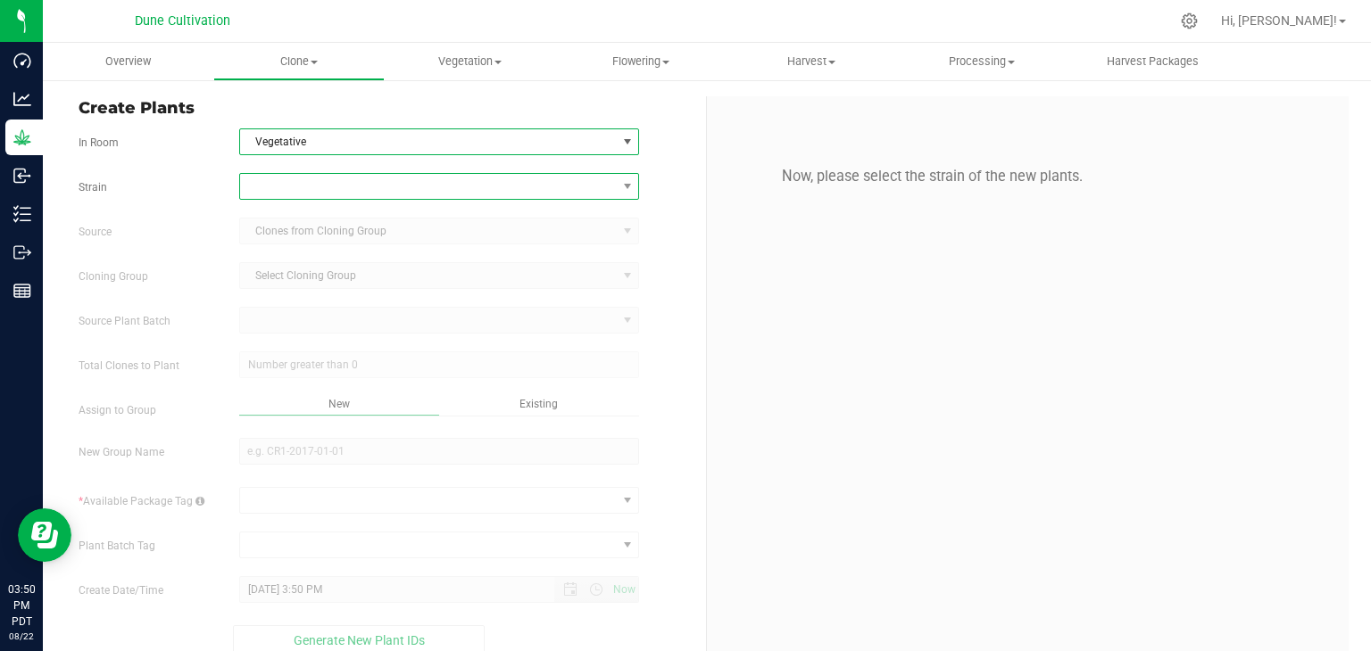
click at [309, 179] on span at bounding box center [428, 186] width 377 height 25
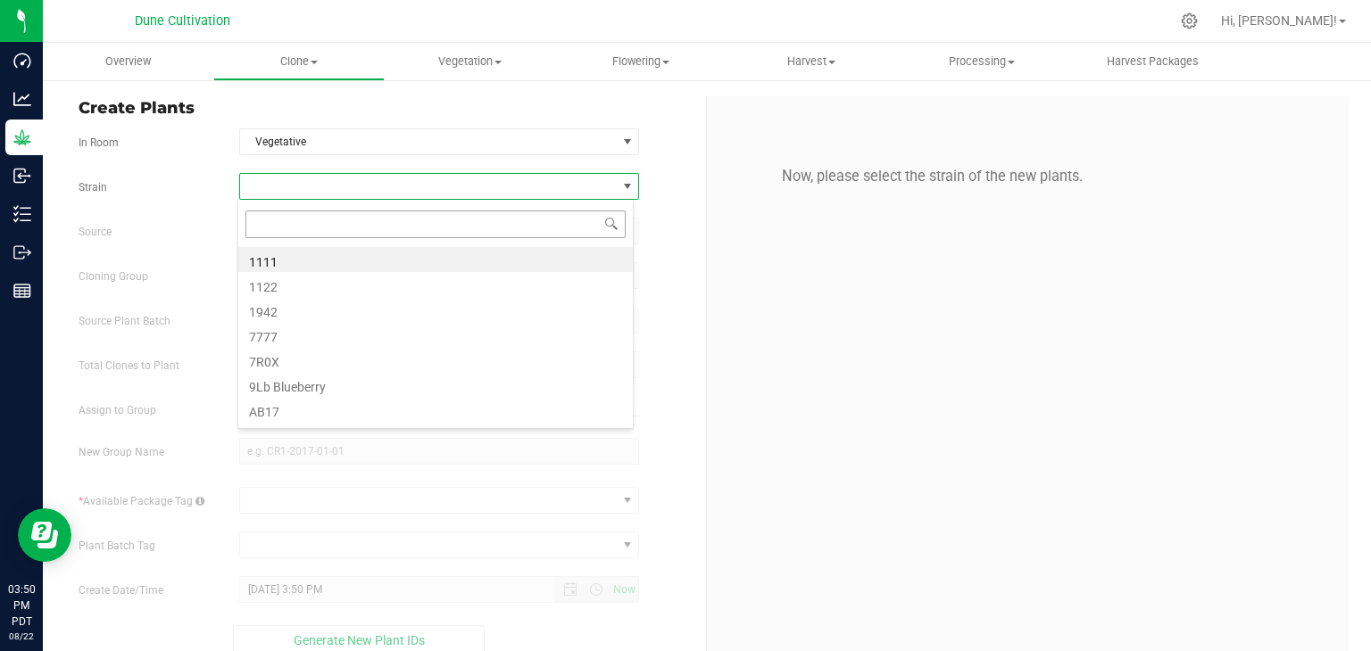
scroll to position [26, 395]
type input "ELG"
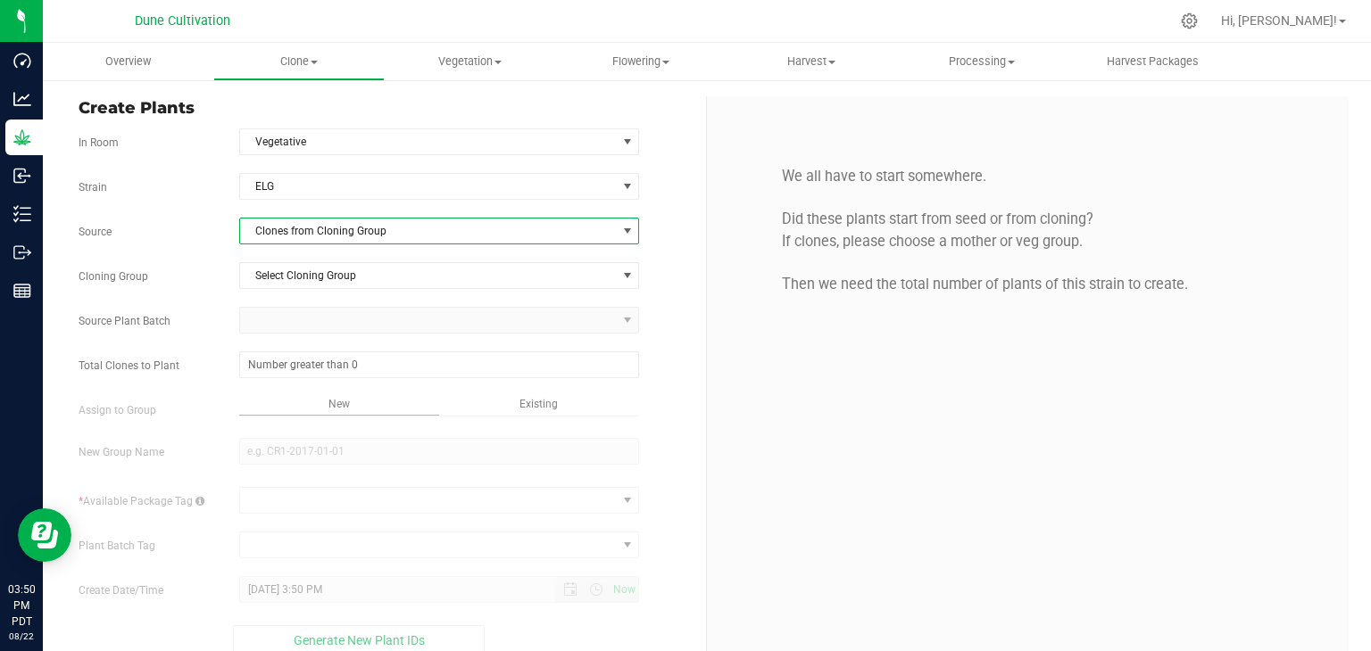
click at [302, 236] on span "Clones from Cloning Group" at bounding box center [428, 231] width 377 height 25
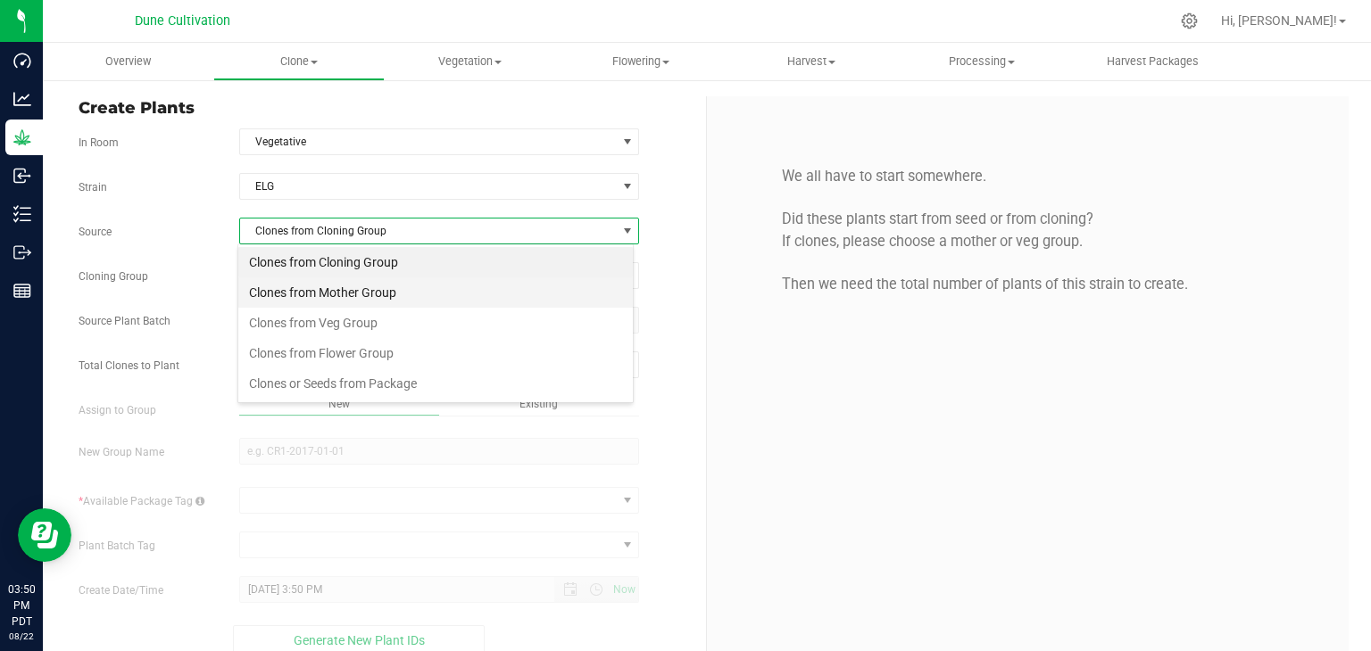
scroll to position [26, 395]
click at [307, 300] on li "Clones from Mother Group" at bounding box center [435, 292] width 394 height 30
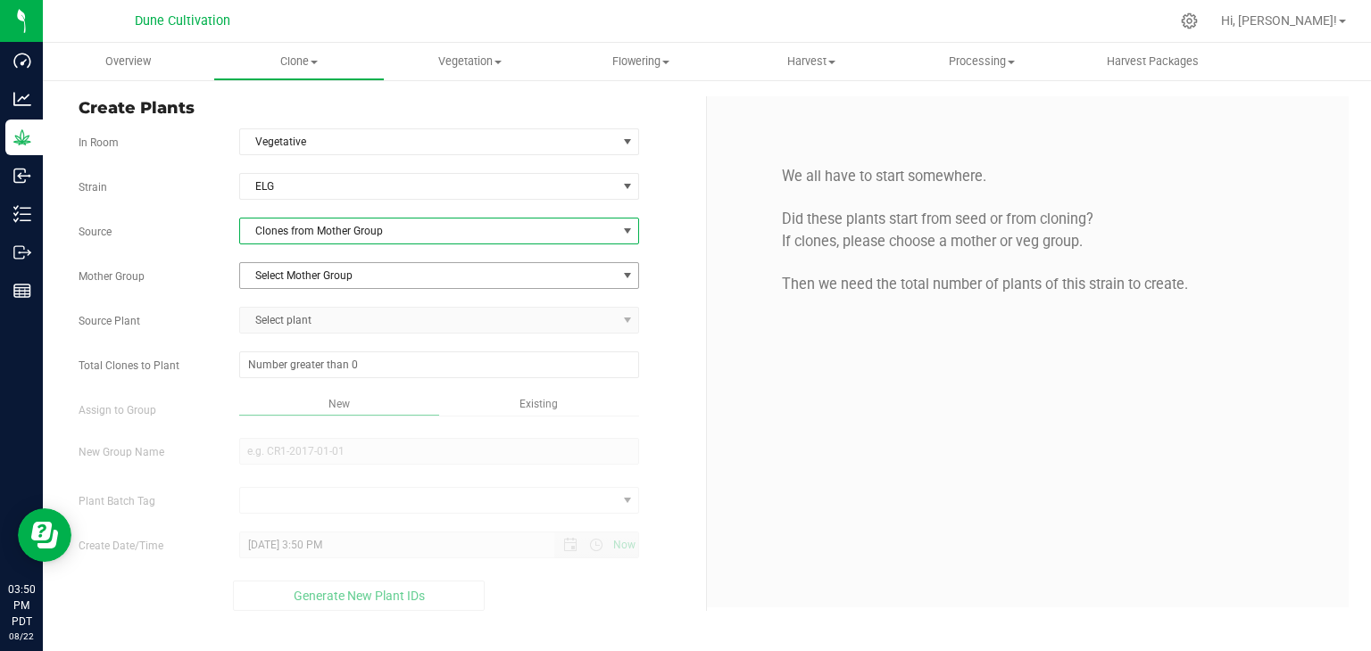
click at [318, 282] on span "Select Mother Group" at bounding box center [428, 275] width 377 height 25
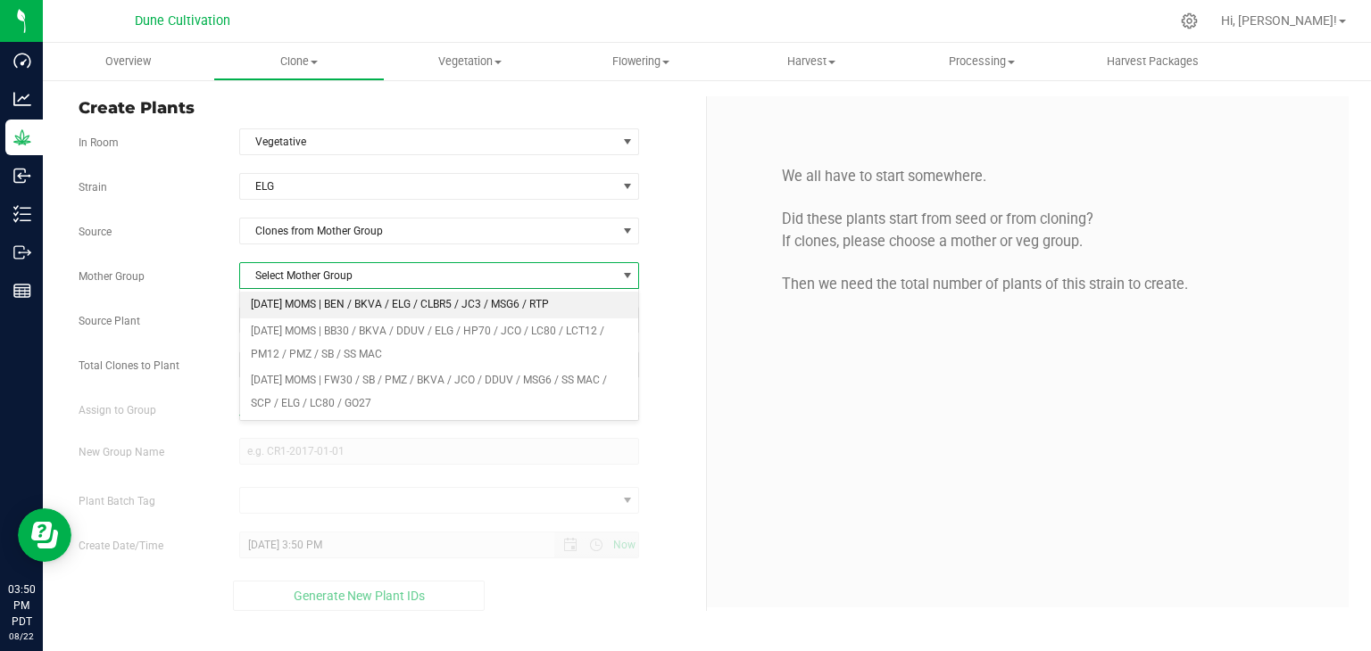
click at [325, 313] on li "[DATE] MOMS | BEN / BKVA / ELG / CLBR5 / JC3 / MSG6 / RTP" at bounding box center [439, 305] width 399 height 27
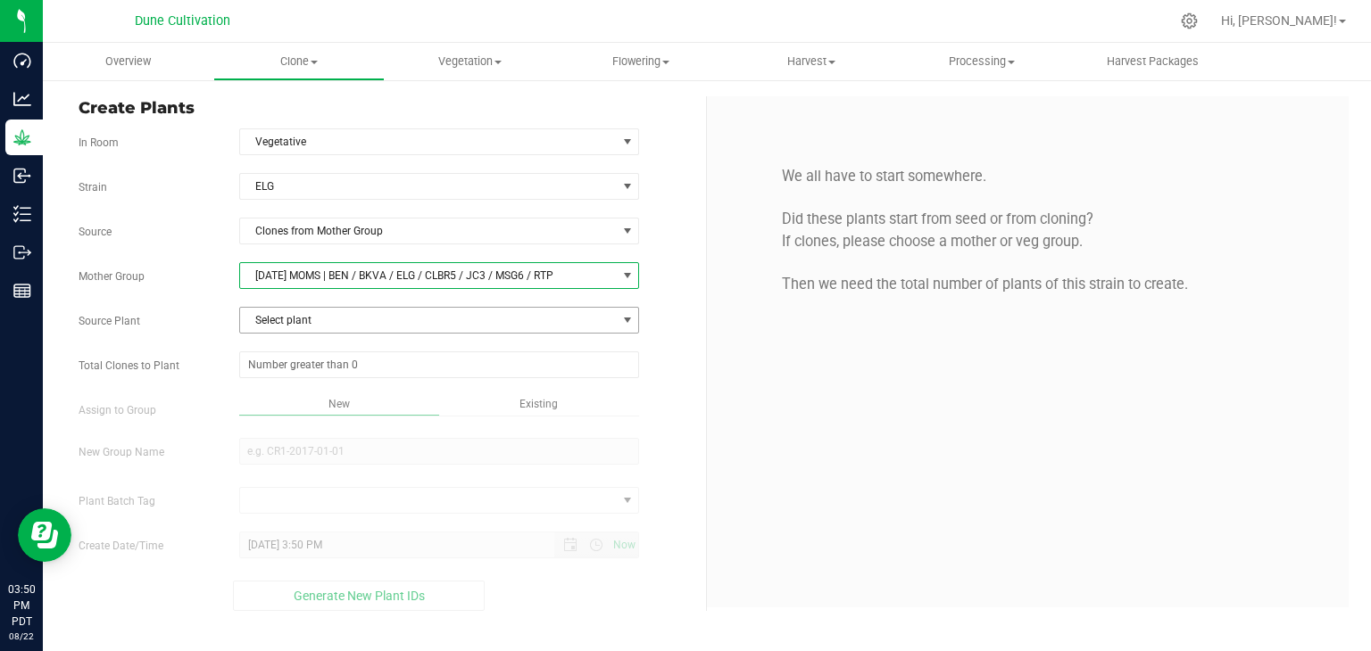
click at [318, 322] on span "Select plant" at bounding box center [428, 320] width 377 height 25
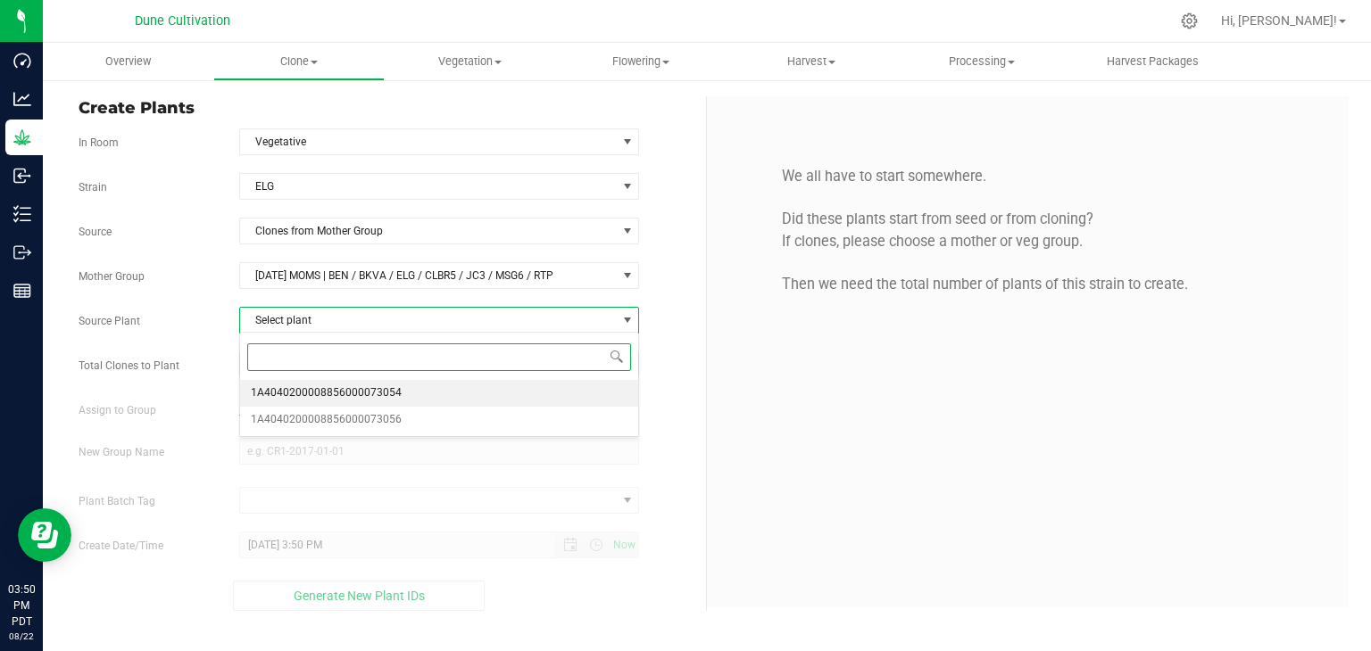
click at [375, 394] on span "1A4040200008856000073054" at bounding box center [326, 393] width 151 height 23
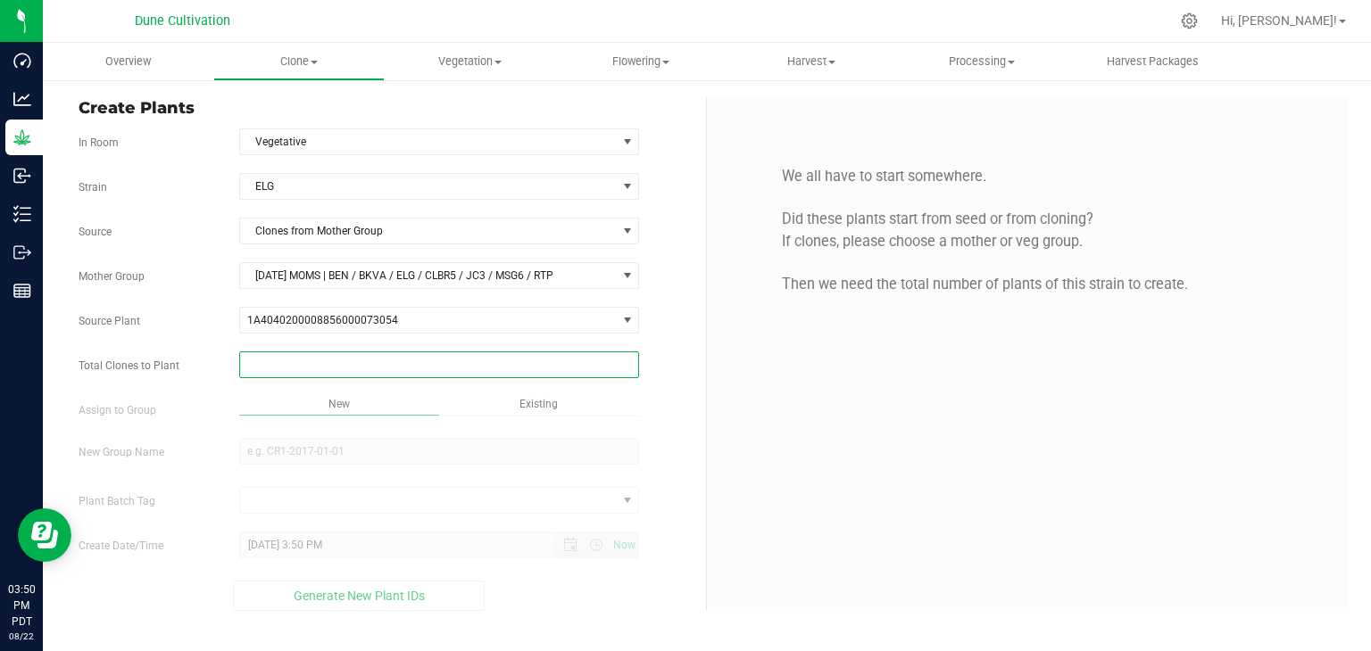
click at [376, 372] on span at bounding box center [439, 365] width 401 height 27
type input "150"
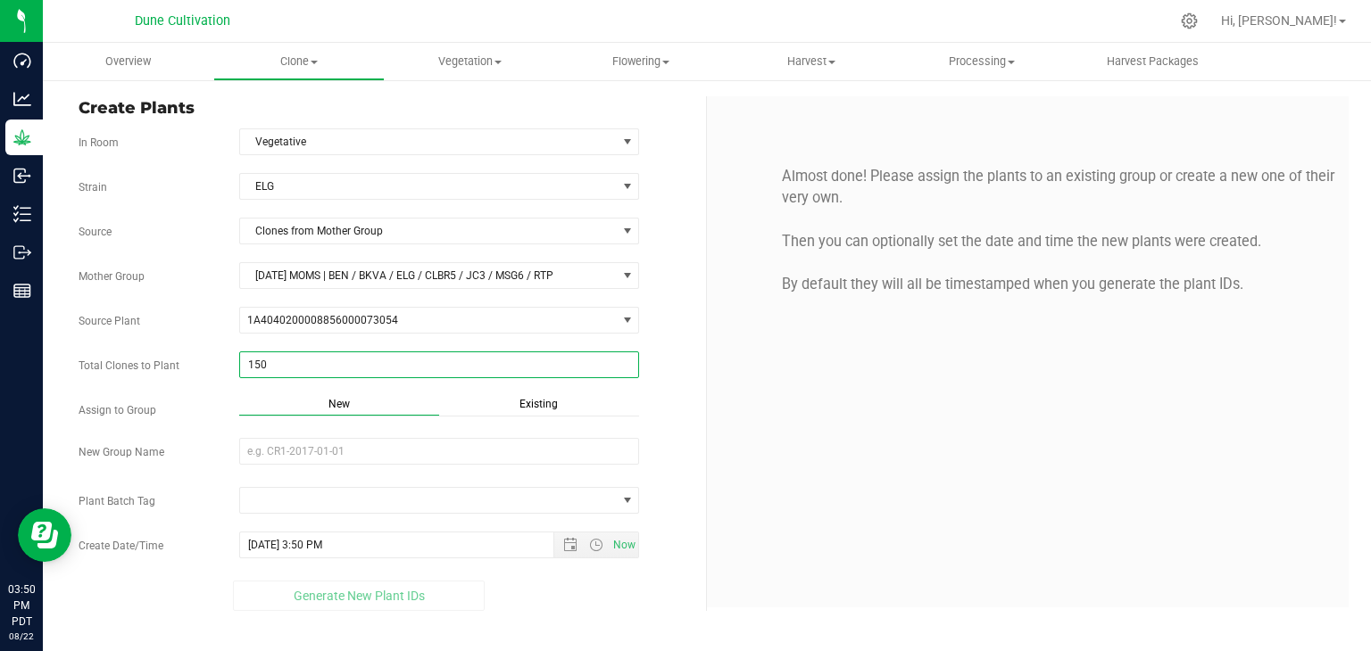
click at [539, 403] on span "Existing" at bounding box center [538, 404] width 38 height 12
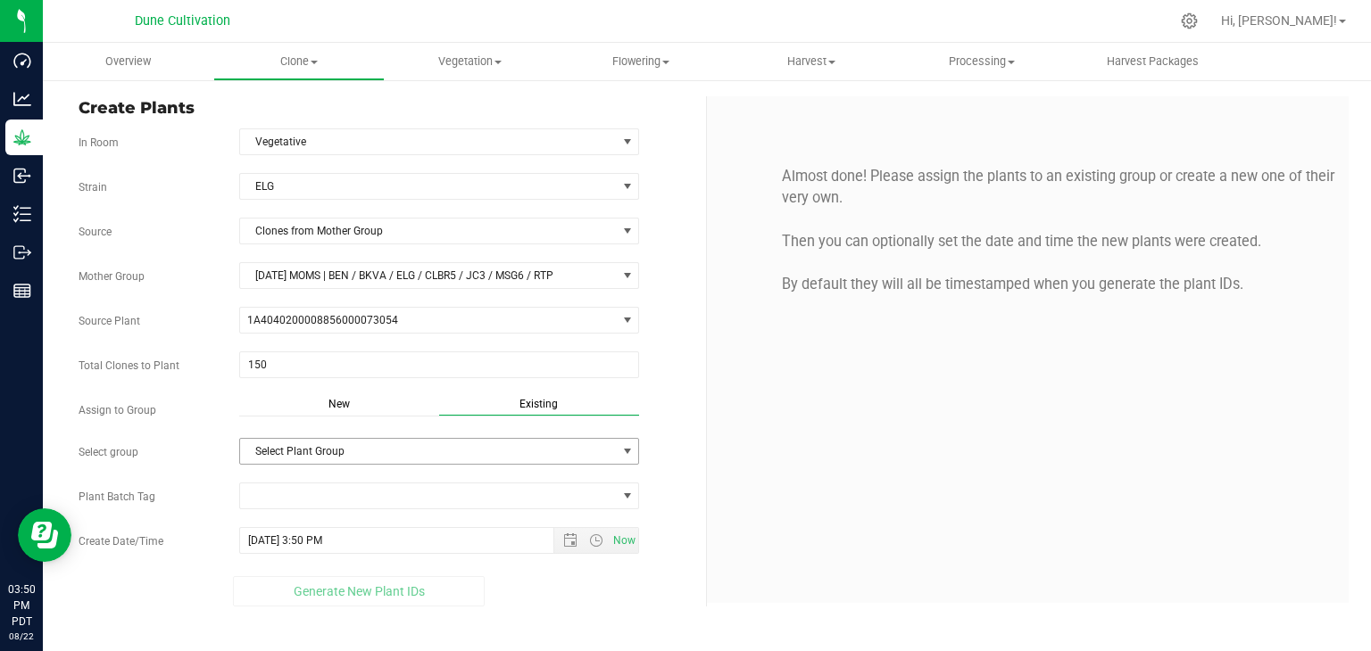
click at [388, 457] on span "Select Plant Group" at bounding box center [428, 451] width 377 height 25
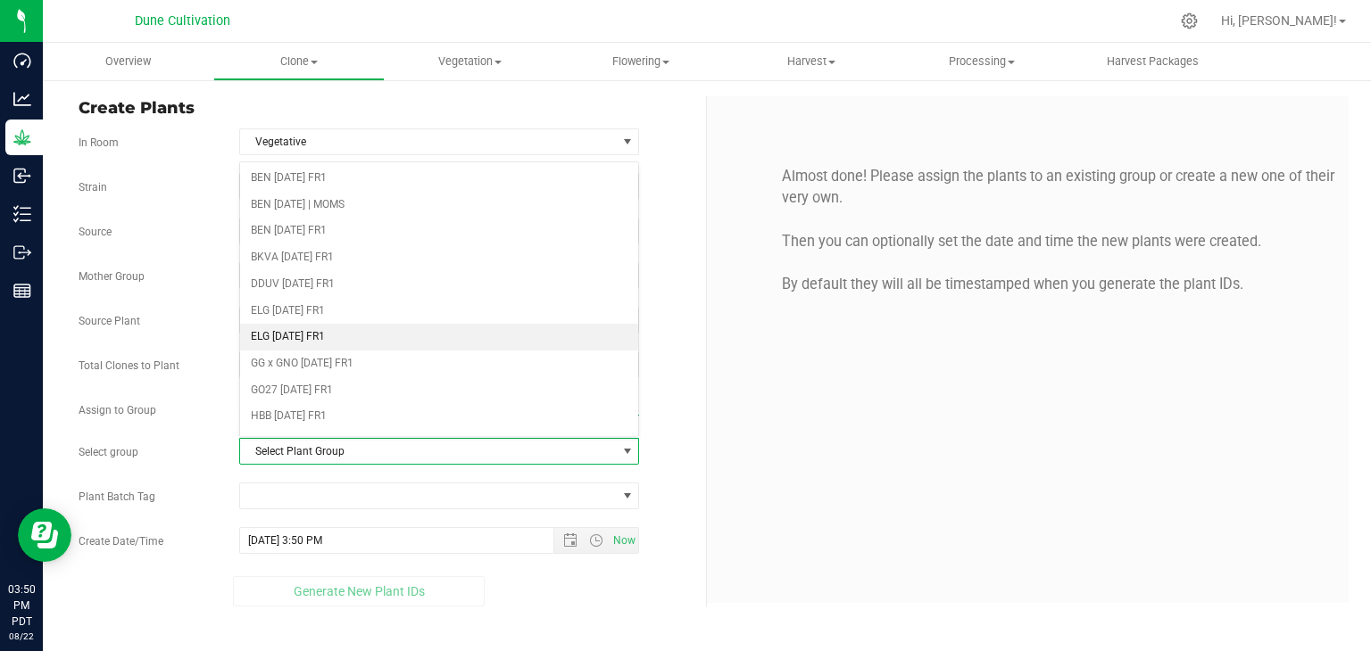
click at [334, 333] on li "ELG [DATE] FR1" at bounding box center [439, 337] width 399 height 27
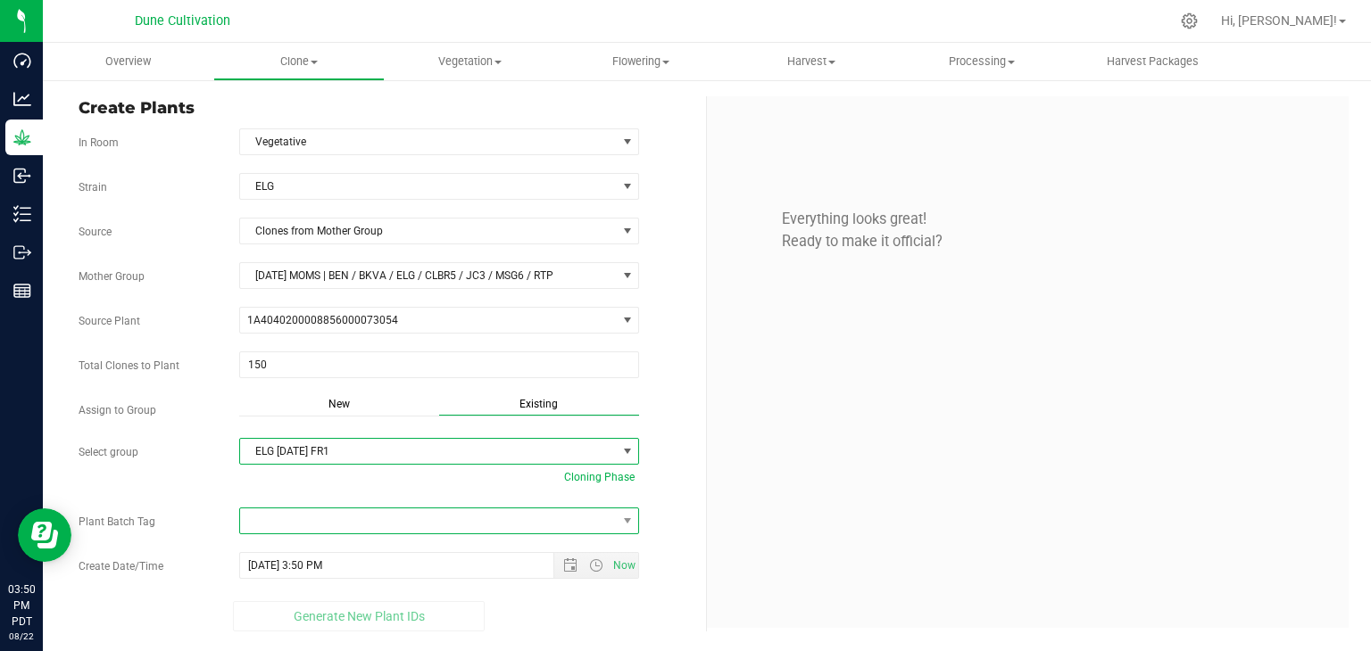
click at [450, 529] on span at bounding box center [428, 521] width 377 height 25
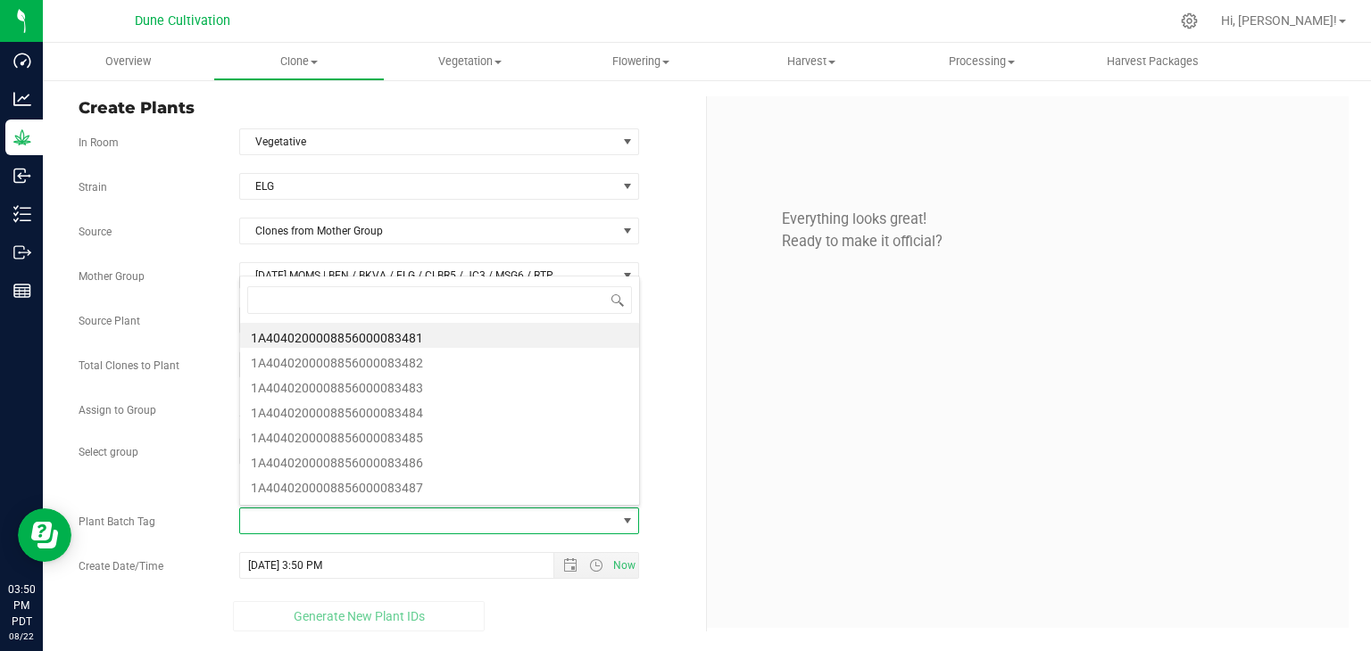
scroll to position [26, 395]
click at [423, 331] on li "1A4040200008856000083481" at bounding box center [439, 335] width 399 height 25
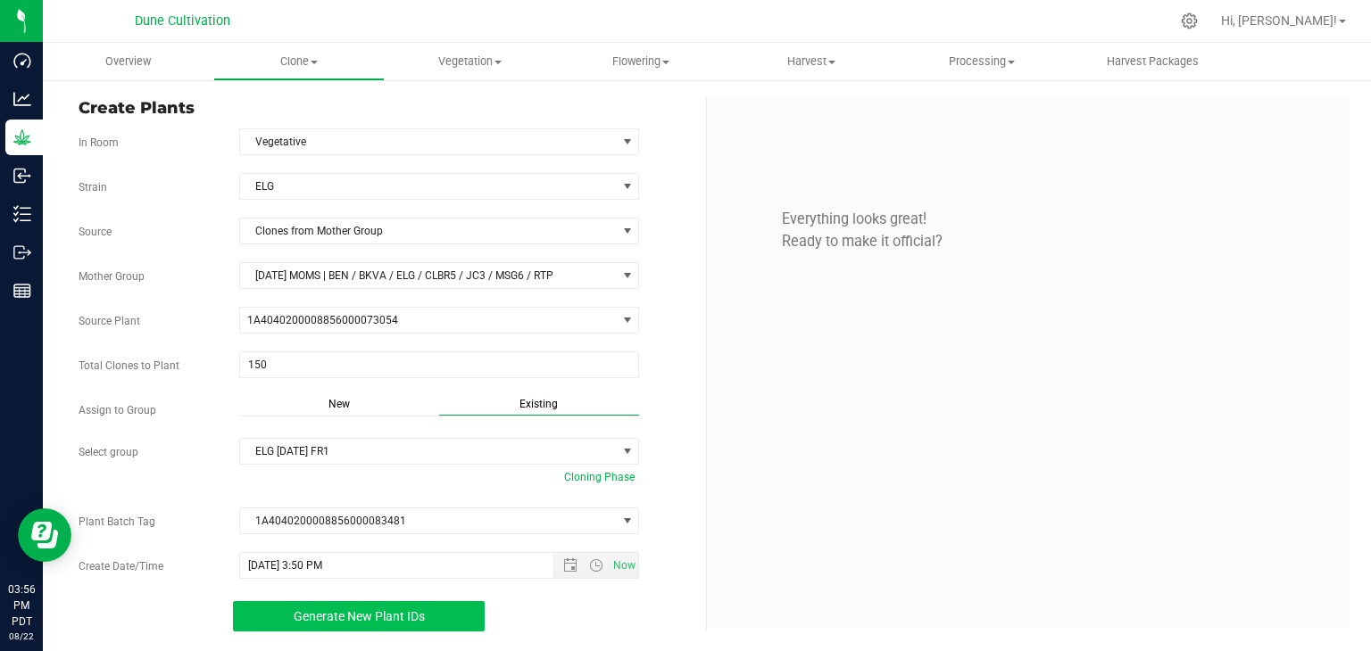
click at [418, 617] on span "Generate New Plant IDs" at bounding box center [359, 616] width 131 height 14
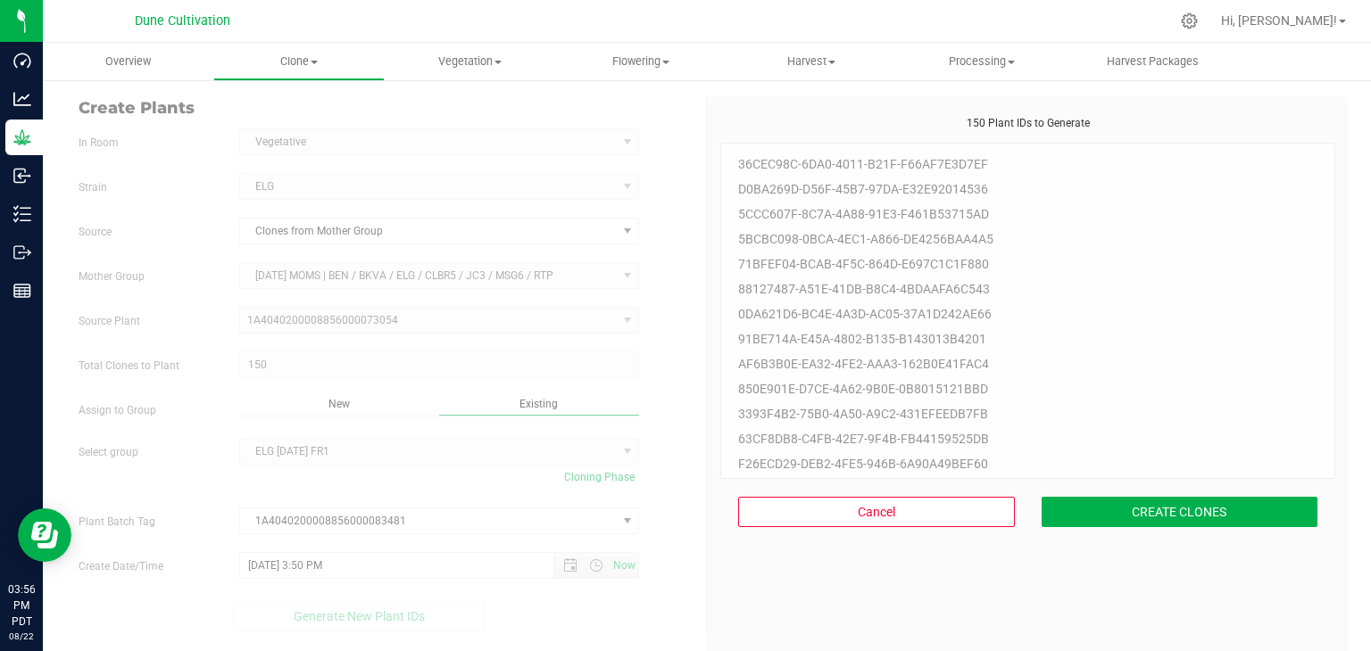
scroll to position [54, 0]
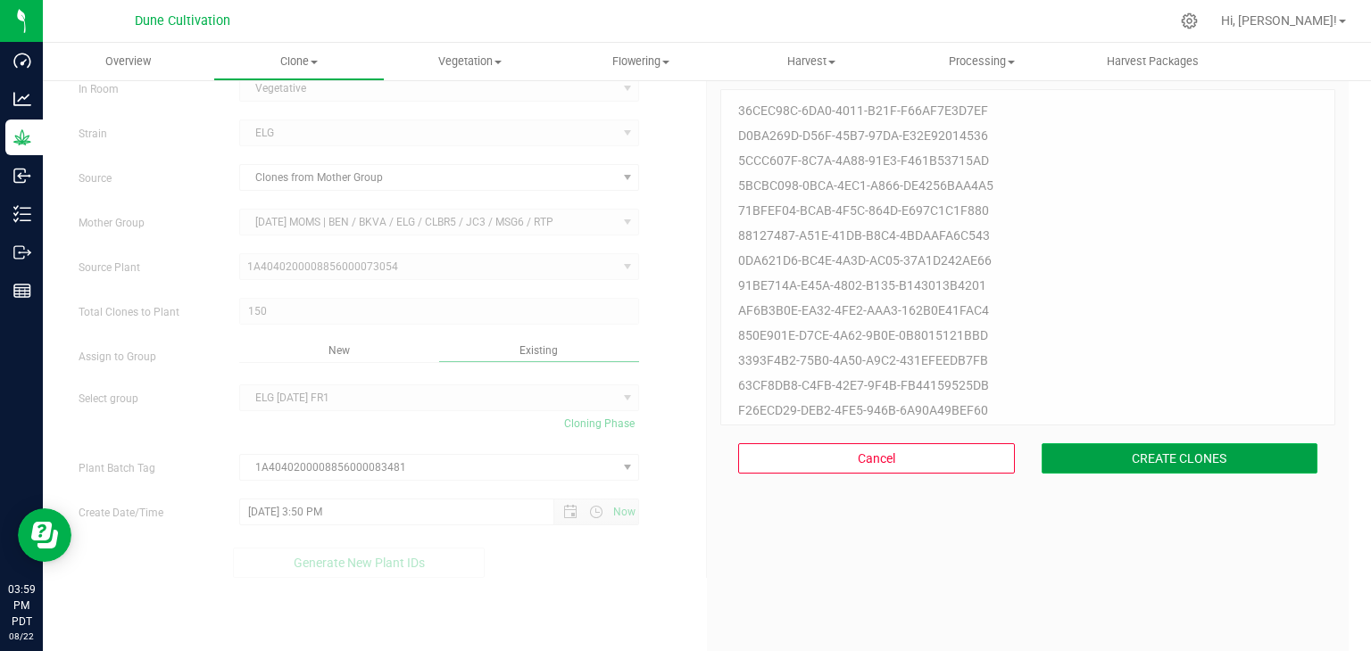
click at [1210, 458] on button "CREATE CLONES" at bounding box center [1179, 458] width 277 height 30
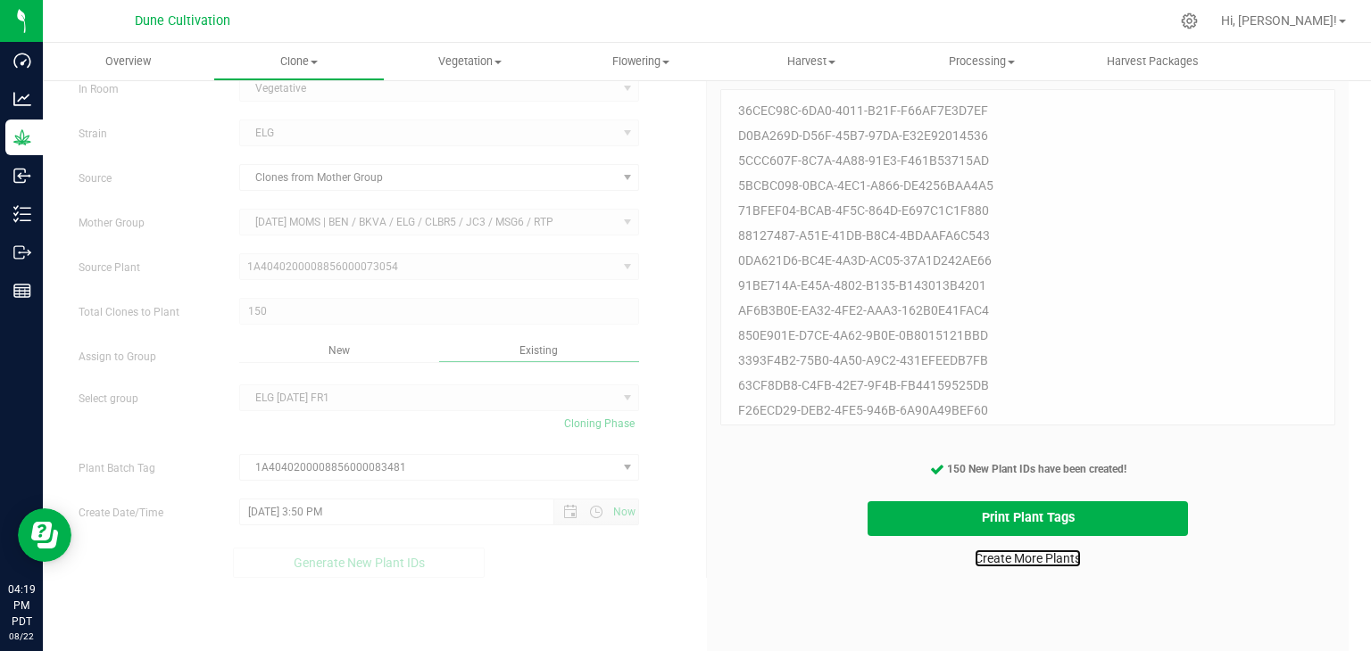
scroll to position [0, 0]
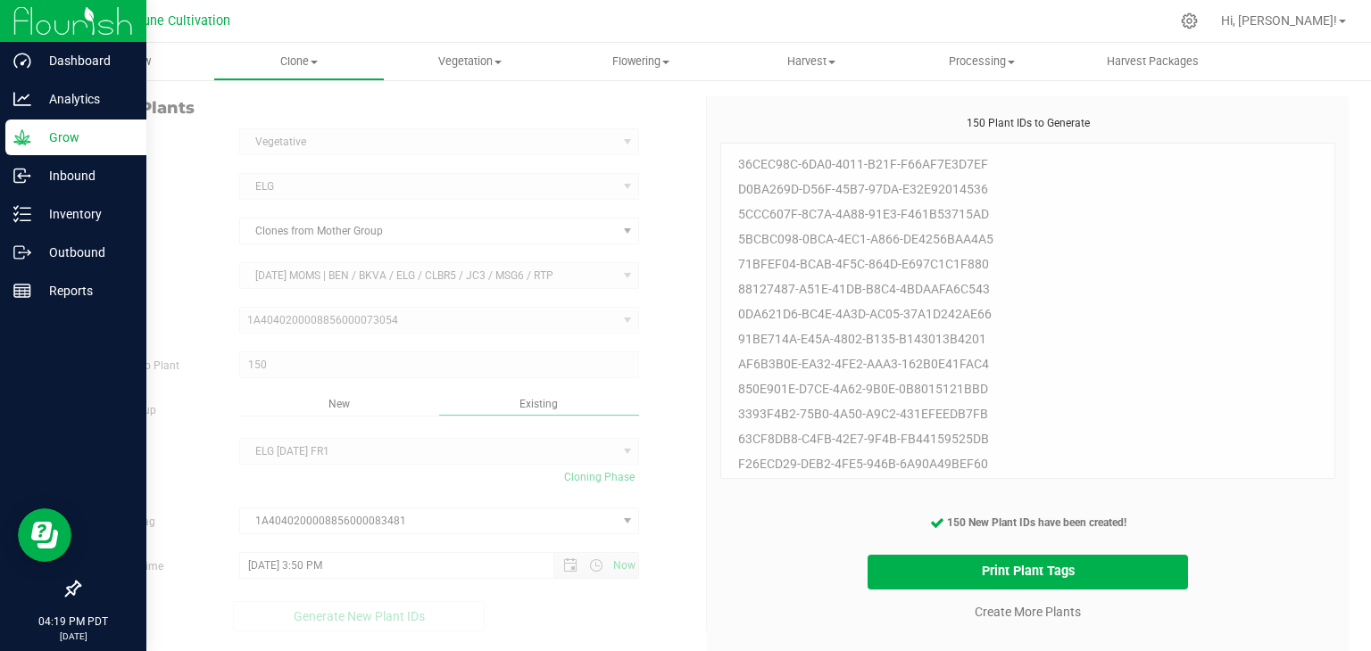
click at [9, 133] on div "Grow" at bounding box center [75, 138] width 141 height 36
